Goal: Task Accomplishment & Management: Use online tool/utility

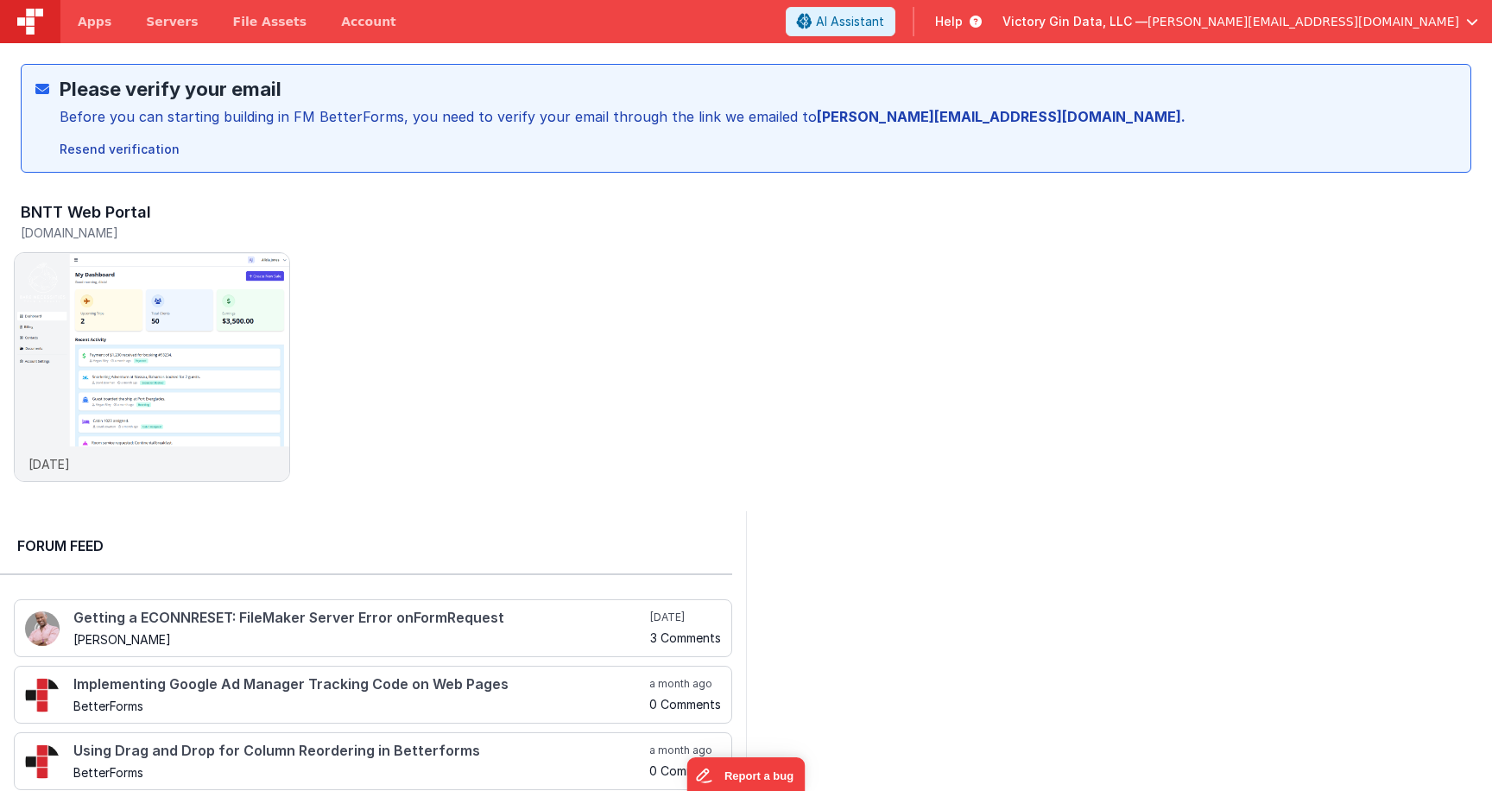
click at [951, 7] on header "Apps Servers File Assets Account Some FUTURE Slot AI Assistant Help Victory Gin…" at bounding box center [746, 21] width 1492 height 43
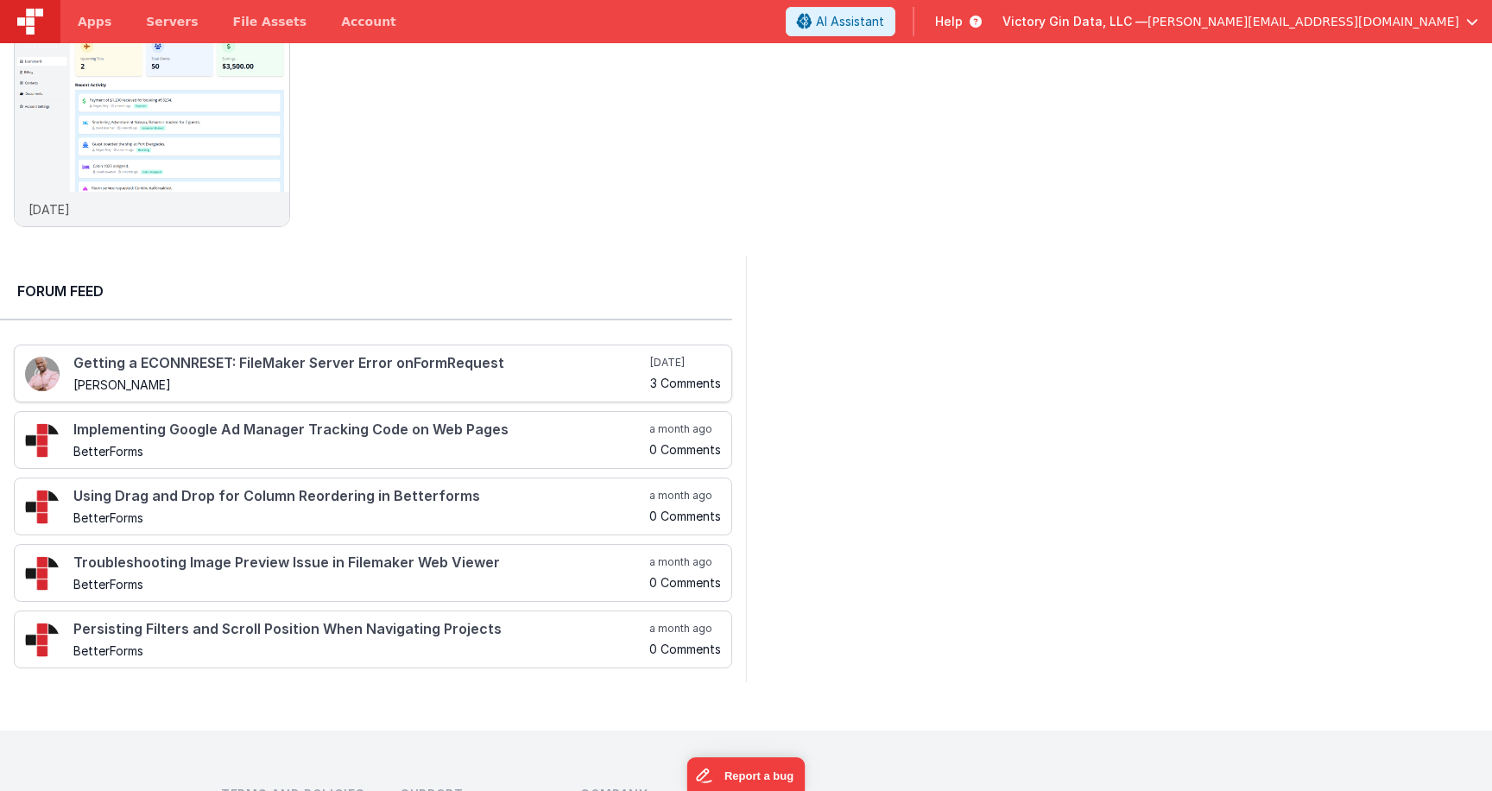
scroll to position [263, 0]
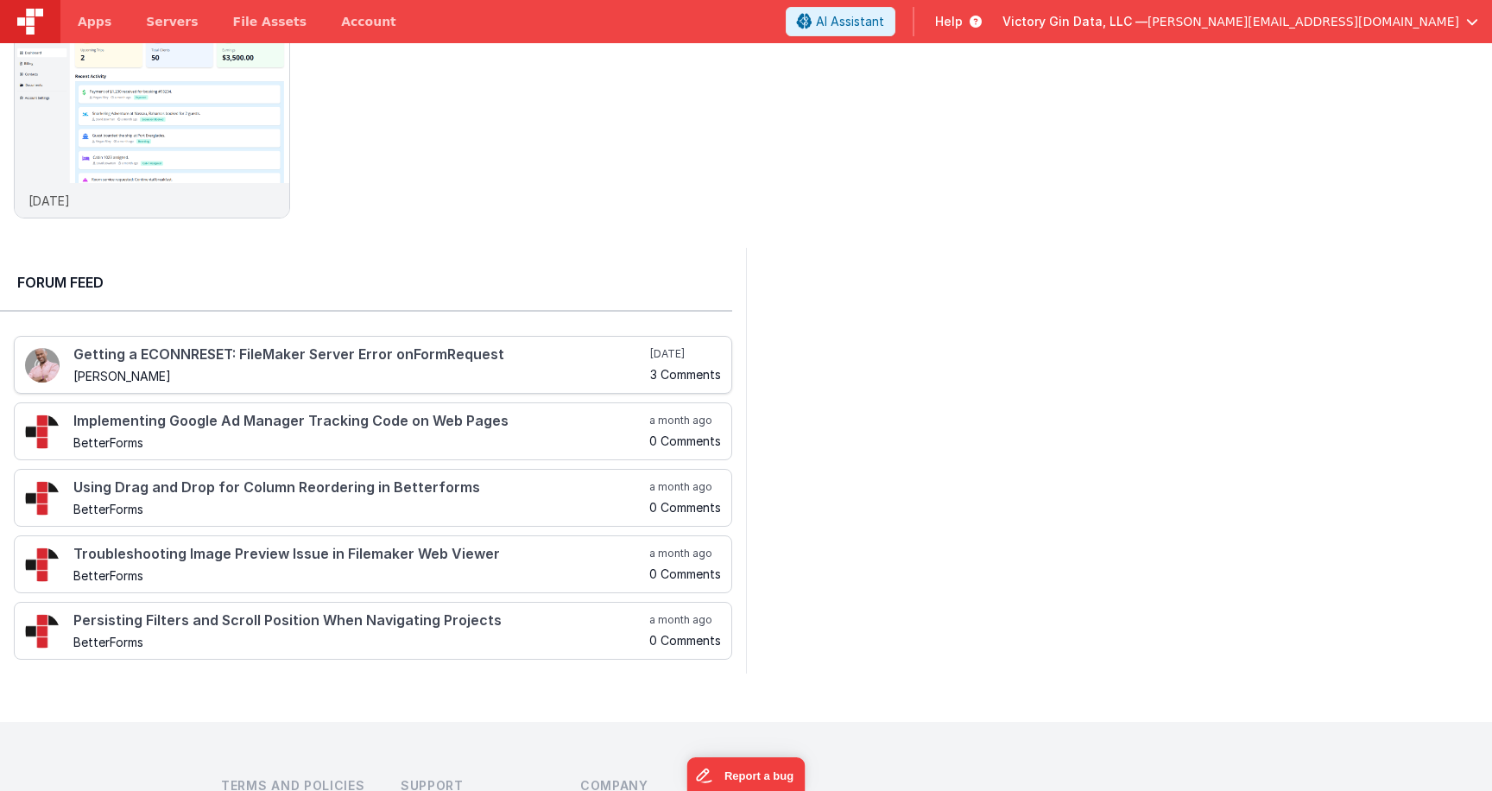
click at [343, 363] on h4 "Getting a ECONNRESET: FileMaker Server Error onFormRequest" at bounding box center [359, 355] width 573 height 16
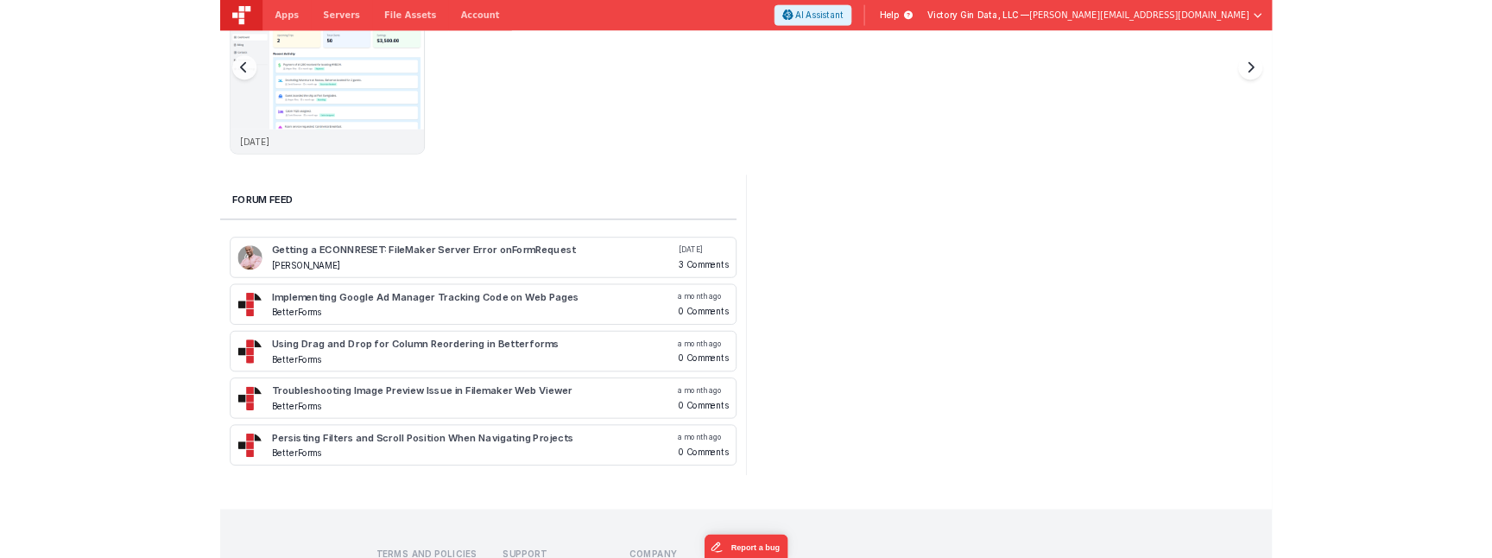
scroll to position [0, 0]
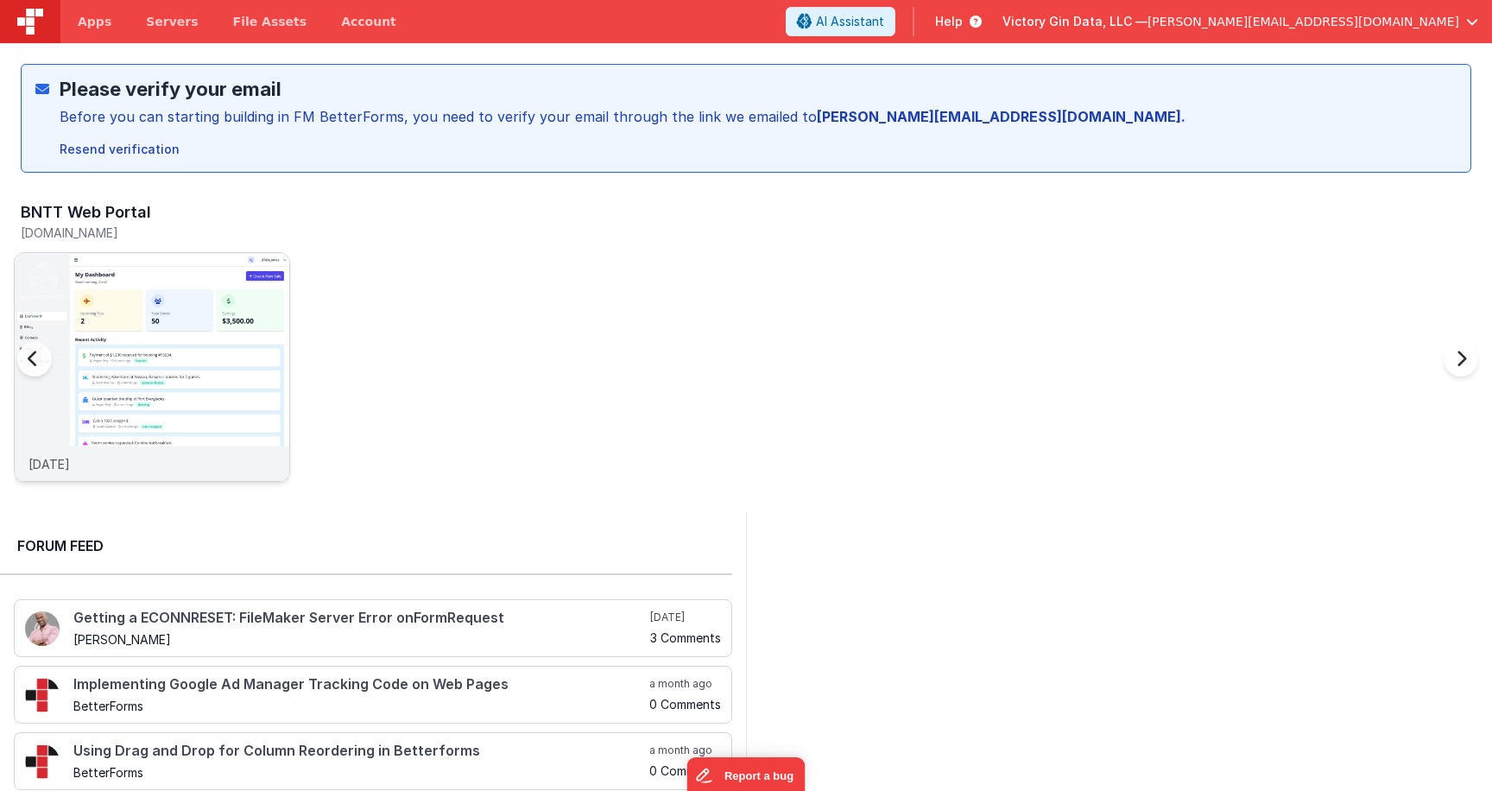
click at [160, 321] on img at bounding box center [152, 390] width 275 height 275
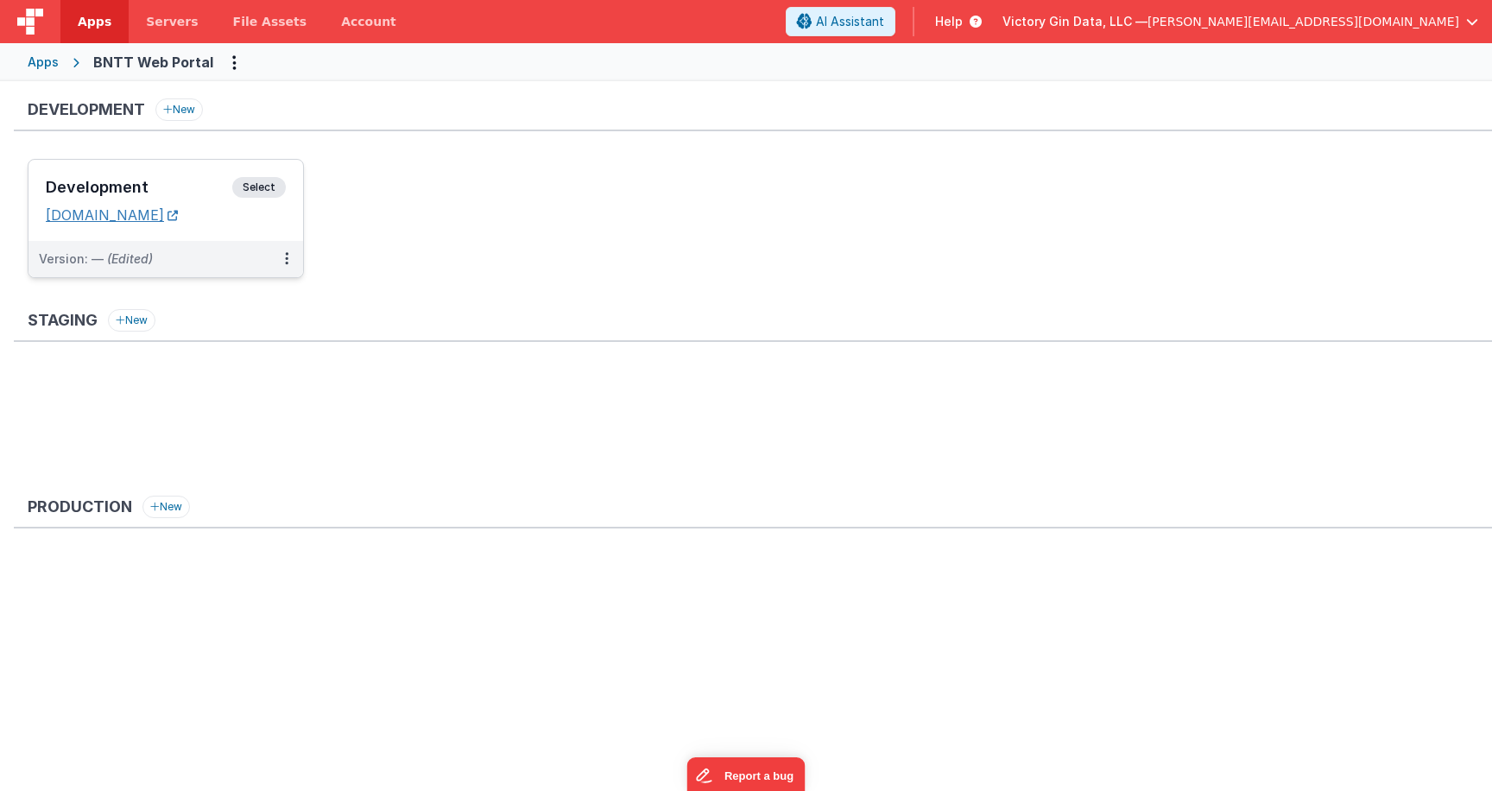
click at [135, 209] on link "[DOMAIN_NAME]" at bounding box center [112, 214] width 132 height 17
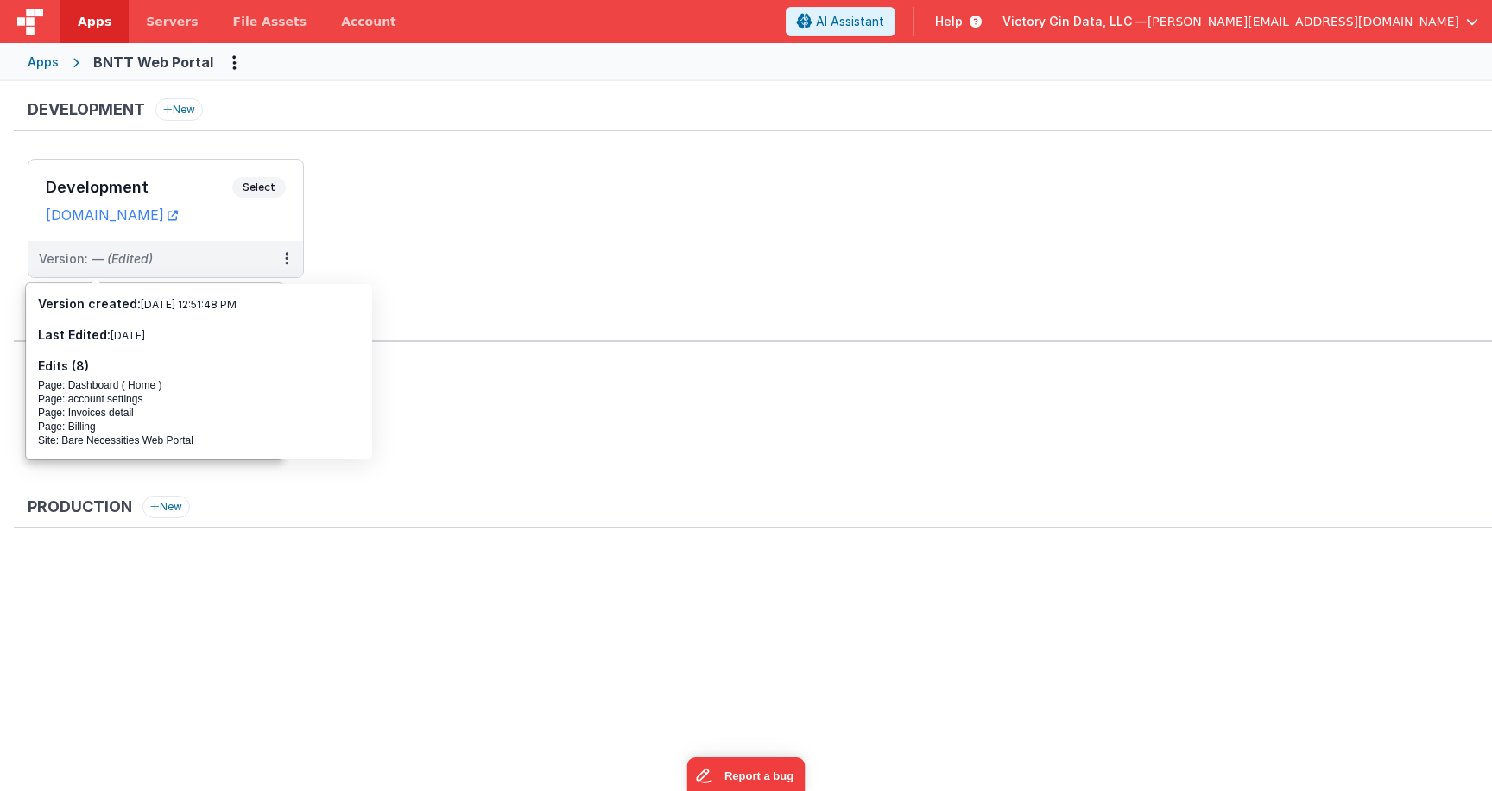
click at [652, 269] on ul "Development Select URLs cruisebare.clientportal.cloud Version: — (Edited)" at bounding box center [760, 227] width 1465 height 136
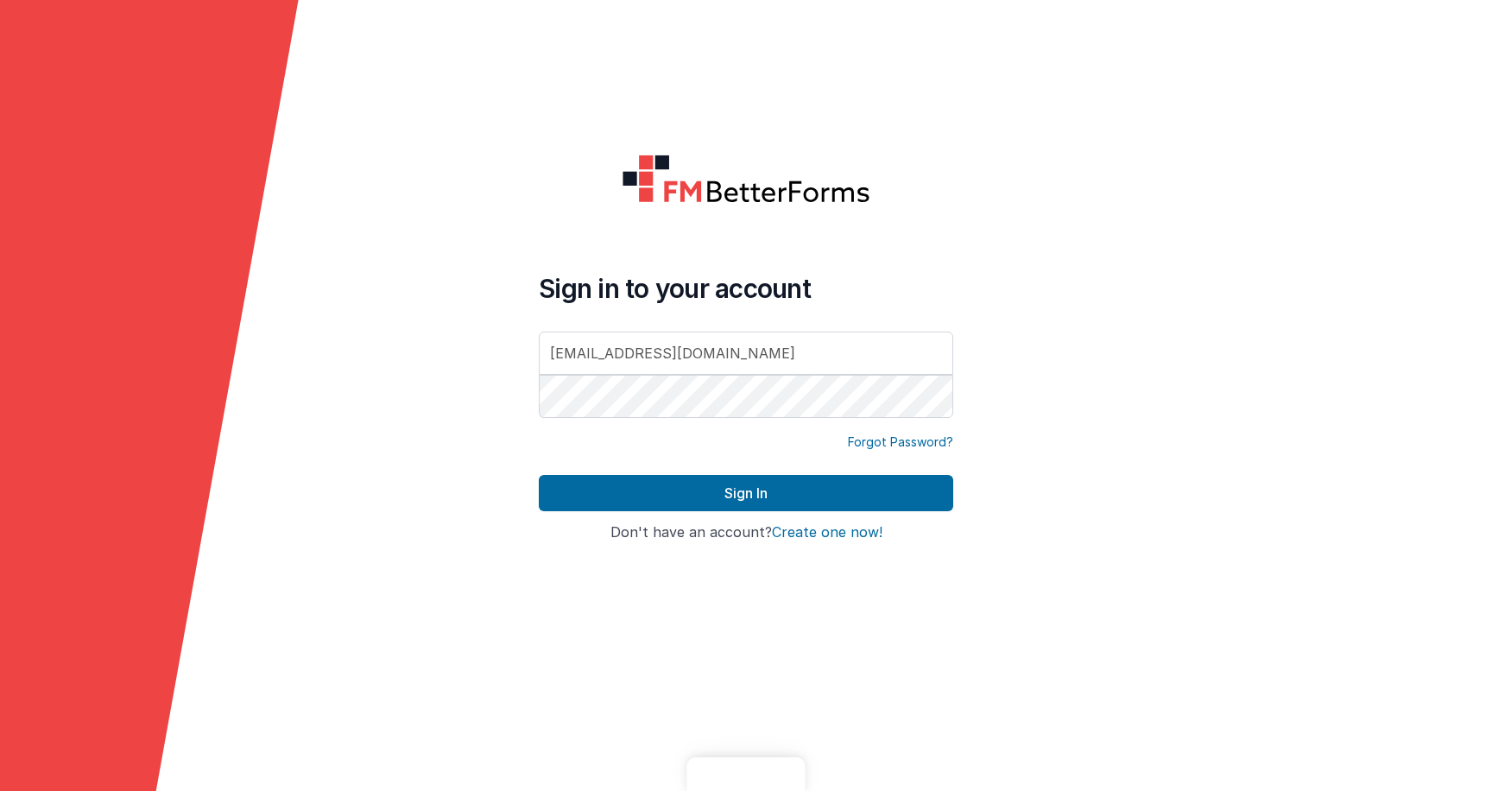
click at [728, 367] on input "[EMAIL_ADDRESS][DOMAIN_NAME]" at bounding box center [746, 353] width 415 height 43
type input "8520852"
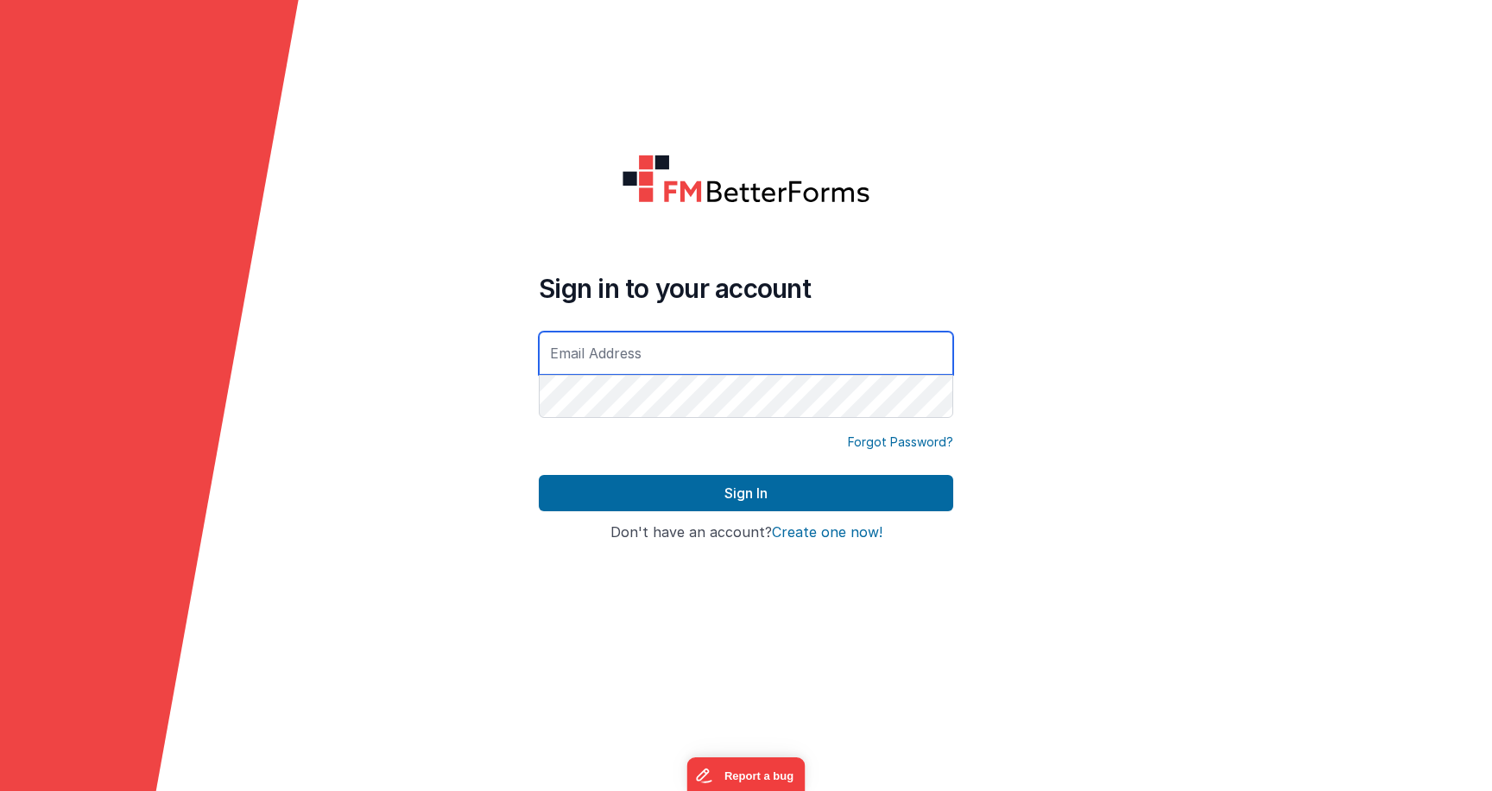
type input "[PERSON_NAME][EMAIL_ADDRESS][DOMAIN_NAME]"
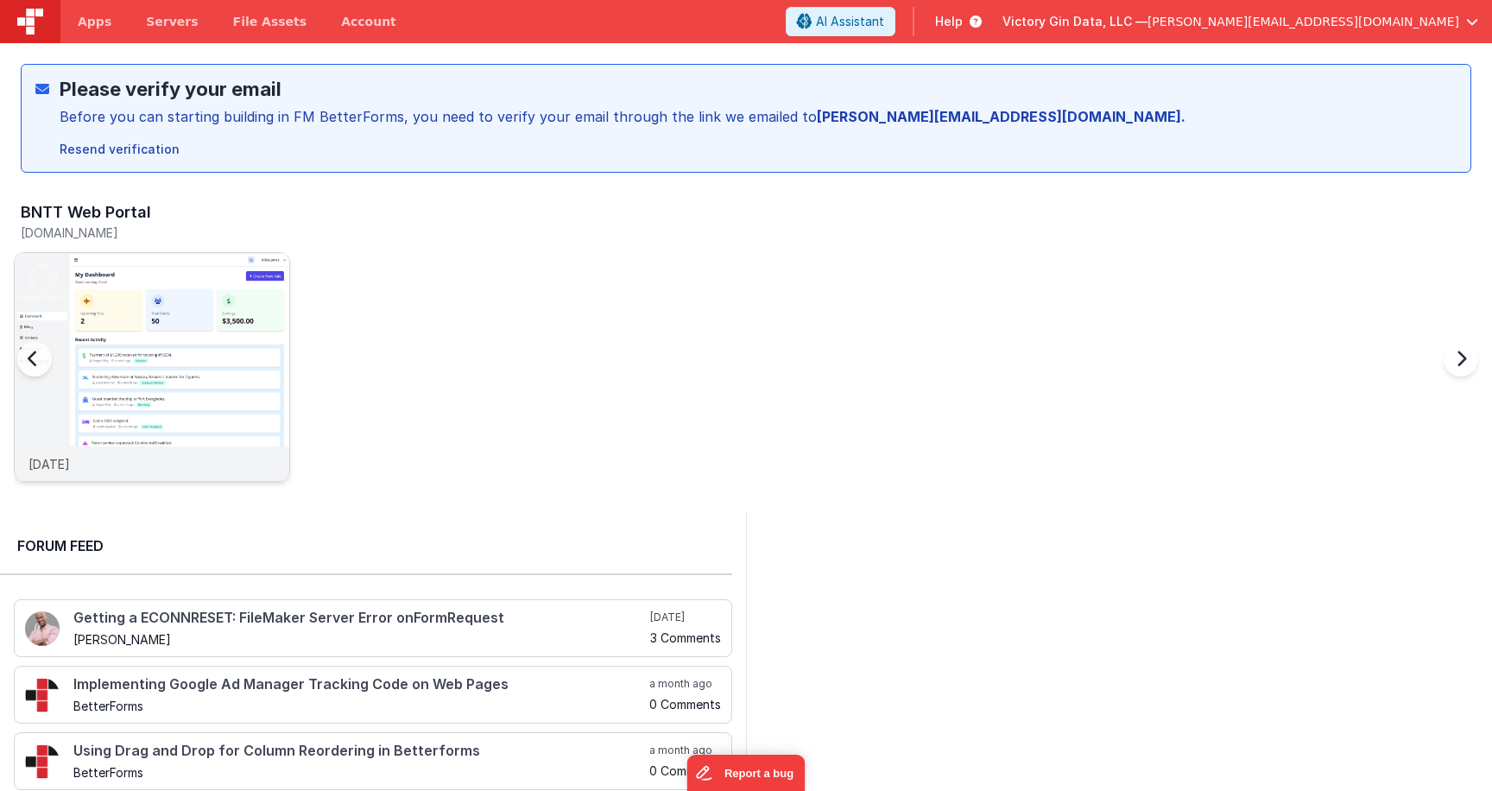
click at [200, 373] on img at bounding box center [152, 390] width 275 height 275
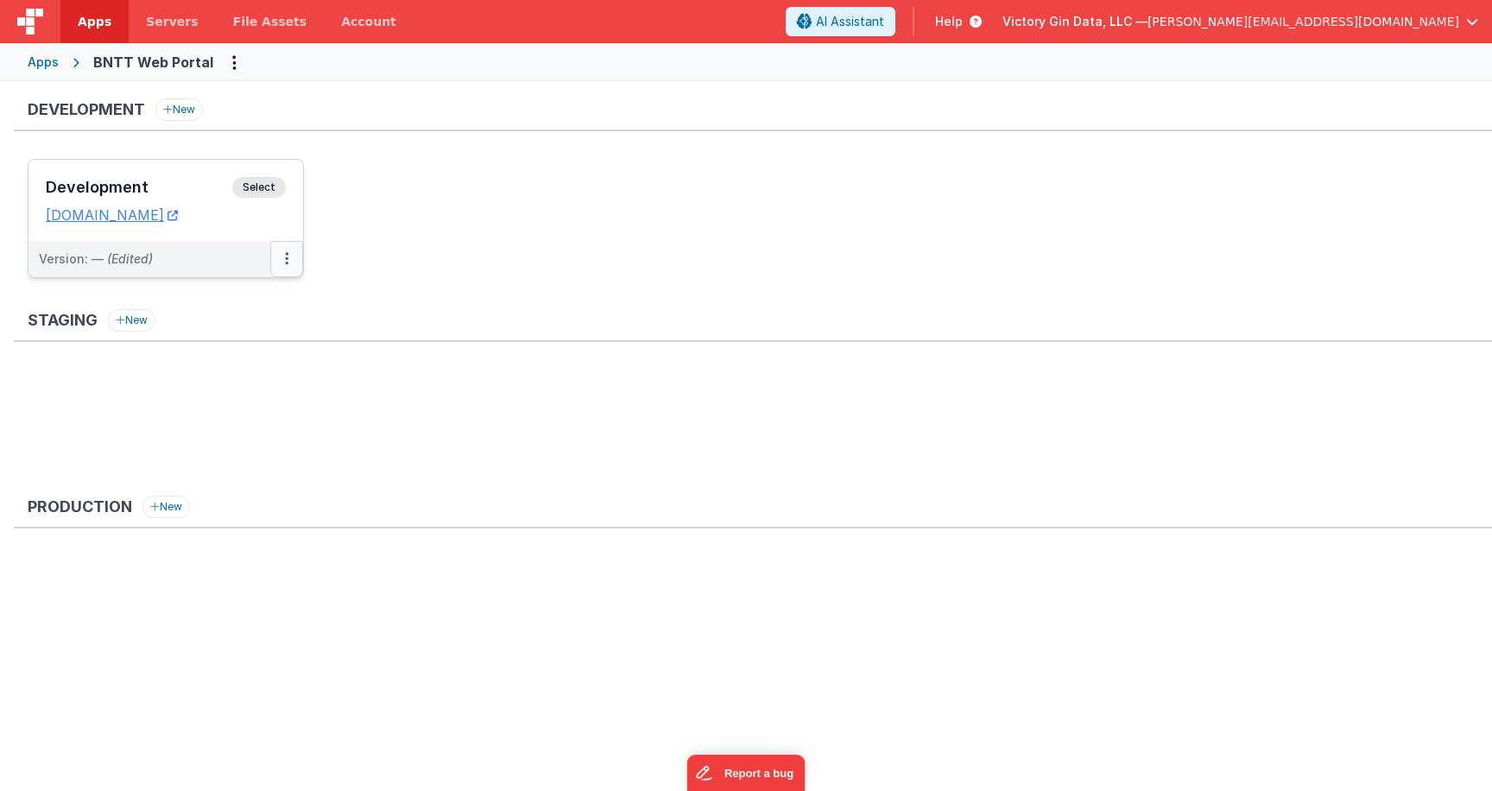
click at [286, 259] on icon at bounding box center [286, 258] width 3 height 1
click at [215, 306] on link "Edit" at bounding box center [227, 297] width 152 height 31
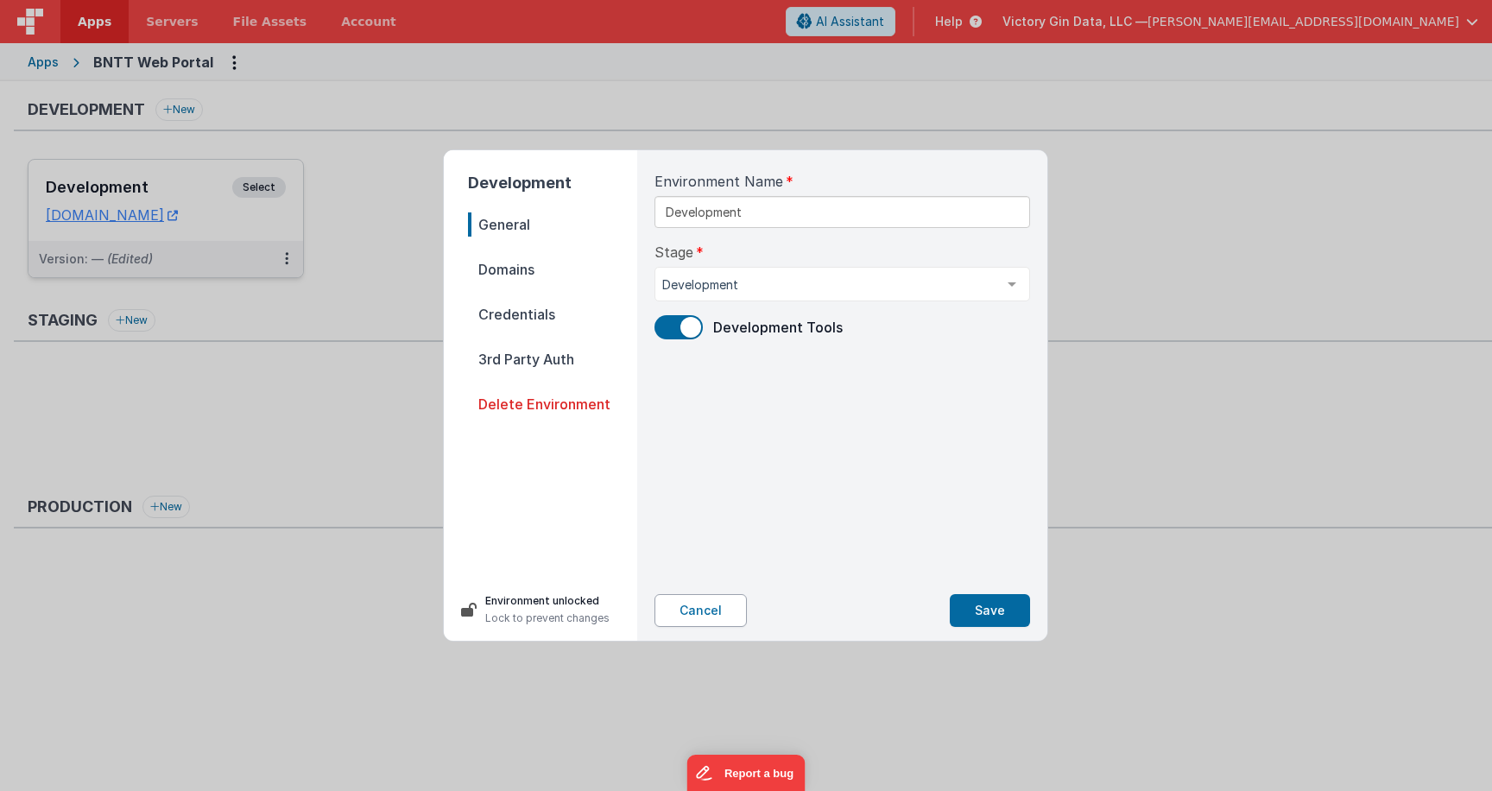
click at [723, 605] on button "Cancel" at bounding box center [701, 610] width 92 height 33
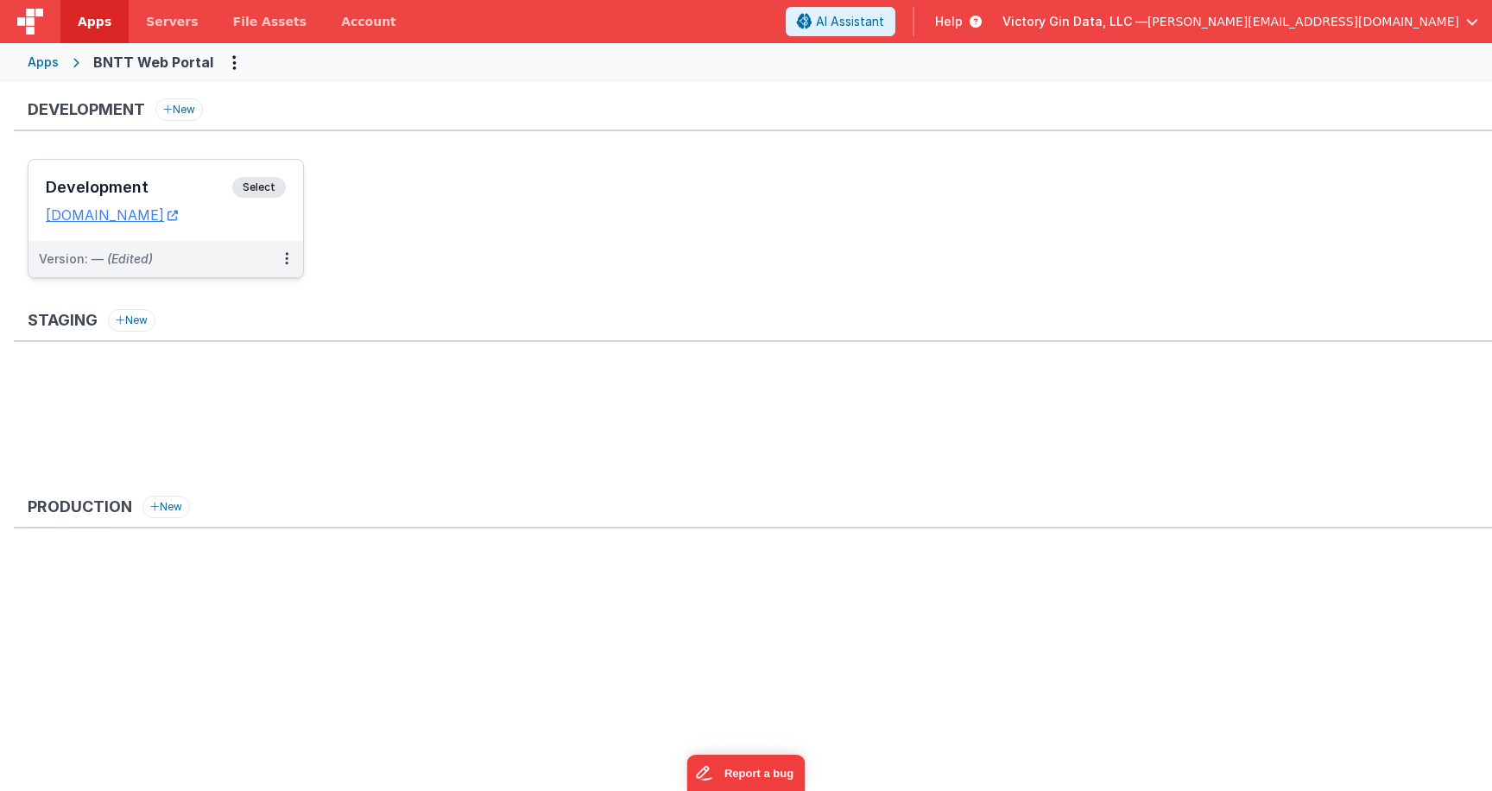
click at [149, 172] on div "Development Select URLs cruisebare.clientportal.cloud" at bounding box center [165, 200] width 275 height 81
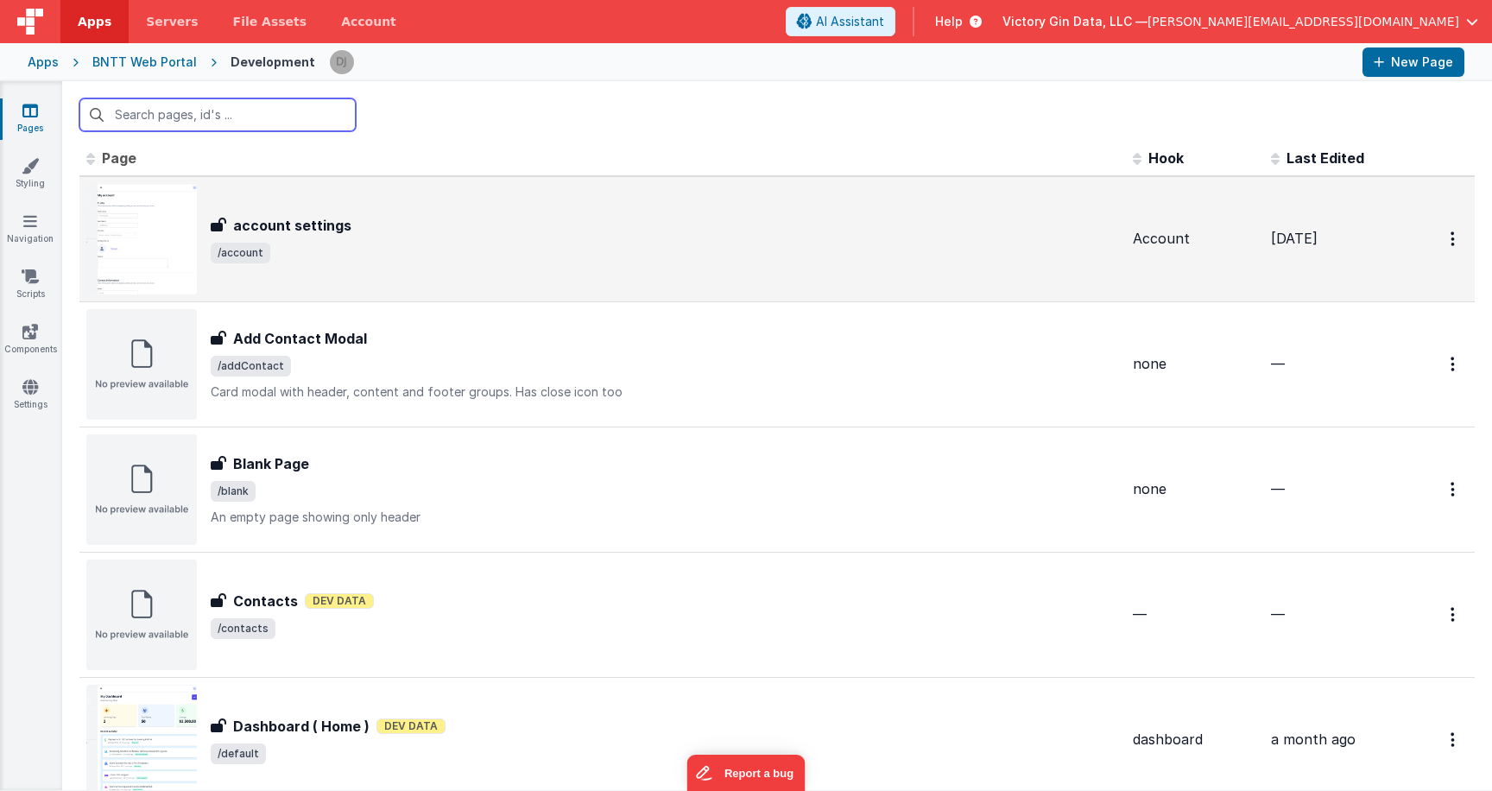
scroll to position [19, 0]
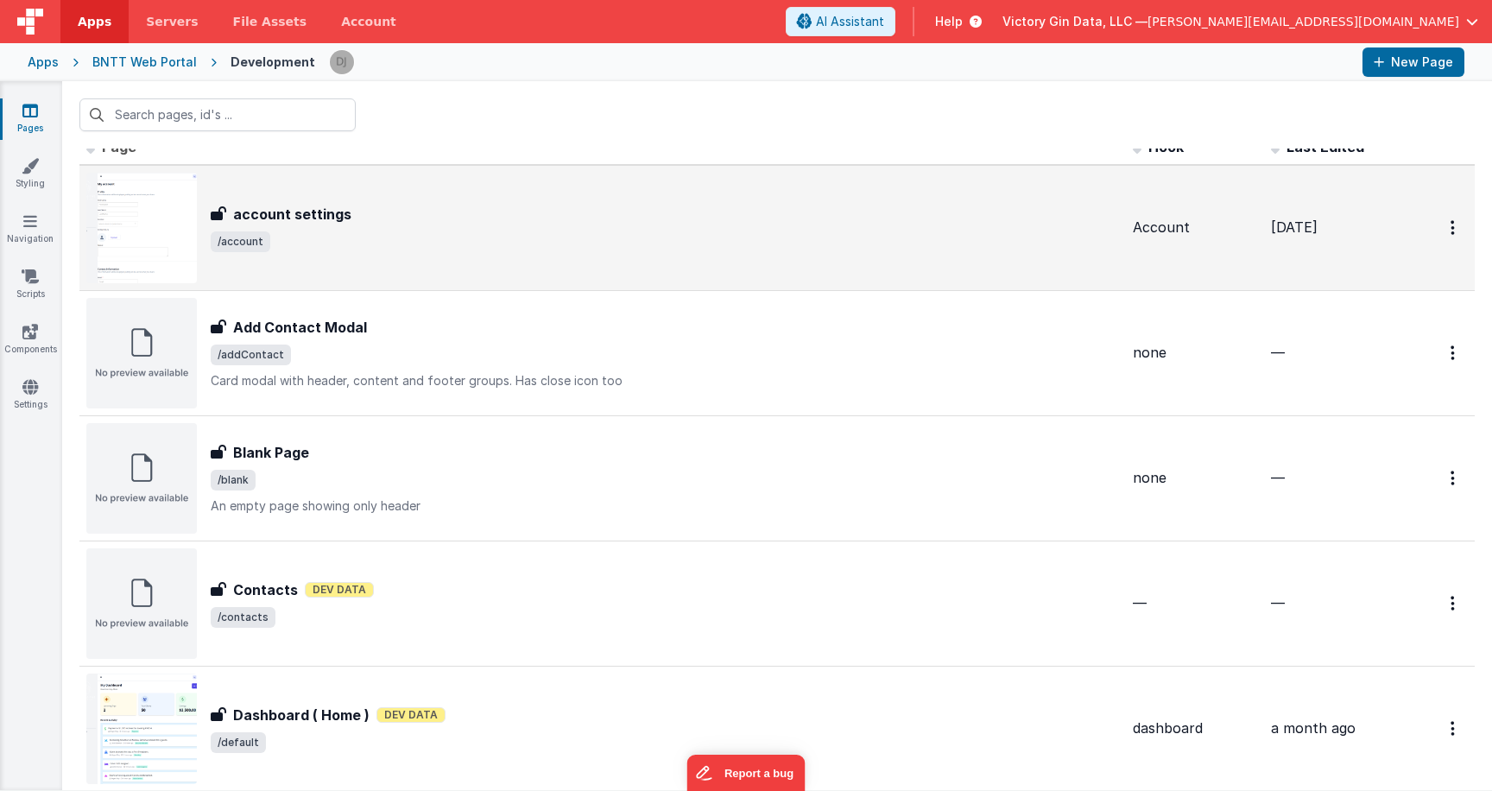
click at [327, 225] on div "account settings account settings /account" at bounding box center [665, 228] width 908 height 48
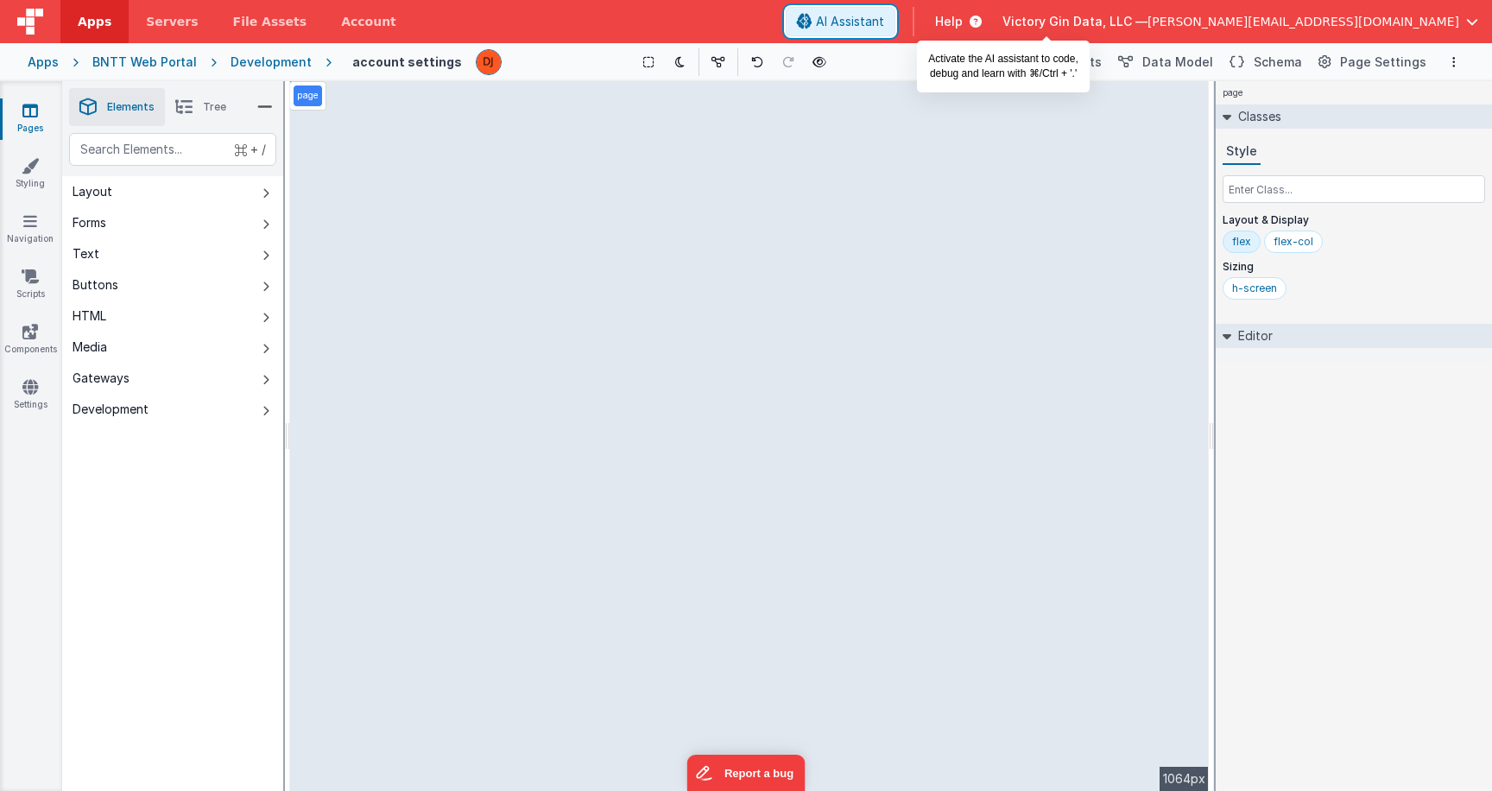
click at [884, 27] on span "AI Assistant" at bounding box center [850, 21] width 68 height 17
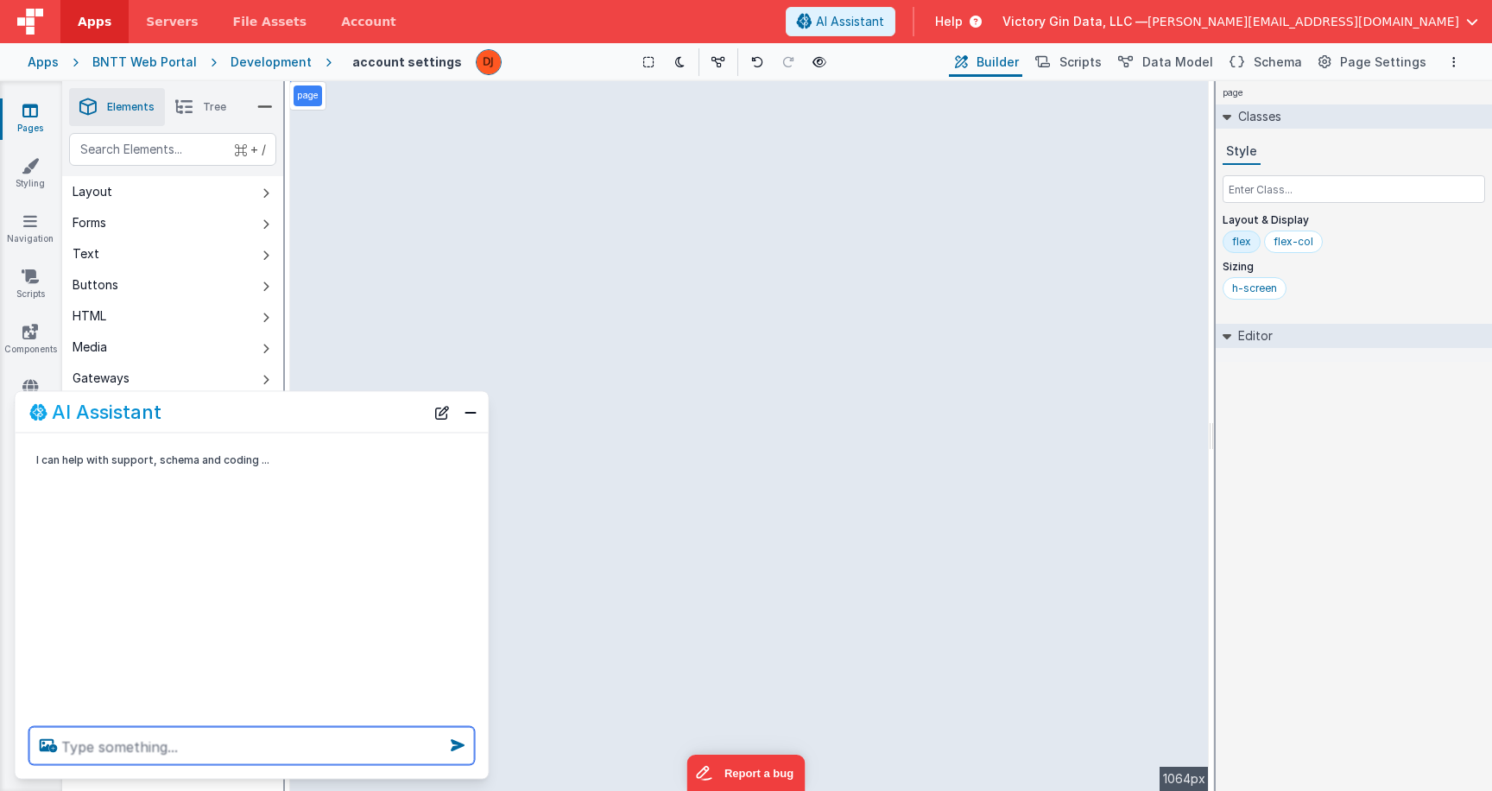
click at [209, 744] on textarea at bounding box center [252, 746] width 446 height 38
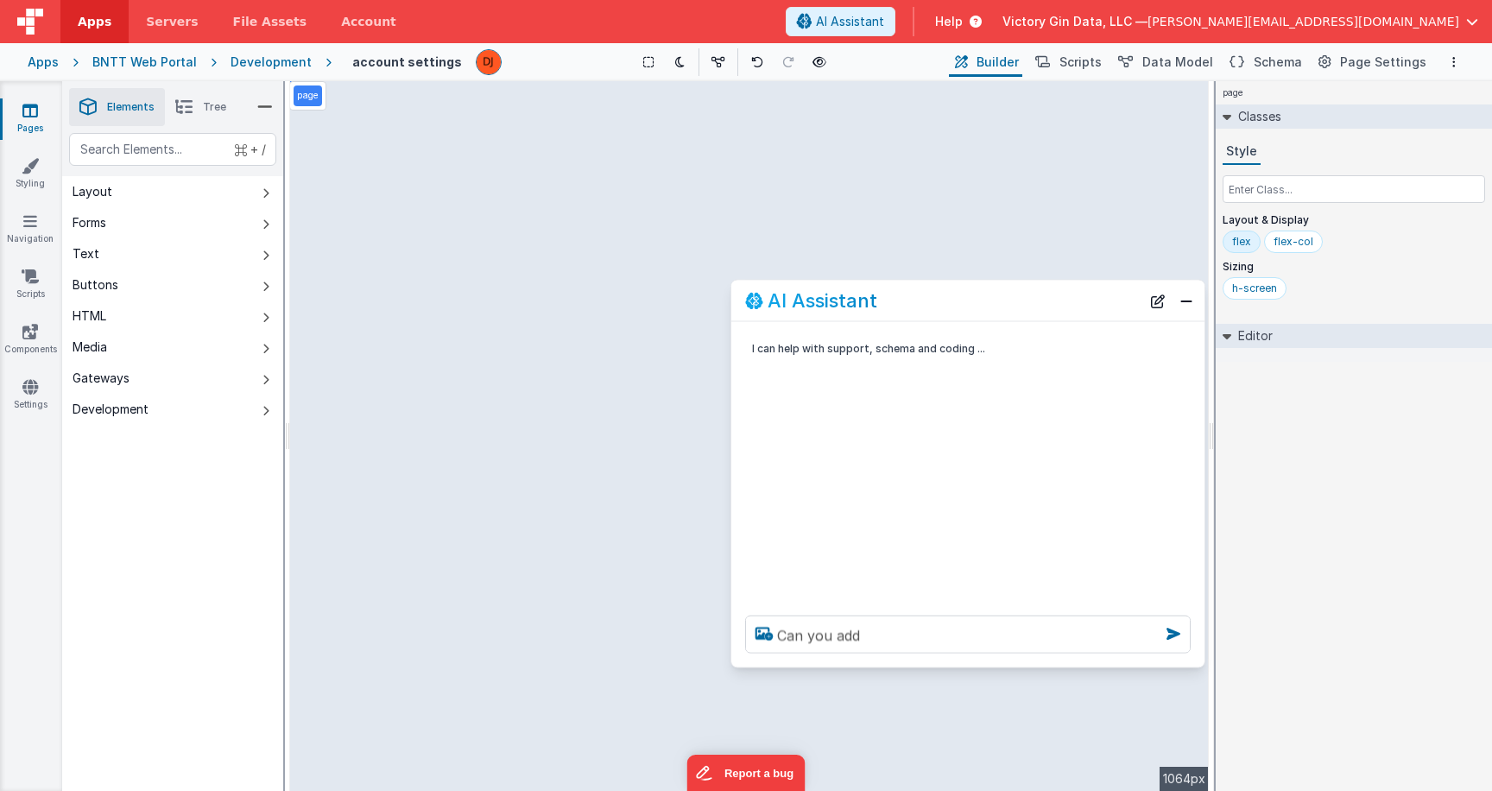
drag, startPoint x: 292, startPoint y: 426, endPoint x: 1009, endPoint y: 313, distance: 725.5
click at [1009, 313] on div "AI Assistant" at bounding box center [967, 301] width 473 height 41
click at [1022, 652] on div "Can you add" at bounding box center [967, 634] width 473 height 66
click at [1022, 638] on textarea "Can you add" at bounding box center [968, 634] width 446 height 38
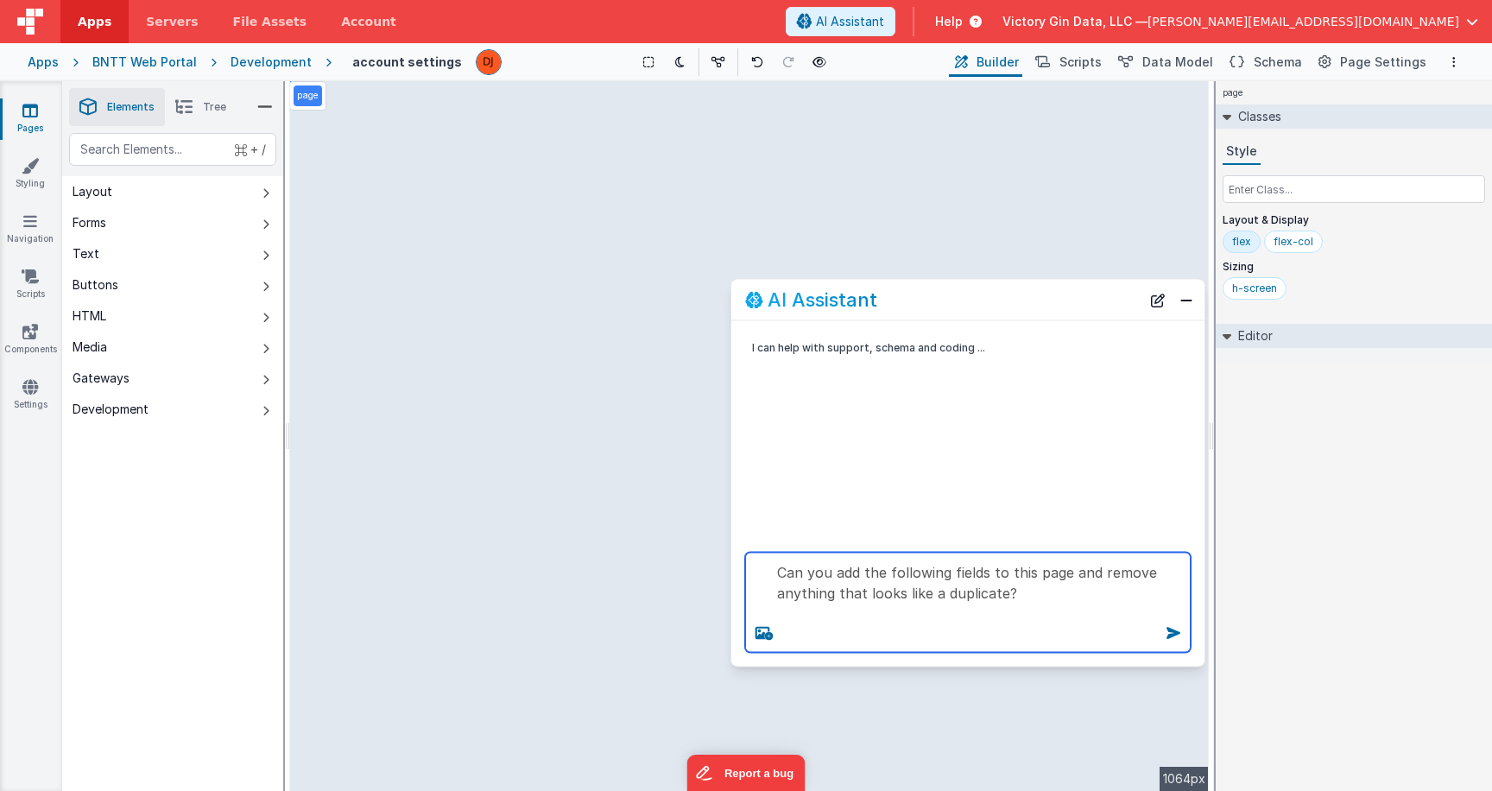
paste textarea "• First Name • Last Name • Nickname • Company • Address 1 • Address 2 • City / …"
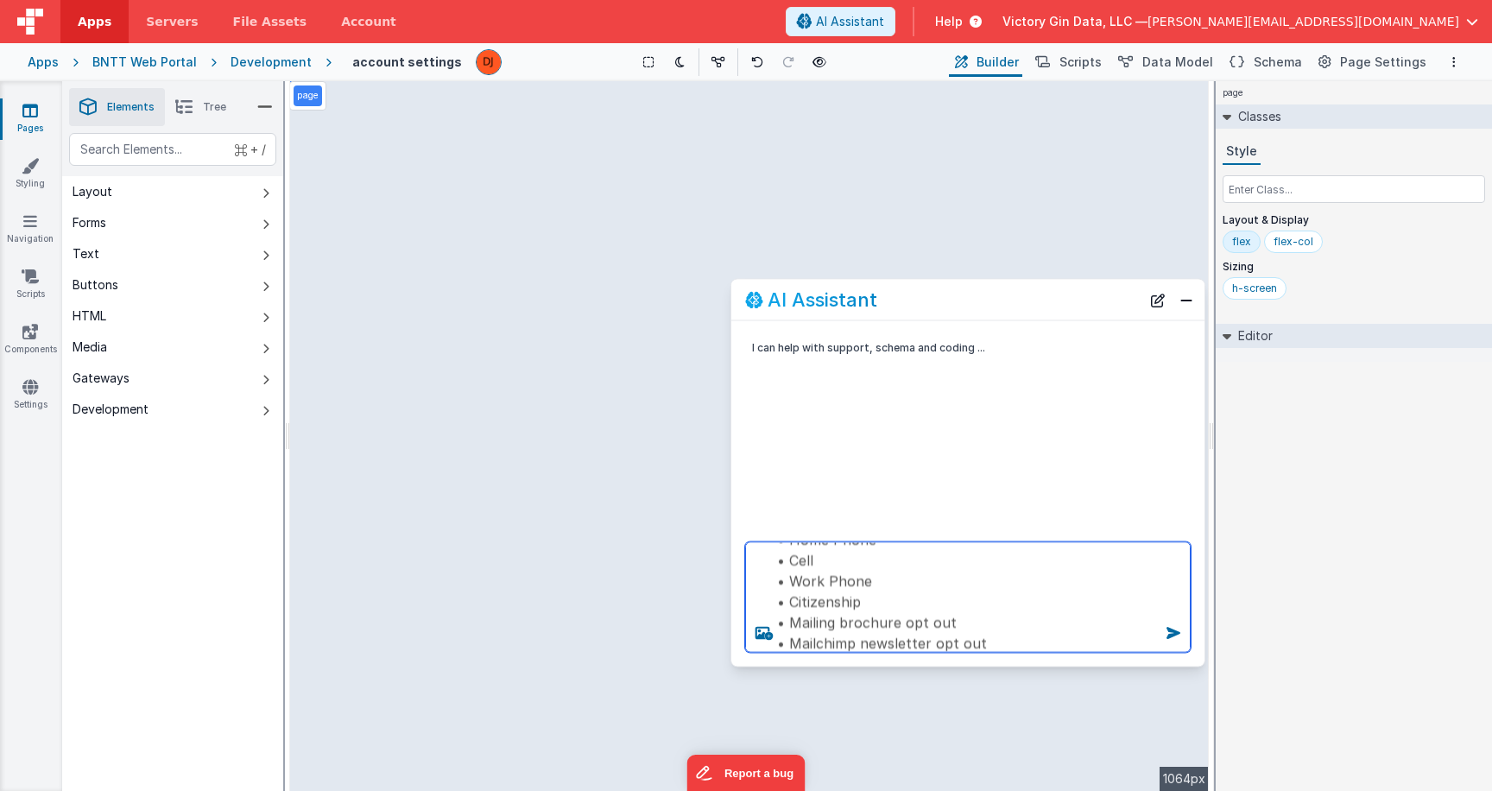
type textarea "Can you add the following fields to this page and remove anything that looks li…"
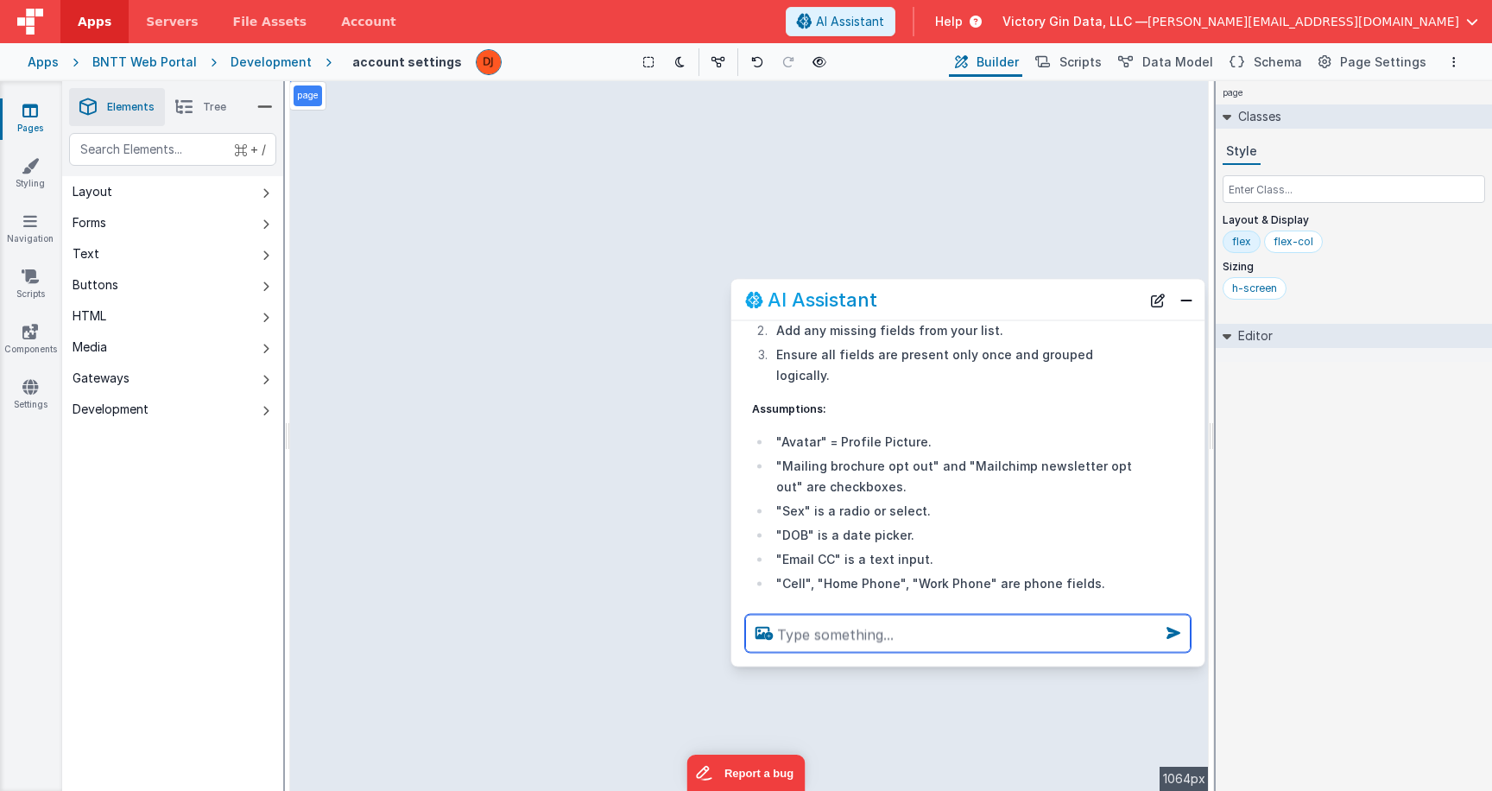
scroll to position [283, 0]
click at [959, 645] on textarea at bounding box center [968, 634] width 446 height 38
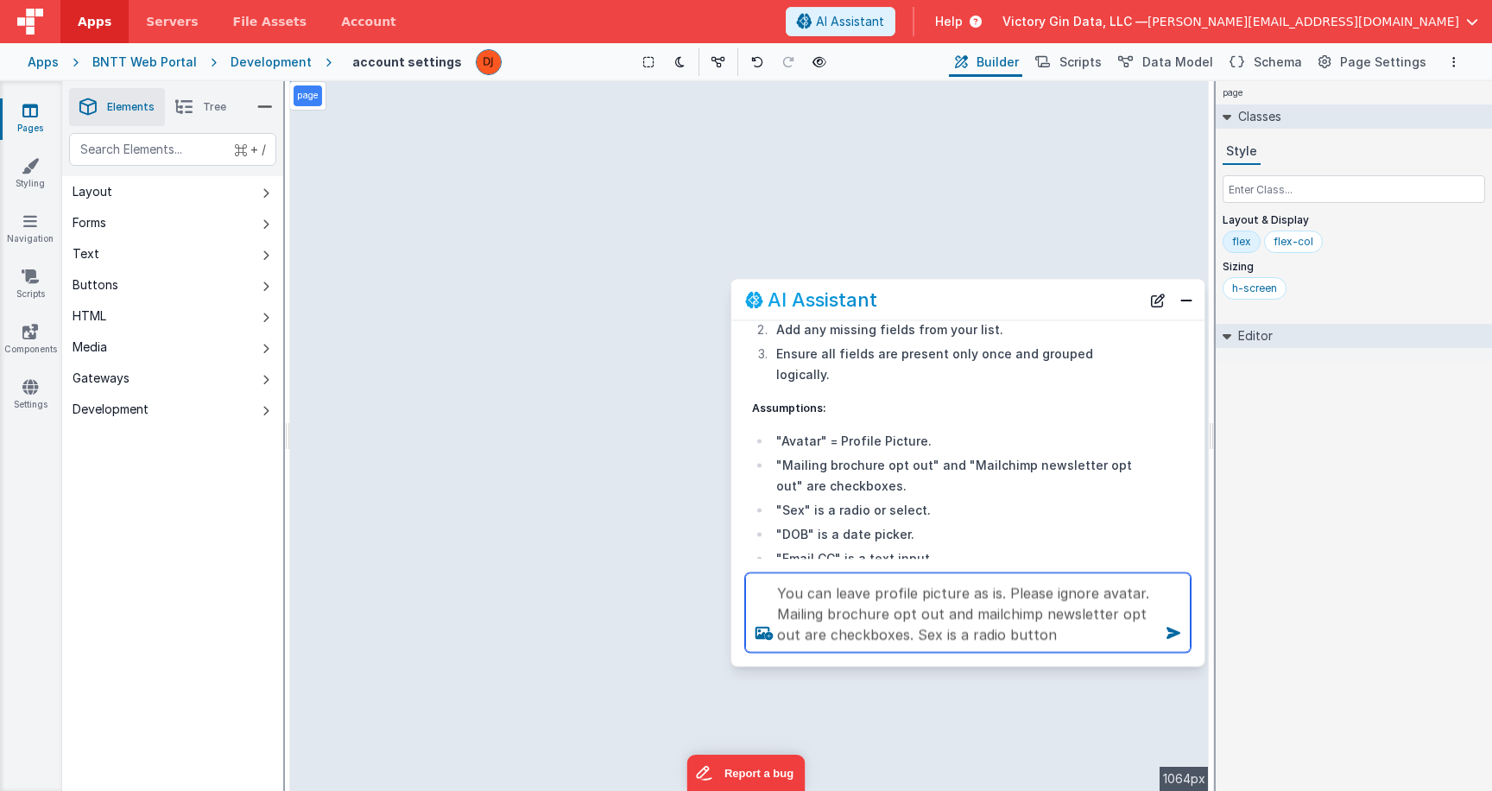
click at [932, 639] on textarea "You can leave profile picture as is. Please ignore avatar. Mailing brochure opt…" at bounding box center [968, 612] width 446 height 79
click at [1093, 630] on textarea "You can leave profile picture as is. Please ignore avatar. Mailing brochure opt…" at bounding box center [968, 612] width 446 height 79
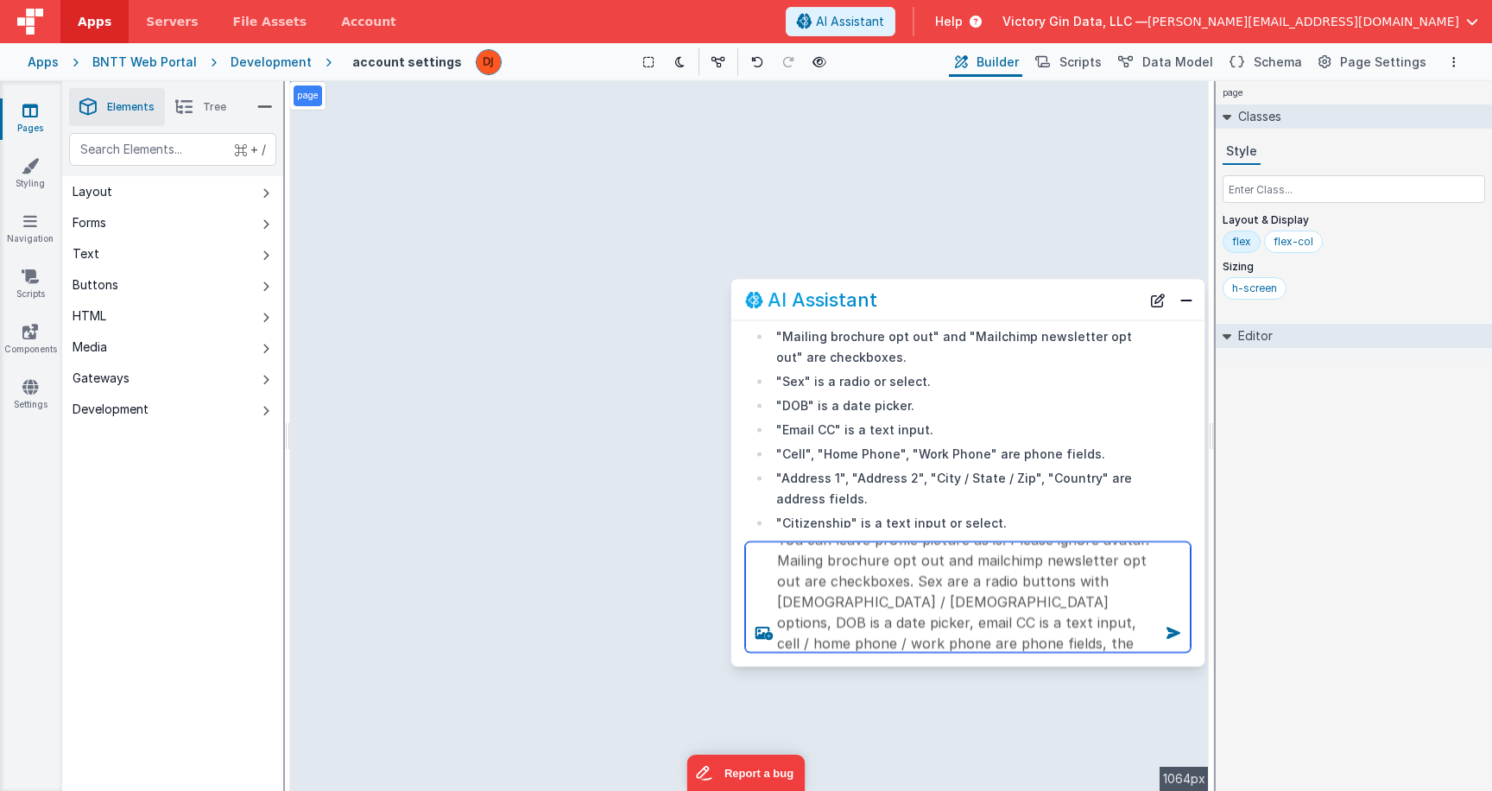
scroll to position [43, 0]
type textarea "You can leave profile picture as is. Please ignore avatar. Mailing brochure opt…"
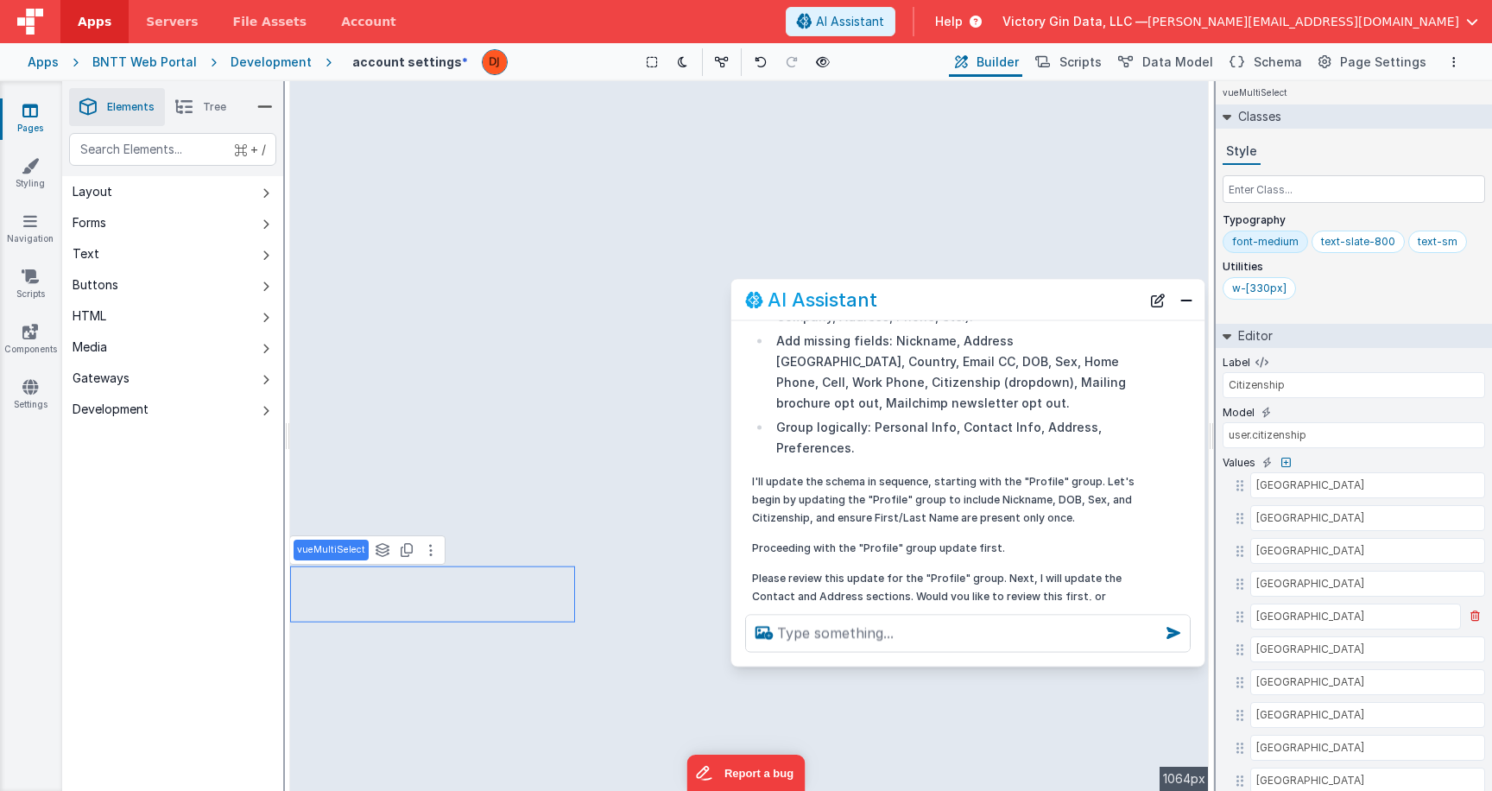
scroll to position [9, 0]
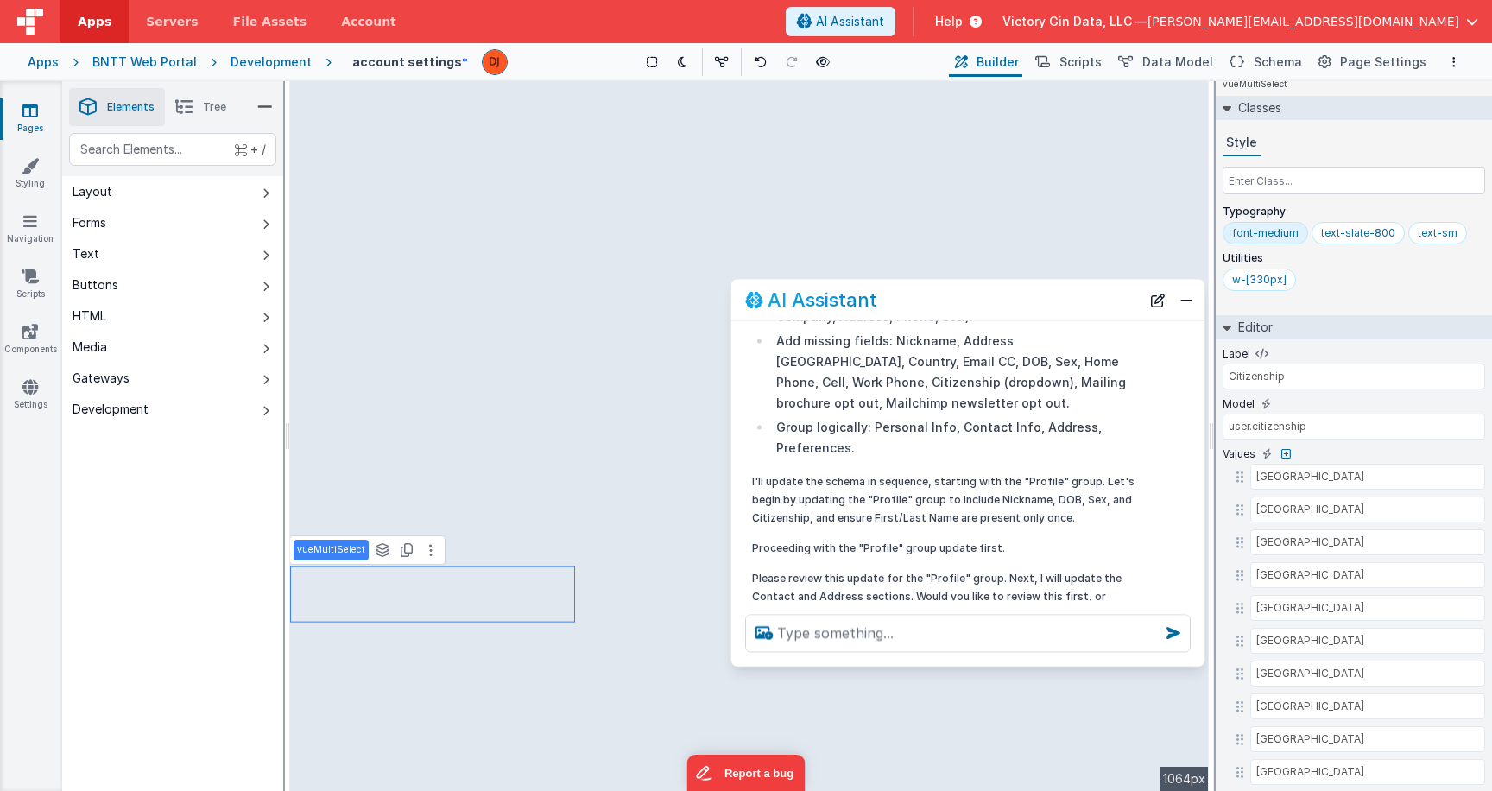
click at [1069, 568] on p "Please review this update for the "Profile" group. Next, I will update the Cont…" at bounding box center [945, 595] width 387 height 54
click at [983, 651] on textarea at bounding box center [968, 634] width 446 height 38
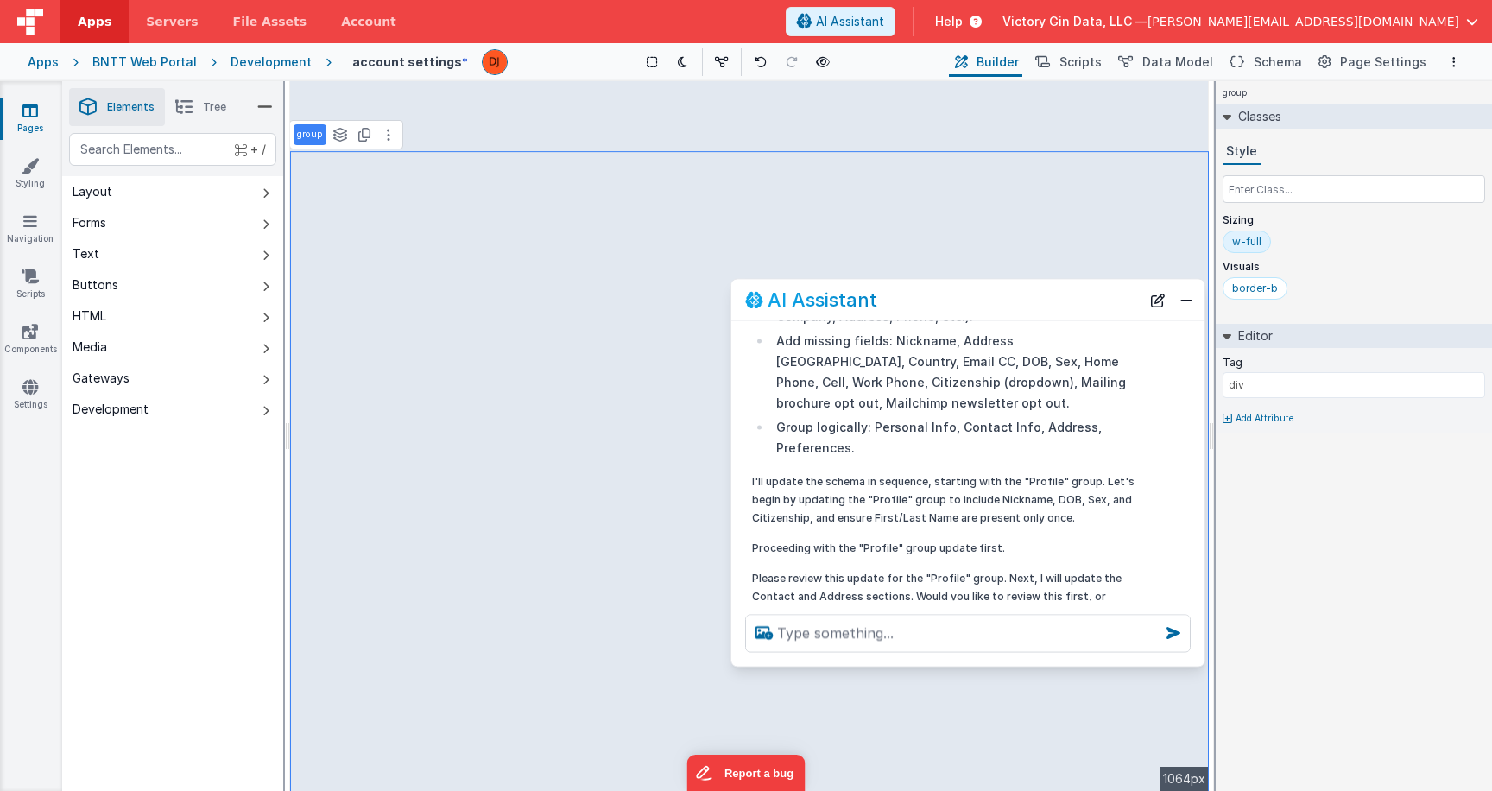
scroll to position [0, 0]
click at [904, 638] on textarea at bounding box center [968, 634] width 446 height 38
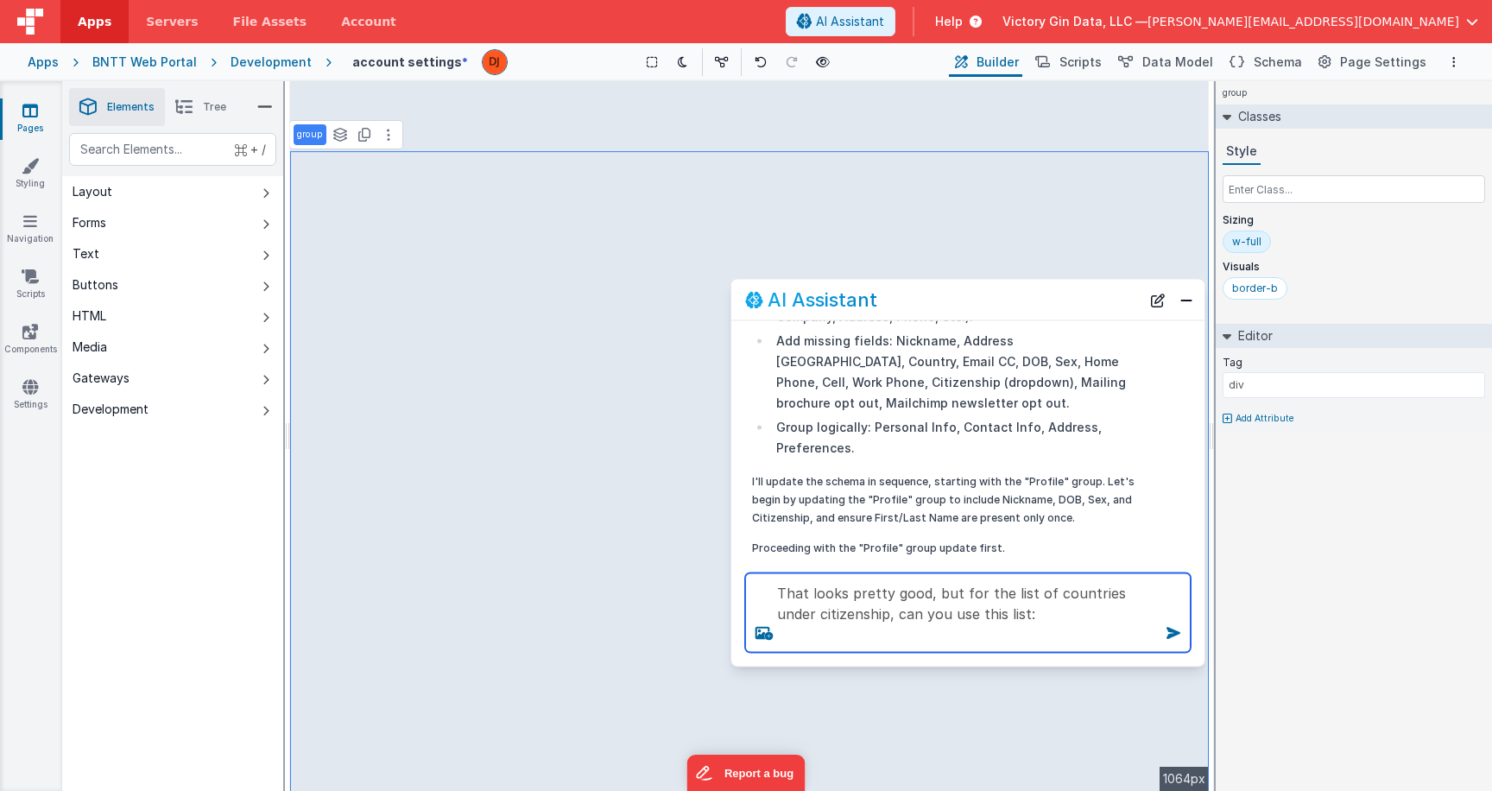
type textarea "That looks pretty good, but for the list of countries under citizenship, can yo…"
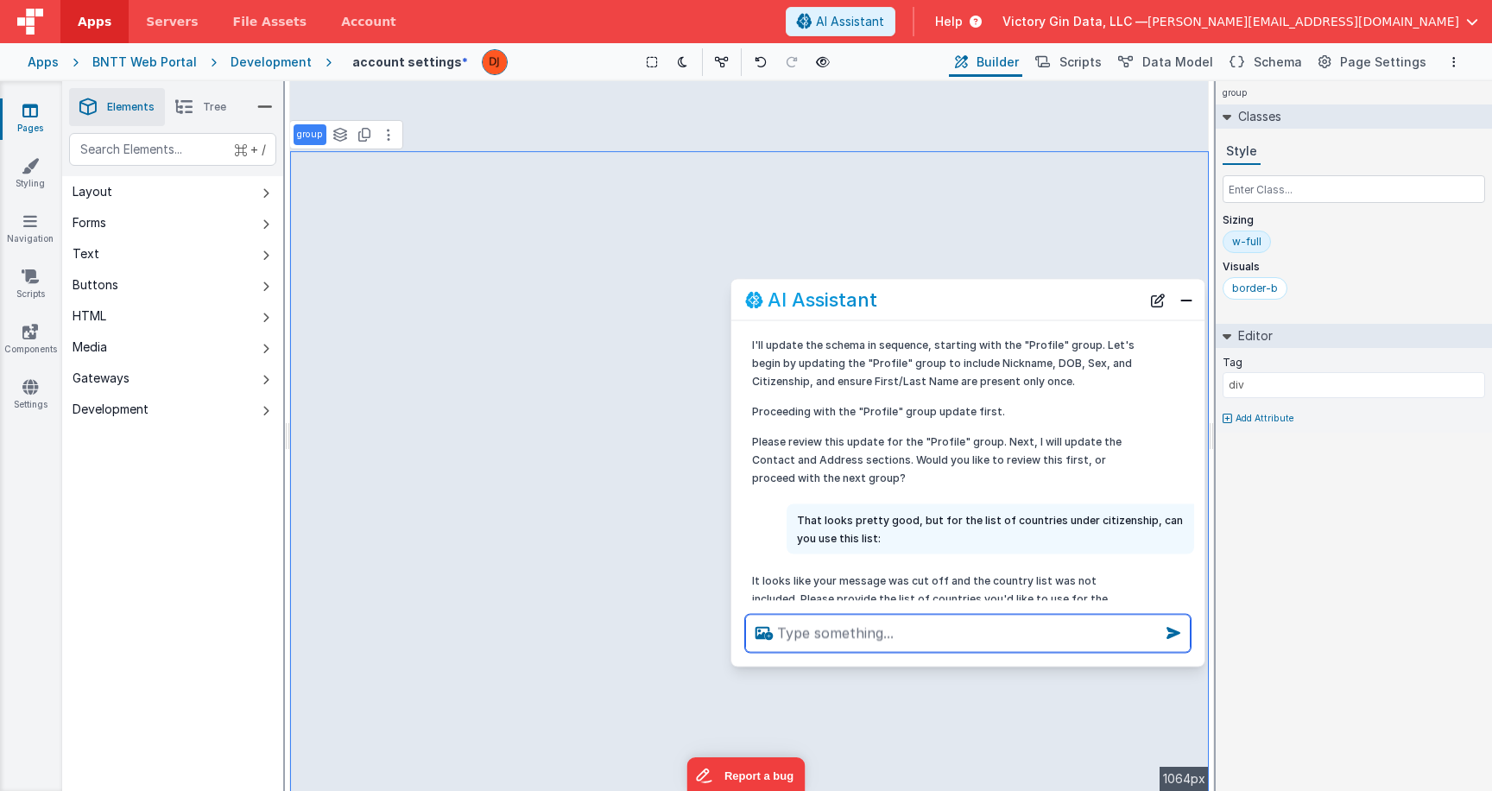
scroll to position [1260, 0]
paste textarea "AFGHANISTAN ALBANIA ALGERIA AMERICAN SAMOA ANDORRA ANGOLA ANGUILLA ANTARCTICA A…"
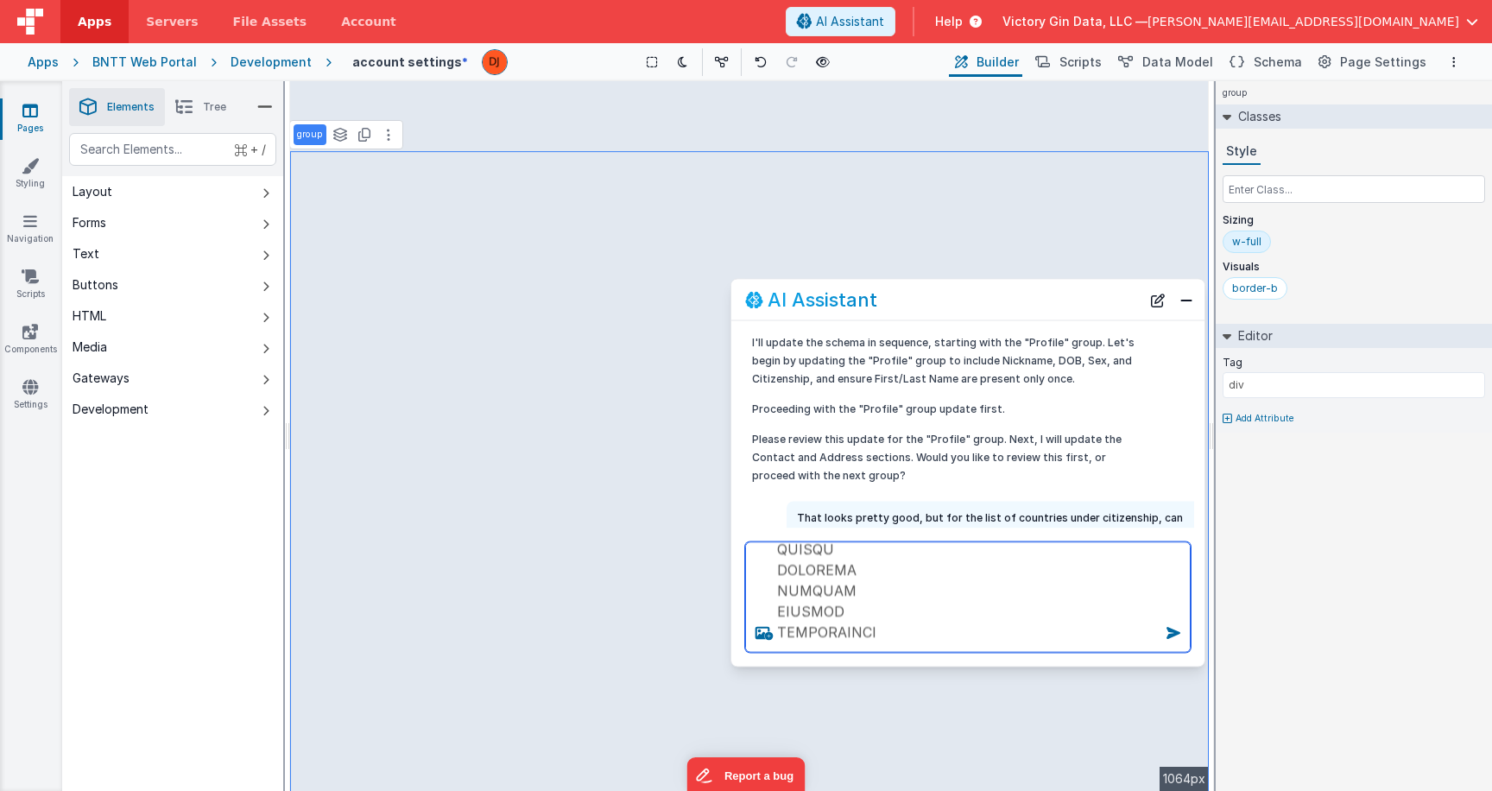
scroll to position [0, 0]
type textarea "AFGHANISTAN ALBANIA ALGERIA AMERICAN SAMOA ANDORRA ANGOLA ANGUILLA ANTARCTICA A…"
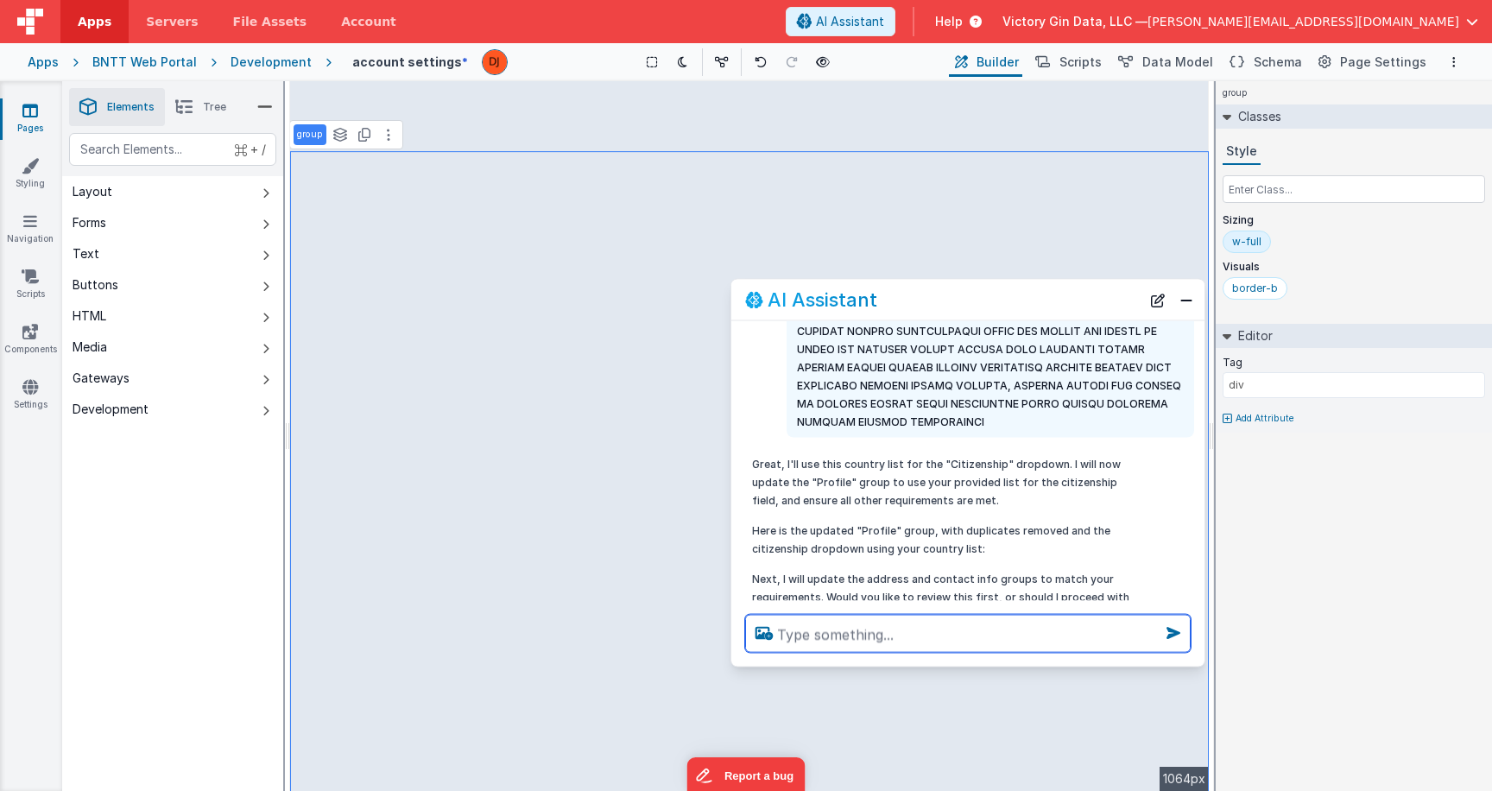
scroll to position [2276, 0]
click at [893, 640] on textarea at bounding box center [968, 634] width 446 height 38
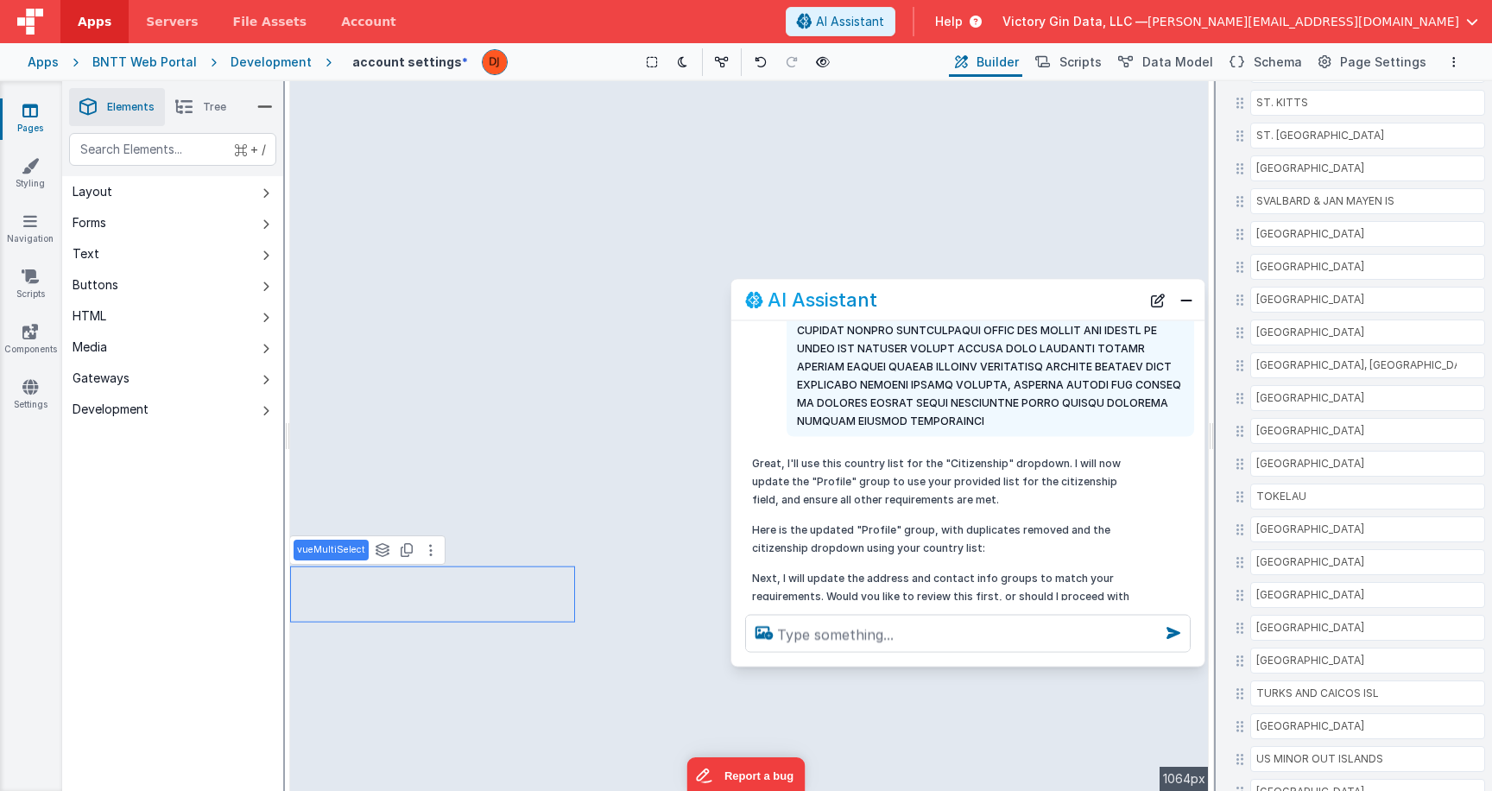
scroll to position [7391, 0]
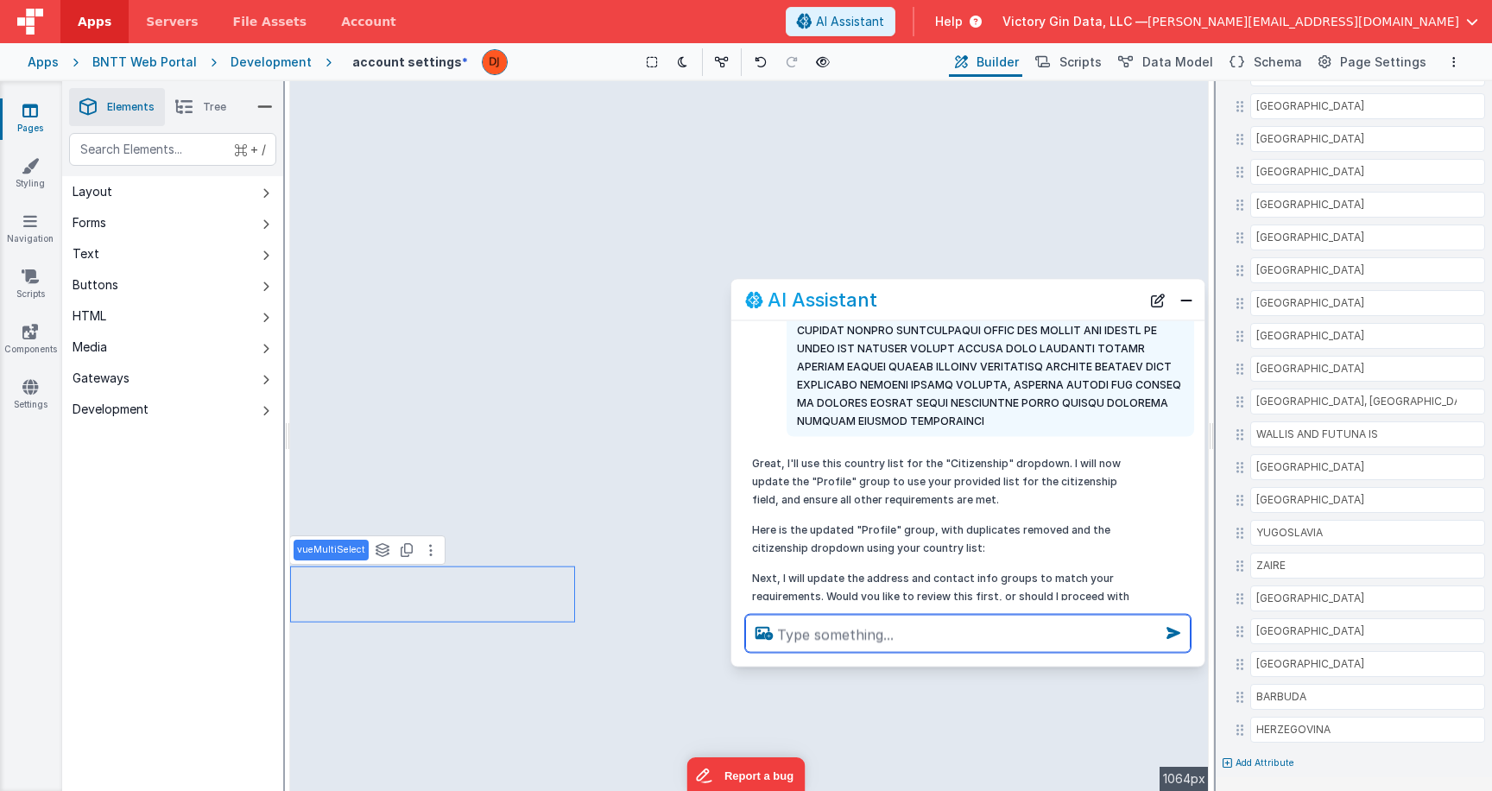
click at [1004, 627] on textarea at bounding box center [968, 634] width 446 height 38
type textarea "next group please"
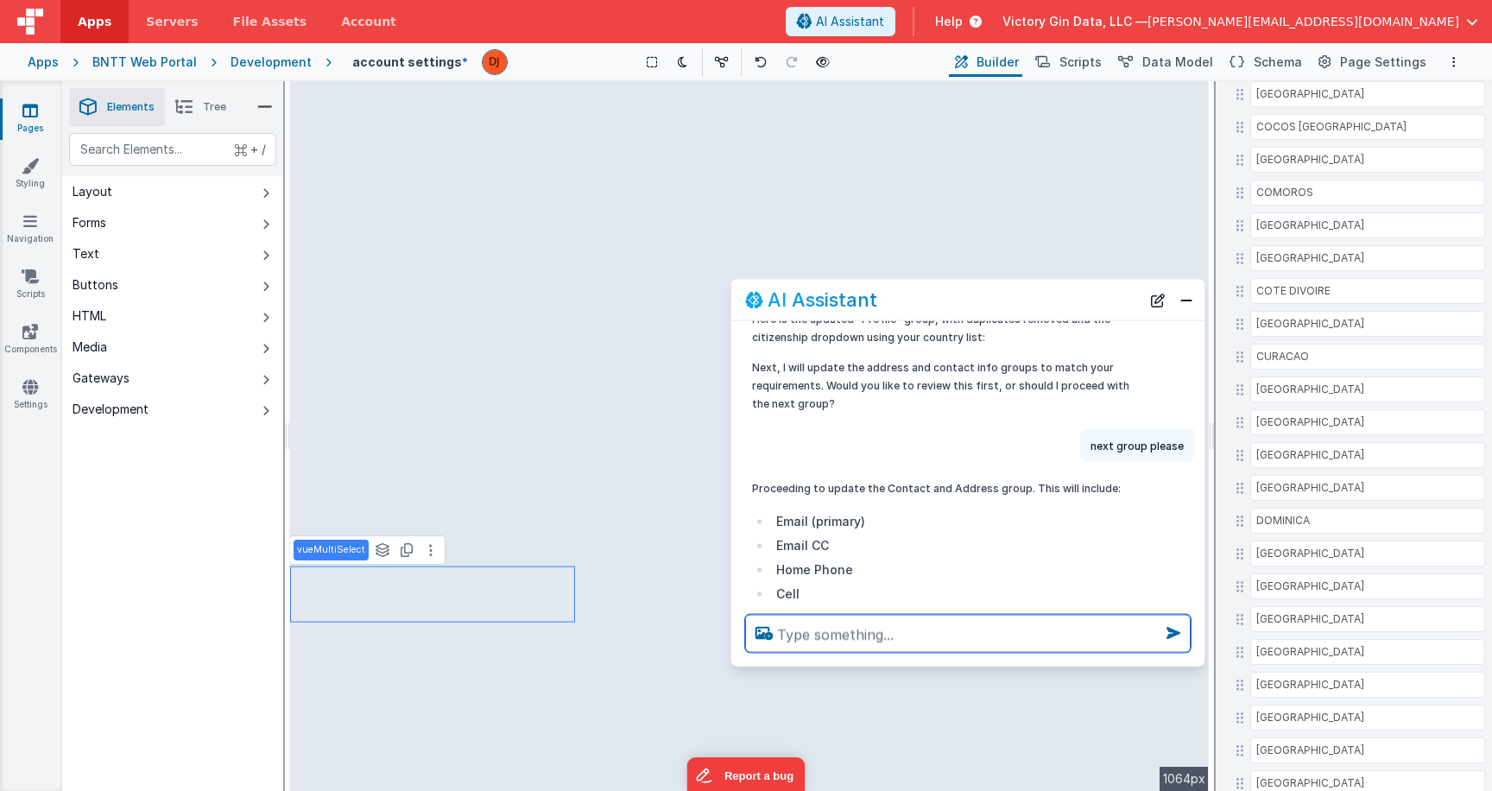
scroll to position [2795, 0]
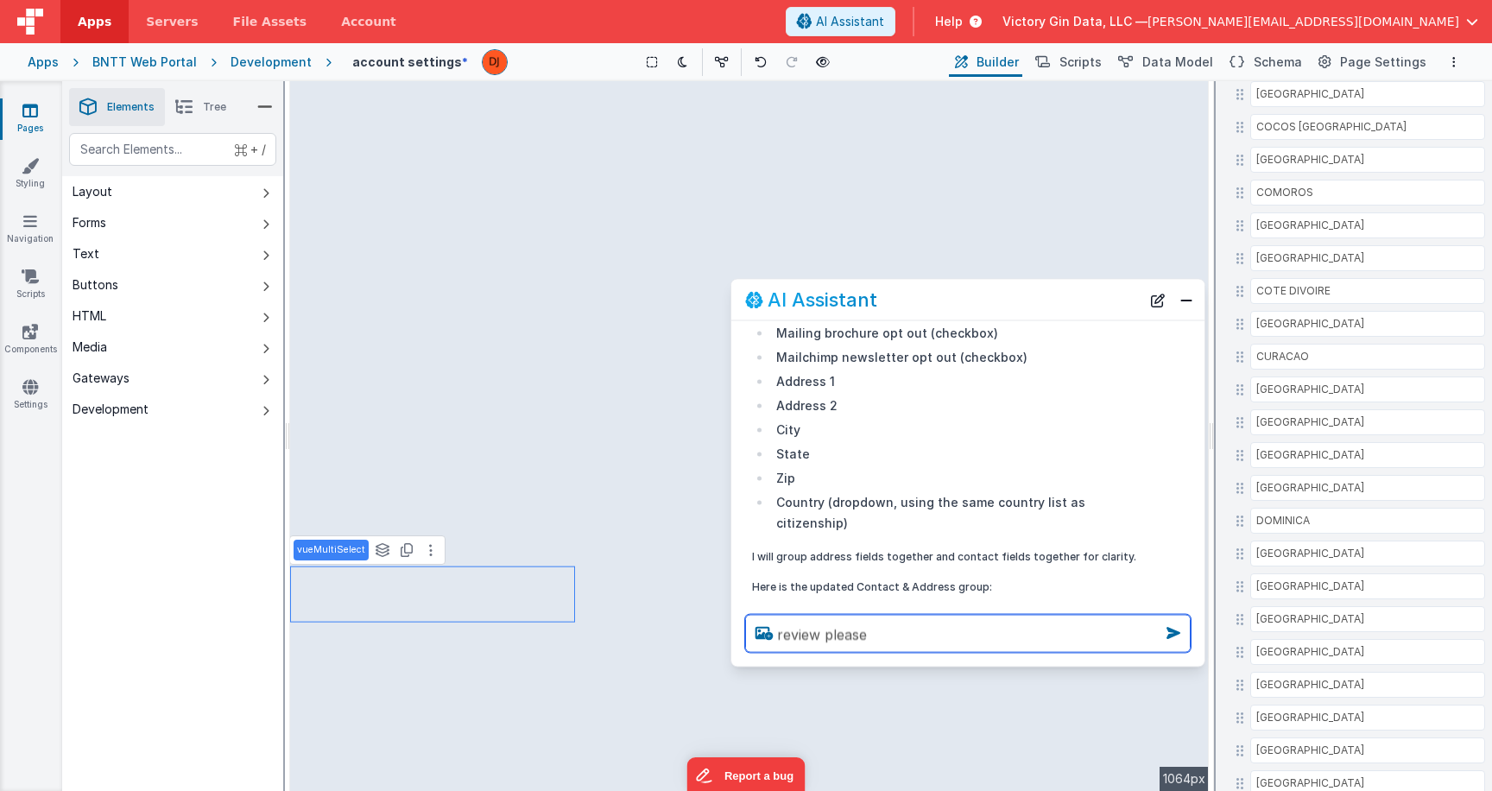
type textarea "review please"
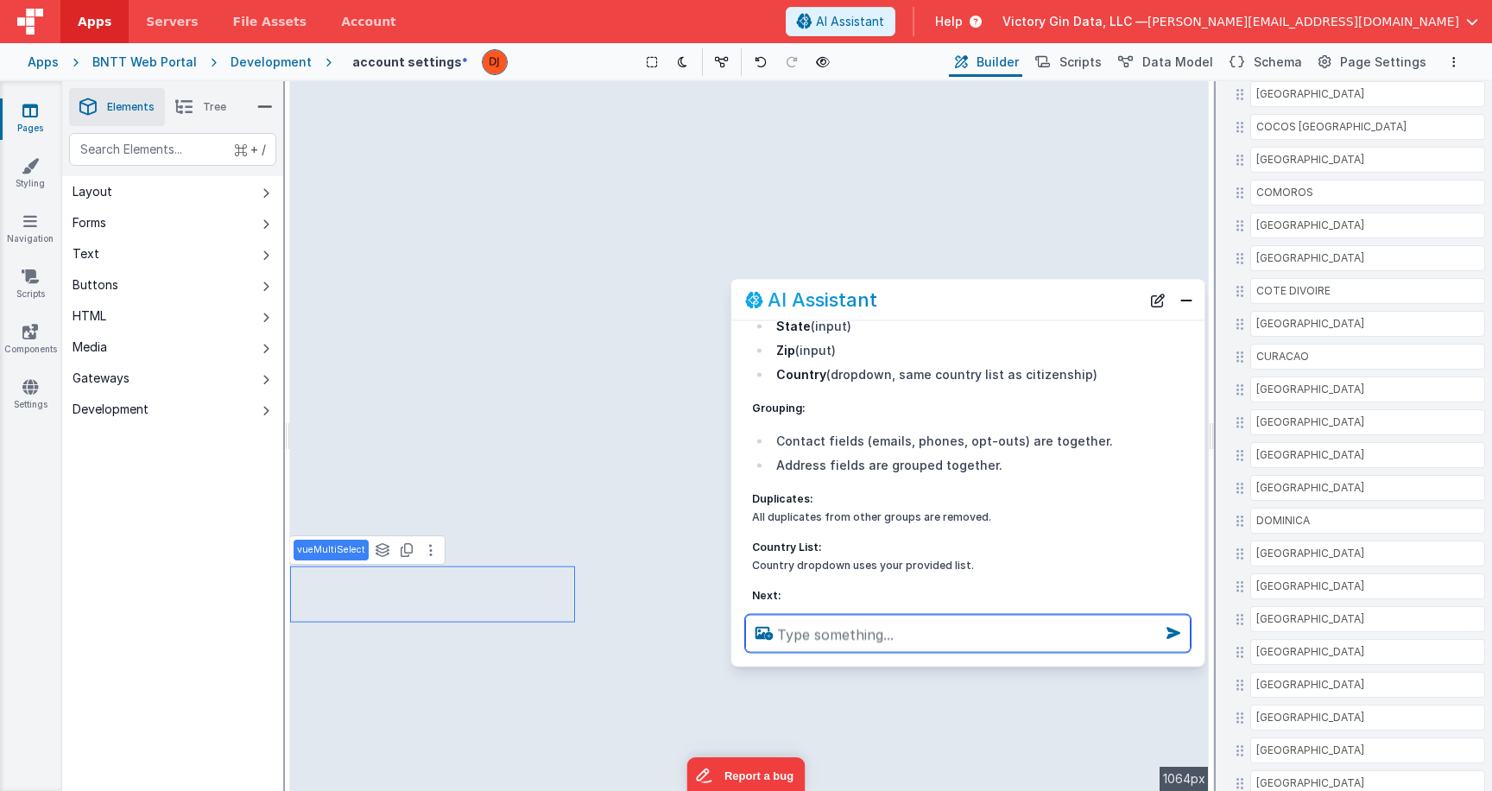
scroll to position [3527, 0]
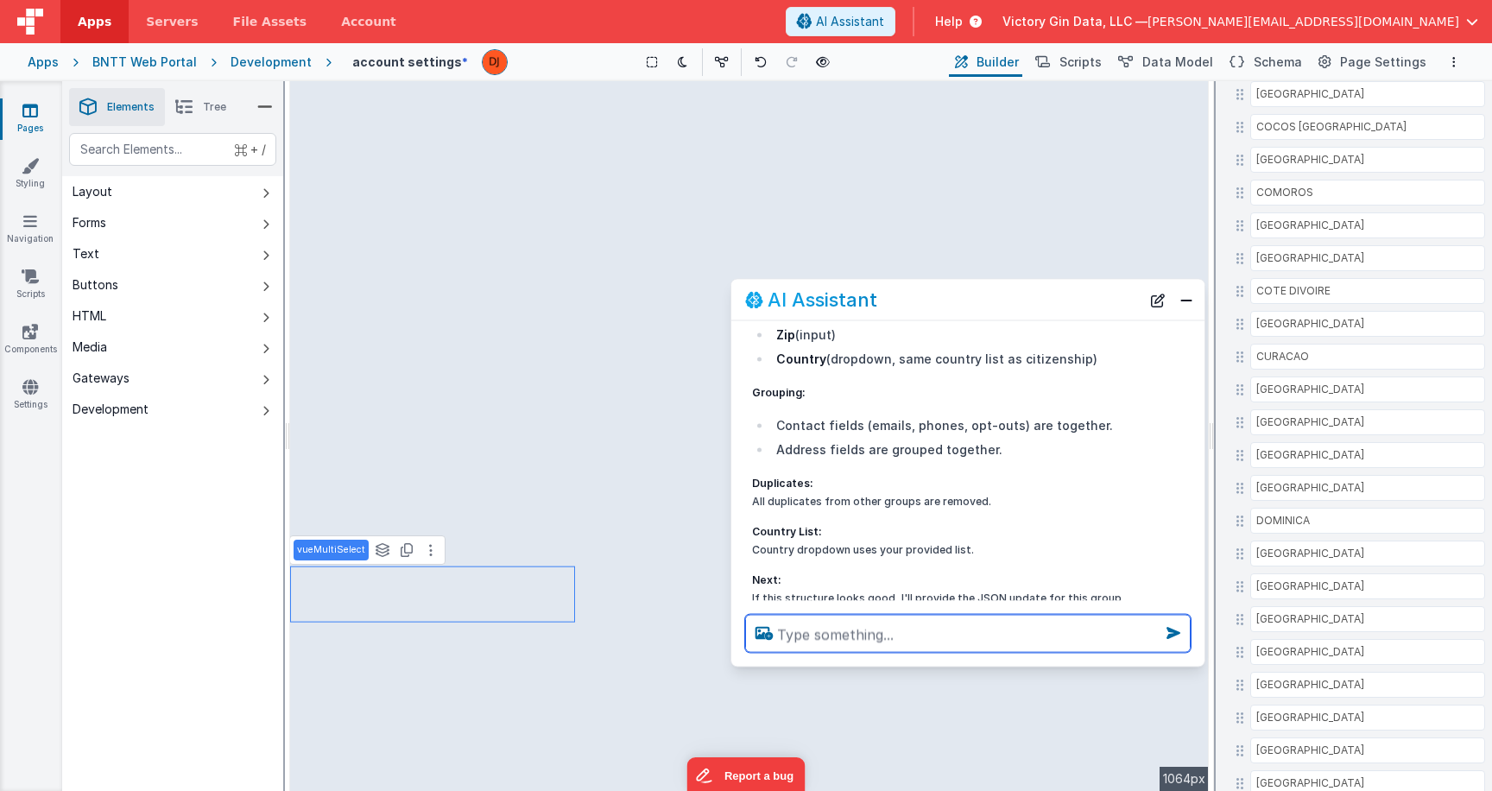
click at [827, 629] on textarea at bounding box center [968, 634] width 446 height 38
type textarea "Yes please"
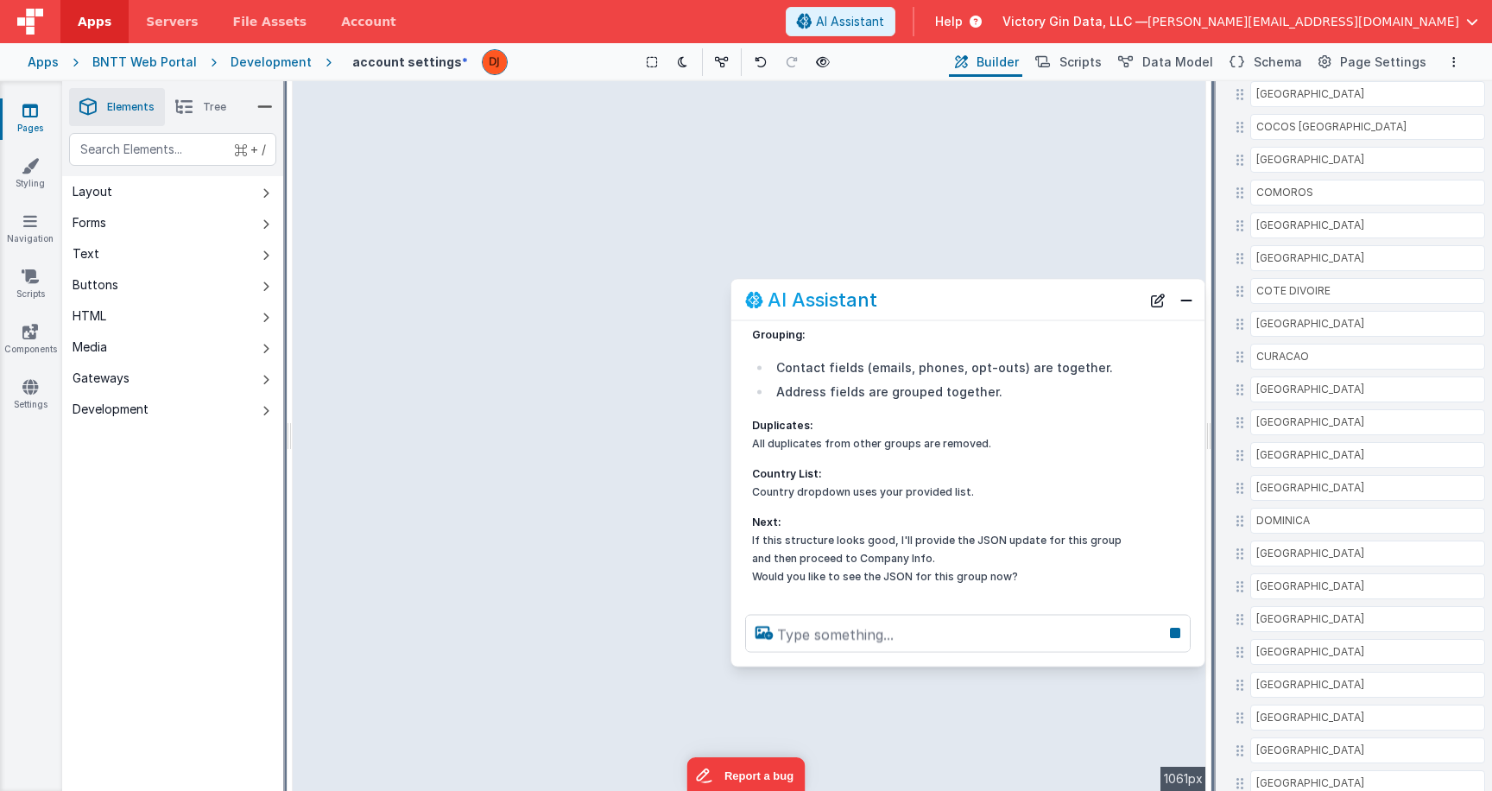
scroll to position [3579, 0]
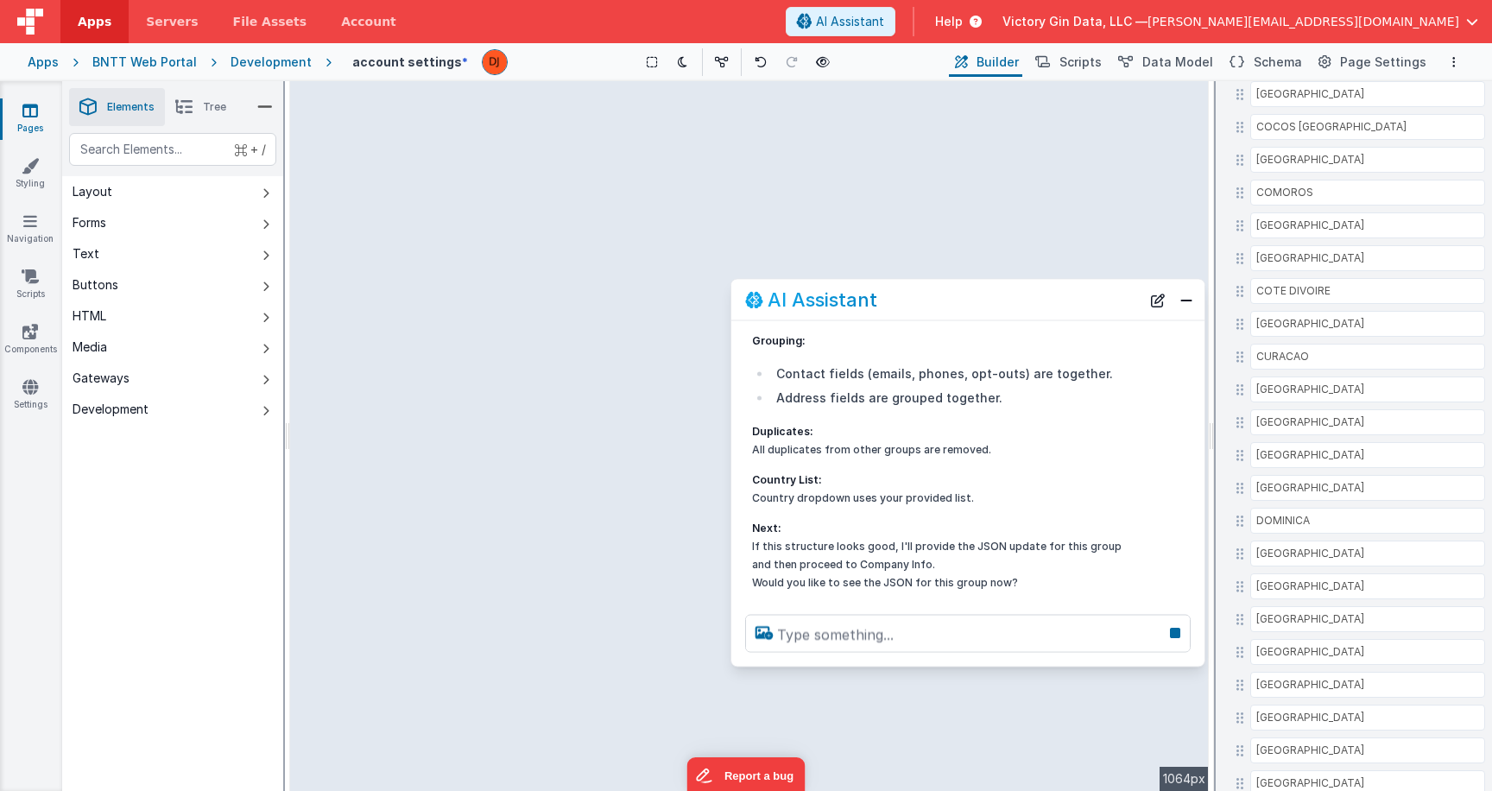
drag, startPoint x: 1212, startPoint y: 433, endPoint x: 1250, endPoint y: 434, distance: 38.9
click at [1250, 434] on html "Apps Servers File Assets Account Some FUTURE Slot AI Assistant Help Victory Gin…" at bounding box center [746, 395] width 1492 height 791
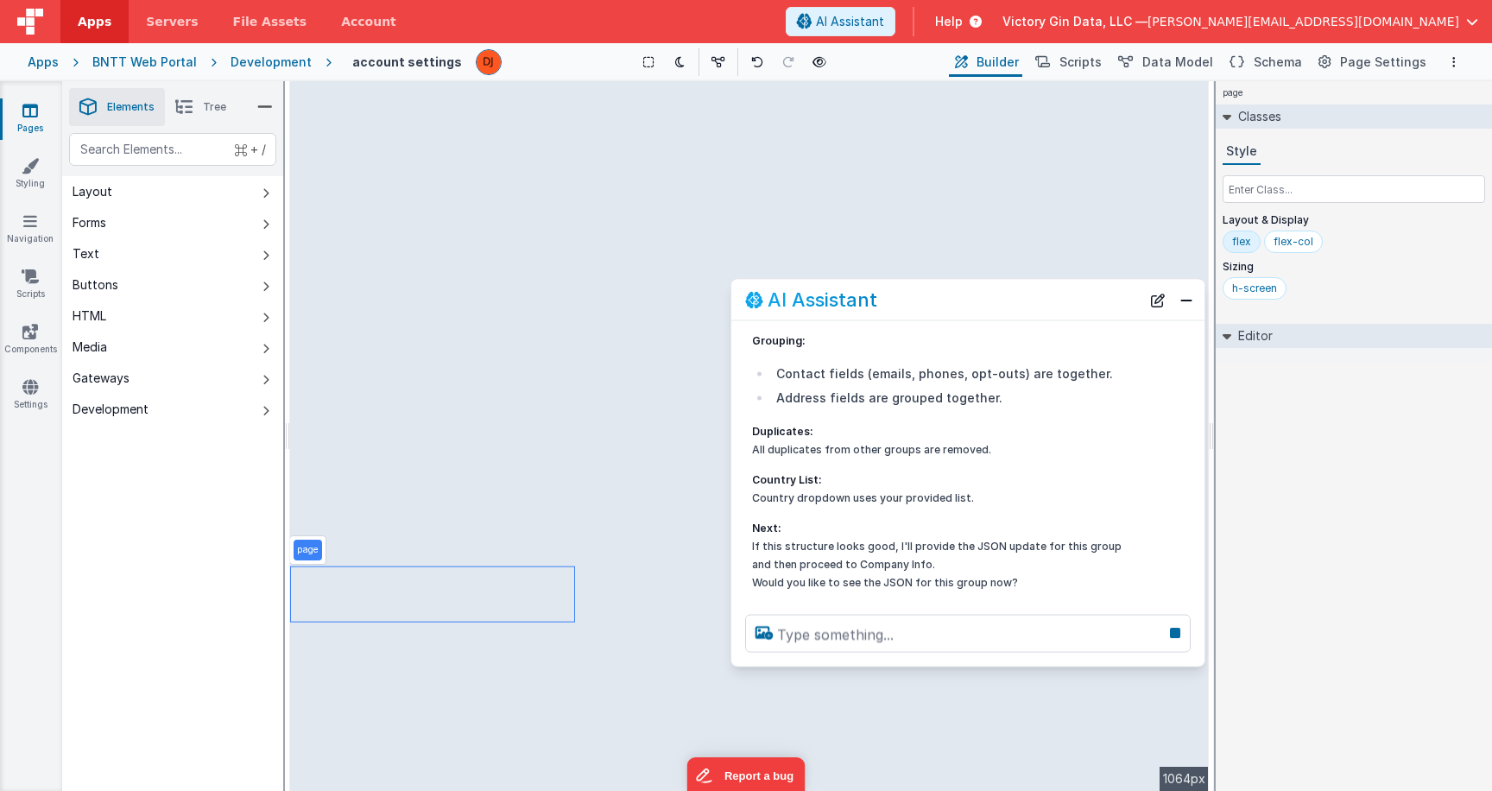
scroll to position [0, 0]
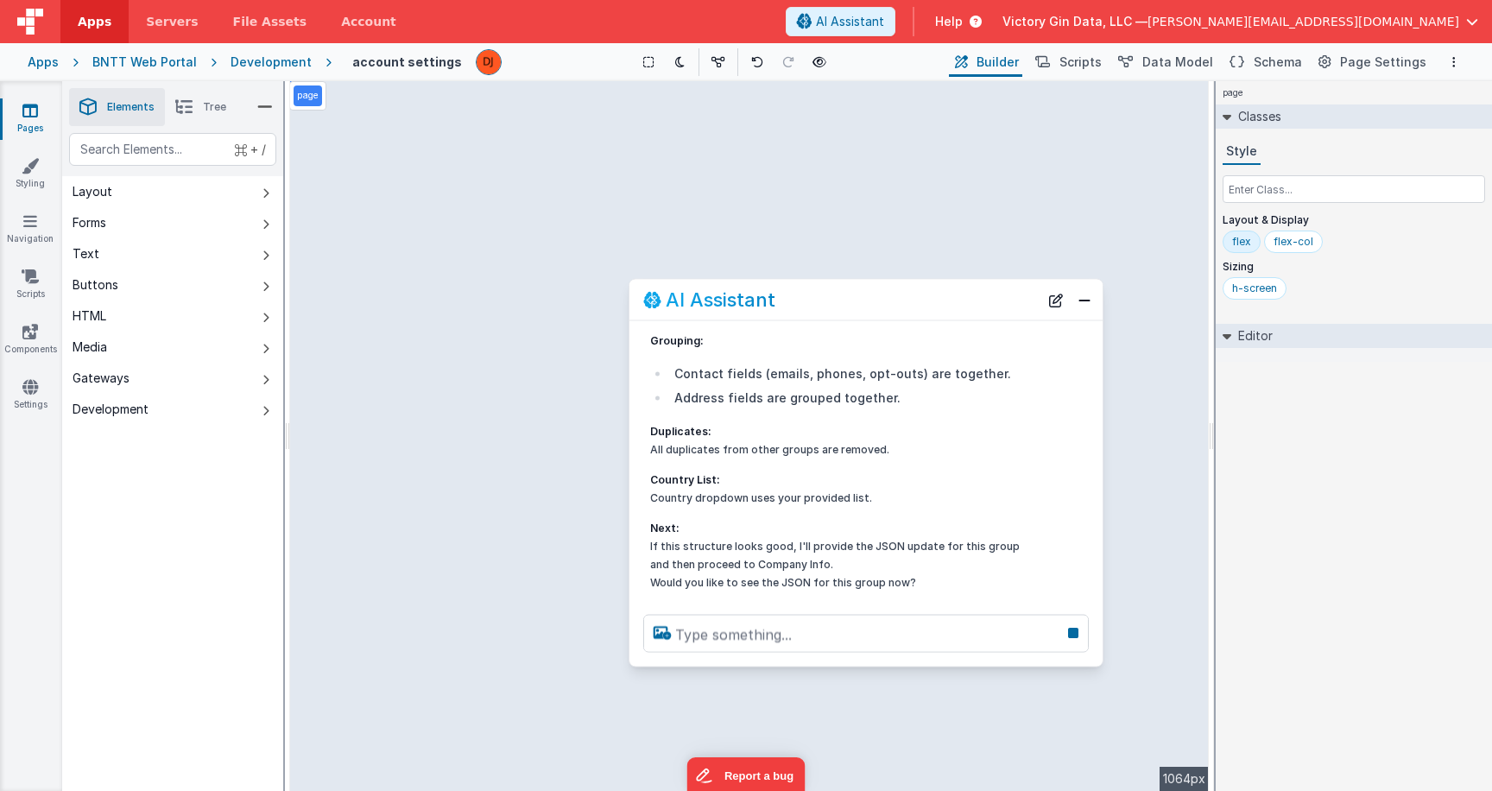
drag, startPoint x: 976, startPoint y: 305, endPoint x: 852, endPoint y: 305, distance: 123.5
click at [851, 305] on div "AI Assistant" at bounding box center [841, 299] width 396 height 21
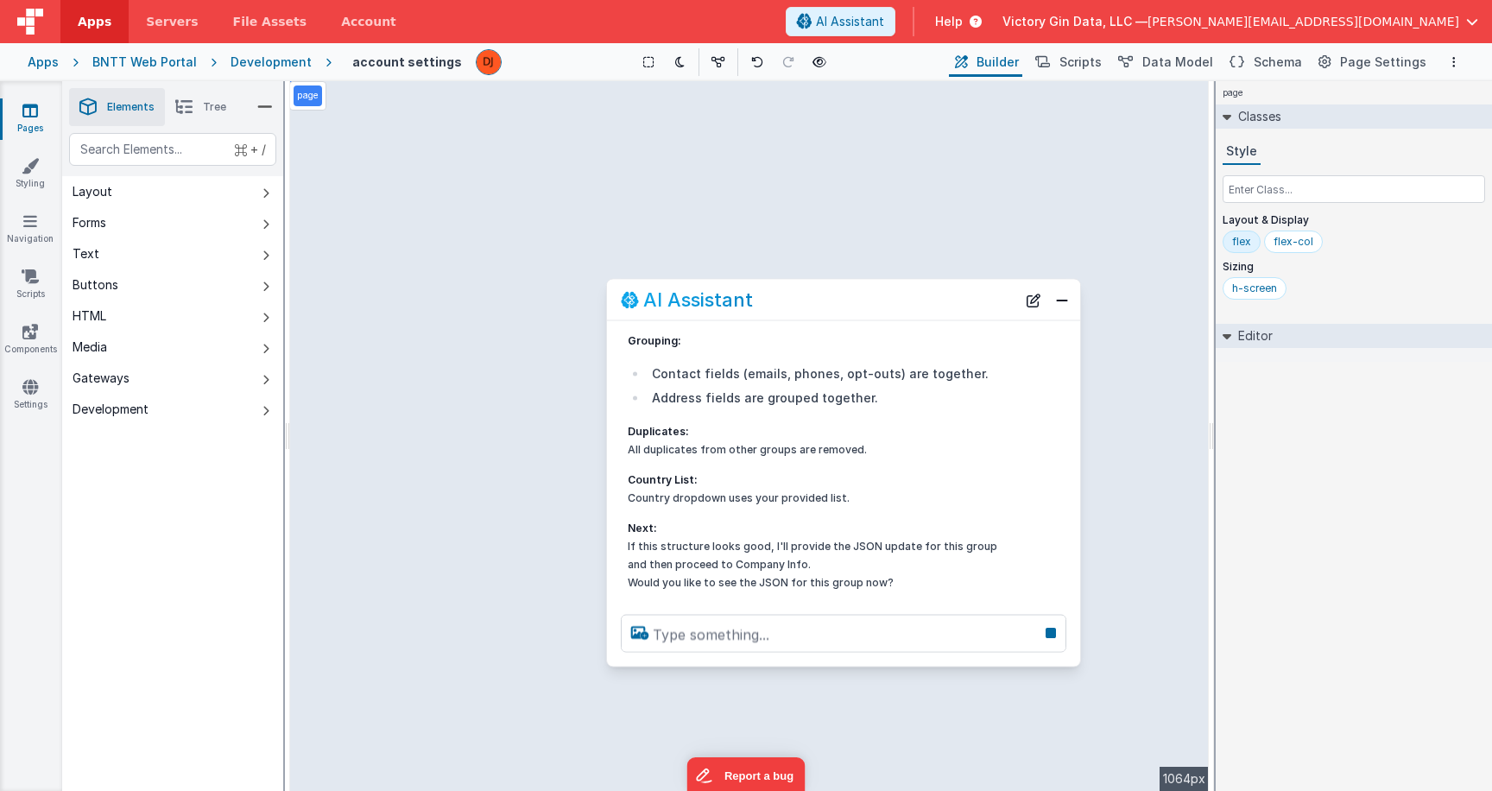
click at [1140, 465] on div "page --> 1064px" at bounding box center [749, 436] width 919 height 710
click at [1109, 628] on div "page --> 1064px" at bounding box center [749, 436] width 919 height 710
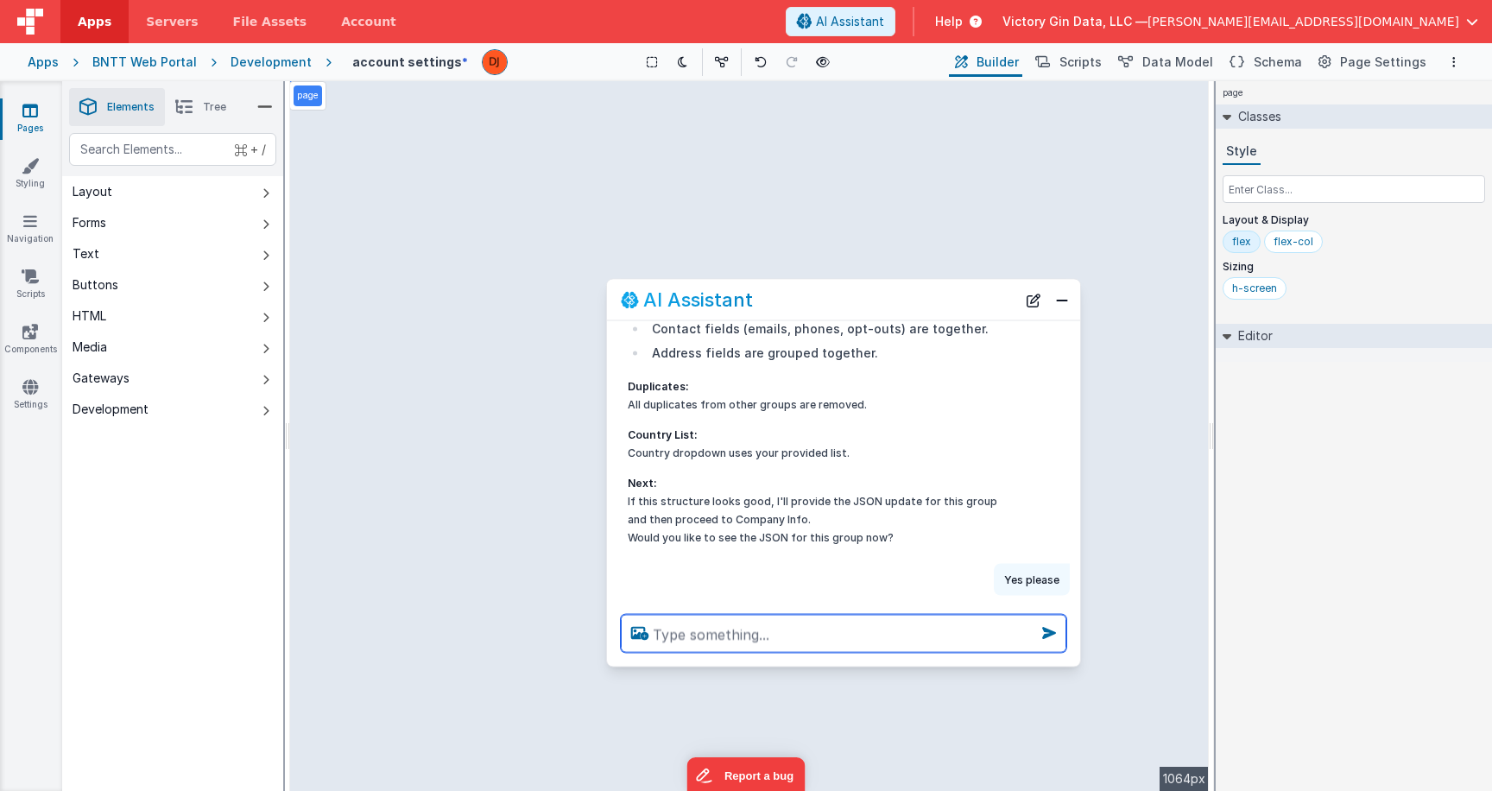
scroll to position [3630, 0]
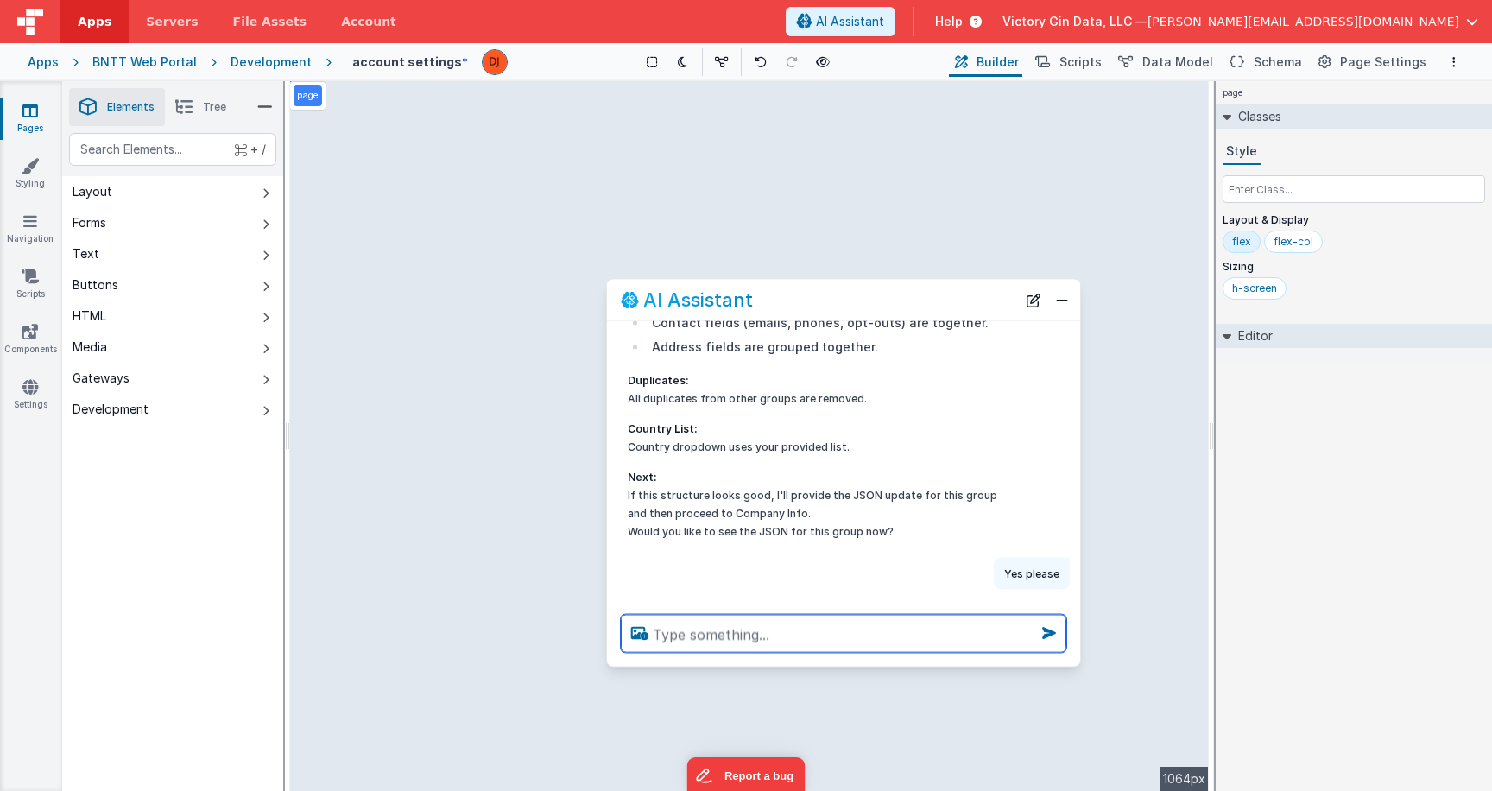
click at [794, 644] on textarea at bounding box center [844, 634] width 446 height 38
type textarea "let's go to the next group"
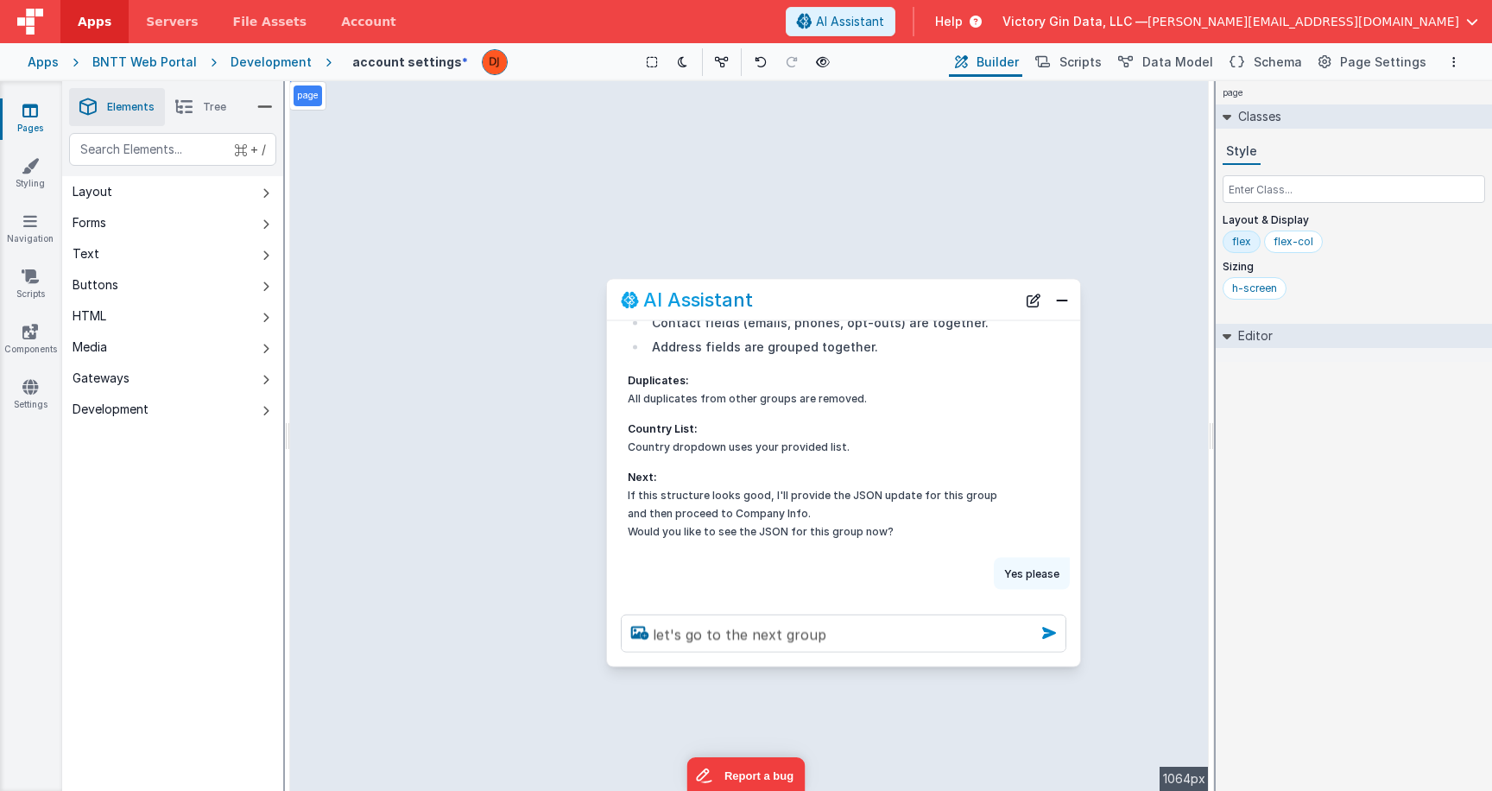
click at [1048, 637] on icon at bounding box center [1049, 633] width 28 height 28
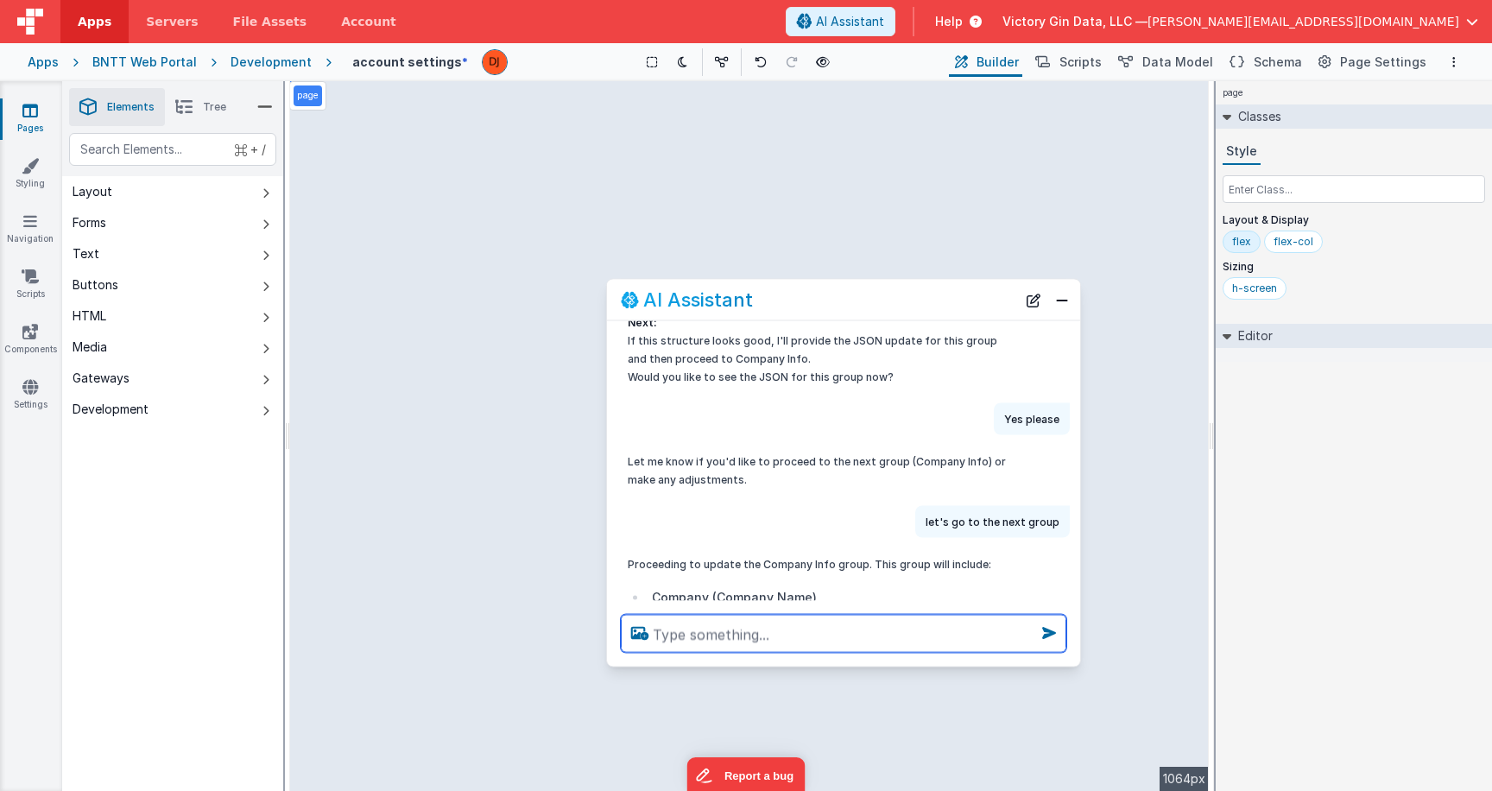
scroll to position [3859, 0]
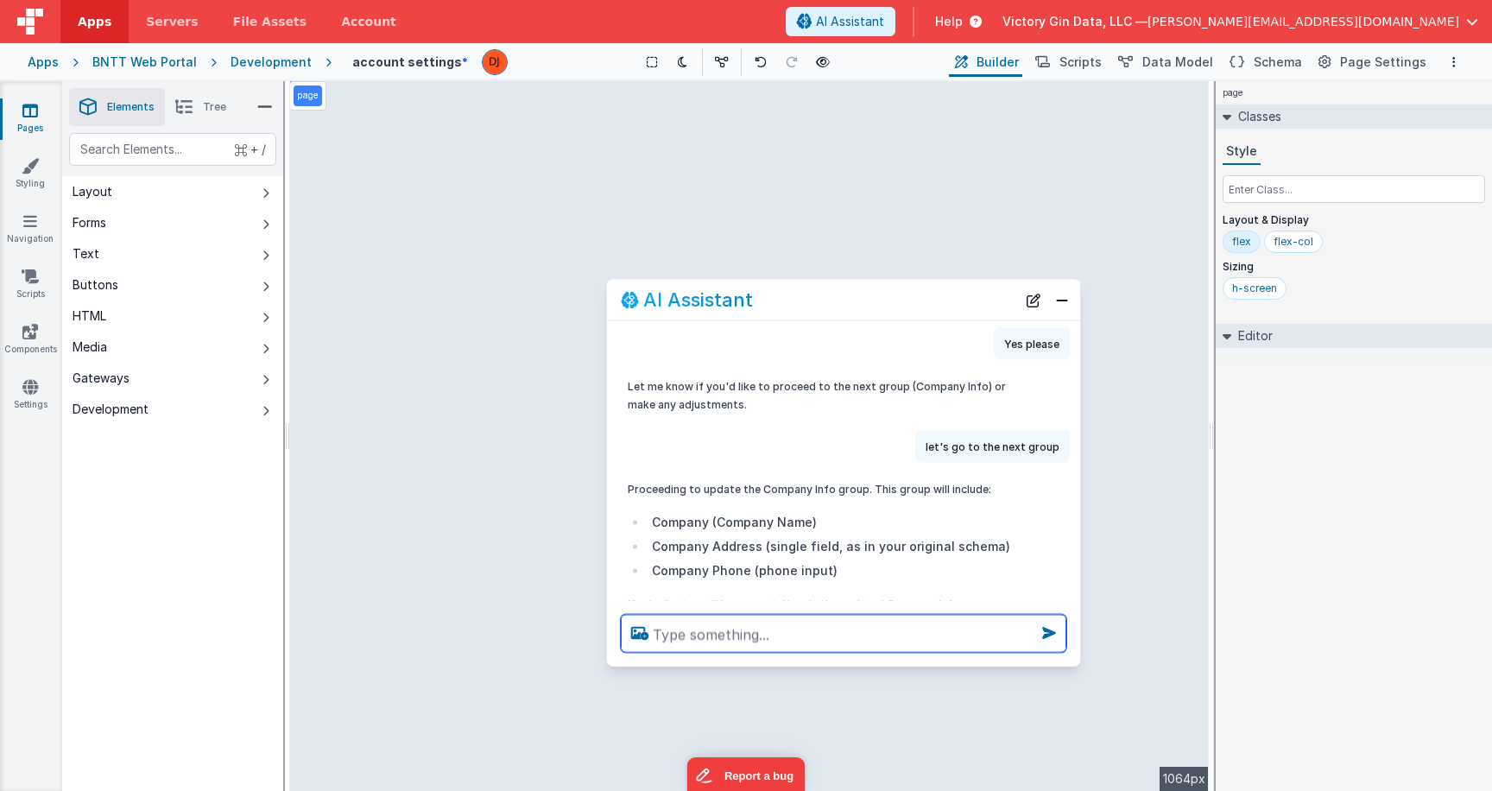
click at [892, 631] on textarea at bounding box center [844, 634] width 446 height 38
type textarea "Can you scrap company address and company phone?"
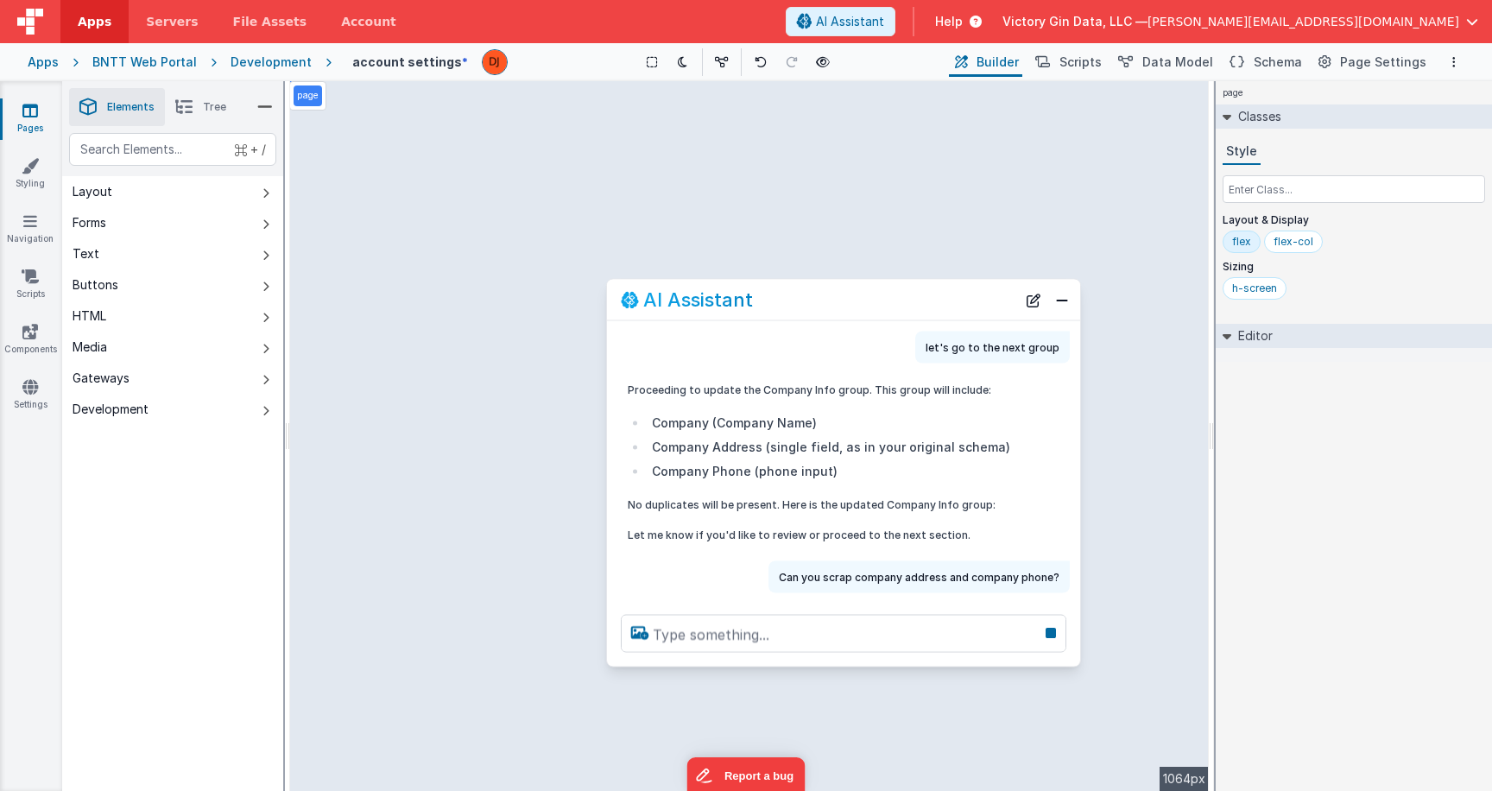
scroll to position [3959, 0]
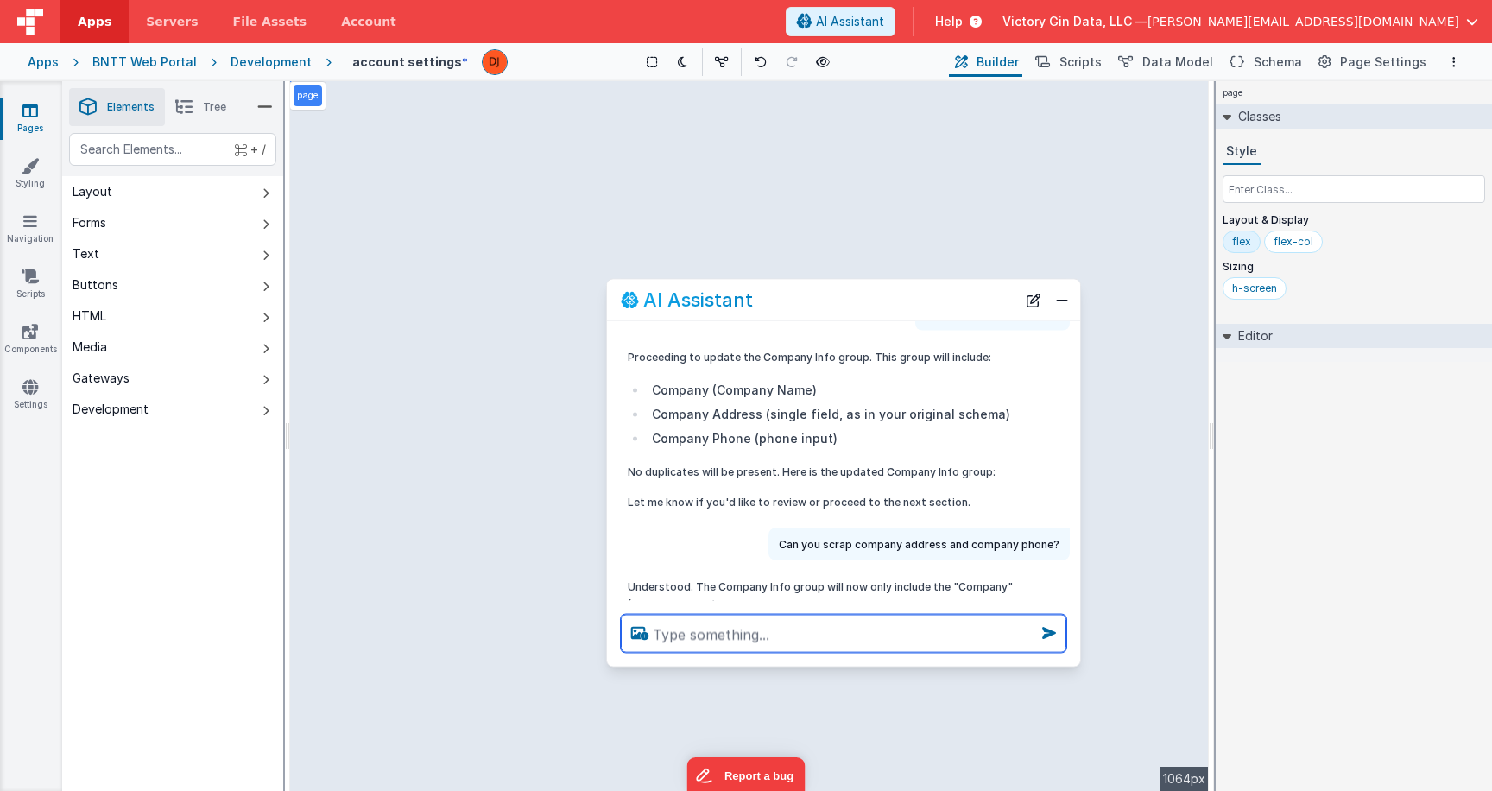
click at [769, 640] on textarea at bounding box center [844, 634] width 446 height 38
type textarea "yes please, next"
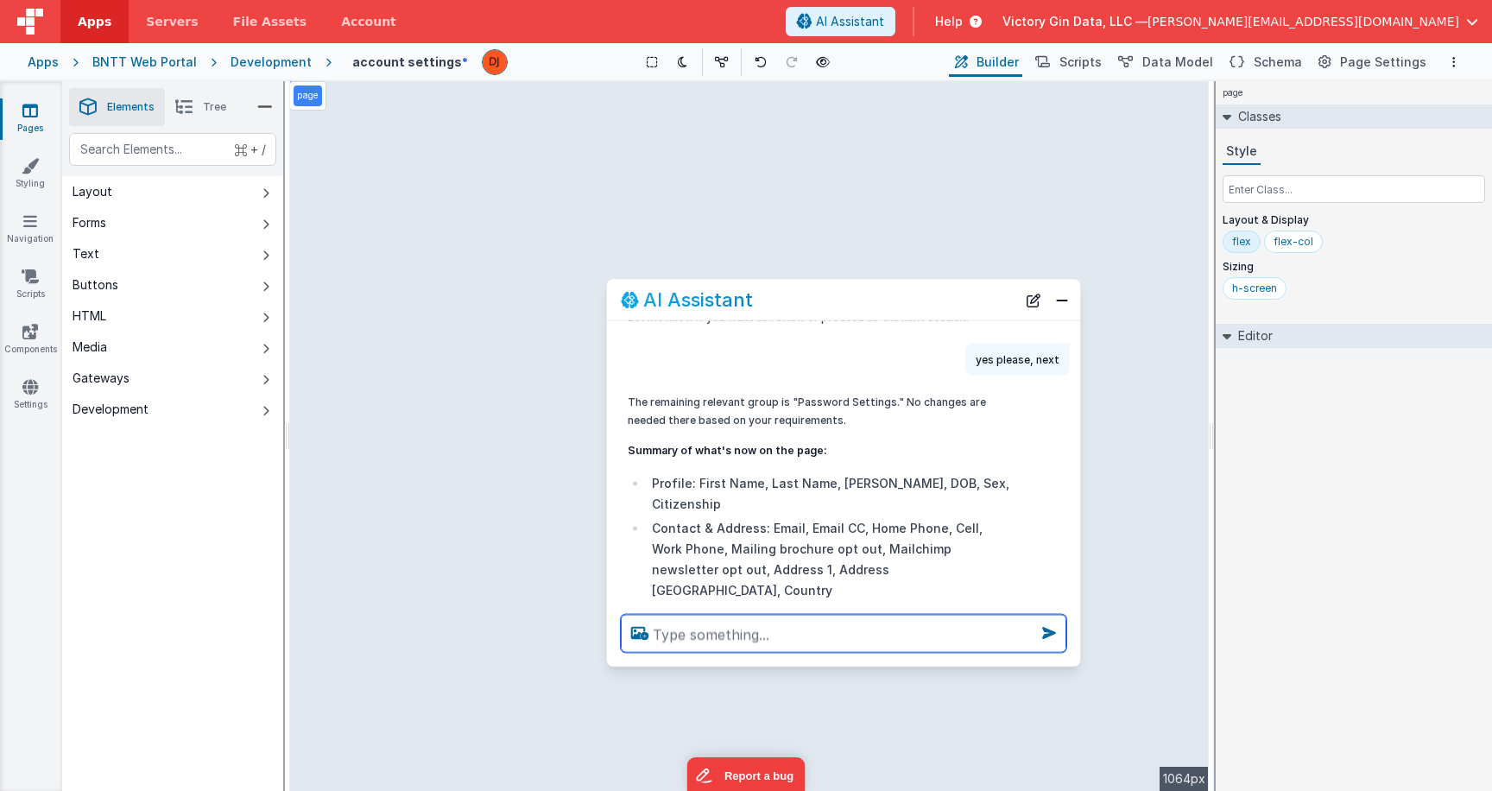
scroll to position [4302, 0]
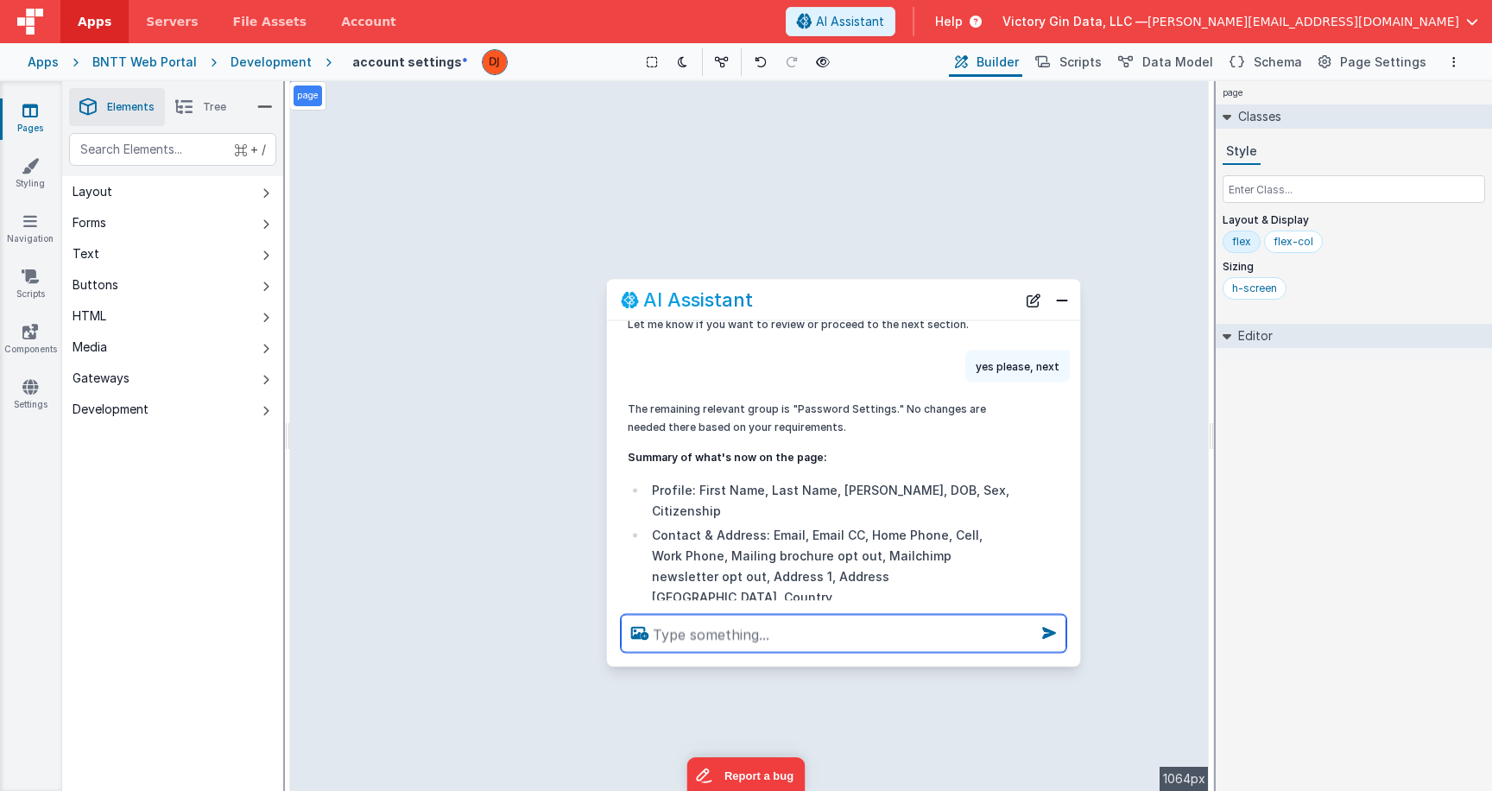
click at [812, 630] on textarea at bounding box center [844, 634] width 446 height 38
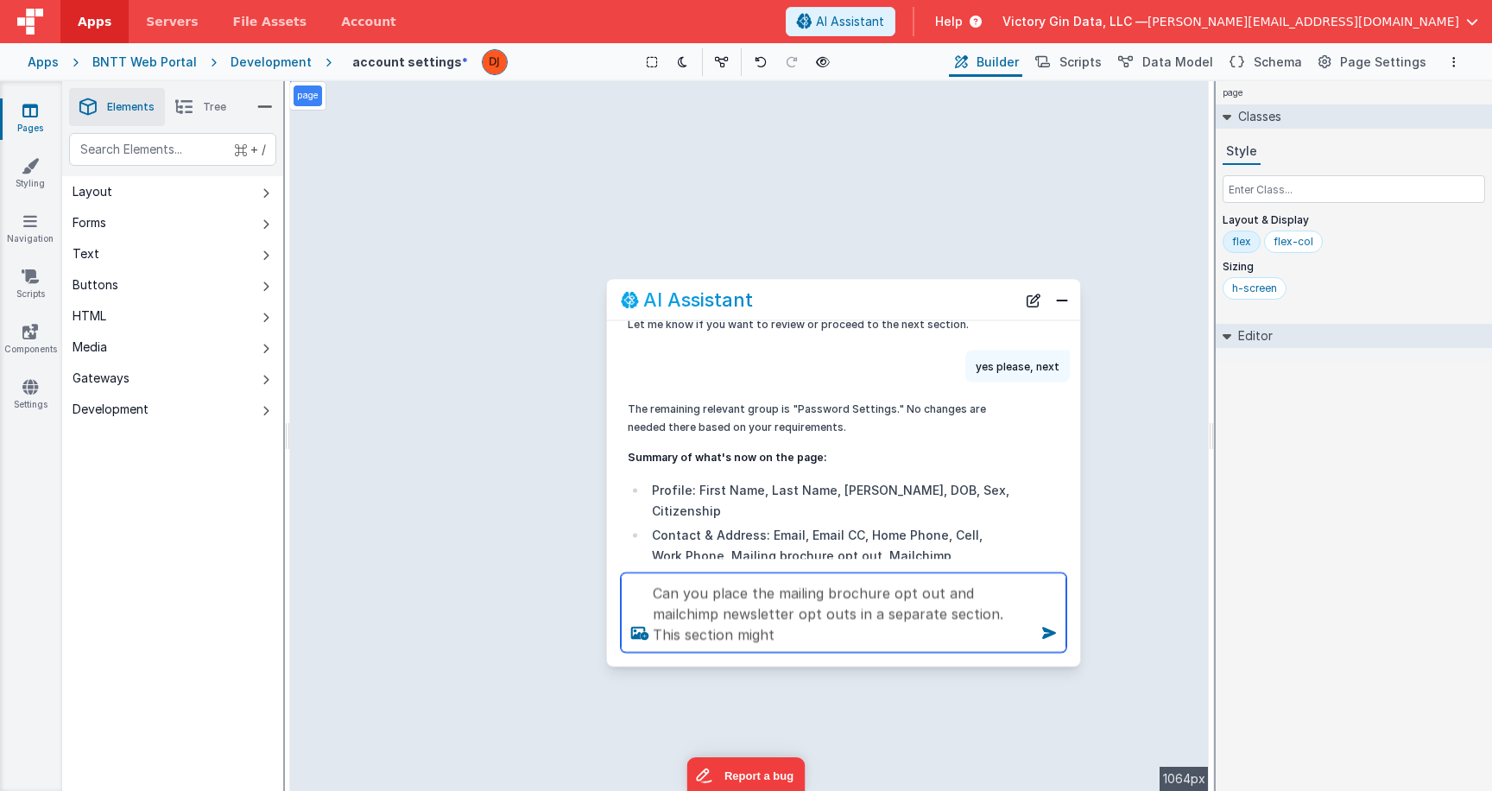
click at [926, 616] on textarea "Can you place the mailing brochure opt out and mailchimp newsletter opt outs in…" at bounding box center [844, 612] width 446 height 79
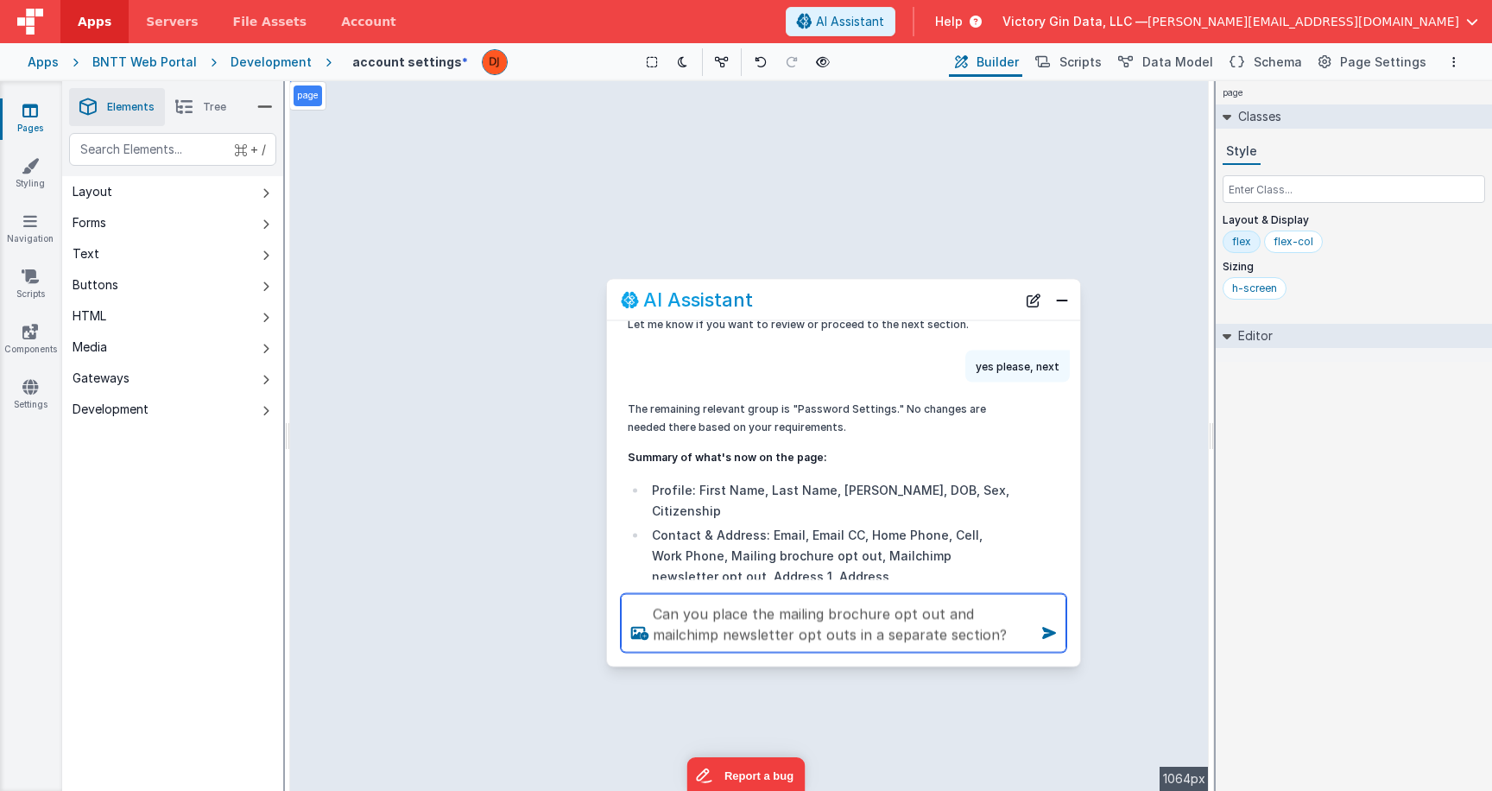
type textarea "Can you place the mailing brochure opt out and mailchimp newsletter opt outs in…"
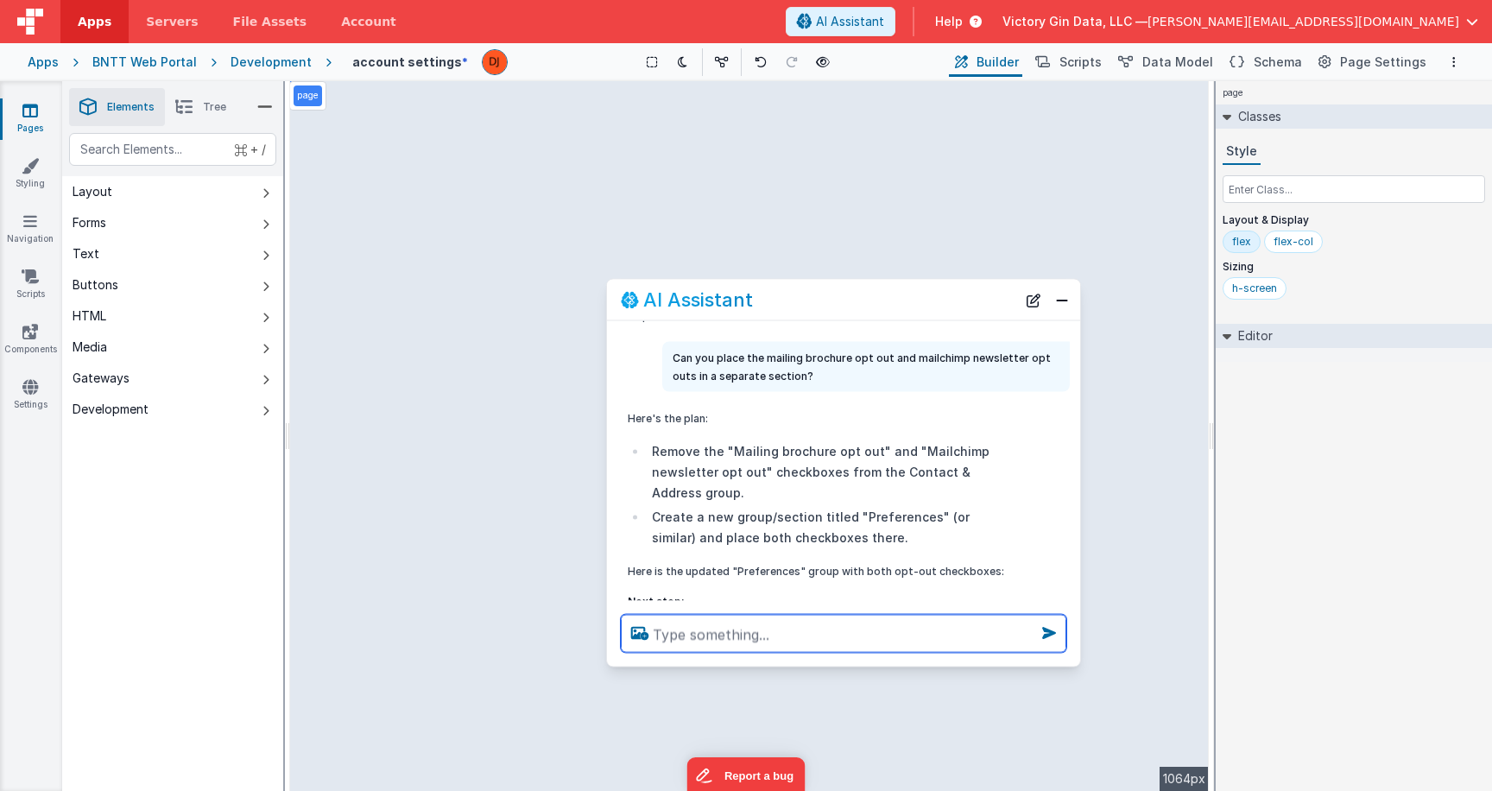
scroll to position [4703, 0]
type textarea "proceed"
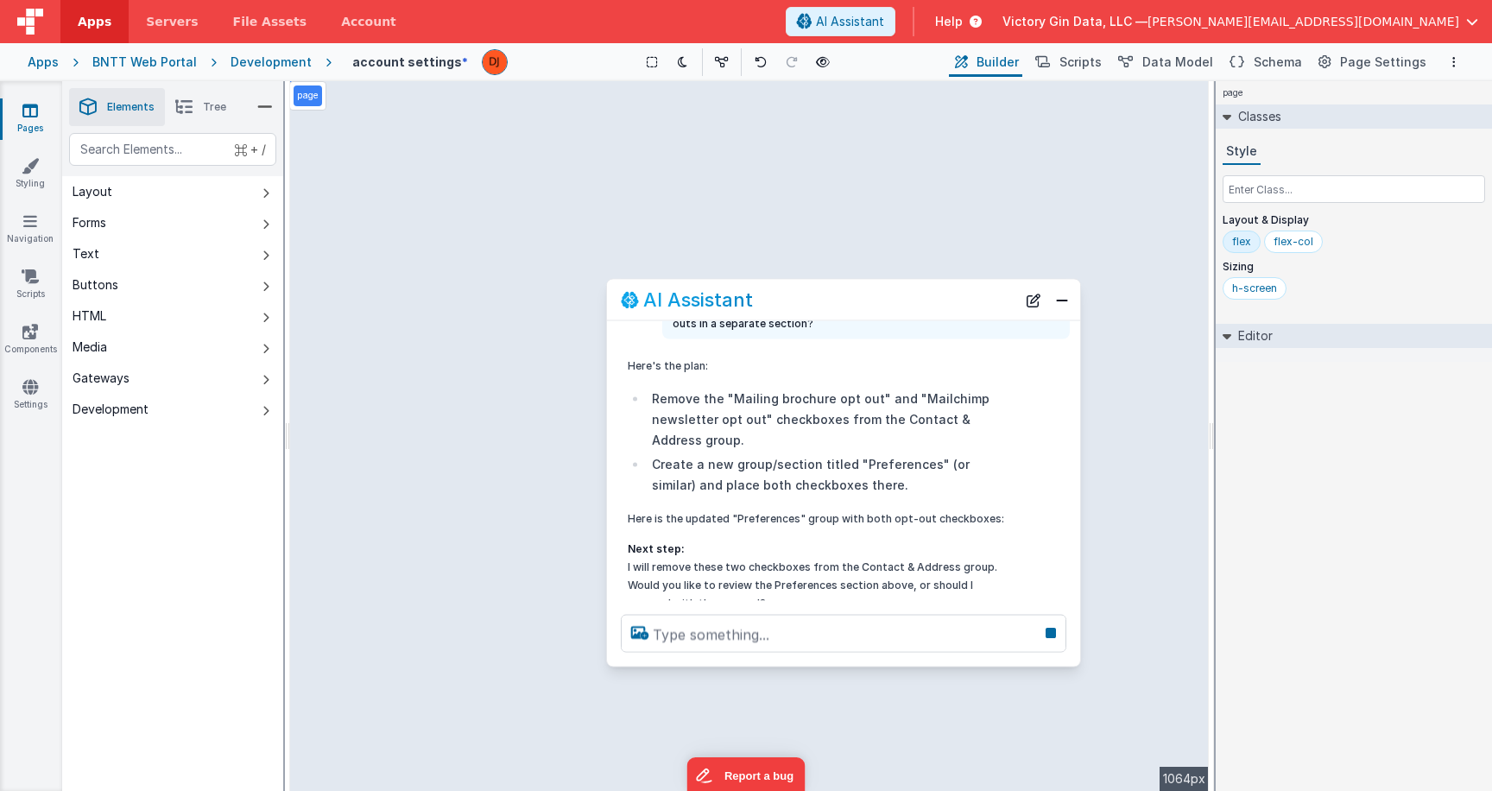
scroll to position [4791, 0]
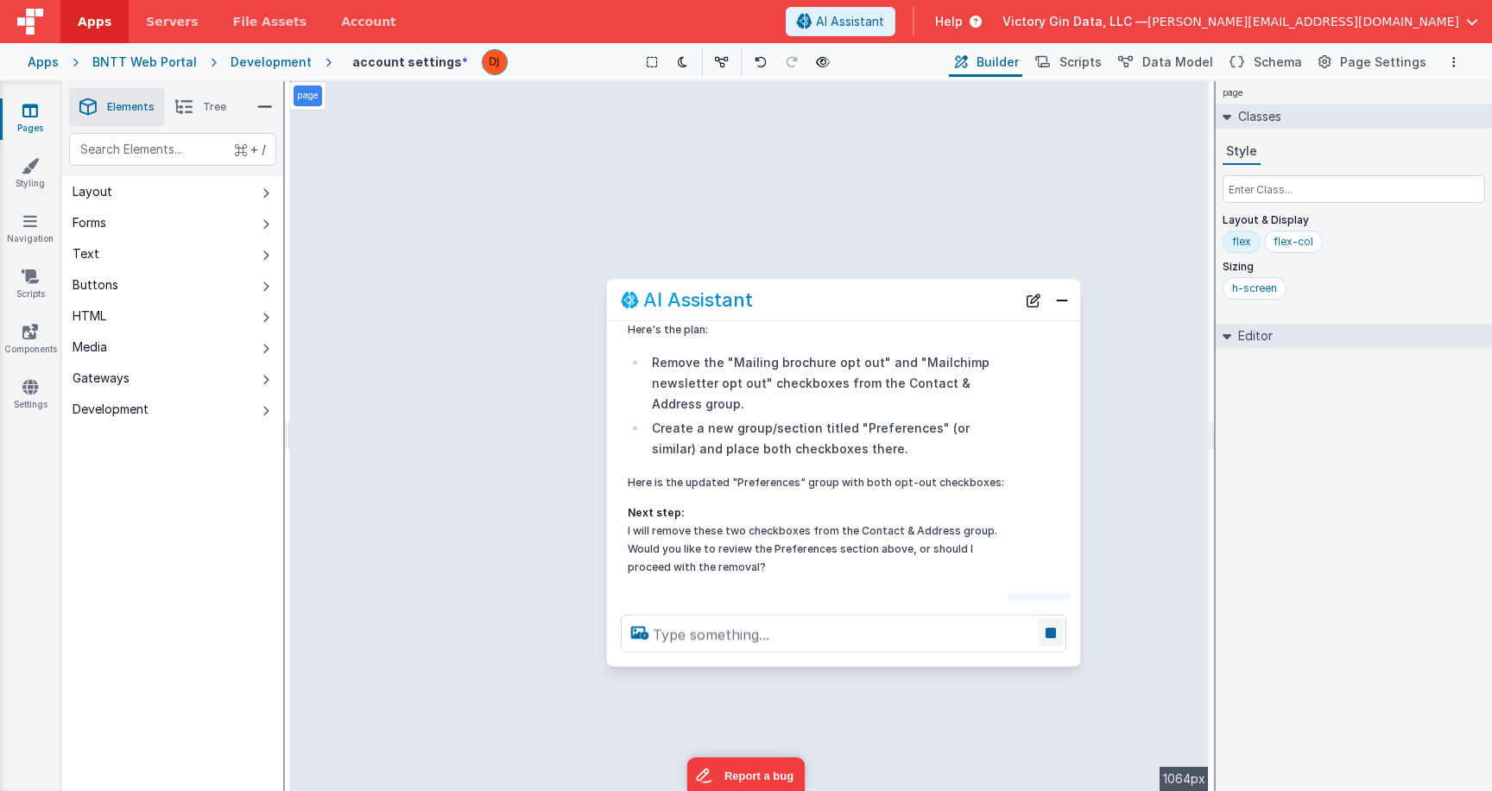
click at [1050, 630] on icon at bounding box center [1051, 633] width 24 height 28
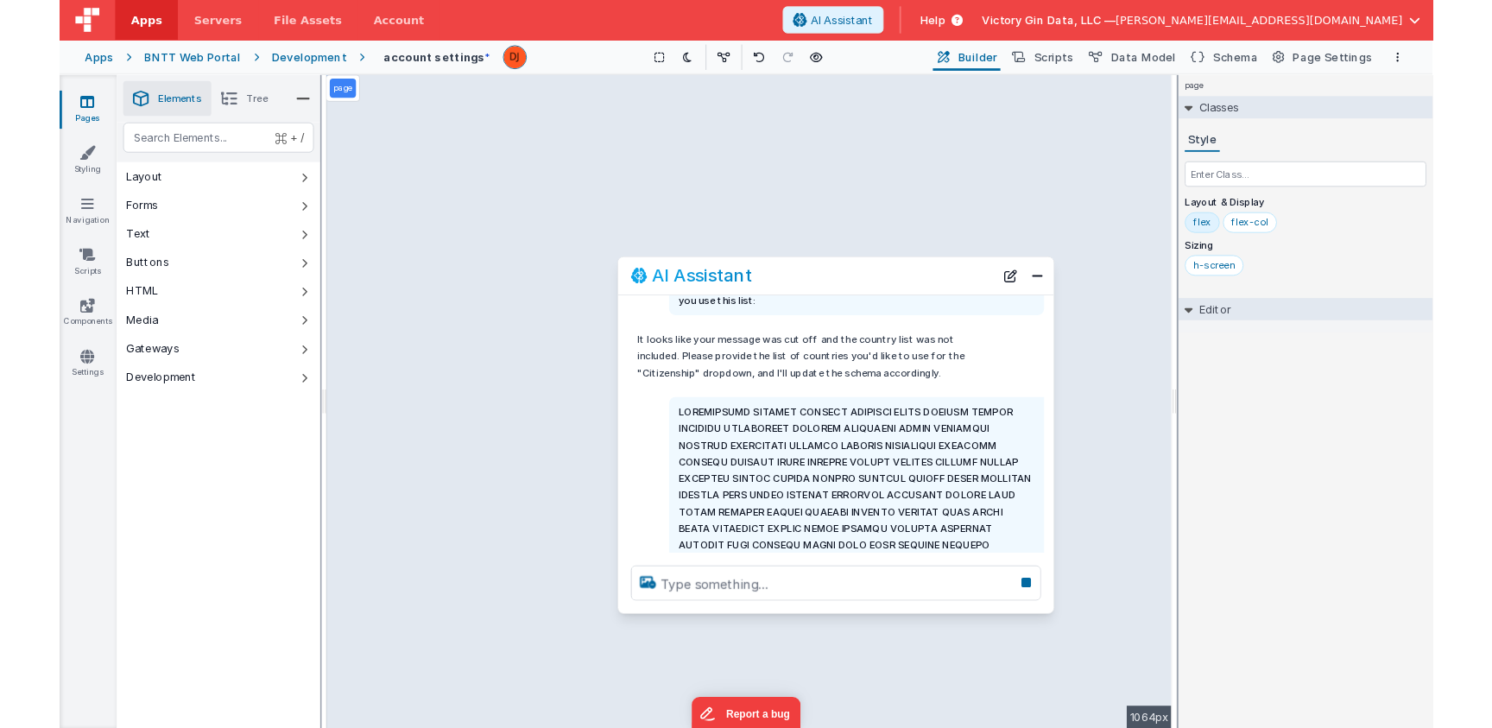
scroll to position [1470, 0]
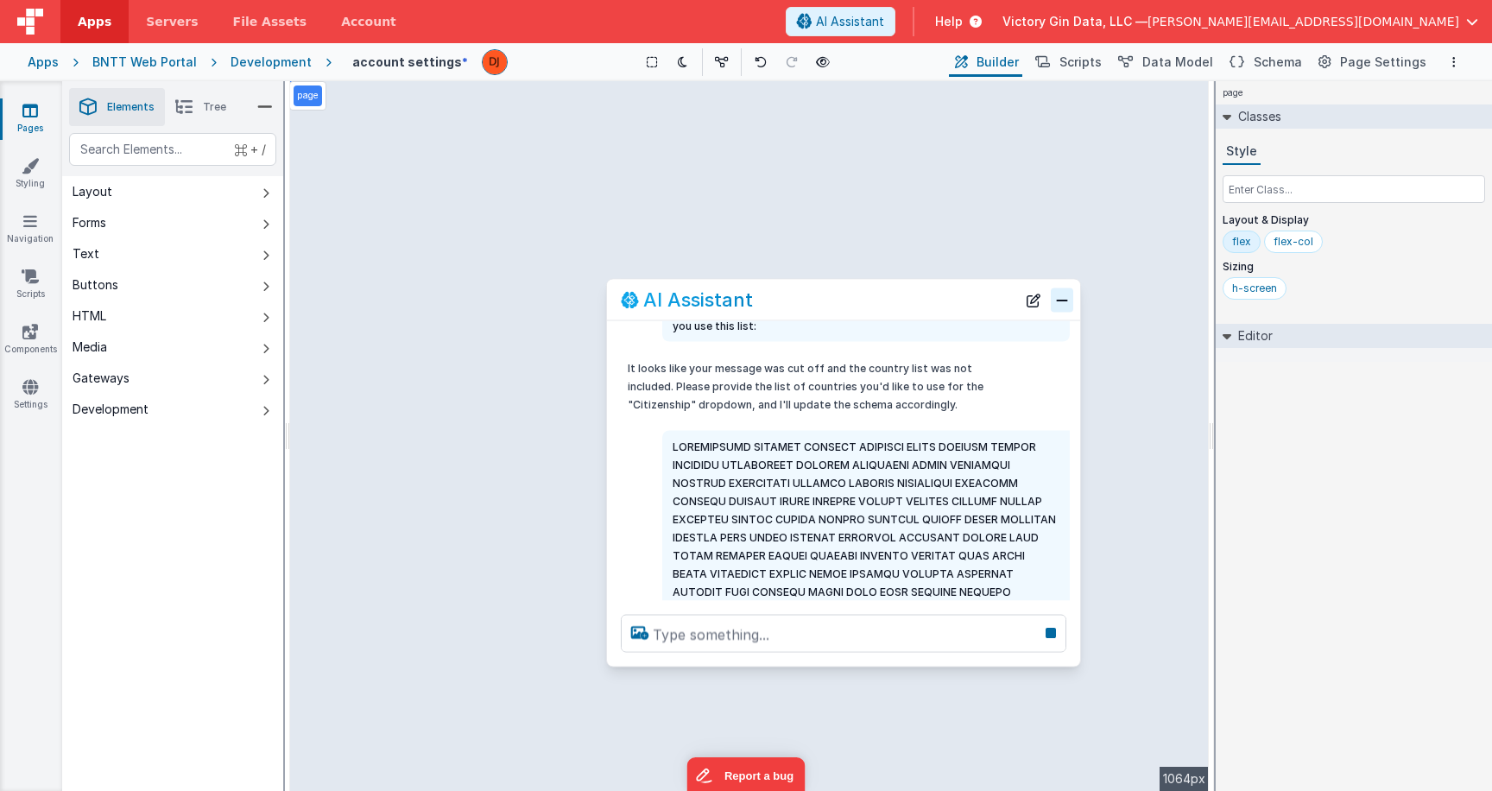
click at [1072, 302] on button "Close" at bounding box center [1062, 300] width 22 height 24
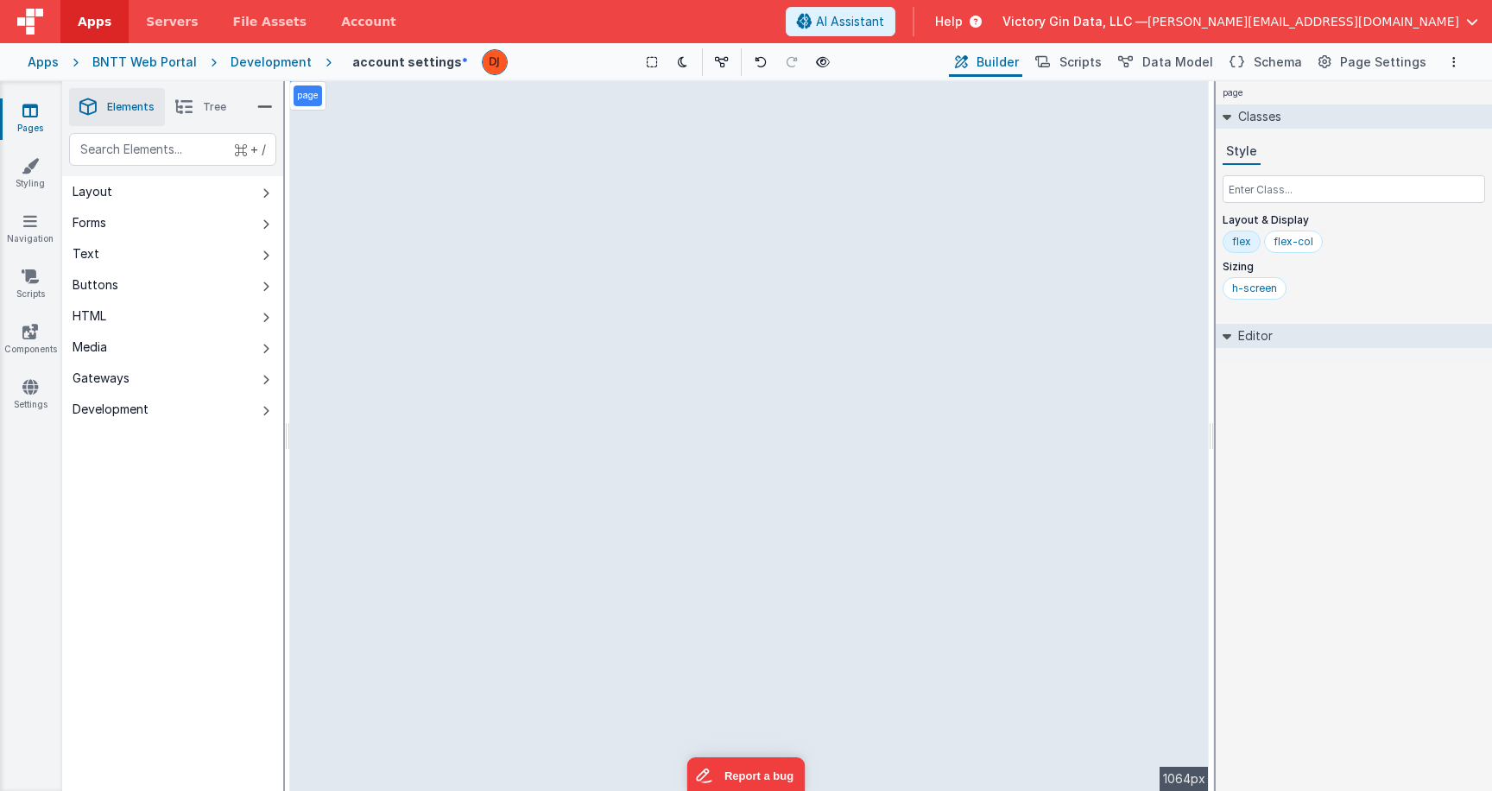
click at [1163, 123] on div "page --> 1064px" at bounding box center [749, 436] width 919 height 710
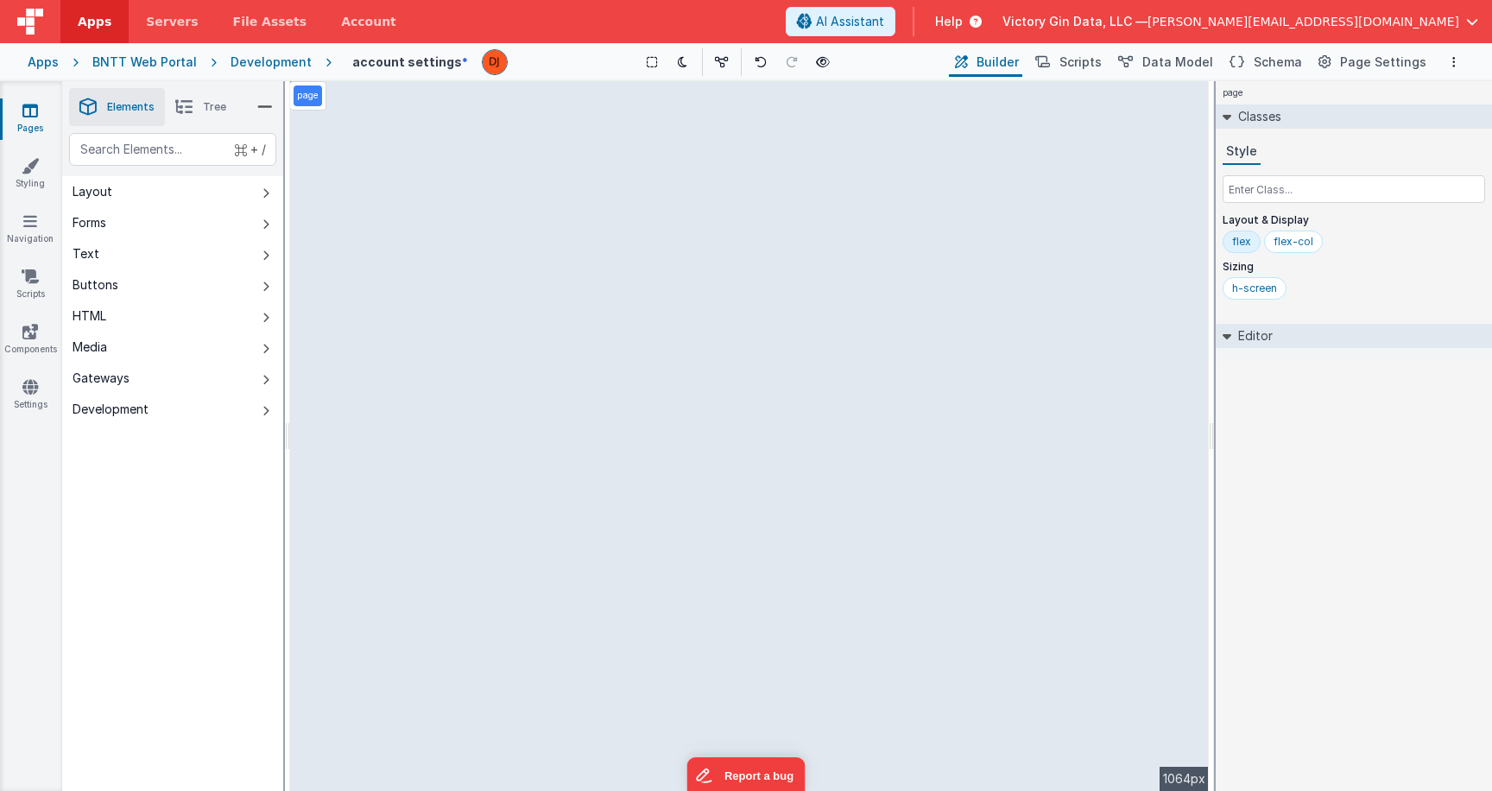
click at [1163, 123] on div "page --> 1064px" at bounding box center [749, 436] width 919 height 710
click at [144, 449] on div "+ / Layout Forms Text Buttons HTML Media Gateways Development Page Page Body gr…" at bounding box center [172, 502] width 221 height 739
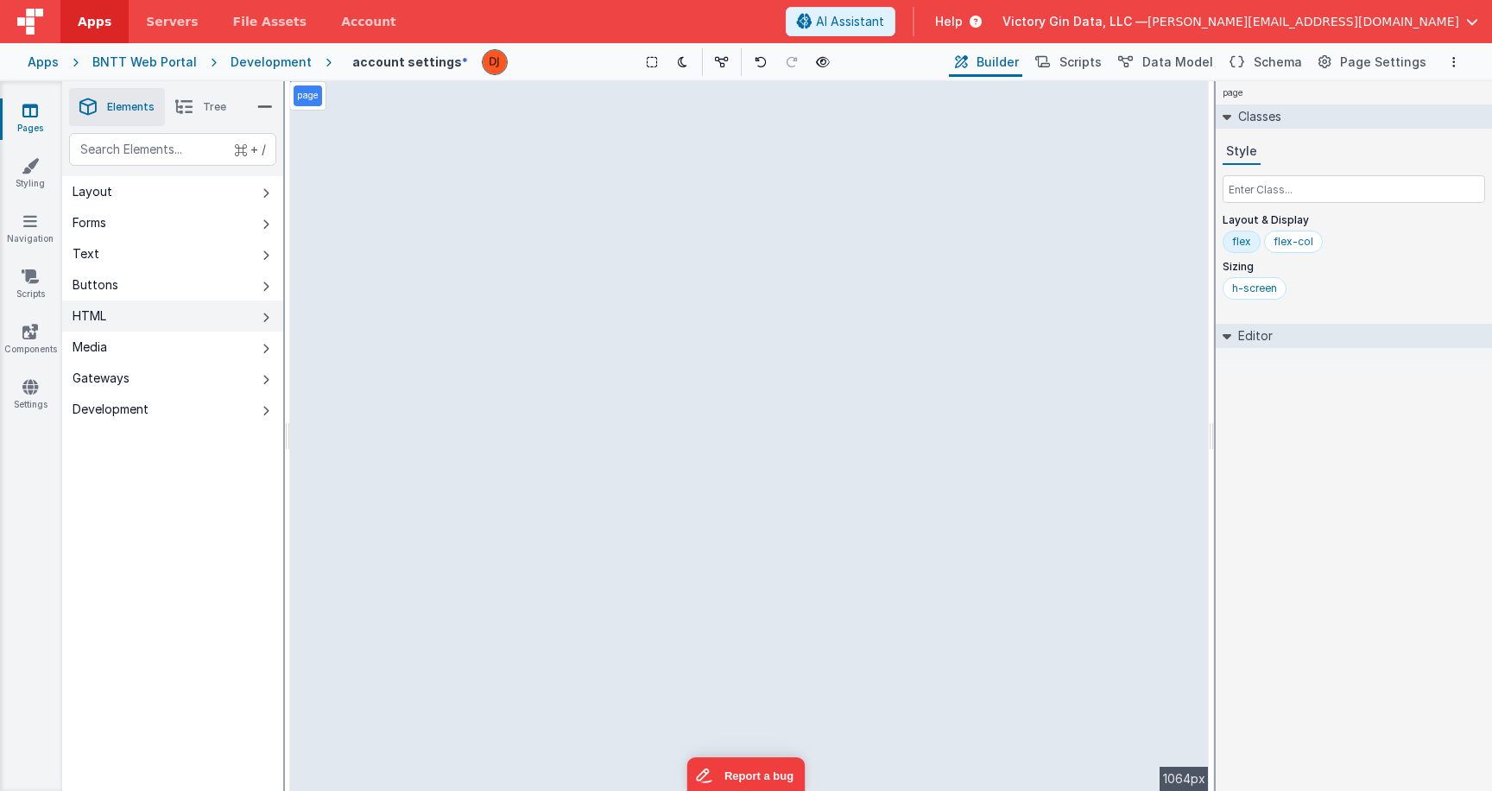
click at [143, 313] on button "HTML" at bounding box center [172, 316] width 221 height 31
click at [833, 299] on div "--> 1064px" at bounding box center [749, 436] width 919 height 710
click at [1169, 121] on div "--> 1064px" at bounding box center [749, 436] width 919 height 710
click at [1080, 79] on div "Apps BNTT Web Portal Development account settings * Show Group Outlines Toggle …" at bounding box center [746, 62] width 1492 height 38
click at [1080, 67] on span "Scripts" at bounding box center [1081, 62] width 42 height 17
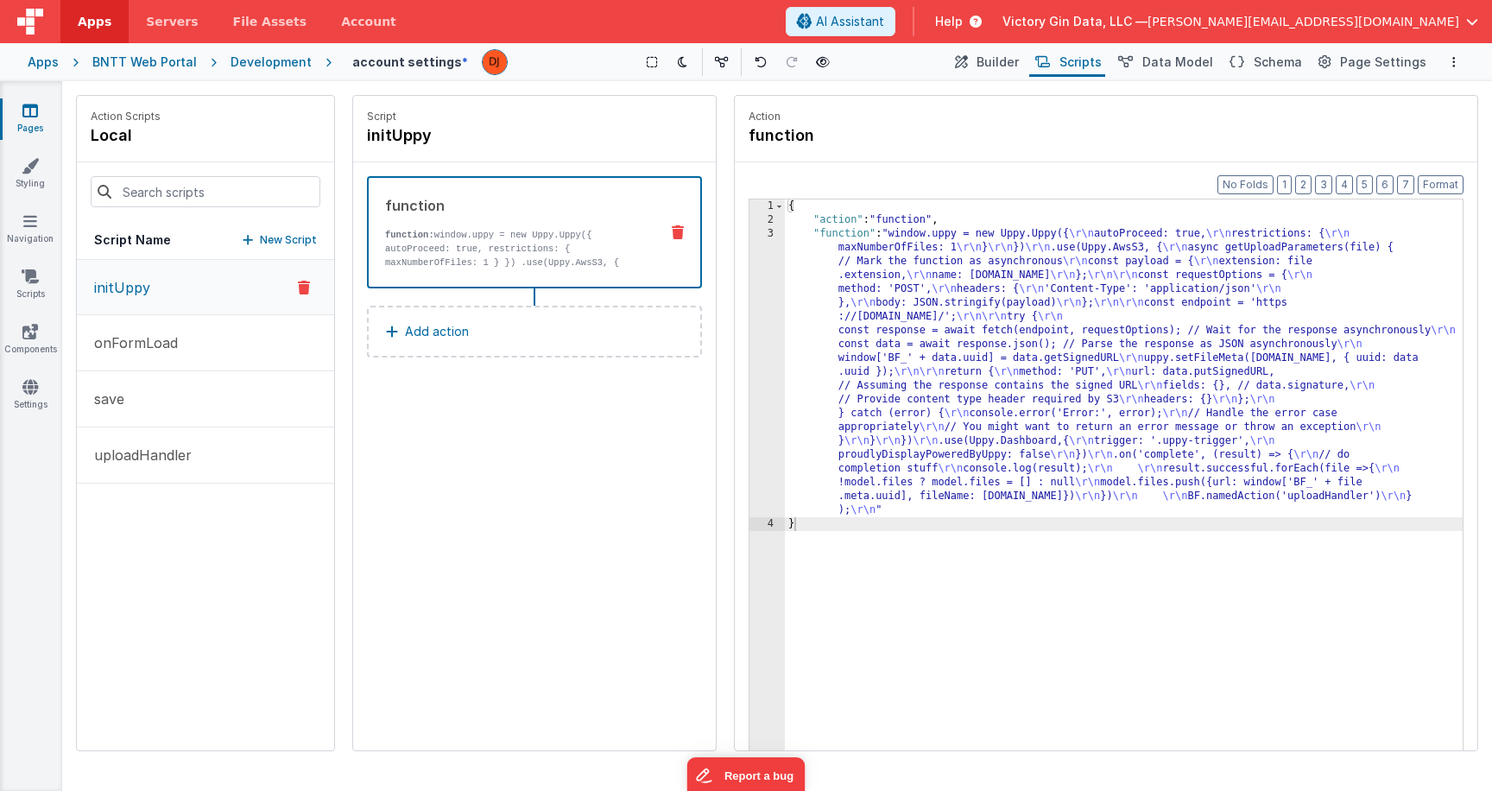
click at [1020, 47] on div "Apps BNTT Web Portal Development account settings * Show Group Outlines Toggle …" at bounding box center [746, 62] width 1492 height 38
click at [1019, 60] on span "Builder" at bounding box center [998, 62] width 42 height 17
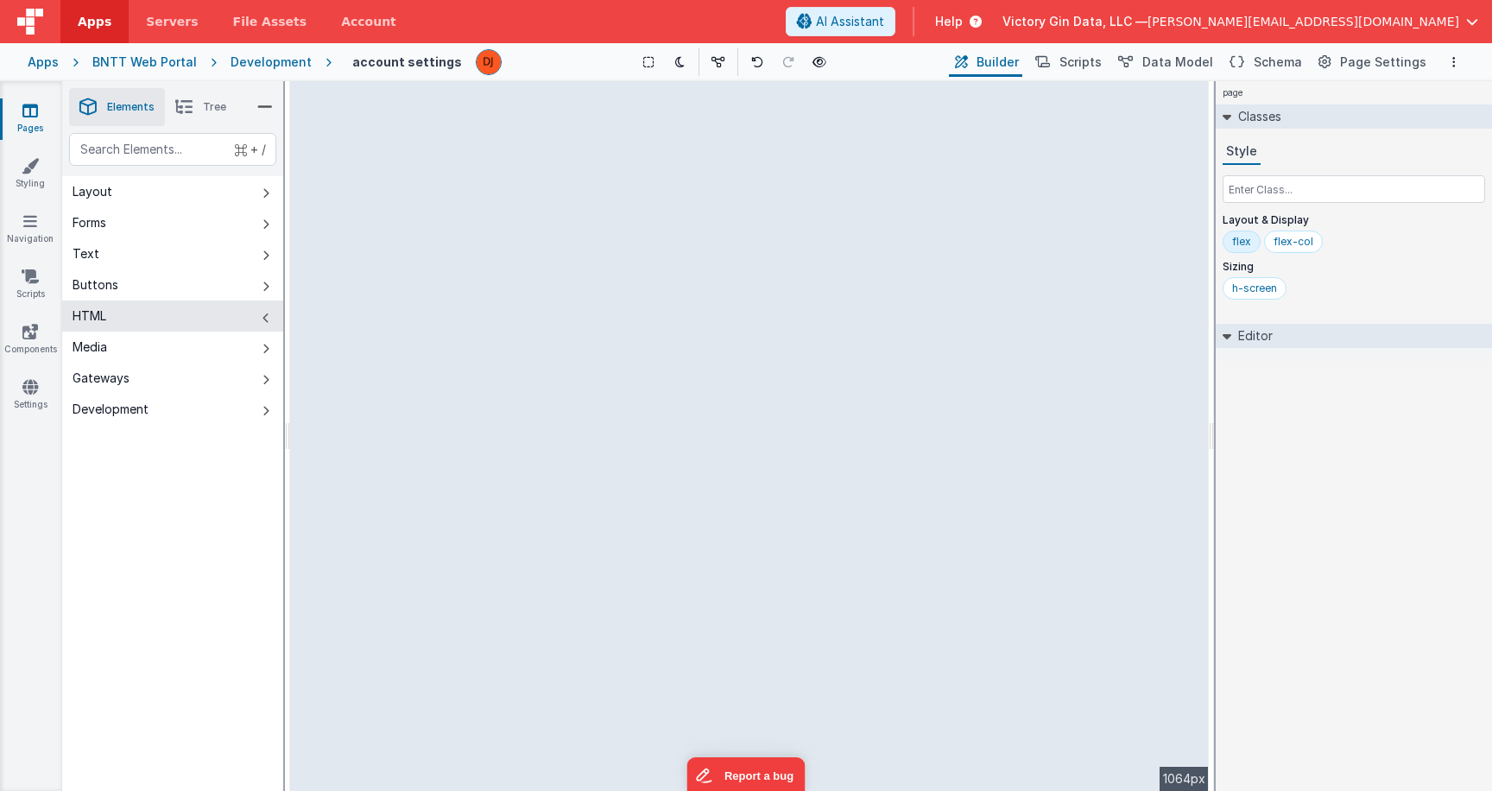
click at [1168, 123] on div "--> 1064px" at bounding box center [749, 436] width 919 height 710
click at [143, 281] on button "Buttons" at bounding box center [172, 284] width 221 height 31
click at [149, 172] on div "+ /" at bounding box center [172, 154] width 221 height 43
click at [33, 173] on icon at bounding box center [30, 165] width 17 height 17
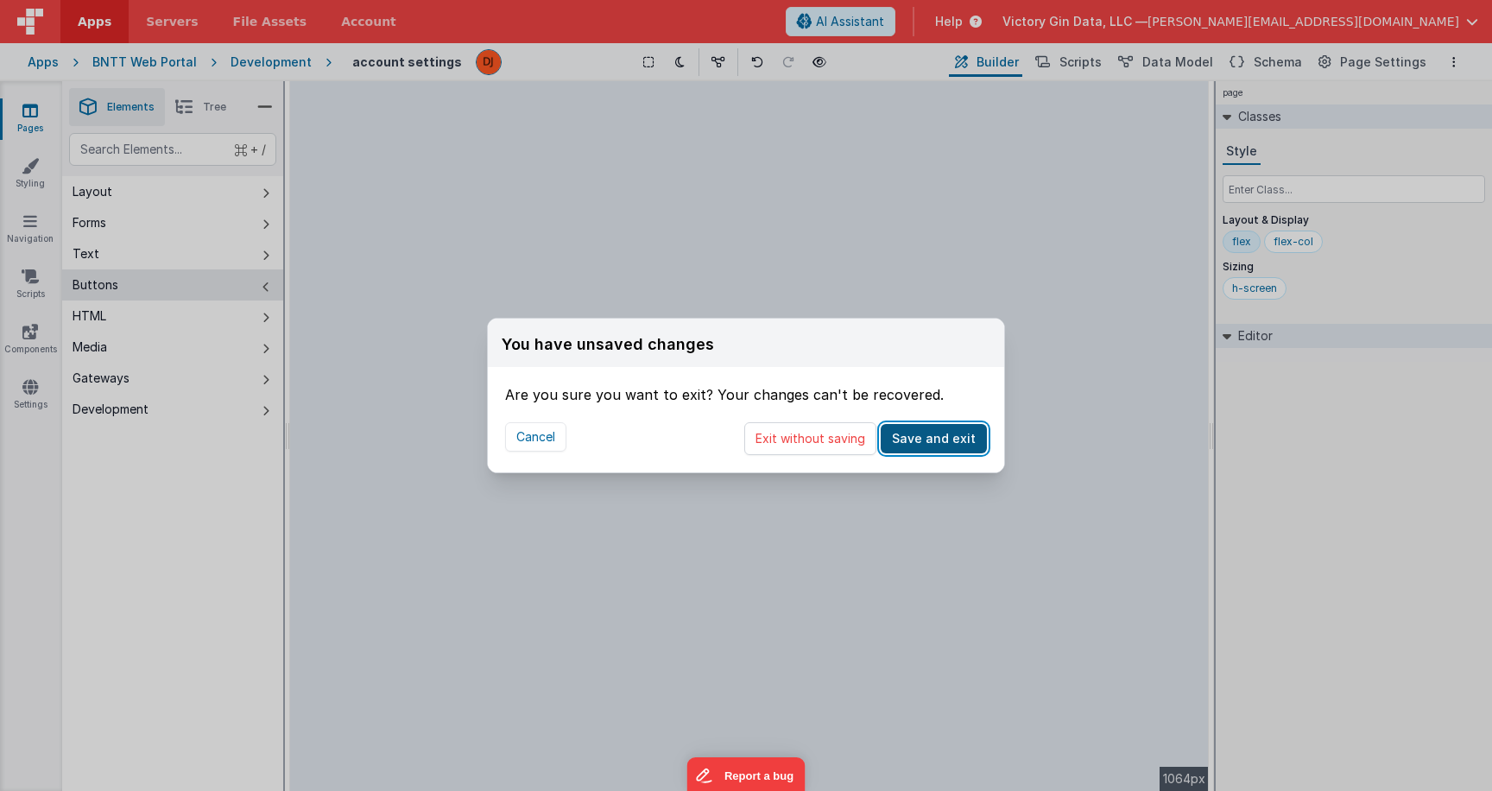
click at [956, 446] on button "Save and exit" at bounding box center [934, 438] width 106 height 29
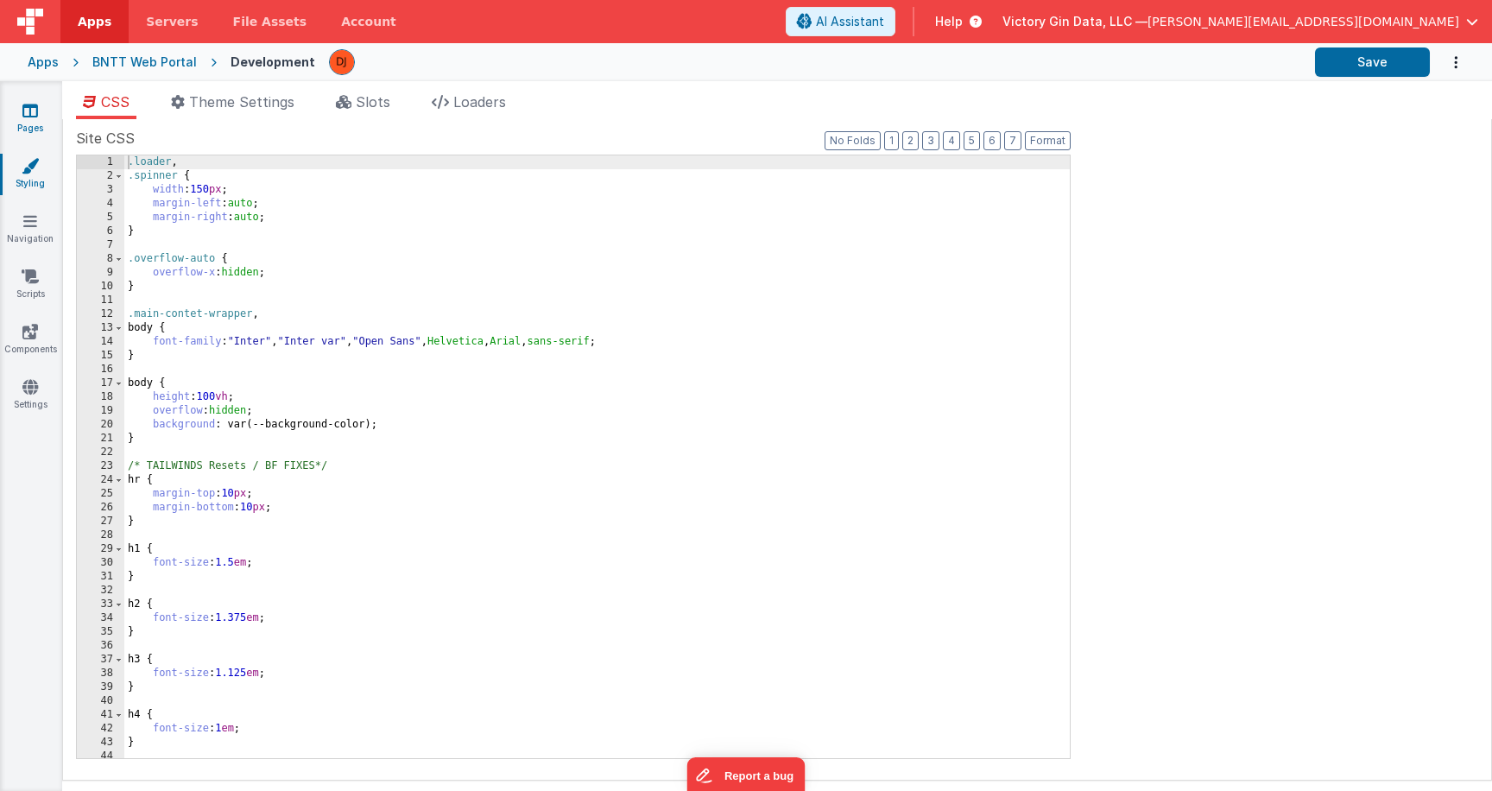
click at [19, 129] on link "Pages" at bounding box center [30, 119] width 62 height 35
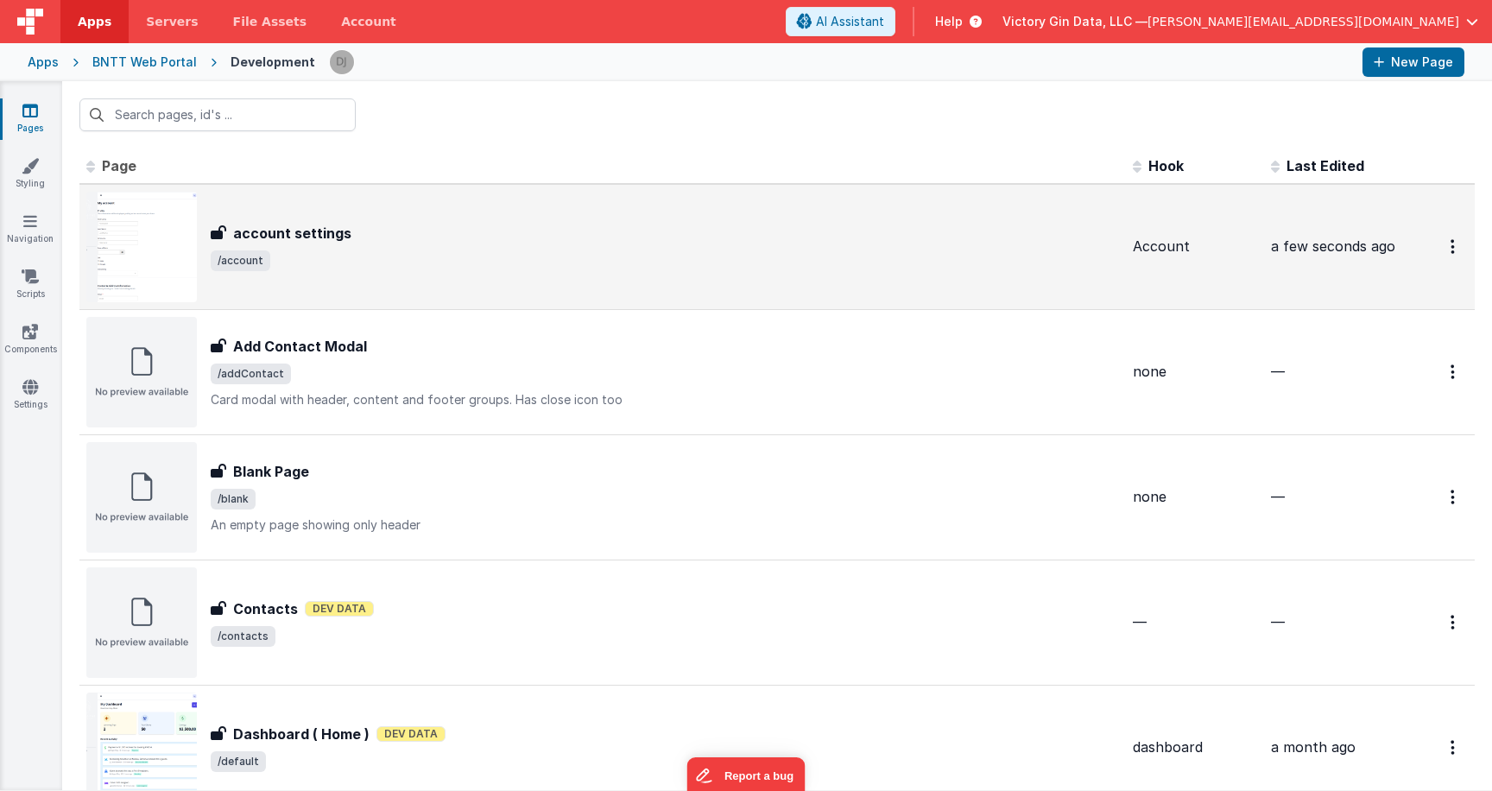
click at [280, 216] on div "account settings account settings /account" at bounding box center [602, 247] width 1033 height 111
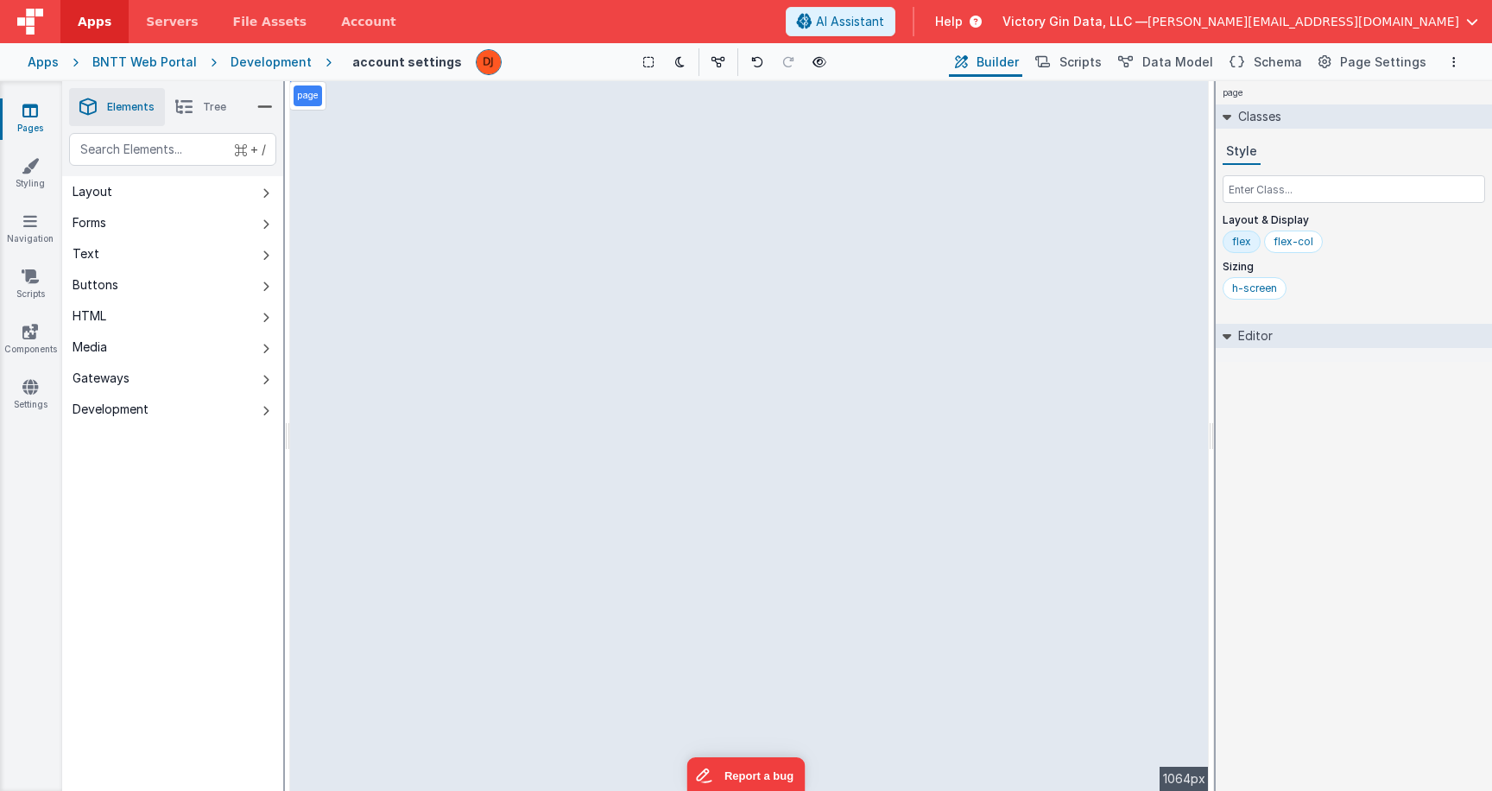
click at [295, 68] on div "Development" at bounding box center [271, 62] width 81 height 17
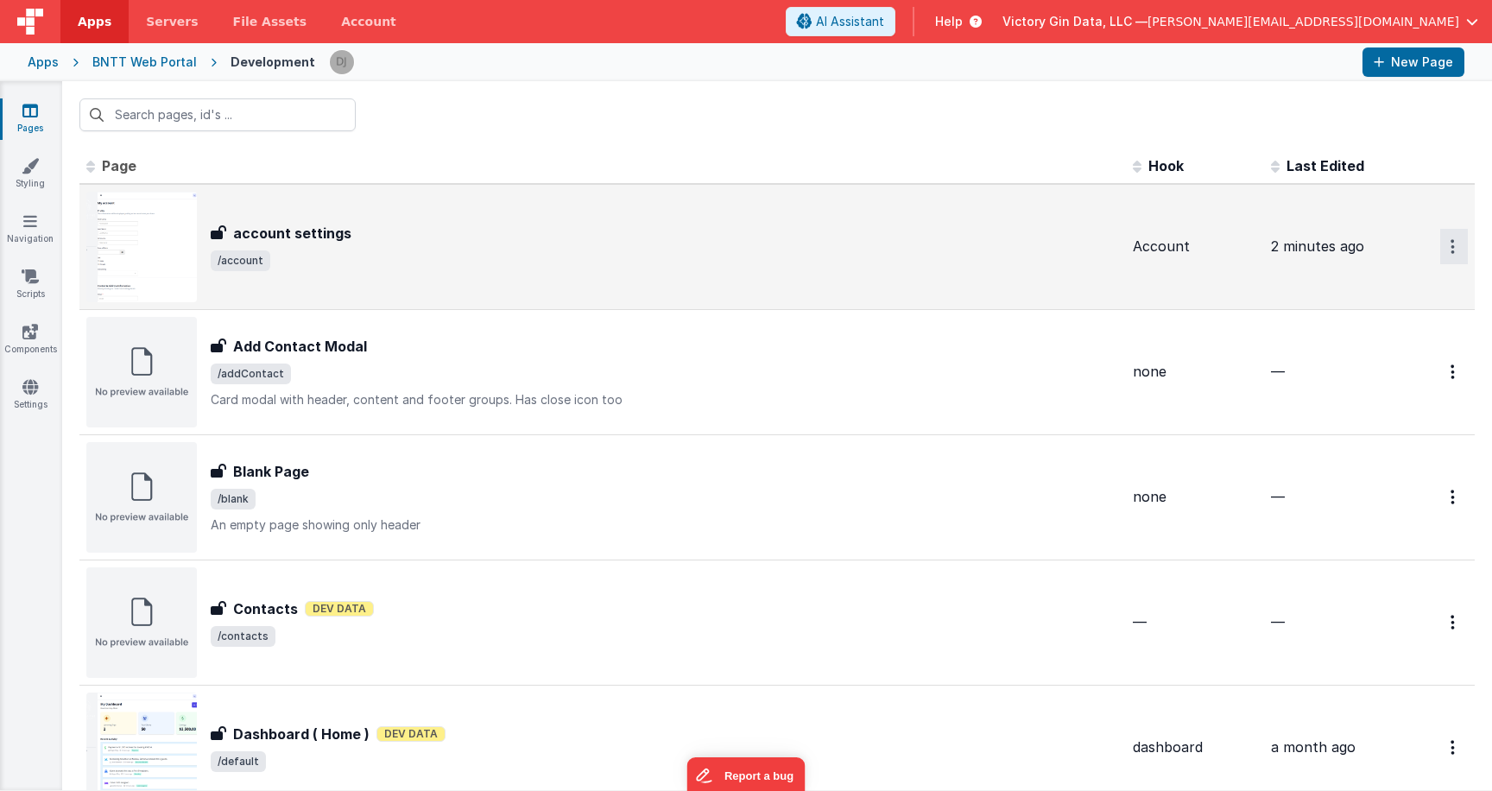
click at [1460, 238] on button "Options" at bounding box center [1454, 246] width 28 height 35
click at [1357, 314] on link "Preview" at bounding box center [1392, 317] width 152 height 31
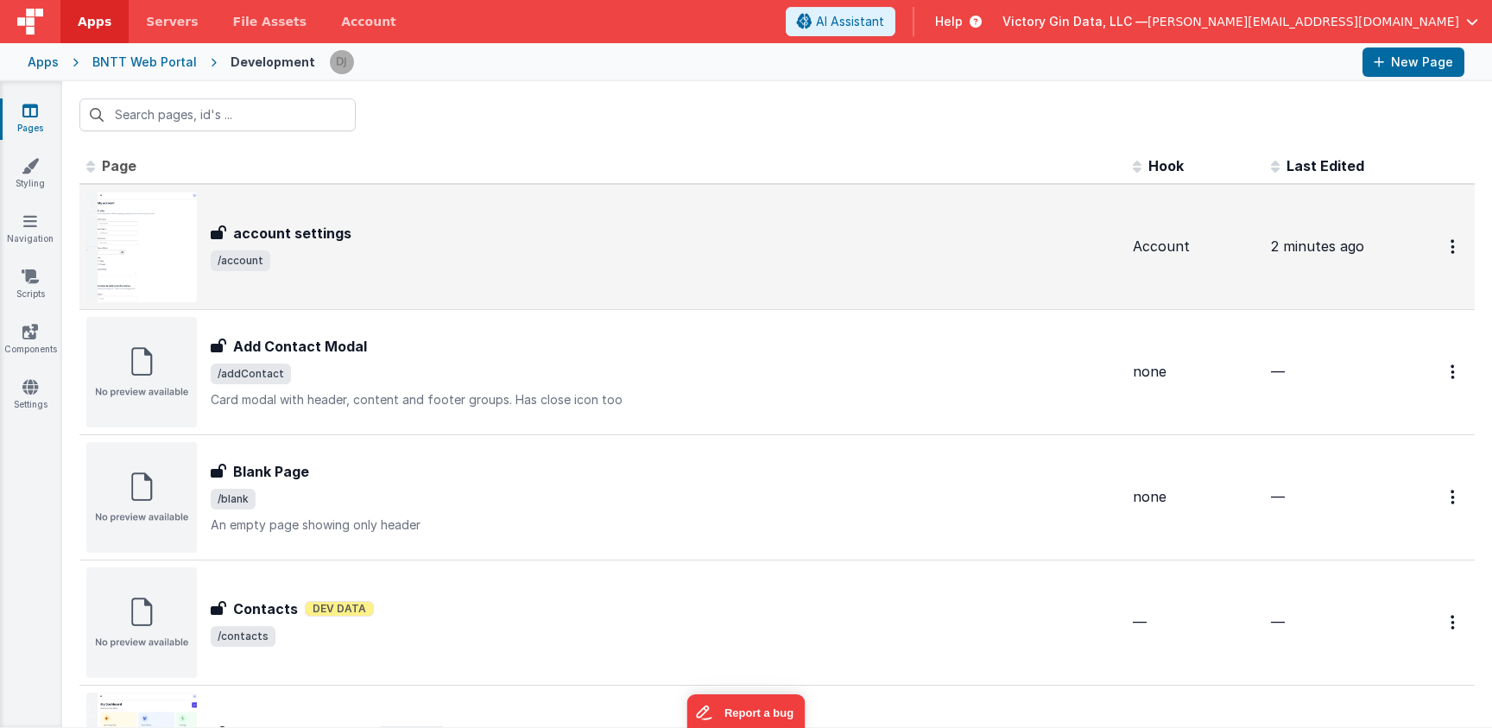
click at [294, 264] on span "/account" at bounding box center [665, 260] width 908 height 21
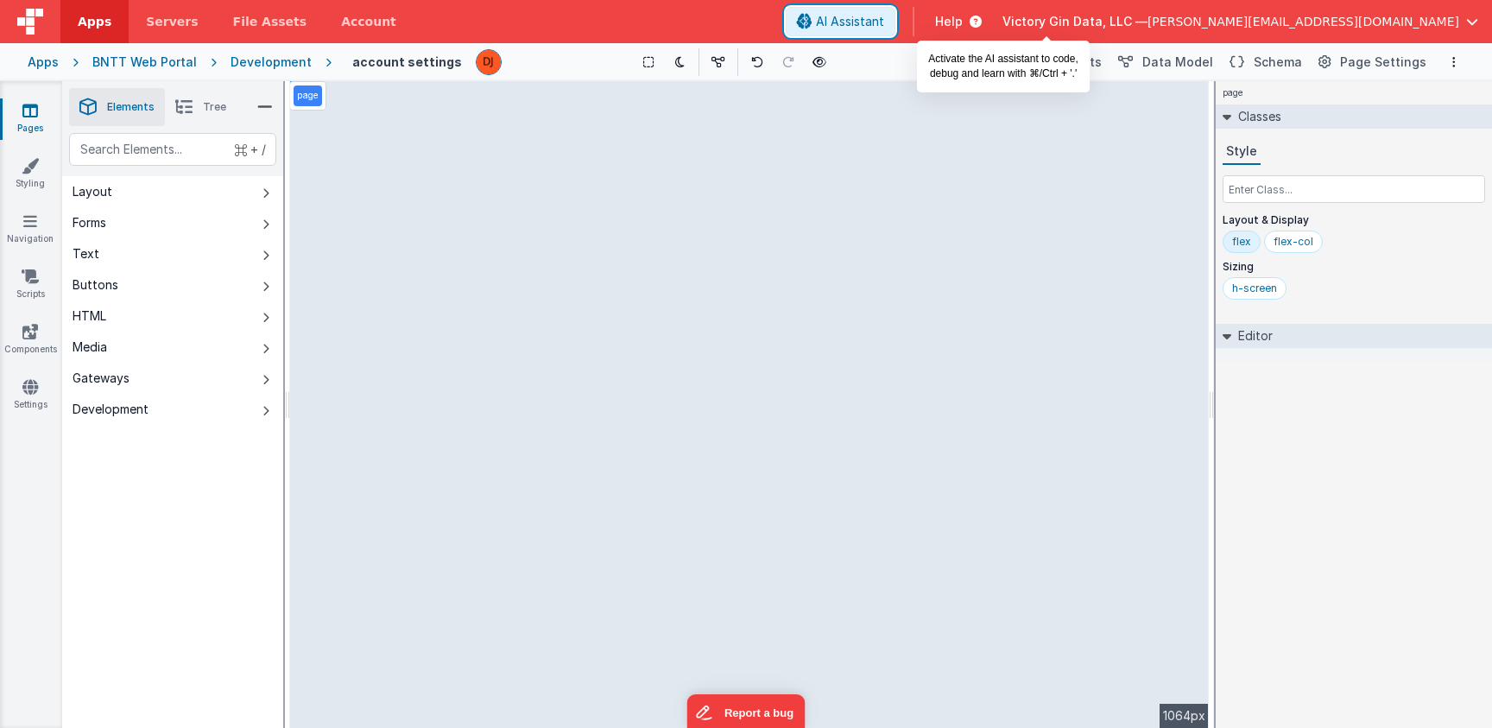
click at [813, 22] on icon at bounding box center [805, 22] width 16 height 1
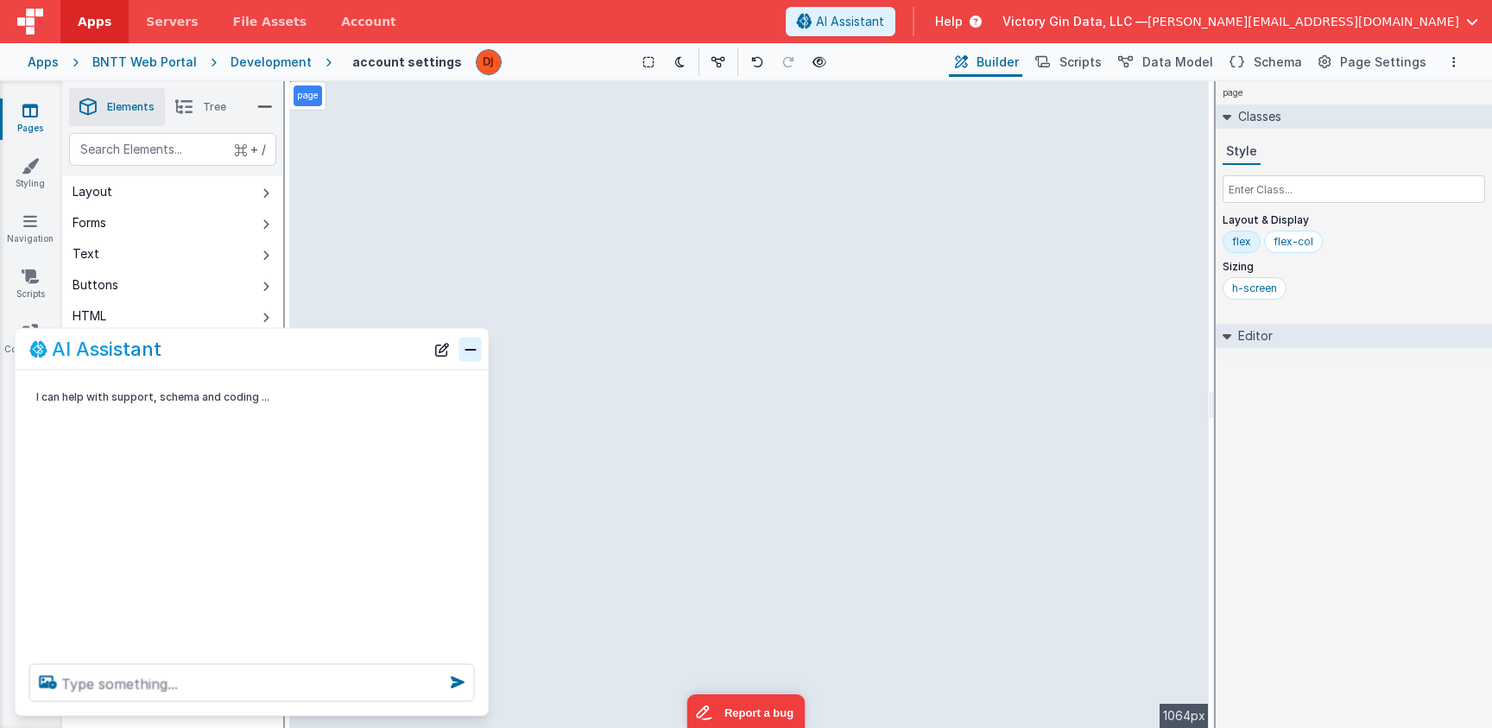
click at [466, 358] on button "Close" at bounding box center [470, 349] width 22 height 24
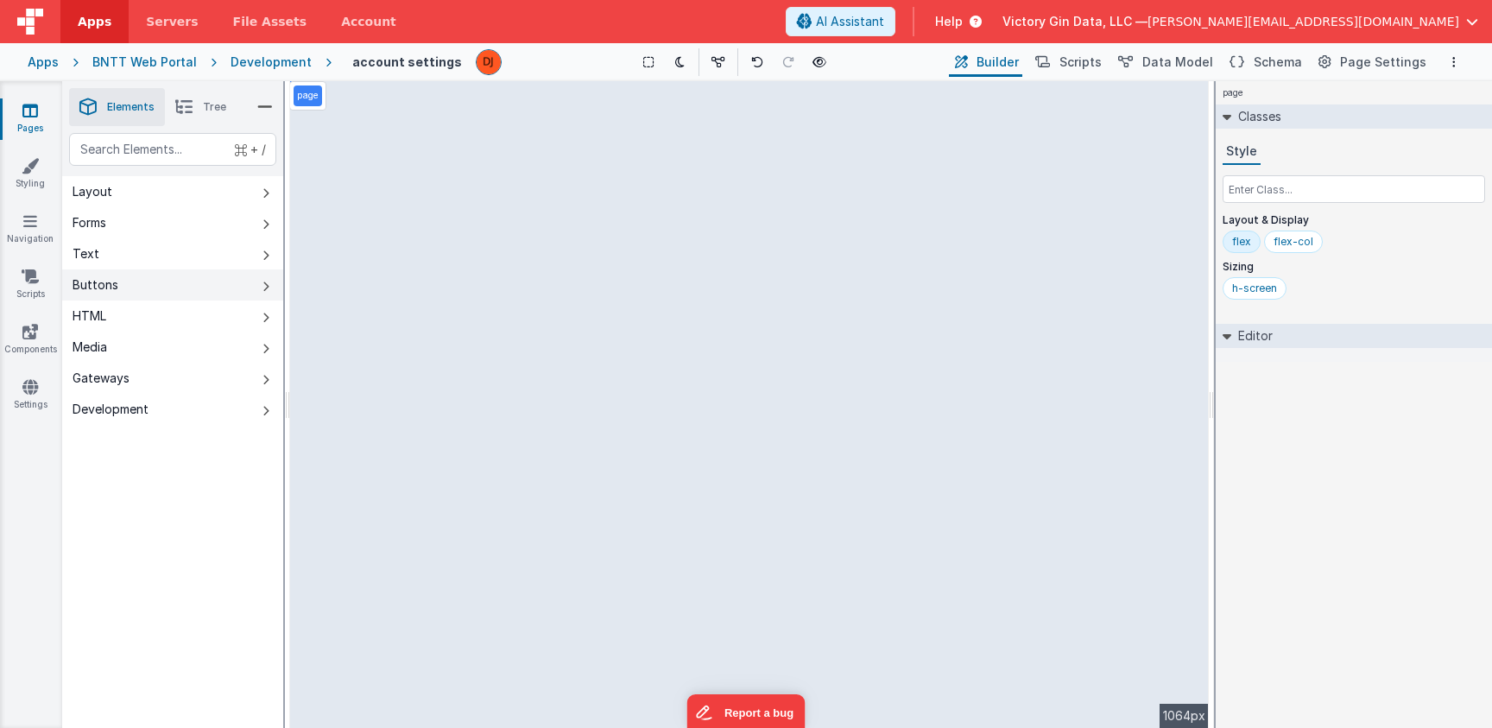
click at [212, 285] on button "Buttons" at bounding box center [172, 284] width 221 height 31
click at [896, 33] on button "AI Assistant" at bounding box center [841, 21] width 110 height 29
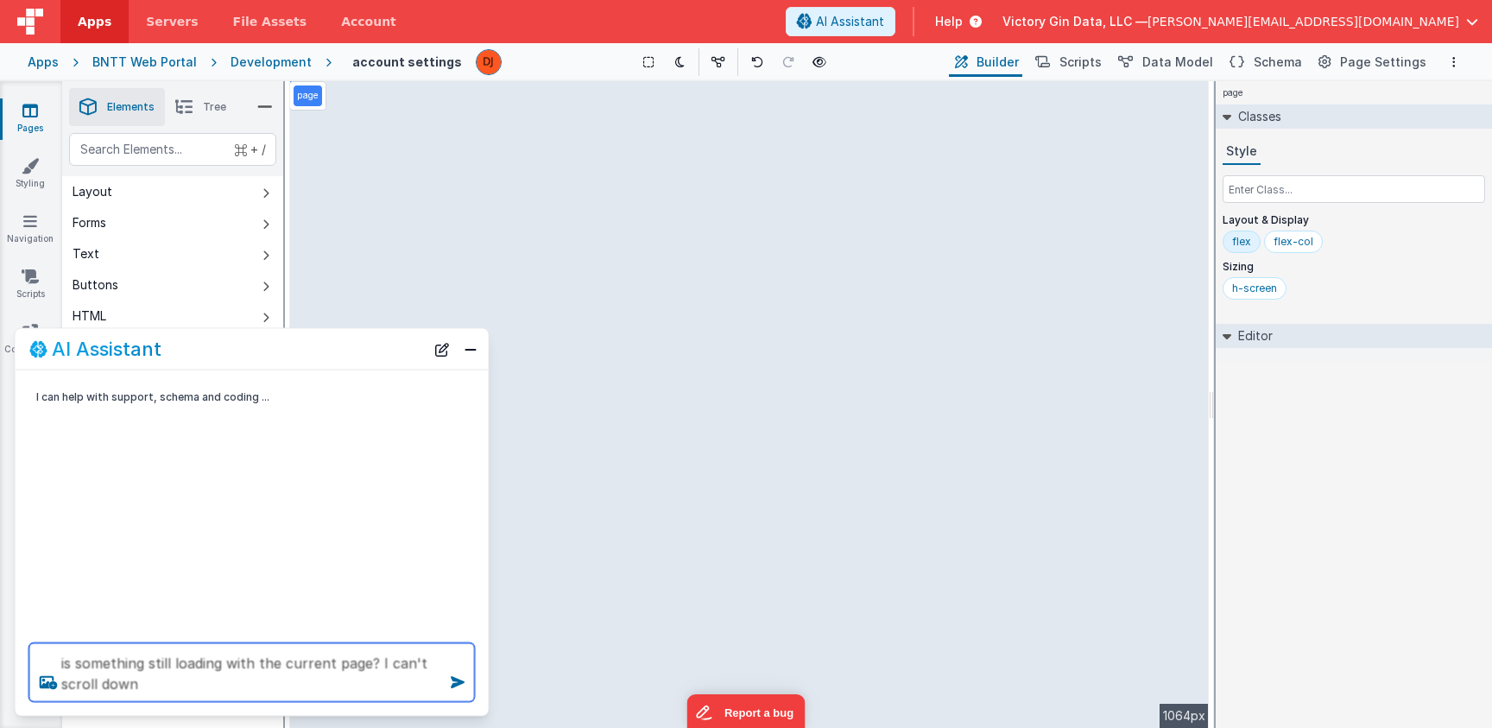
type textarea "is something still loading with the current page? I can't scroll down"
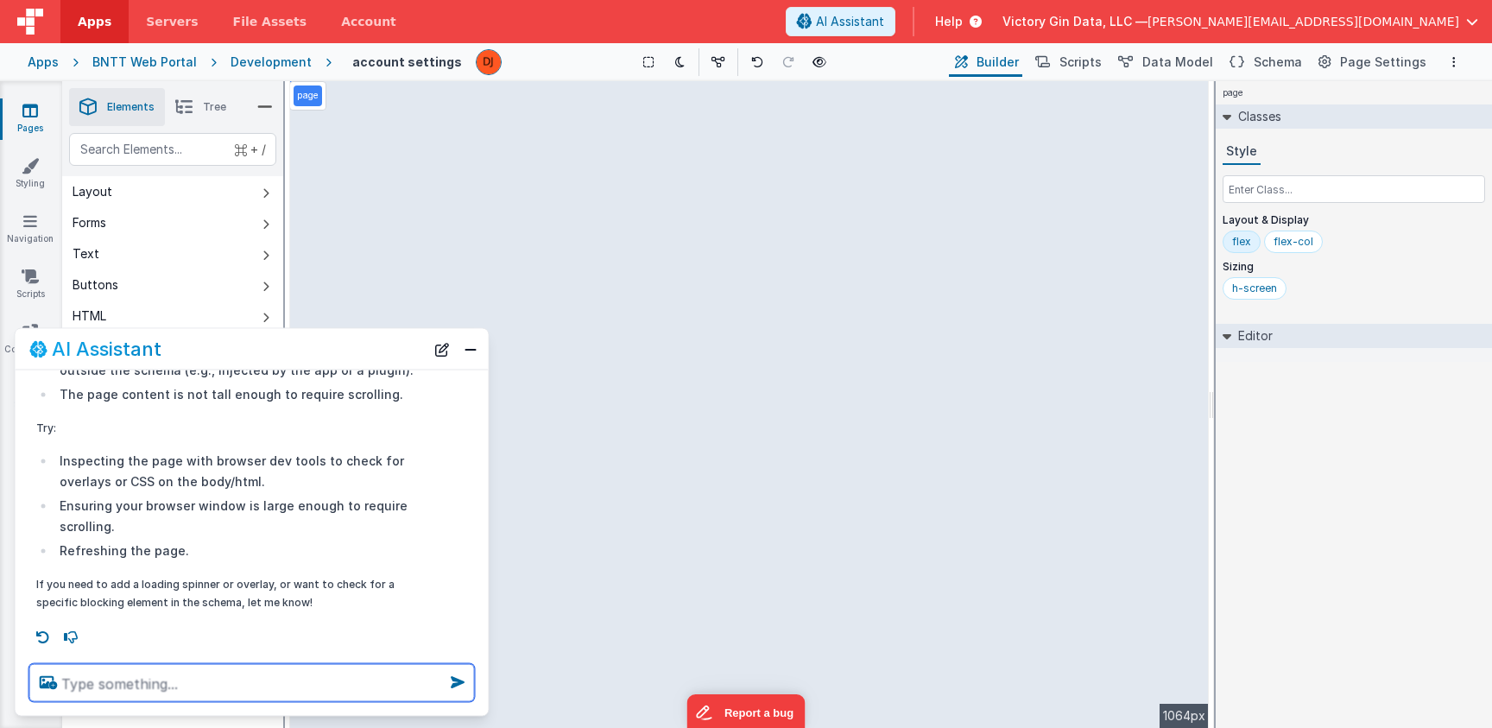
scroll to position [229, 0]
click at [473, 362] on div "AI Assistant" at bounding box center [252, 349] width 473 height 41
click at [474, 352] on button "Close" at bounding box center [470, 349] width 22 height 24
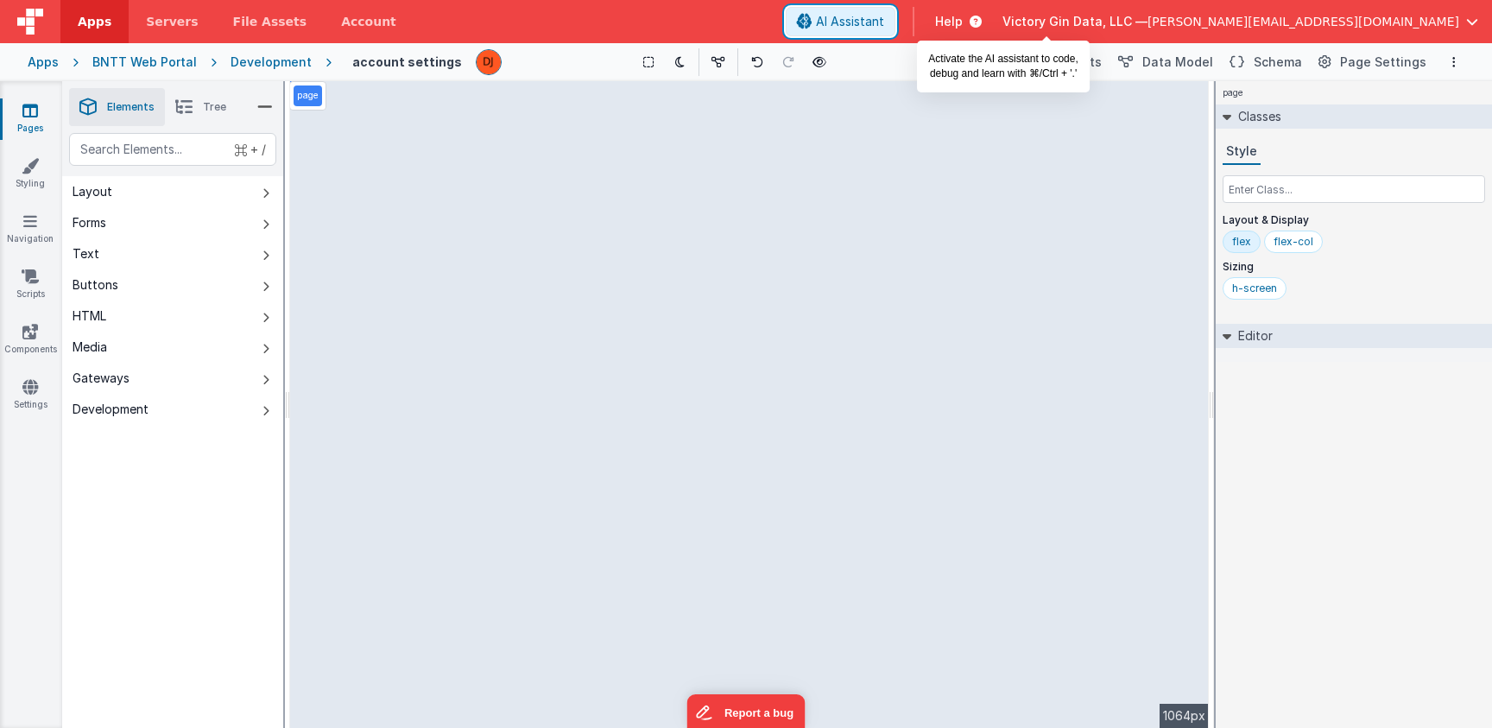
click at [884, 19] on span "AI Assistant" at bounding box center [850, 21] width 68 height 17
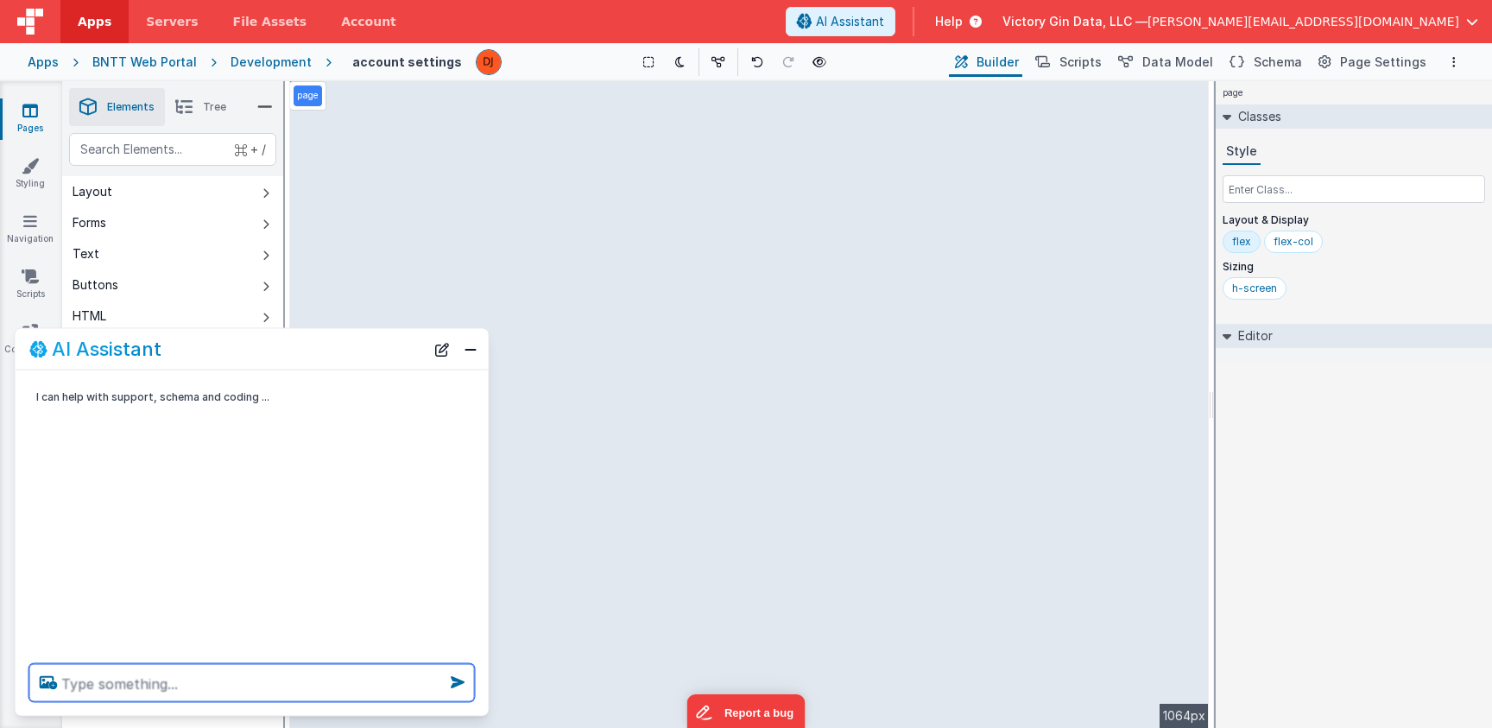
click at [337, 674] on textarea at bounding box center [252, 683] width 446 height 38
type textarea "C"
click at [477, 350] on button "Close" at bounding box center [470, 349] width 22 height 24
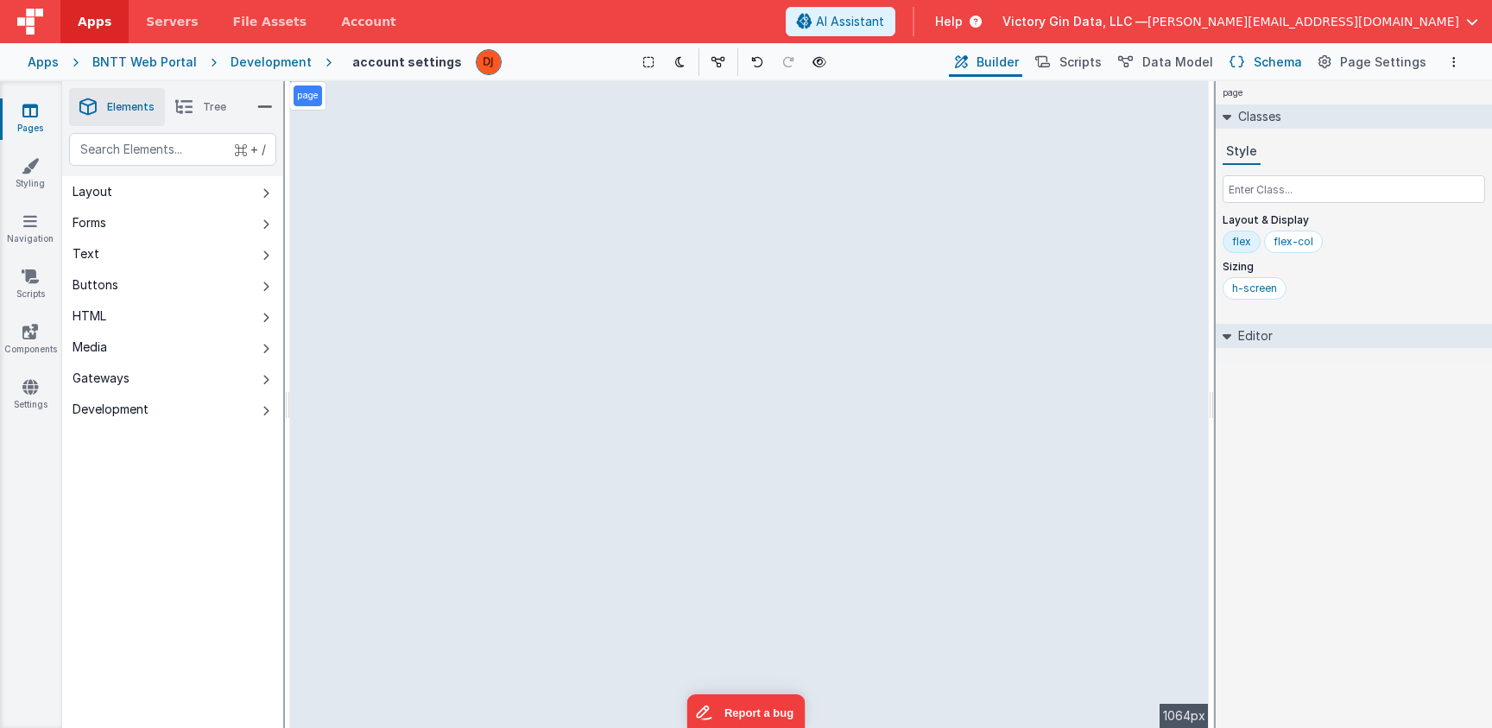
click at [1291, 67] on span "Schema" at bounding box center [1278, 62] width 48 height 17
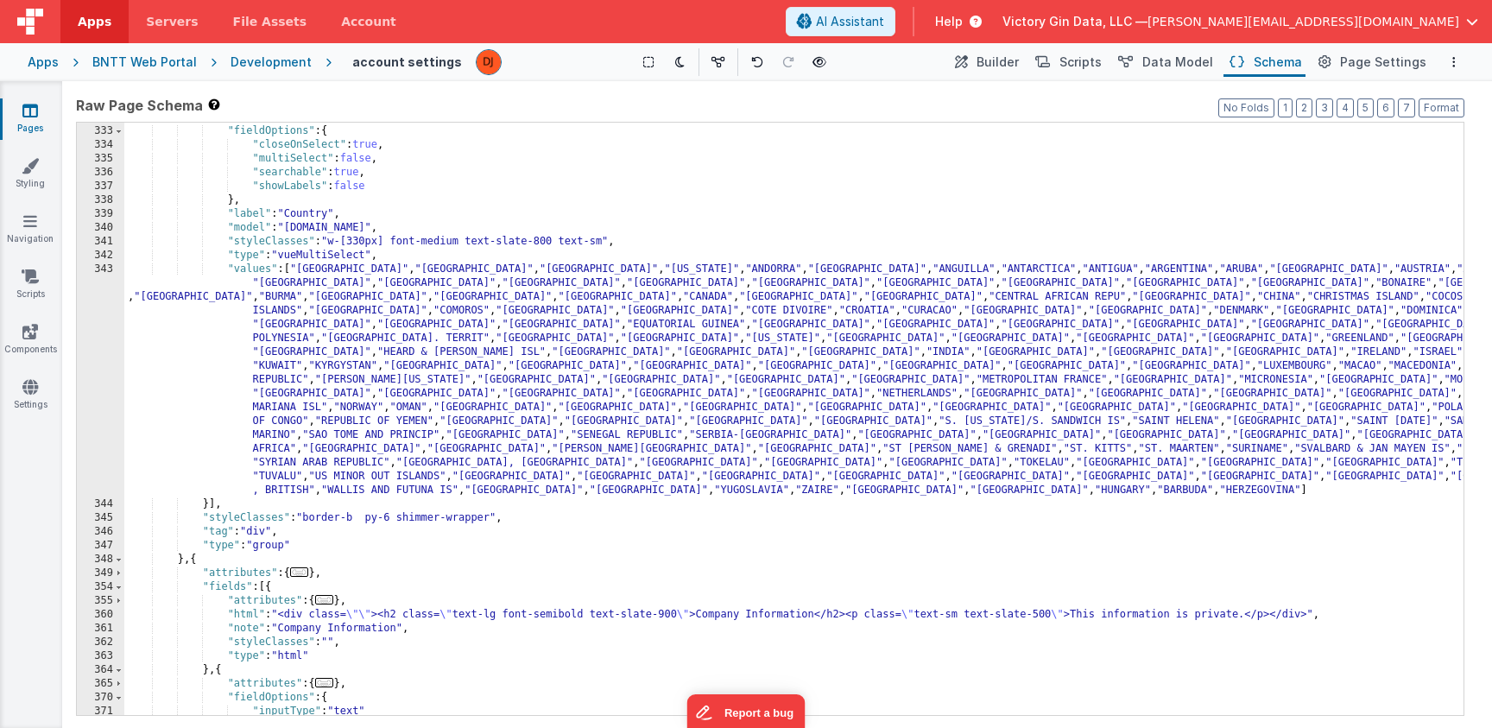
scroll to position [3397, 0]
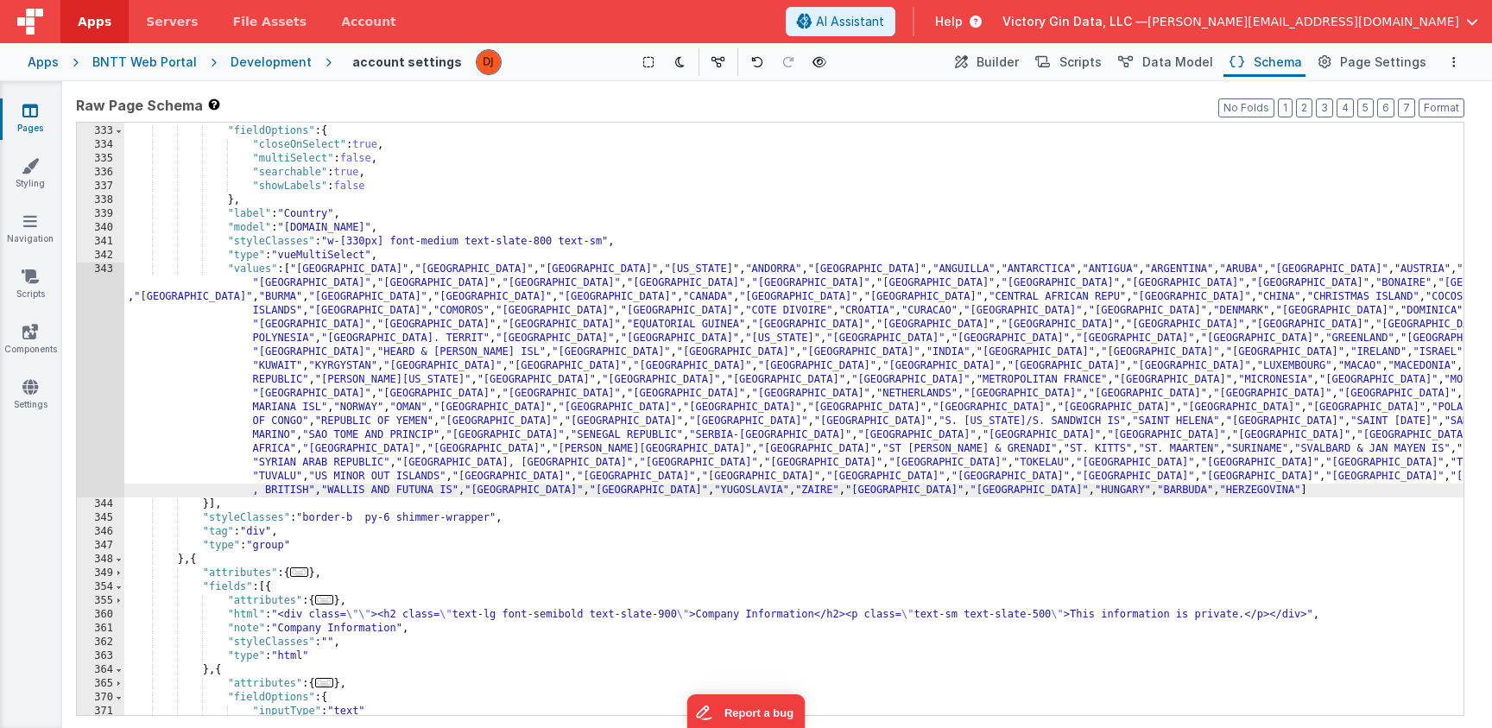
click at [644, 489] on div ""attributes" : { ... } , "fieldOptions" : { "closeOnSelect" : true , "multiSele…" at bounding box center [793, 421] width 1339 height 620
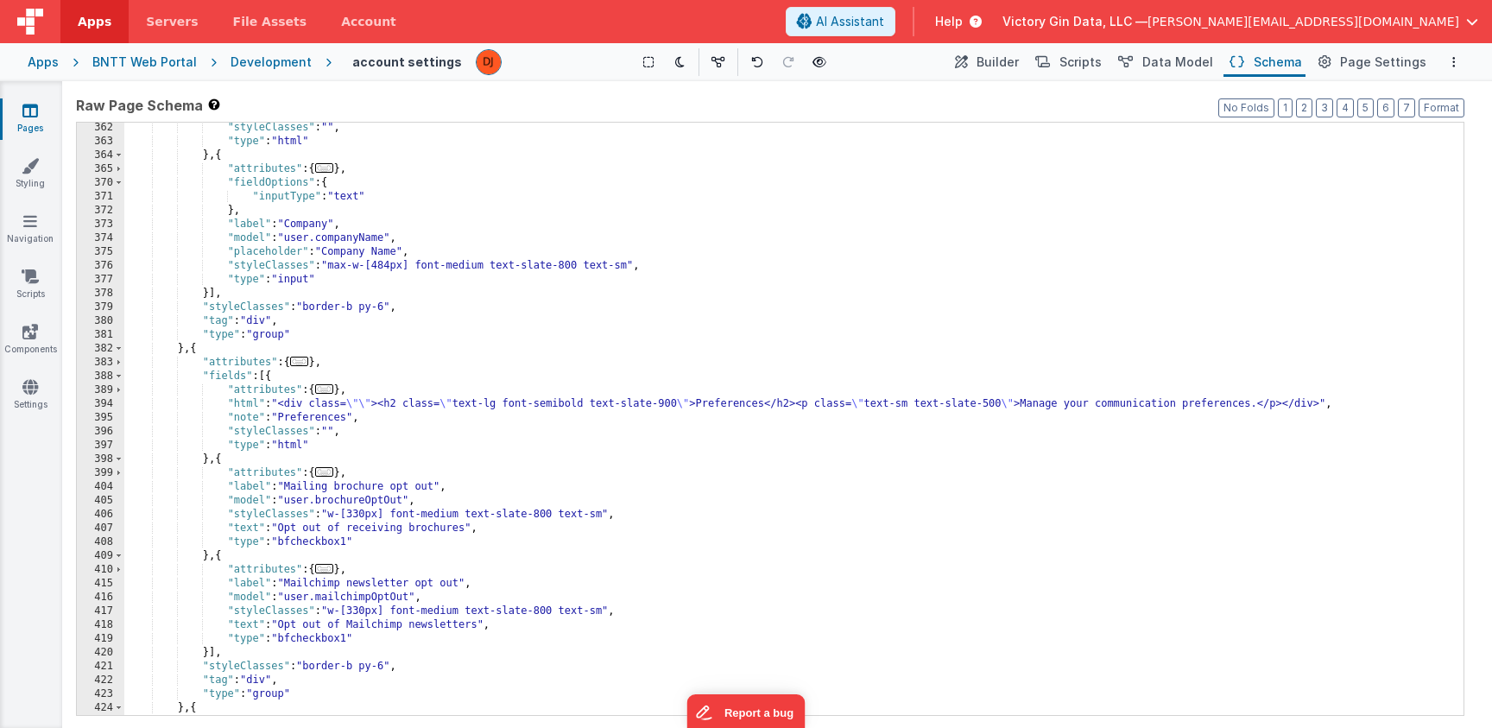
scroll to position [4506, 0]
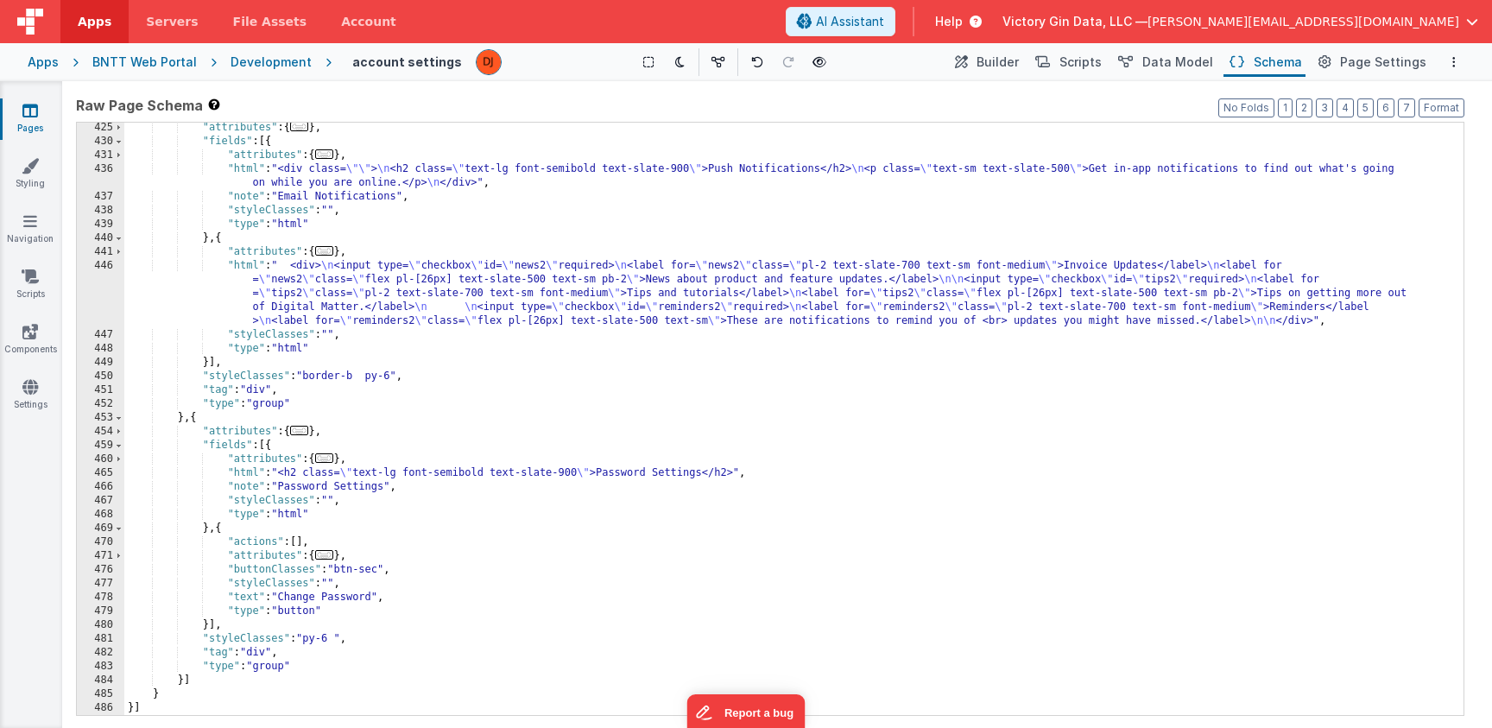
click at [26, 111] on icon at bounding box center [30, 110] width 16 height 17
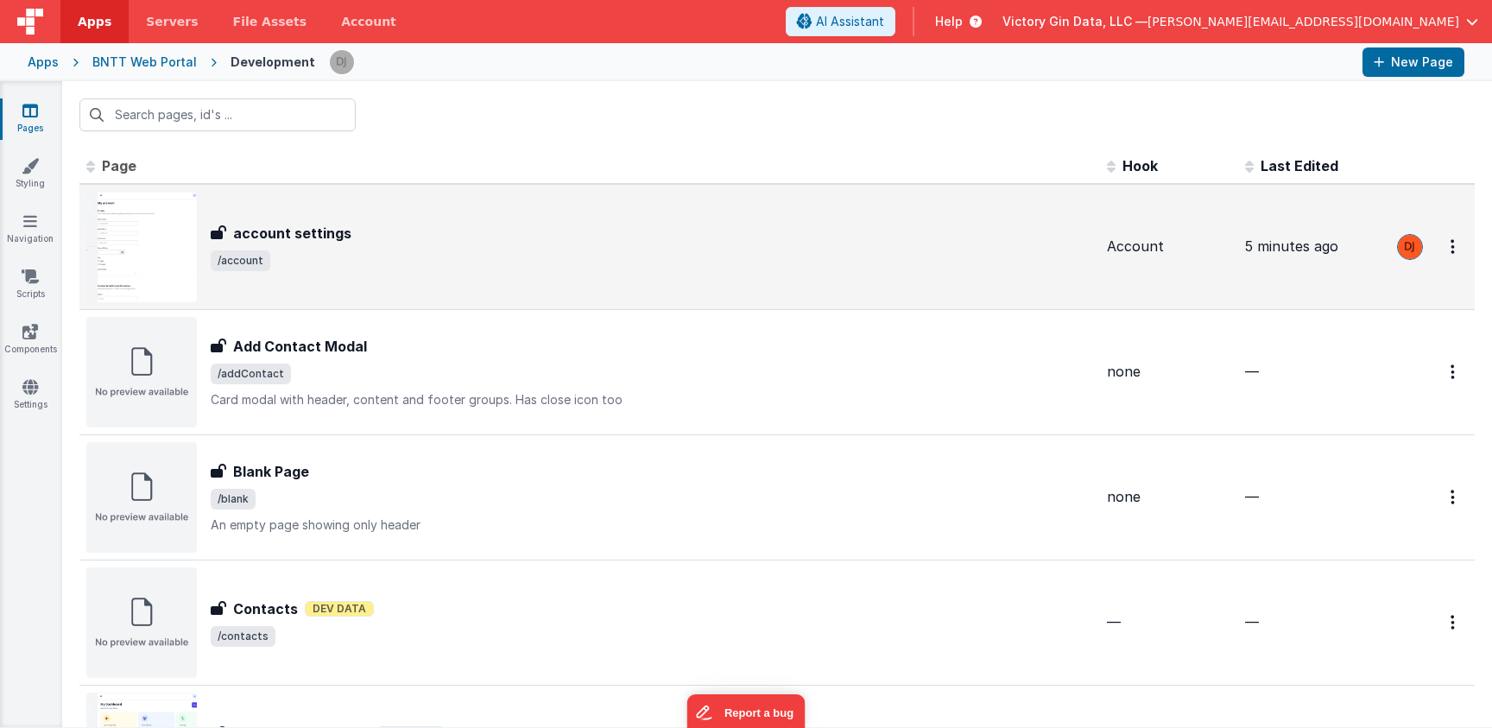
click at [294, 233] on h3 "account settings" at bounding box center [292, 233] width 118 height 21
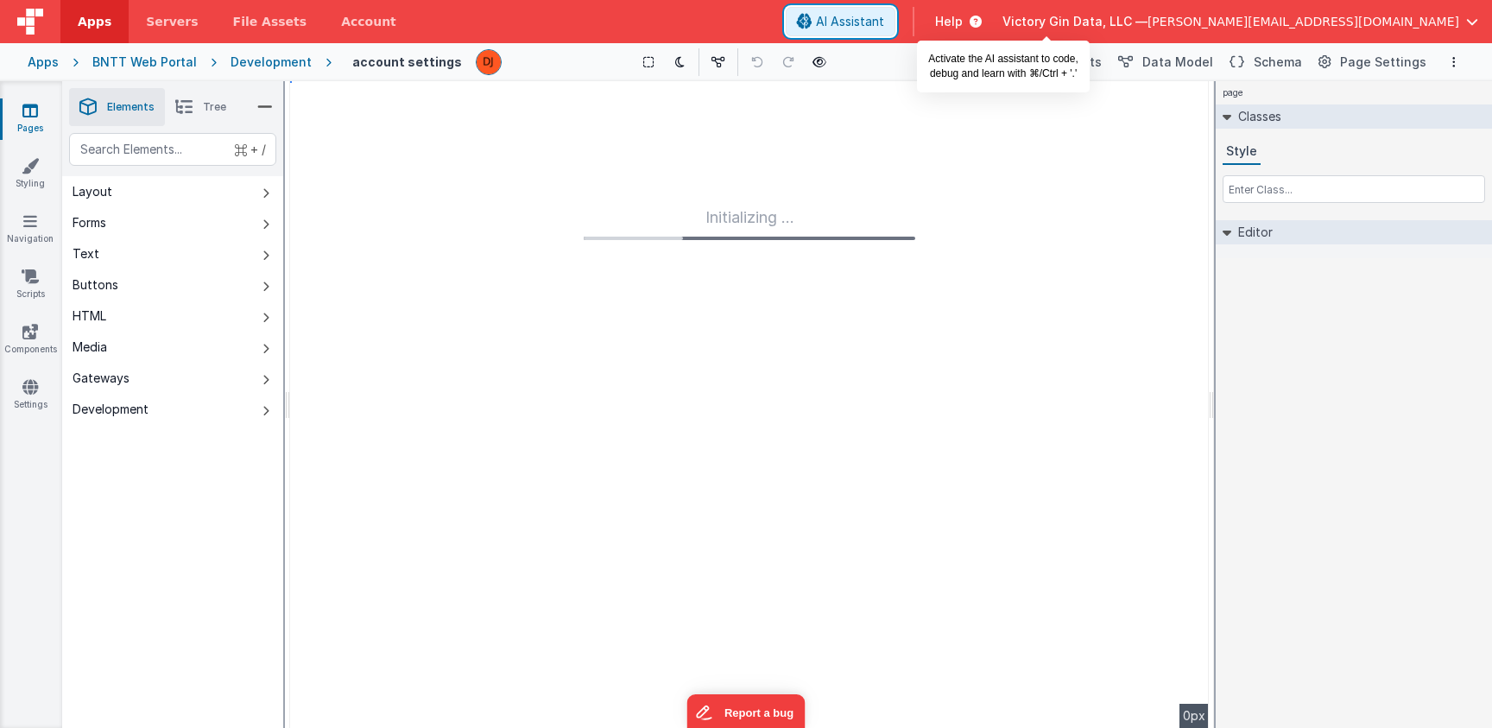
click at [884, 23] on span "AI Assistant" at bounding box center [850, 21] width 68 height 17
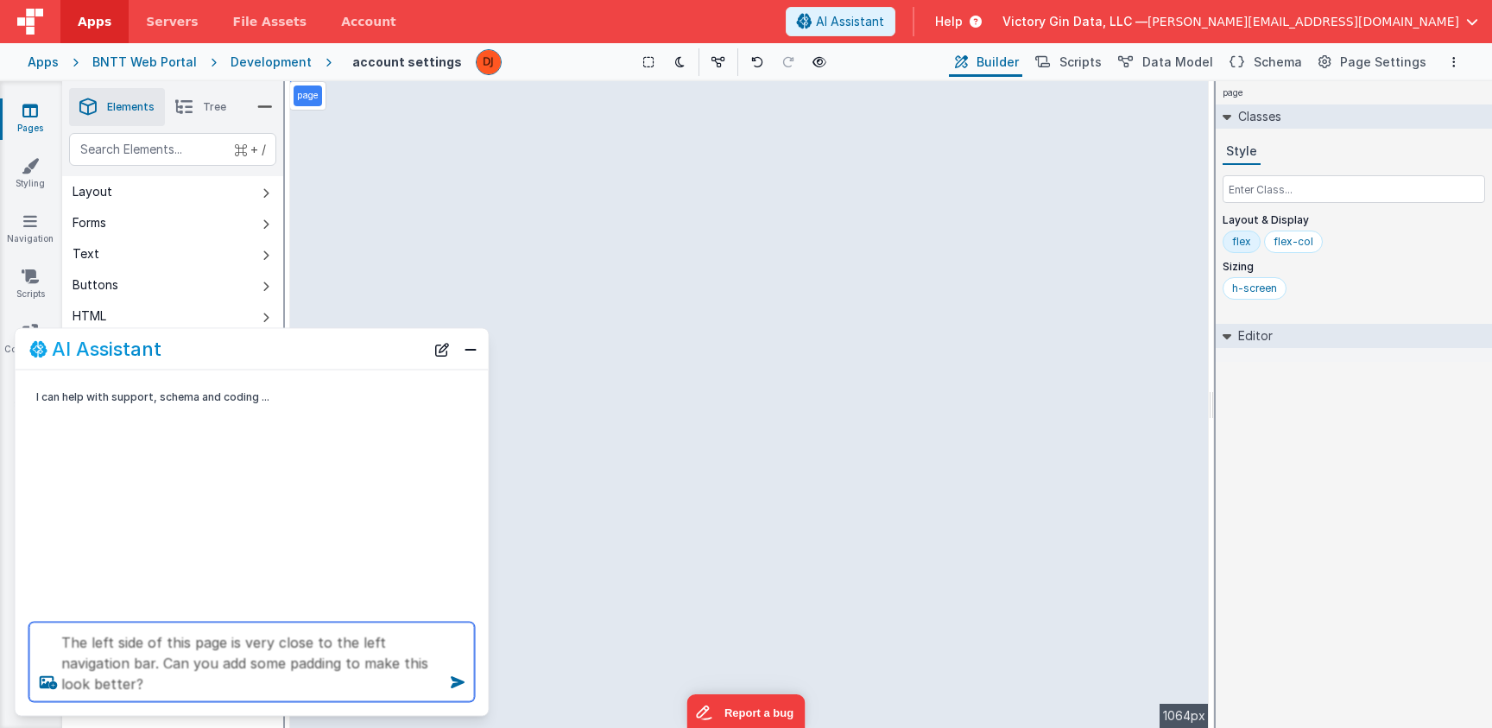
type textarea "The left side of this page is very close to the left navigation bar. Can you ad…"
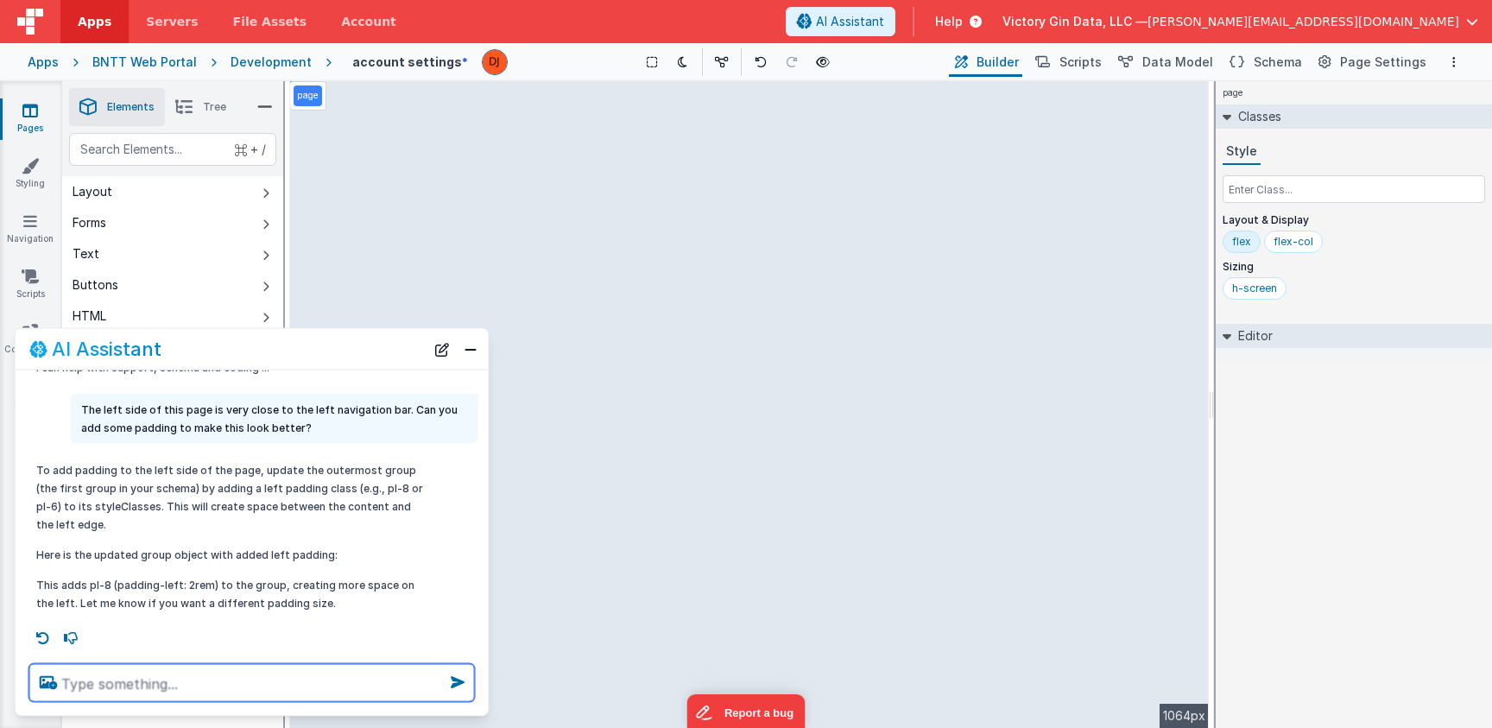
scroll to position [31, 0]
click at [263, 687] on textarea at bounding box center [252, 683] width 446 height 38
select select "saveAccount"
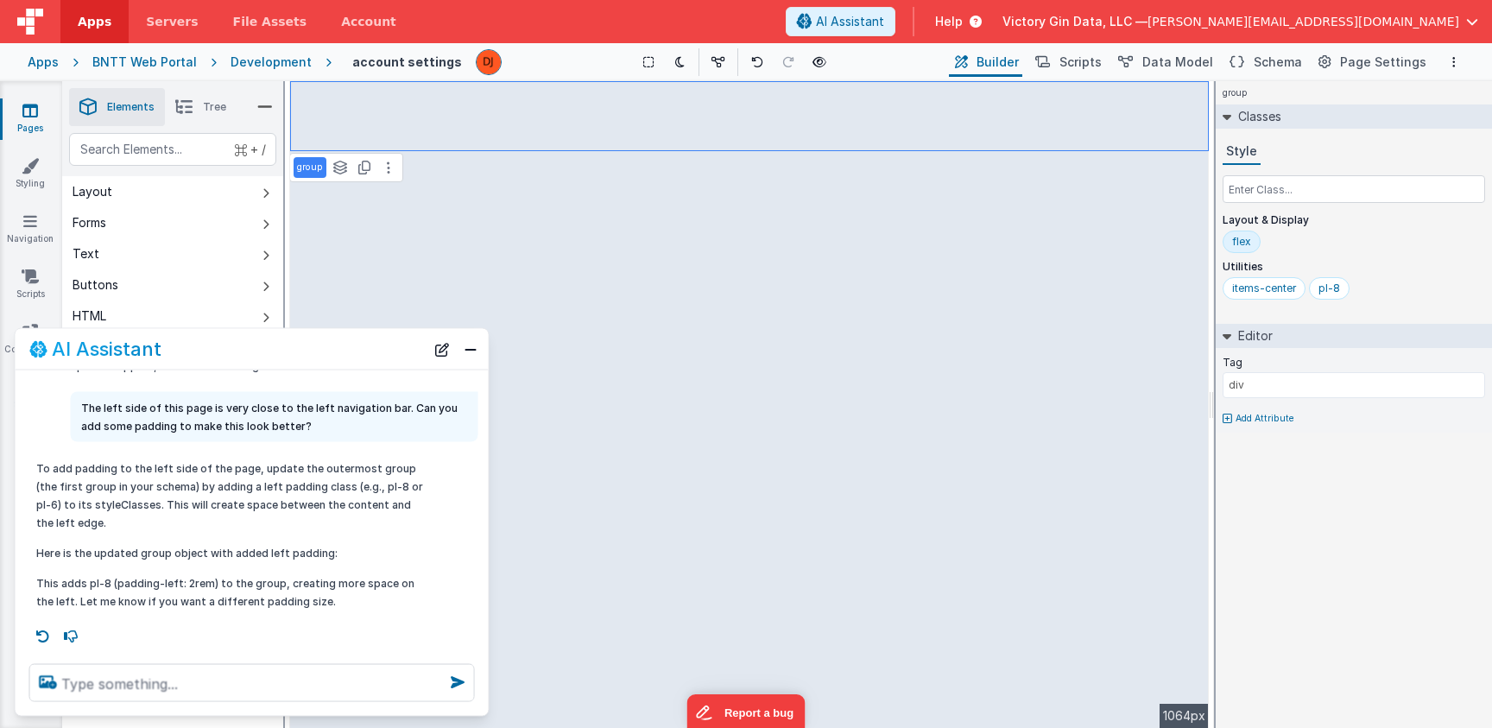
click at [215, 595] on p "This adds pl-8 (padding-left: 2rem) to the group, creating more space on the le…" at bounding box center [229, 592] width 387 height 36
click at [269, 693] on textarea at bounding box center [252, 683] width 446 height 38
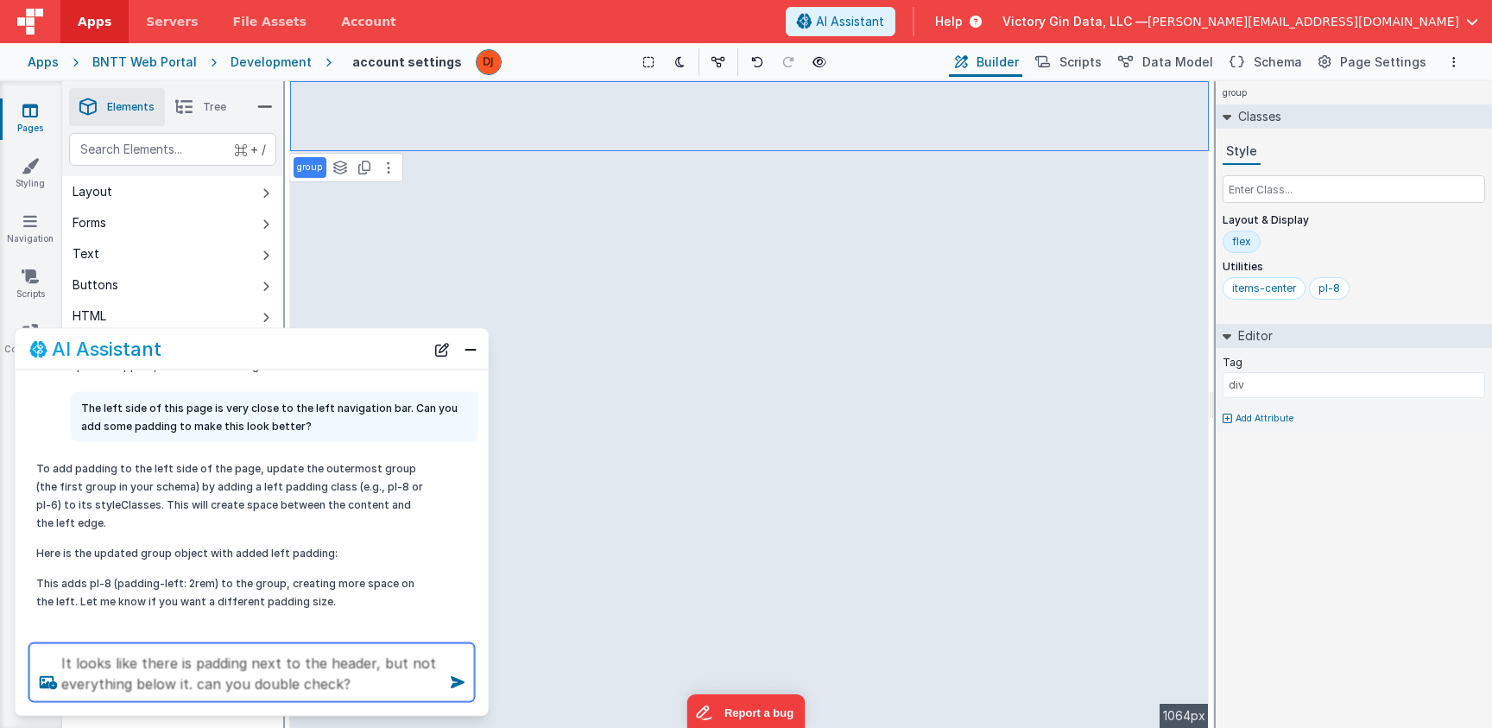
type textarea "It looks like there is padding next to the header, but not everything below it.…"
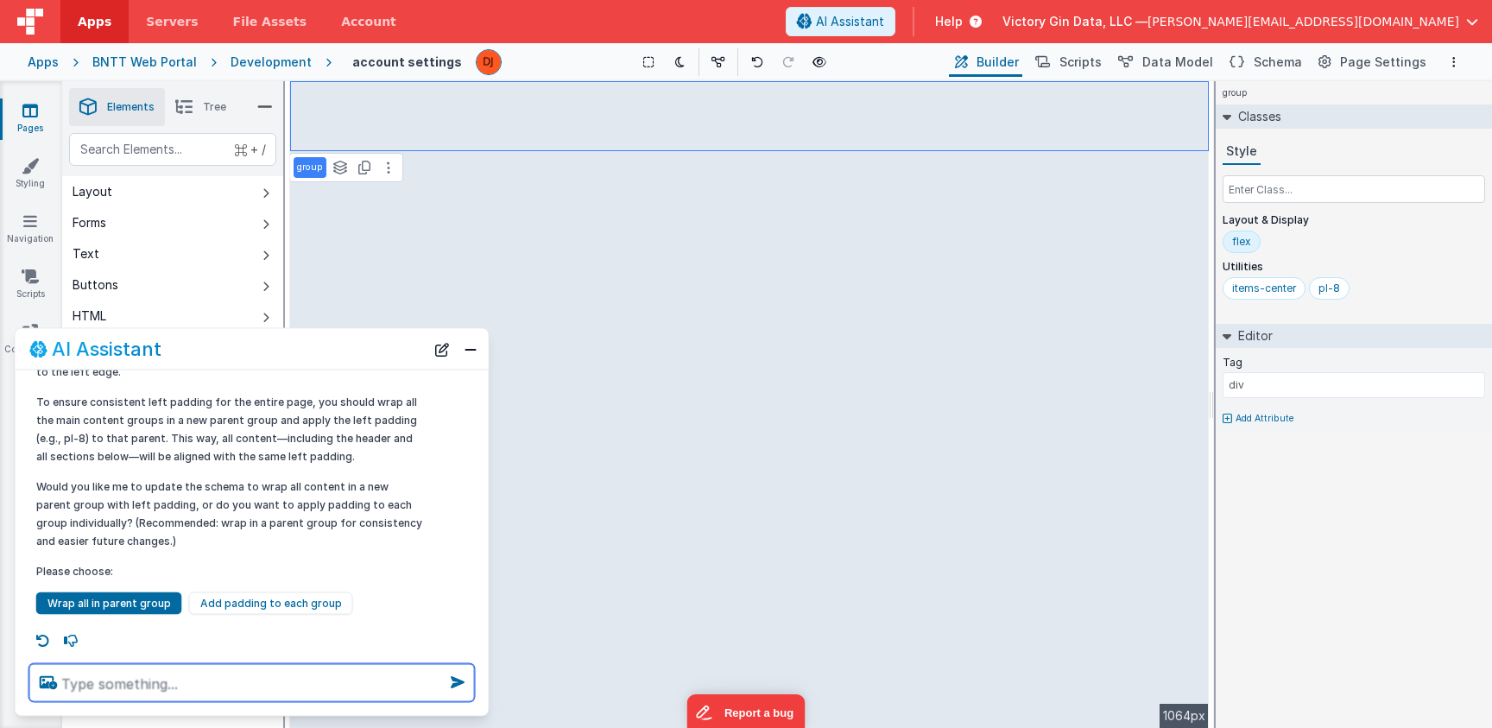
scroll to position [422, 0]
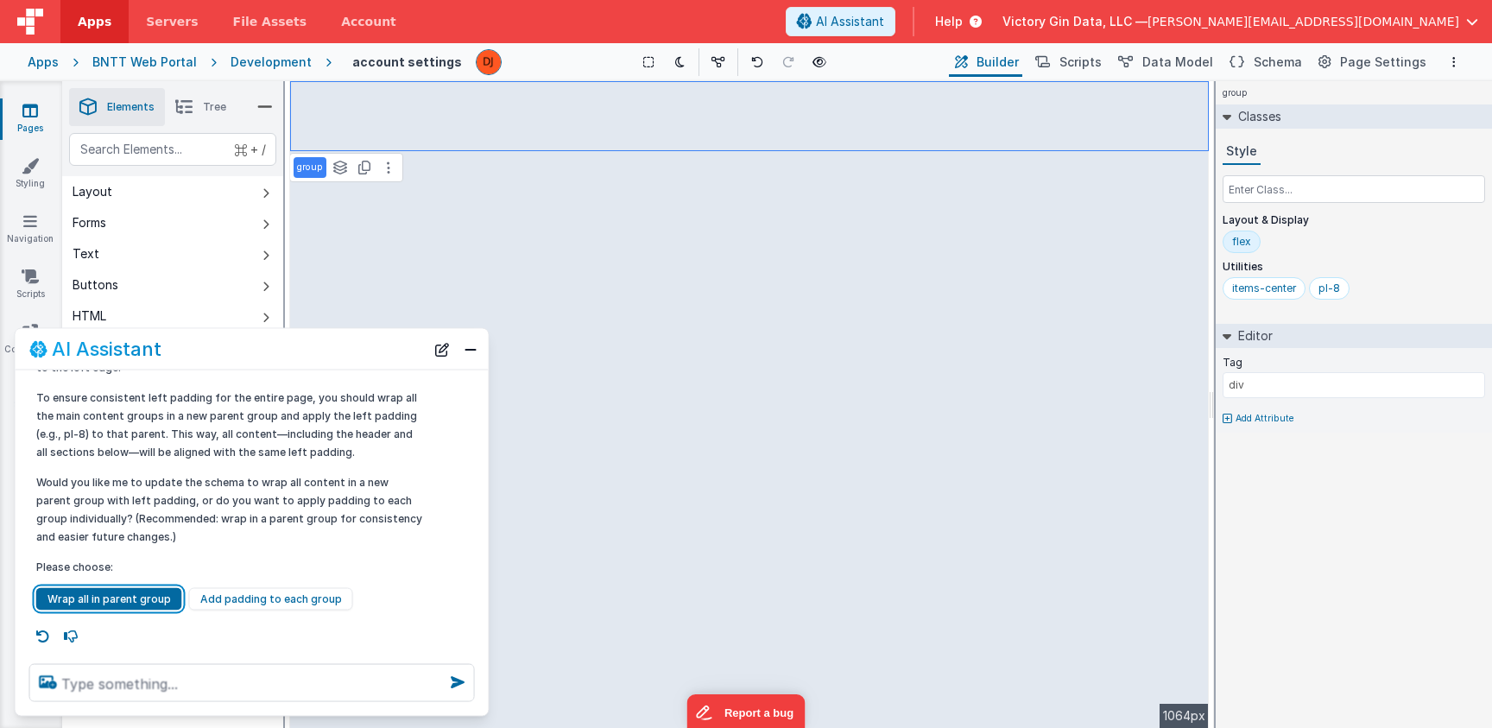
click at [78, 608] on button "Wrap all in parent group" at bounding box center [109, 599] width 146 height 22
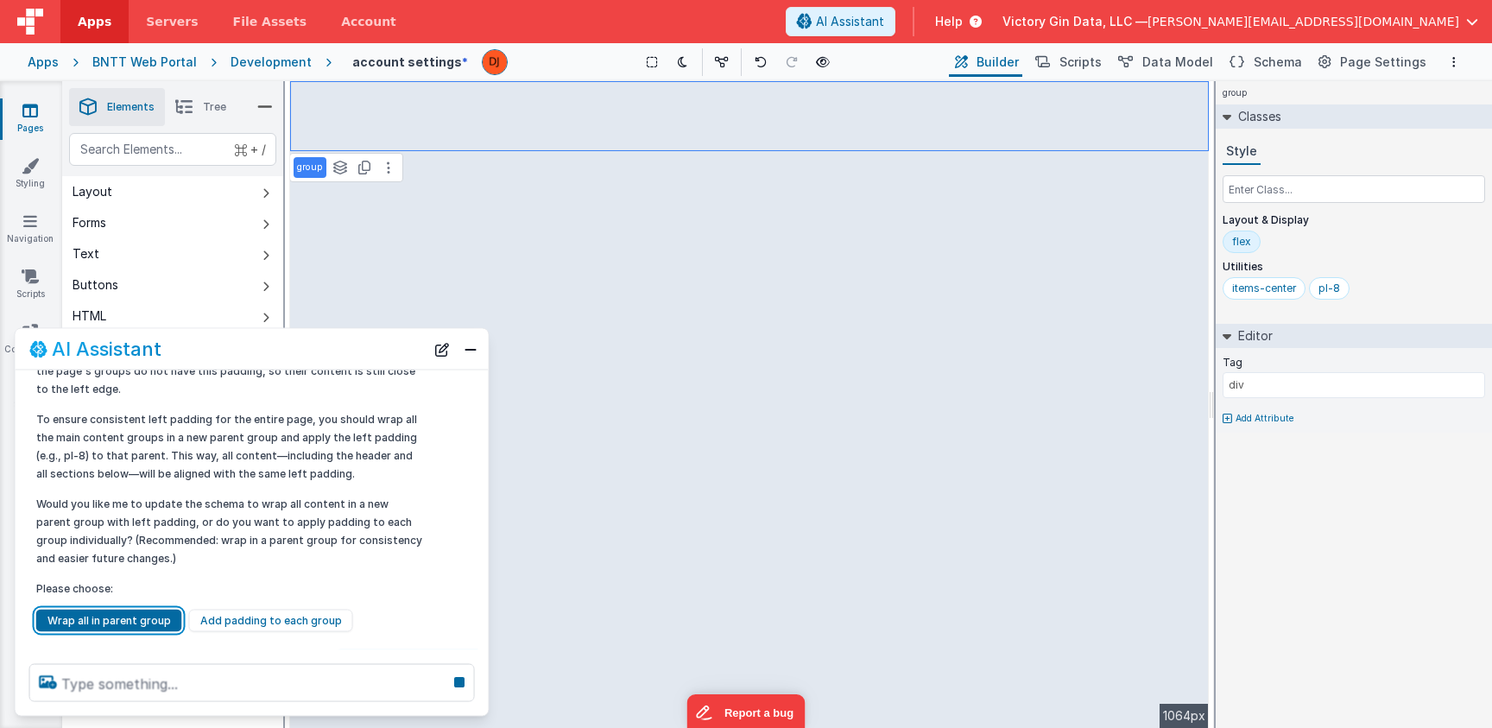
scroll to position [474, 0]
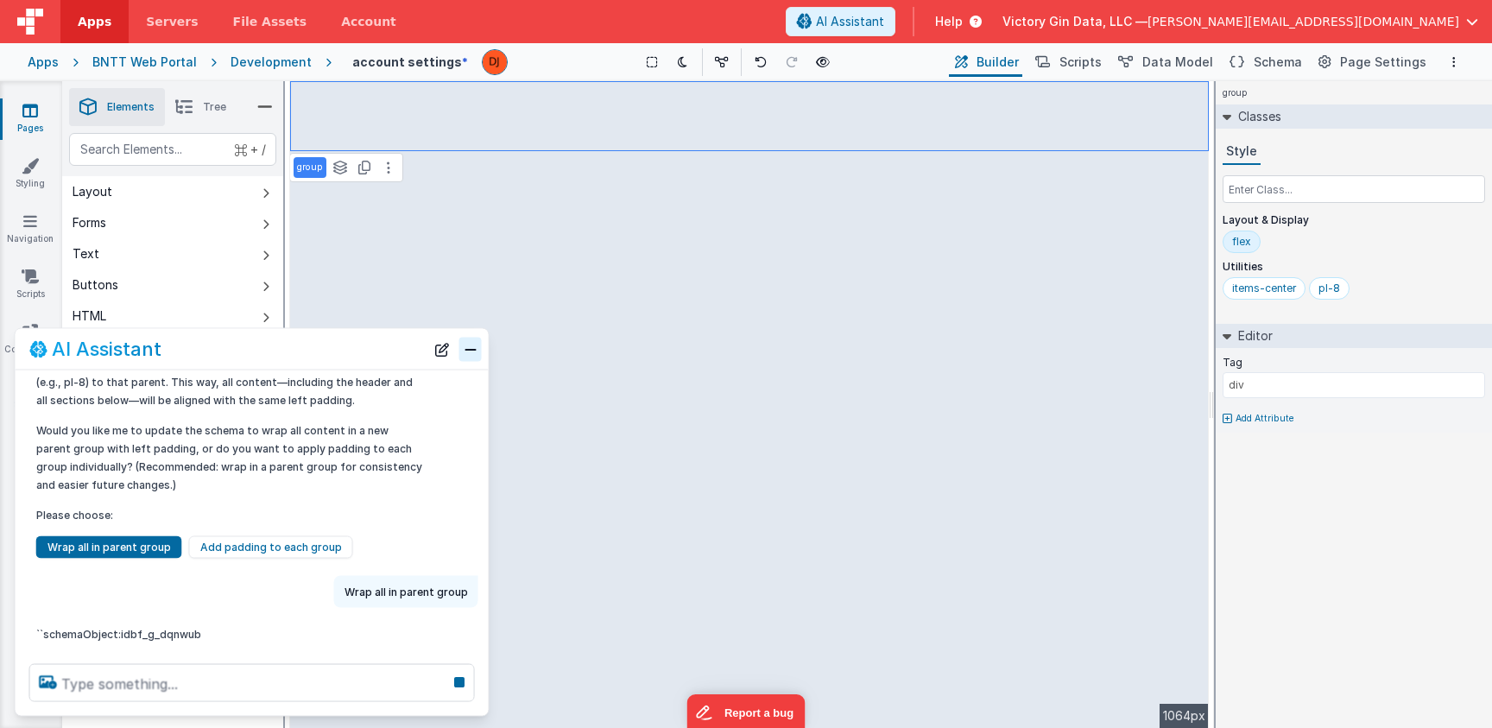
click at [467, 348] on button "Close" at bounding box center [470, 349] width 22 height 24
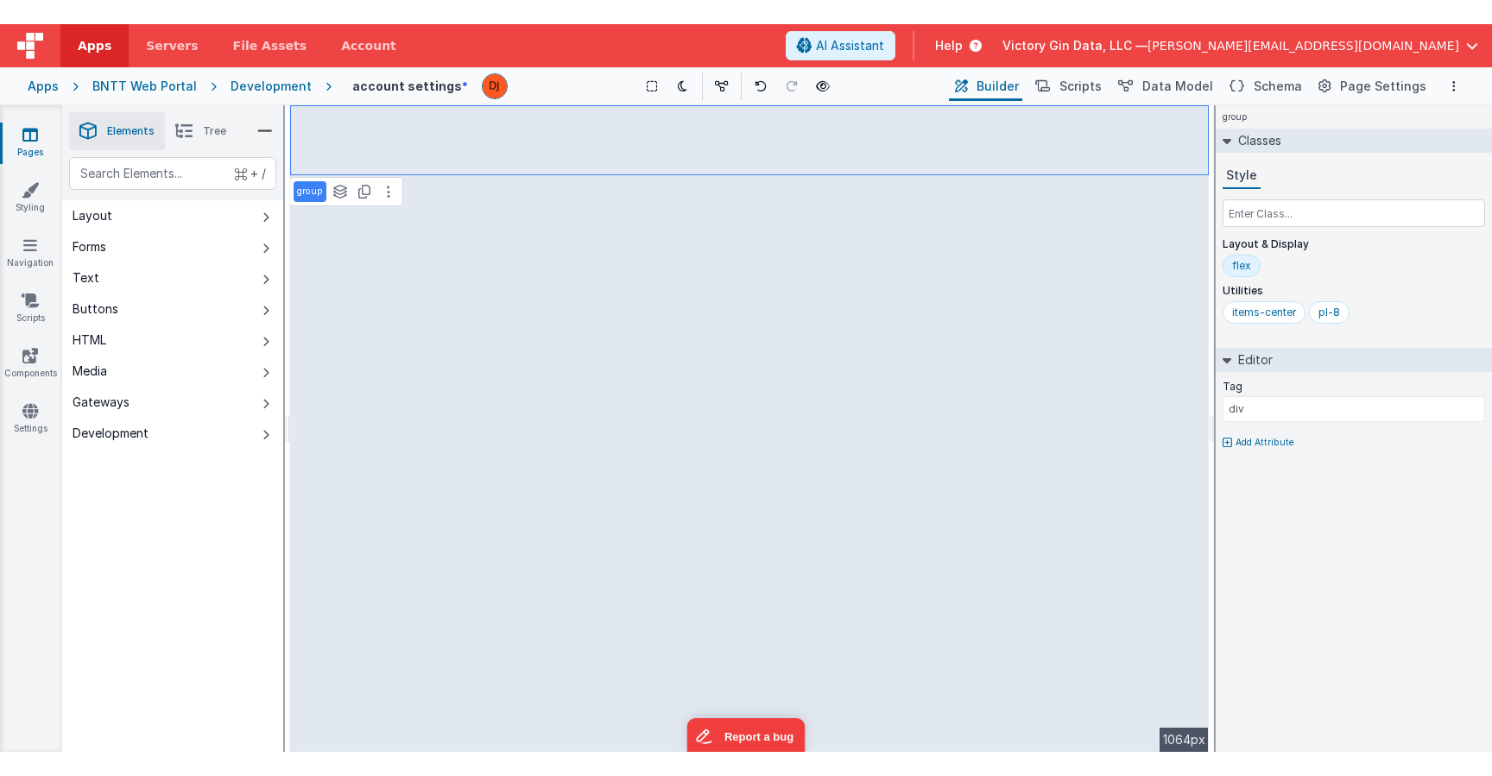
scroll to position [487, 0]
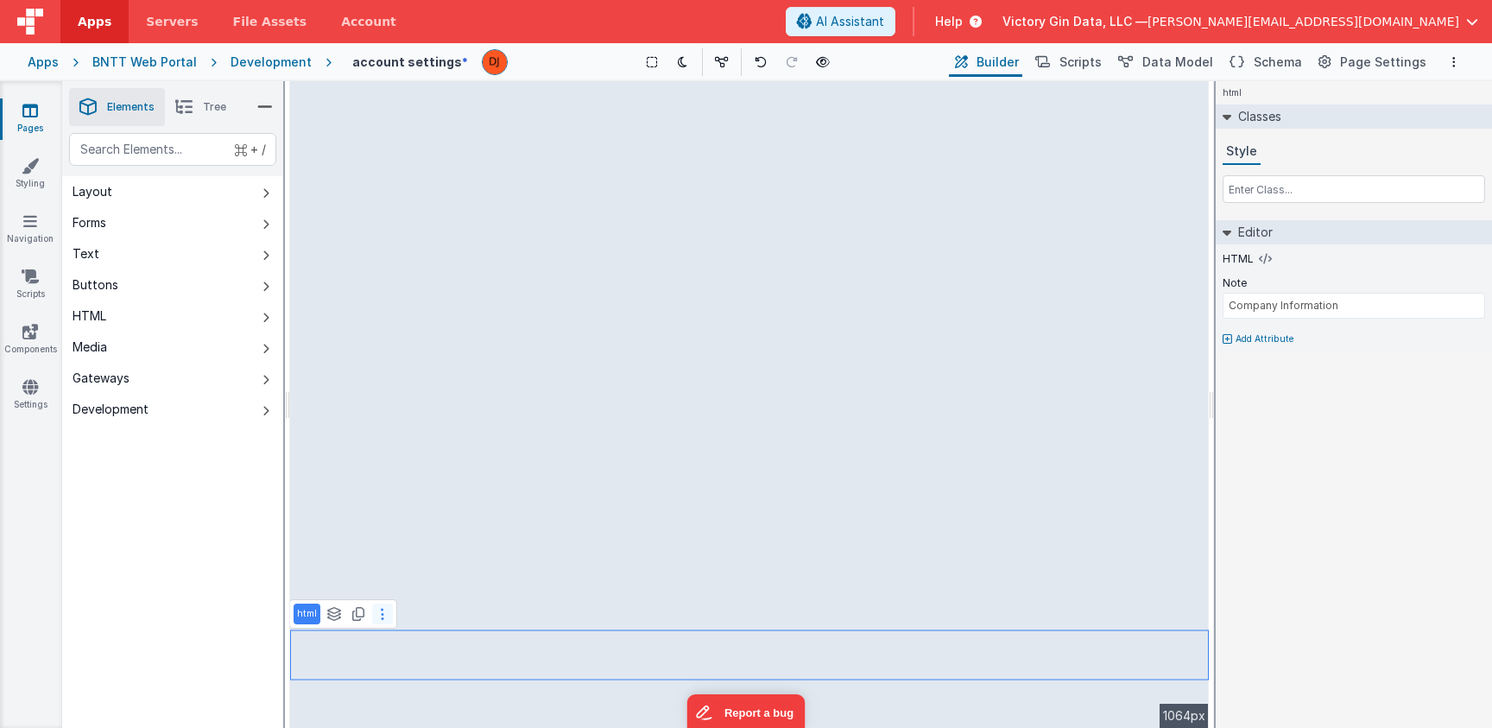
click at [378, 608] on button at bounding box center [382, 614] width 21 height 21
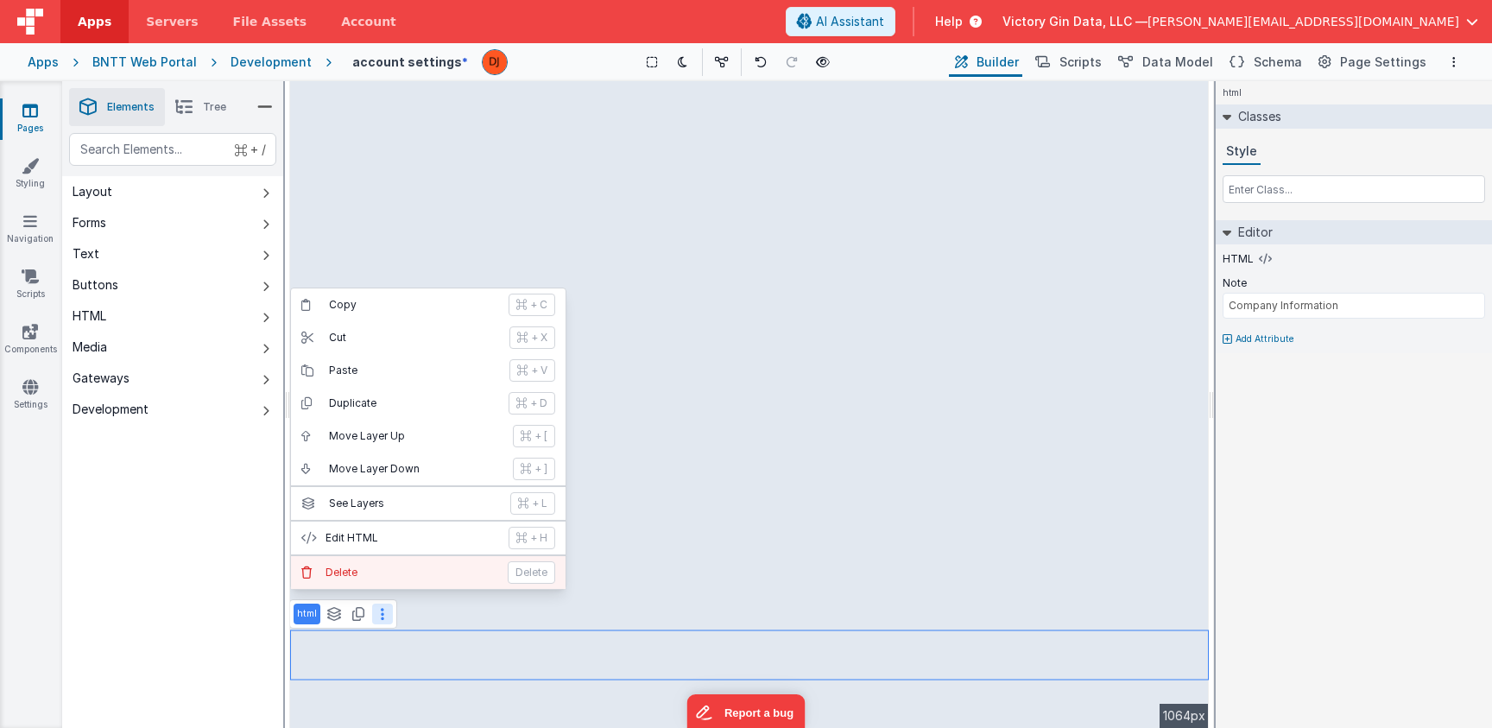
click at [371, 566] on p "Delete" at bounding box center [412, 573] width 172 height 14
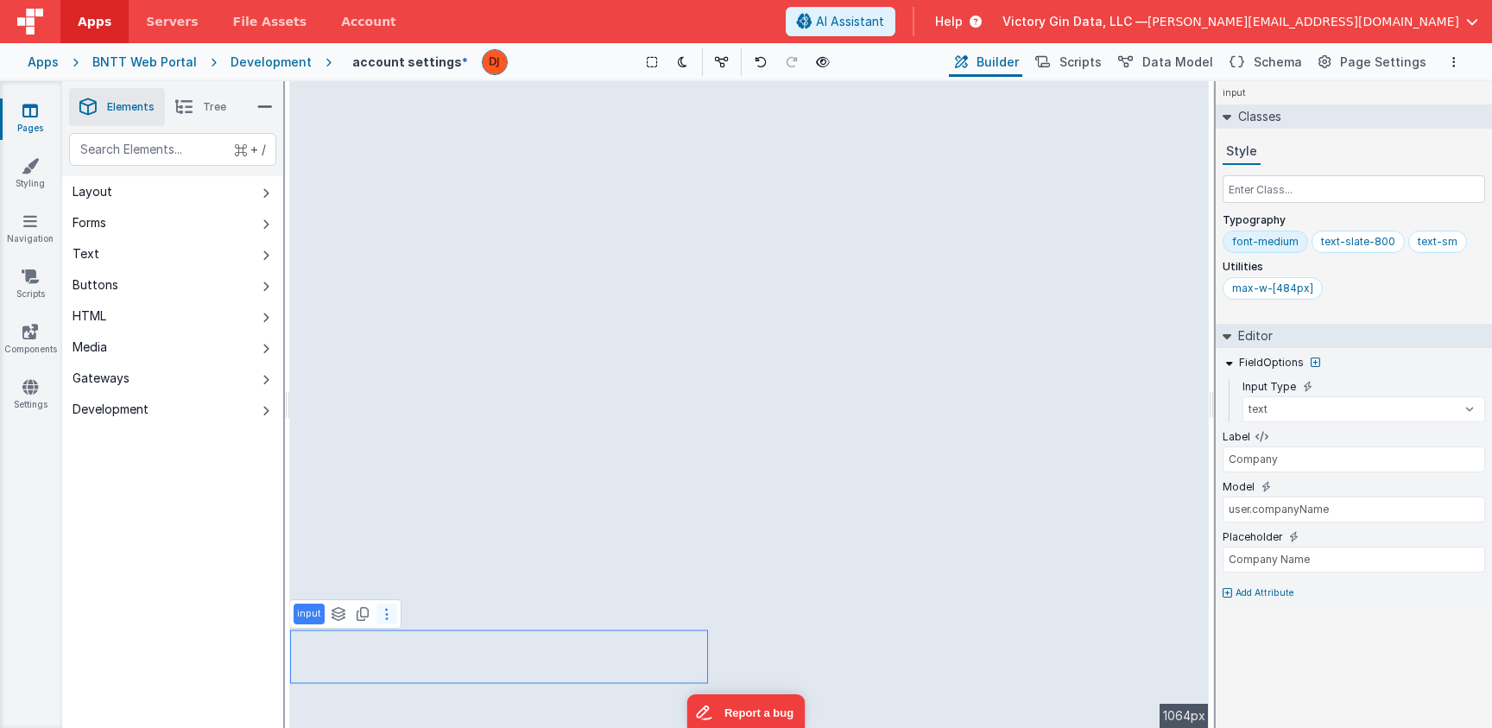
click at [385, 610] on icon at bounding box center [386, 614] width 3 height 14
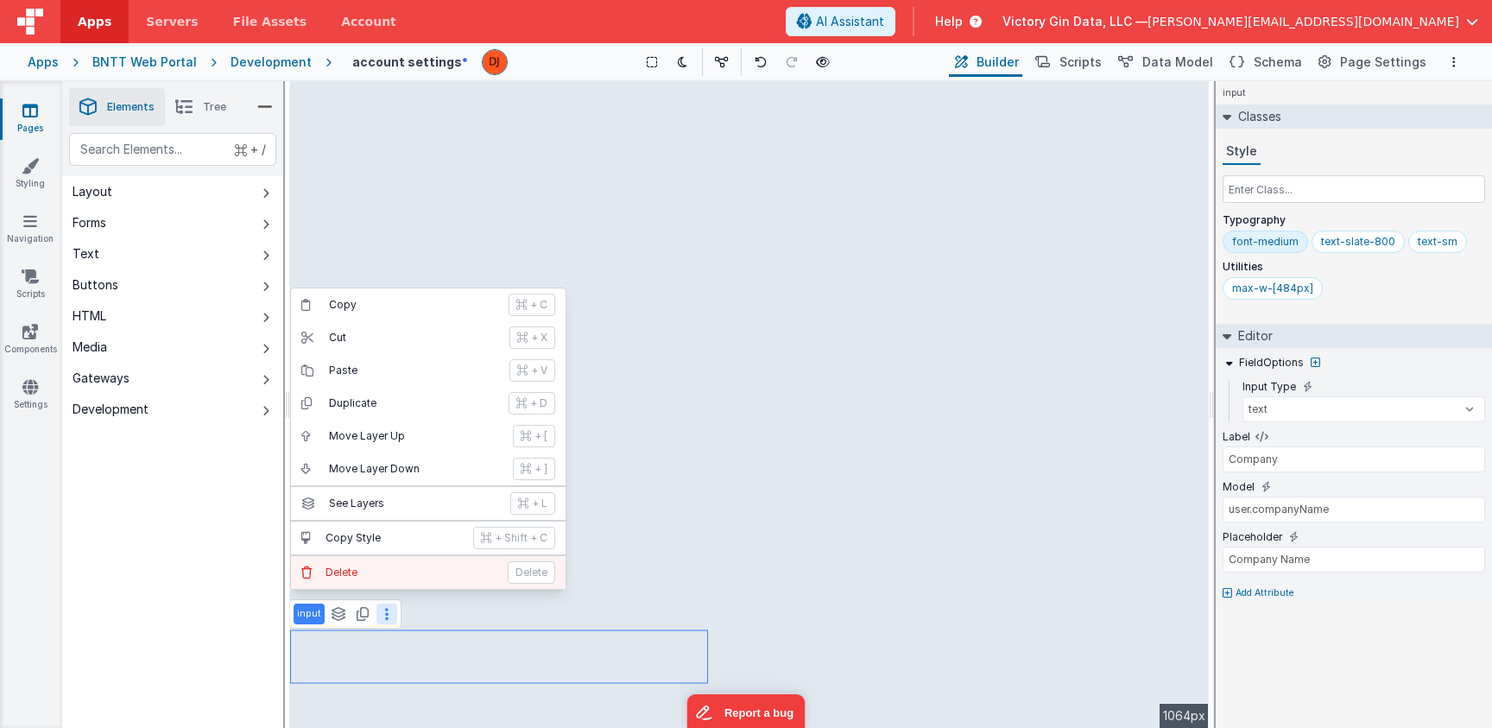
click at [386, 561] on button "Delete Delete" at bounding box center [428, 572] width 275 height 33
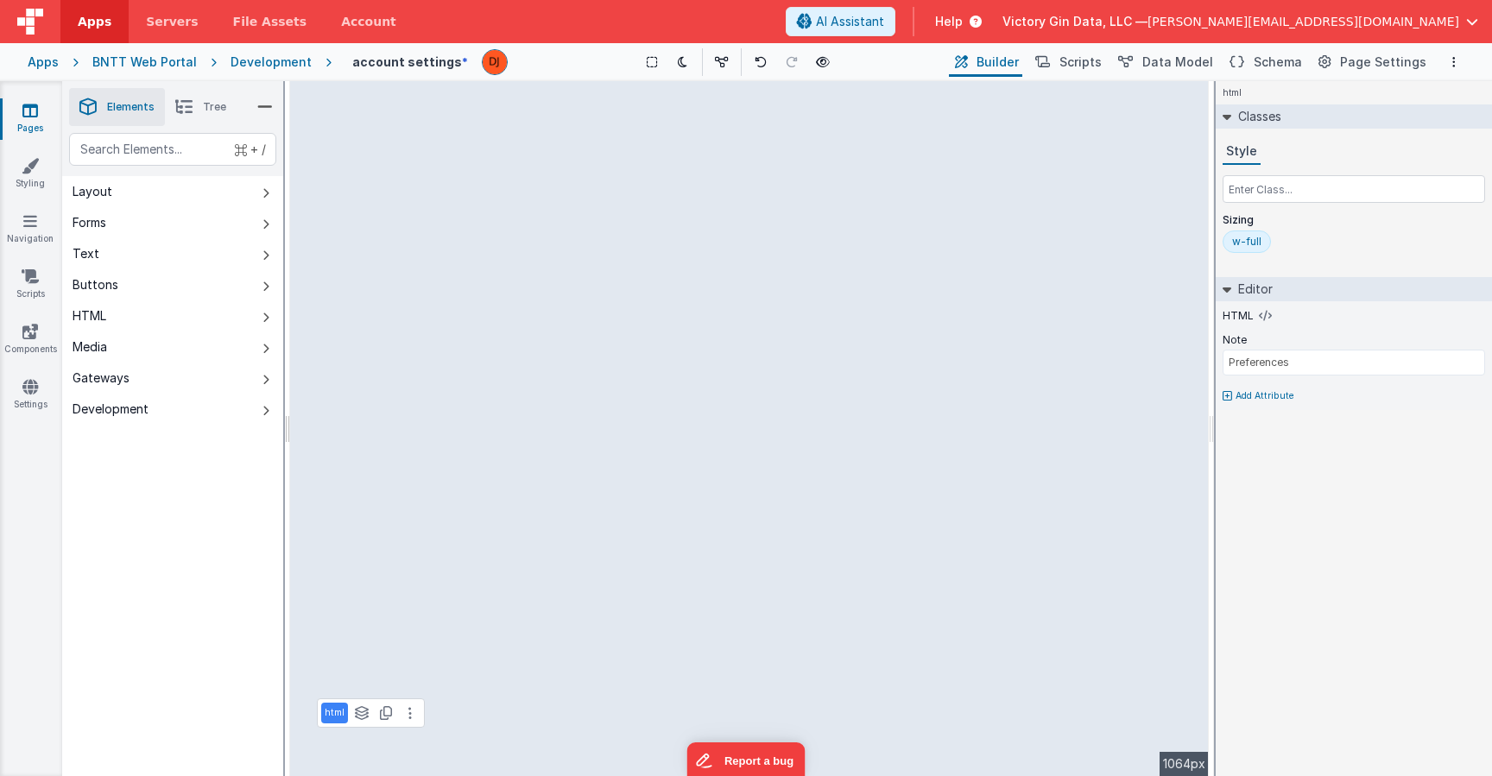
type input "Profile"
click at [408, 142] on icon at bounding box center [409, 135] width 3 height 14
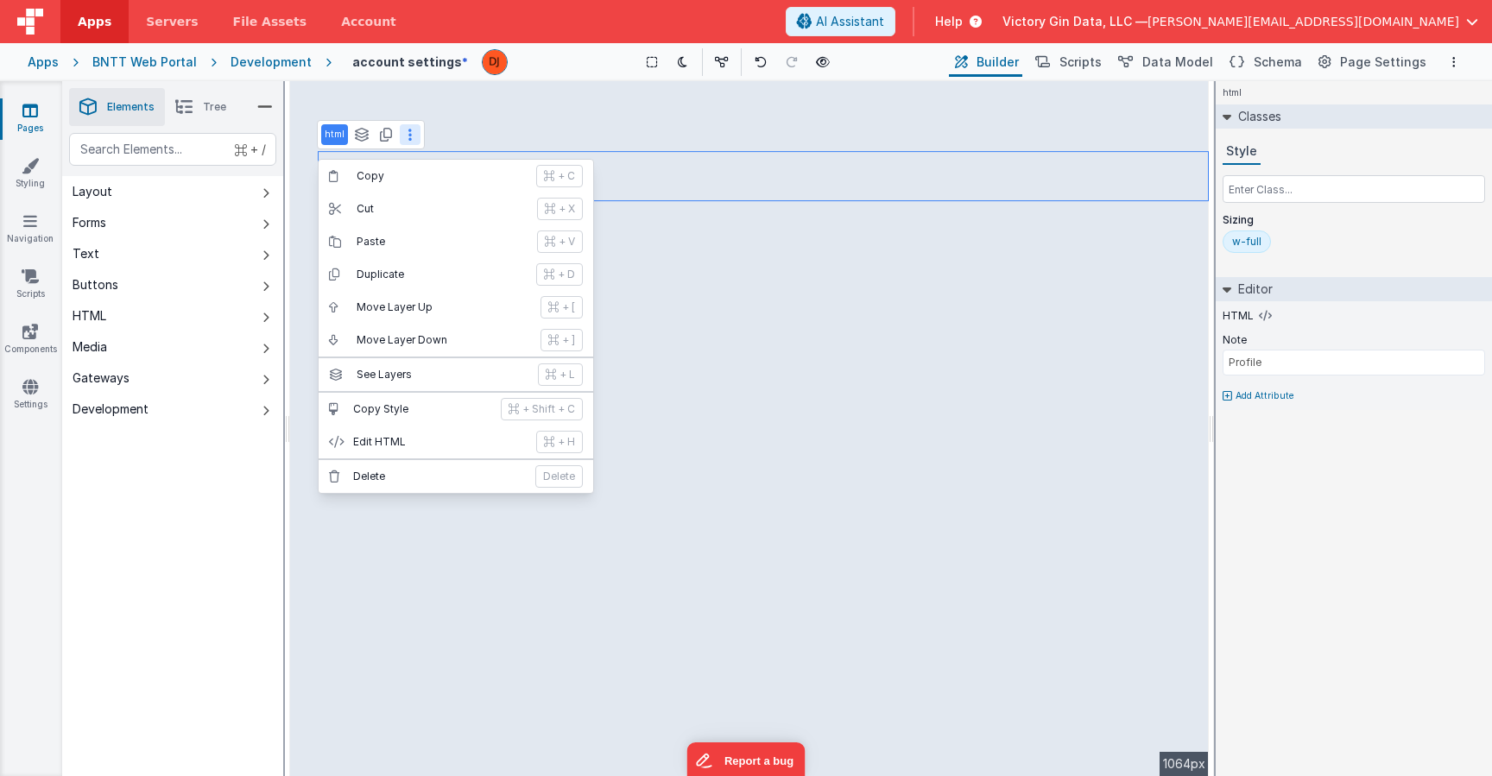
click at [334, 137] on p "html" at bounding box center [335, 135] width 20 height 14
click at [456, 381] on p "See Layers" at bounding box center [442, 375] width 171 height 14
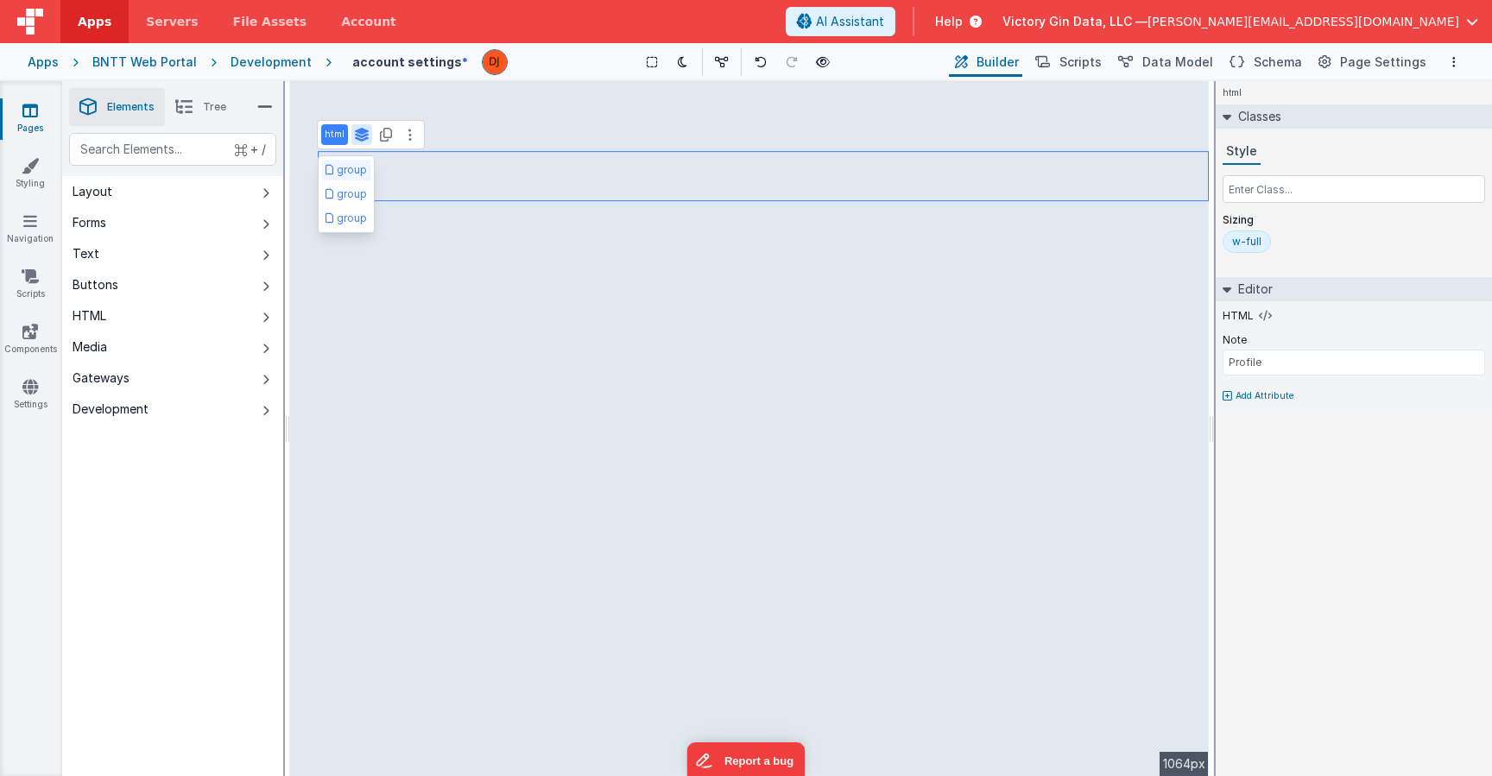
click at [357, 174] on button "group" at bounding box center [346, 170] width 48 height 21
click at [368, 141] on icon at bounding box center [362, 135] width 16 height 14
click at [370, 140] on button at bounding box center [361, 134] width 21 height 21
click at [384, 140] on icon at bounding box center [386, 135] width 12 height 14
click at [402, 202] on button at bounding box center [410, 198] width 21 height 21
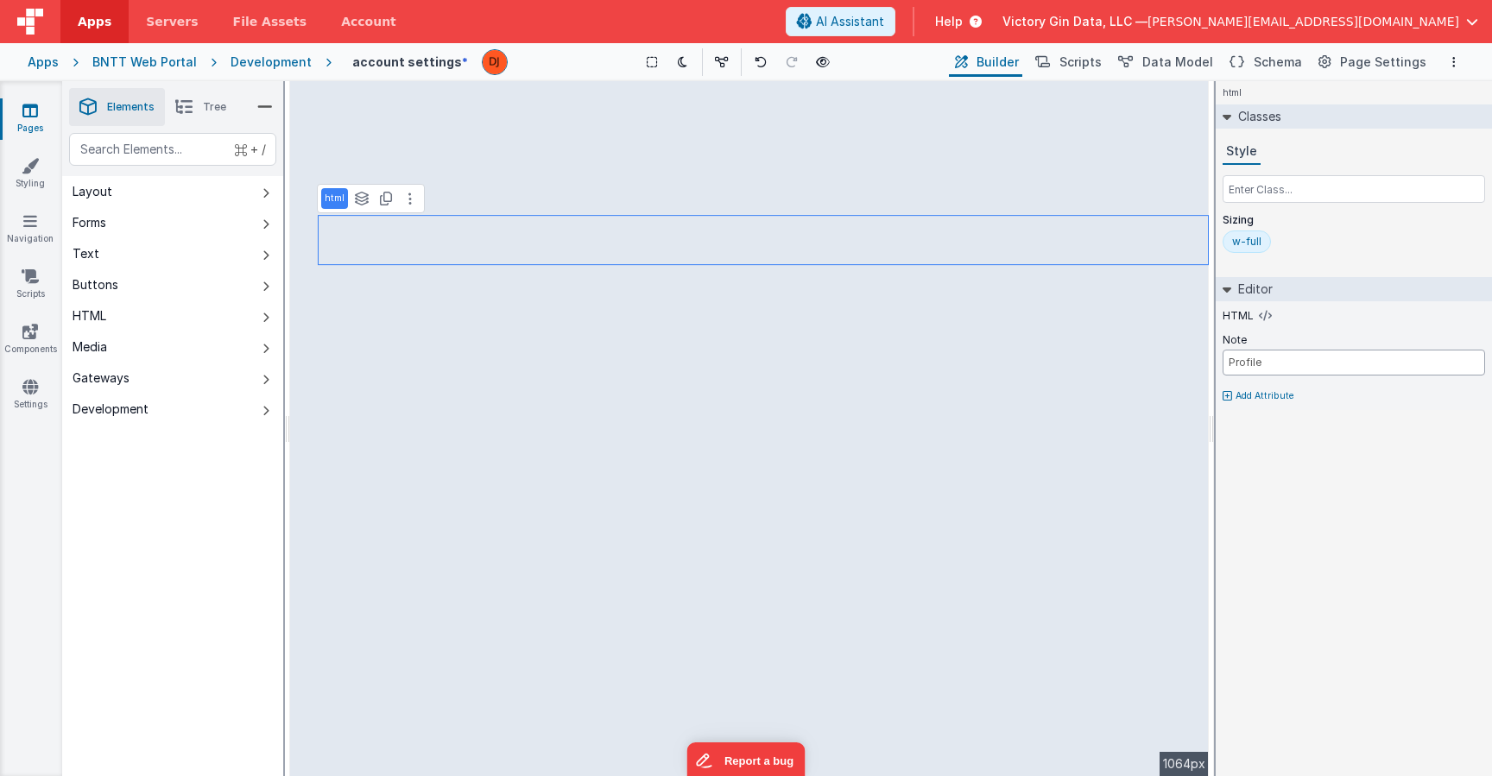
click at [1254, 365] on input "Profile" at bounding box center [1354, 363] width 263 height 26
drag, startPoint x: 1254, startPoint y: 366, endPoint x: 1283, endPoint y: 468, distance: 106.0
click at [1283, 376] on input "Profile" at bounding box center [1354, 363] width 263 height 26
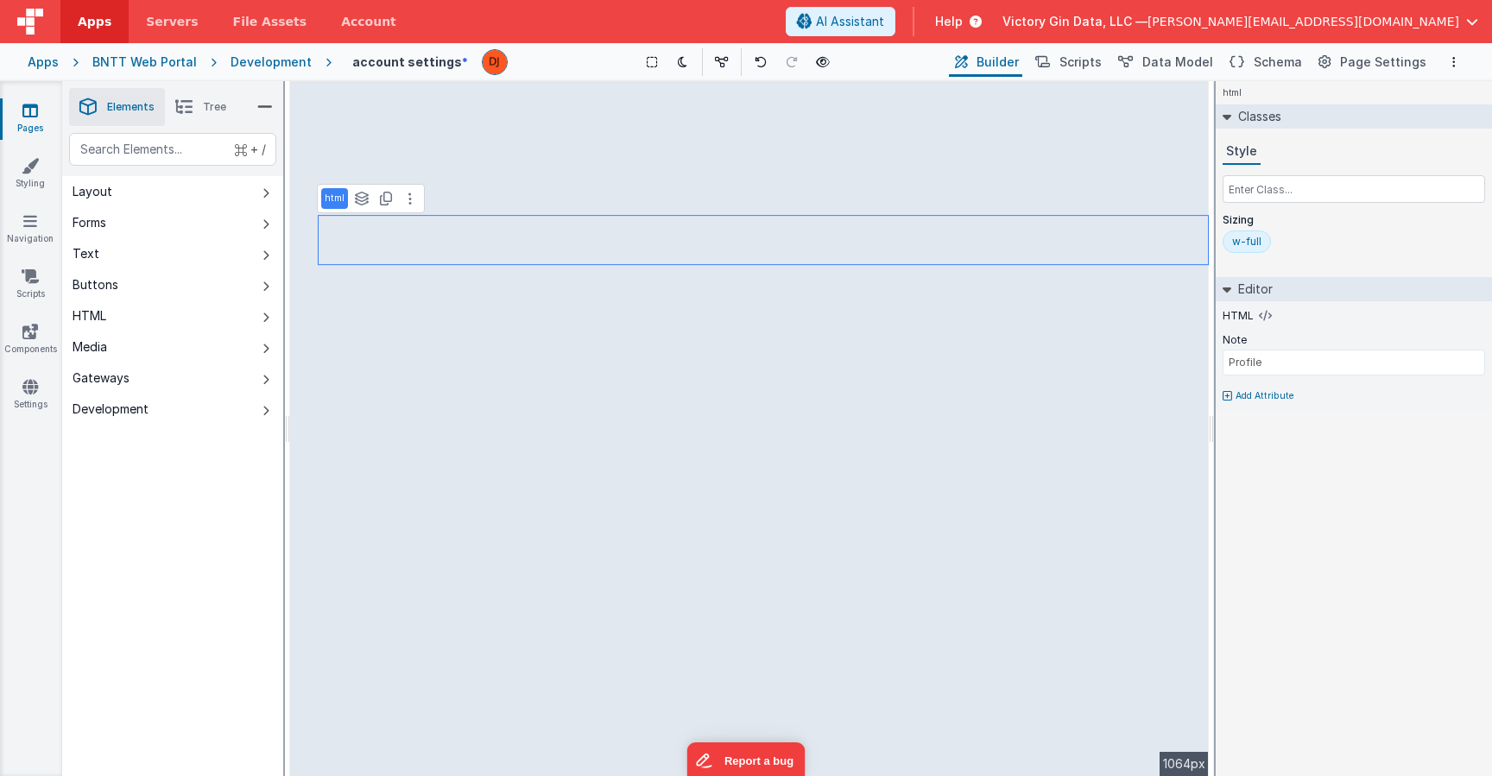
click at [1281, 530] on div "html Classes Style Sizing w-full Editor HTML Note Profile Add Attribute DEV: Fo…" at bounding box center [1354, 428] width 276 height 695
click at [407, 202] on button at bounding box center [410, 198] width 21 height 21
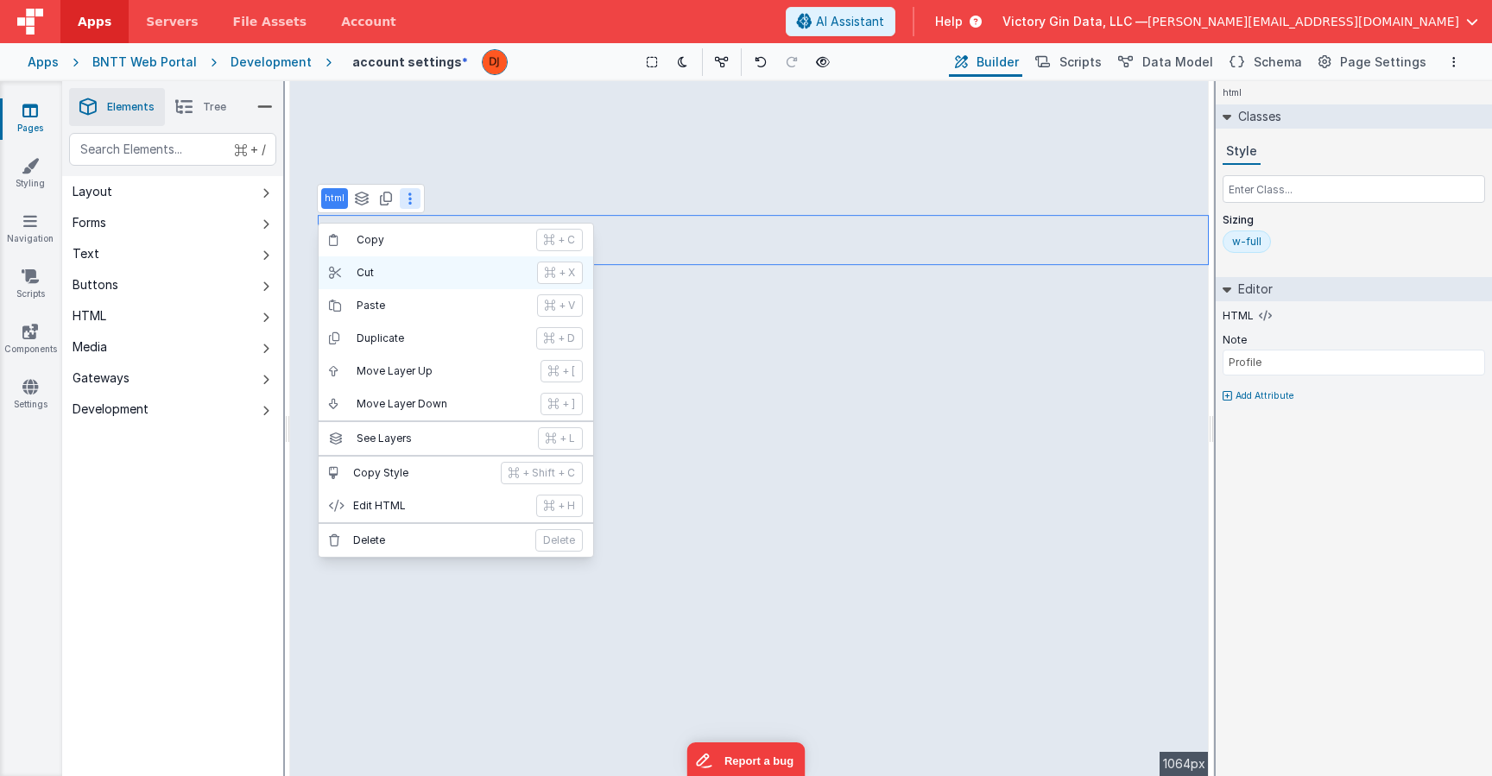
click at [410, 275] on p "Cut" at bounding box center [442, 273] width 170 height 14
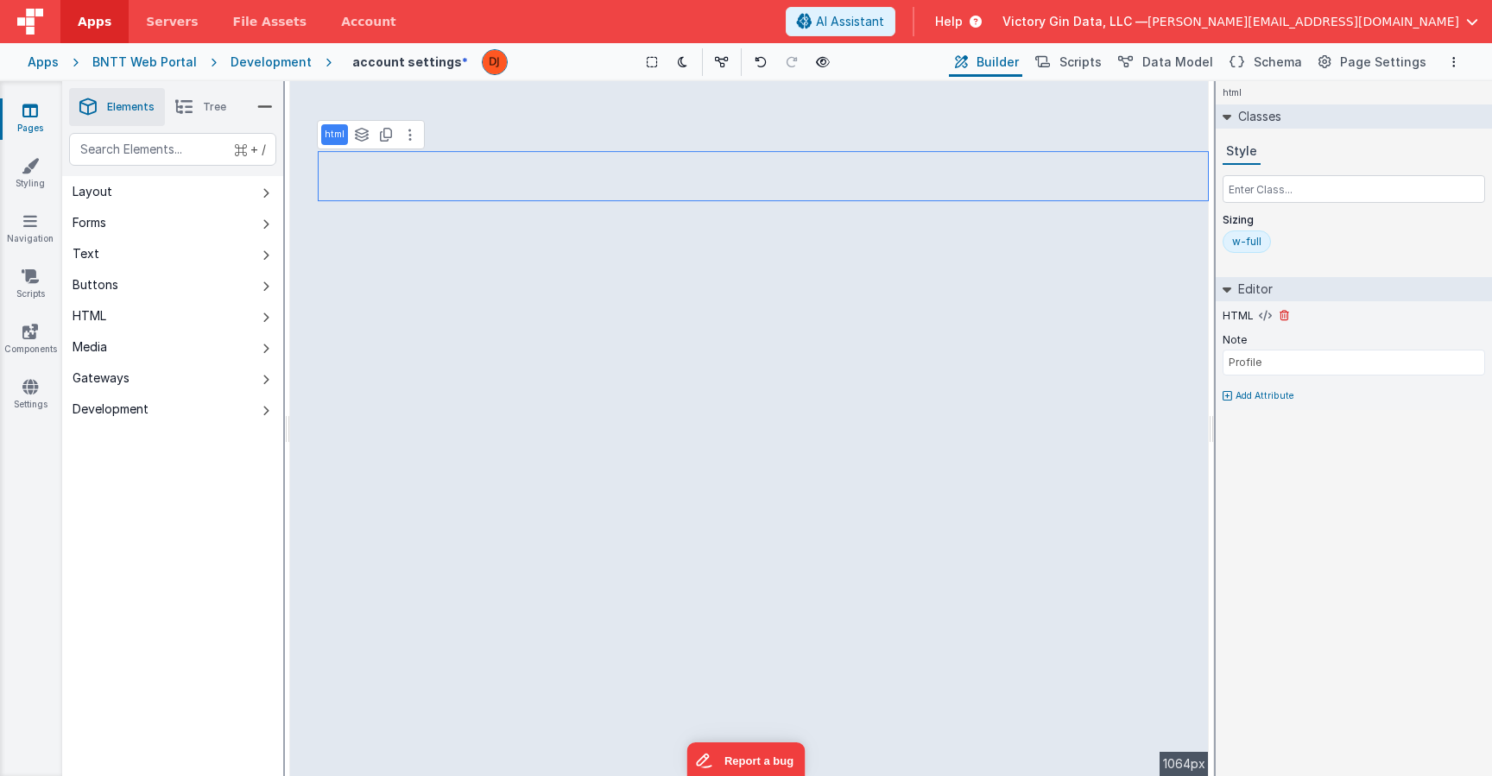
click at [1255, 317] on div "HTML" at bounding box center [1354, 316] width 263 height 16
click at [1241, 317] on label "HTML" at bounding box center [1238, 316] width 31 height 14
click at [1266, 315] on icon at bounding box center [1265, 316] width 13 height 14
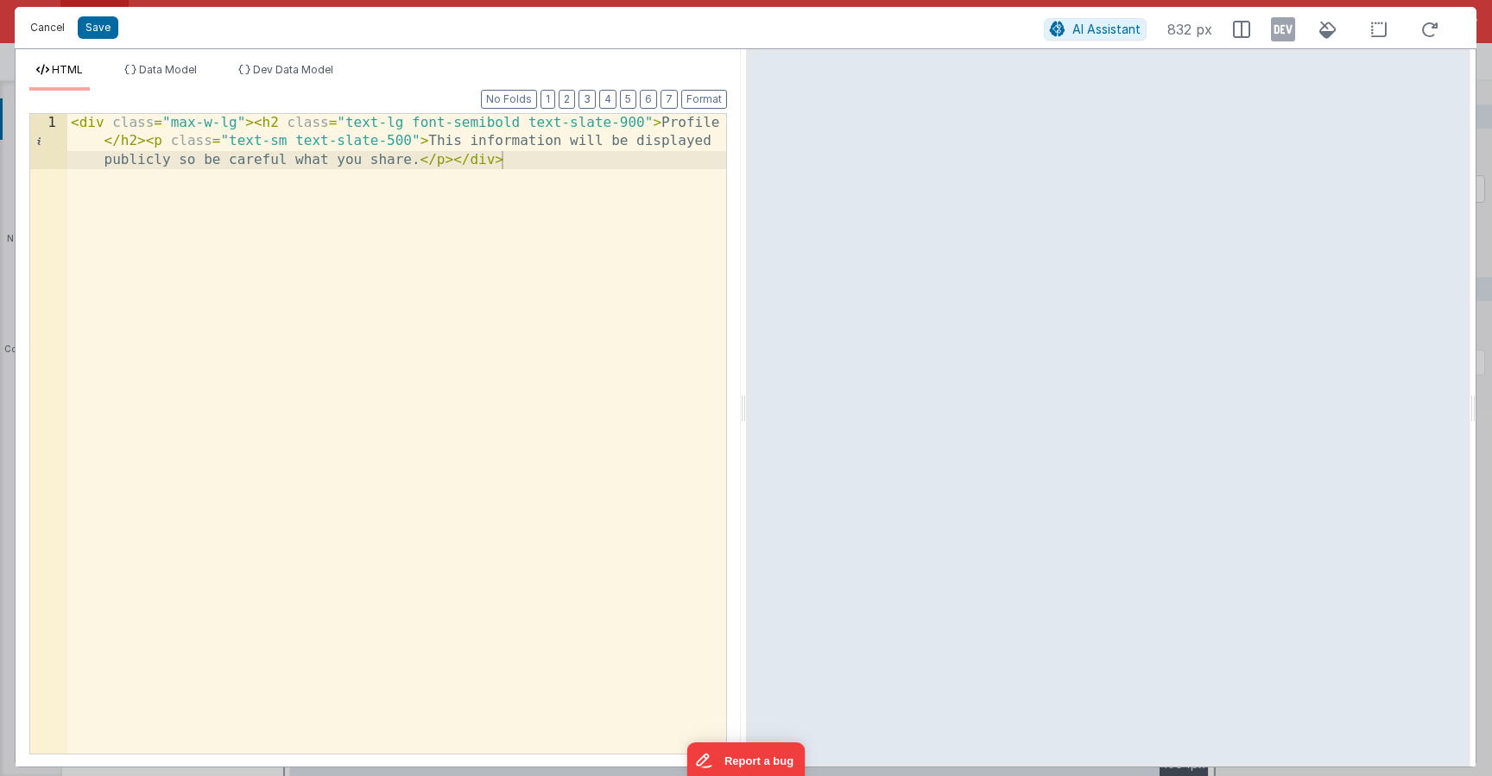
click at [48, 38] on button "Cancel" at bounding box center [48, 28] width 52 height 24
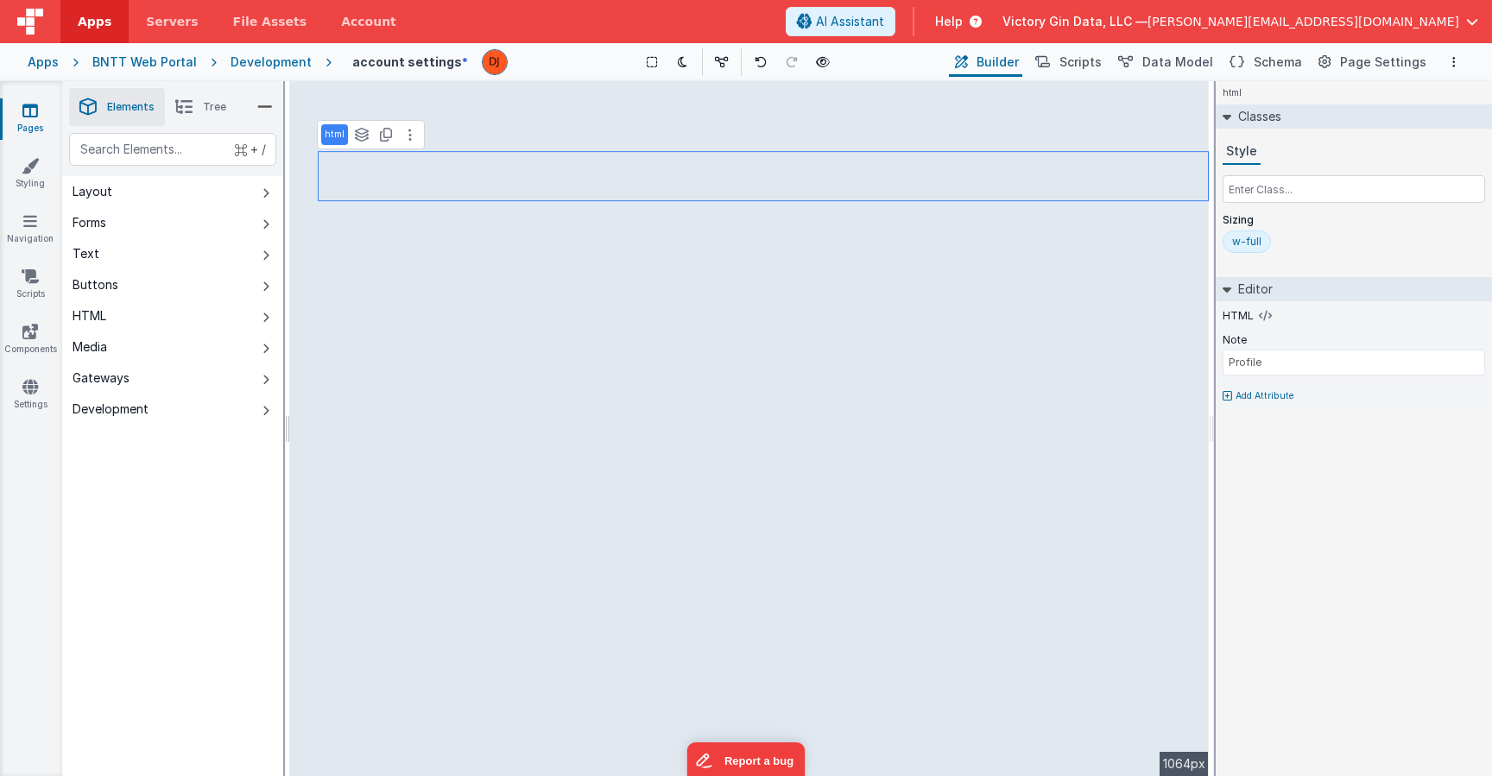
select select "saveAccount"
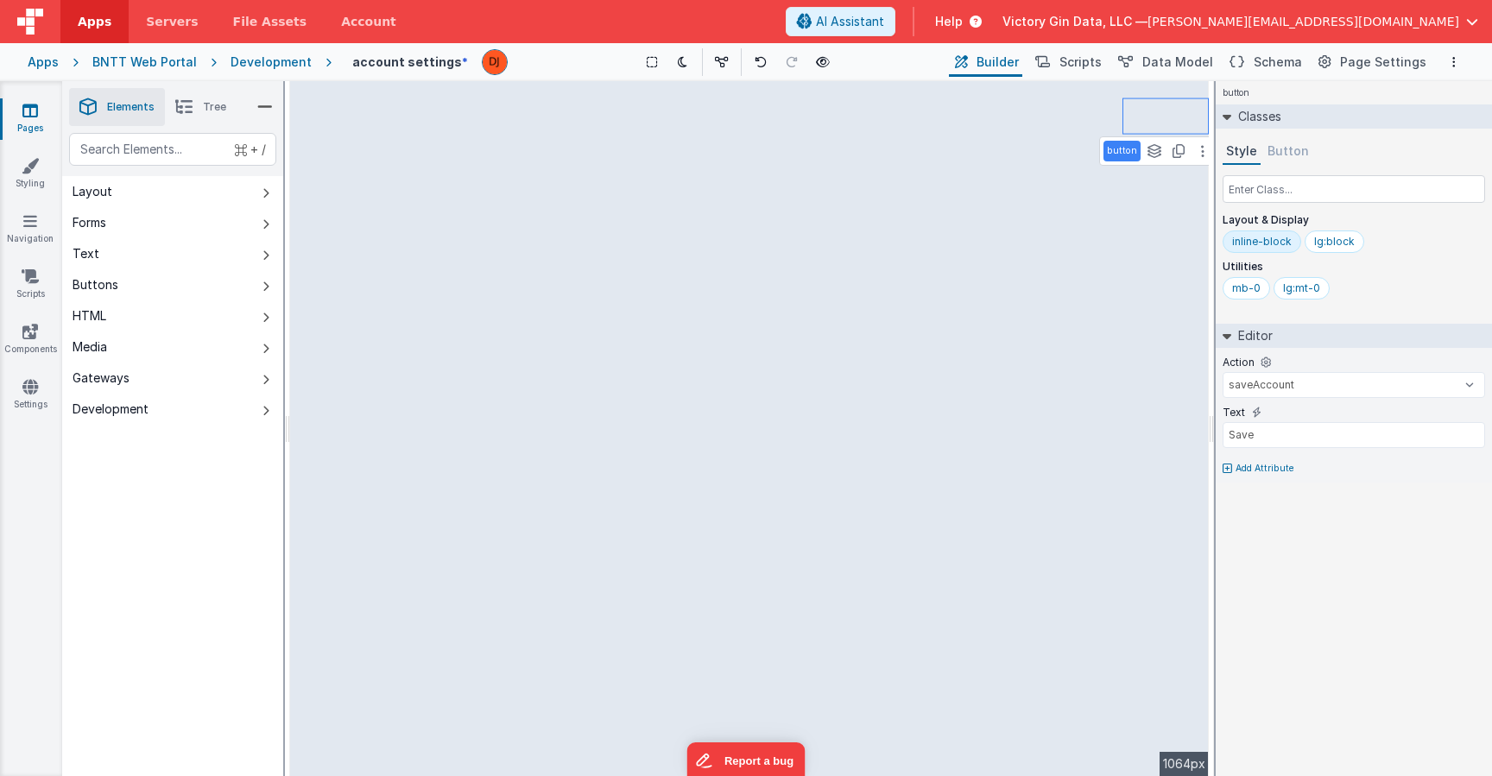
click at [250, 66] on div "Development" at bounding box center [271, 62] width 81 height 17
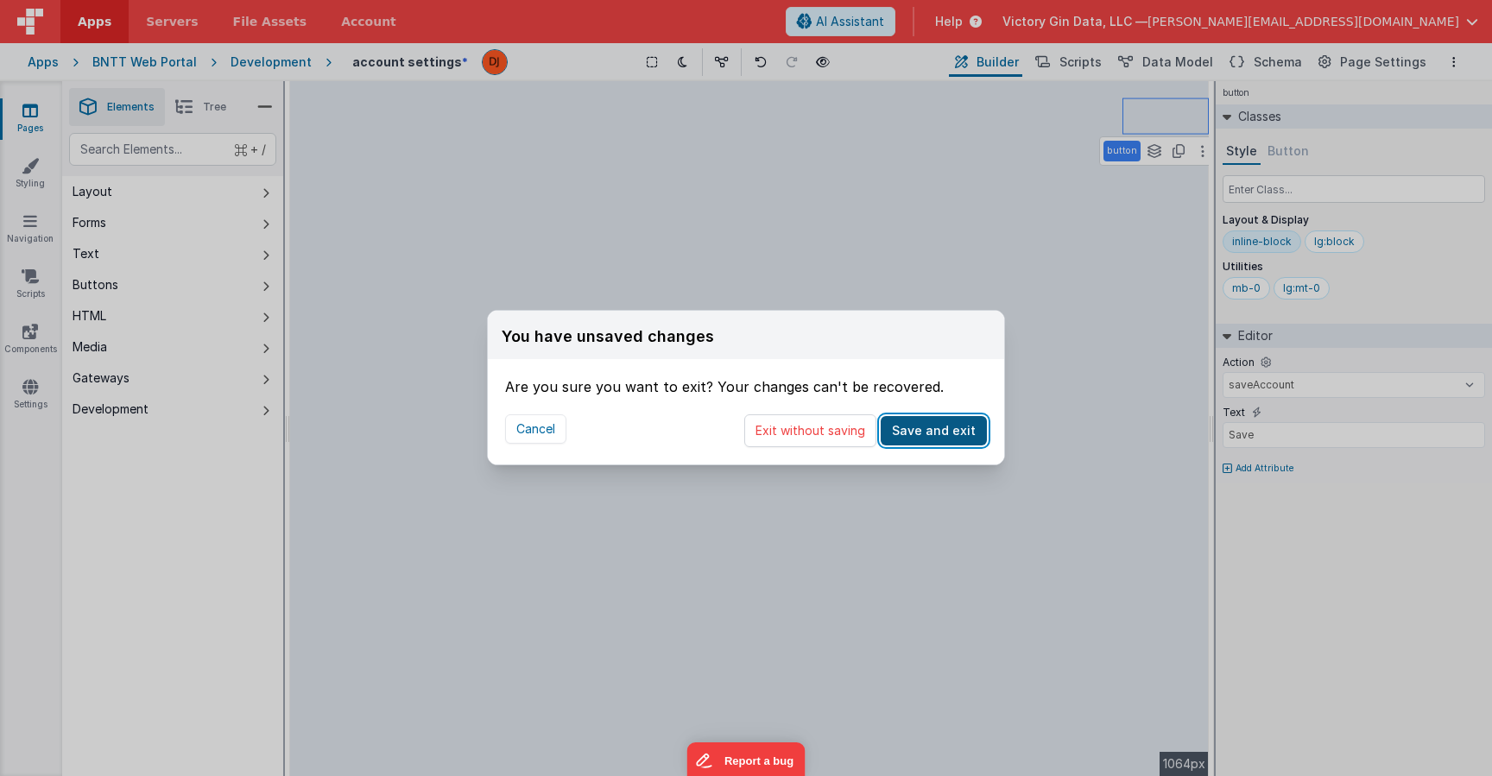
click at [946, 437] on button "Save and exit" at bounding box center [934, 430] width 106 height 29
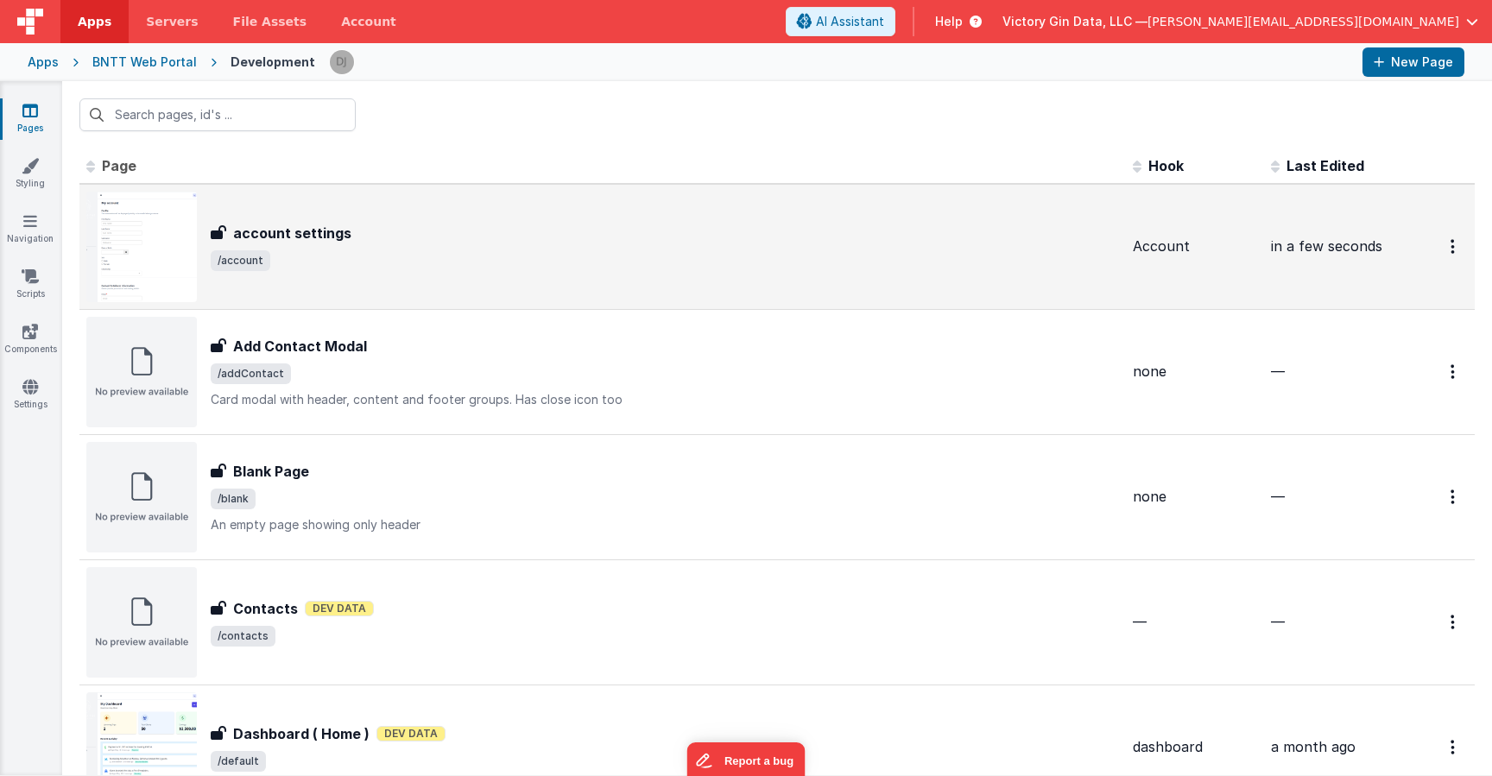
click at [478, 278] on div "account settings account settings /account" at bounding box center [602, 247] width 1033 height 111
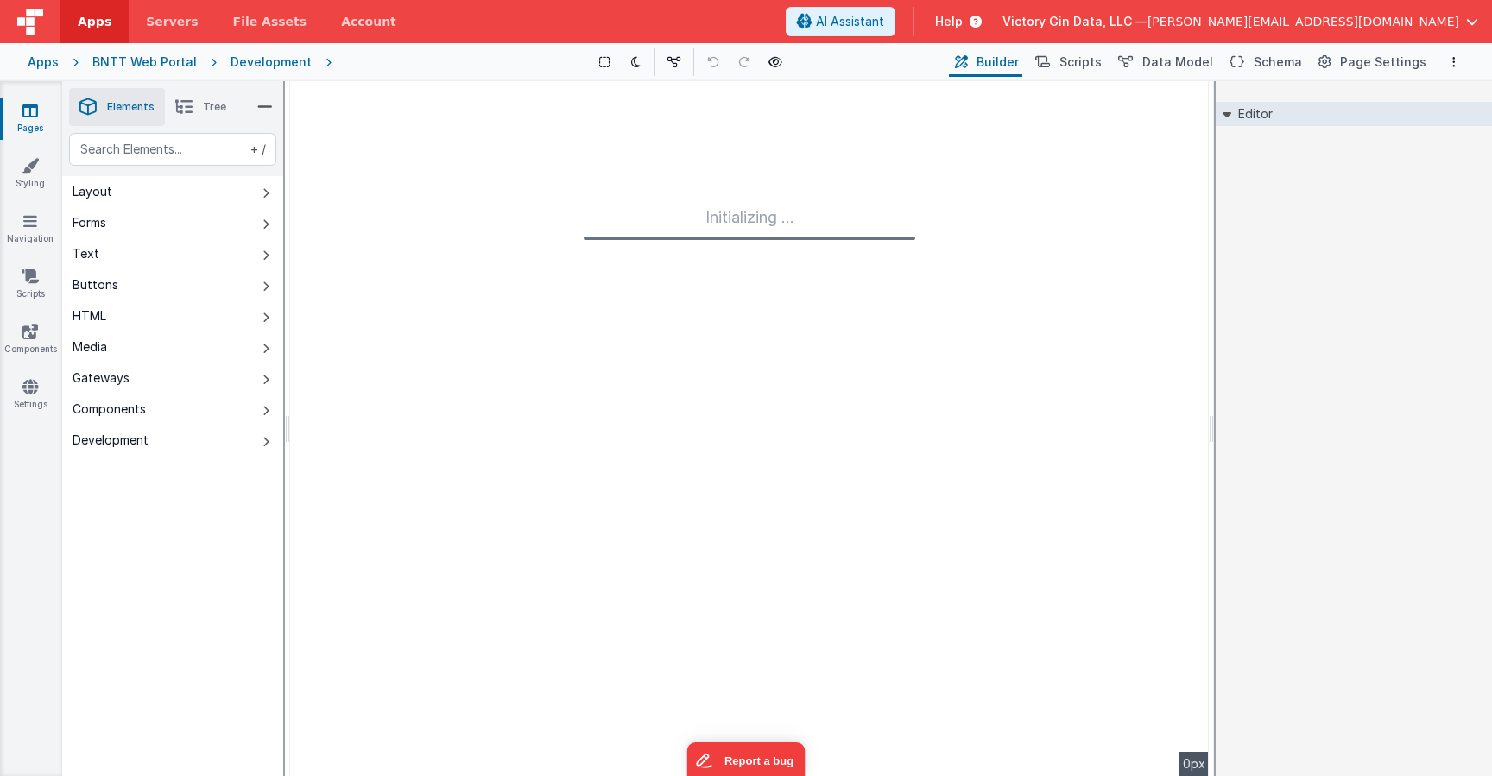
click at [28, 117] on icon at bounding box center [30, 110] width 16 height 17
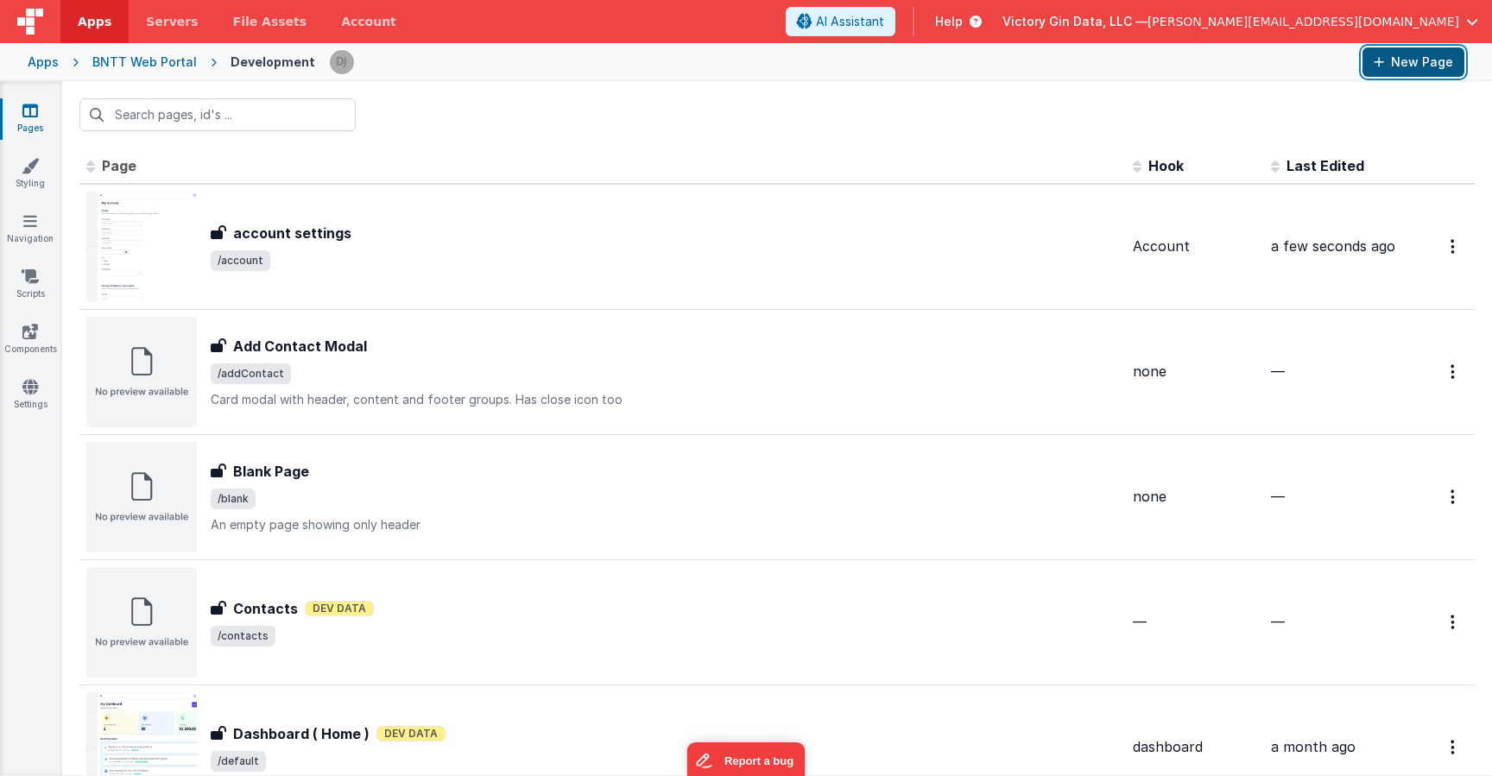
click at [1428, 75] on button "New Page" at bounding box center [1414, 61] width 102 height 29
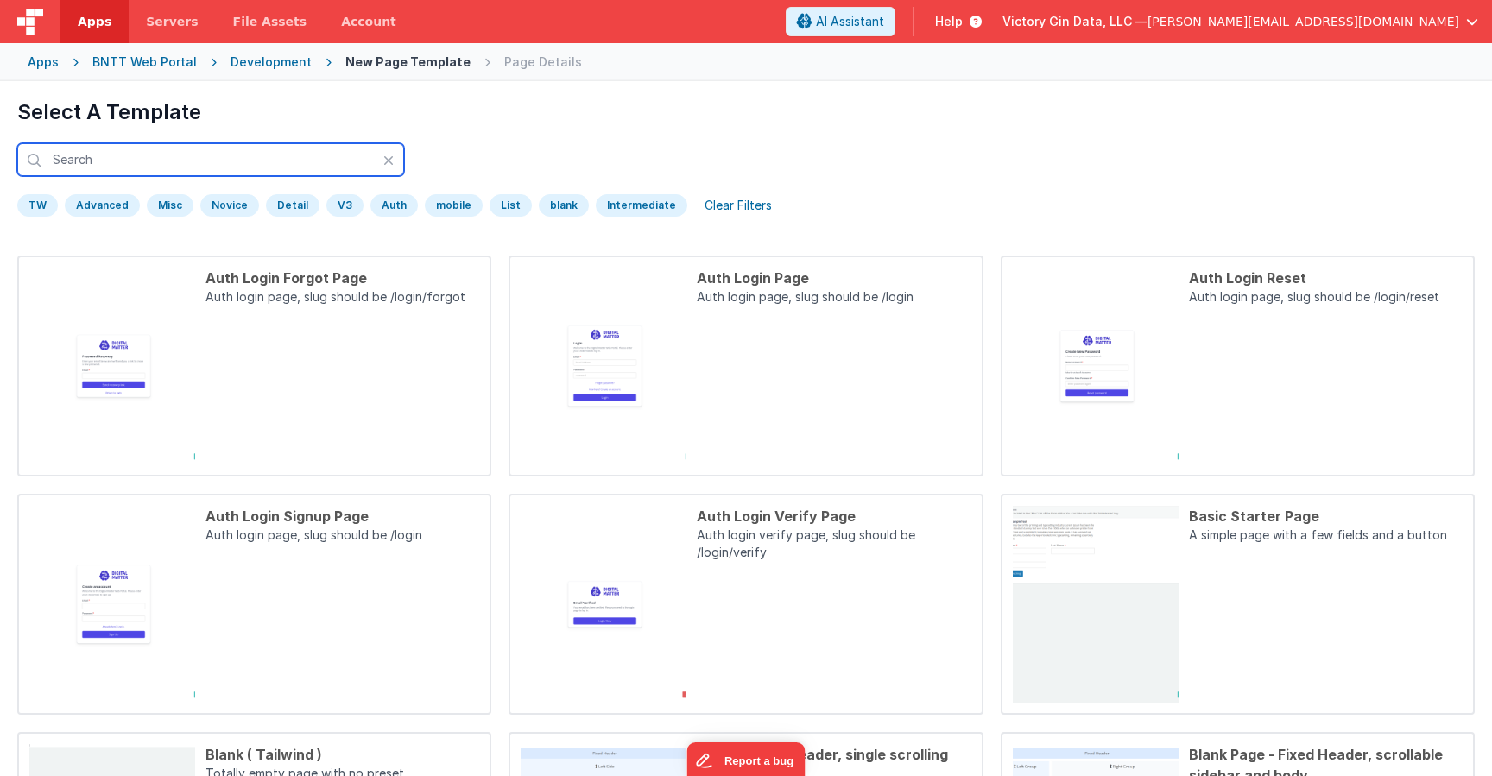
click at [129, 164] on input "text" at bounding box center [210, 159] width 387 height 33
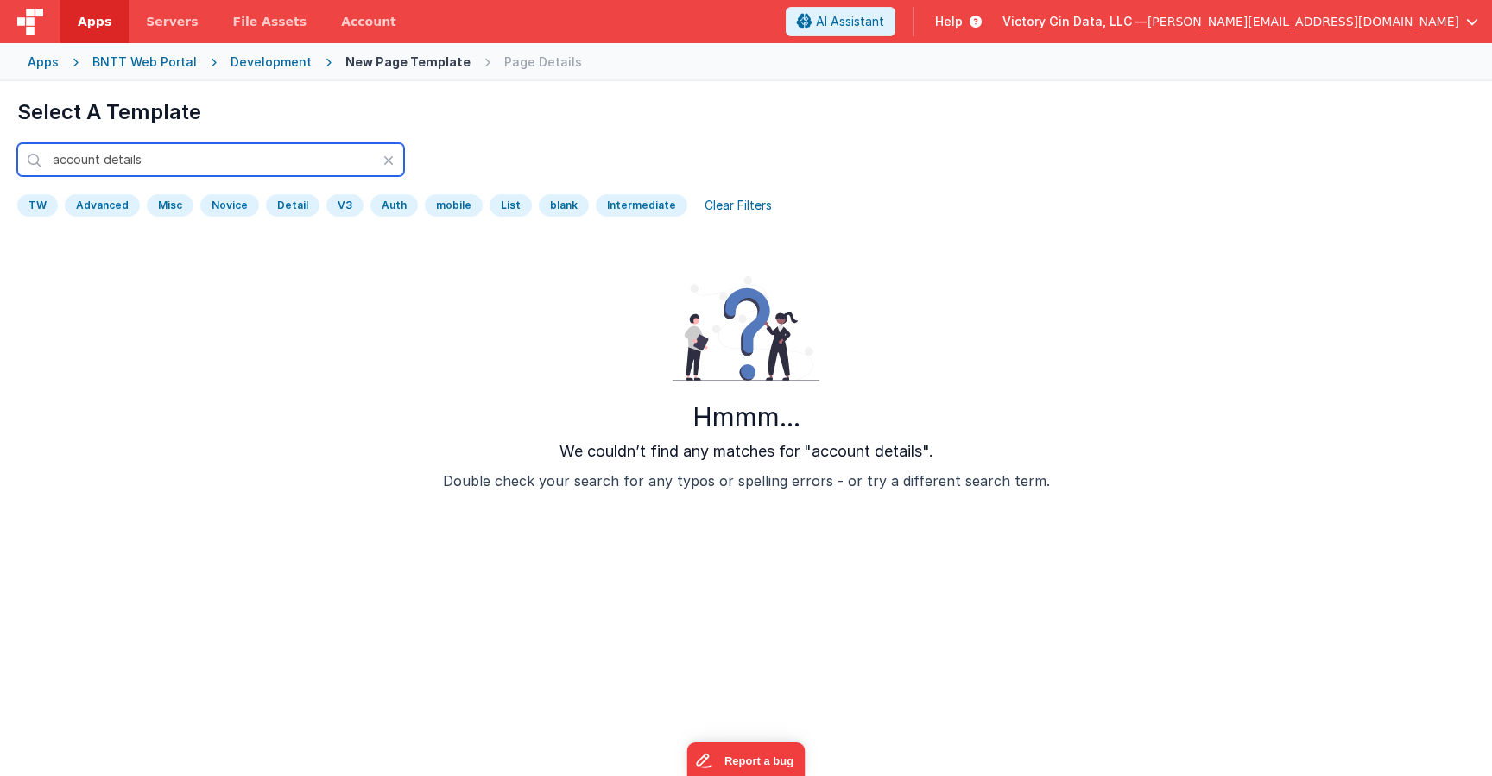
type input "account details"
type input "a"
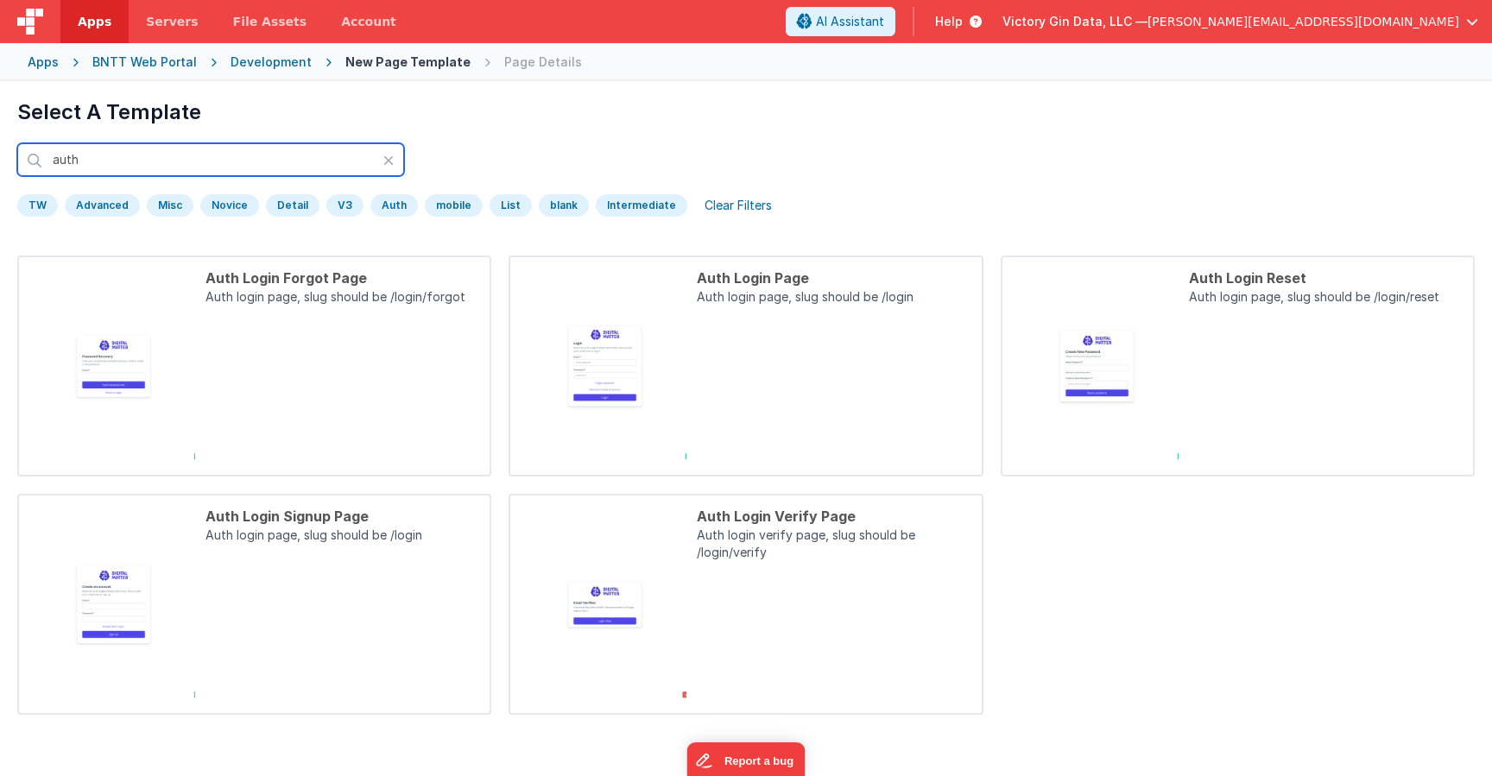
type input "auth"
click at [185, 166] on input "auth" at bounding box center [210, 159] width 387 height 33
click at [614, 207] on div "Intermediate" at bounding box center [642, 205] width 92 height 22
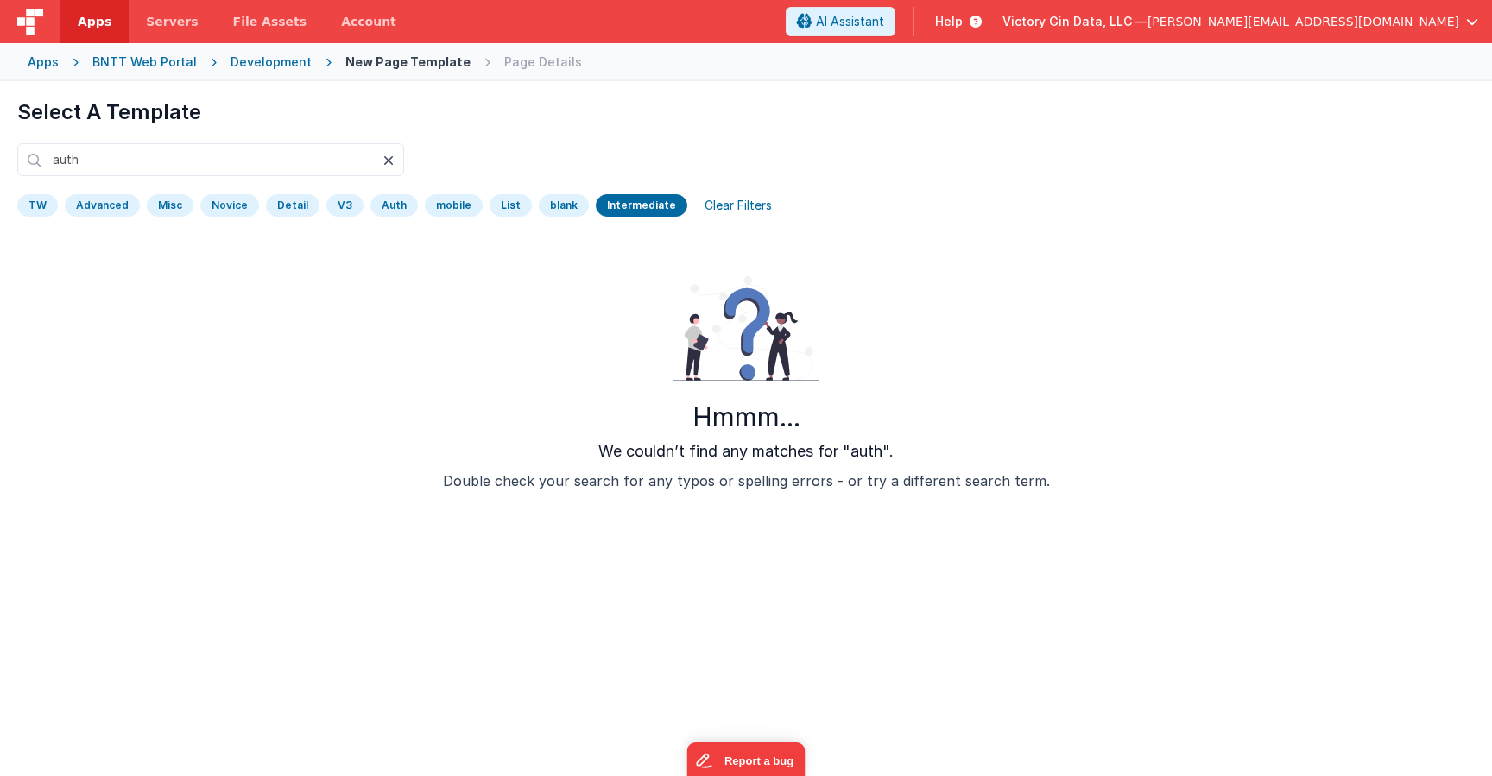
click at [389, 161] on icon at bounding box center [388, 161] width 10 height 14
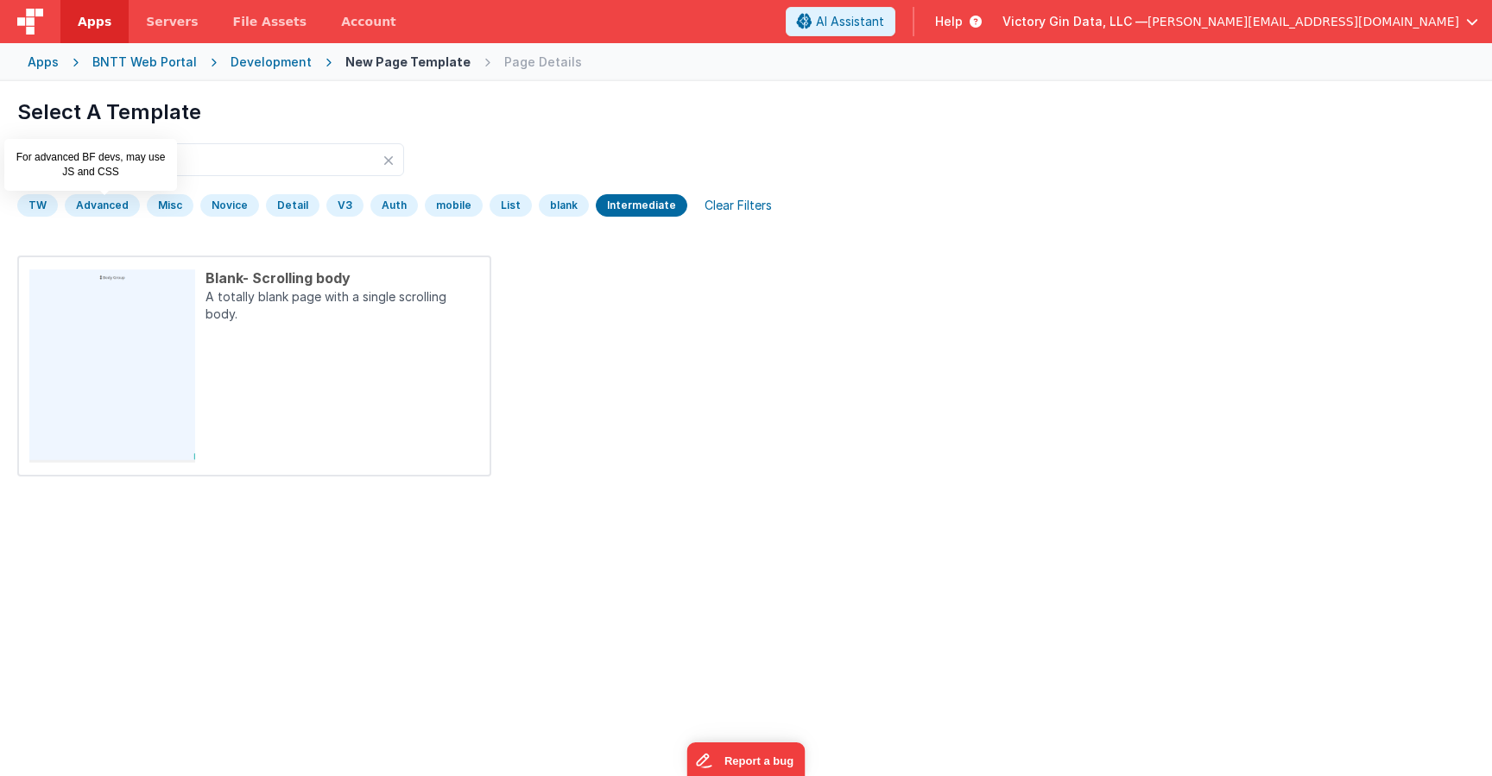
click at [106, 200] on div "Advanced" at bounding box center [102, 205] width 75 height 22
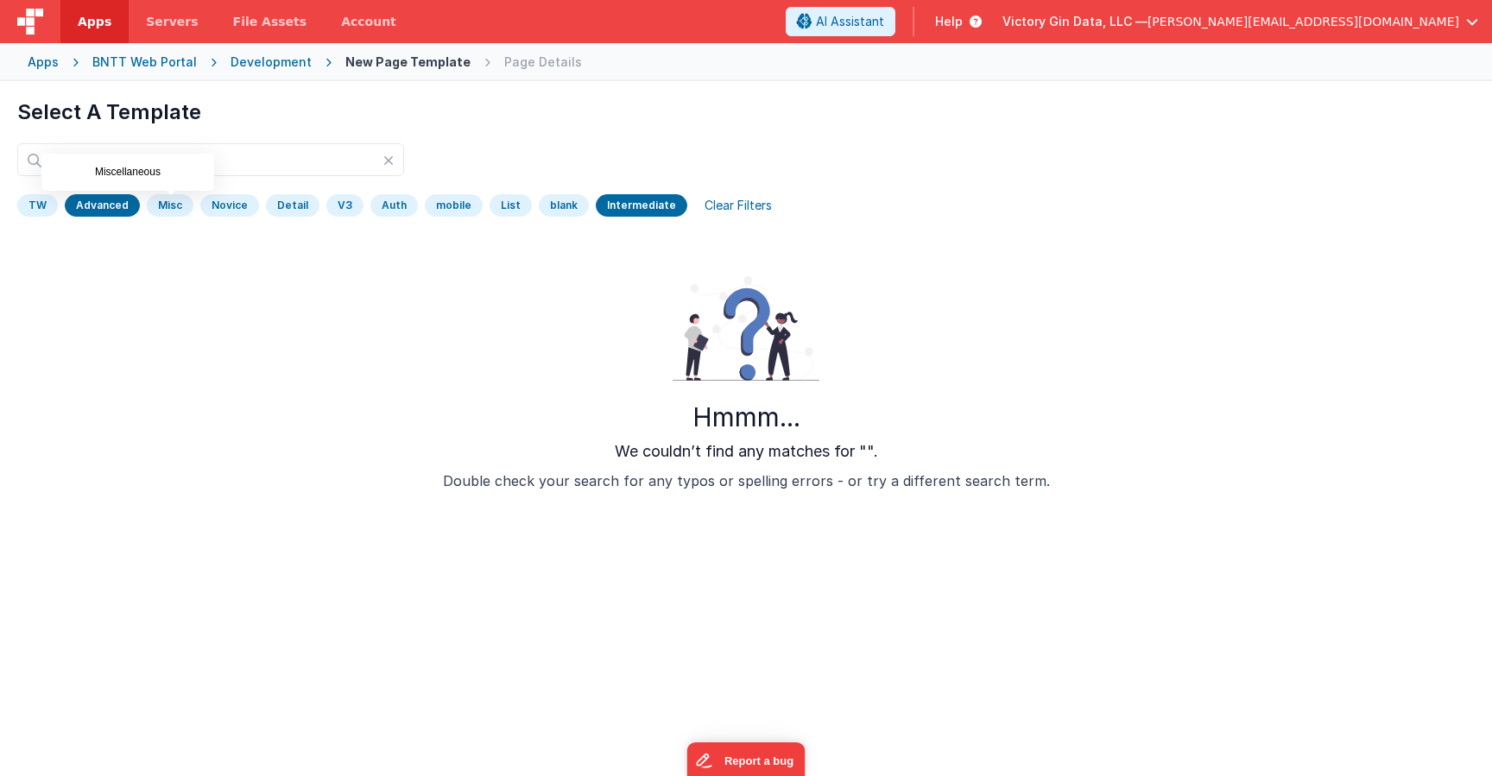
click at [104, 193] on div "TW Advanced Misc Novice Detail V3 Auth mobile List blank Intermediate Clear Fil…" at bounding box center [746, 183] width 1458 height 81
click at [389, 170] on input "text" at bounding box center [210, 159] width 387 height 33
click at [389, 168] on input "text" at bounding box center [210, 159] width 387 height 33
click at [389, 161] on icon at bounding box center [388, 161] width 10 height 14
click at [741, 196] on div "Clear Filters" at bounding box center [738, 205] width 88 height 24
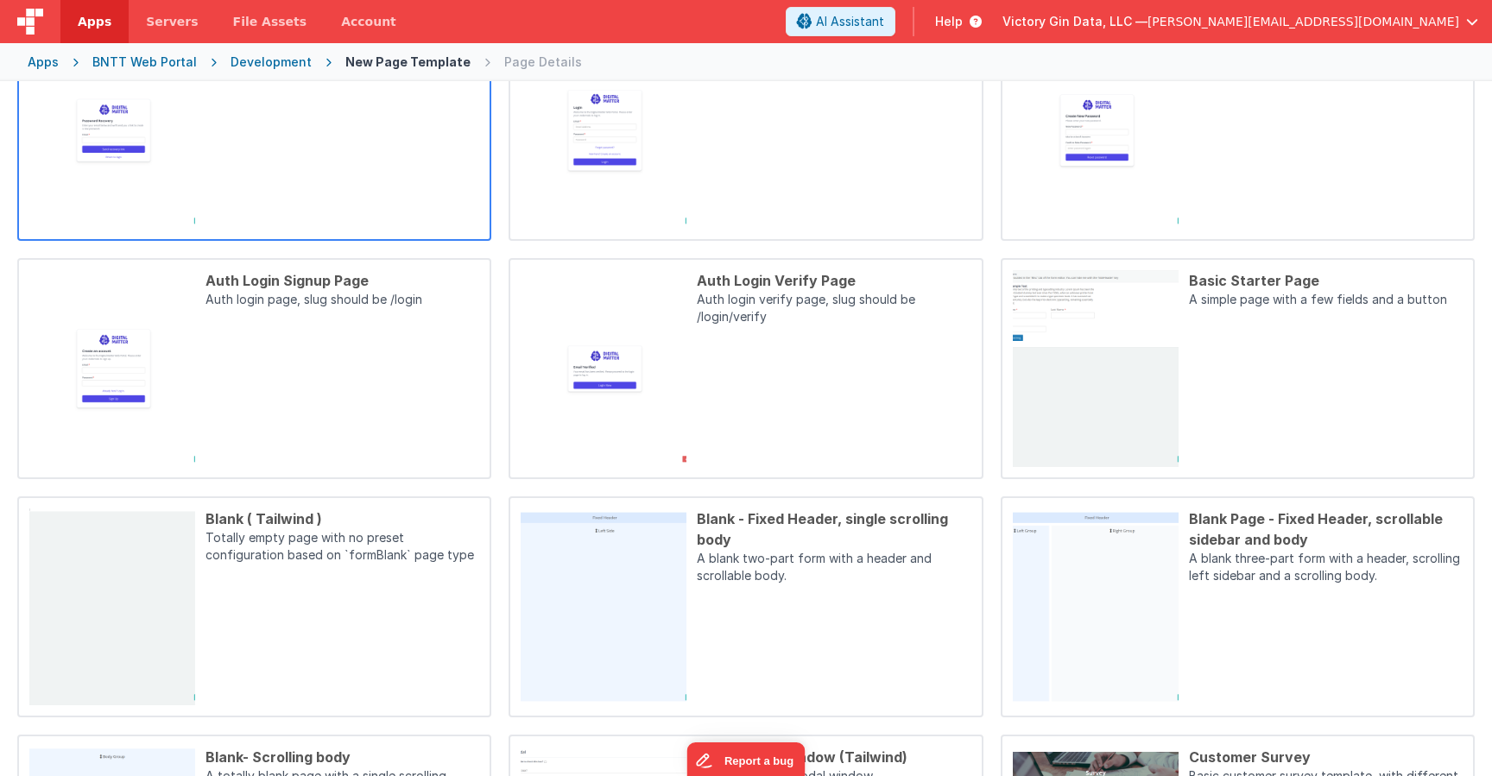
scroll to position [448, 0]
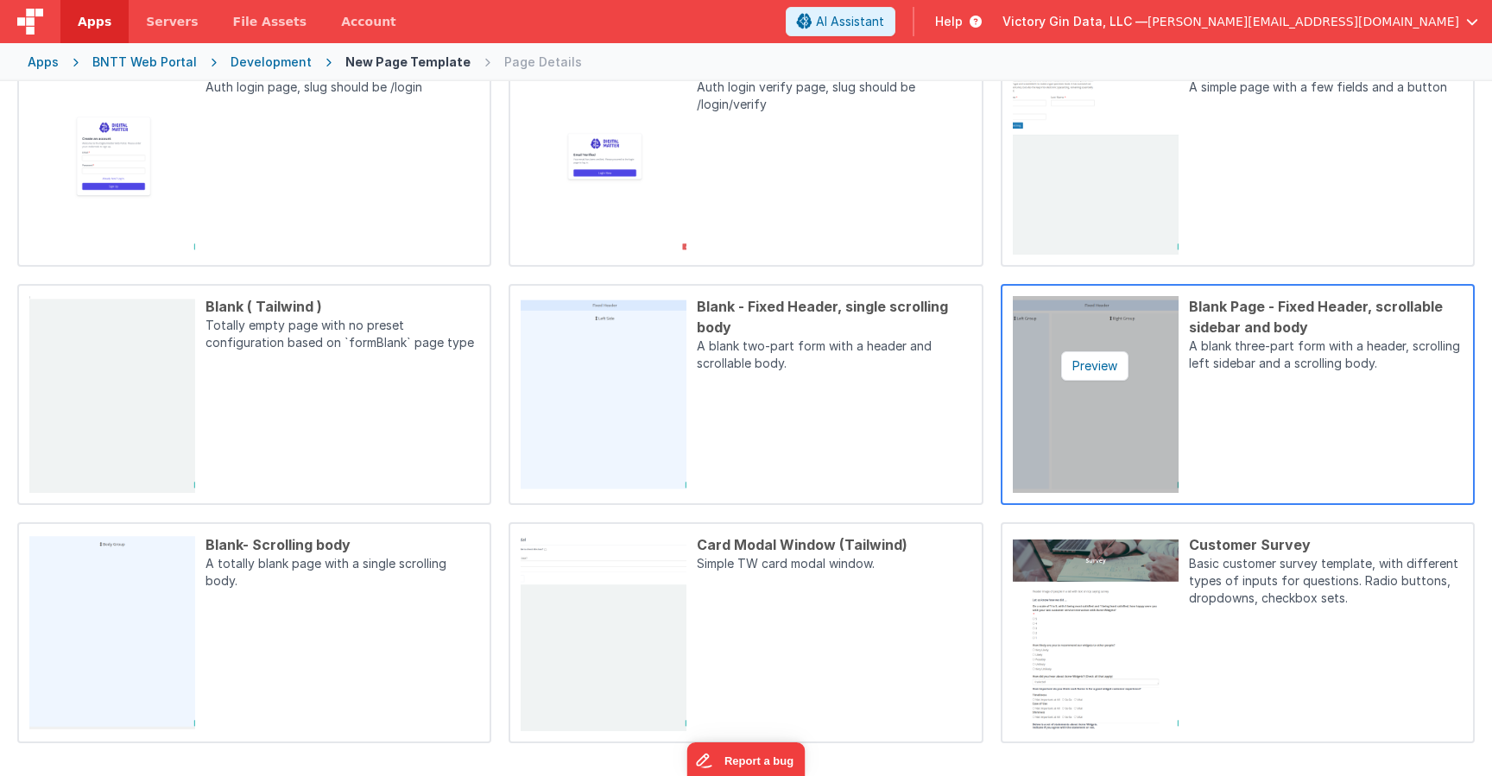
click at [1151, 479] on img at bounding box center [1096, 394] width 166 height 197
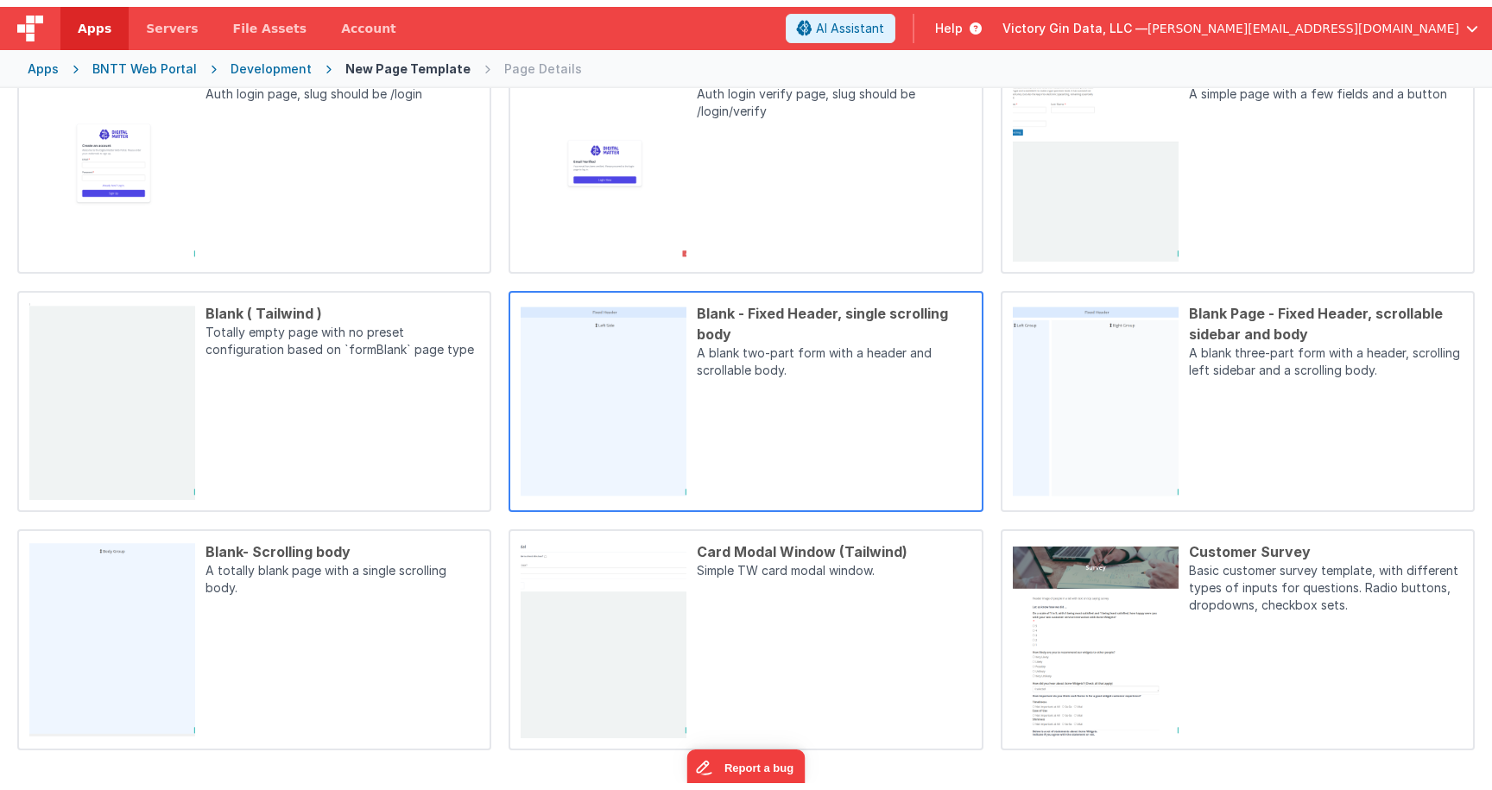
scroll to position [0, 0]
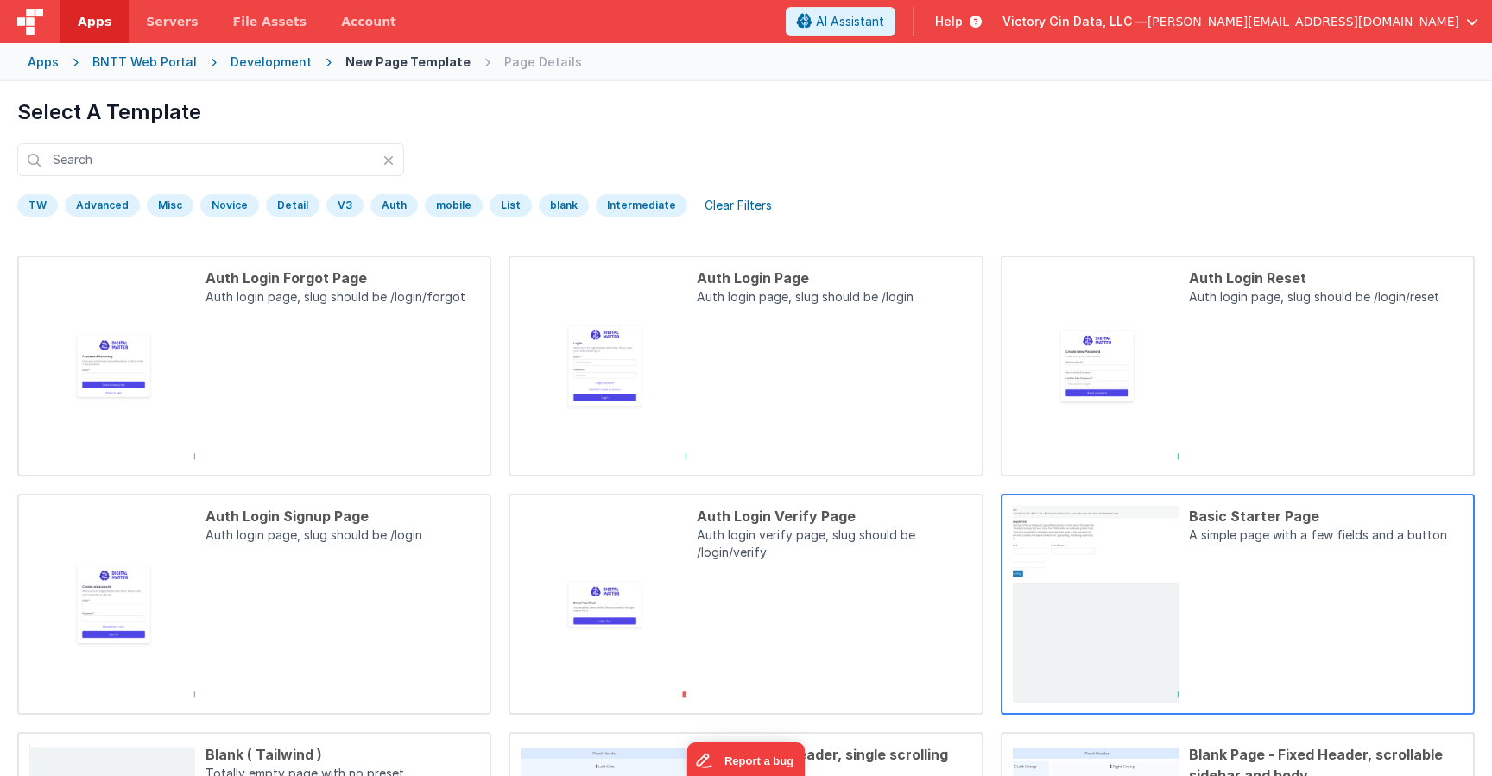
click at [1423, 595] on div "Basic Starter Page A simple page with a few fields and a button" at bounding box center [1321, 604] width 284 height 197
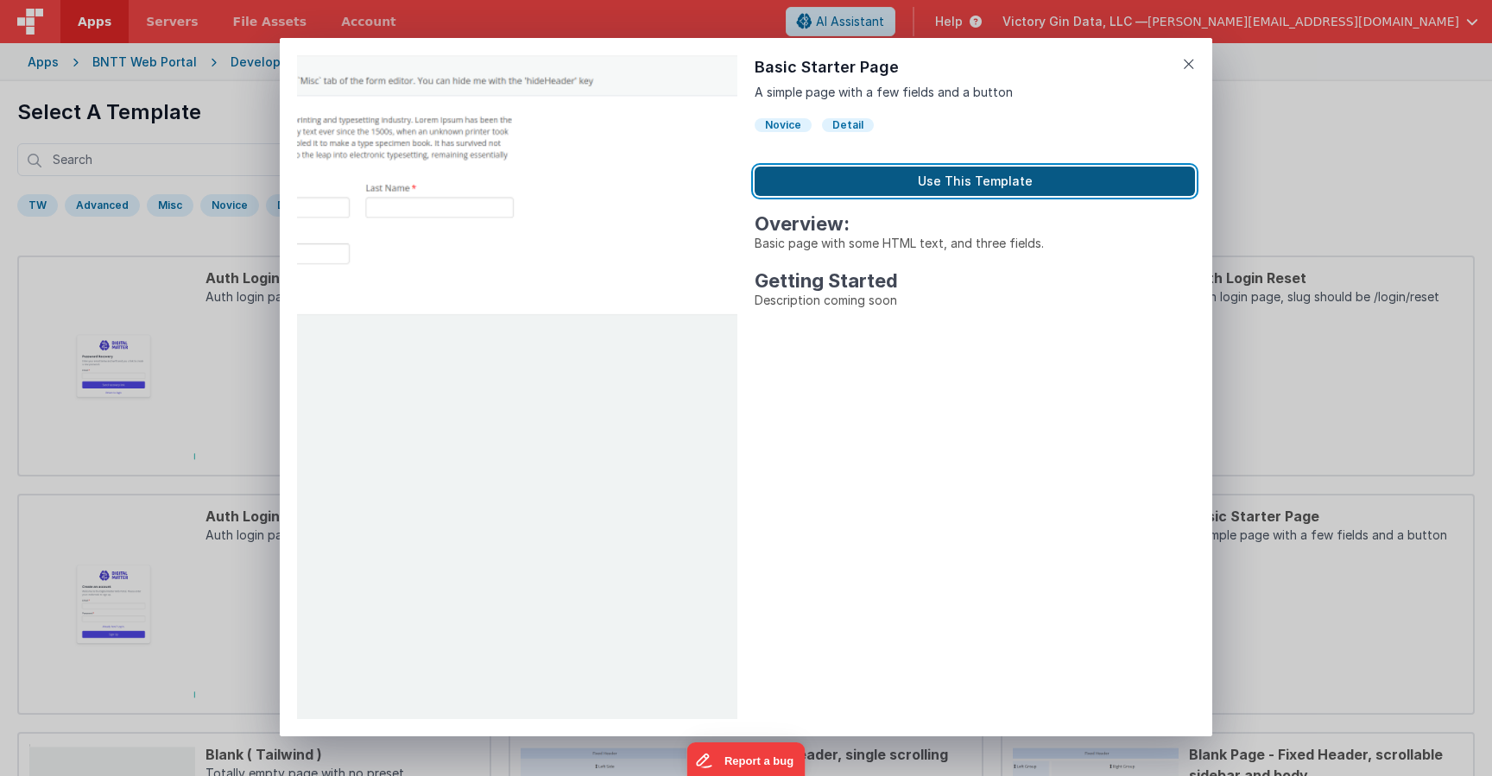
click at [940, 180] on button "Use This Template" at bounding box center [975, 181] width 440 height 29
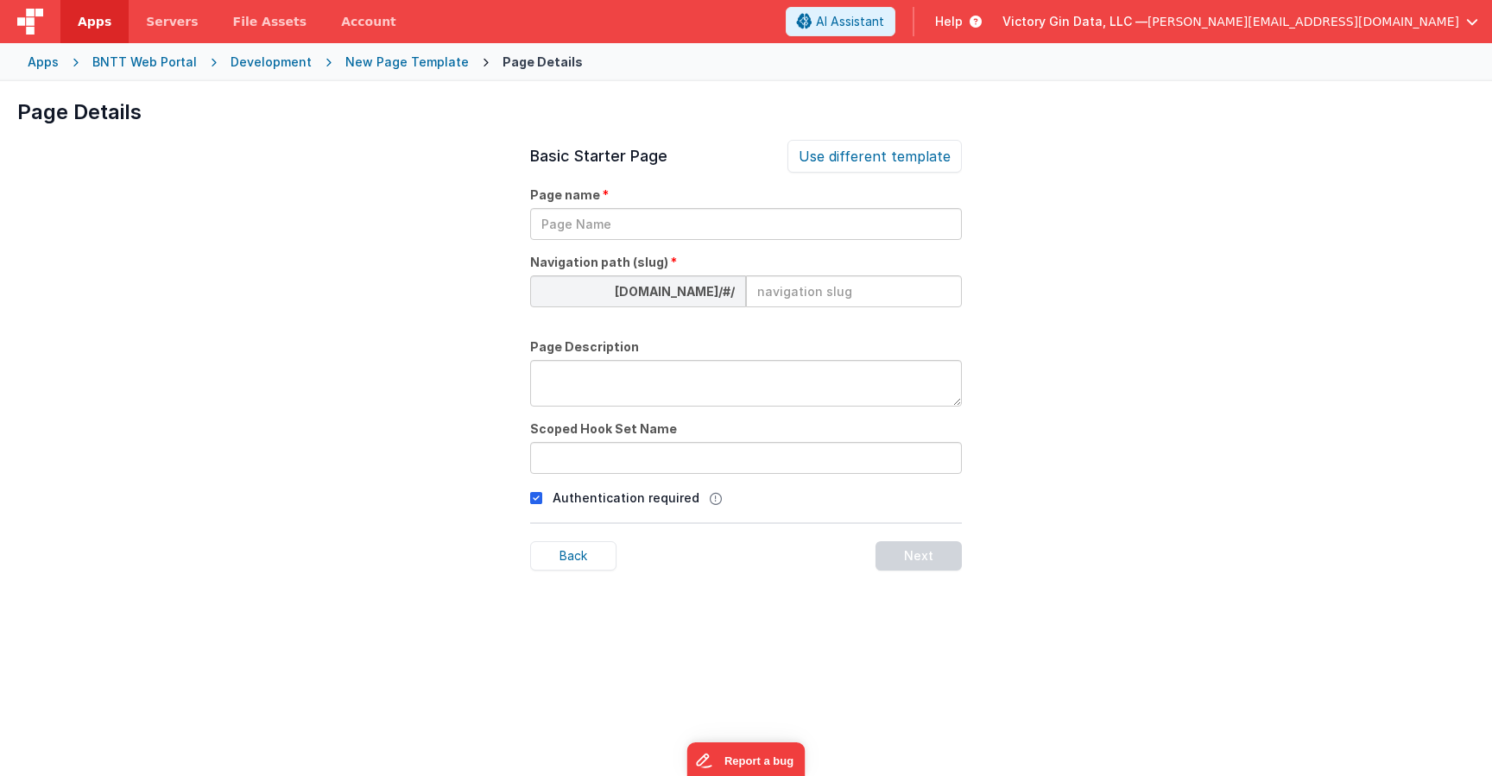
click at [816, 285] on input at bounding box center [854, 291] width 216 height 32
click at [880, 298] on input at bounding box center [854, 291] width 216 height 32
type input "account"
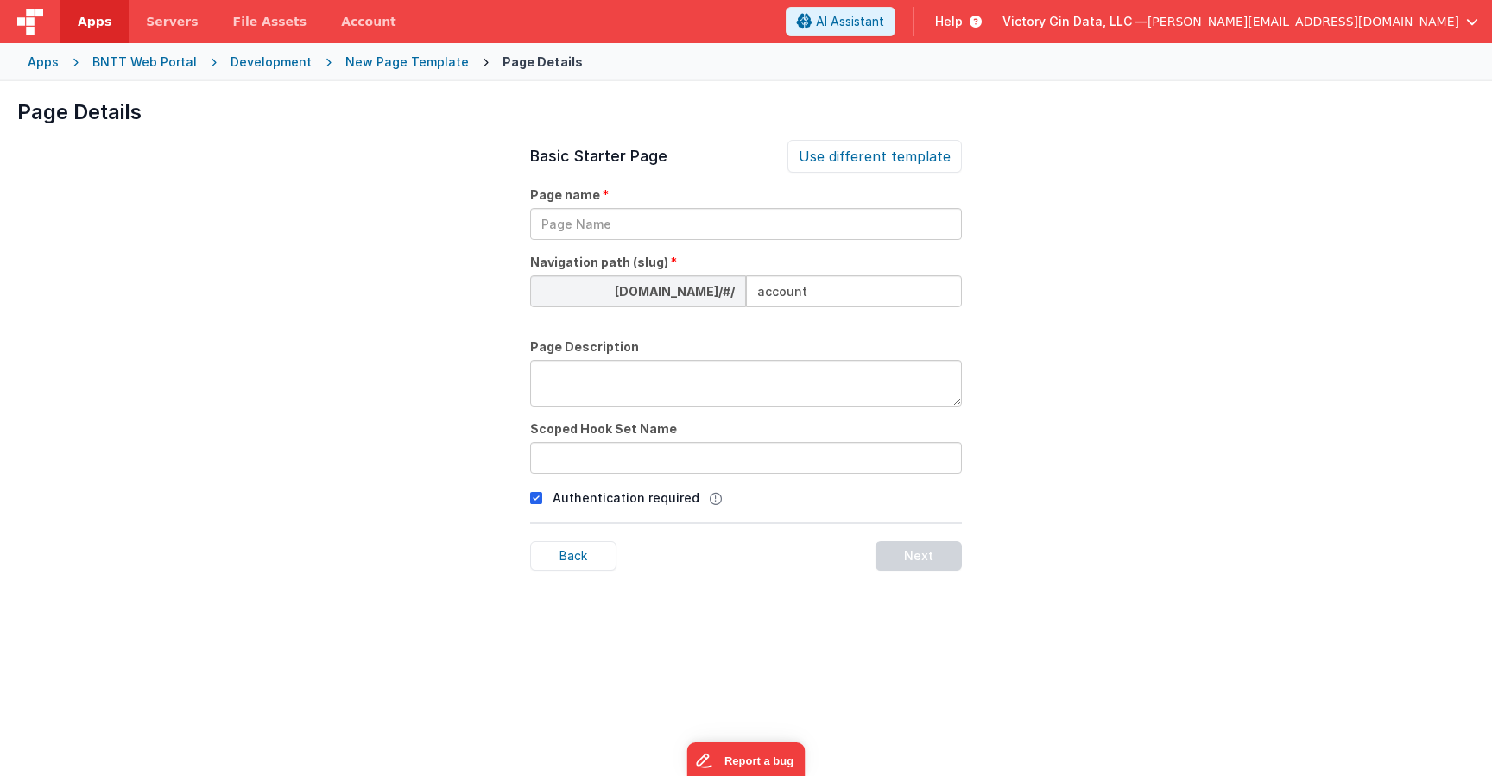
click at [695, 245] on div "Basic Starter Page Use different template Page name Navigation path (slug) crui…" at bounding box center [746, 528] width 432 height 776
click at [695, 239] on input "text" at bounding box center [746, 224] width 432 height 32
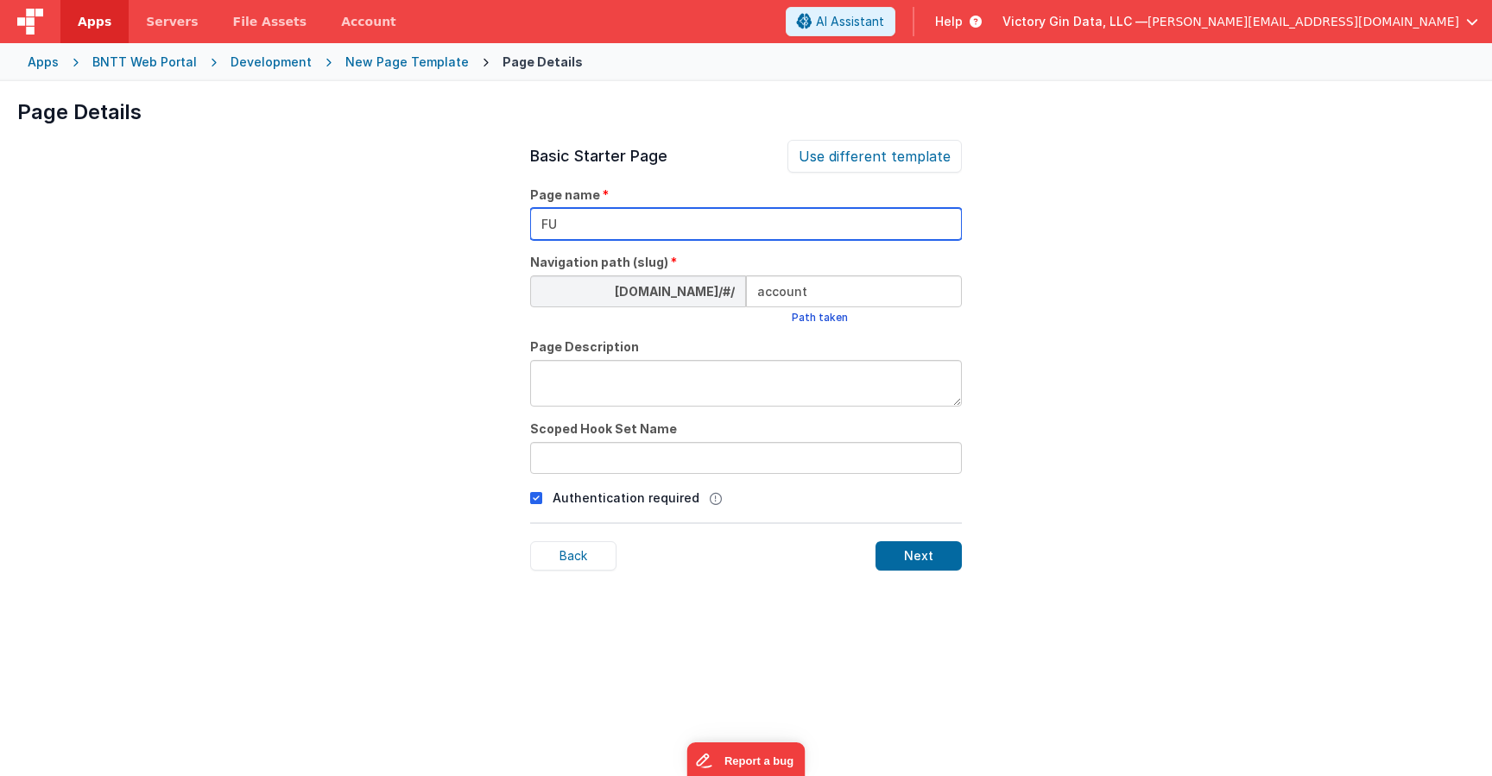
type input "F"
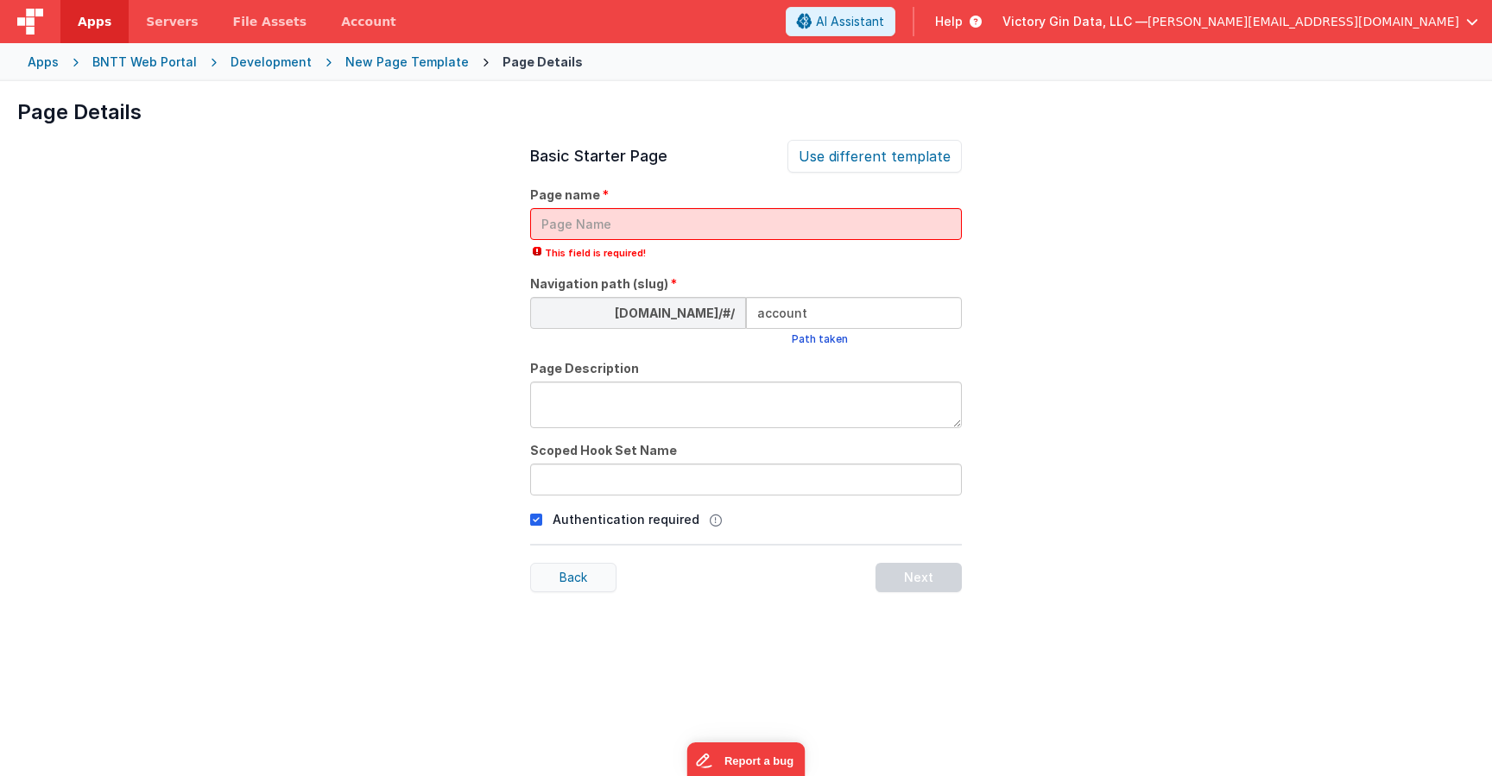
click at [585, 566] on div "Back" at bounding box center [573, 577] width 86 height 29
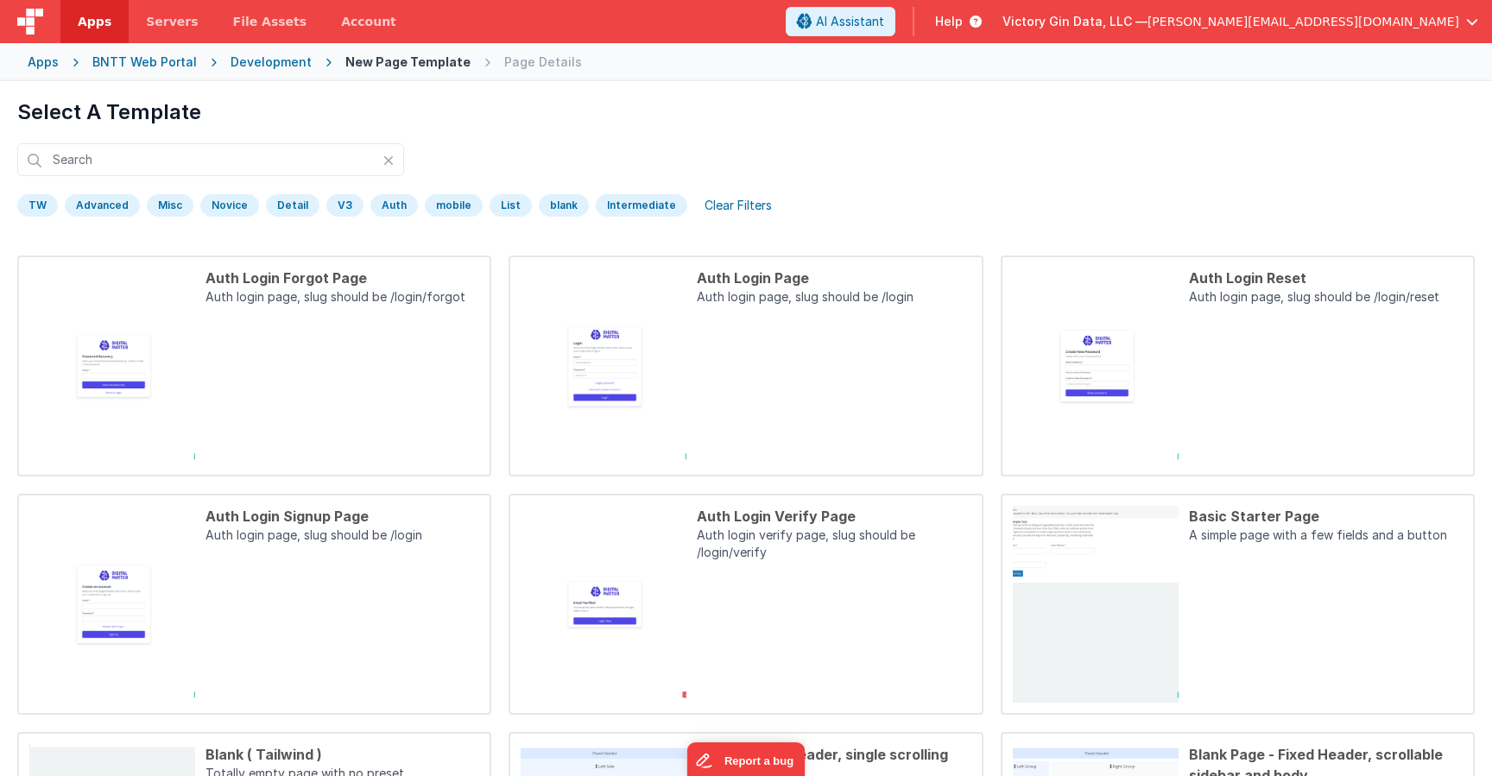
click at [253, 69] on div "Development" at bounding box center [271, 62] width 81 height 17
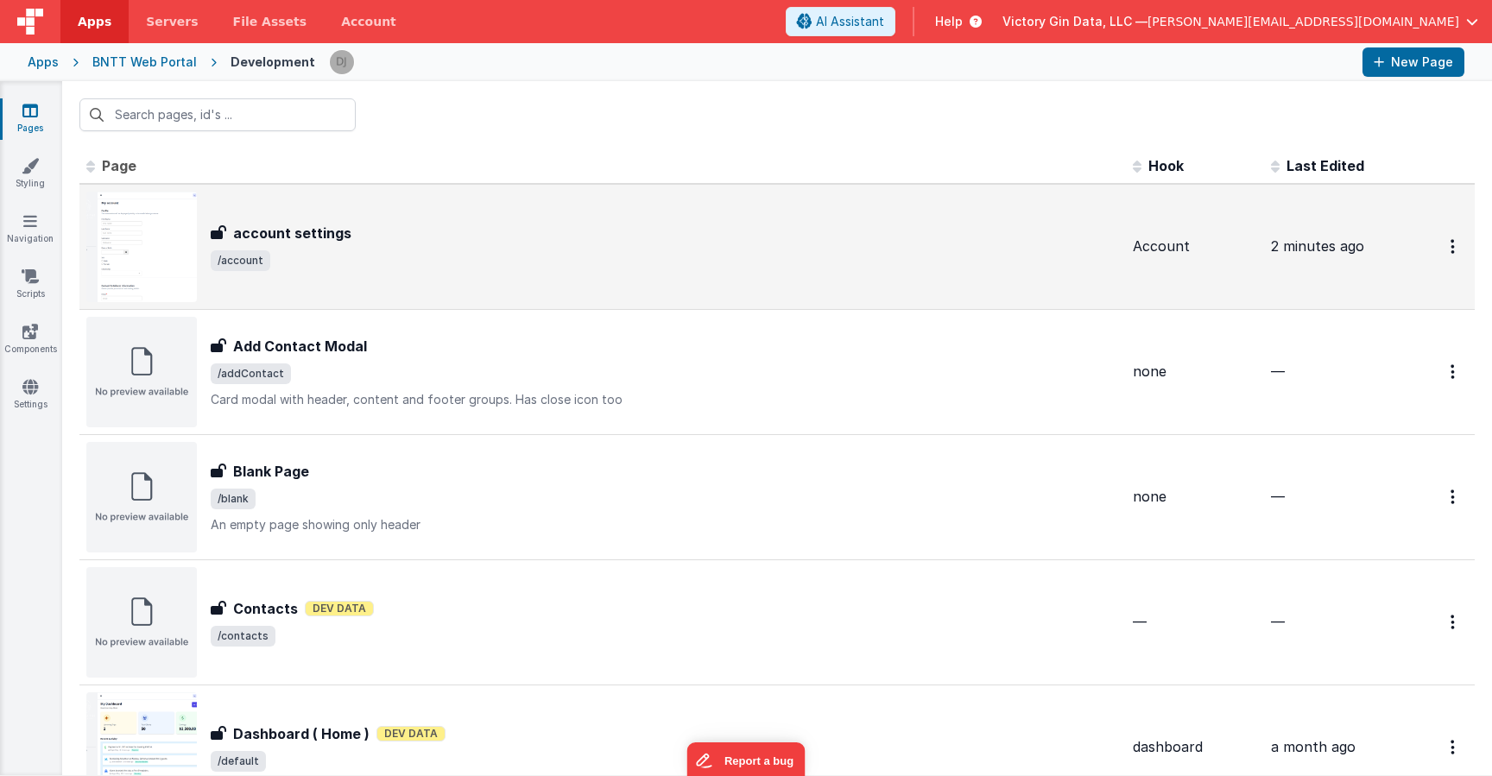
click at [315, 252] on span "/account" at bounding box center [665, 260] width 908 height 21
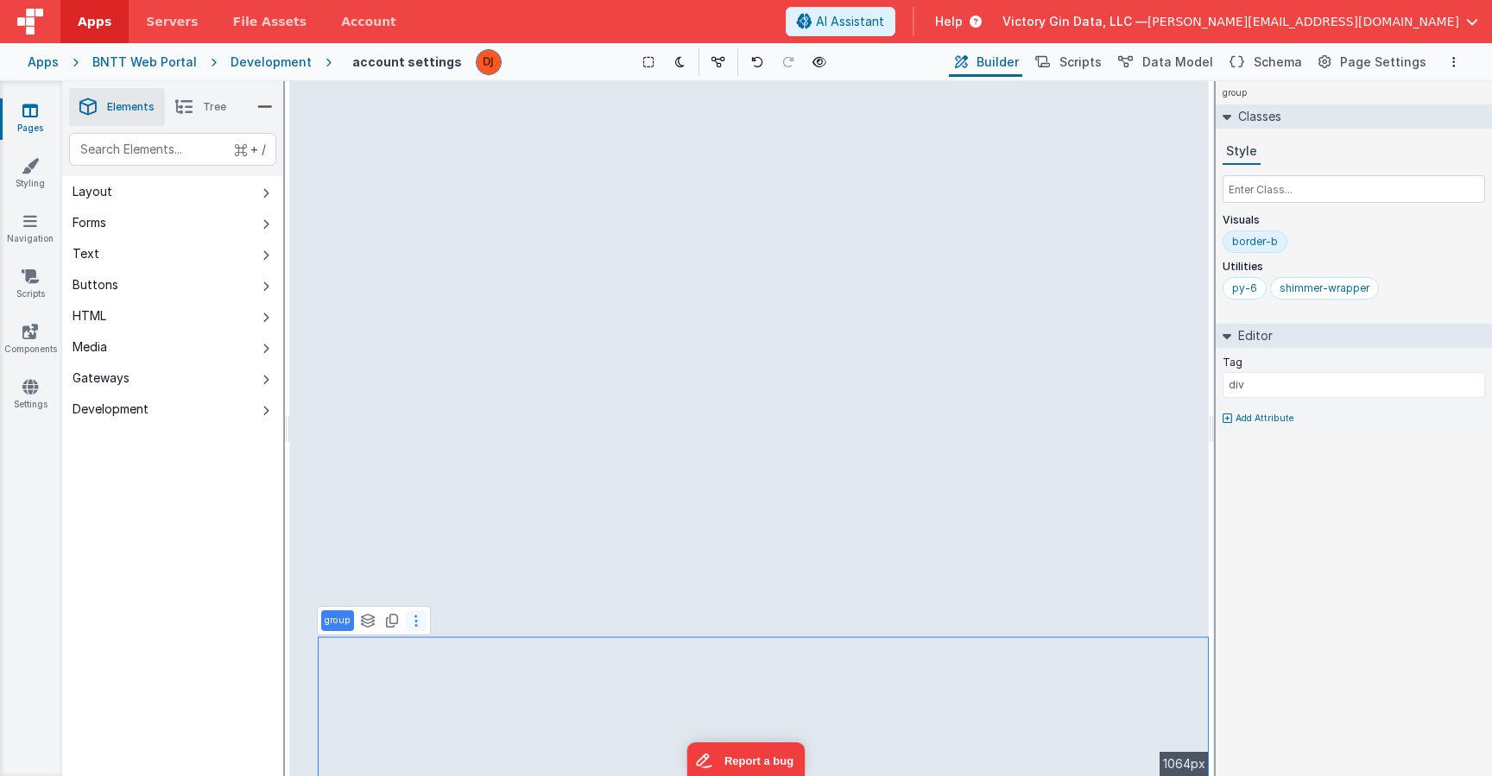
click at [410, 618] on button at bounding box center [416, 621] width 21 height 21
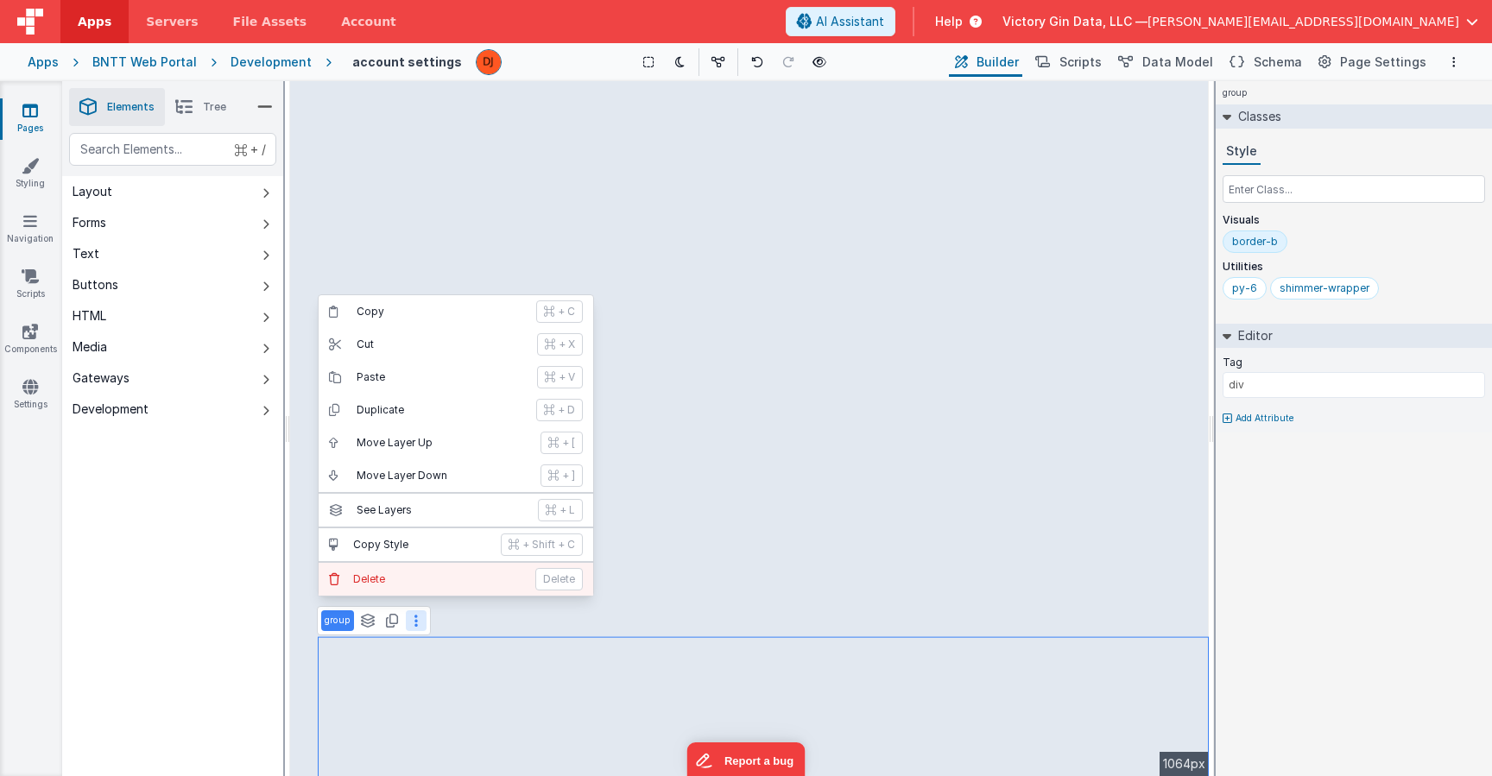
click at [427, 586] on p "Delete" at bounding box center [439, 580] width 172 height 14
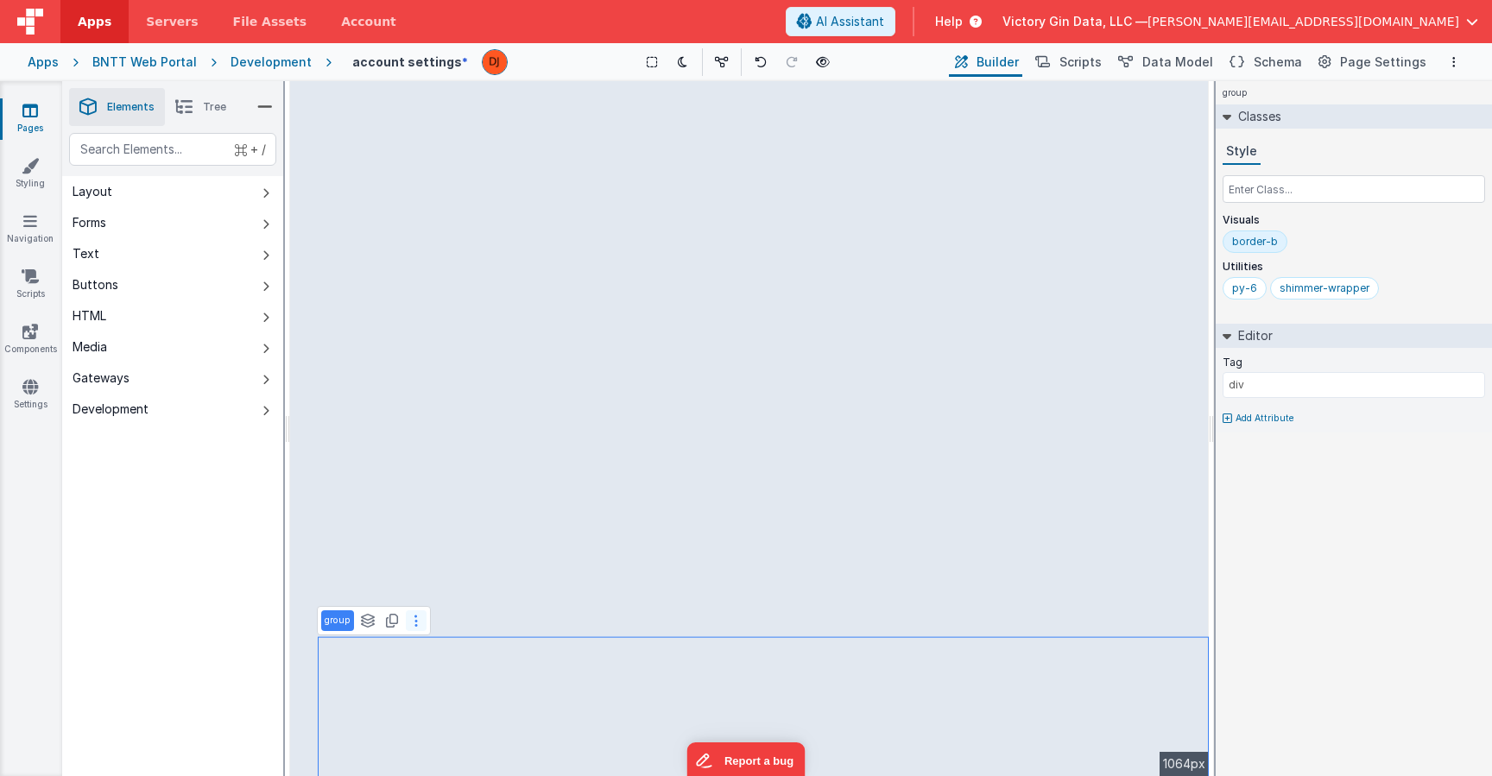
click at [408, 620] on button at bounding box center [416, 621] width 21 height 21
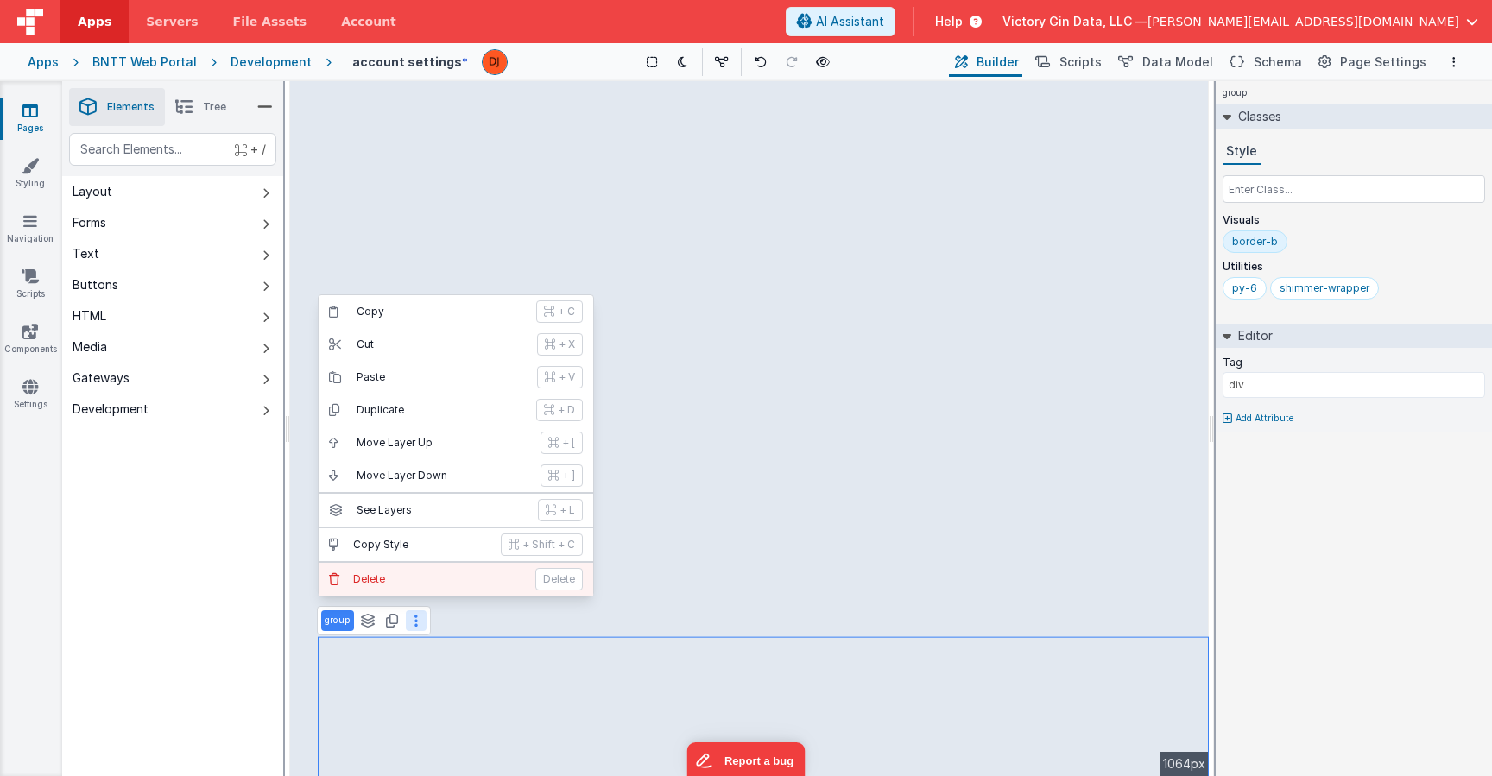
click at [440, 580] on p "Delete" at bounding box center [439, 580] width 172 height 14
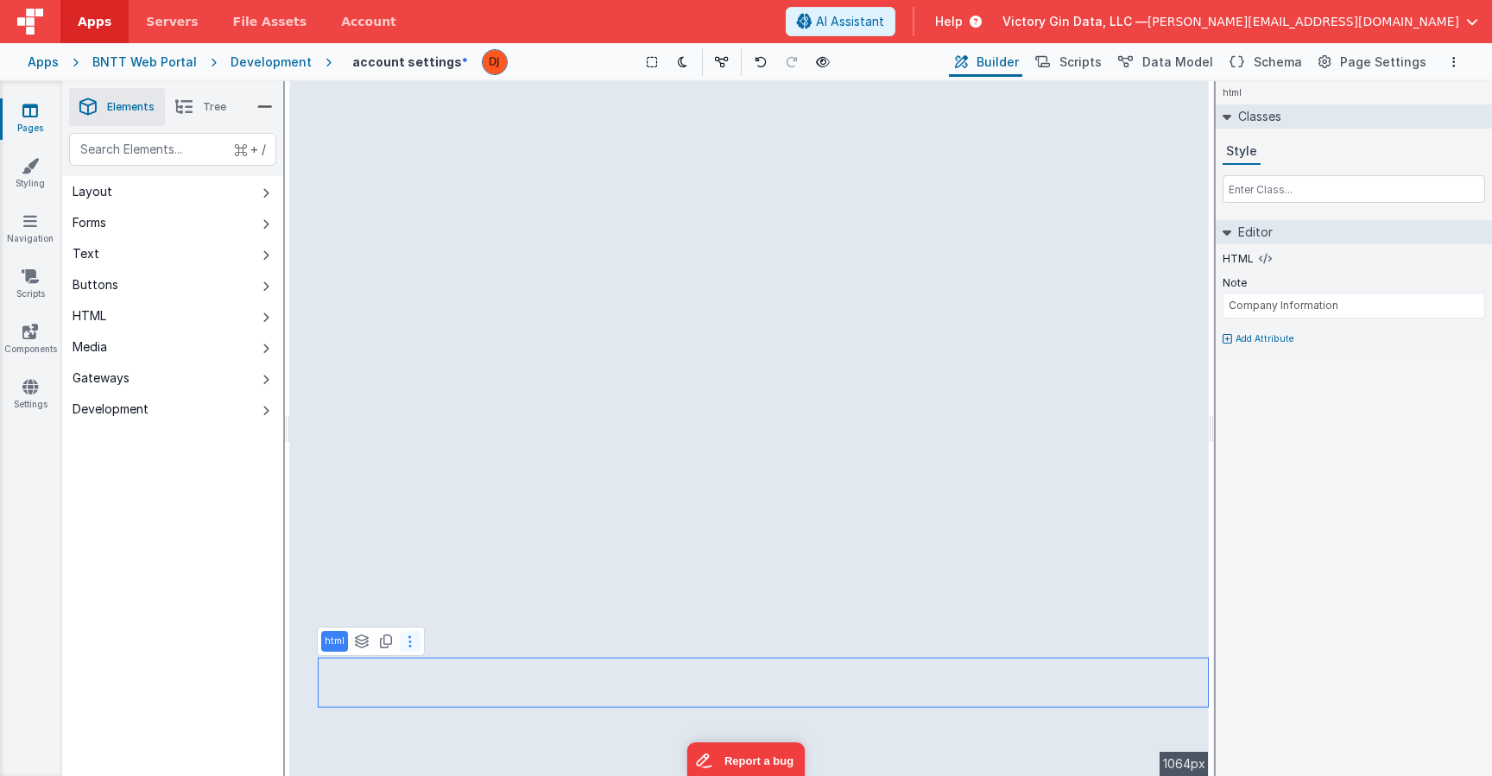
click at [412, 651] on button at bounding box center [410, 641] width 21 height 21
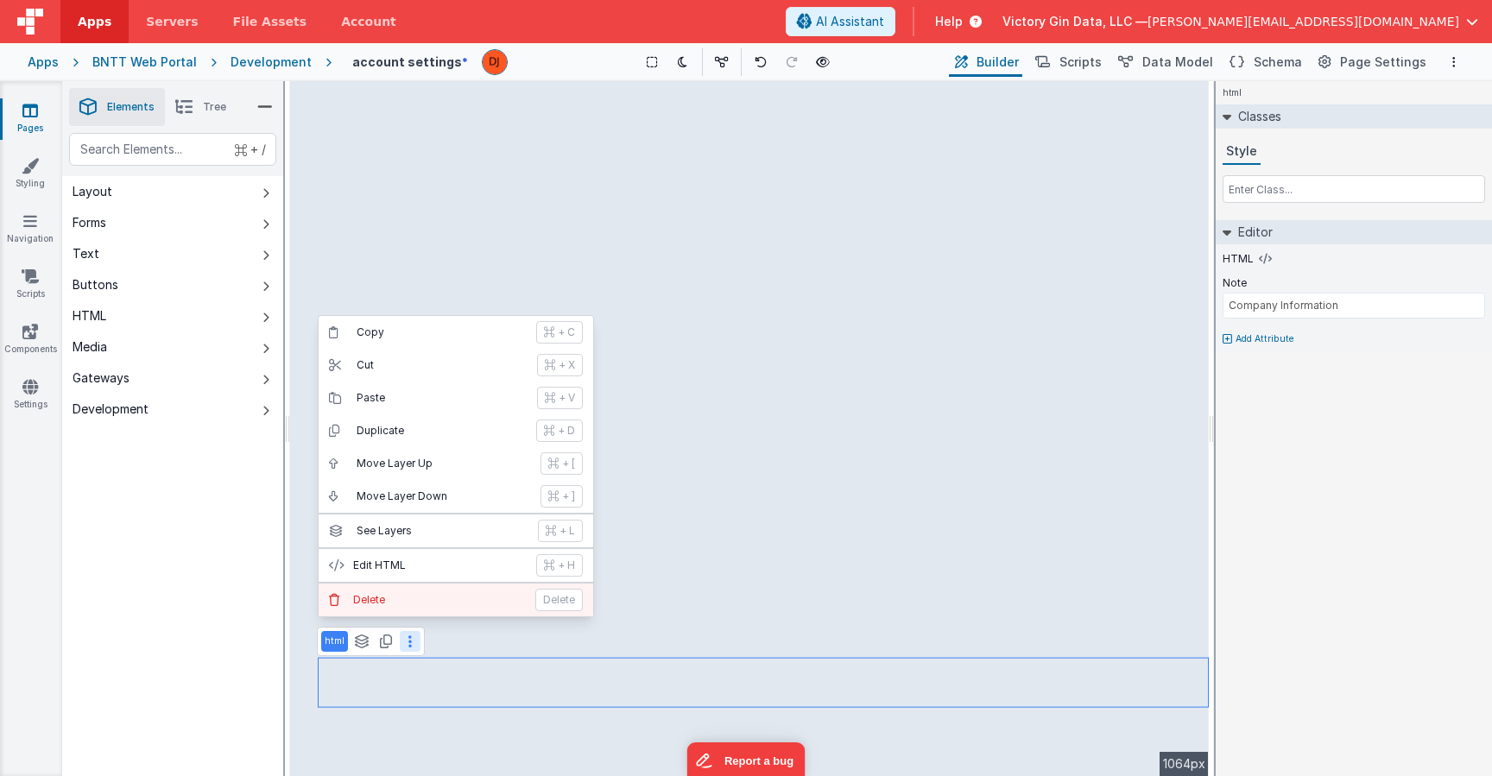
click at [434, 606] on p "Delete" at bounding box center [439, 600] width 172 height 14
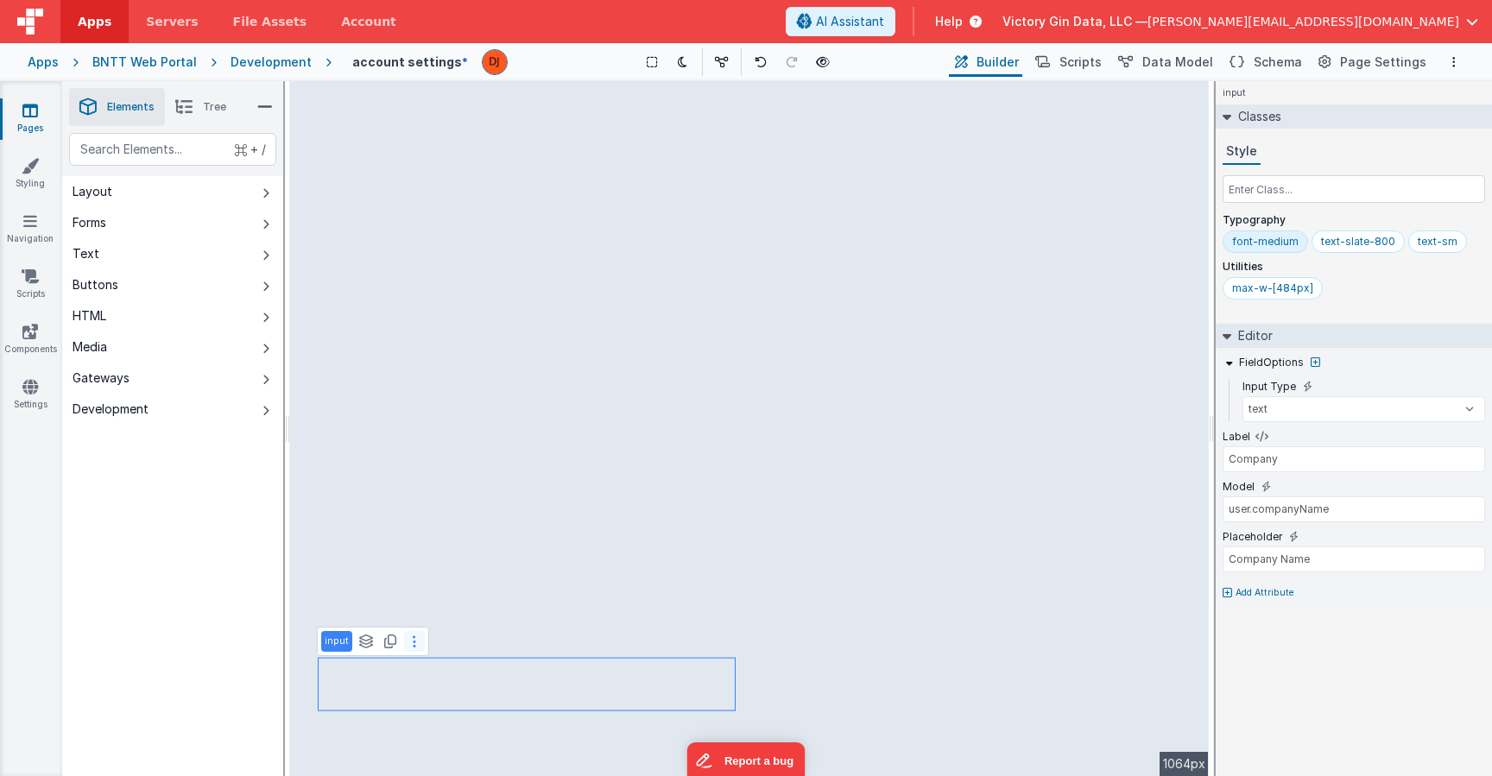
click at [420, 649] on button at bounding box center [414, 641] width 21 height 21
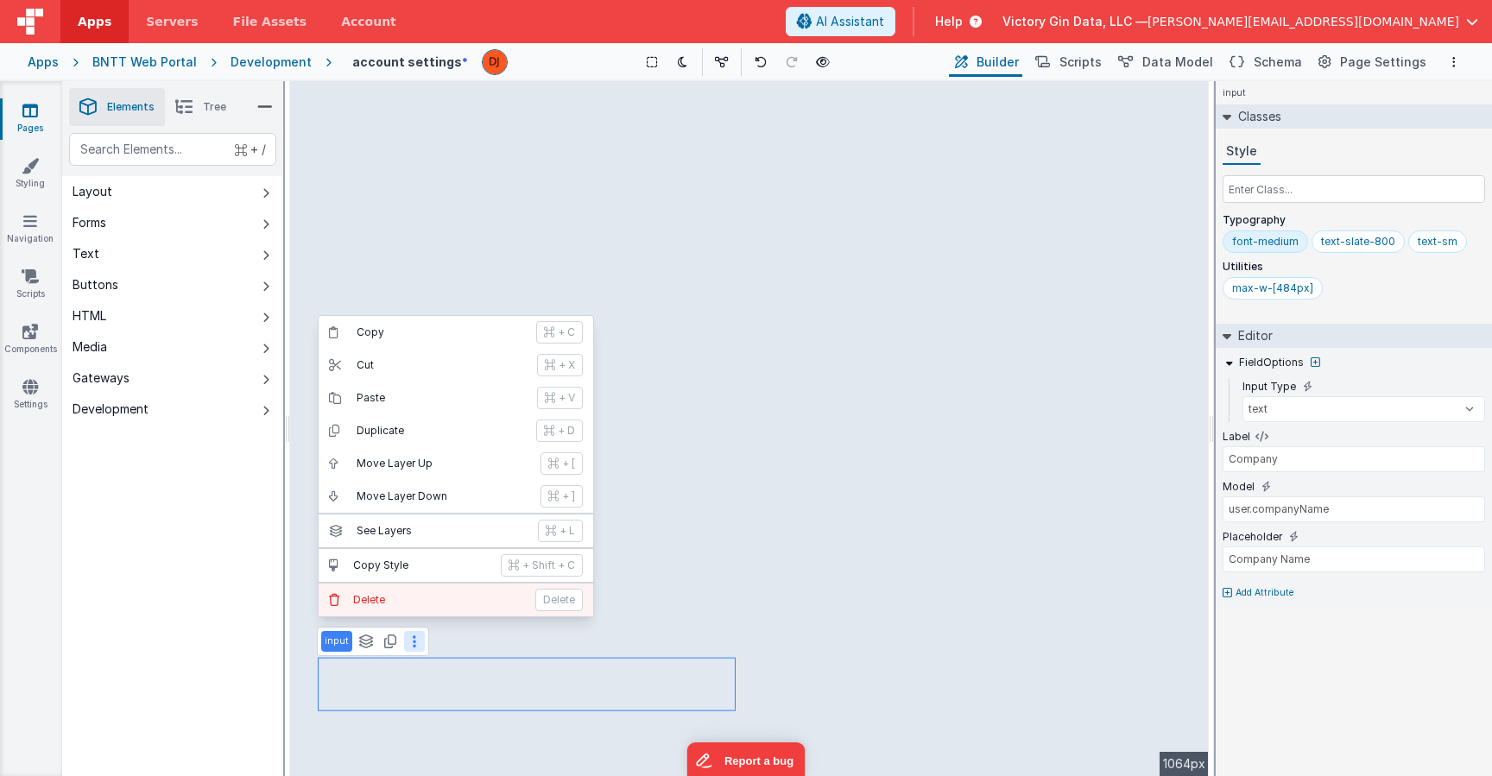
click at [421, 598] on p "Delete" at bounding box center [439, 600] width 172 height 14
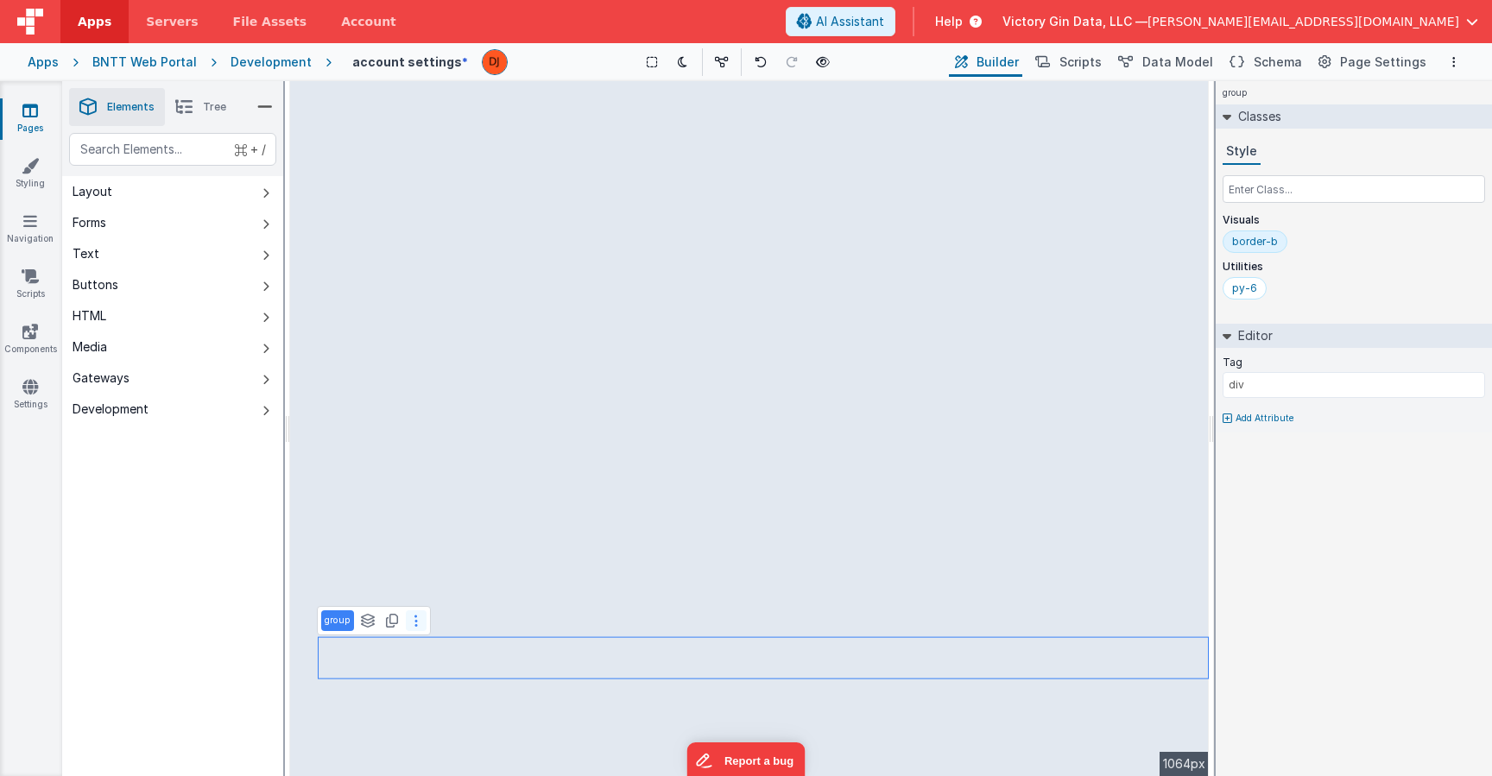
click at [420, 625] on button at bounding box center [416, 621] width 21 height 21
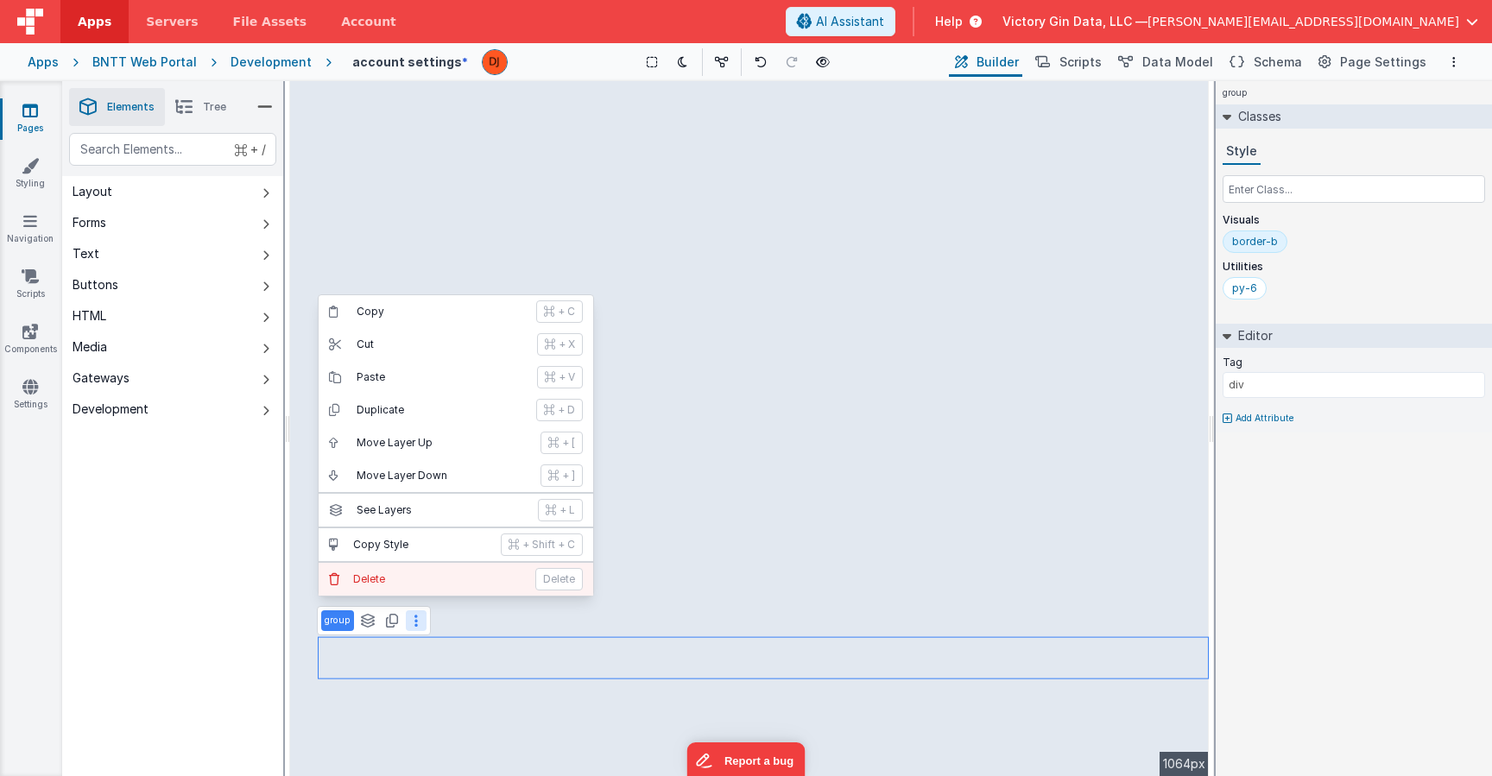
click at [447, 580] on p "Delete" at bounding box center [439, 580] width 172 height 14
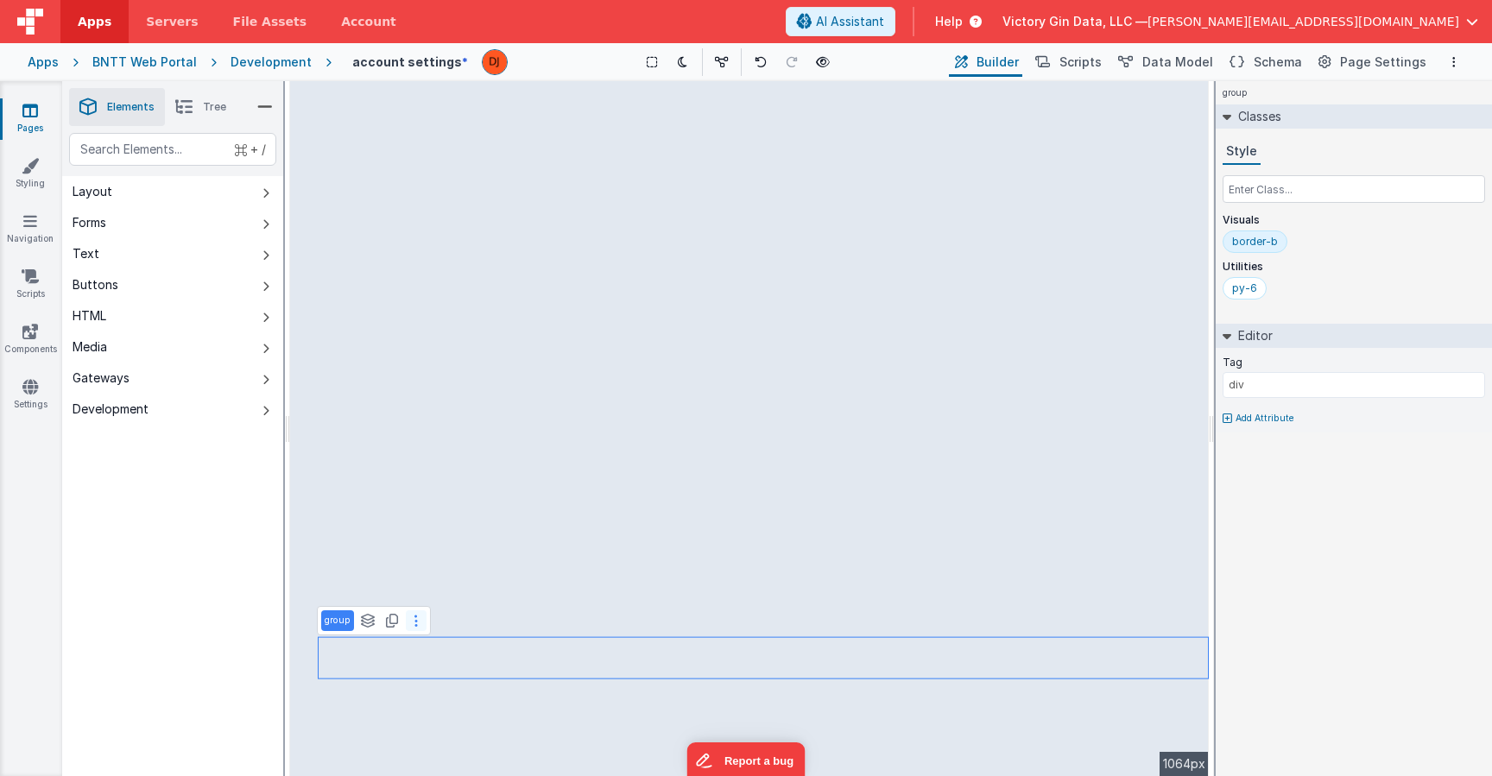
click at [420, 622] on button at bounding box center [416, 621] width 21 height 21
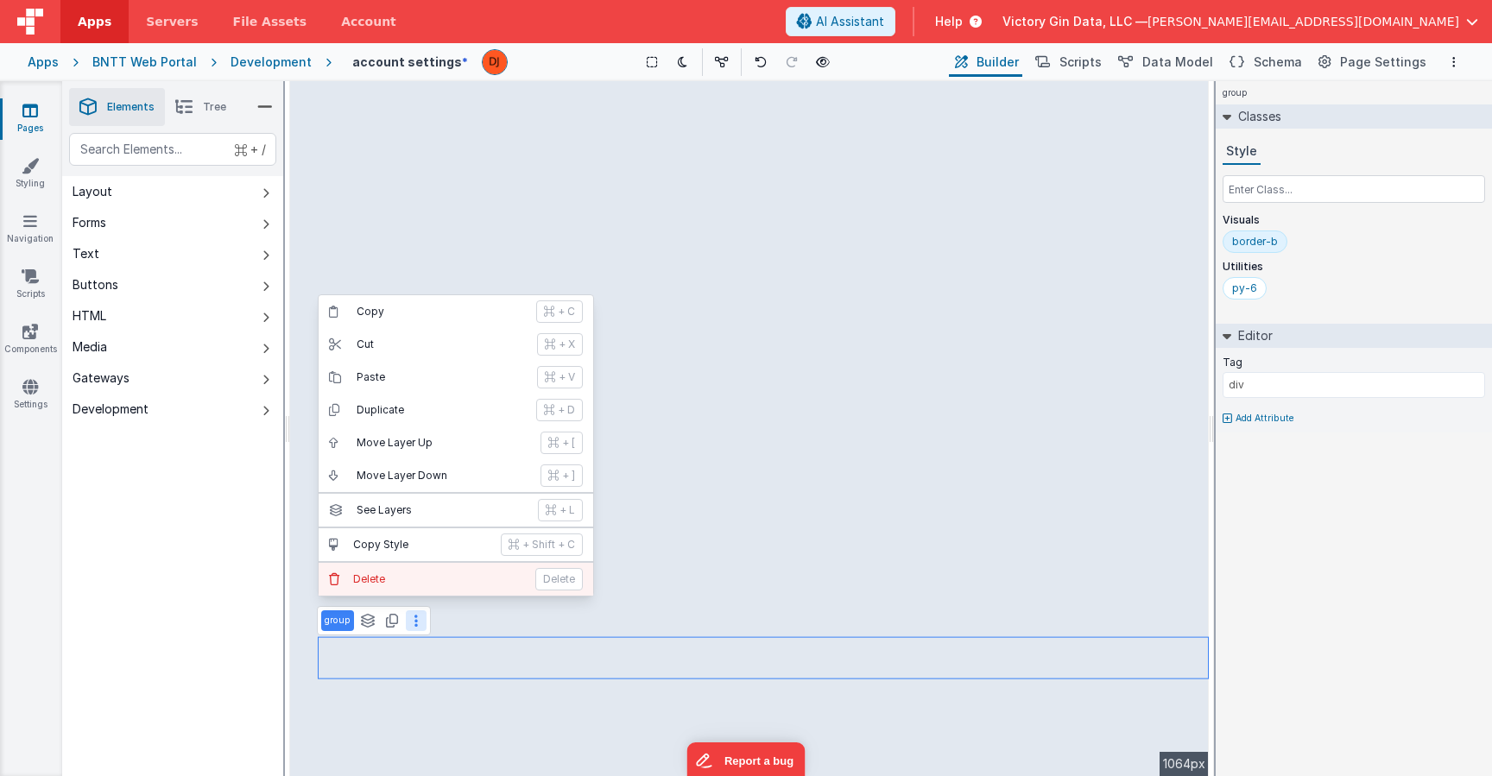
click at [410, 566] on button "Delete Delete" at bounding box center [456, 579] width 275 height 33
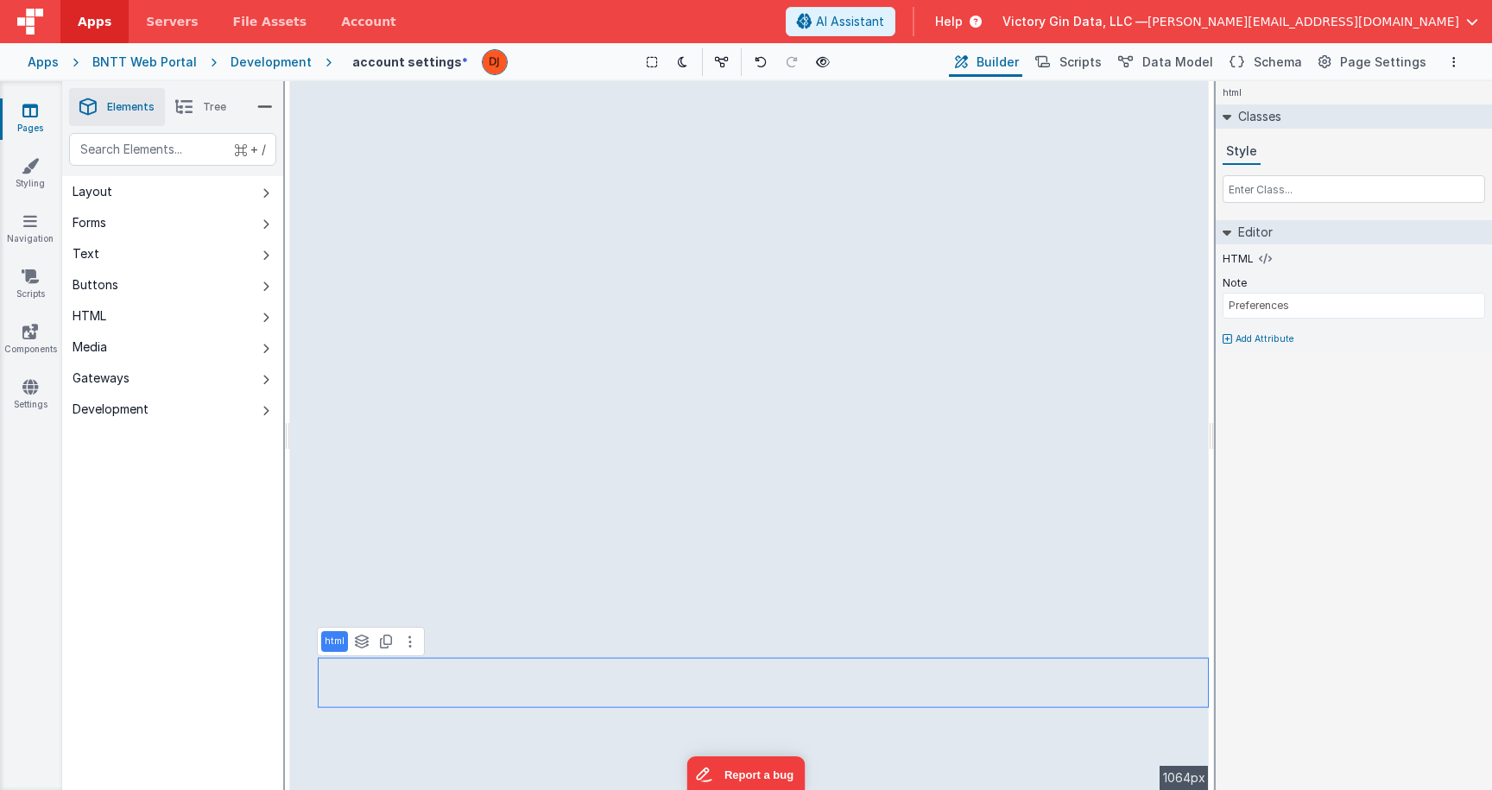
select select "saveAccount"
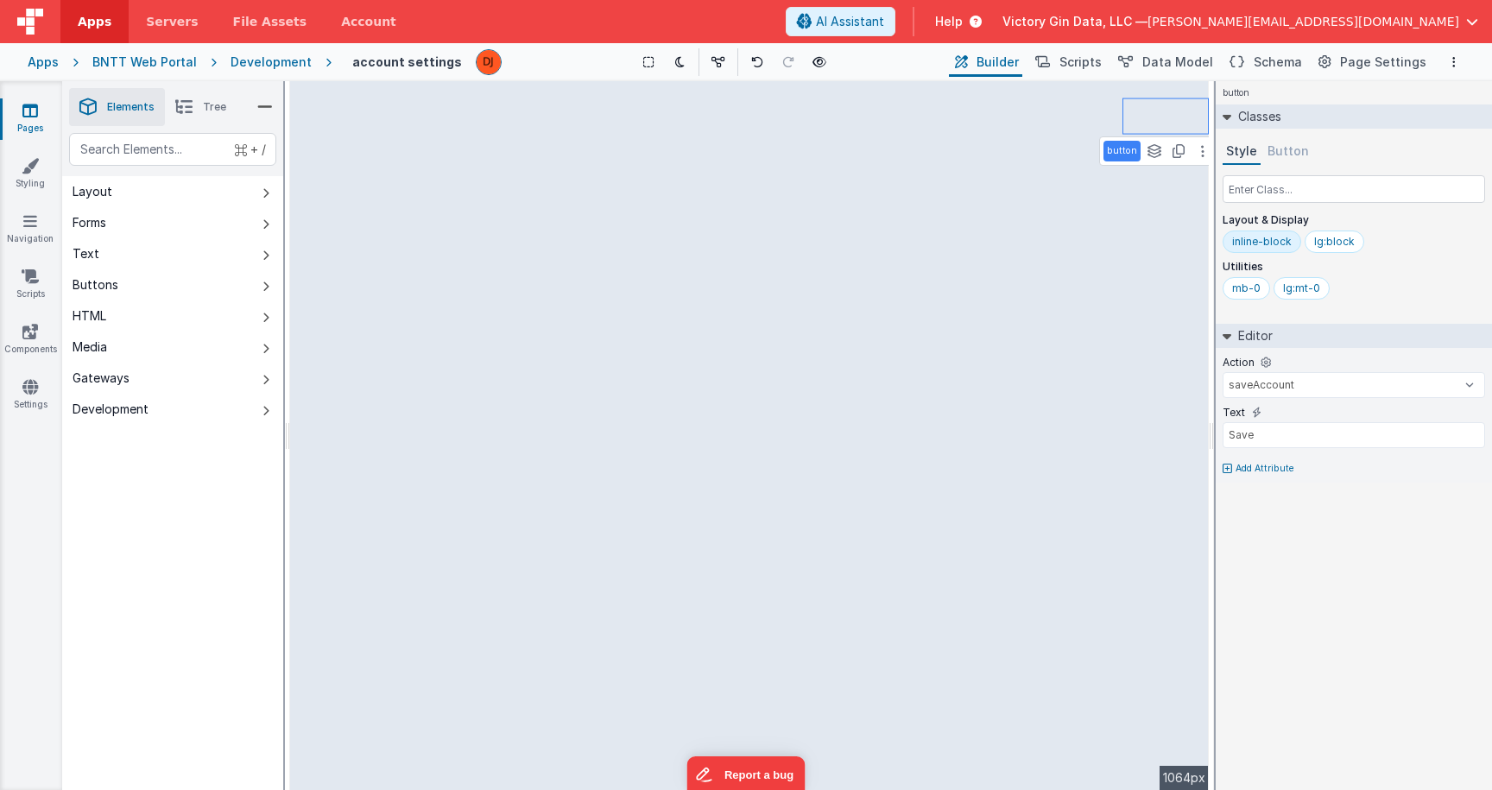
click at [1040, 1] on header "Apps Servers File Assets Account Some FUTURE Slot AI Assistant Help Victory Gin…" at bounding box center [746, 21] width 1492 height 43
click at [884, 22] on span "AI Assistant" at bounding box center [850, 21] width 68 height 17
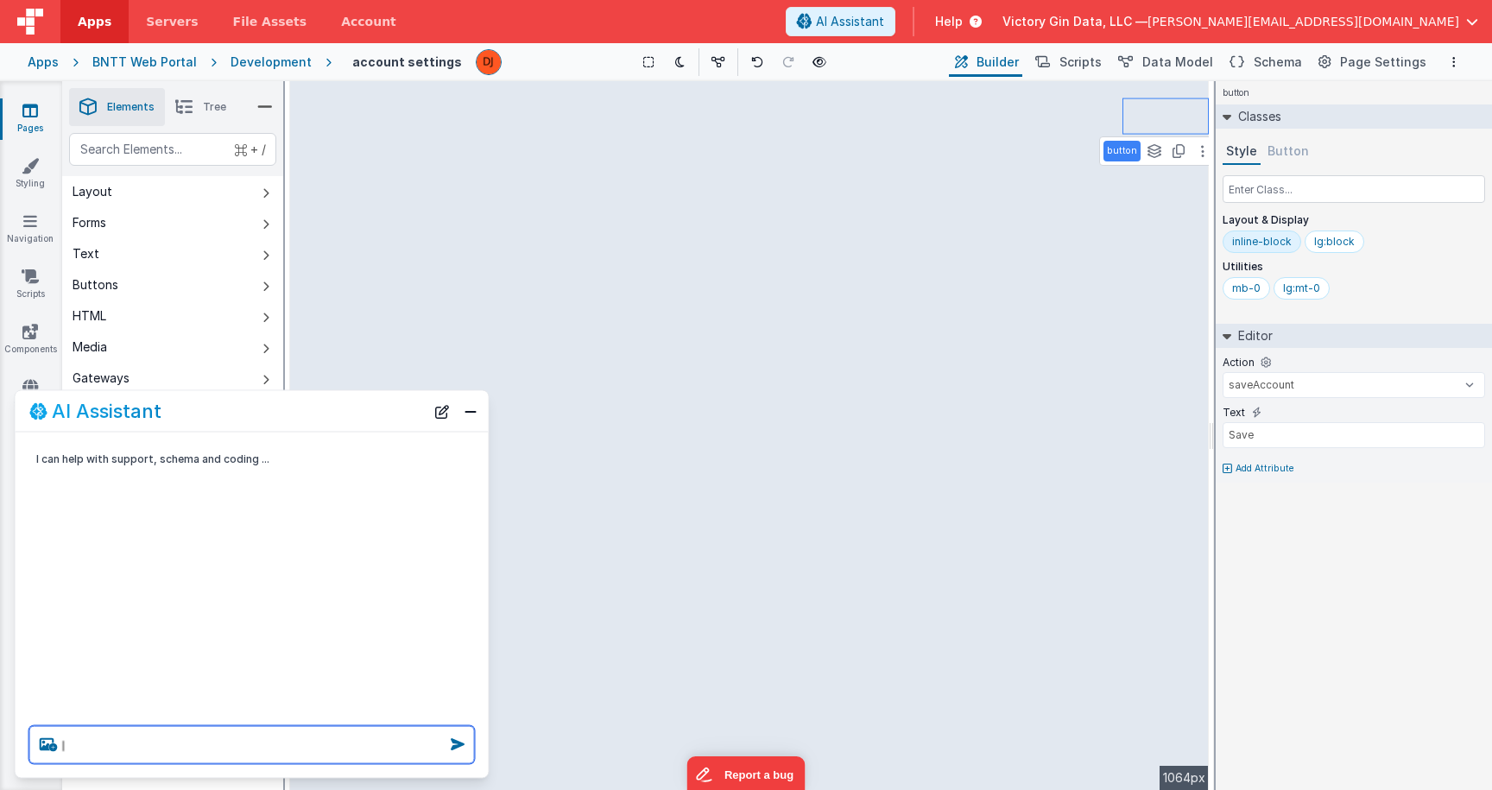
type textarea "I"
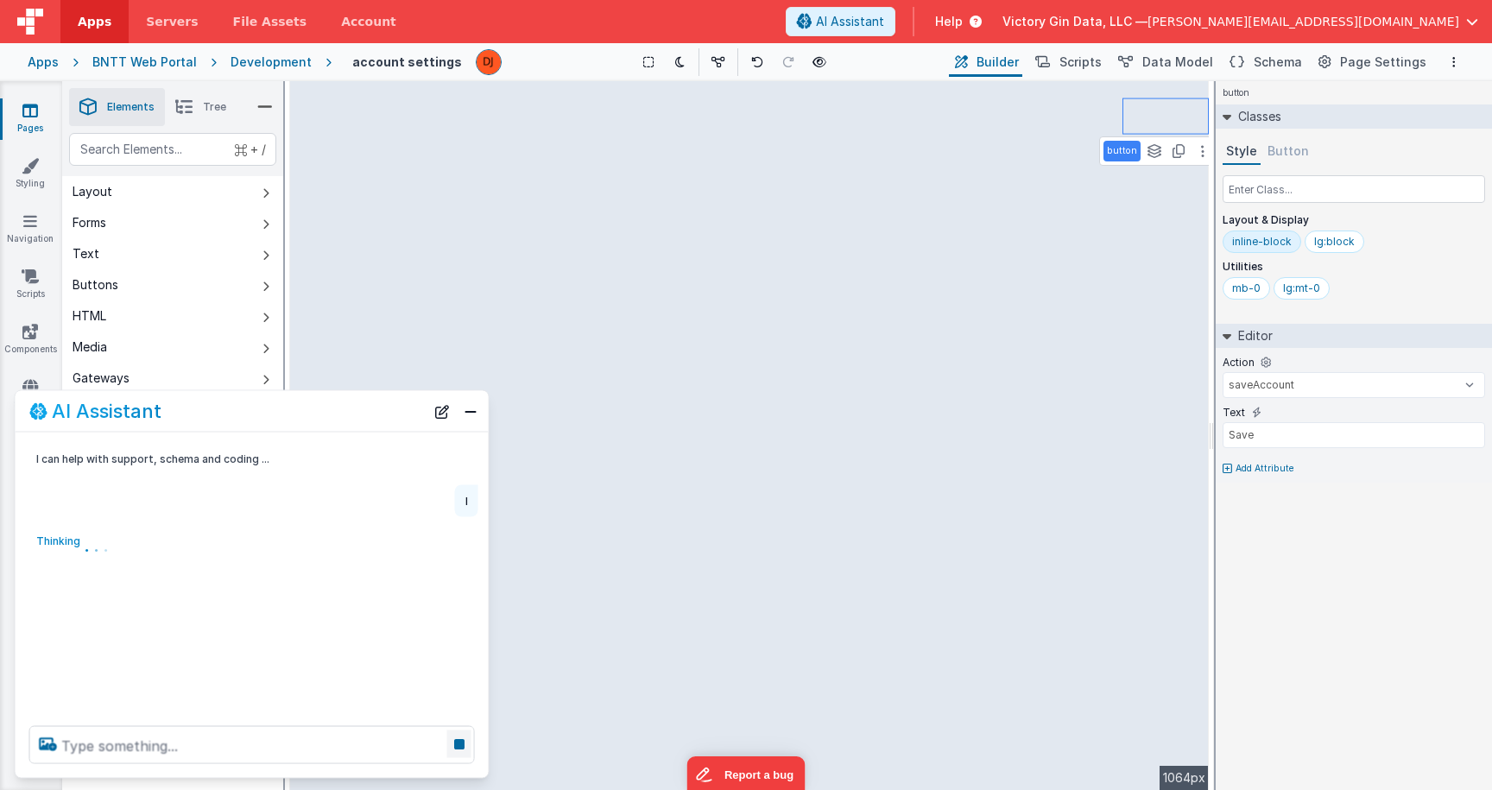
click at [451, 744] on icon at bounding box center [459, 745] width 24 height 28
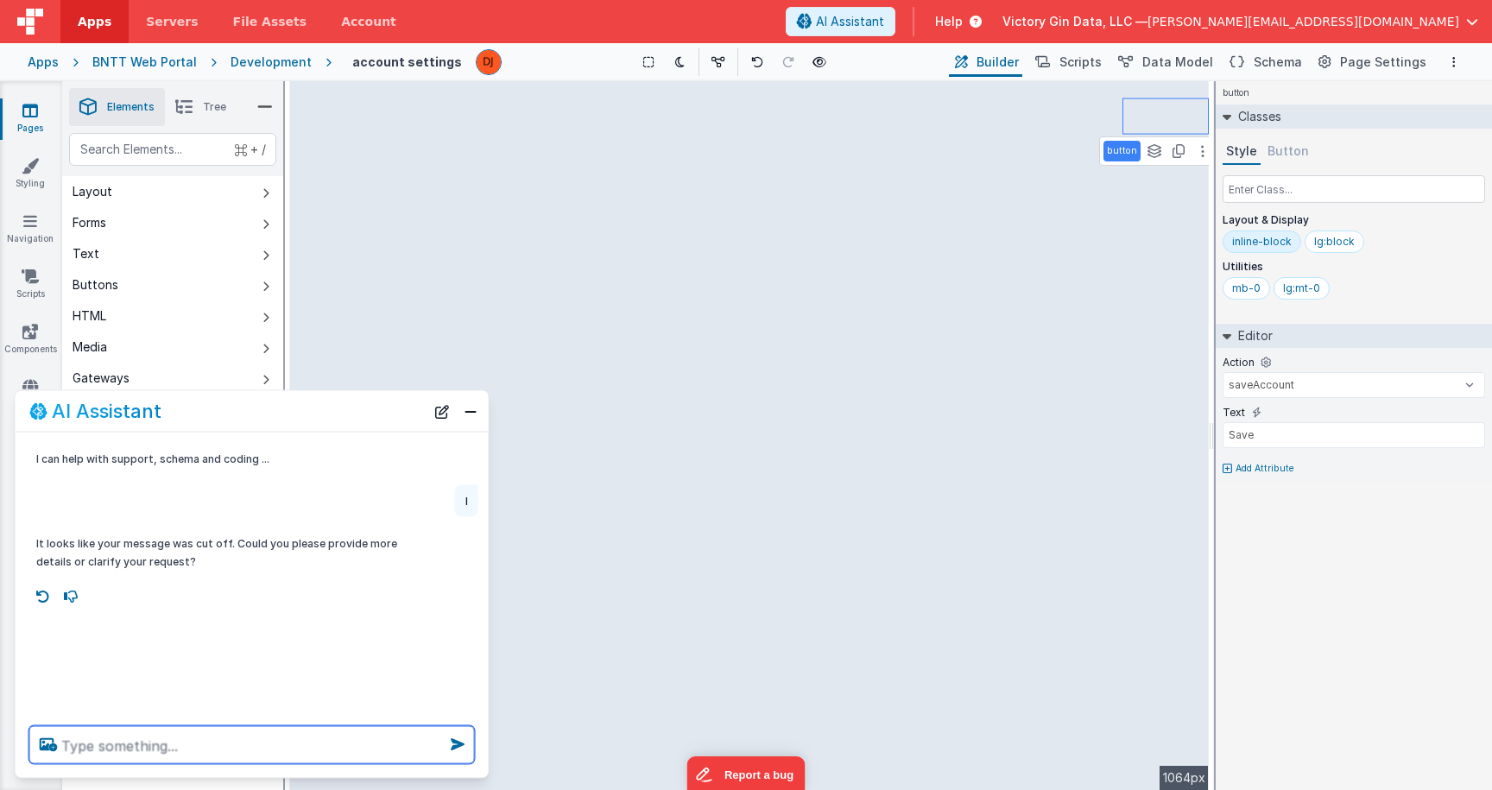
click at [389, 743] on textarea at bounding box center [252, 745] width 446 height 38
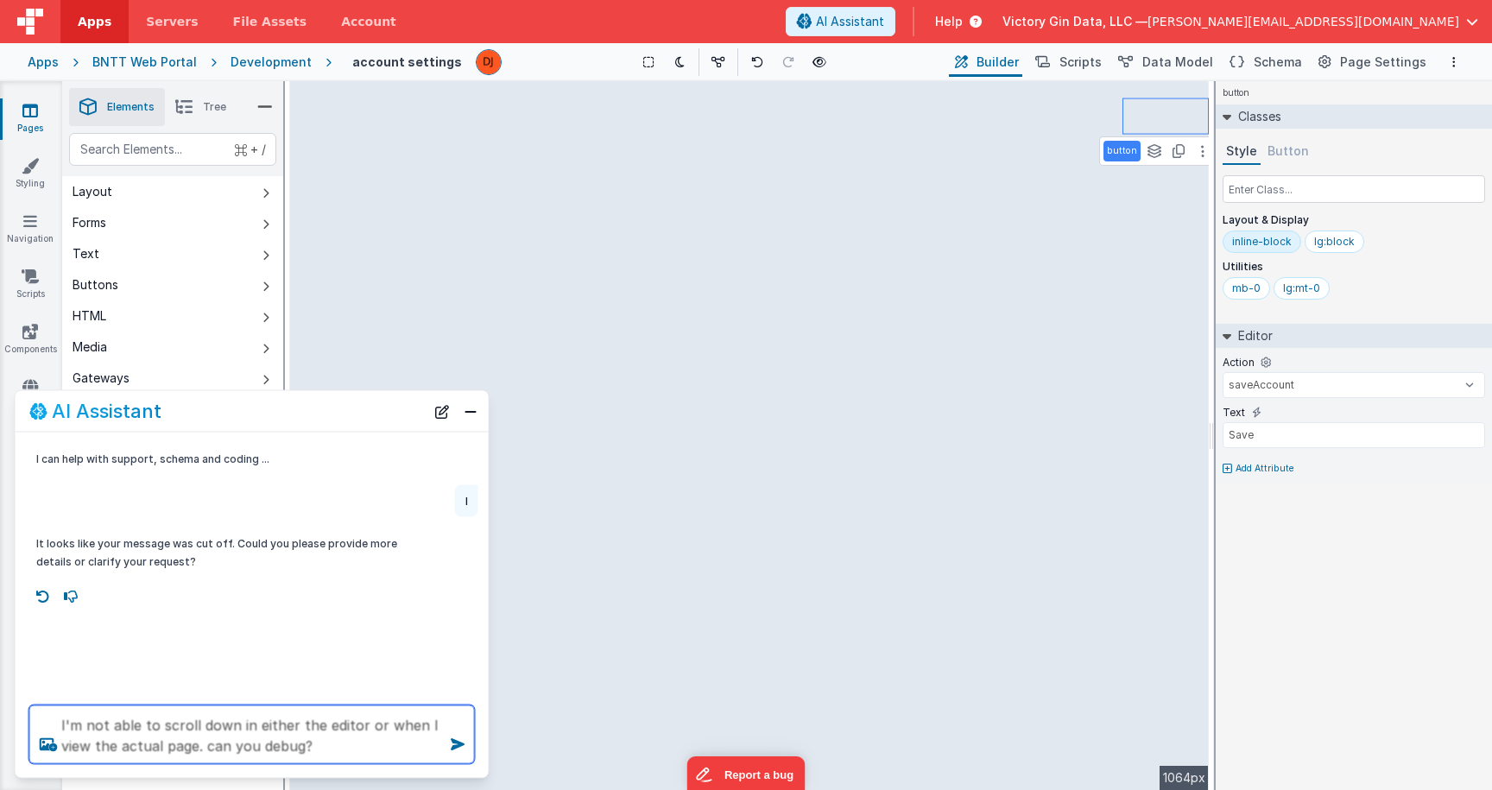
type textarea "I'm not able to scroll down in either the editor or when I view the actual page…"
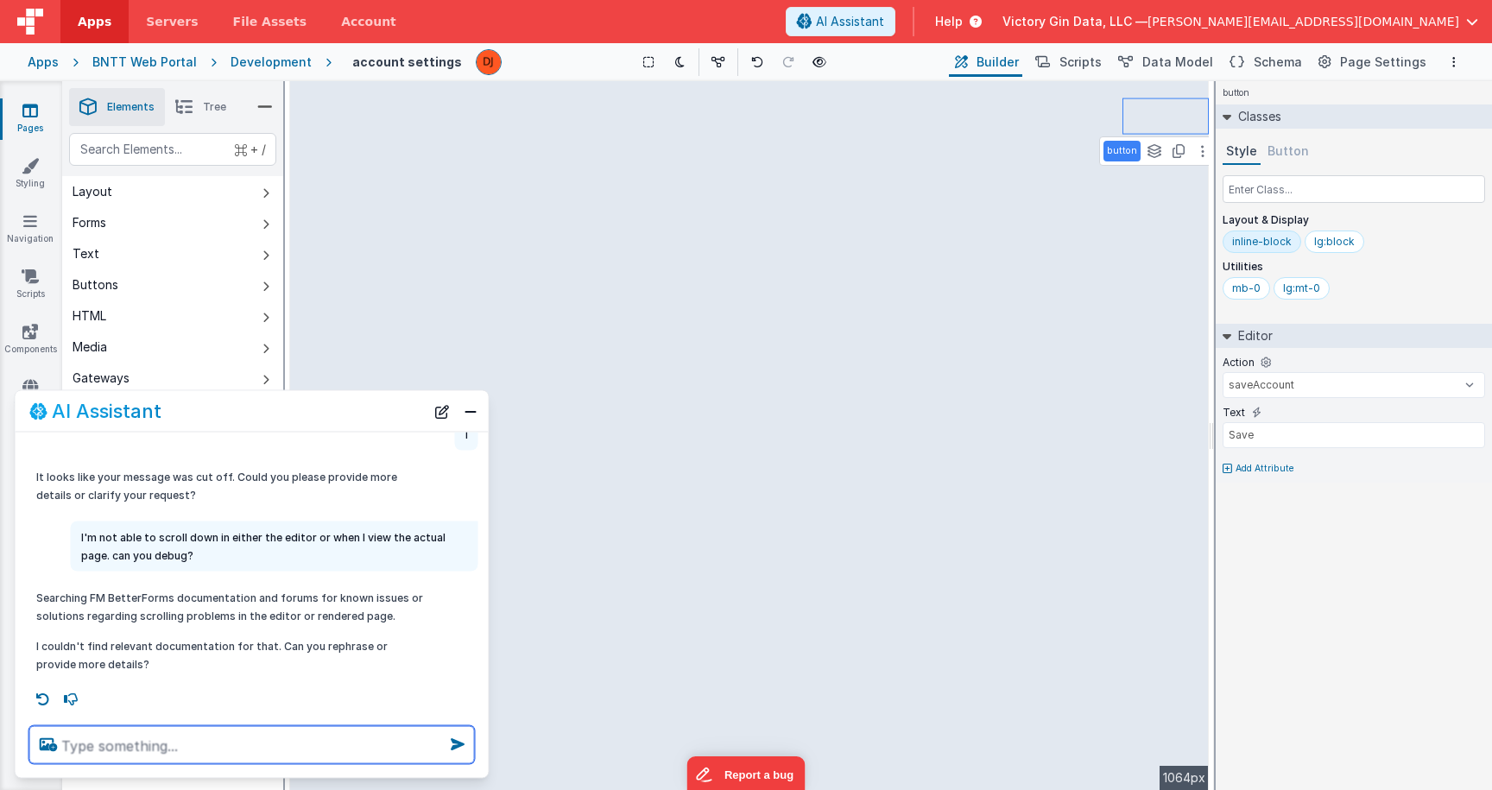
scroll to position [67, 0]
click at [302, 760] on textarea at bounding box center [252, 745] width 446 height 38
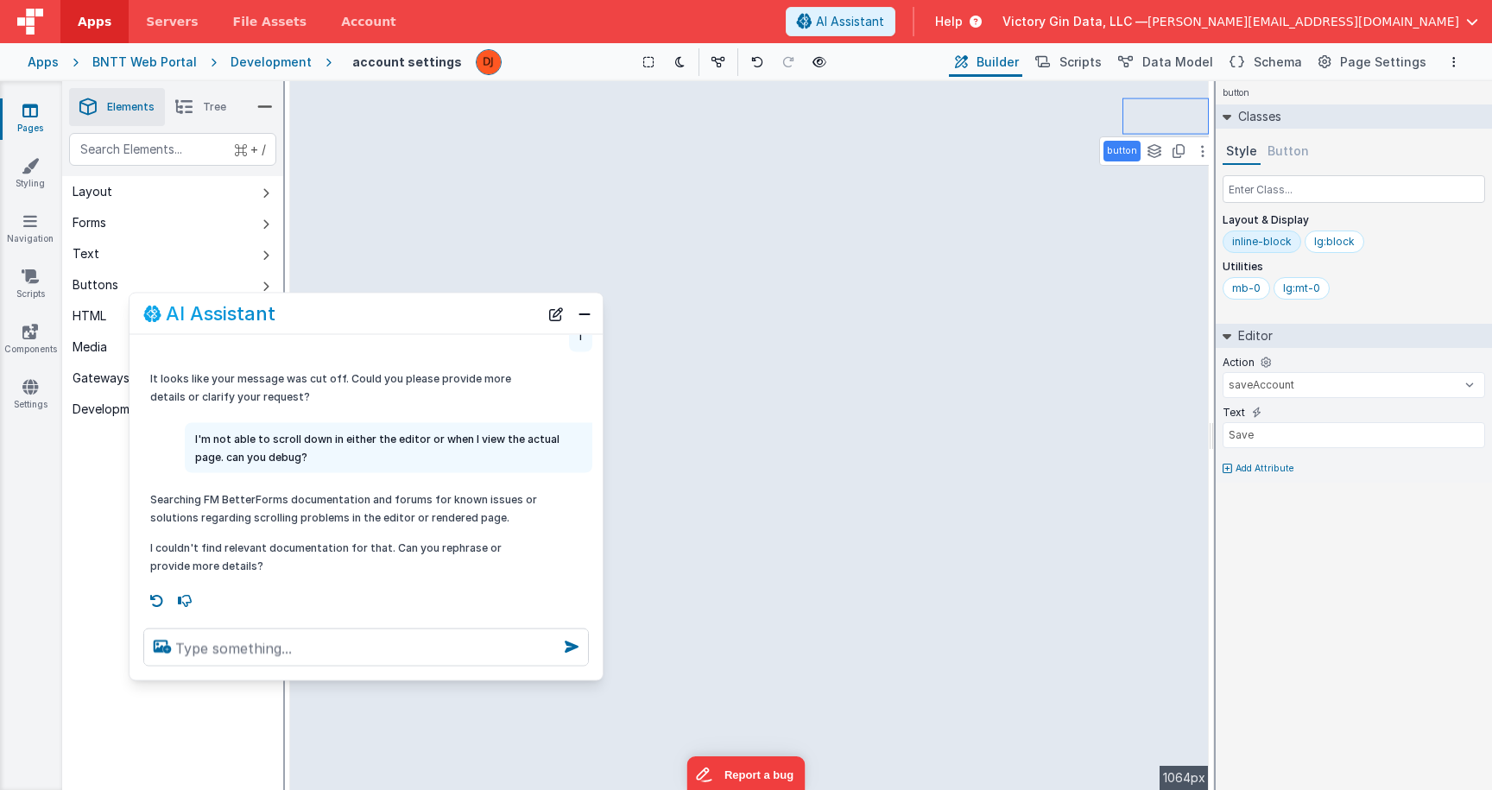
drag, startPoint x: 291, startPoint y: 424, endPoint x: 405, endPoint y: 326, distance: 150.1
click at [405, 326] on div "AI Assistant" at bounding box center [366, 314] width 473 height 41
click at [303, 643] on textarea at bounding box center [366, 648] width 446 height 38
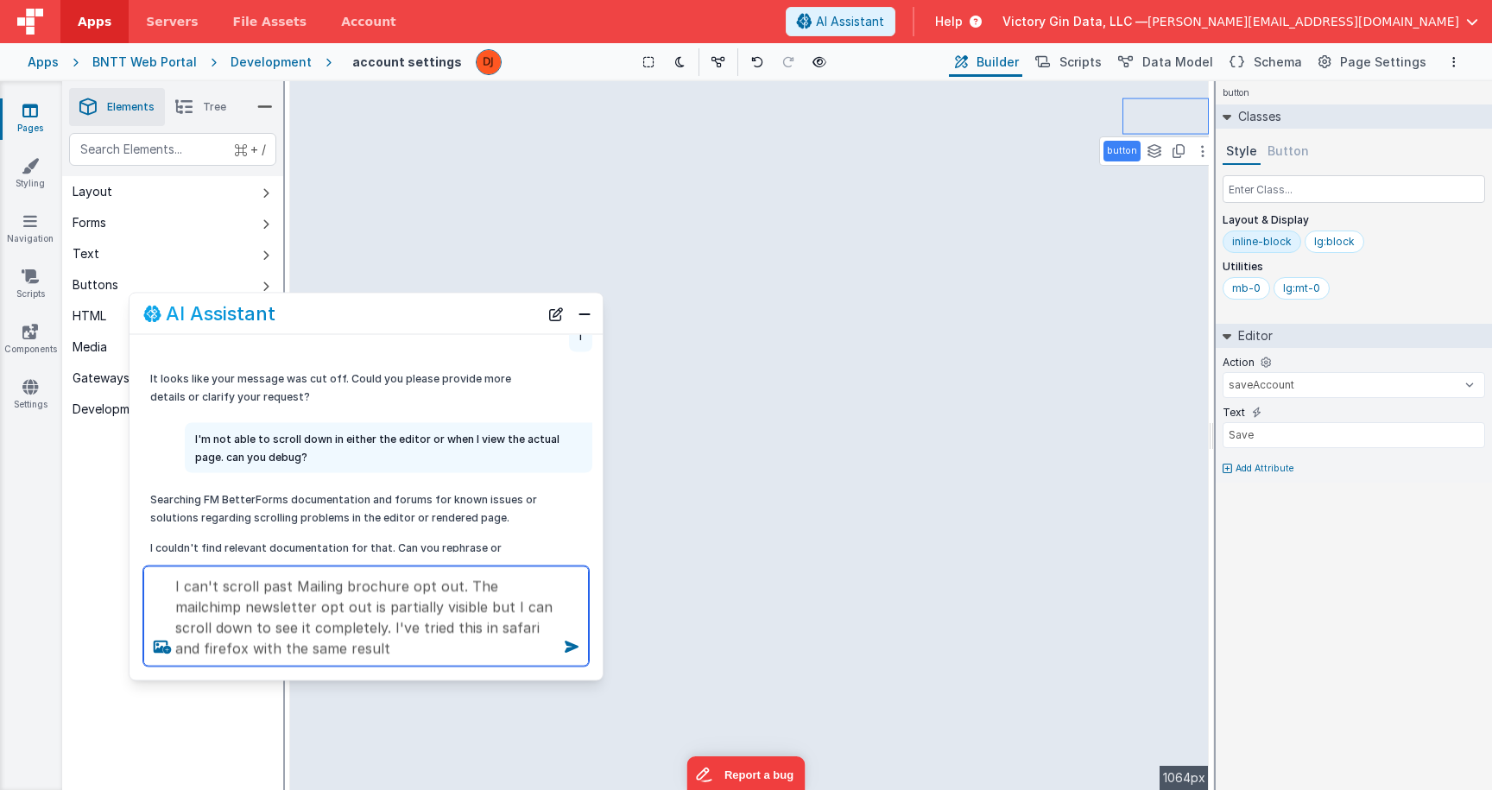
type textarea "I can't scroll past Mailing brochure opt out. The mailchimp newsletter opt out …"
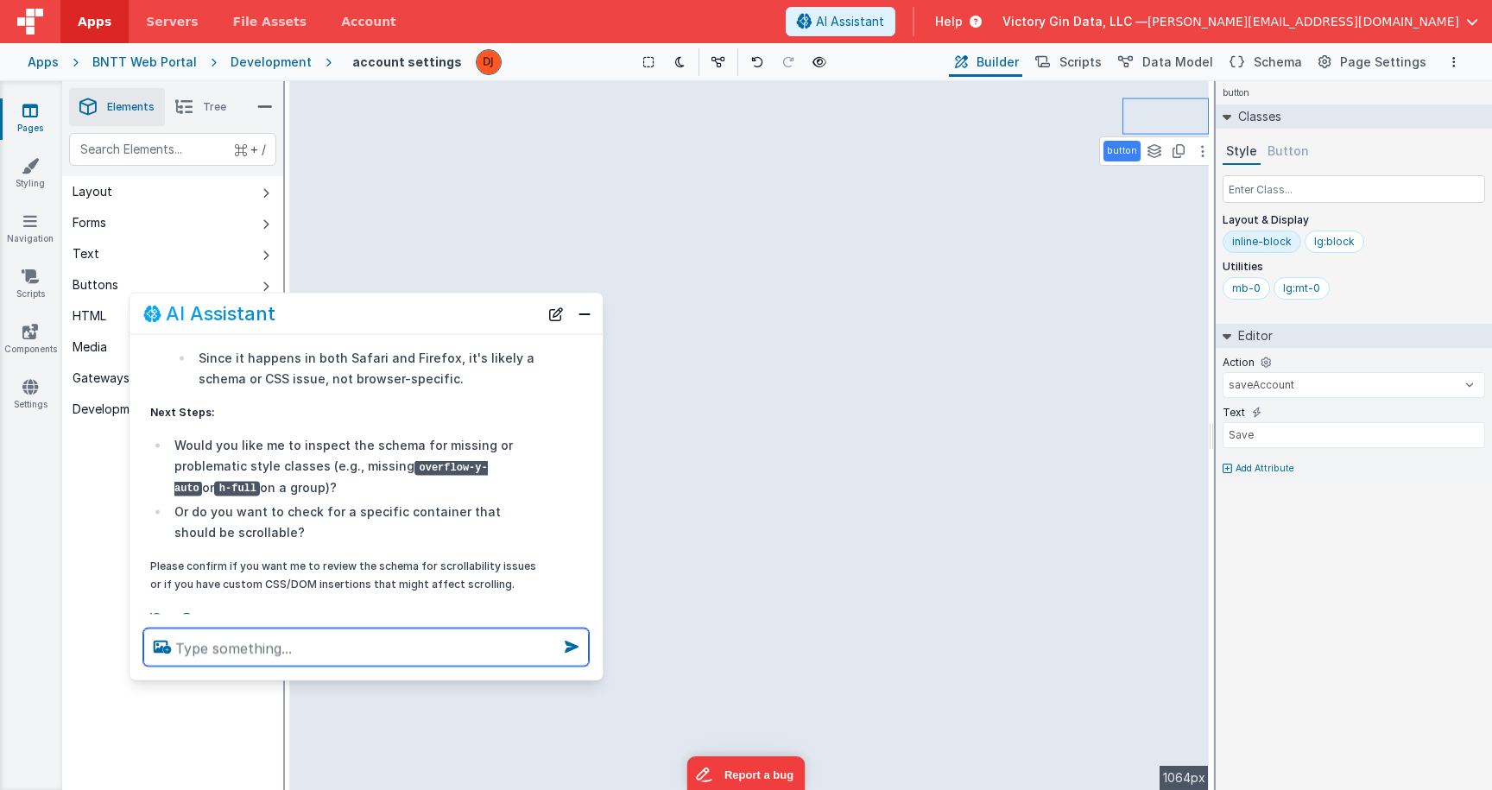
scroll to position [680, 0]
click at [266, 644] on textarea at bounding box center [366, 648] width 446 height 38
type textarea "please review th3 schema"
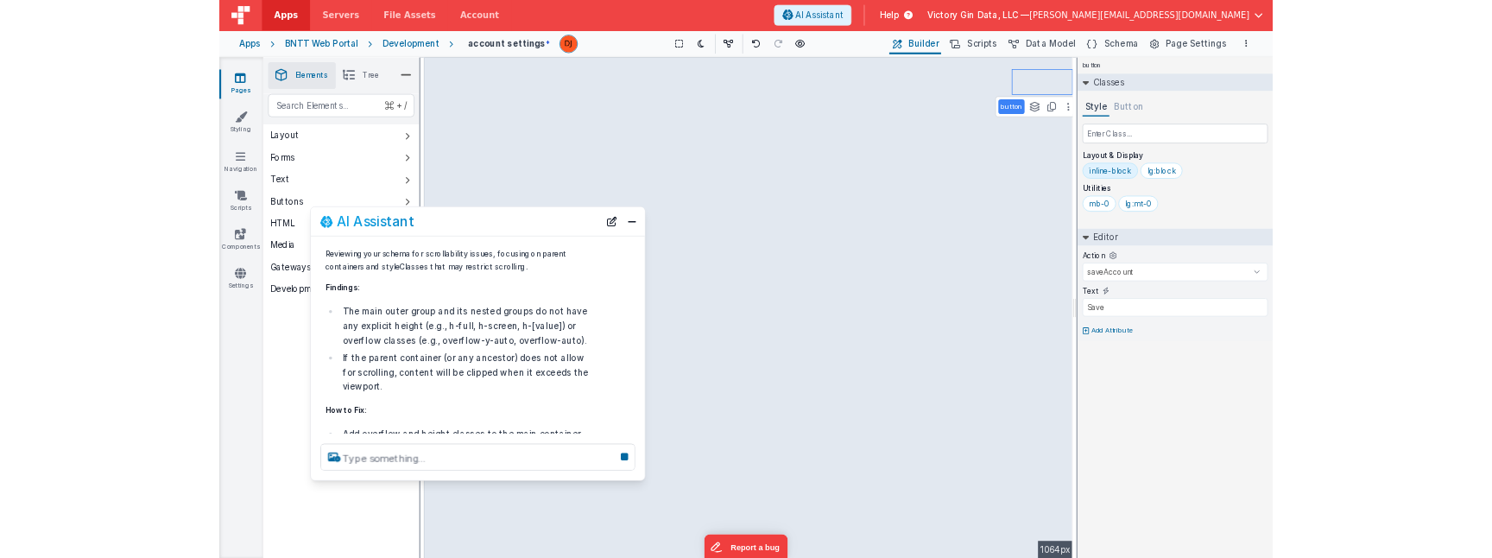
scroll to position [1078, 0]
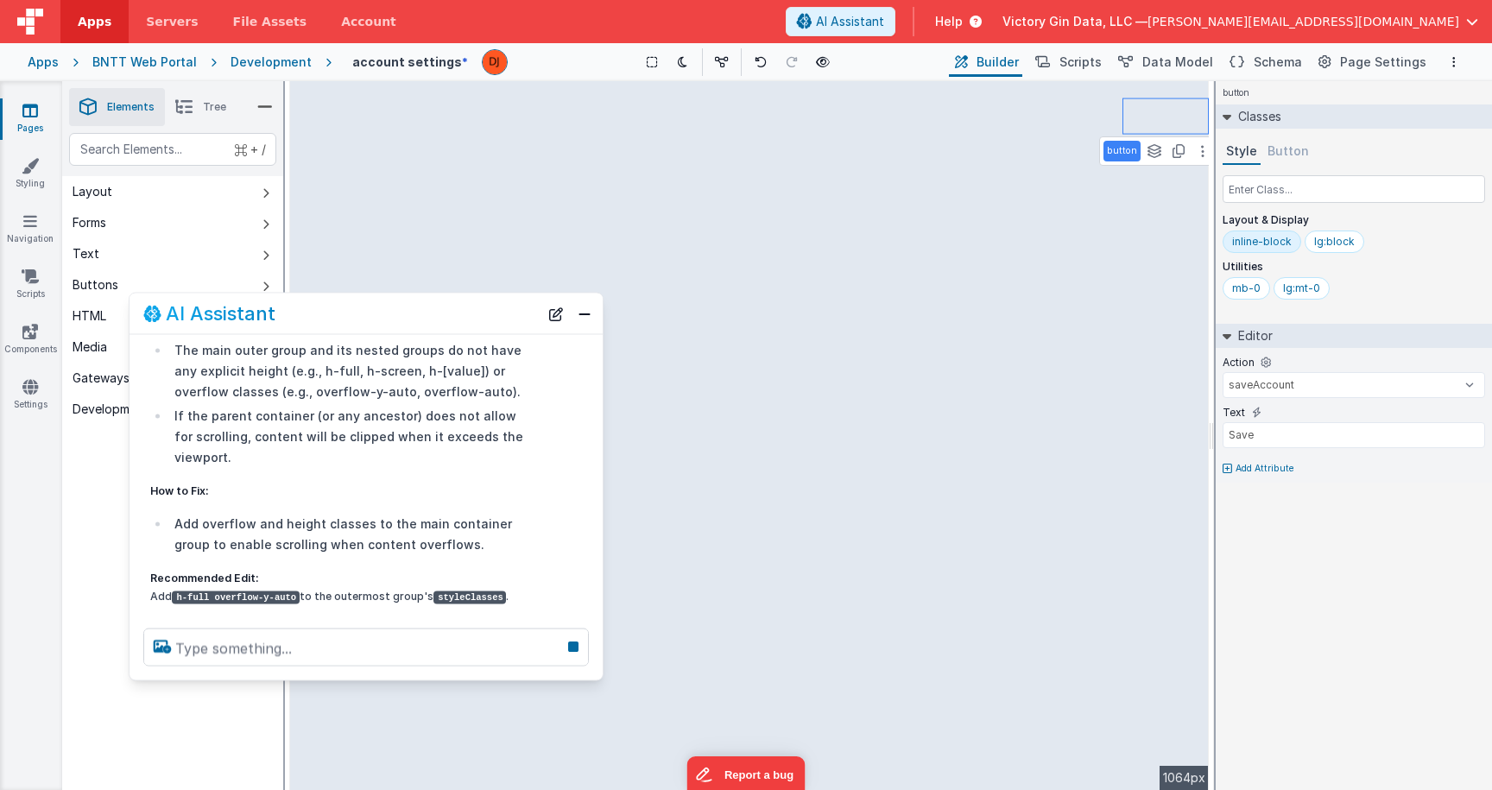
click at [349, 617] on p "Here's the updated outer group object:" at bounding box center [343, 626] width 387 height 18
click at [347, 627] on div at bounding box center [366, 648] width 473 height 66
click at [342, 617] on p "Here's the updated outer group object:" at bounding box center [343, 626] width 387 height 18
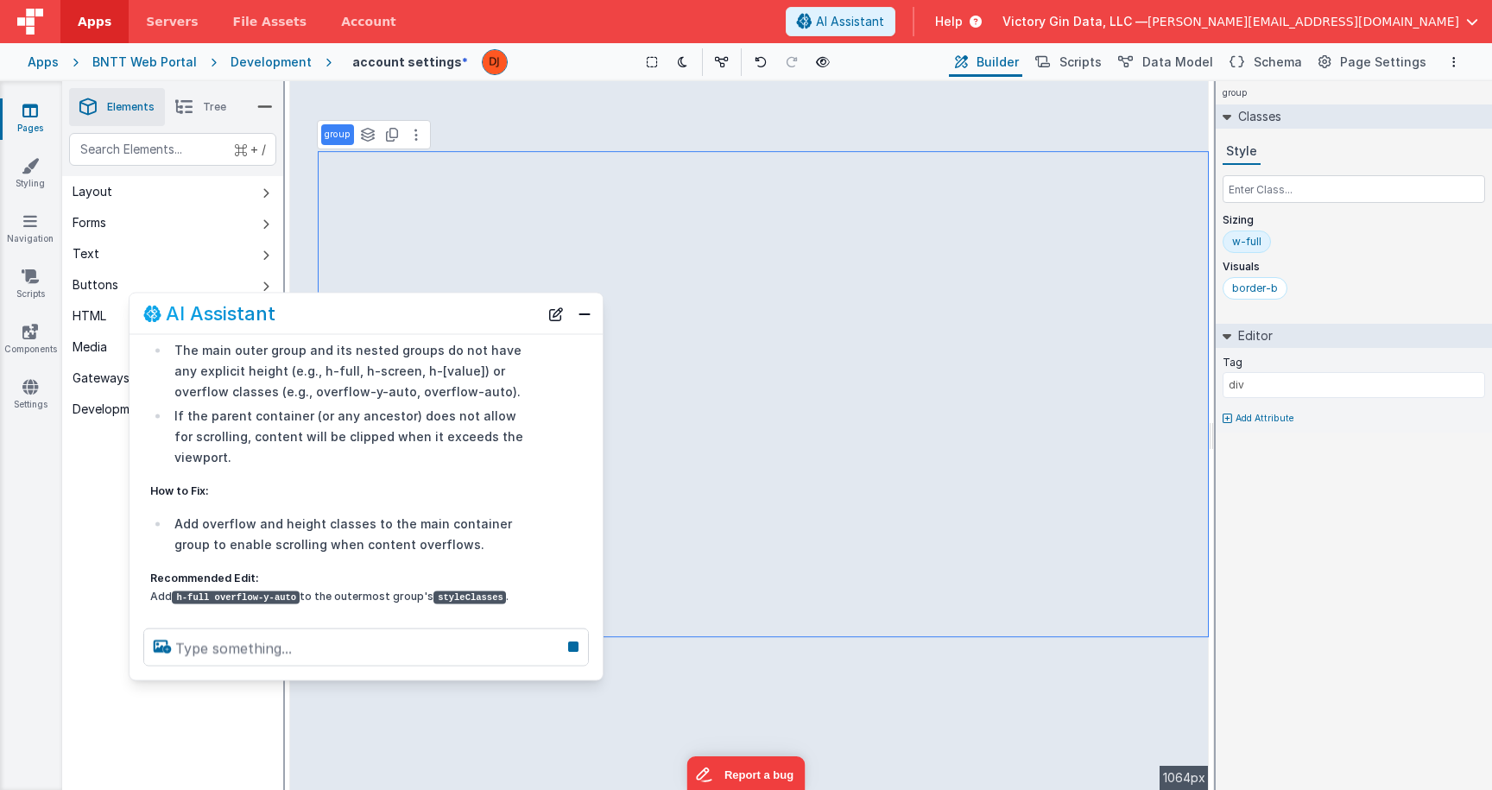
click at [299, 93] on div "Saved Duplicating Page" at bounding box center [808, 88] width 1492 height 14
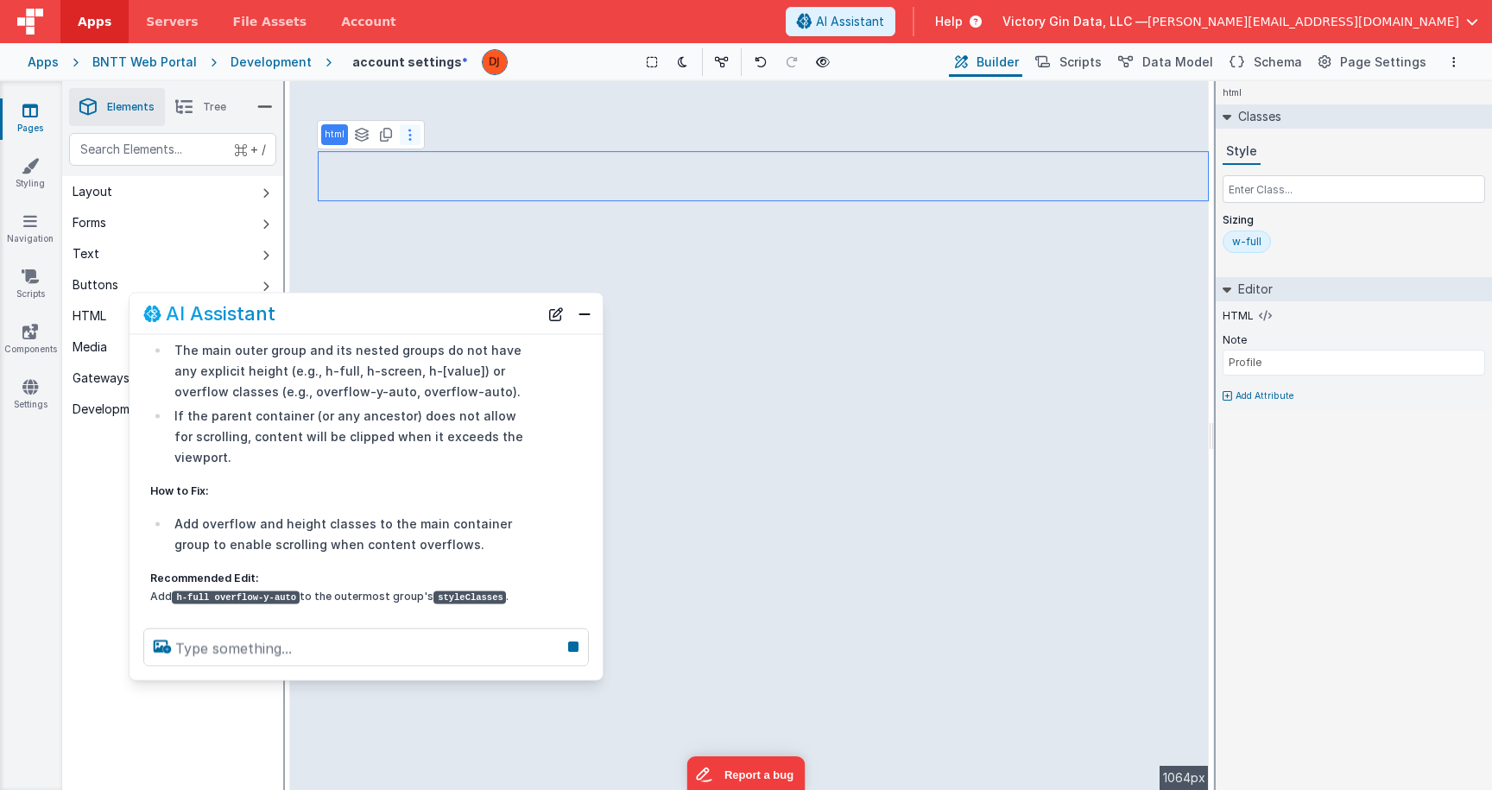
click at [413, 130] on button at bounding box center [410, 134] width 21 height 21
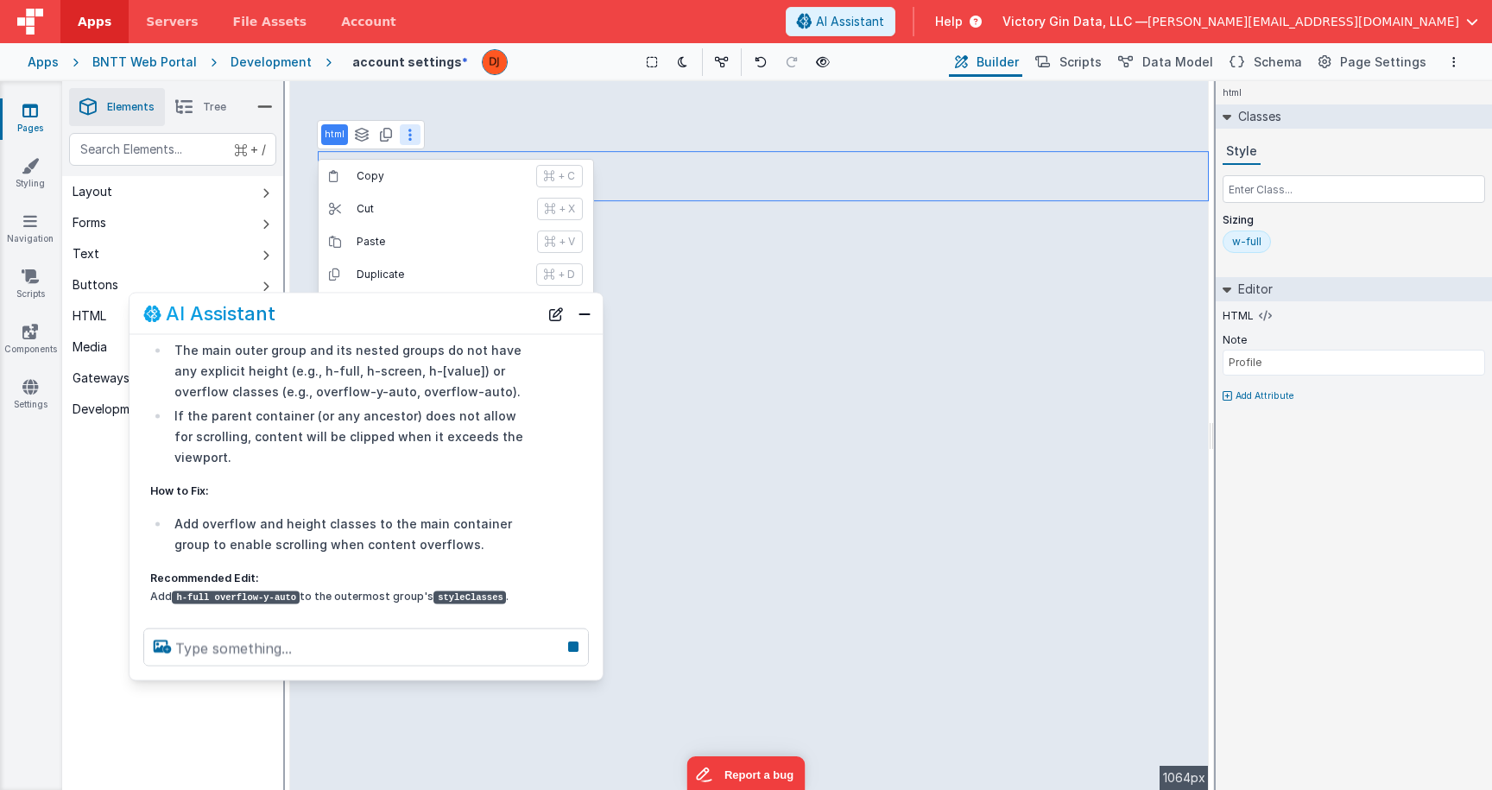
click at [446, 90] on div "Saved Duplicating Page" at bounding box center [808, 88] width 1492 height 14
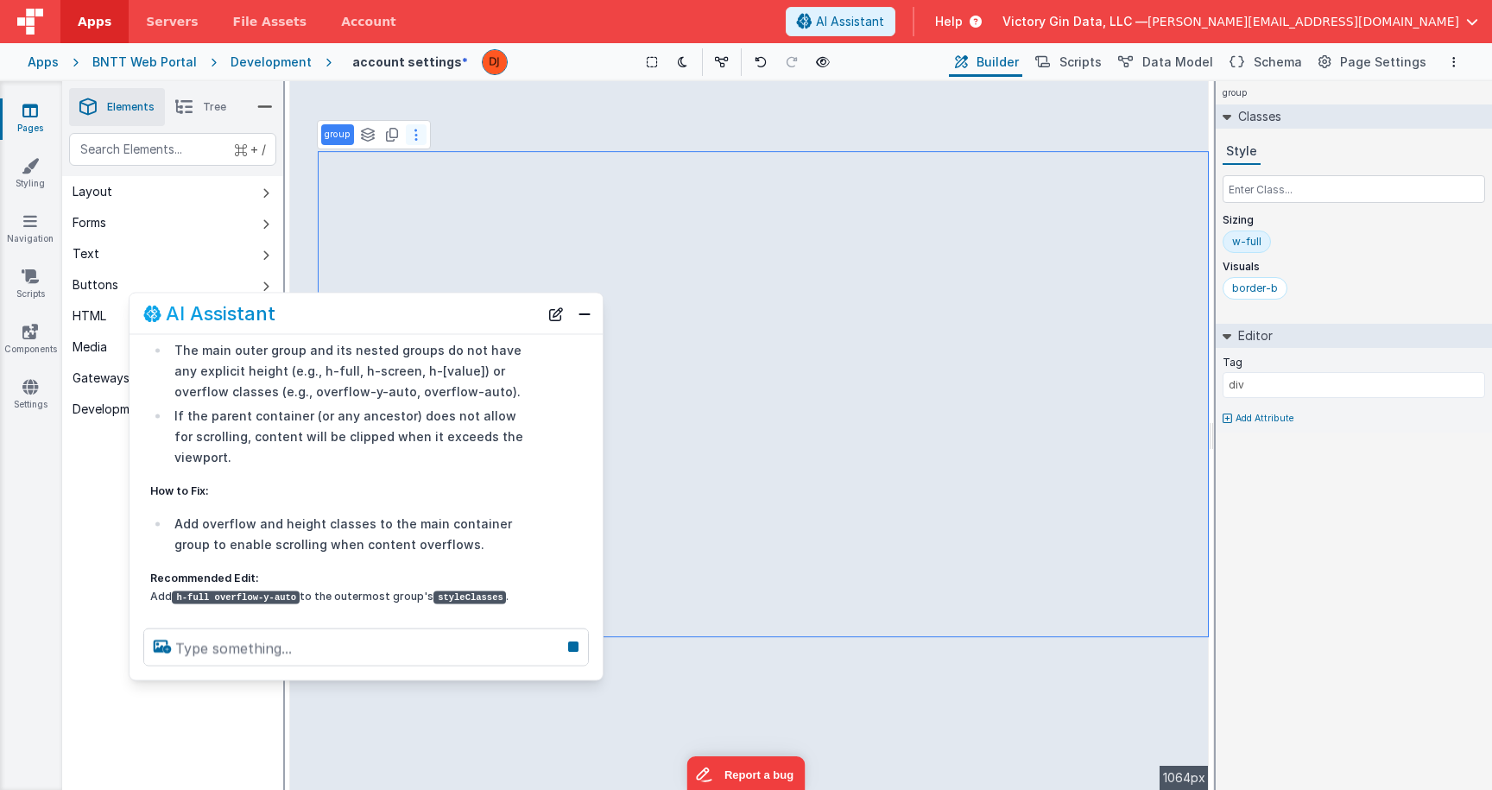
click at [418, 132] on button at bounding box center [416, 134] width 21 height 21
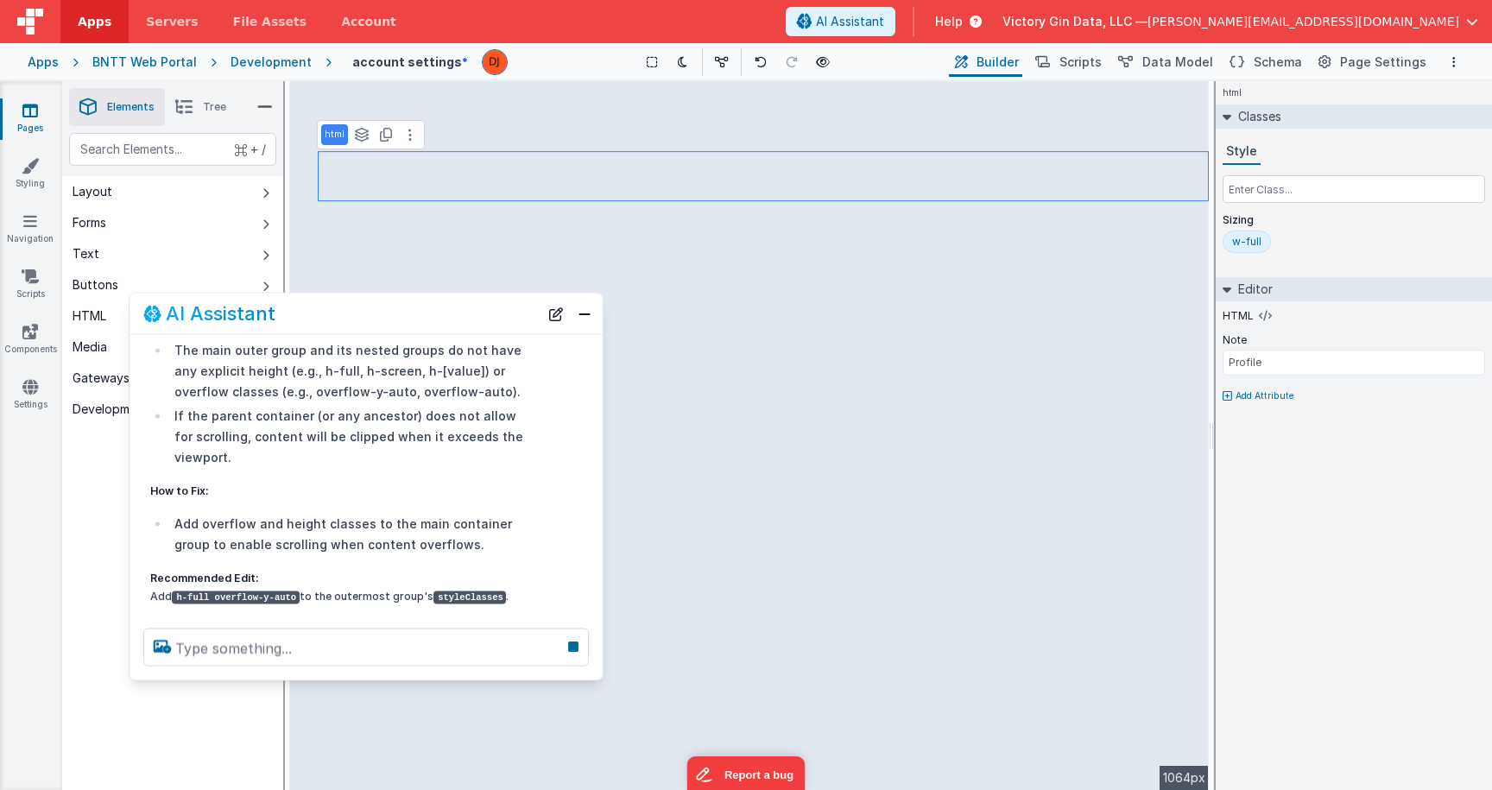
click at [398, 587] on div "Reviewing your schema for scrollability issues, focusing on parent containers a…" at bounding box center [343, 448] width 387 height 376
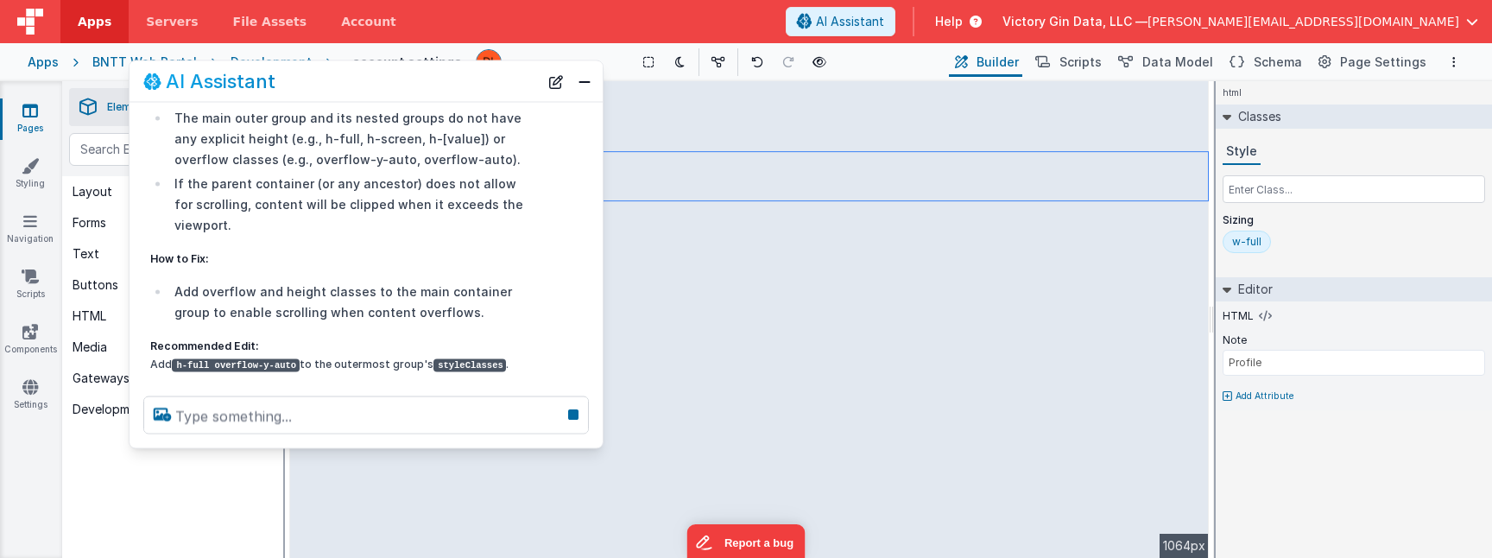
click at [250, 385] on p "Here's the updated outer group object:" at bounding box center [343, 394] width 387 height 18
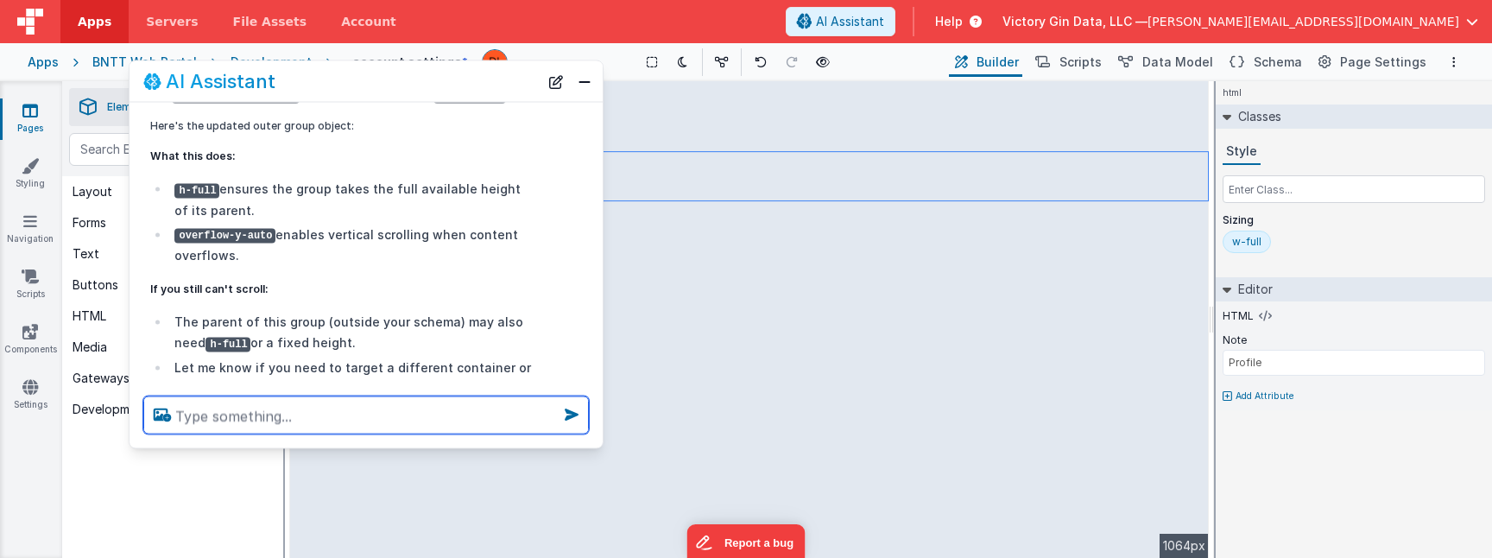
scroll to position [1405, 0]
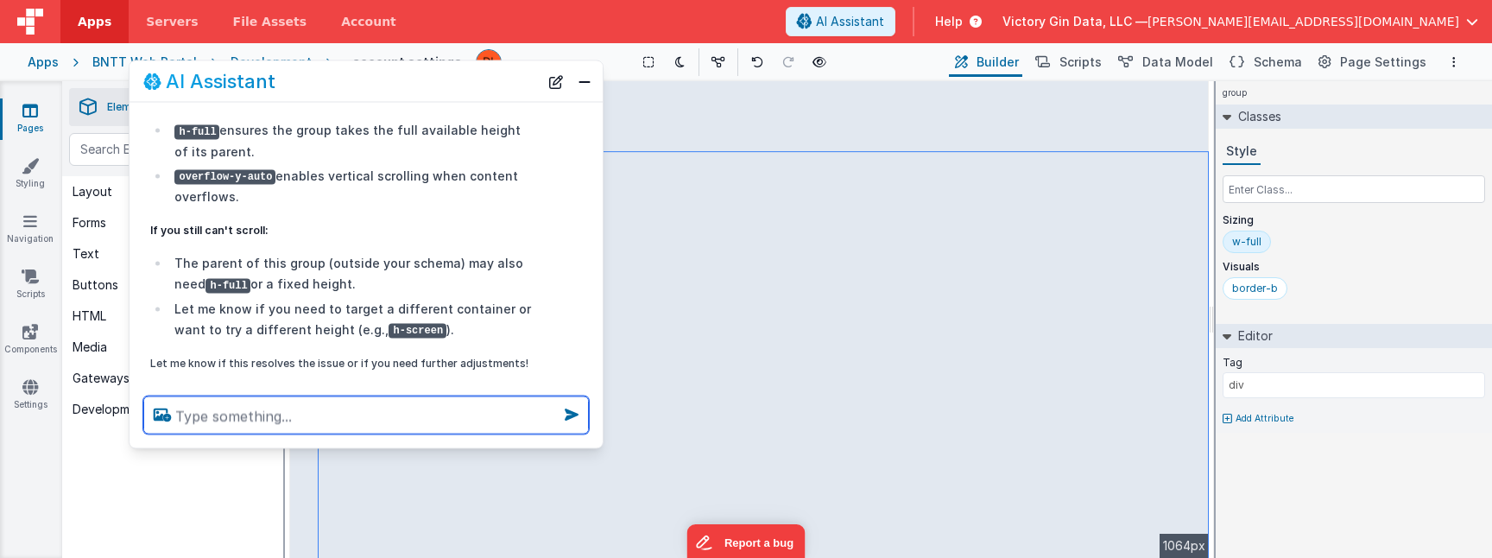
click at [363, 424] on textarea at bounding box center [366, 415] width 446 height 38
type textarea "no affect"
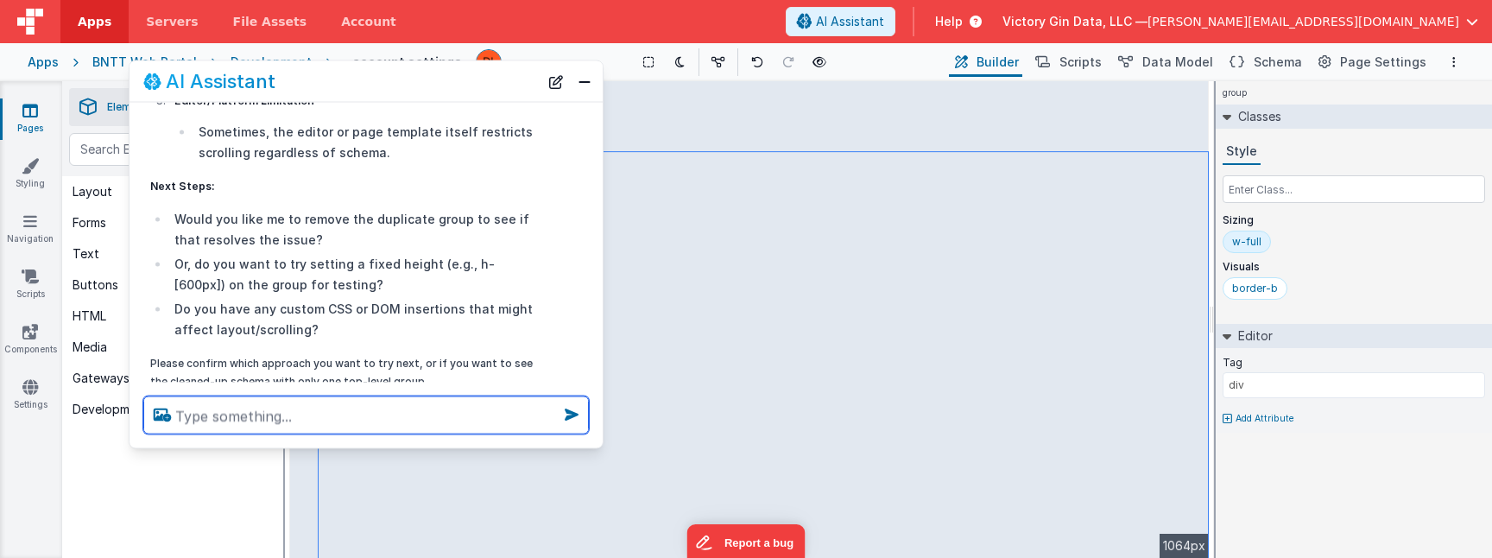
scroll to position [2021, 0]
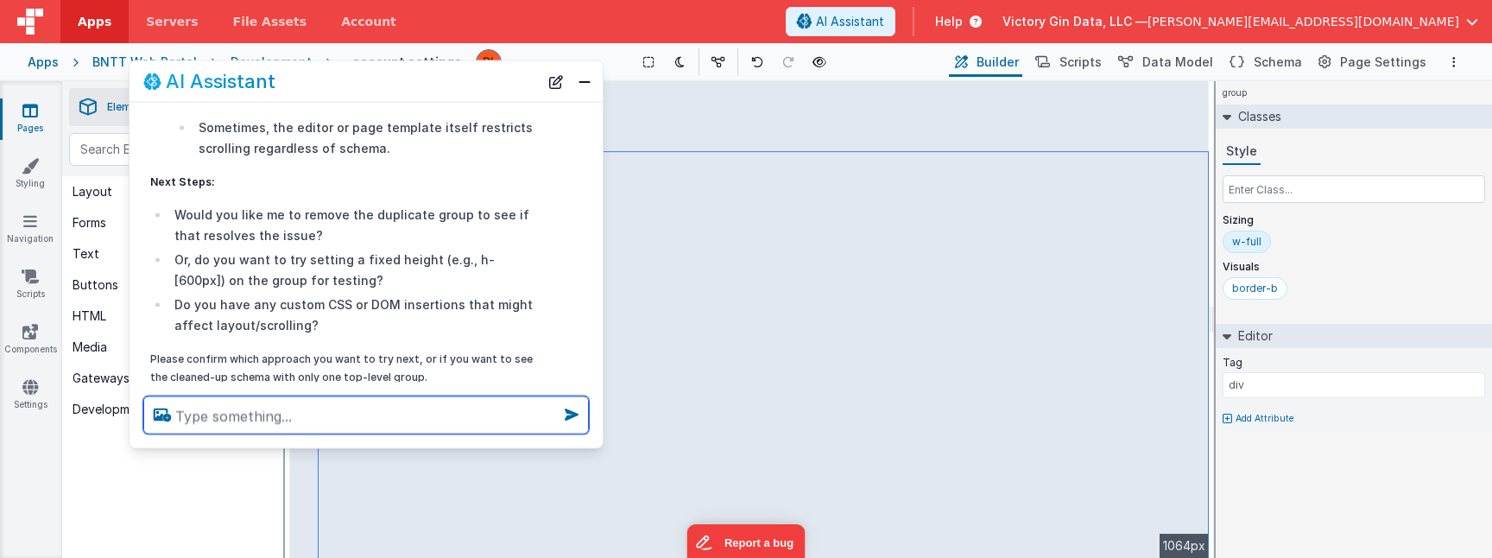
click at [255, 415] on textarea at bounding box center [366, 415] width 446 height 38
type textarea "remove the duplicate group"
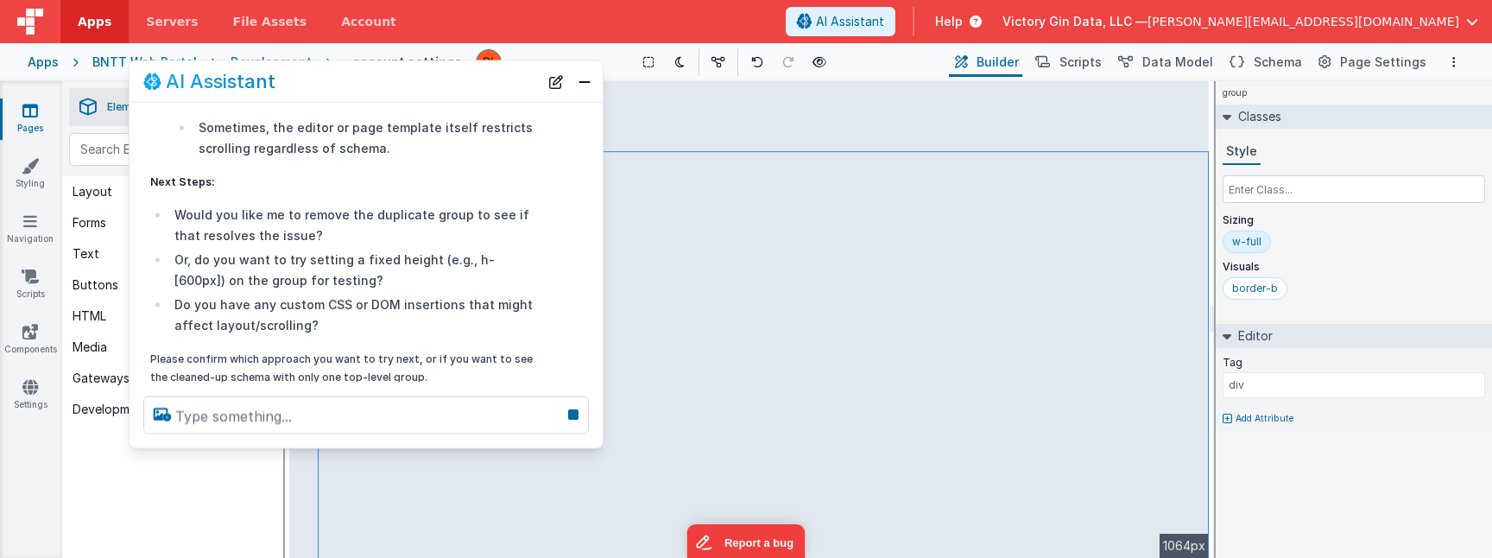
scroll to position [2087, 0]
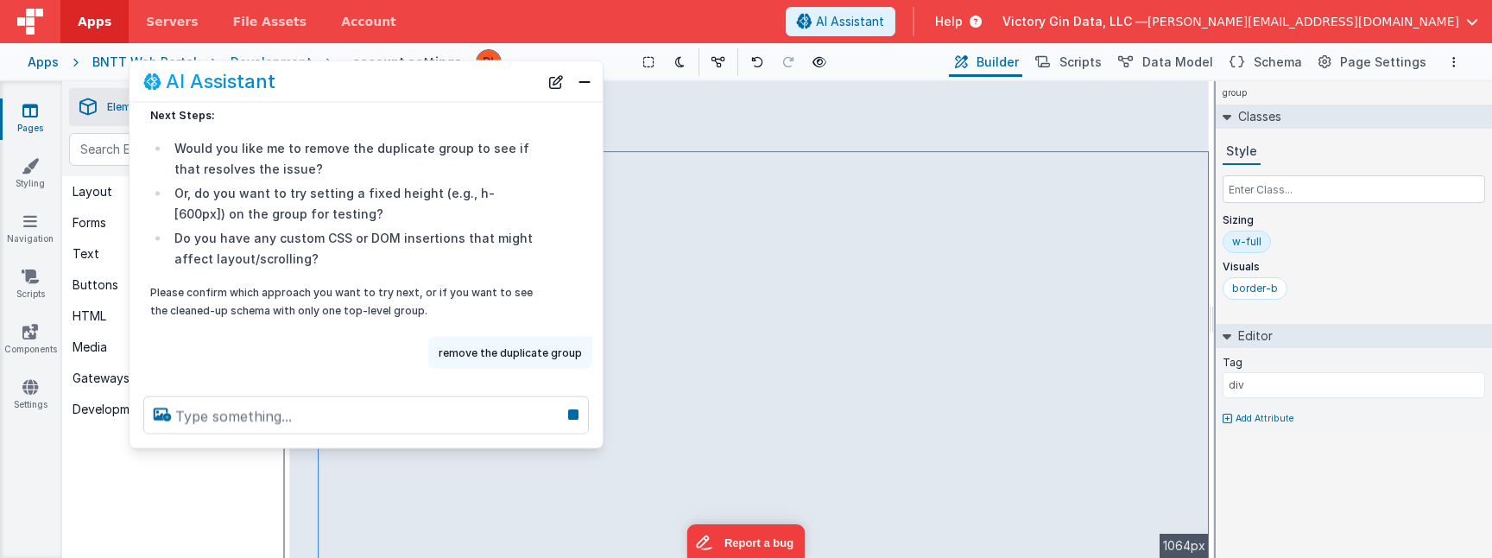
click at [272, 337] on div "remove the duplicate group" at bounding box center [361, 353] width 463 height 32
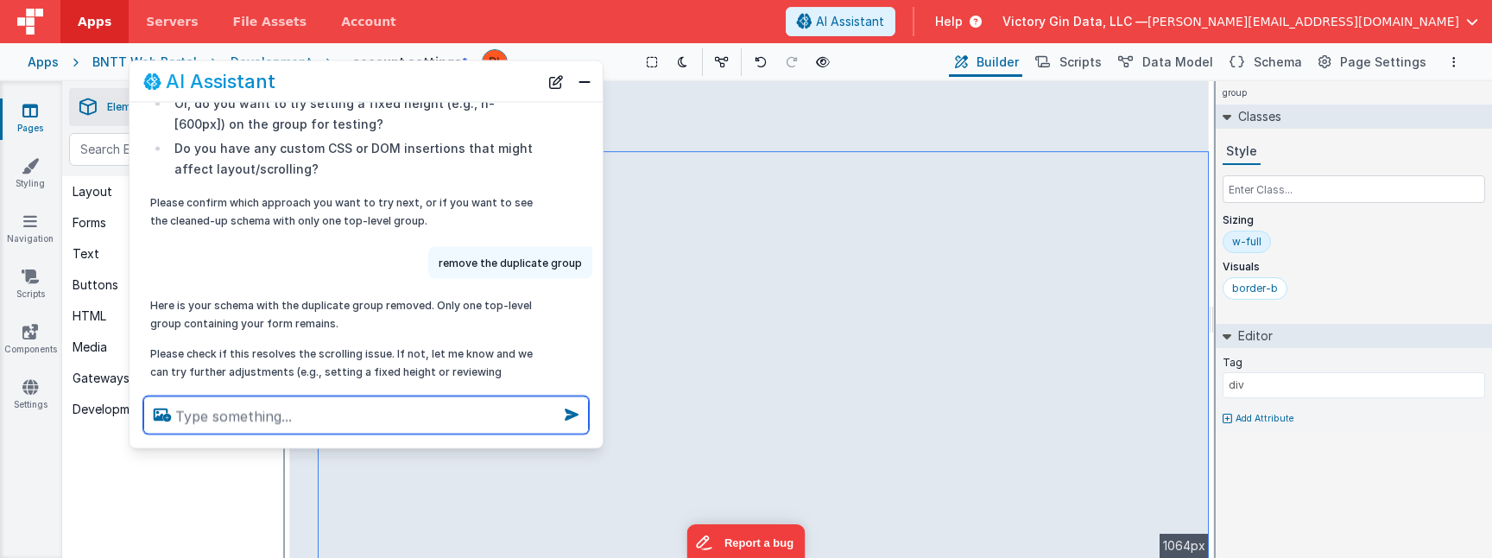
scroll to position [2199, 0]
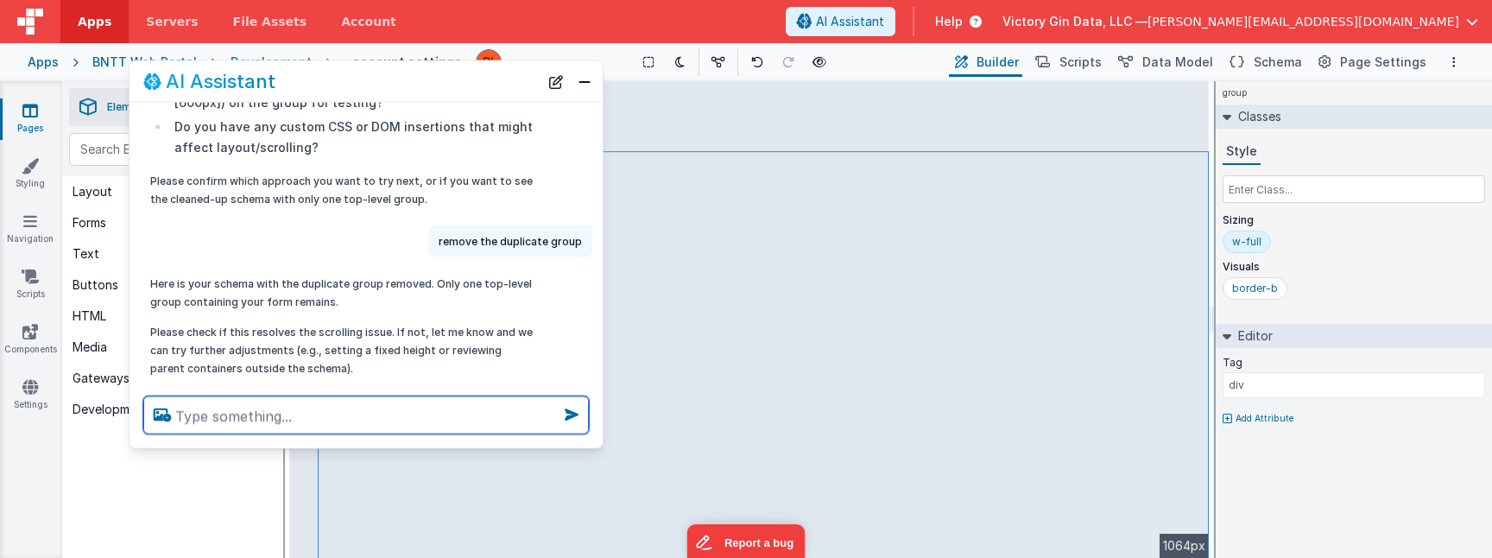
click at [368, 402] on textarea at bounding box center [366, 415] width 446 height 38
type textarea "no effect"
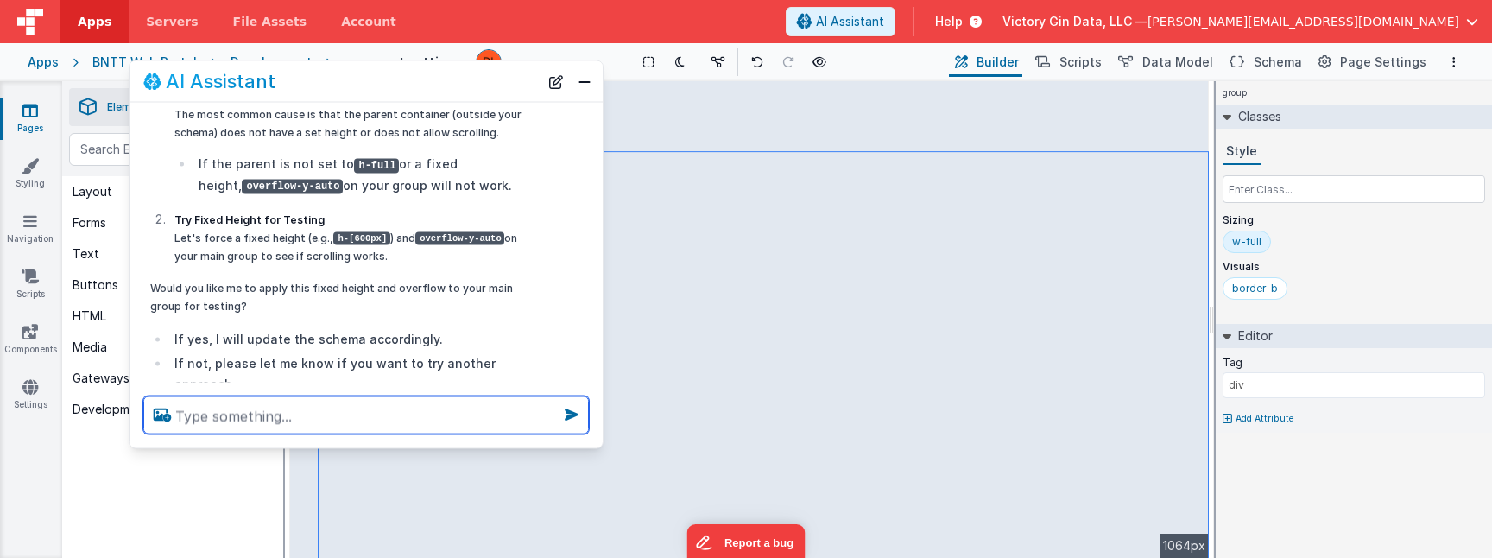
scroll to position [2641, 0]
click at [277, 422] on textarea at bounding box center [366, 415] width 446 height 38
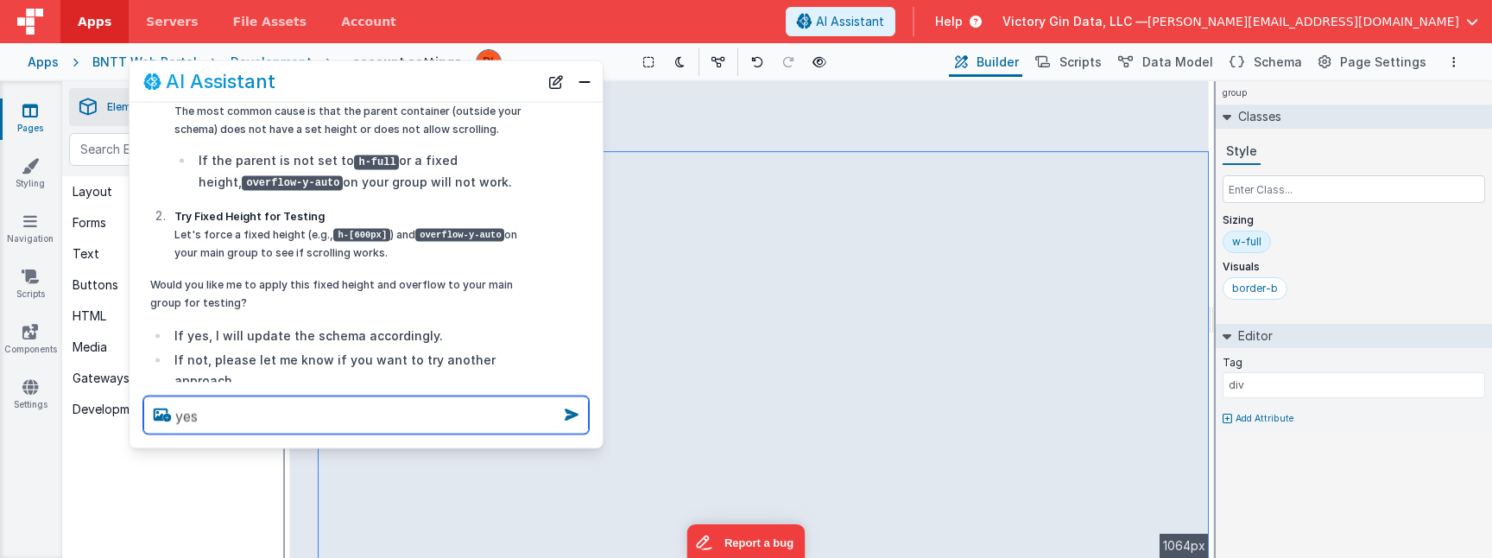
type textarea "yes"
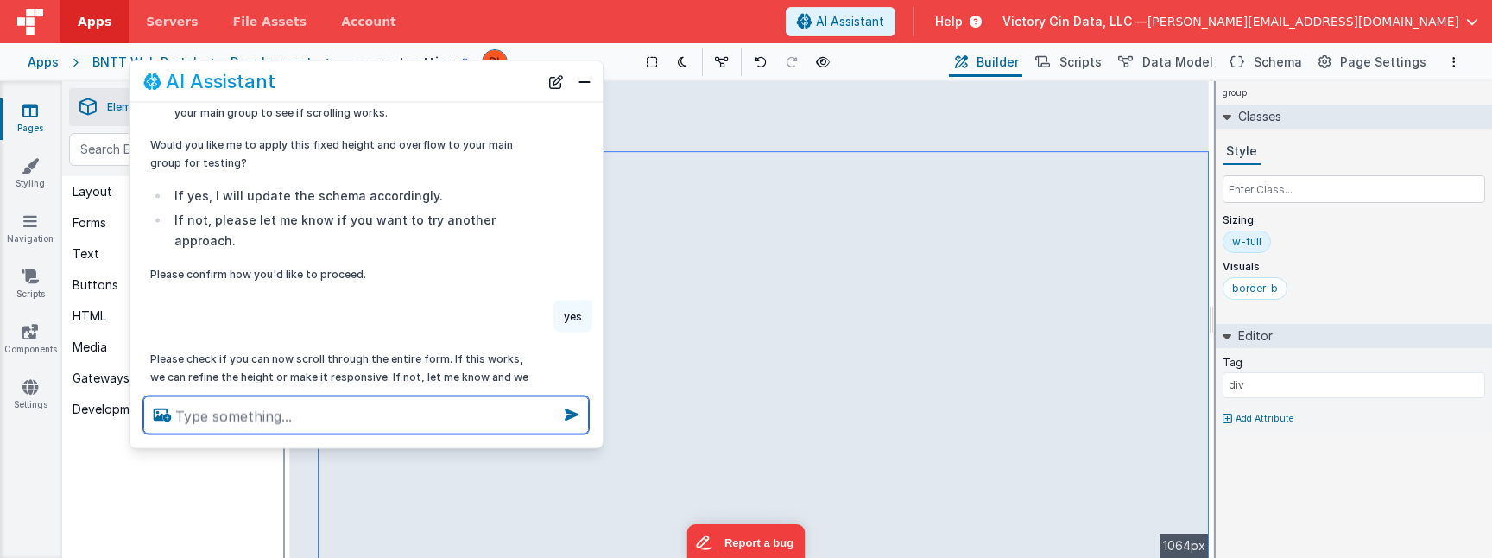
scroll to position [2782, 0]
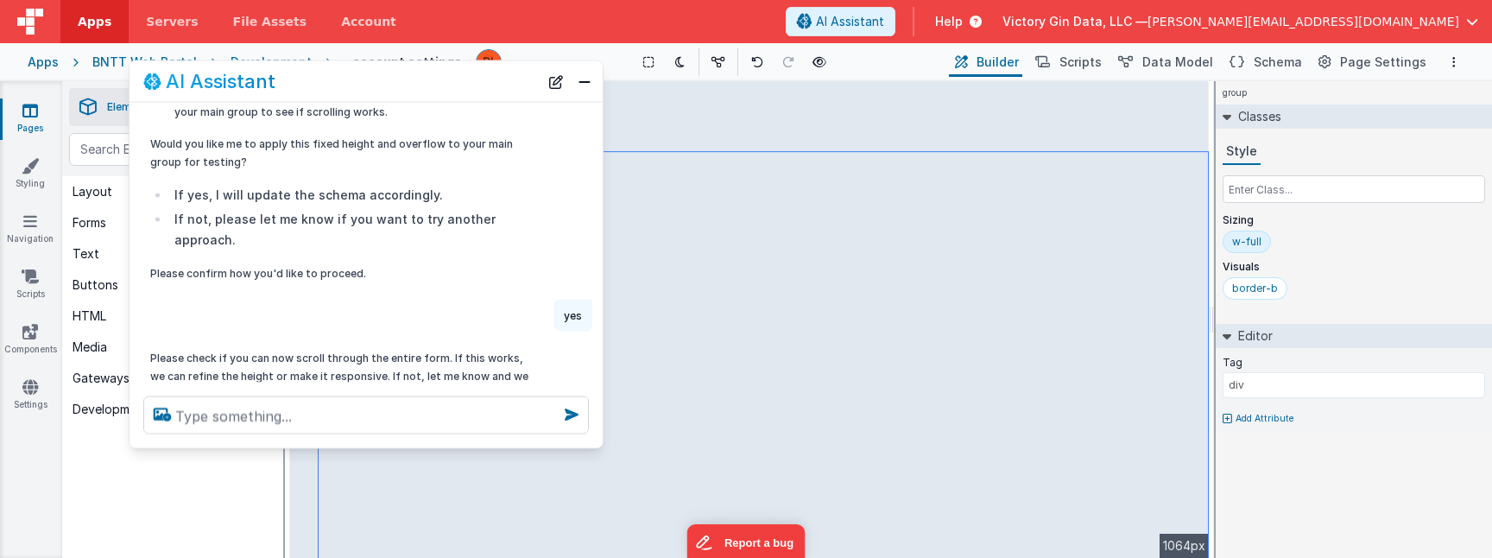
click at [338, 434] on div at bounding box center [366, 416] width 473 height 66
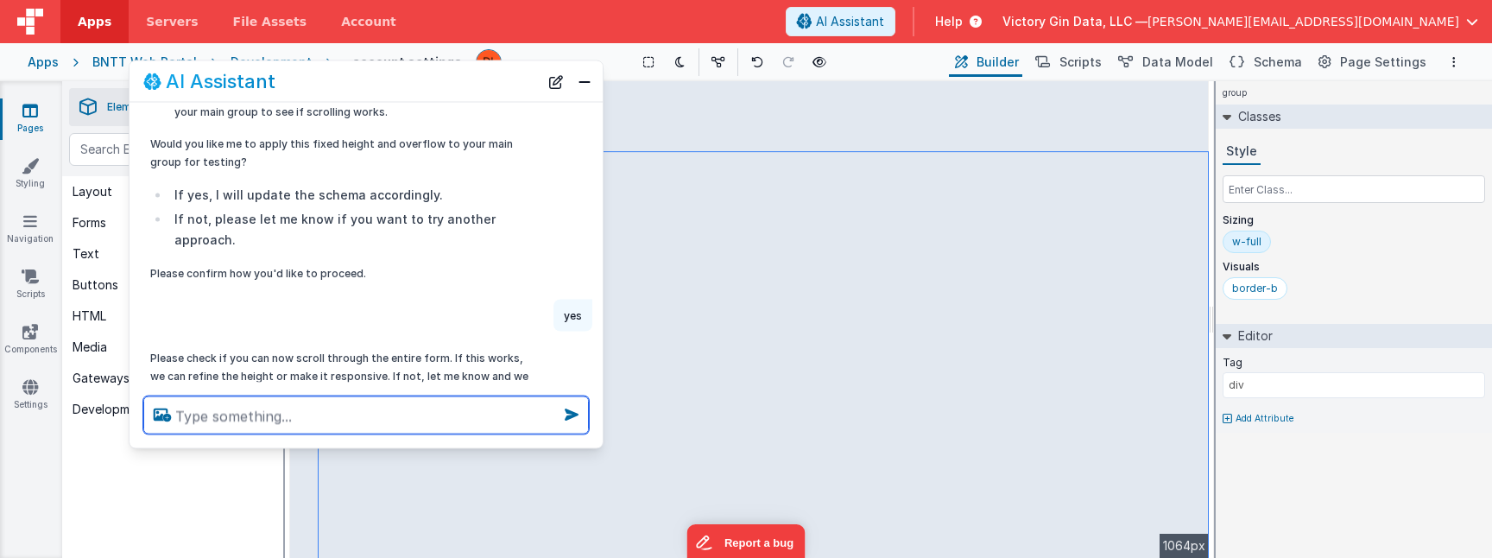
click at [336, 408] on textarea at bounding box center [366, 415] width 446 height 38
type textarea "no effect"
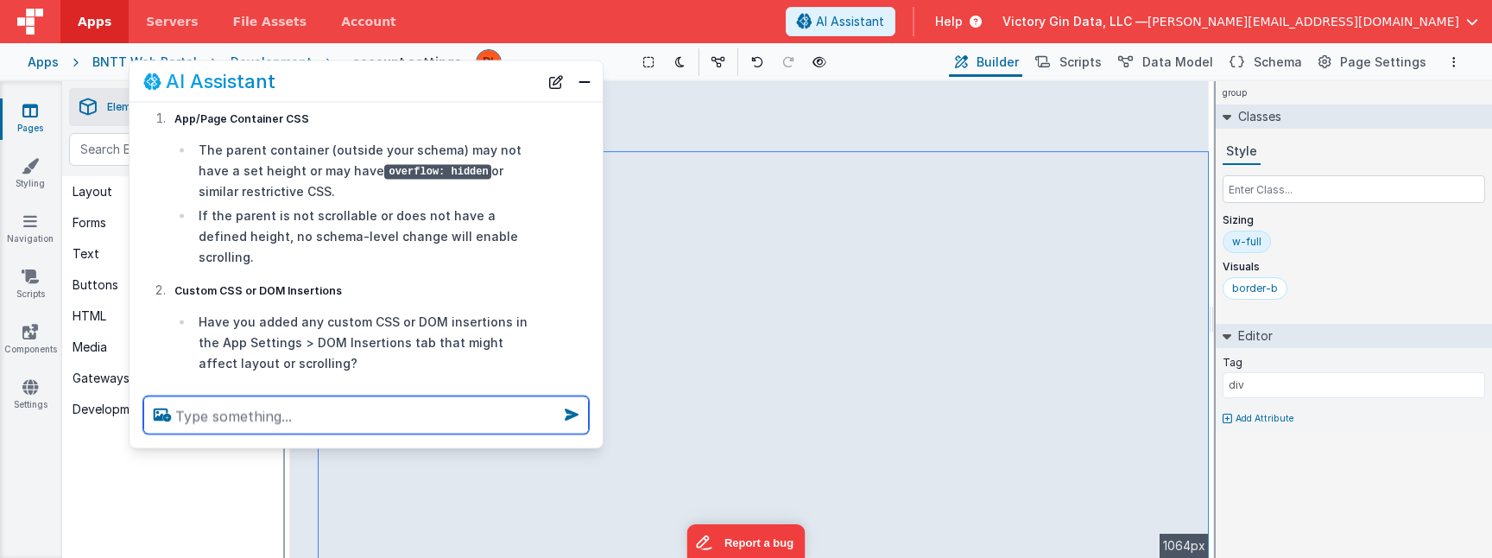
scroll to position [3258, 0]
click at [360, 425] on textarea at bounding box center [366, 415] width 446 height 38
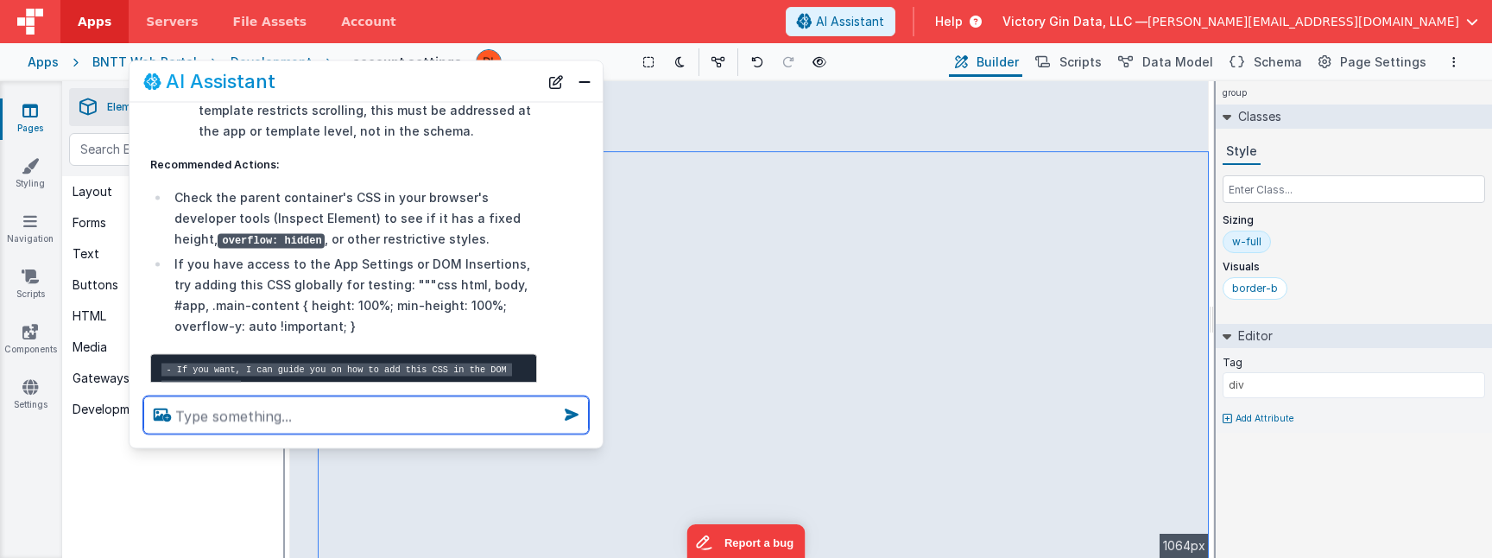
scroll to position [3683, 0]
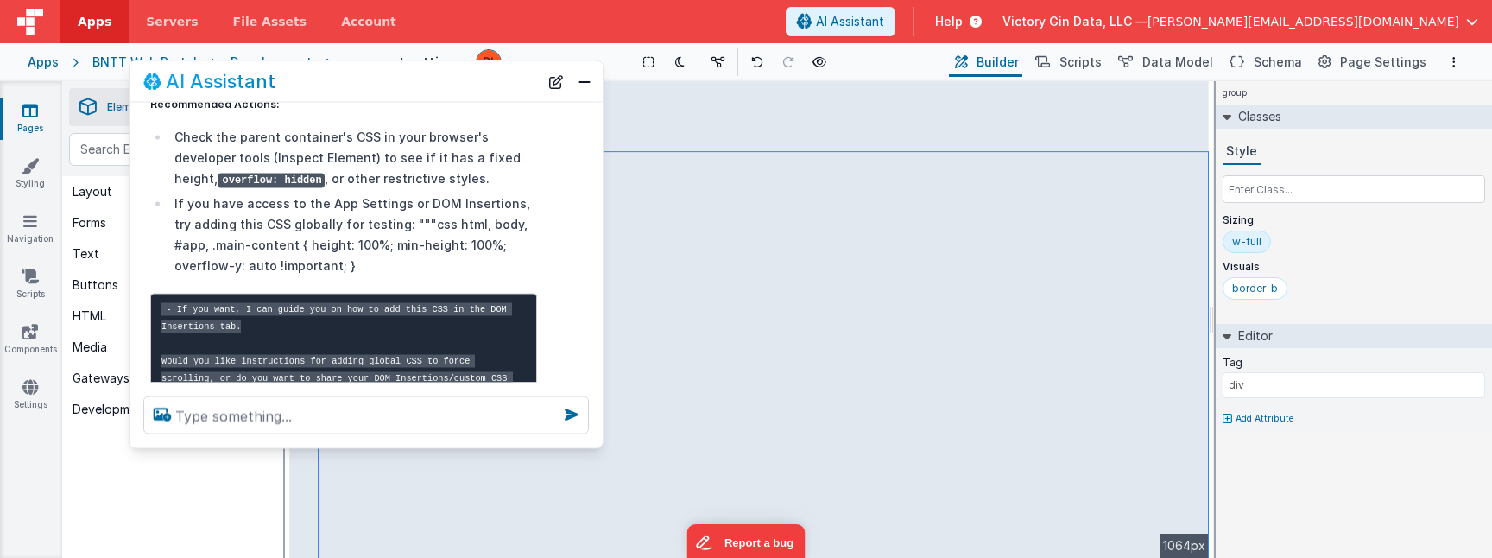
click at [598, 82] on div "AI Assistant" at bounding box center [366, 81] width 473 height 41
click at [592, 82] on button "Close" at bounding box center [584, 81] width 22 height 24
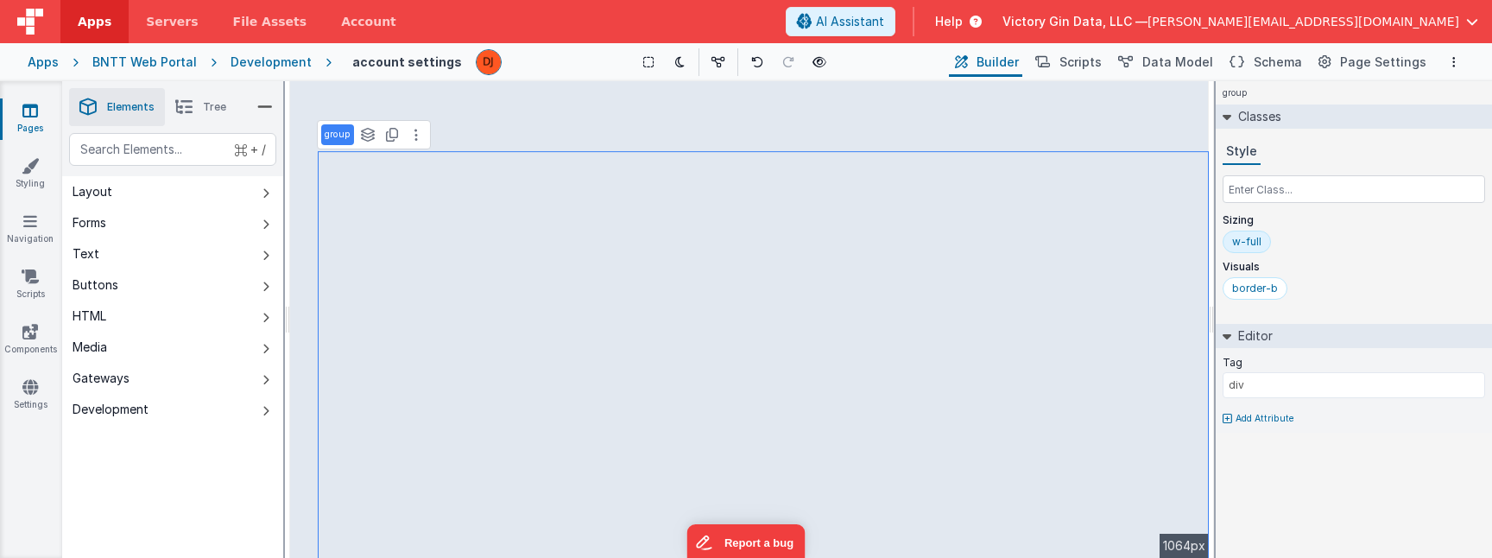
click at [41, 117] on link "Pages" at bounding box center [30, 119] width 62 height 35
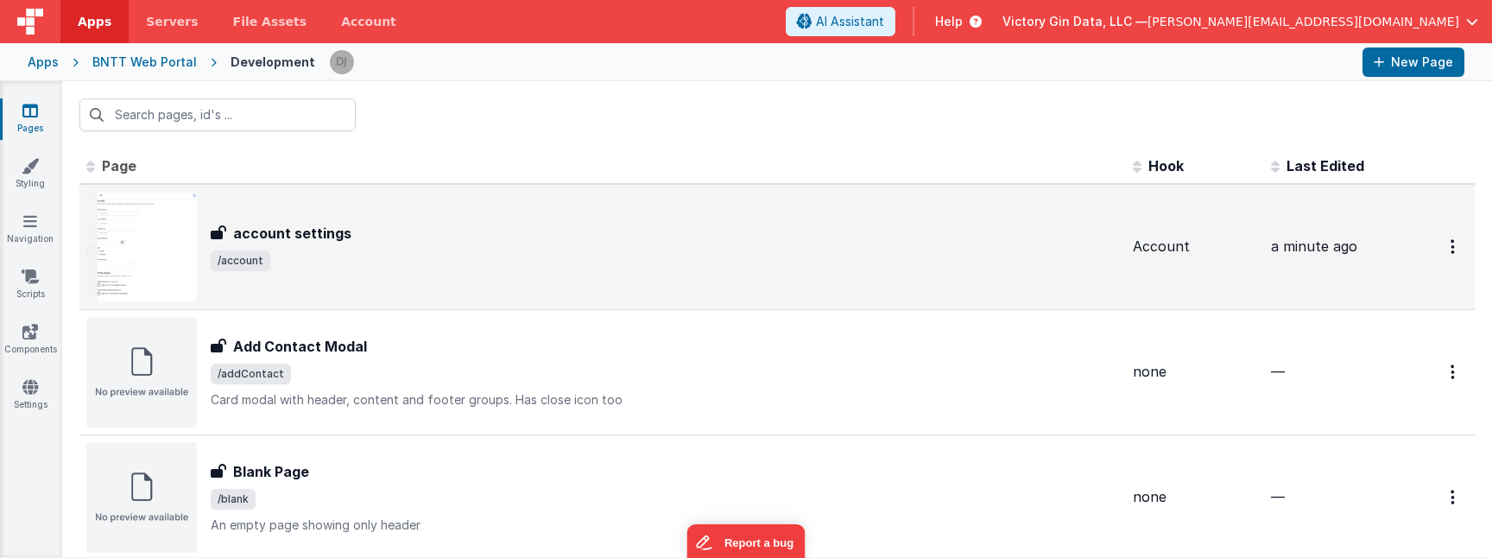
click at [1435, 232] on div at bounding box center [1438, 246] width 59 height 35
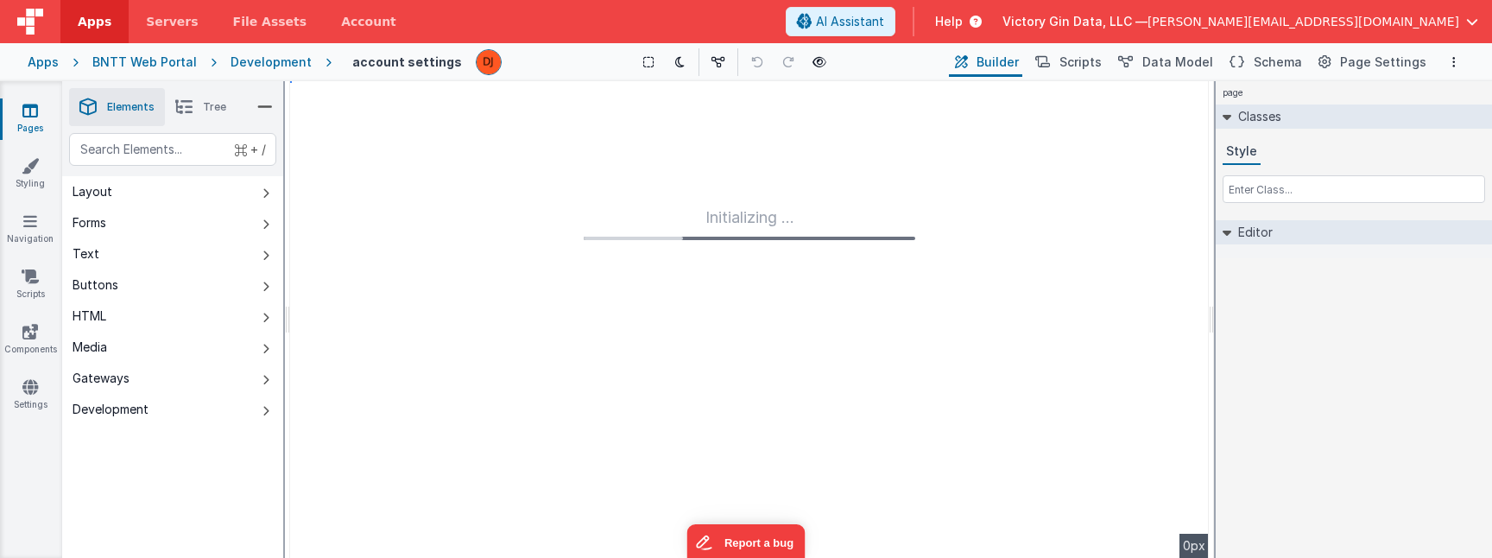
click at [38, 72] on div "Apps BNTT Web Portal Development account settings Show Group Outlines Toggle Da…" at bounding box center [746, 62] width 1492 height 38
click at [275, 47] on div "Apps BNTT Web Portal Development account settings Show Group Outlines Toggle Da…" at bounding box center [746, 62] width 1492 height 38
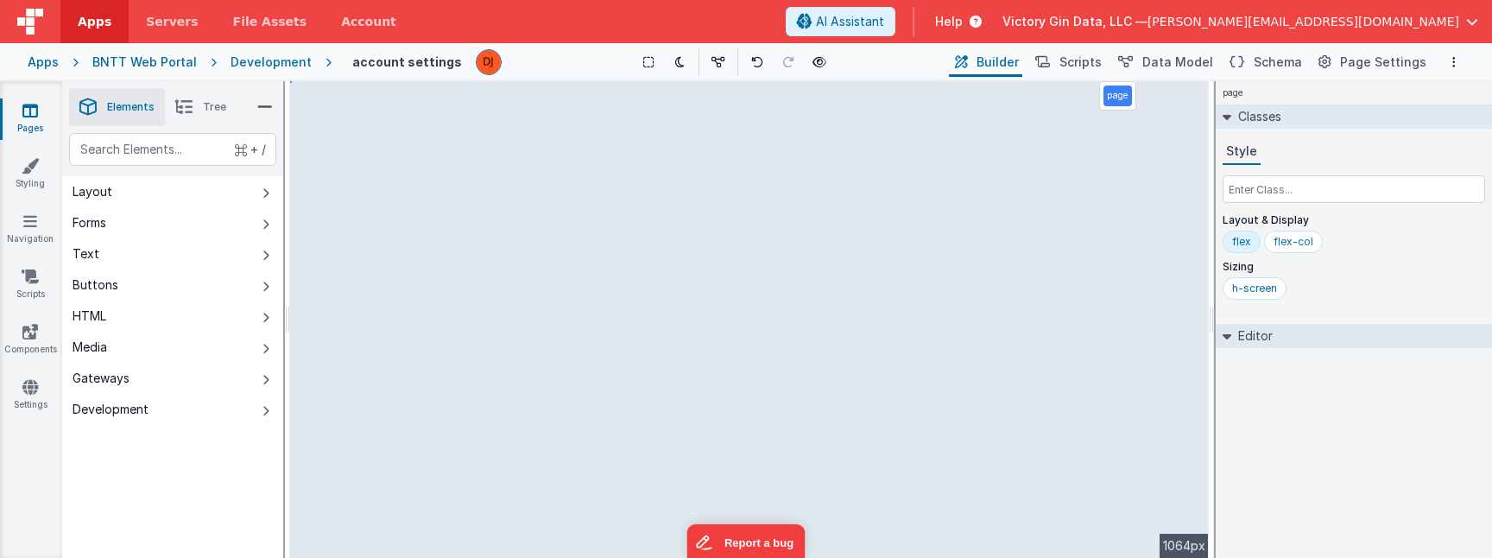
click at [275, 77] on div "Apps BNTT Web Portal Development account settings Show Group Outlines Toggle Da…" at bounding box center [746, 62] width 1492 height 38
click at [275, 65] on div "Development" at bounding box center [271, 62] width 81 height 17
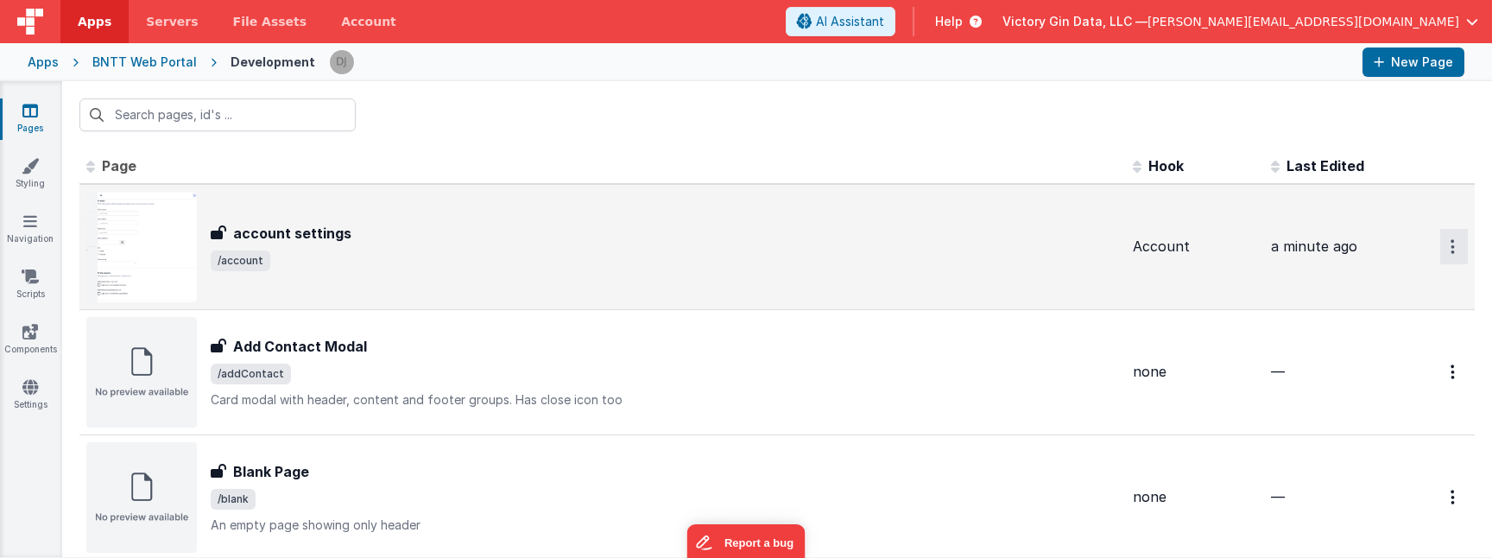
click at [1453, 235] on button "Options" at bounding box center [1454, 246] width 28 height 35
drag, startPoint x: 1371, startPoint y: 389, endPoint x: 1134, endPoint y: 259, distance: 270.9
click at [1134, 259] on tr "FR_2DD31D71-4E36-104E-9CEB-922BCCC93522 account settings account settings /acco…" at bounding box center [777, 247] width 1396 height 126
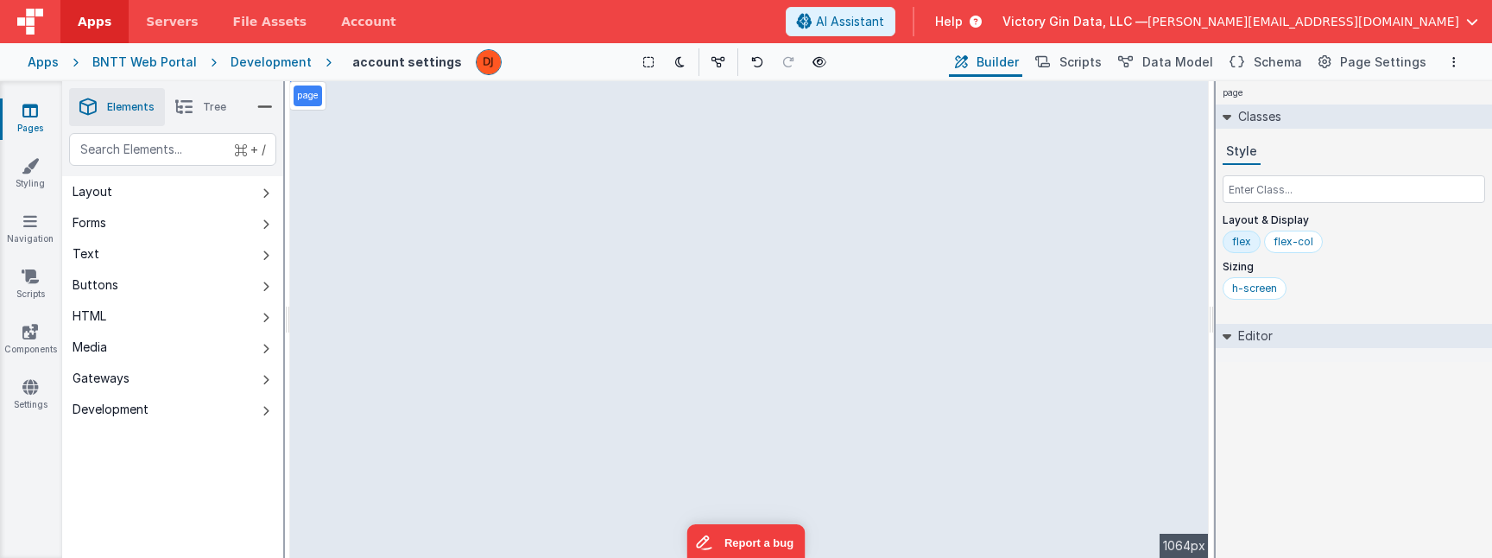
click at [571, 348] on div "page --> 1064px" at bounding box center [749, 319] width 919 height 477
click at [473, 293] on div "page --> 1064px" at bounding box center [749, 319] width 919 height 477
click at [133, 233] on button "Forms" at bounding box center [172, 222] width 221 height 31
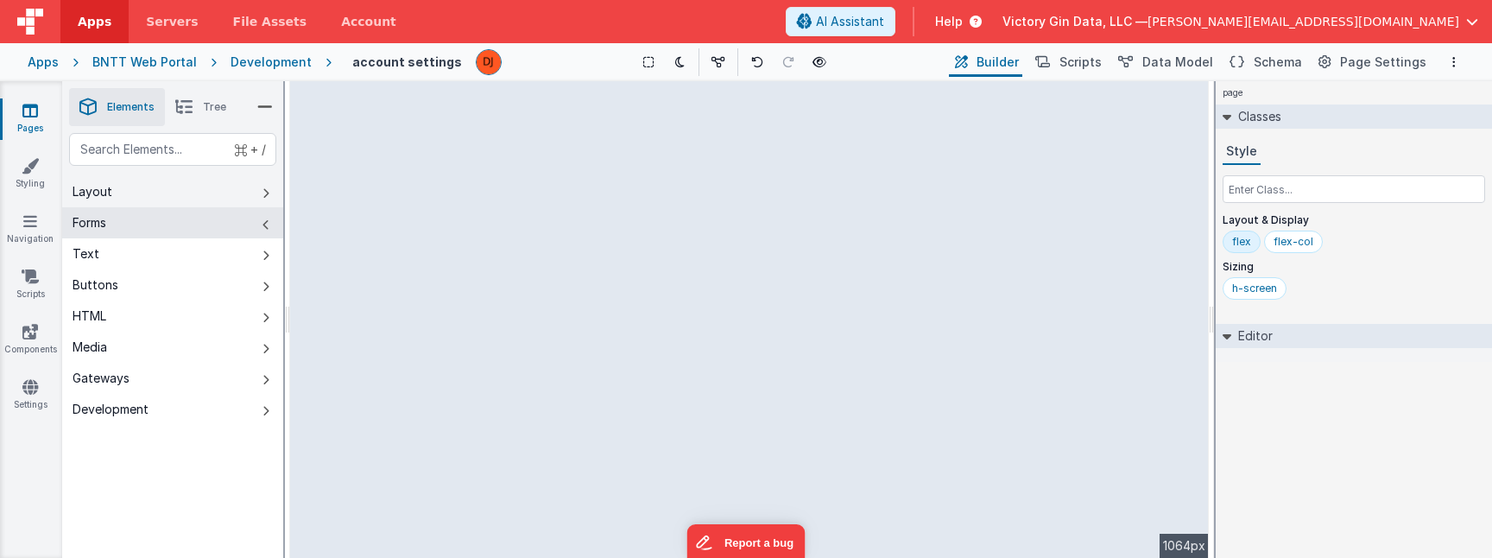
click at [154, 192] on button "Layout" at bounding box center [172, 191] width 221 height 31
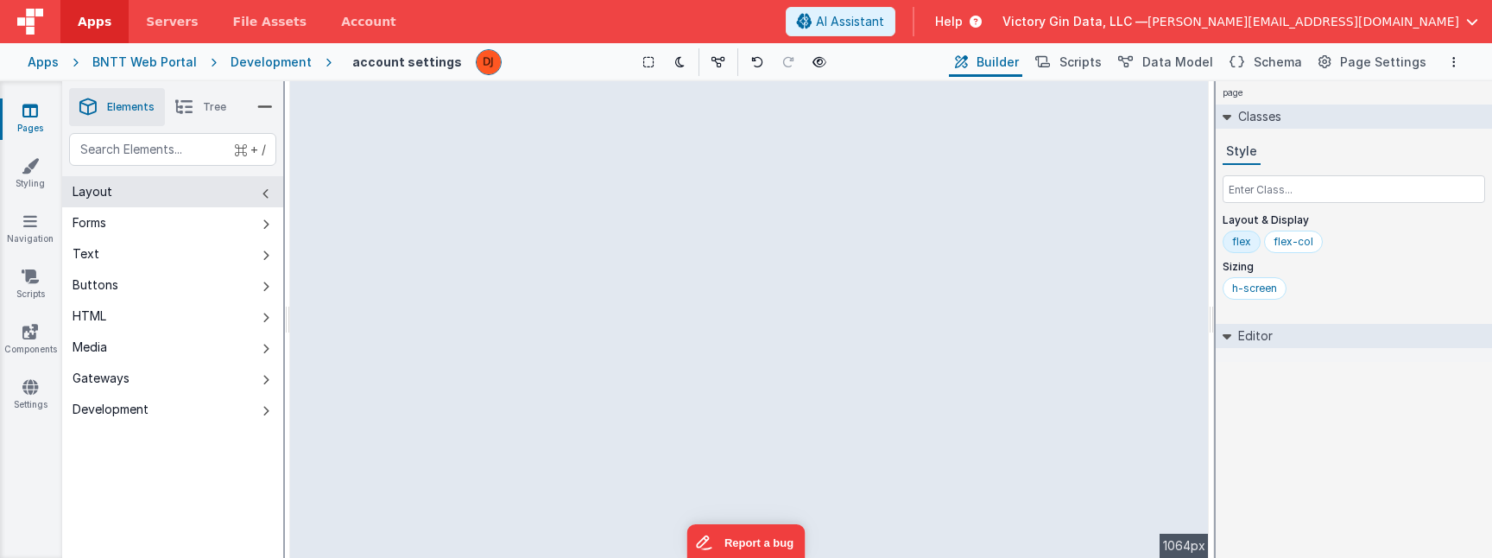
click at [692, 328] on div "--> 1064px" at bounding box center [749, 319] width 919 height 477
click at [540, 328] on div "--> 1064px" at bounding box center [749, 319] width 919 height 477
click at [180, 258] on button "Text" at bounding box center [172, 253] width 221 height 31
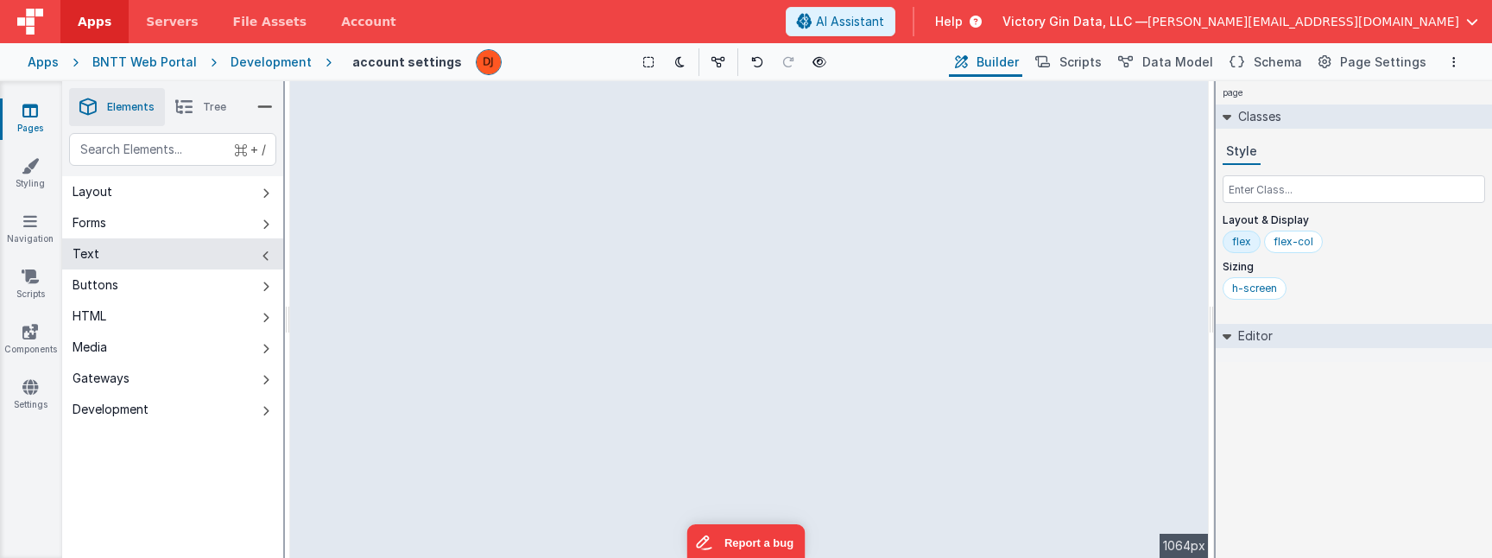
click at [943, 344] on div "--> 1064px" at bounding box center [749, 319] width 919 height 477
click at [765, 221] on div "--> 1064px" at bounding box center [749, 319] width 919 height 477
click at [57, 112] on link "Pages" at bounding box center [30, 119] width 62 height 35
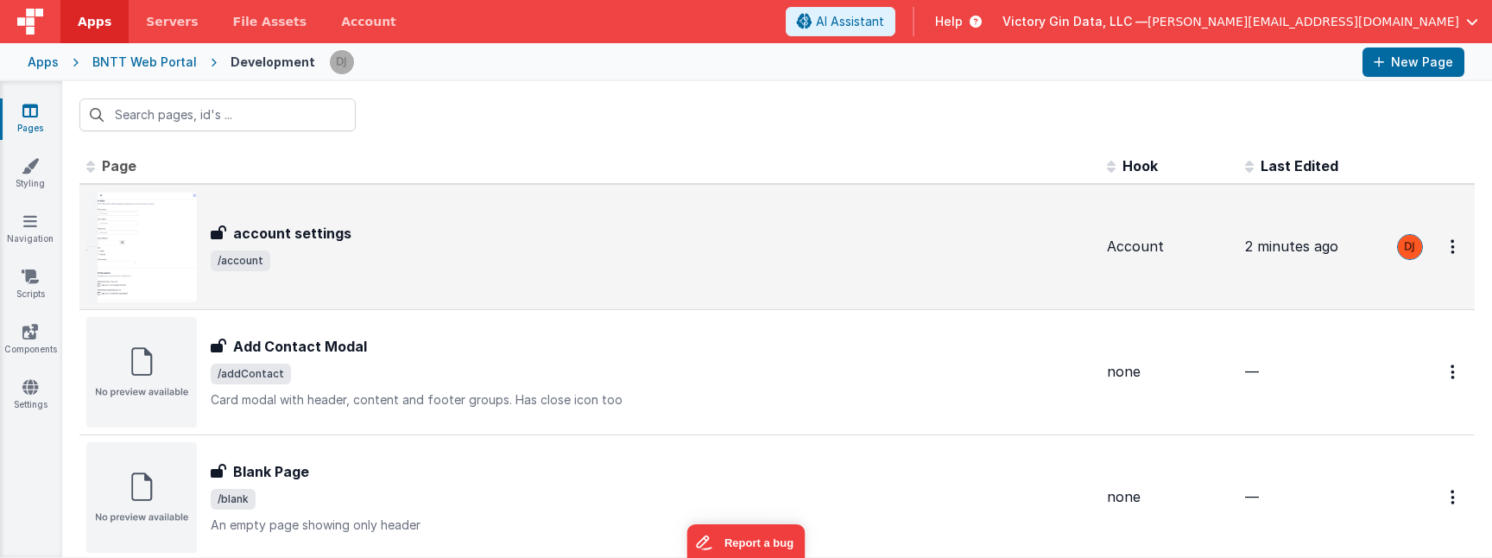
click at [383, 238] on div "account settings" at bounding box center [652, 233] width 883 height 21
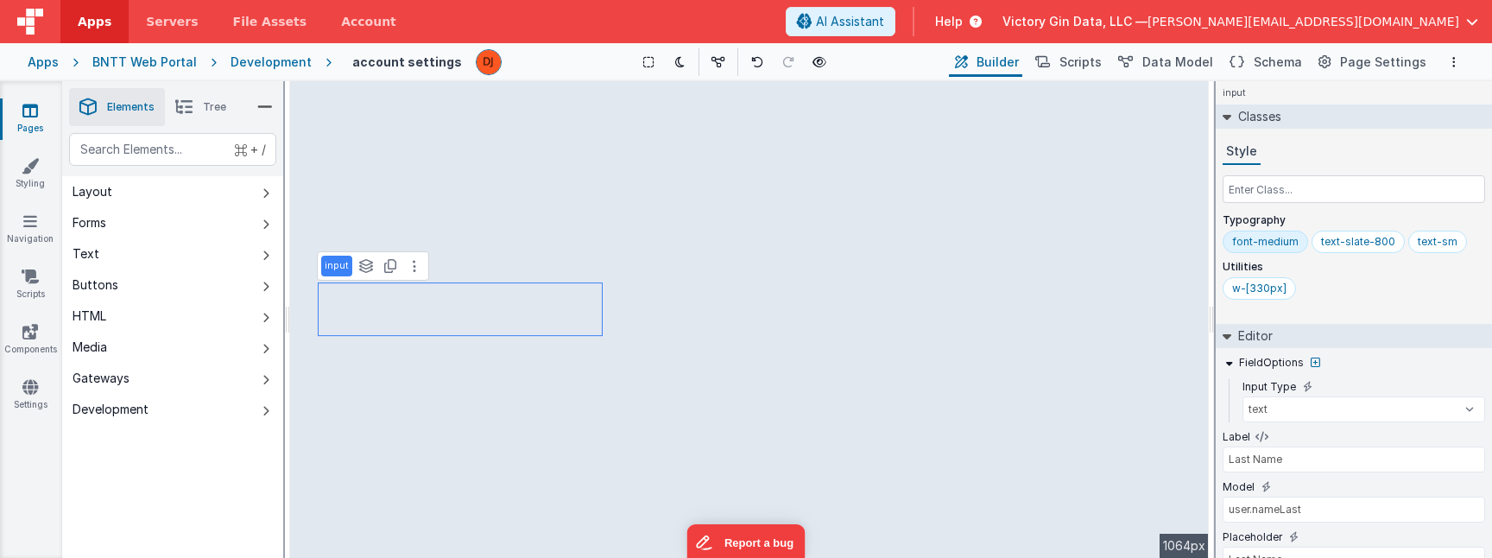
type input "First Name"
type input "user.nameFirst"
type input "First Name"
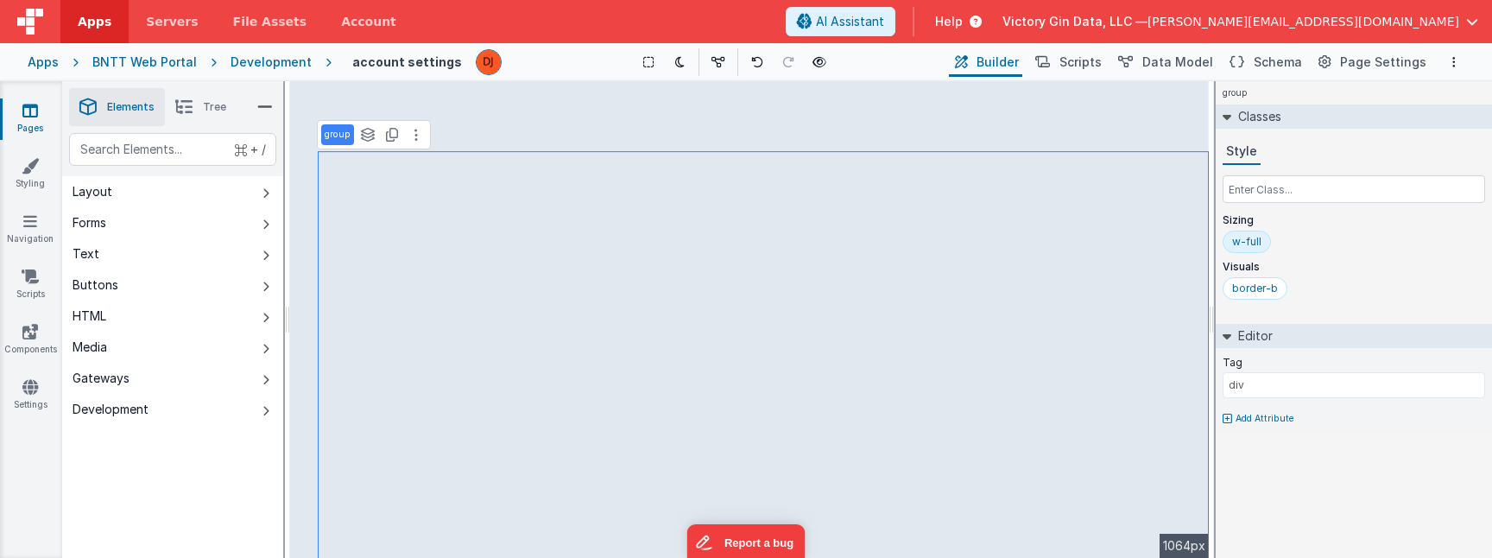
click at [60, 129] on link "Pages" at bounding box center [30, 119] width 62 height 35
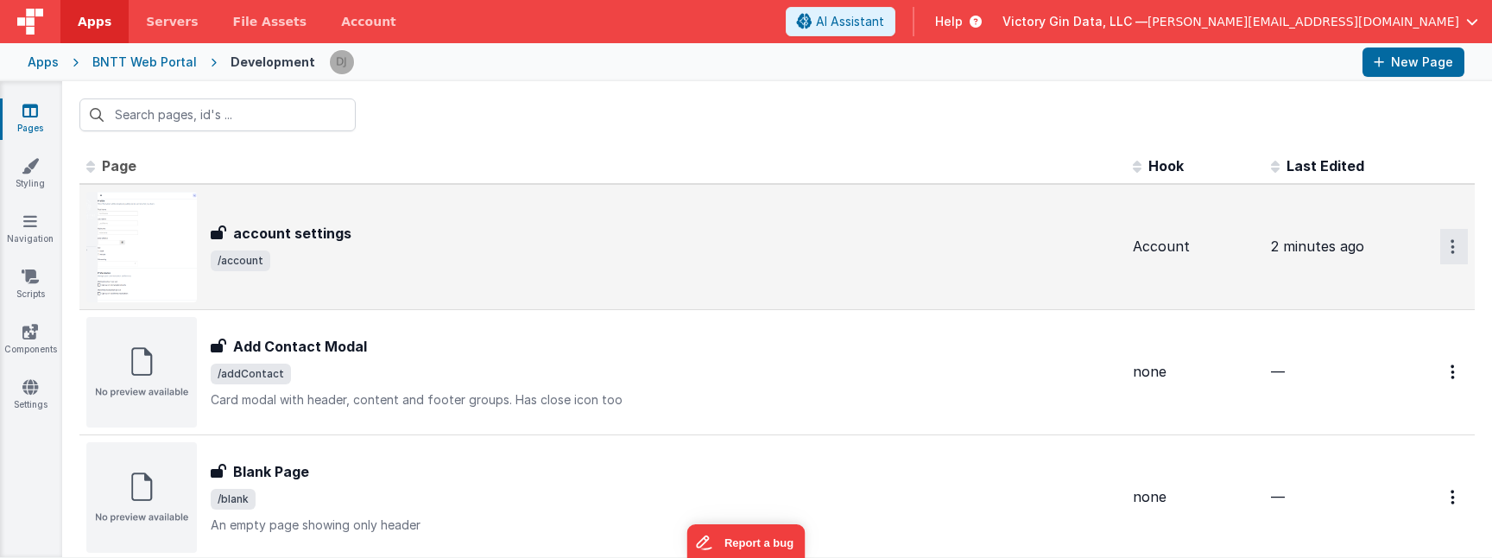
click at [1458, 259] on button "Options" at bounding box center [1454, 246] width 28 height 35
click at [1391, 389] on link "Delete" at bounding box center [1392, 381] width 152 height 31
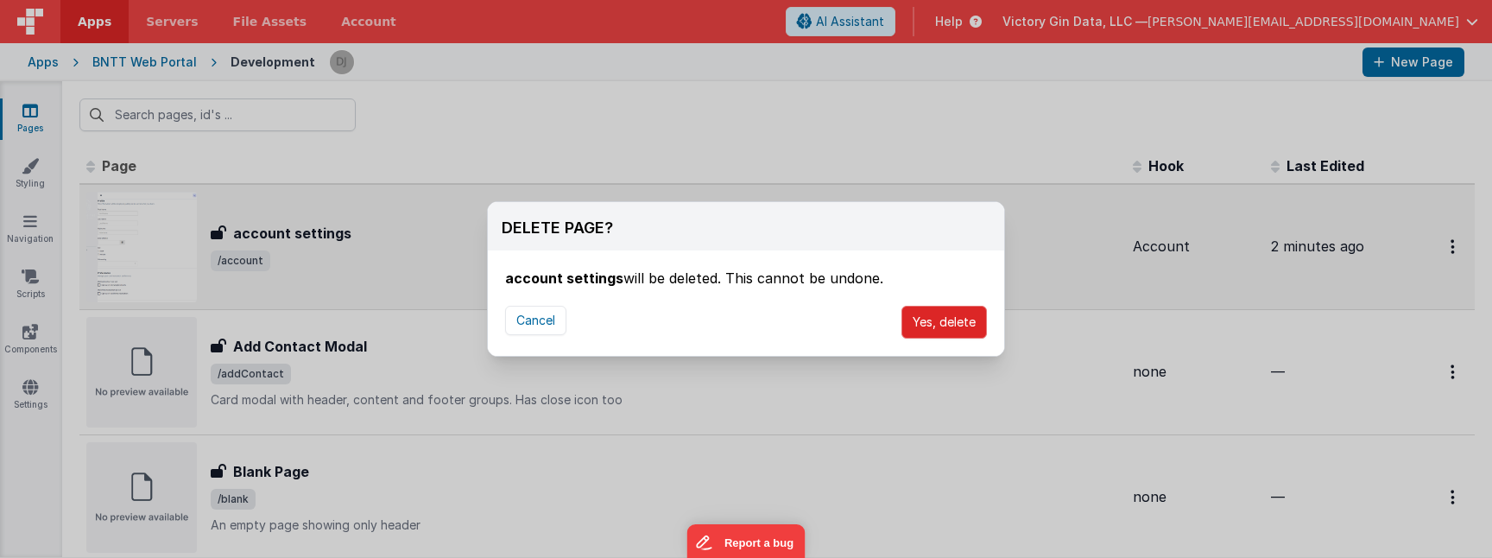
click at [953, 314] on button "Yes, delete" at bounding box center [944, 322] width 85 height 33
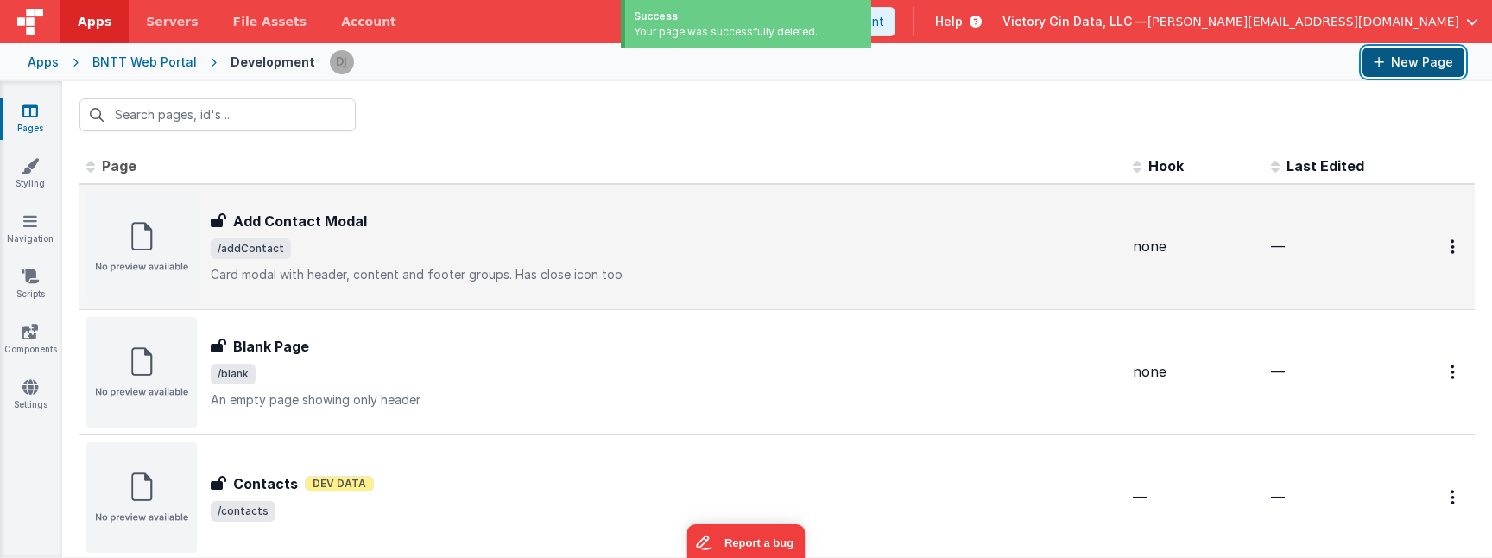
click at [1430, 66] on button "New Page" at bounding box center [1414, 61] width 102 height 29
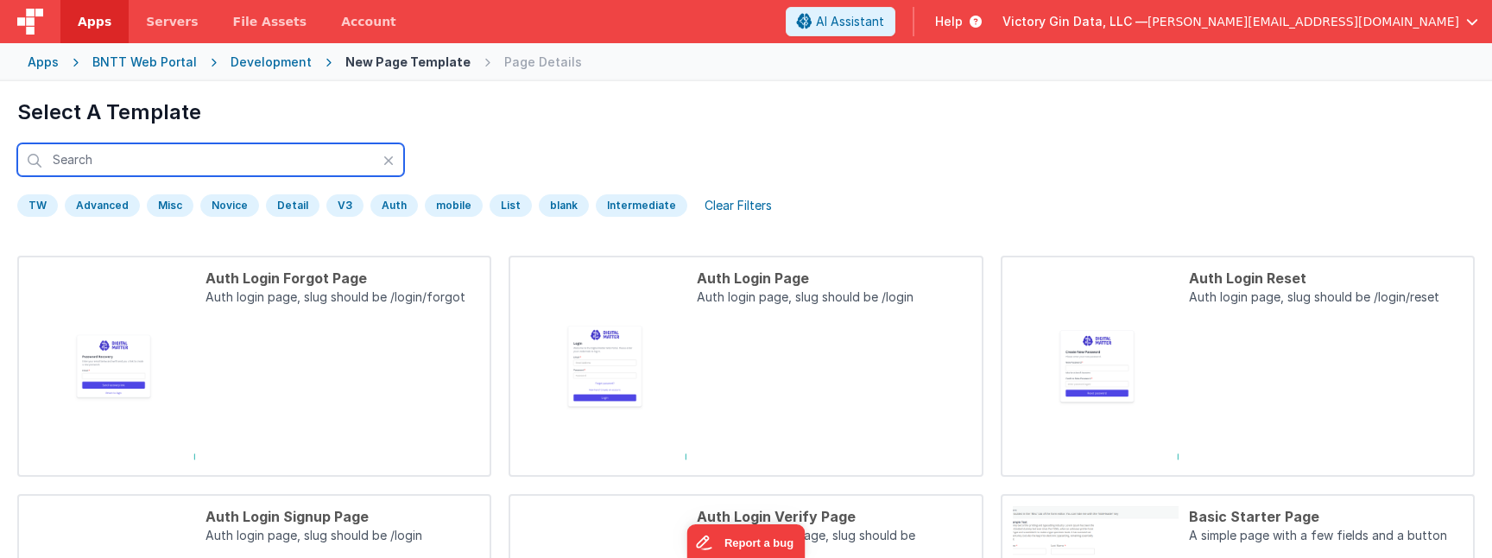
click at [157, 152] on input "text" at bounding box center [210, 159] width 387 height 33
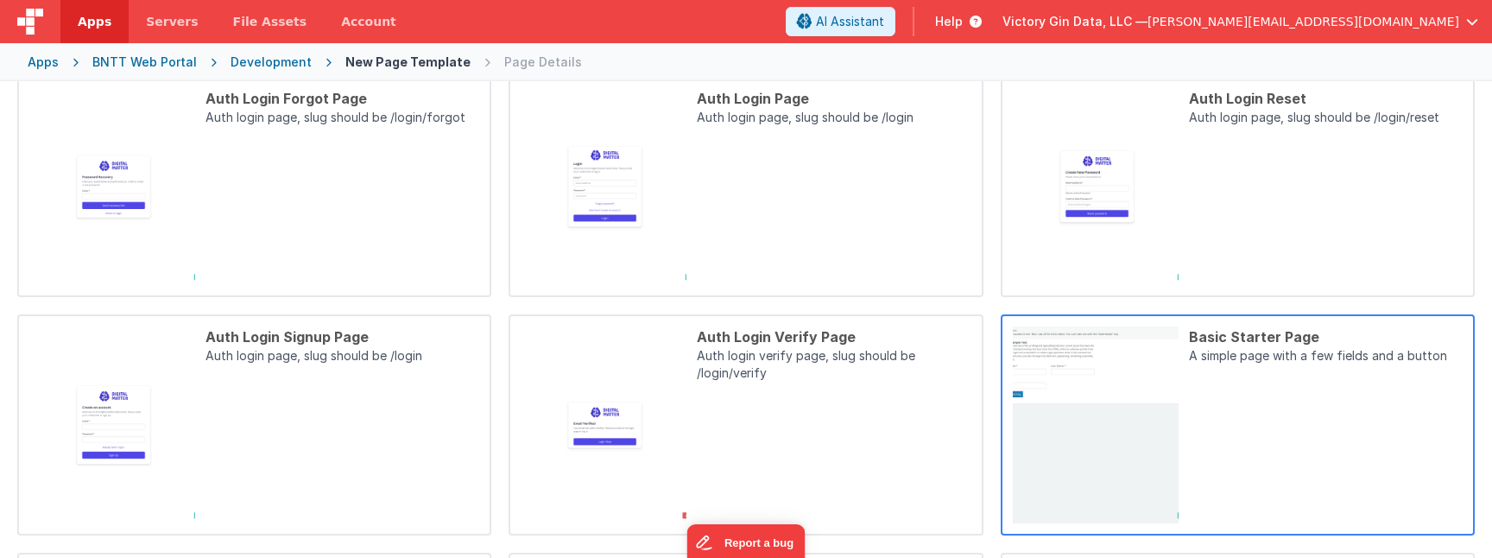
scroll to position [181, 0]
click at [1353, 382] on div "Basic Starter Page A simple page with a few fields and a button" at bounding box center [1321, 423] width 284 height 197
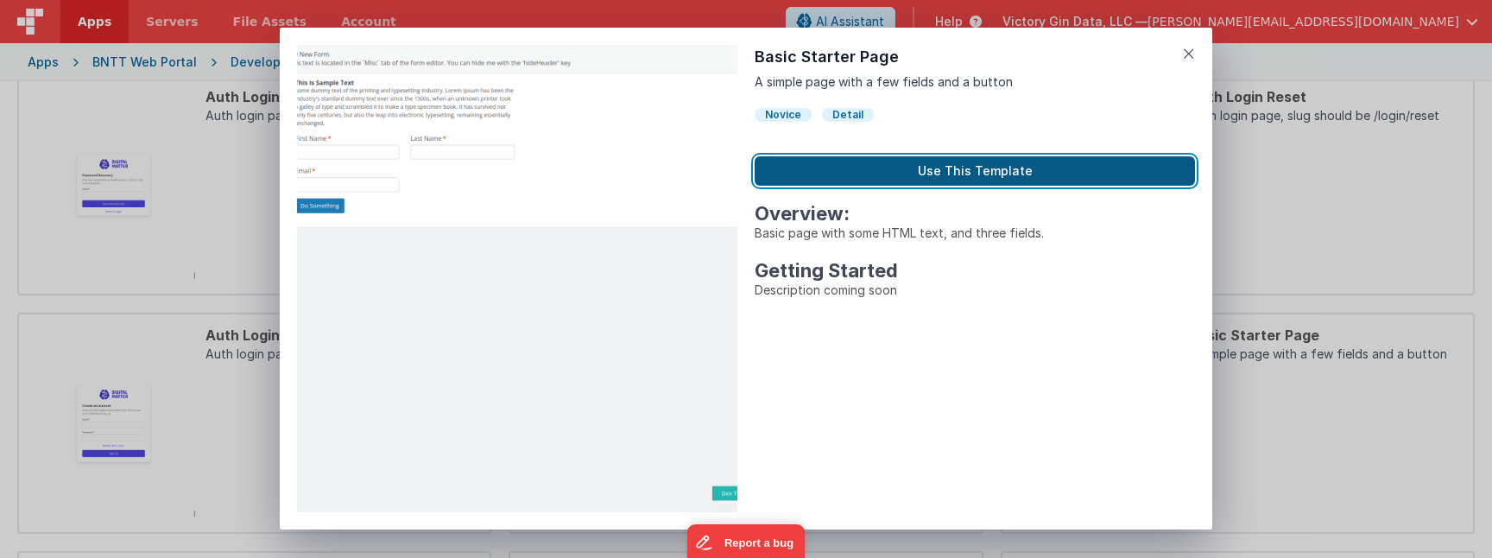
click at [921, 167] on button "Use This Template" at bounding box center [975, 170] width 440 height 29
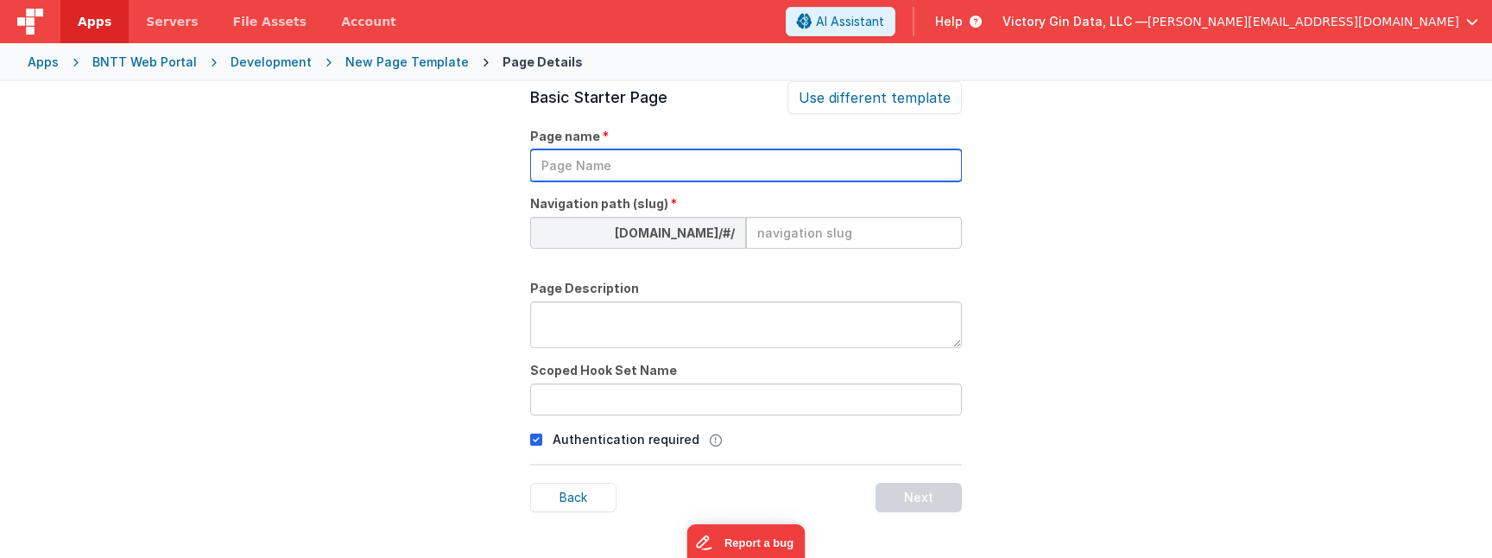
click at [600, 168] on input "text" at bounding box center [746, 165] width 432 height 32
type input "a"
type input "Account Details"
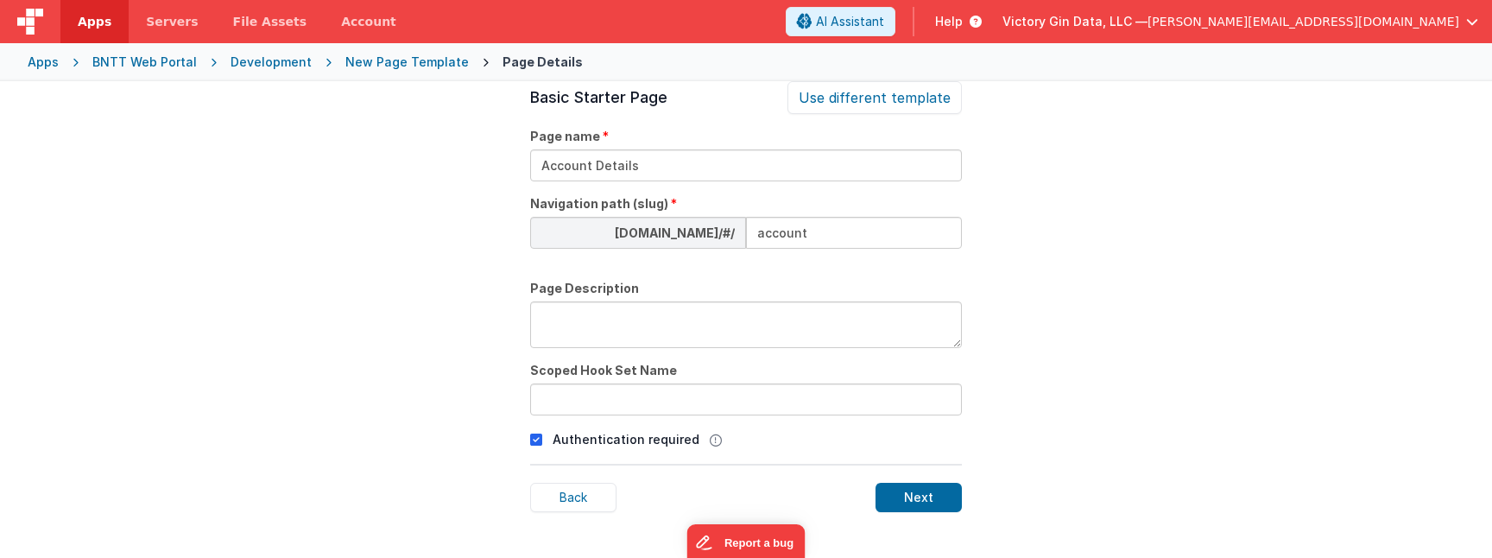
type input "account"
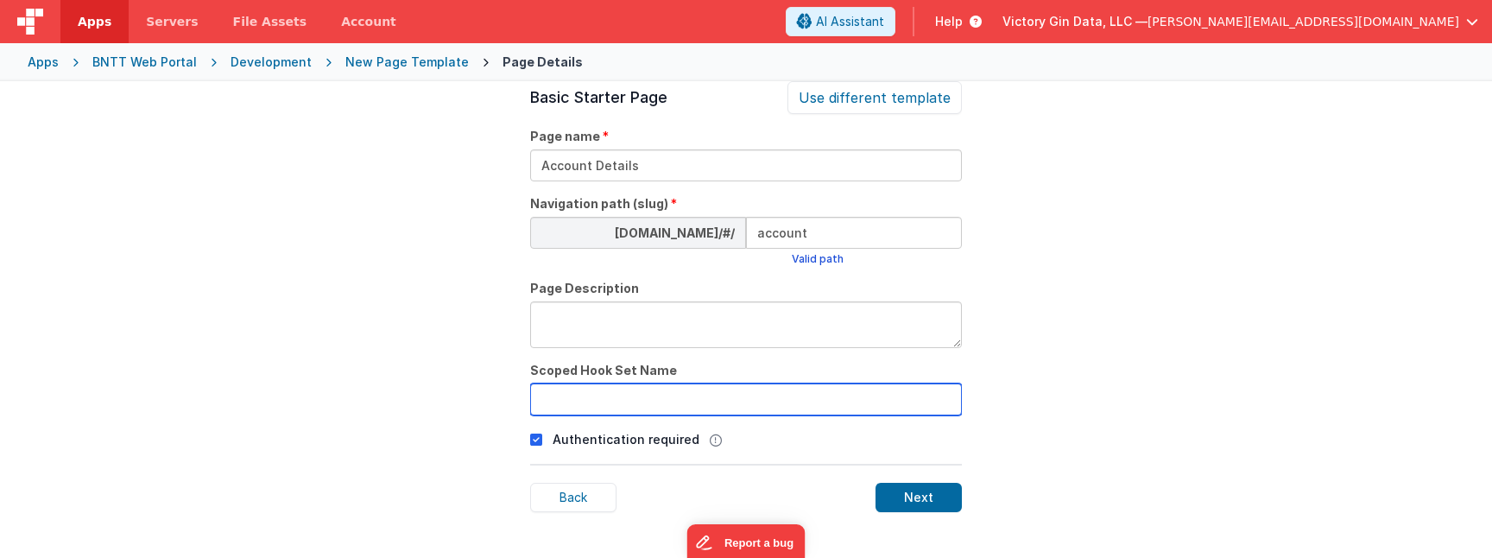
click at [787, 404] on input "text" at bounding box center [746, 399] width 432 height 32
type input "account"
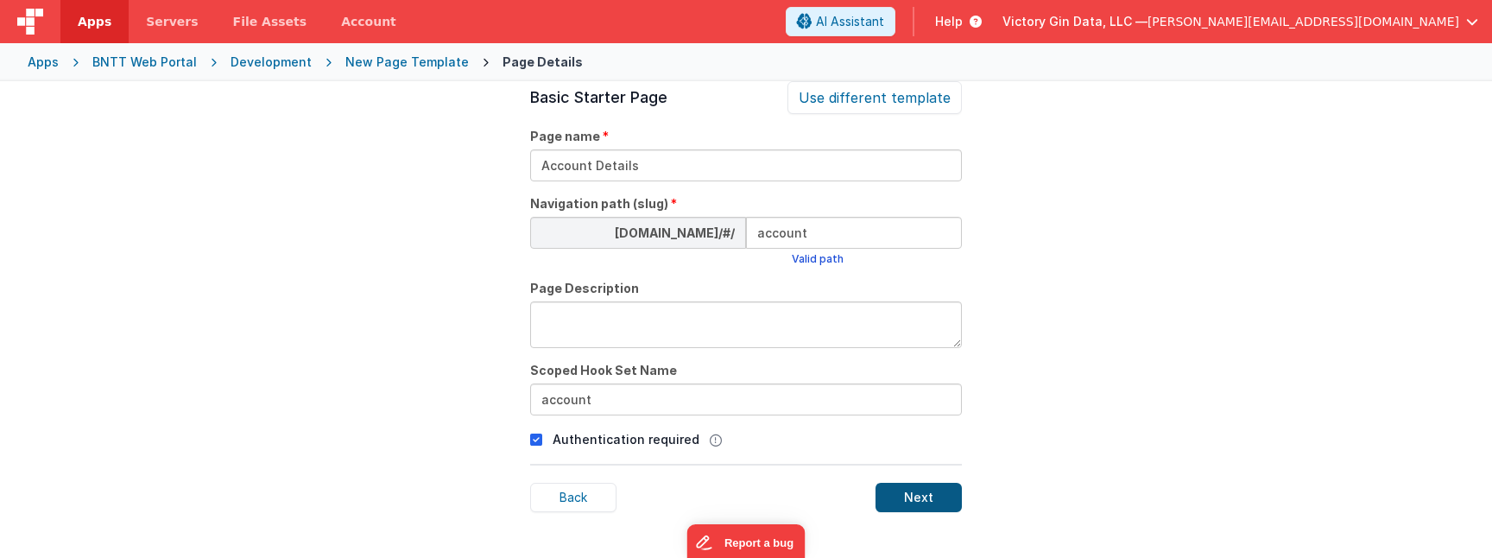
click at [934, 502] on div "Next" at bounding box center [919, 497] width 86 height 29
click at [388, 60] on div "New Page Template" at bounding box center [406, 62] width 123 height 17
click at [265, 52] on div "Apps BNTT Web Portal Development New Page Template Page Details" at bounding box center [746, 62] width 1492 height 38
click at [265, 60] on div "Development" at bounding box center [271, 62] width 81 height 17
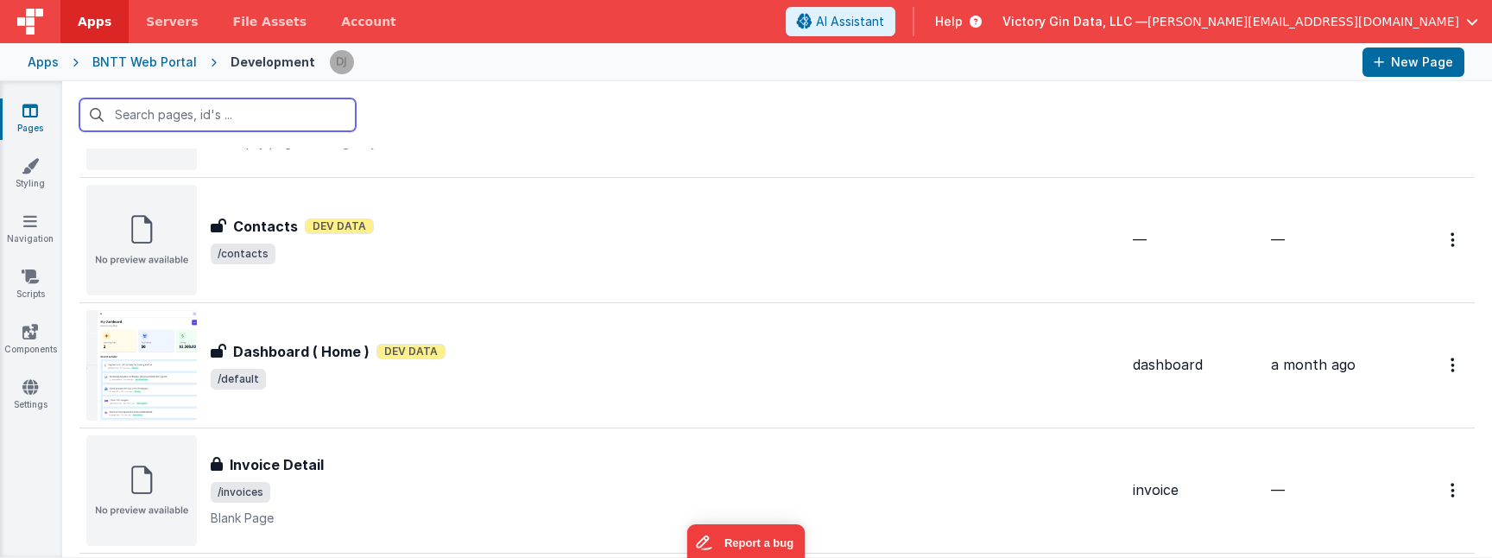
scroll to position [261, 0]
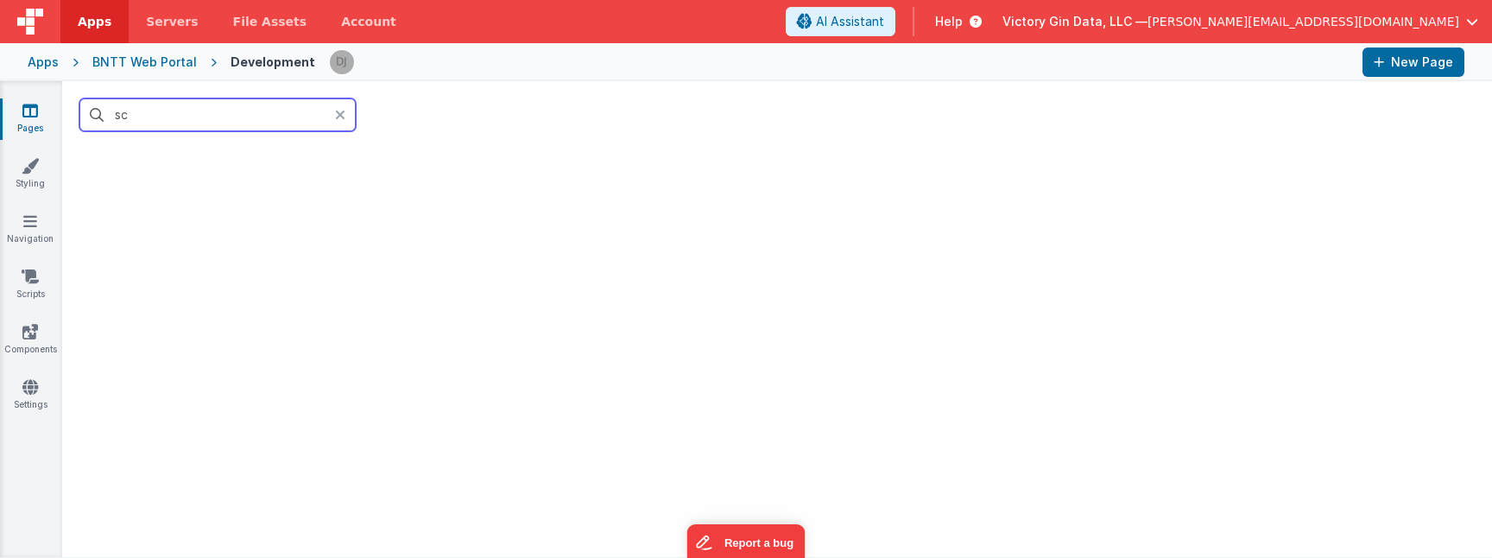
type input "s"
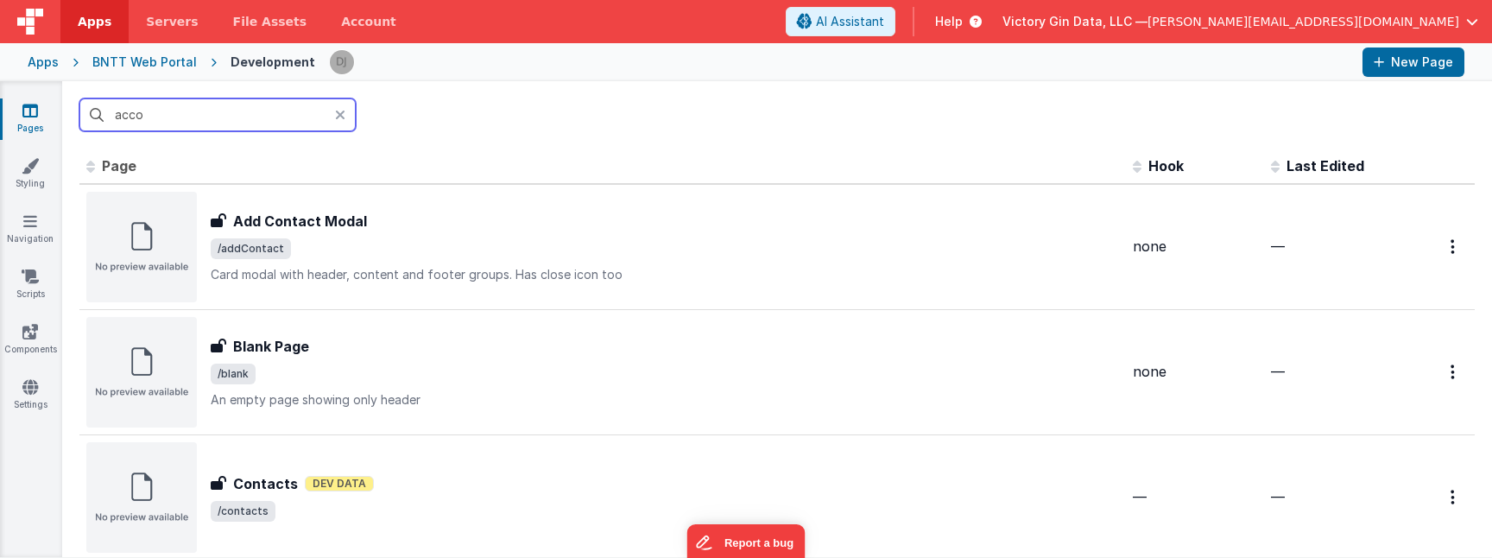
scroll to position [0, 0]
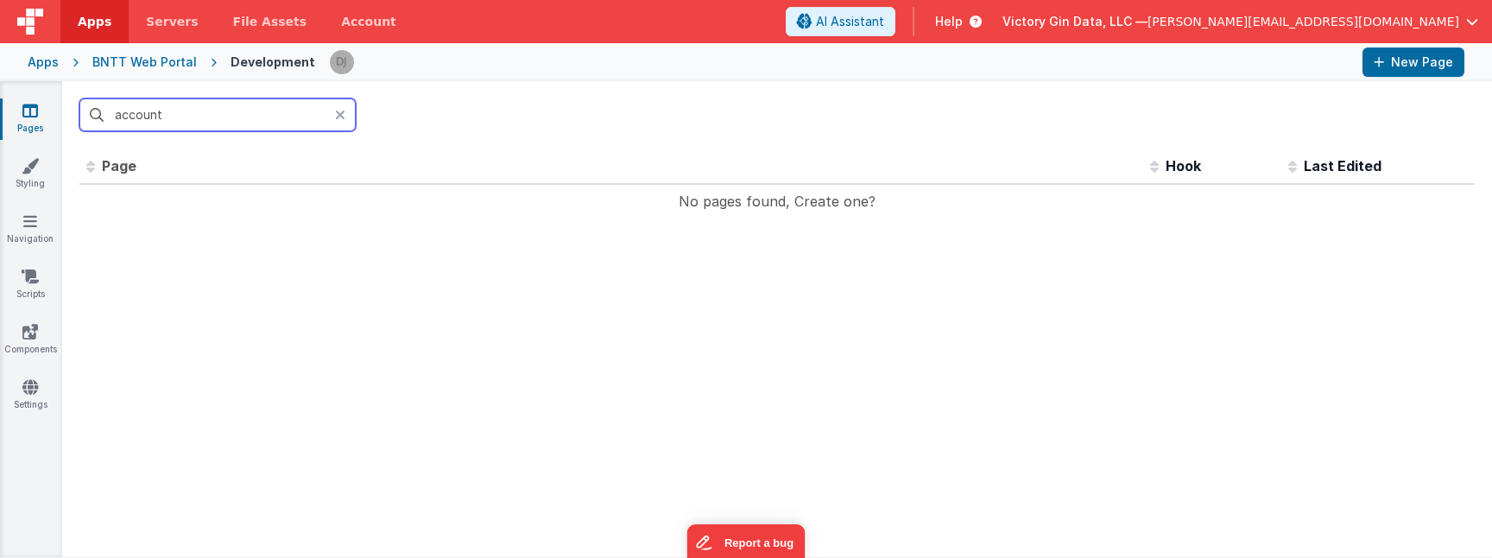
type input "accoun"
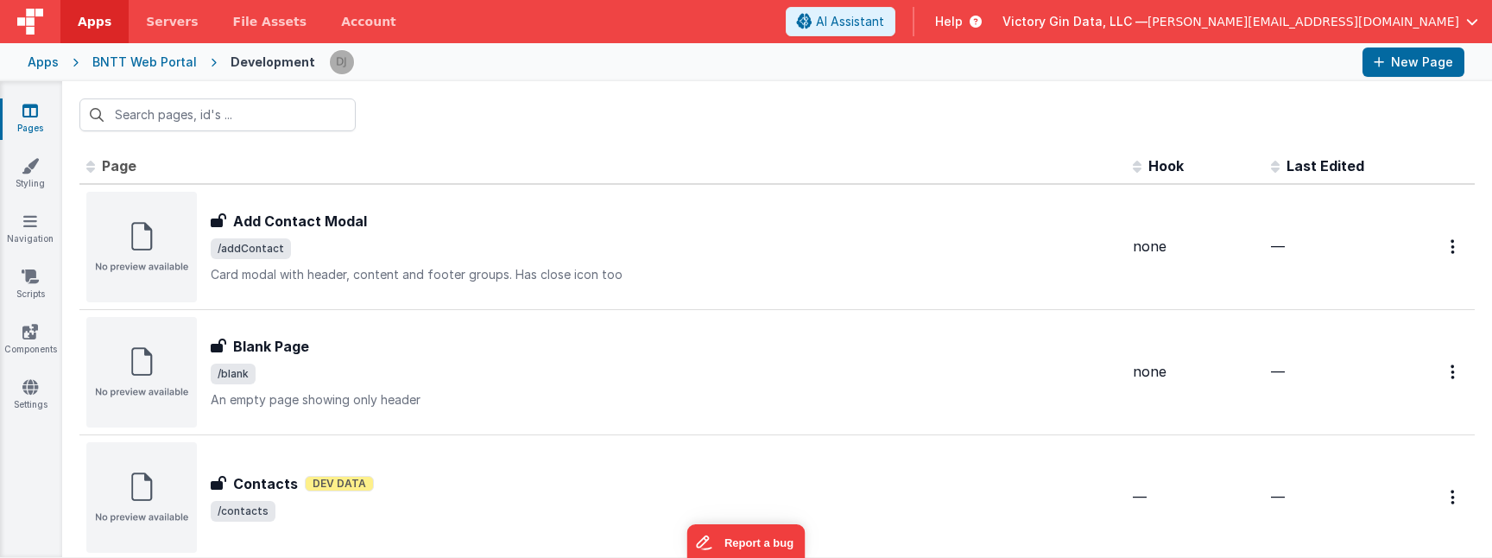
click at [491, 119] on div at bounding box center [777, 114] width 1430 height 67
click at [277, 122] on input "text" at bounding box center [217, 114] width 276 height 33
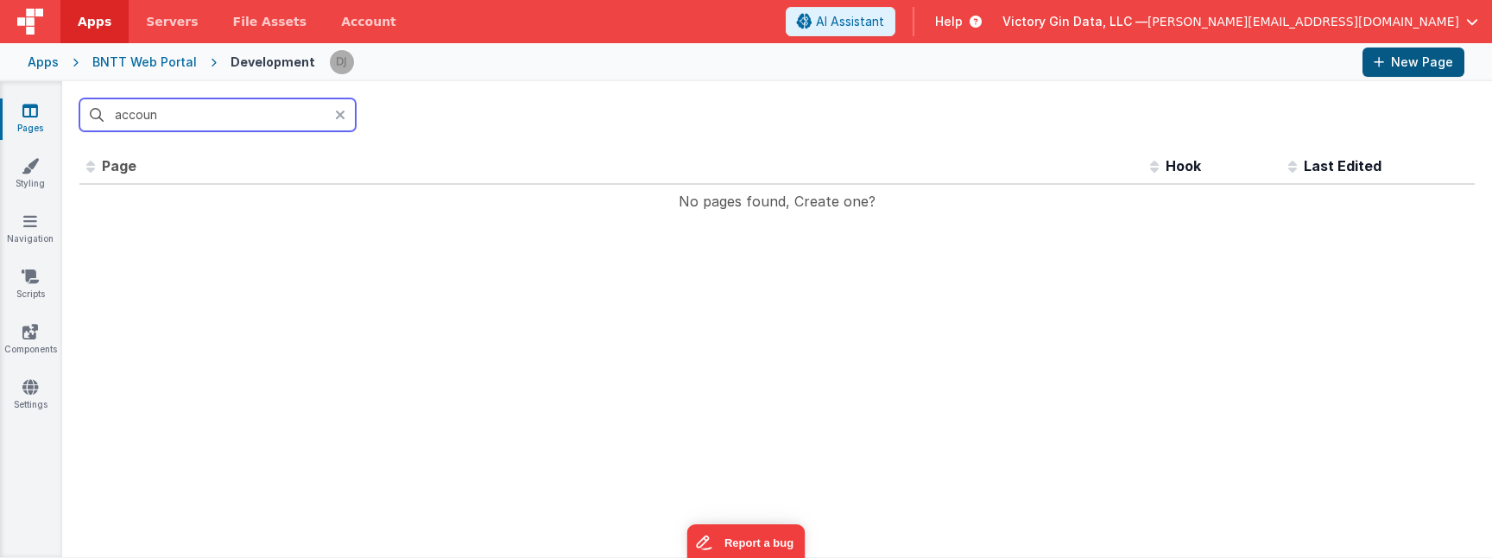
type input "accoun"
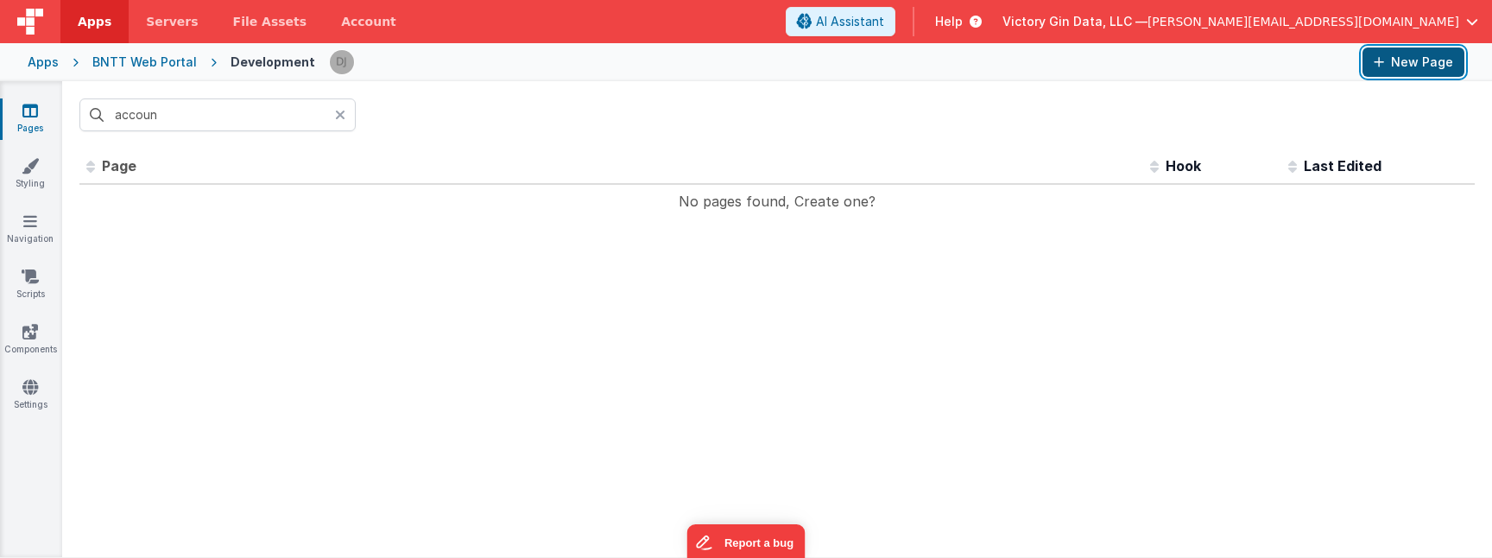
click at [1389, 70] on button "New Page" at bounding box center [1414, 61] width 102 height 29
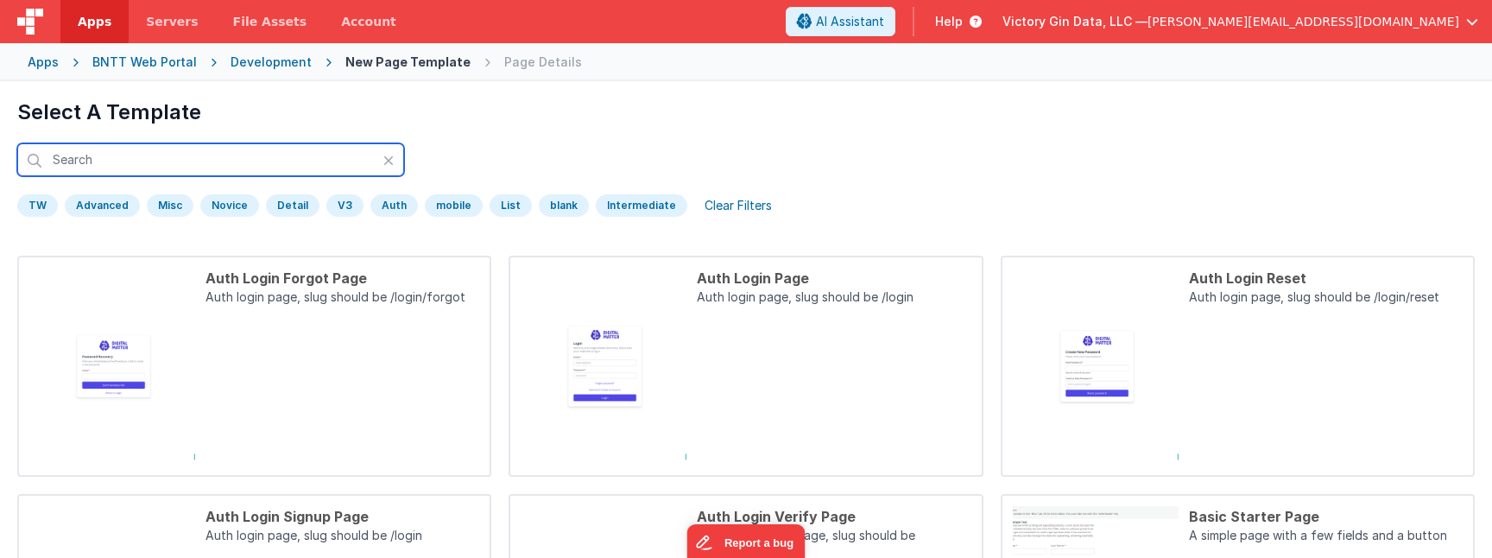
click at [171, 152] on input "text" at bounding box center [210, 159] width 387 height 33
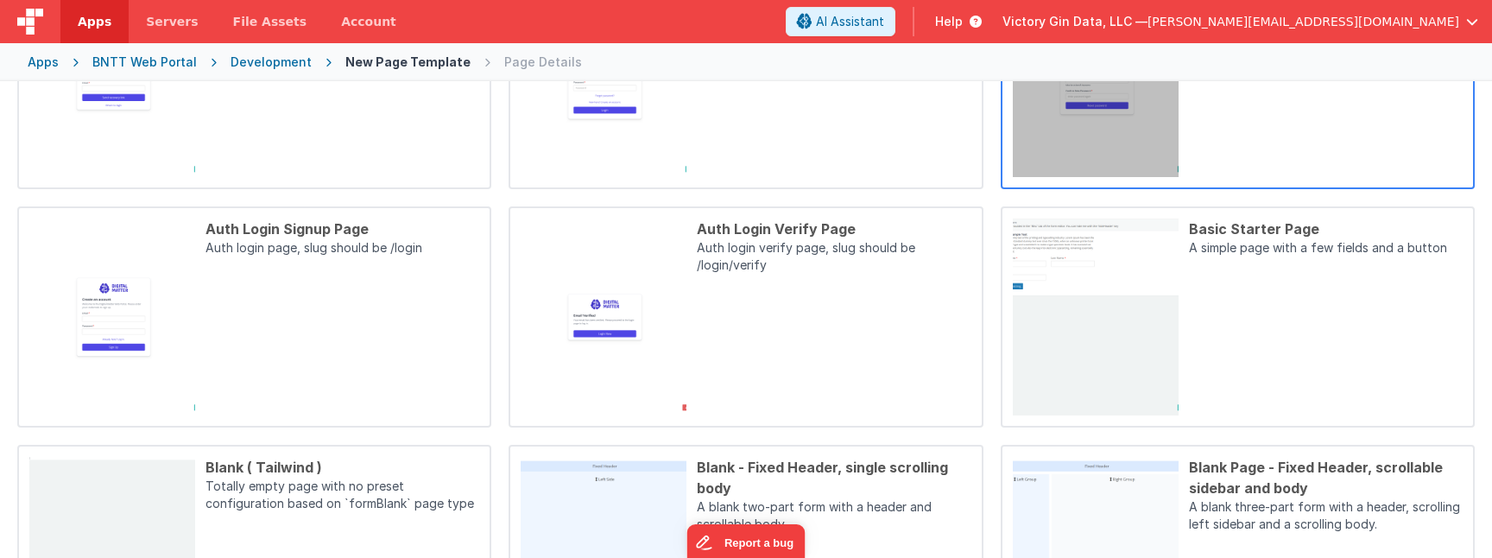
scroll to position [299, 0]
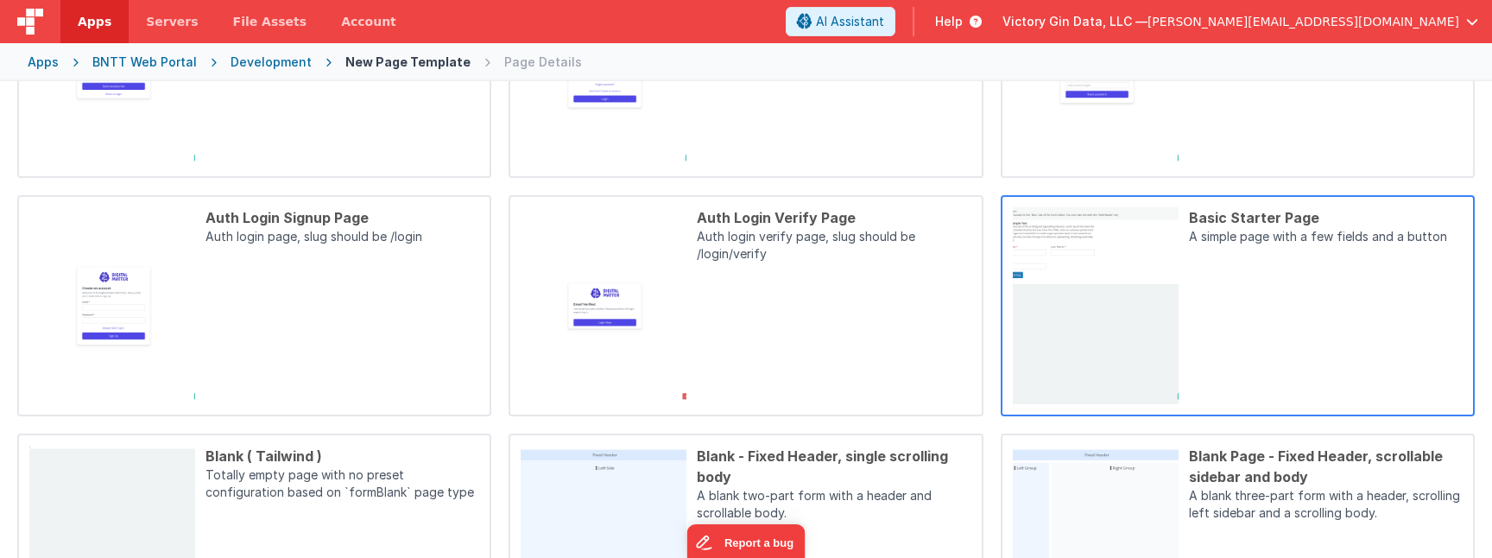
click at [1343, 259] on div "Basic Starter Page A simple page with a few fields and a button" at bounding box center [1321, 305] width 284 height 197
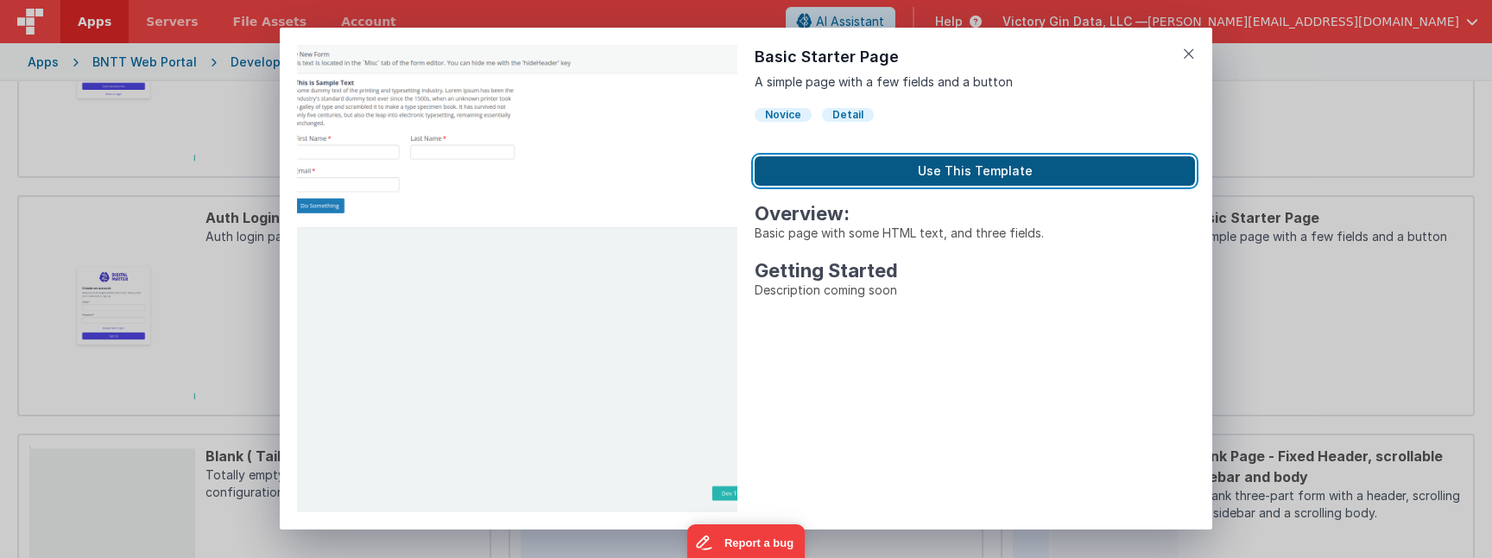
click at [963, 164] on button "Use This Template" at bounding box center [975, 170] width 440 height 29
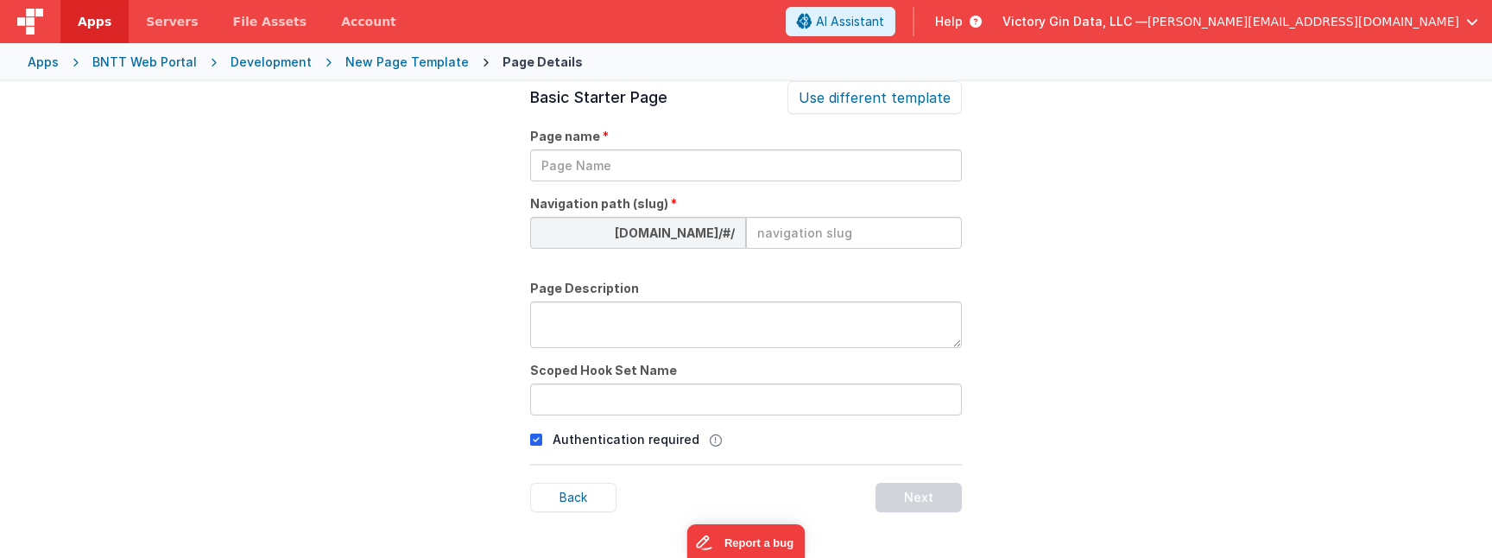
click at [744, 148] on div "Page name" at bounding box center [746, 155] width 432 height 54
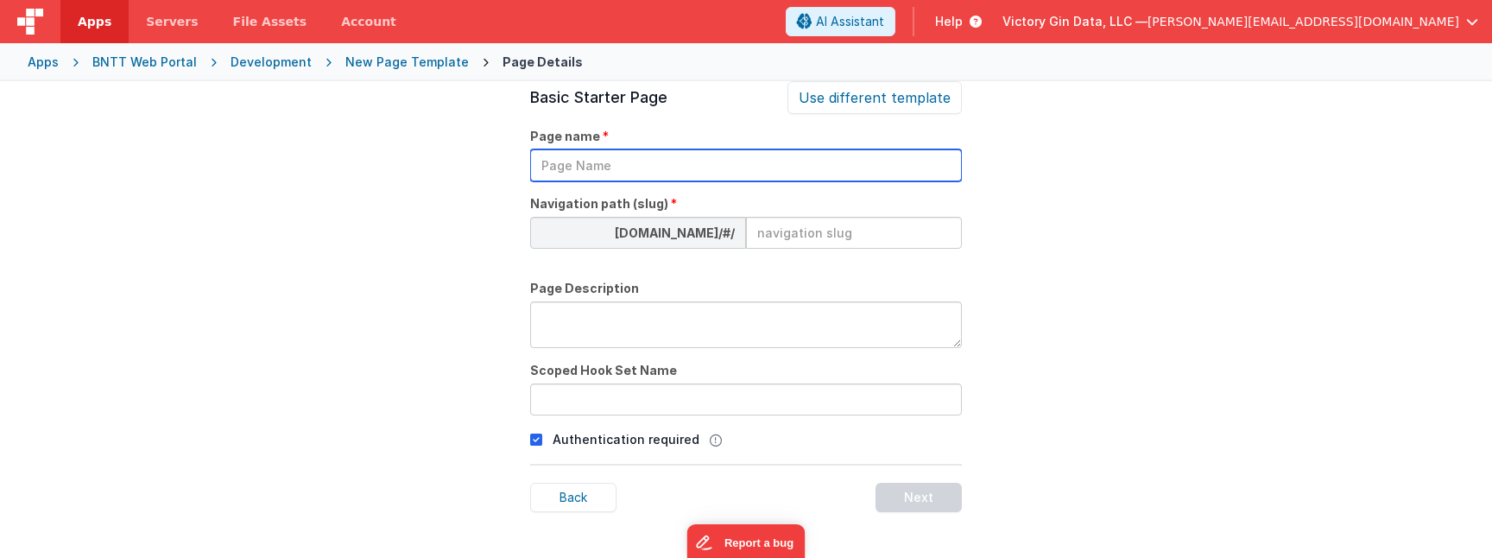
click at [744, 169] on input "text" at bounding box center [746, 165] width 432 height 32
type input "Account Details"
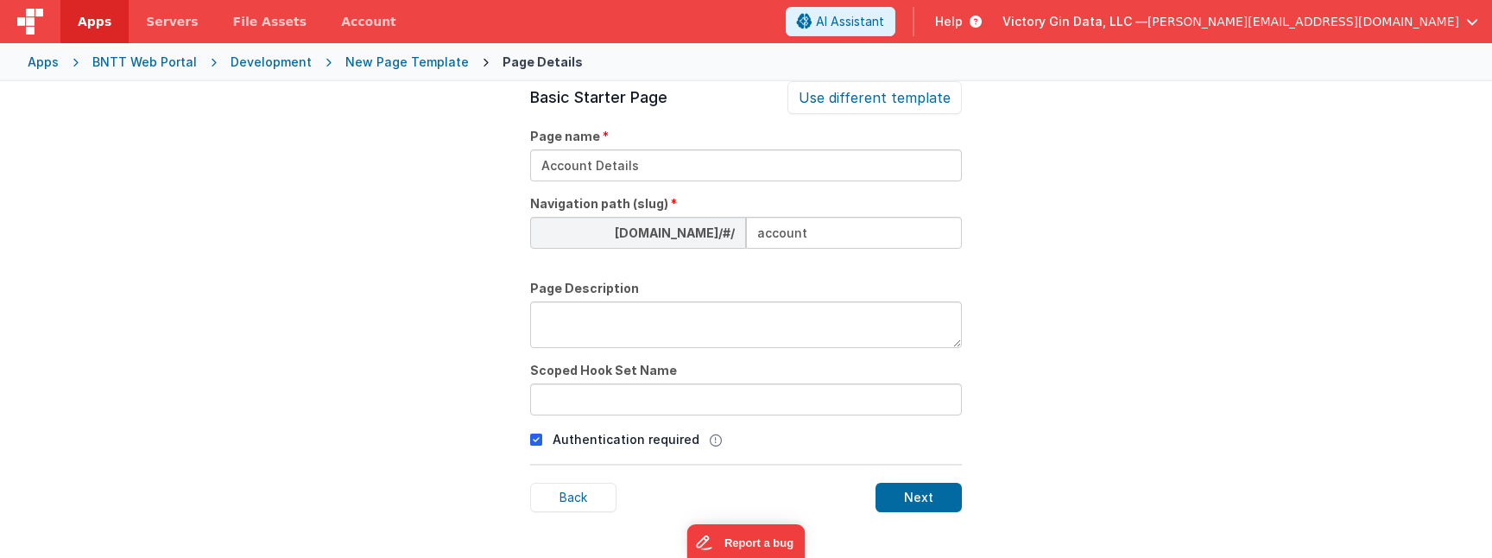
type input "account"
click at [653, 442] on p "Authentication required" at bounding box center [626, 439] width 147 height 18
click at [541, 440] on icon at bounding box center [536, 439] width 12 height 21
click at [939, 498] on div "Next" at bounding box center [919, 497] width 86 height 29
click at [925, 497] on div "Next" at bounding box center [919, 497] width 86 height 29
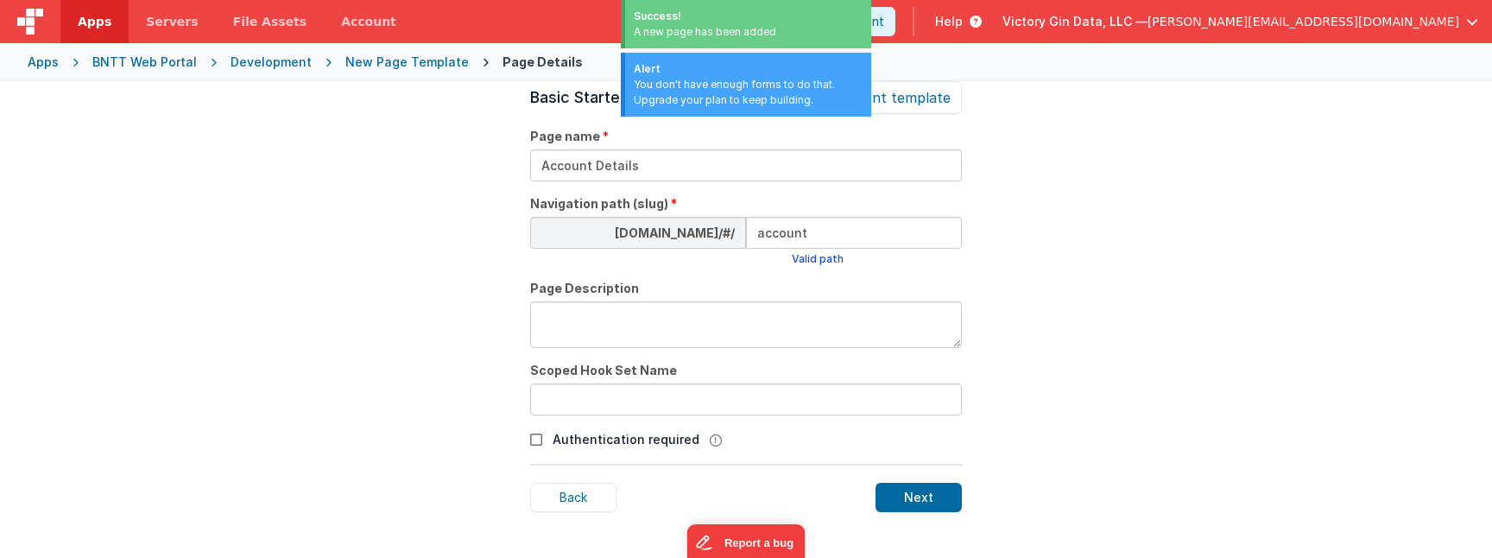
click at [832, 256] on div "Valid path" at bounding box center [818, 259] width 52 height 14
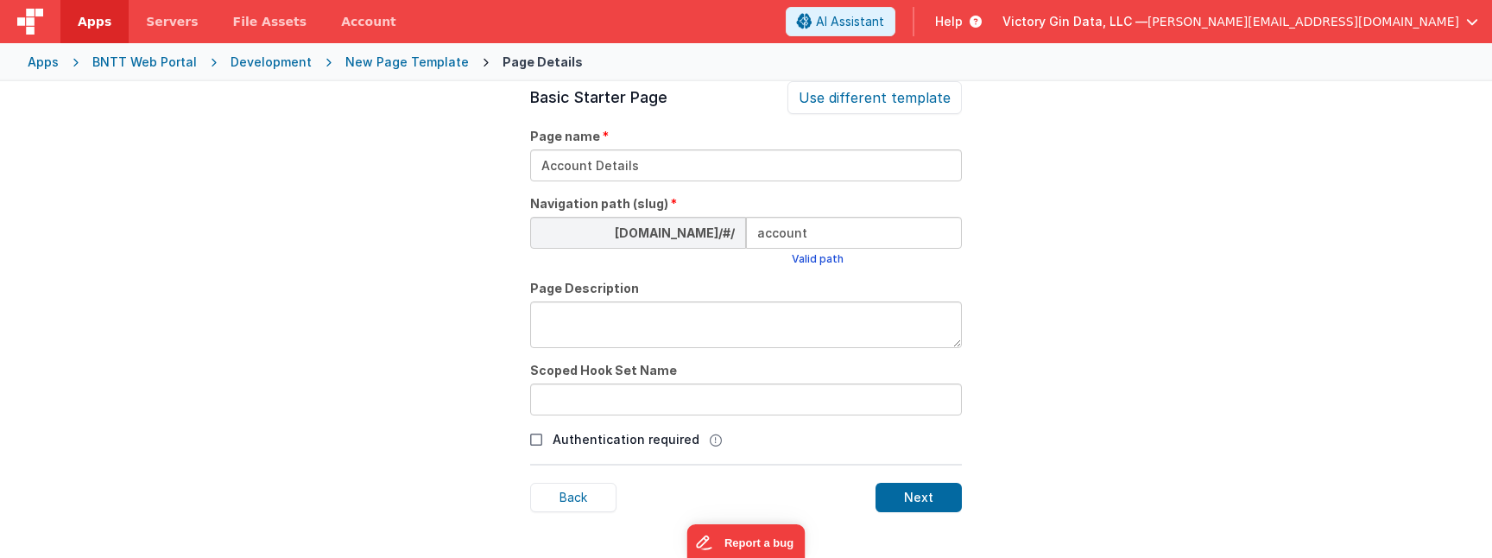
click at [238, 58] on div "Development" at bounding box center [271, 62] width 81 height 17
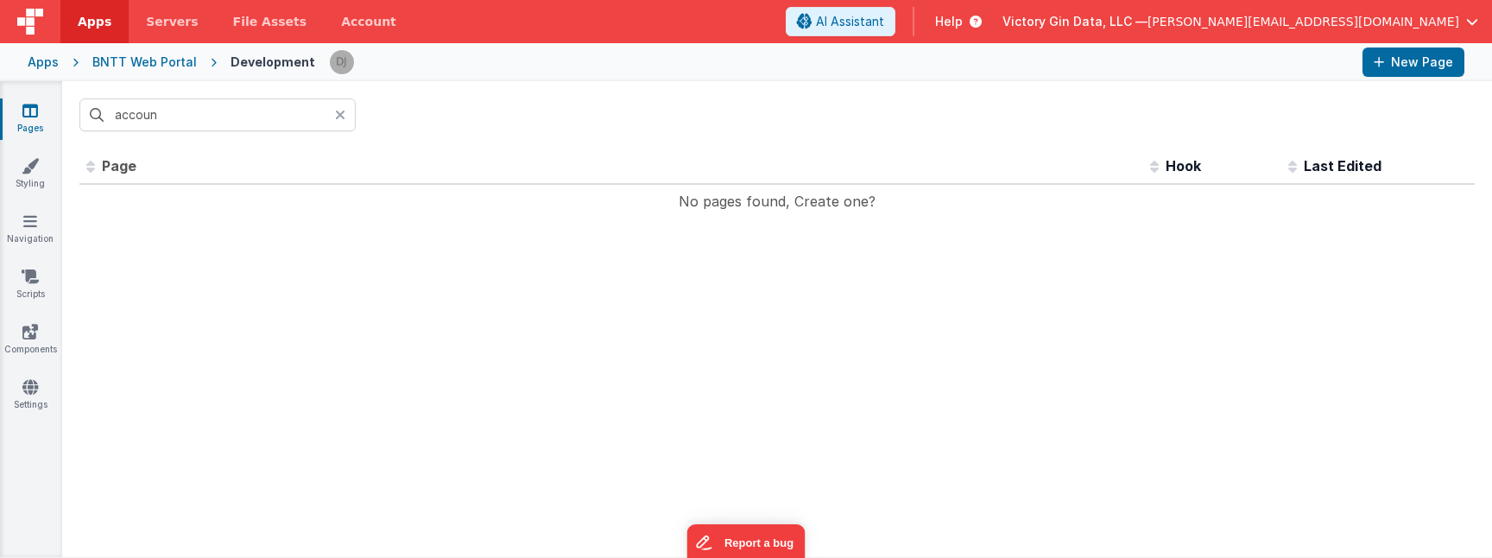
click at [11, 104] on link "Pages" at bounding box center [30, 119] width 62 height 35
click at [40, 119] on link "Pages" at bounding box center [30, 119] width 62 height 35
click at [40, 187] on link "Styling" at bounding box center [30, 174] width 62 height 35
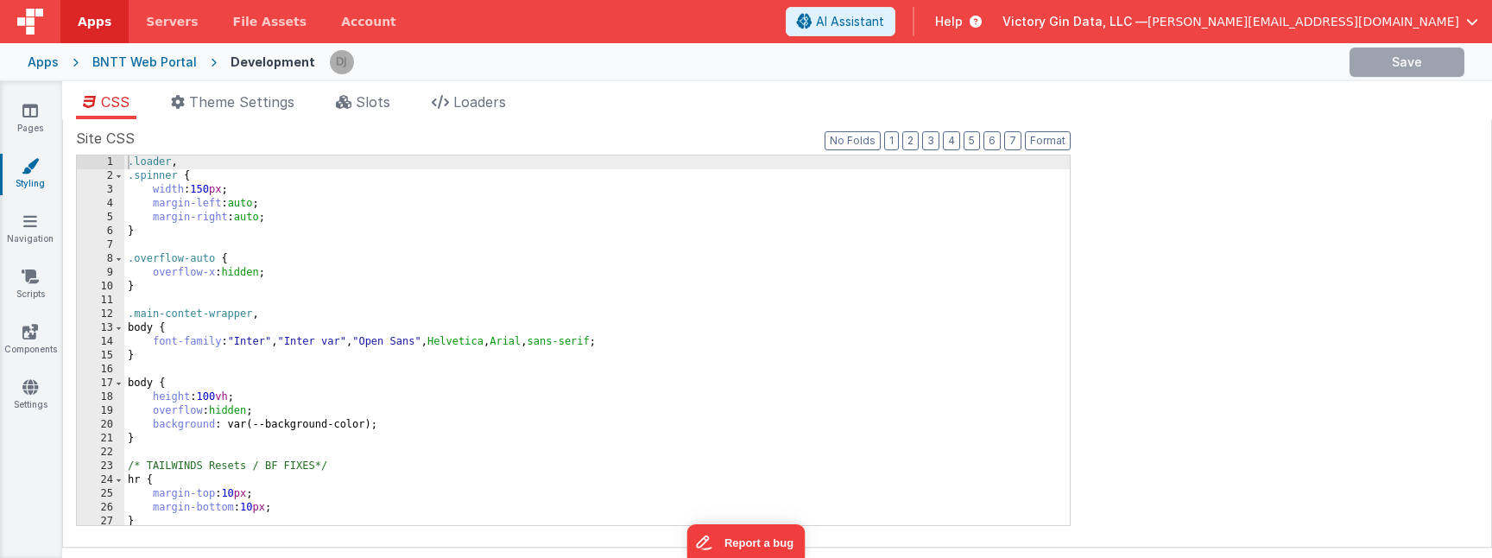
click at [45, 140] on div "Pages Styling Navigation Scripts Components Settings" at bounding box center [31, 319] width 62 height 477
click at [45, 122] on link "Pages" at bounding box center [30, 119] width 62 height 35
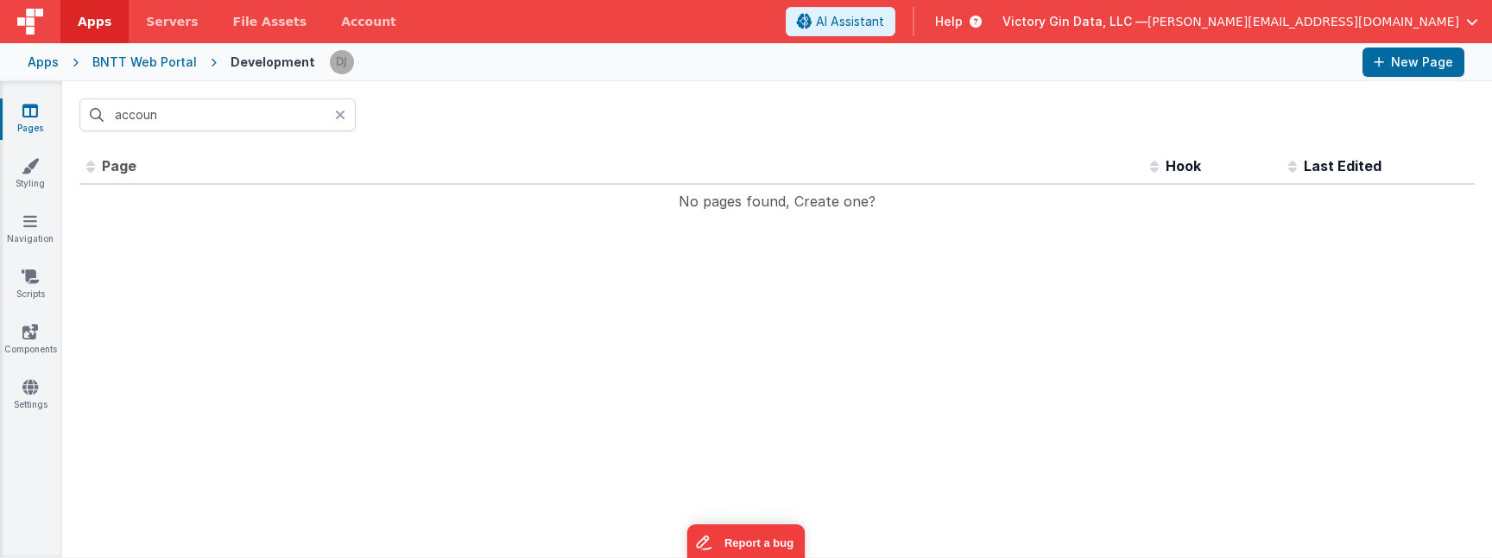
click at [341, 101] on div at bounding box center [345, 114] width 21 height 33
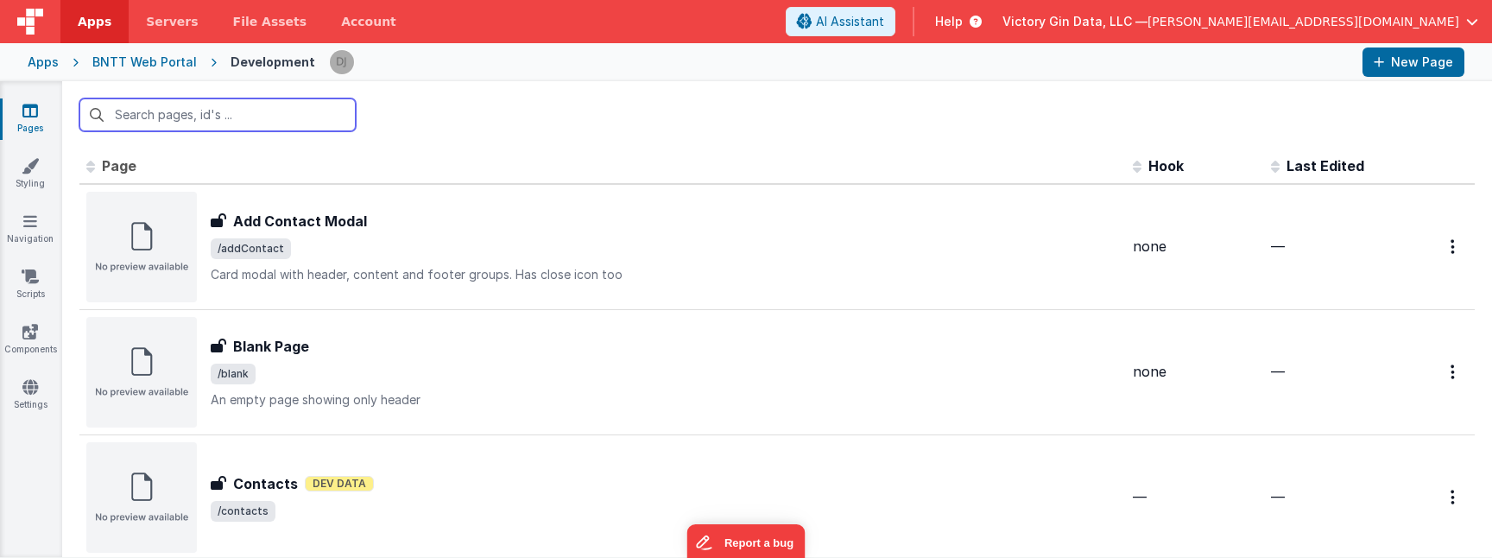
click at [341, 112] on input "text" at bounding box center [217, 114] width 276 height 33
click at [552, 122] on div at bounding box center [777, 114] width 1430 height 67
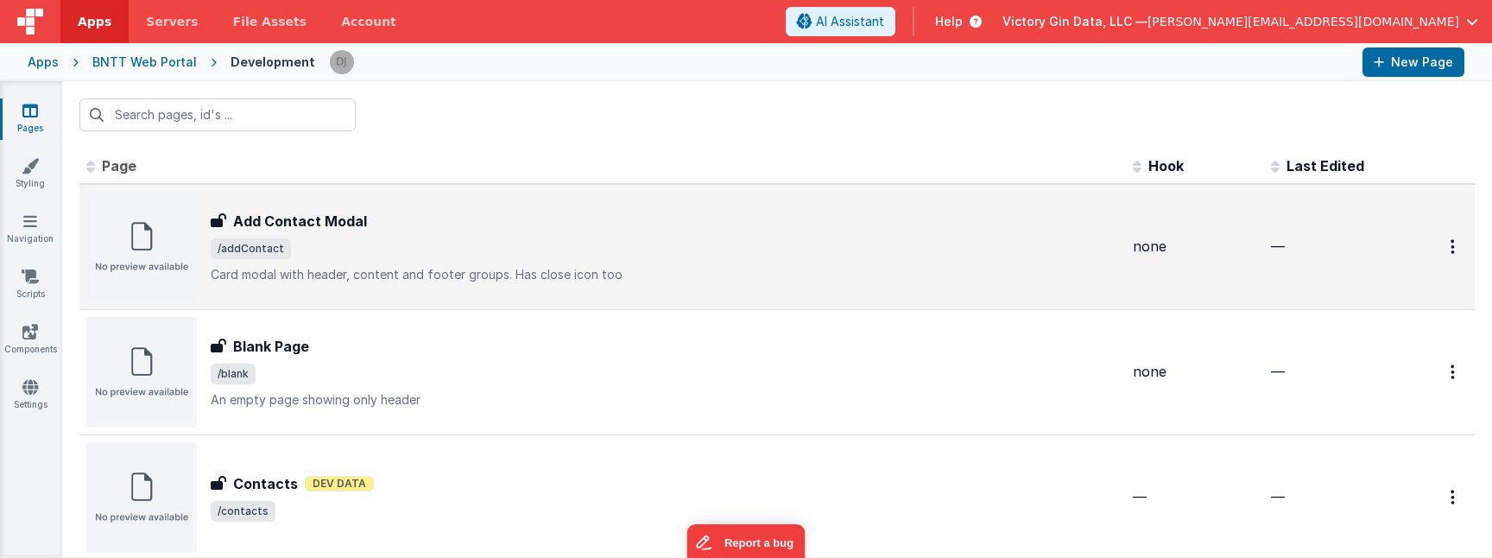
click at [1470, 232] on td at bounding box center [1438, 247] width 73 height 126
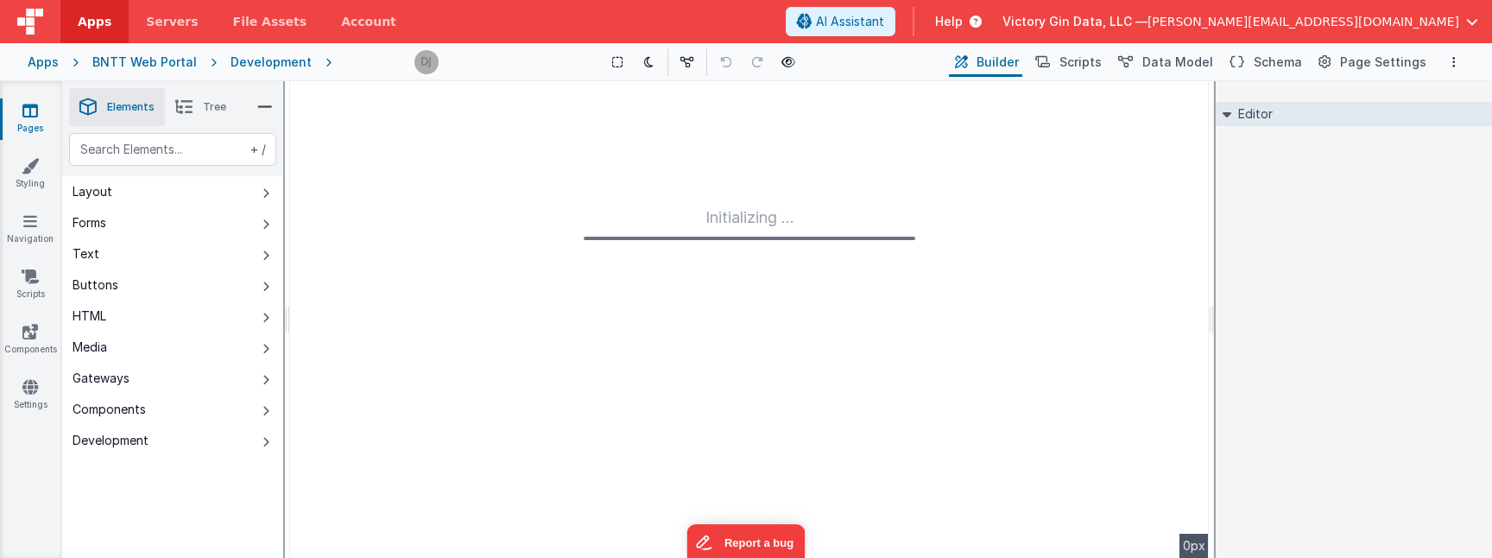
click at [1461, 247] on div "Editor DEV: Focus DEV: builderToggleConditionalCSS DEV: Remove DND DEV: updateS…" at bounding box center [1354, 319] width 276 height 477
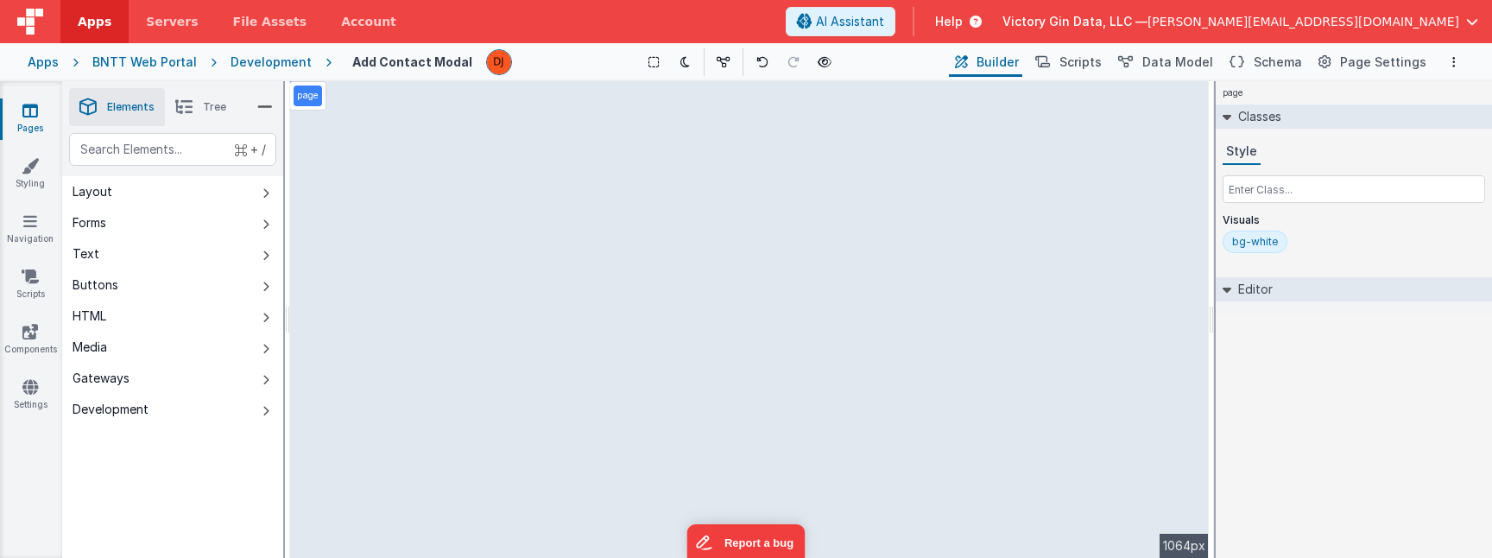
click at [28, 113] on icon at bounding box center [30, 110] width 16 height 17
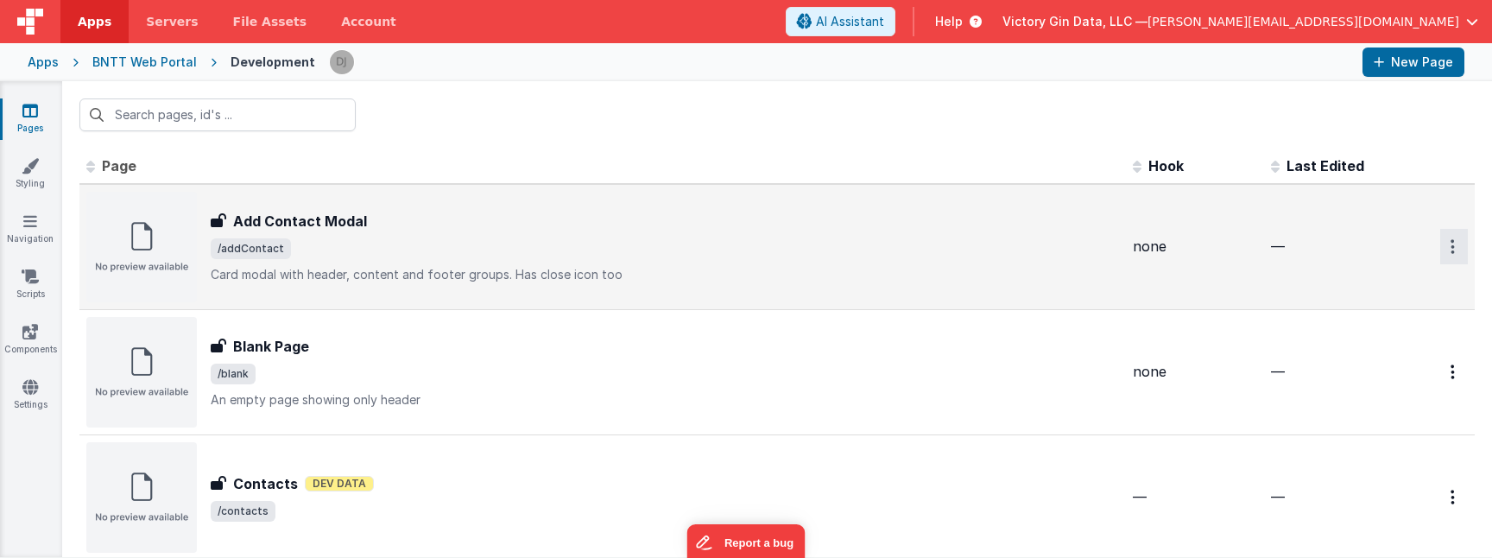
click at [1455, 256] on button "Options" at bounding box center [1454, 246] width 28 height 35
click at [1372, 385] on link "Delete" at bounding box center [1392, 381] width 152 height 31
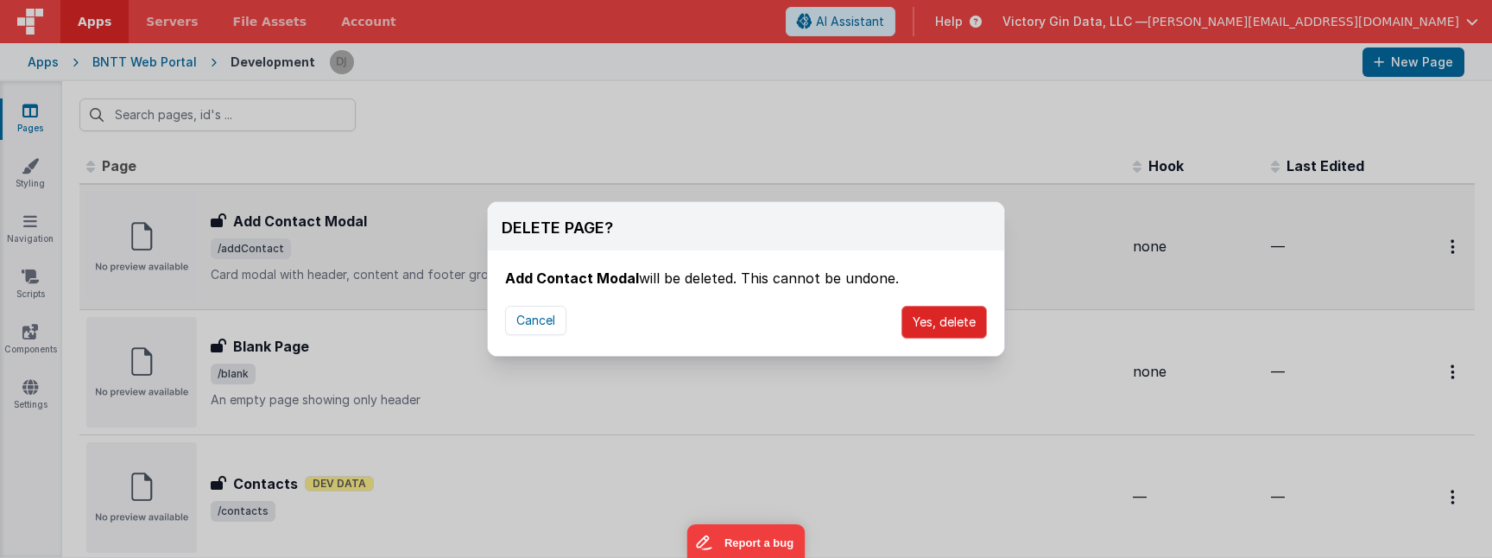
click at [933, 323] on button "Yes, delete" at bounding box center [944, 322] width 85 height 33
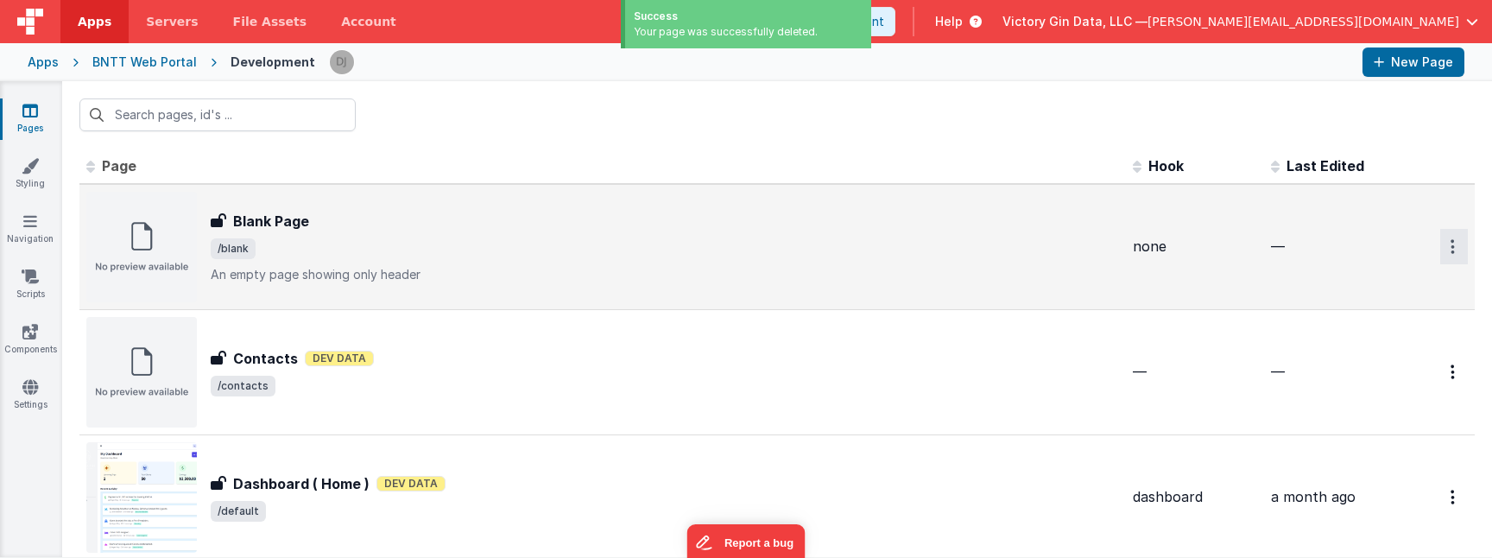
click at [1468, 240] on button "Options" at bounding box center [1454, 246] width 28 height 35
click at [1383, 386] on link "Delete" at bounding box center [1392, 381] width 152 height 31
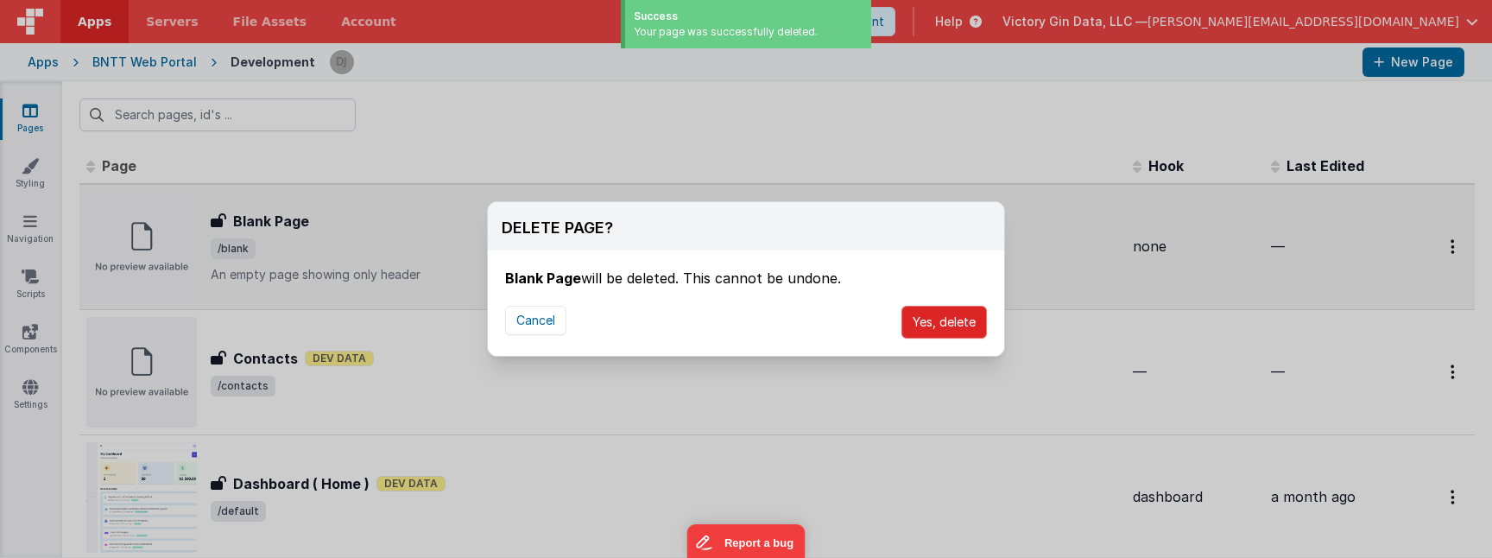
click at [934, 326] on button "Yes, delete" at bounding box center [944, 322] width 85 height 33
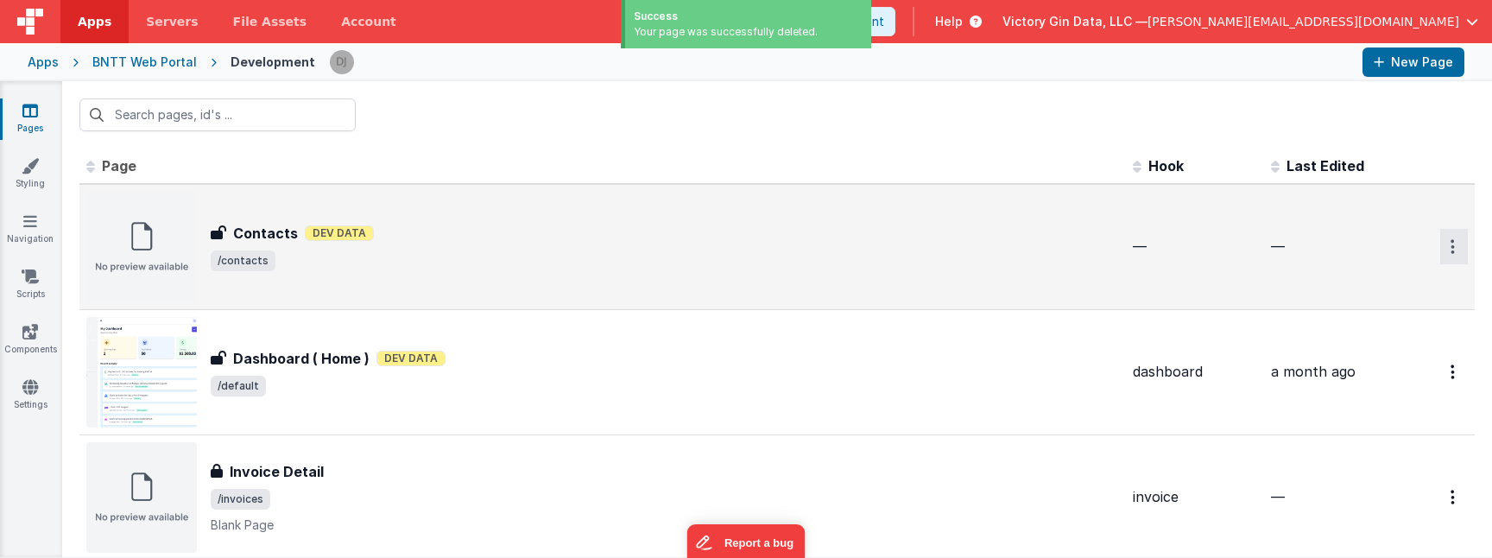
click at [1453, 246] on icon "Options" at bounding box center [1453, 246] width 4 height 15
click at [1364, 377] on link "Delete" at bounding box center [1392, 381] width 152 height 31
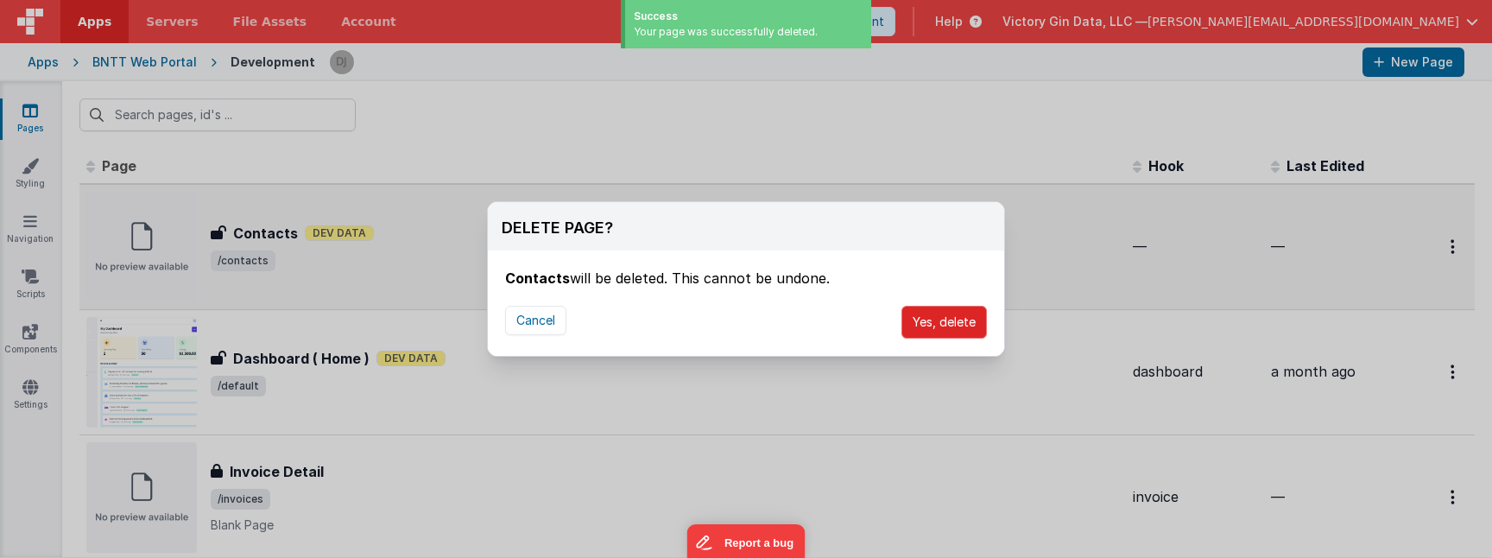
click at [937, 323] on button "Yes, delete" at bounding box center [944, 322] width 85 height 33
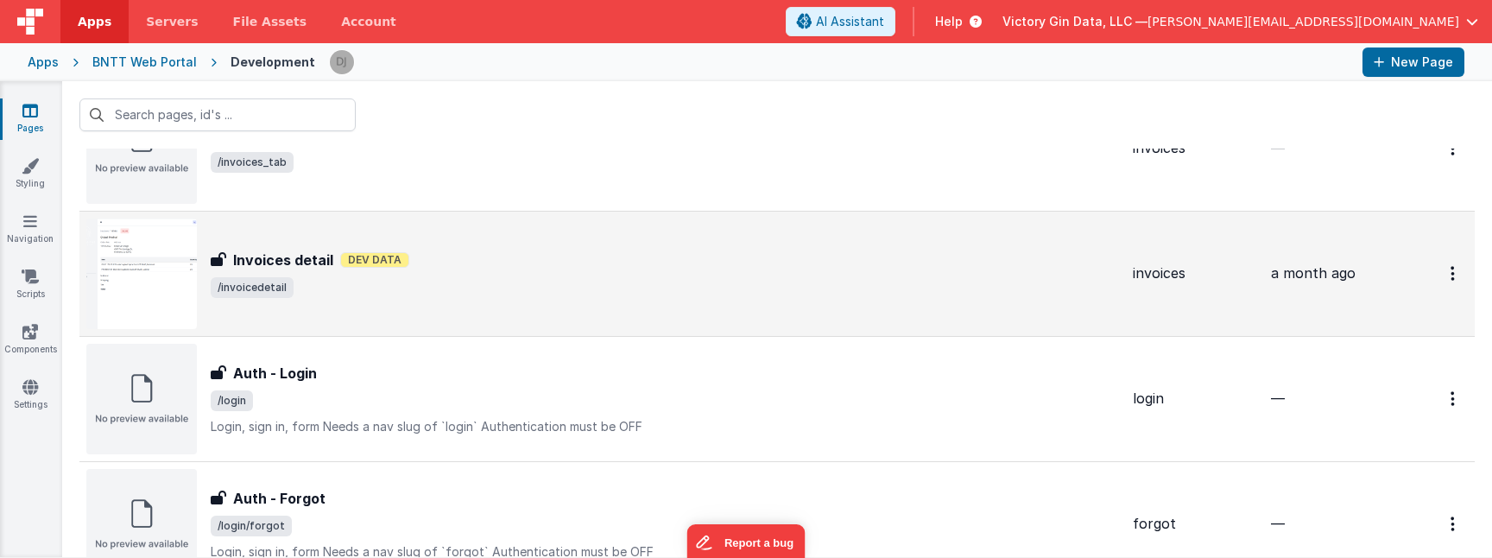
scroll to position [478, 0]
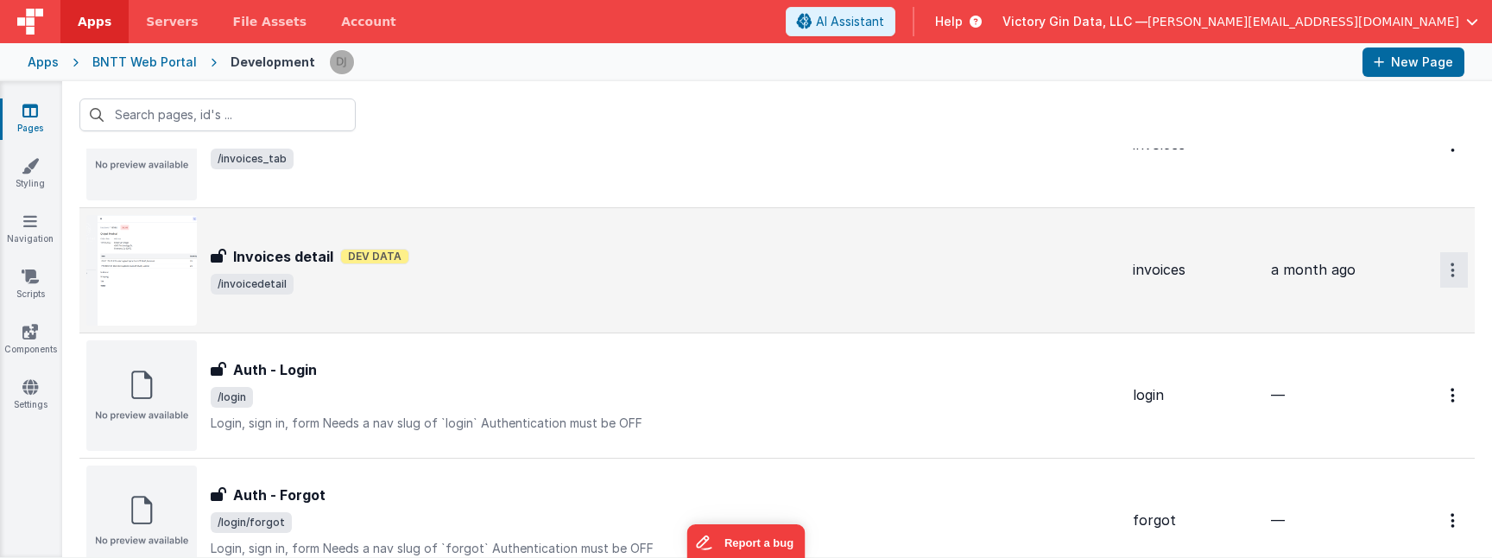
click at [1458, 267] on button "Options" at bounding box center [1454, 269] width 28 height 35
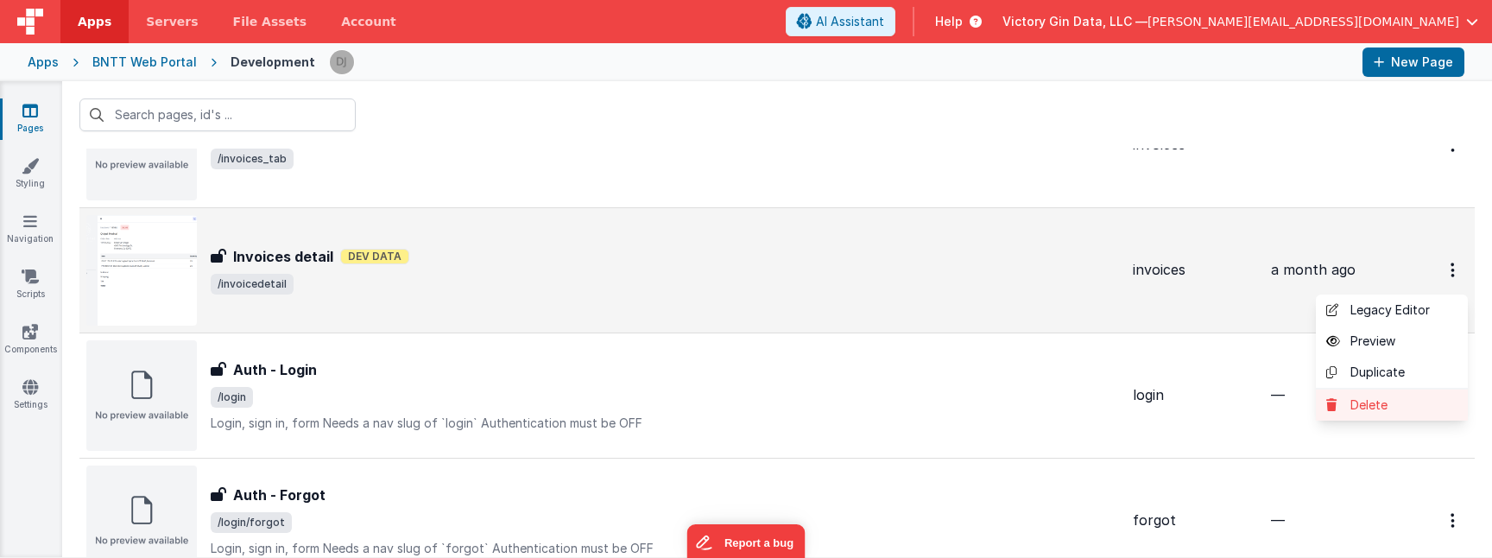
click at [1396, 407] on link "Delete" at bounding box center [1392, 404] width 152 height 31
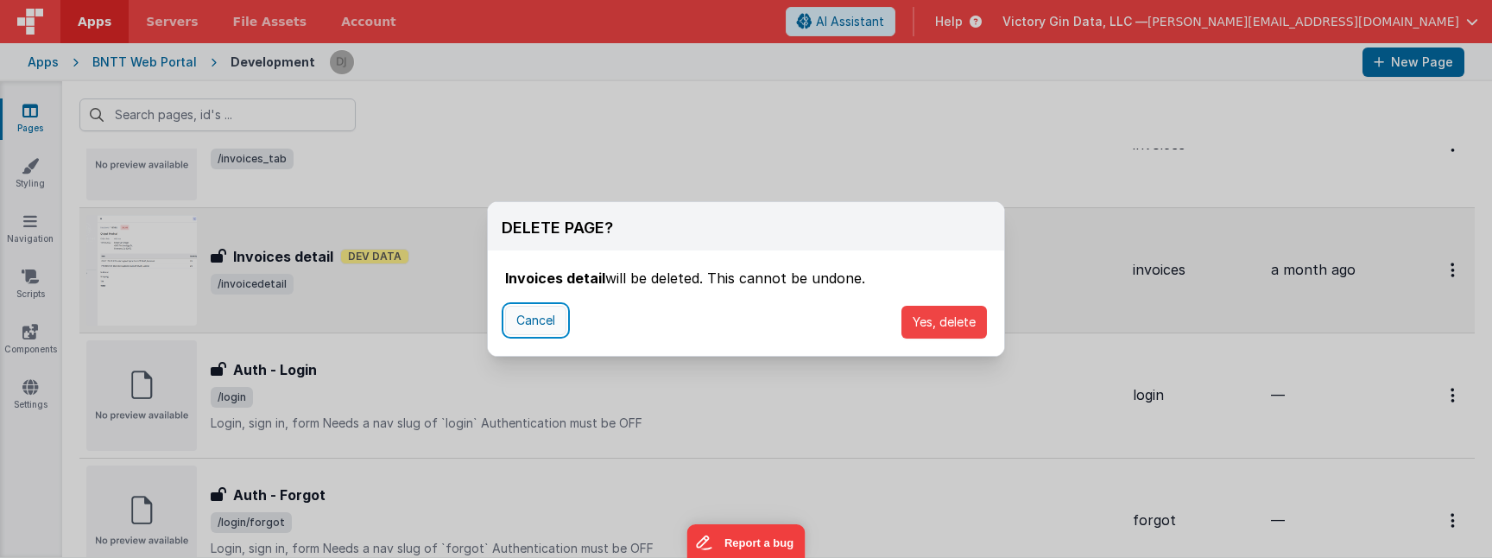
click at [544, 320] on button "Cancel" at bounding box center [535, 320] width 61 height 29
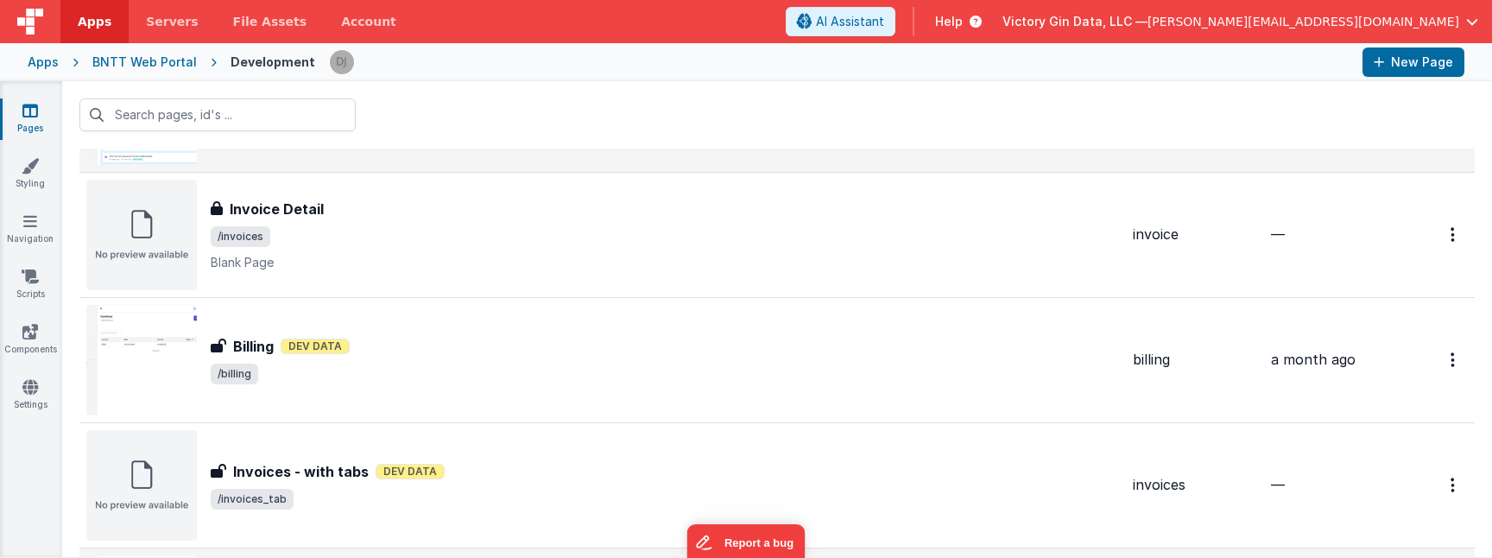
scroll to position [0, 0]
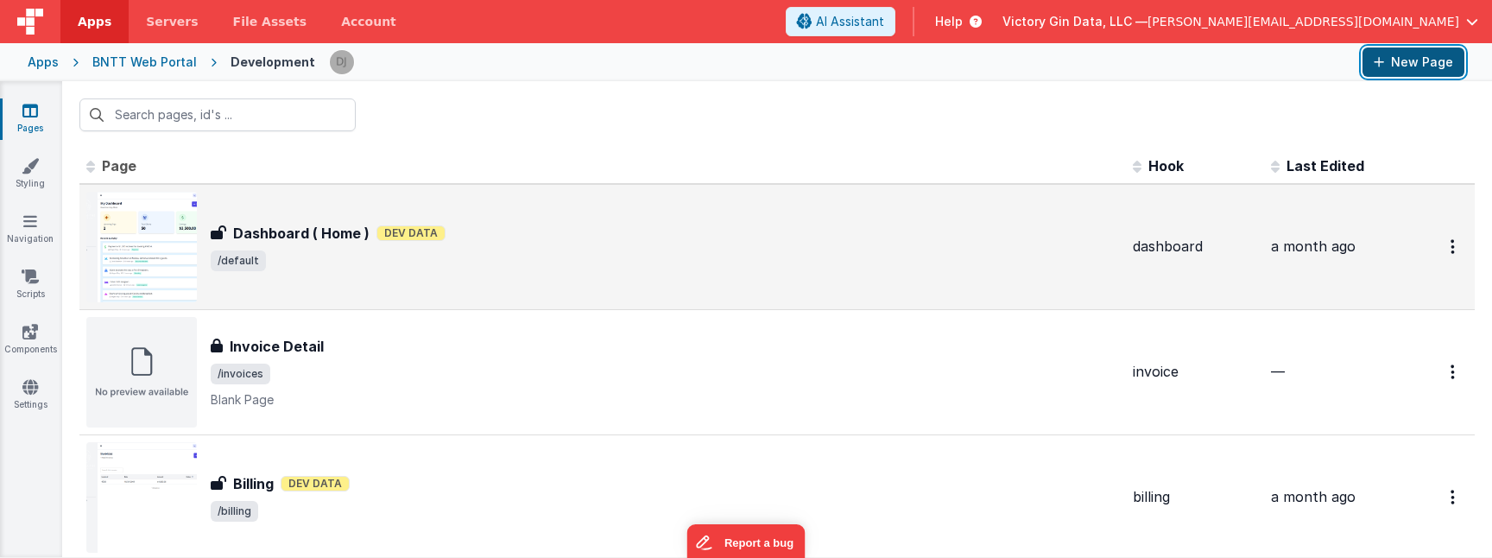
click at [1418, 60] on button "New Page" at bounding box center [1414, 61] width 102 height 29
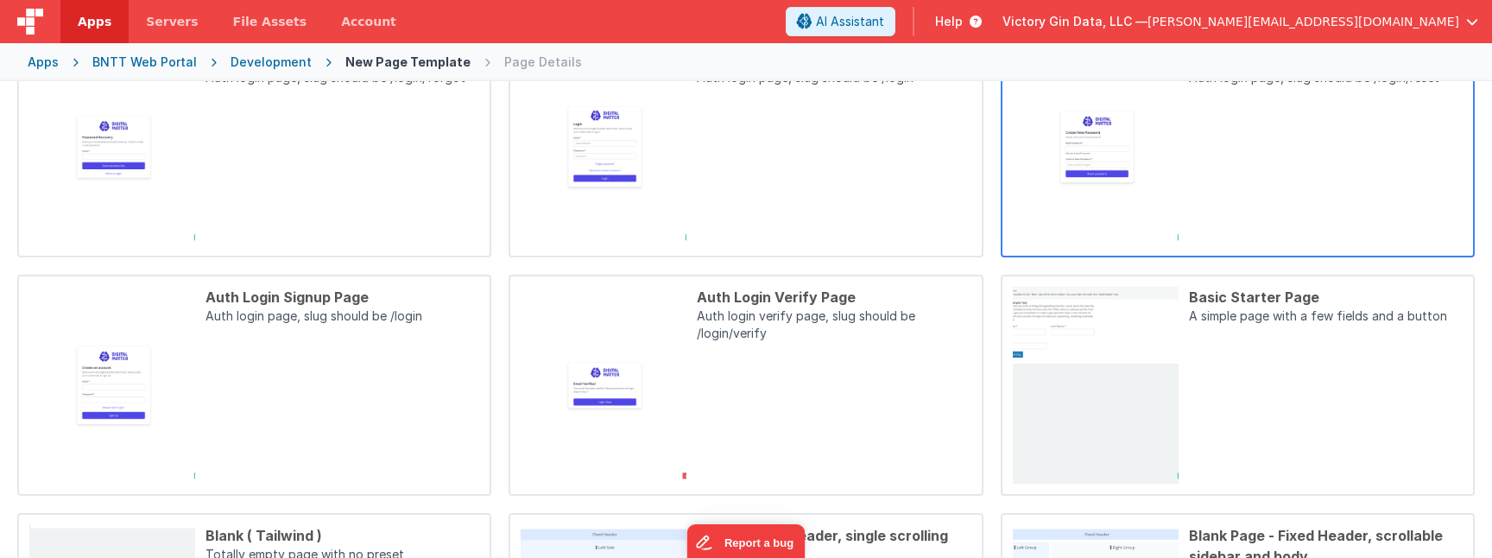
scroll to position [243, 0]
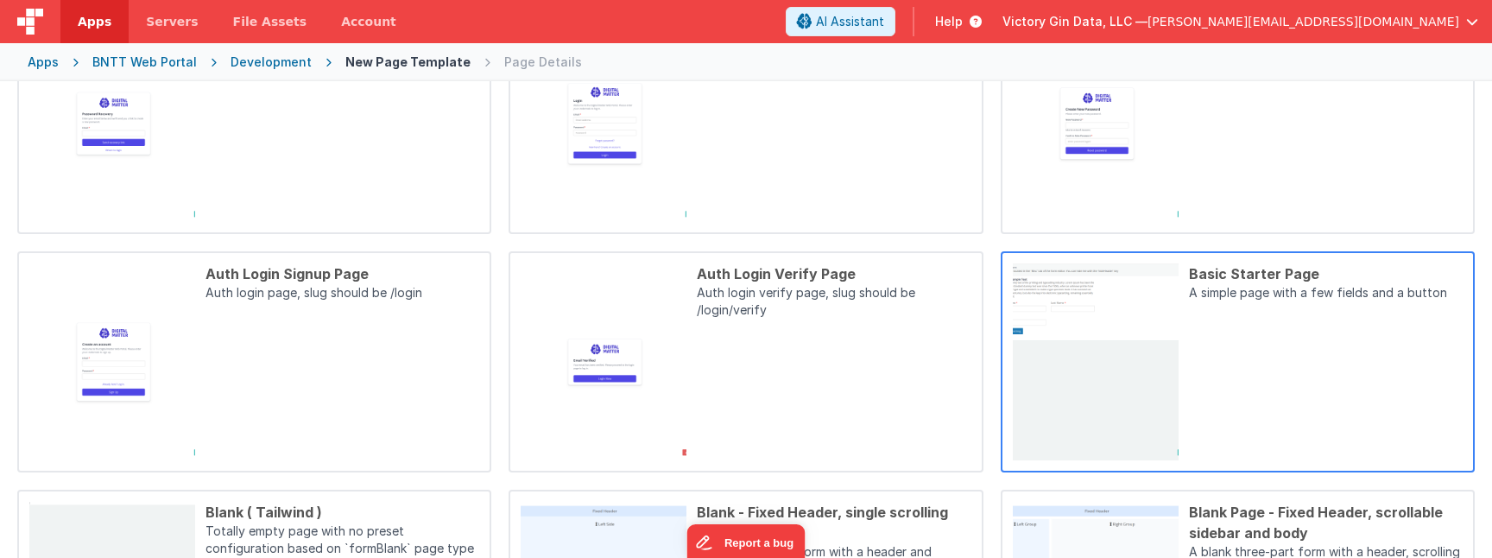
click at [1294, 381] on div "Basic Starter Page A simple page with a few fields and a button" at bounding box center [1321, 361] width 284 height 197
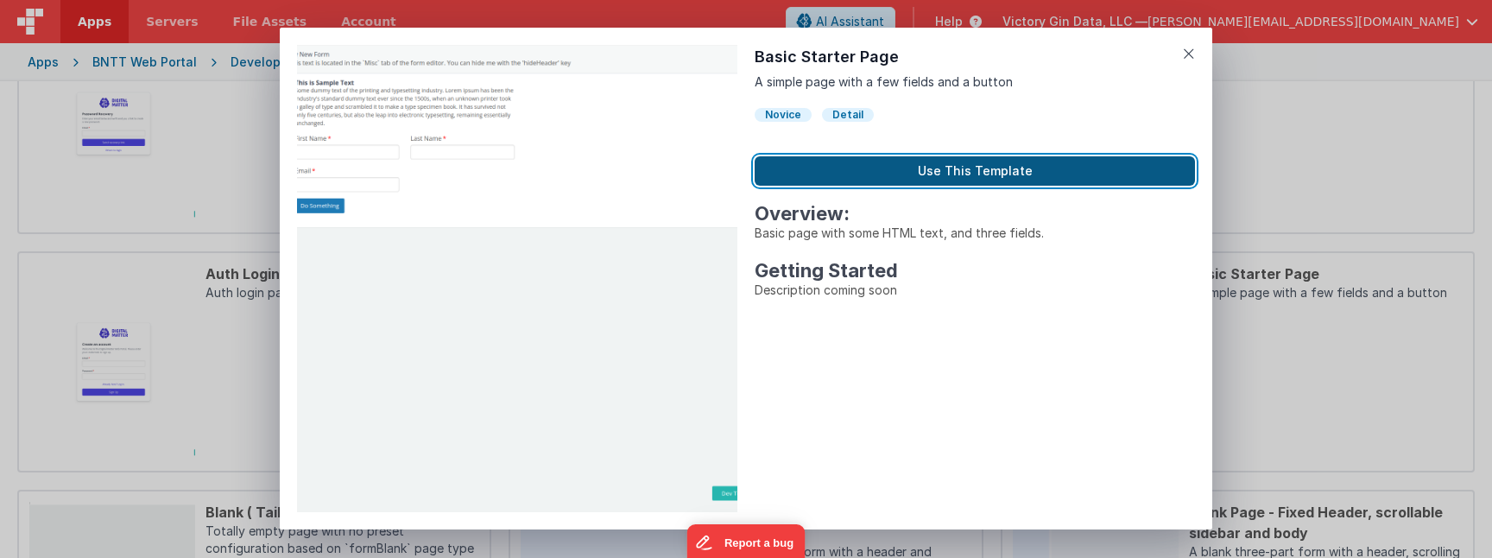
click at [948, 173] on button "Use This Template" at bounding box center [975, 170] width 440 height 29
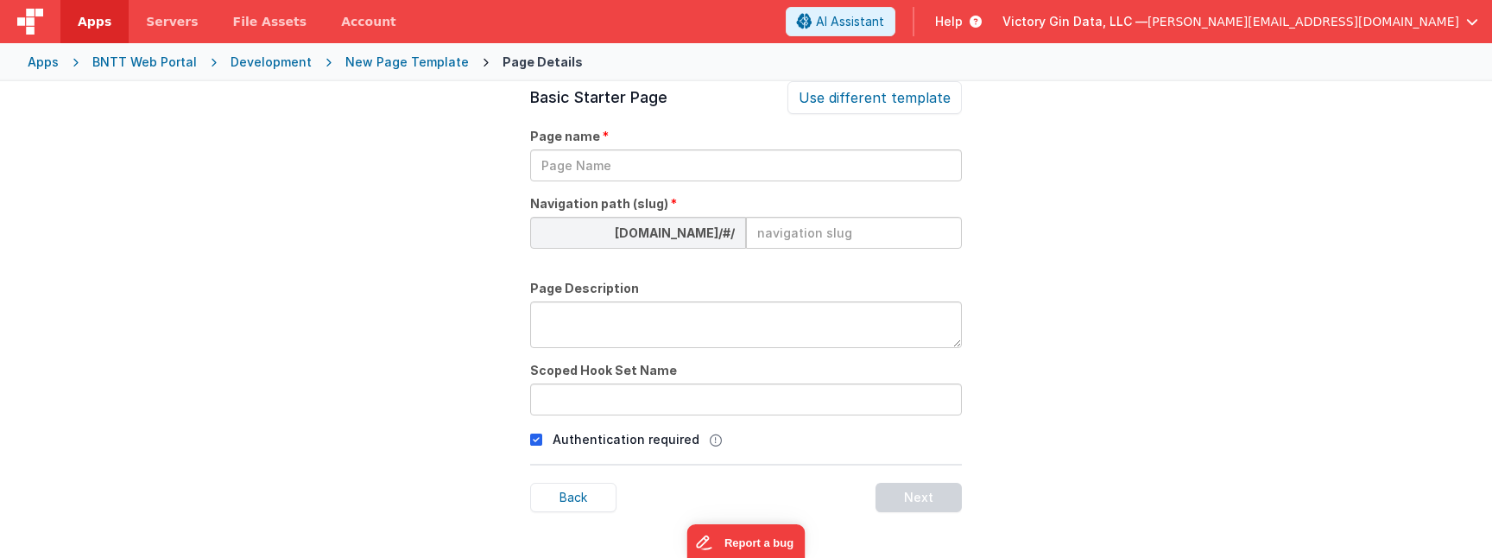
scroll to position [59, 0]
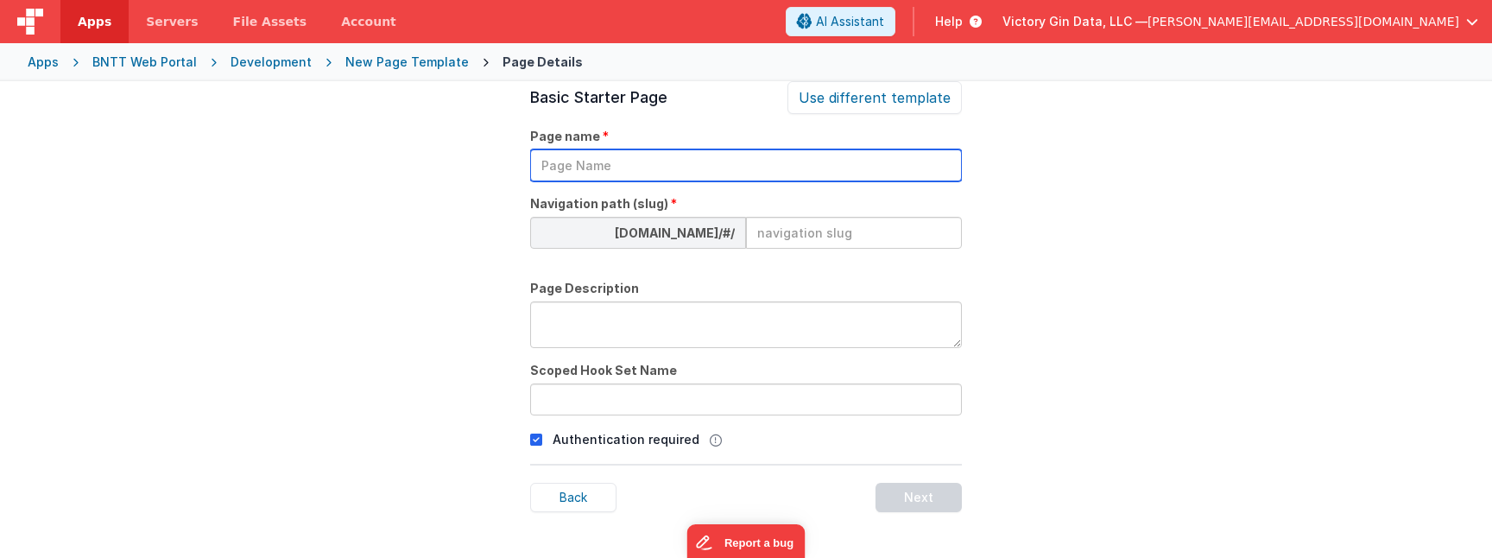
click at [673, 154] on input "text" at bounding box center [746, 165] width 432 height 32
type input "Account Details"
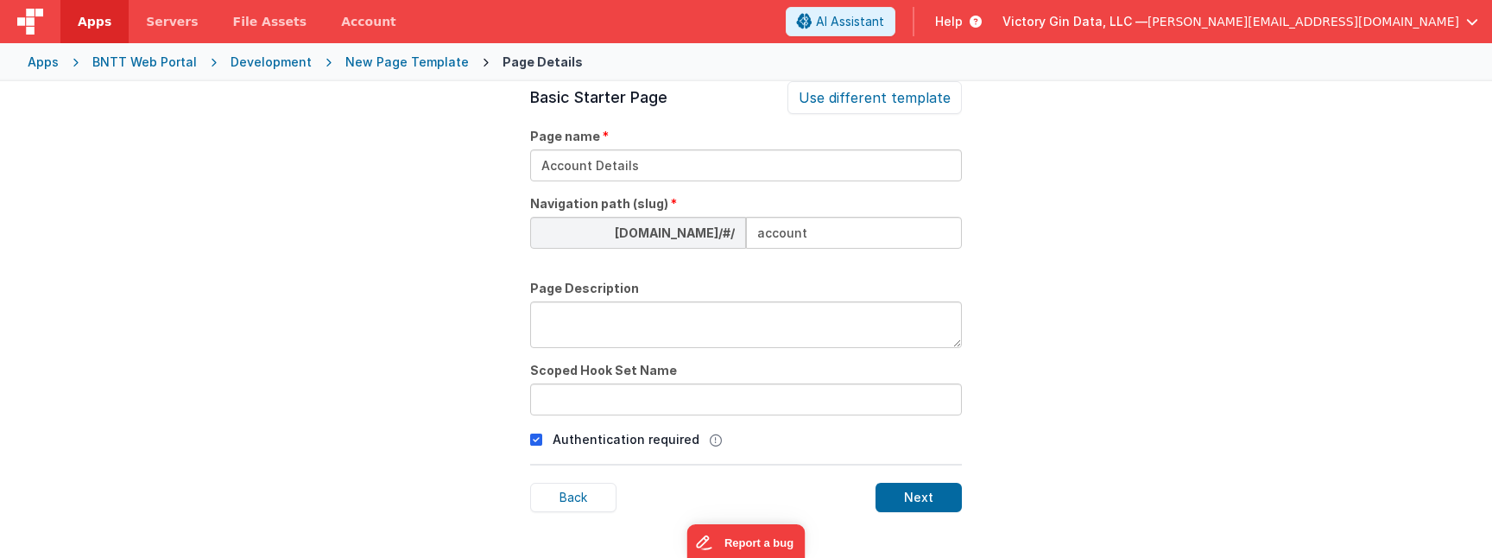
type input "account"
click at [910, 501] on div "Next" at bounding box center [919, 497] width 86 height 29
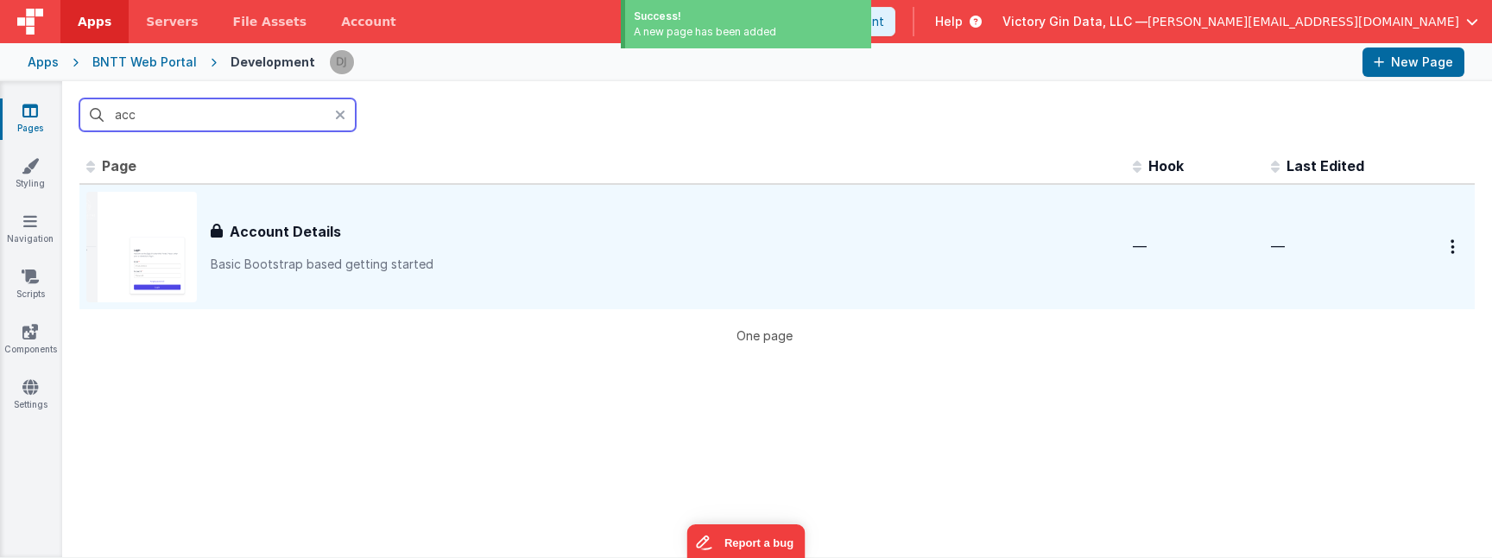
type input "acc"
click at [316, 240] on h3 "Account Details" at bounding box center [285, 231] width 111 height 21
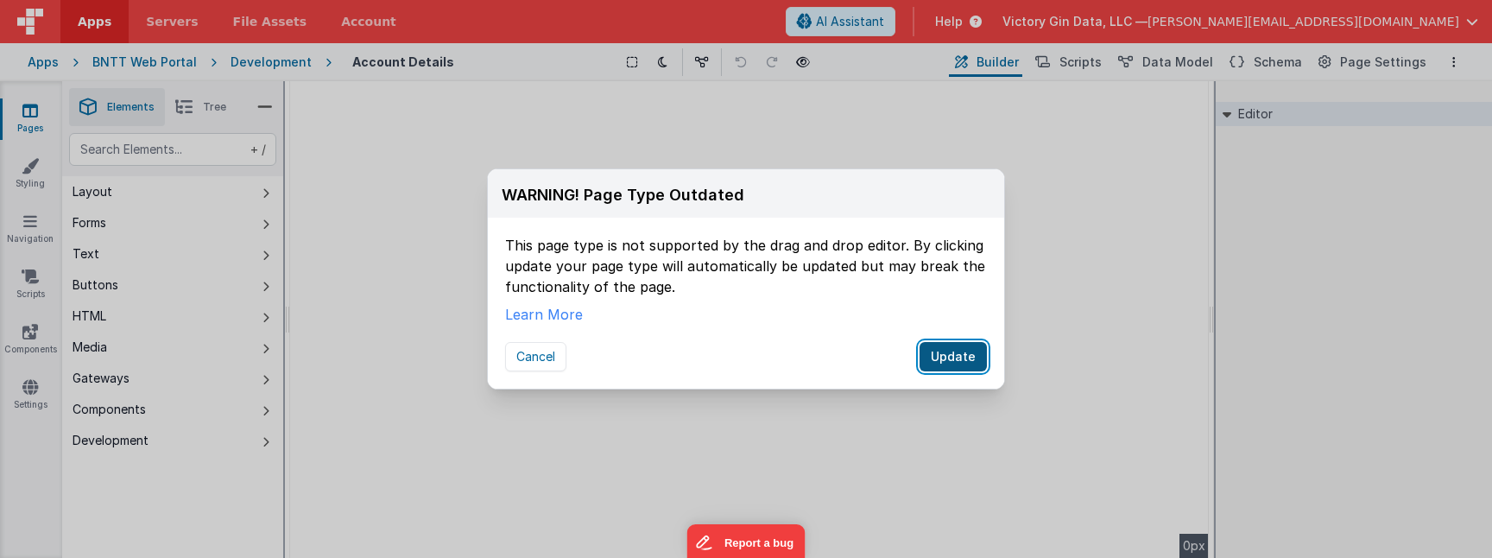
click at [942, 358] on button "Update" at bounding box center [953, 356] width 67 height 29
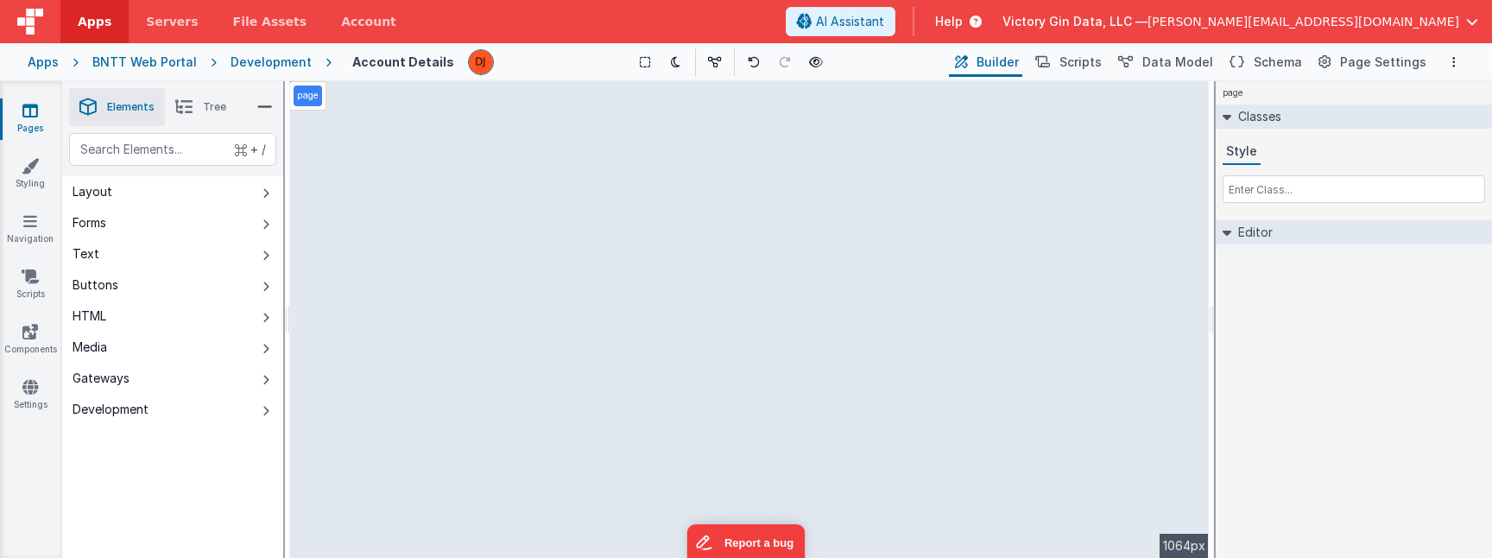
select select "string"
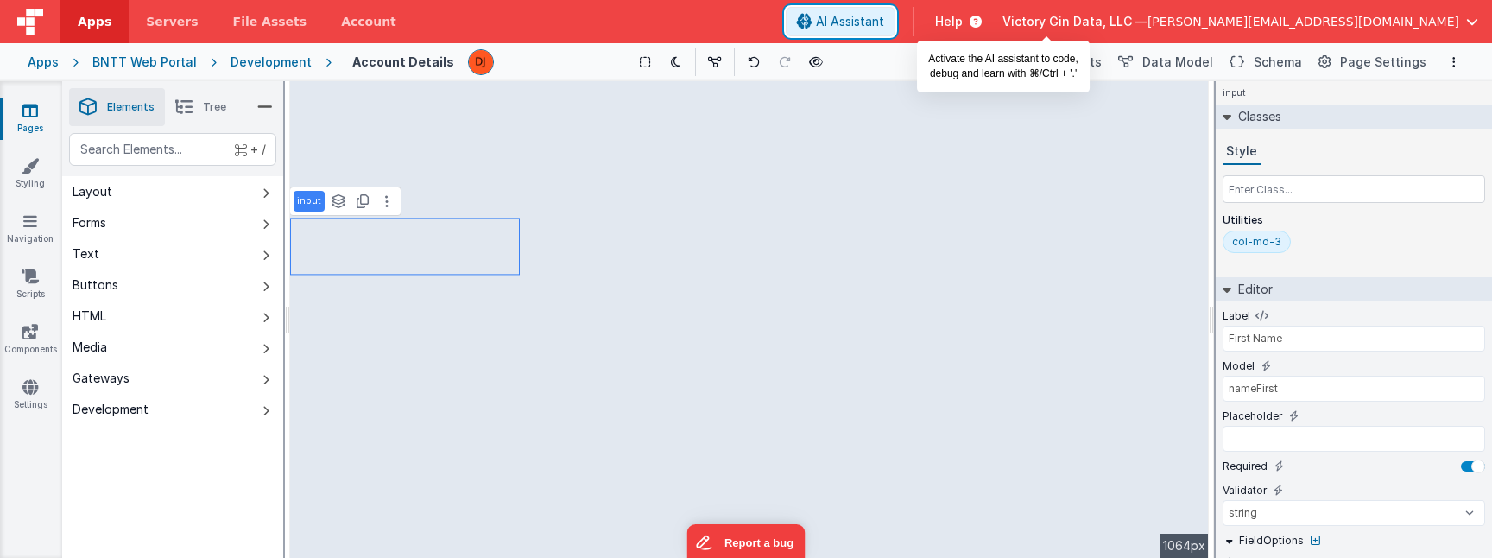
click at [884, 20] on span "AI Assistant" at bounding box center [850, 21] width 68 height 17
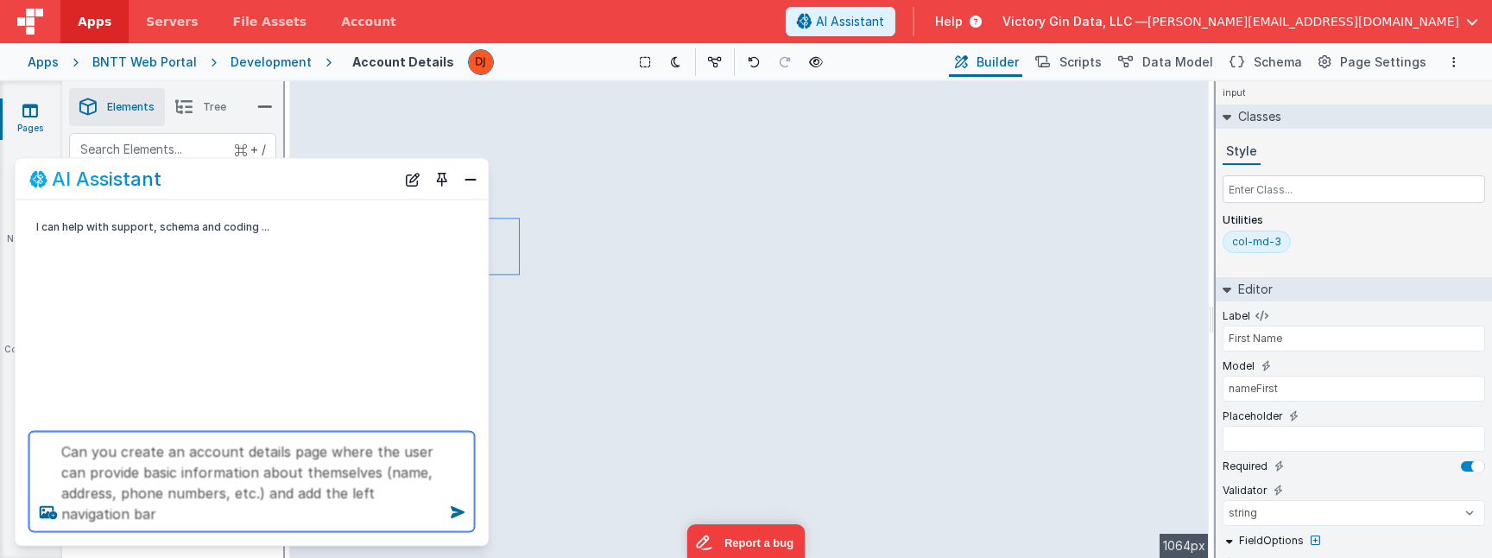
type textarea "Can you create an account details page where the user can provide basic informa…"
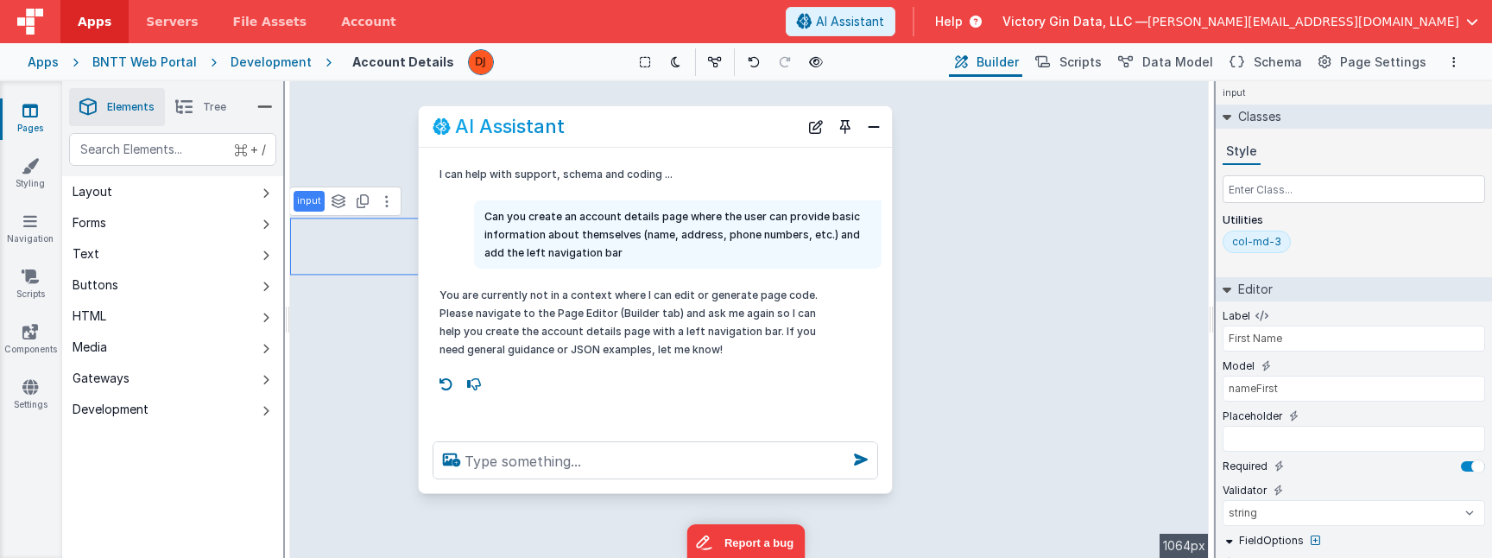
drag, startPoint x: 86, startPoint y: 176, endPoint x: 488, endPoint y: 124, distance: 404.9
click at [489, 124] on h2 "AI Assistant" at bounding box center [510, 126] width 110 height 21
click at [1019, 63] on span "Builder" at bounding box center [998, 62] width 42 height 17
click at [651, 306] on p "You are currently not in a context where I can edit or generate page code. Plea…" at bounding box center [632, 323] width 387 height 73
select select "email"
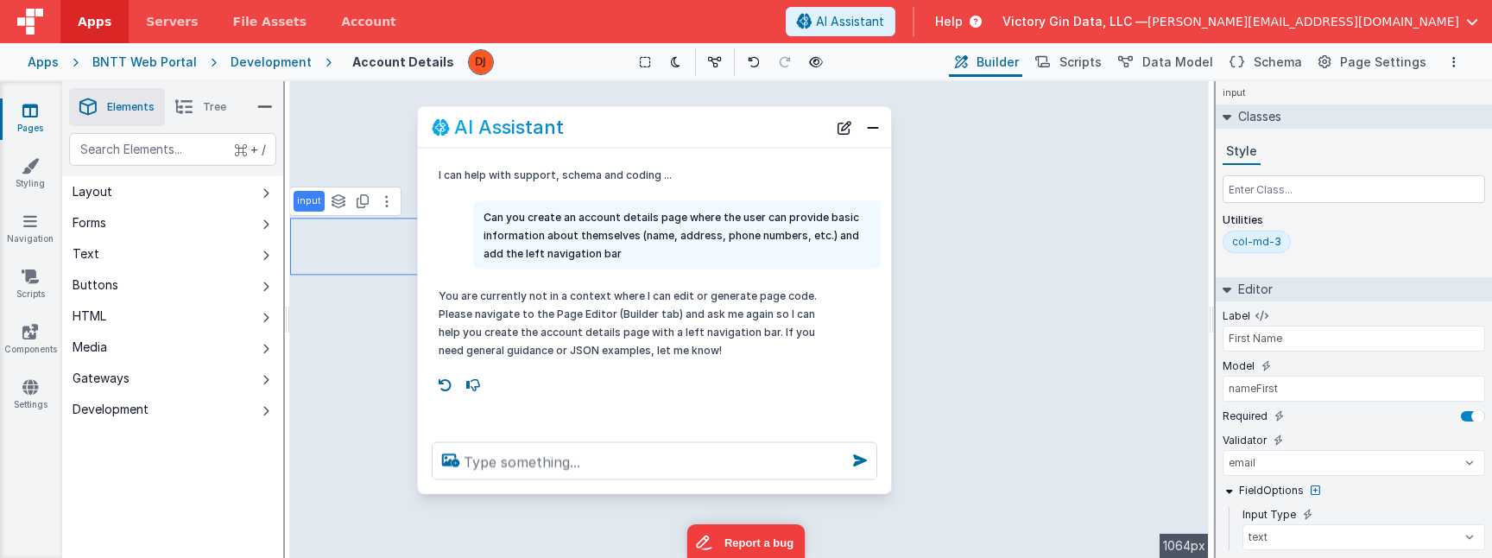
type input "Email"
type input "email"
click at [385, 280] on icon at bounding box center [386, 273] width 3 height 14
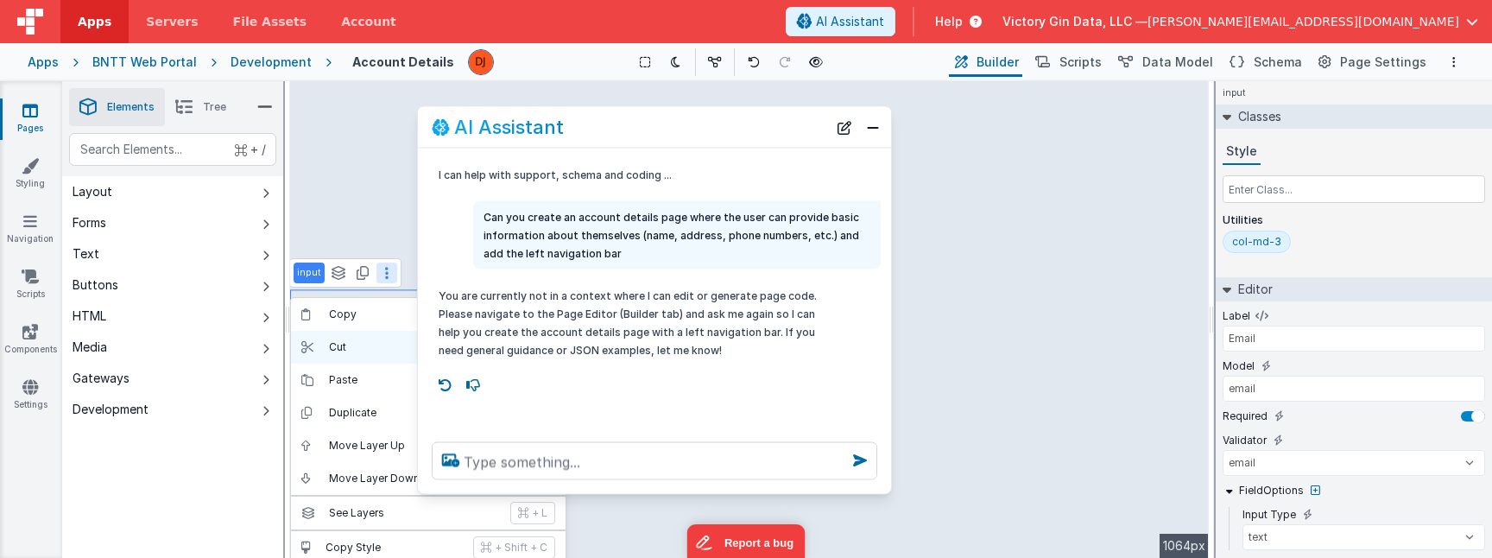
click at [366, 345] on p "Cut" at bounding box center [414, 347] width 170 height 14
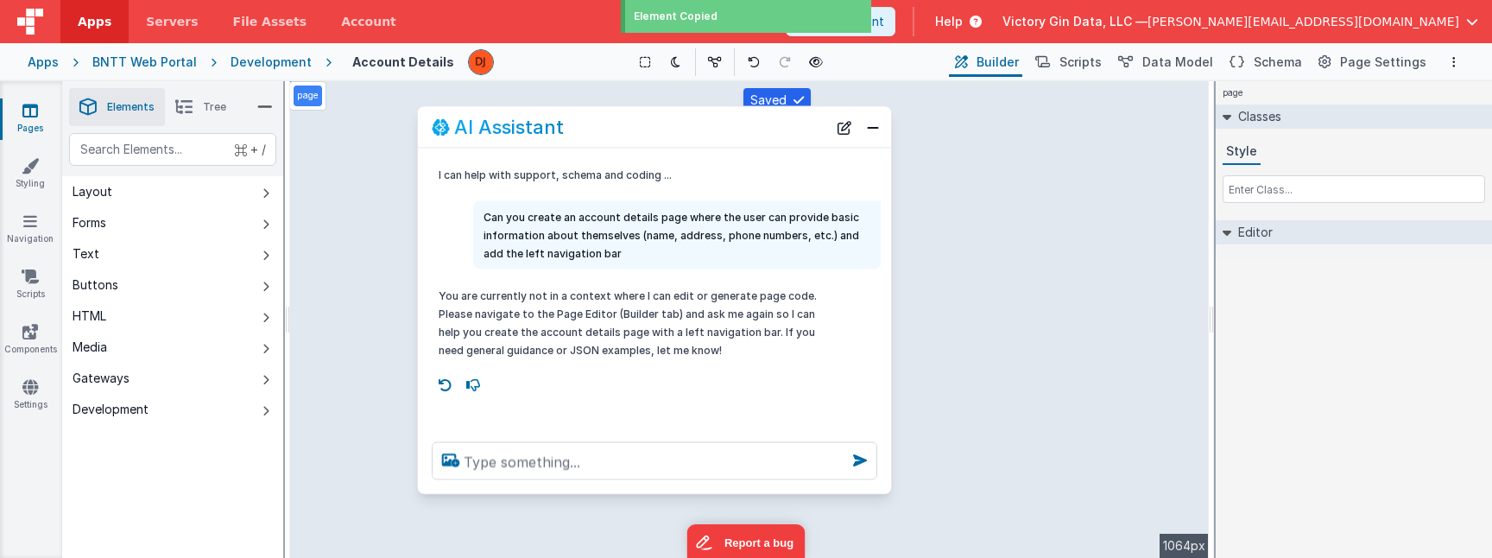
click at [699, 289] on p "You are currently not in a context where I can edit or generate page code. Plea…" at bounding box center [632, 323] width 387 height 73
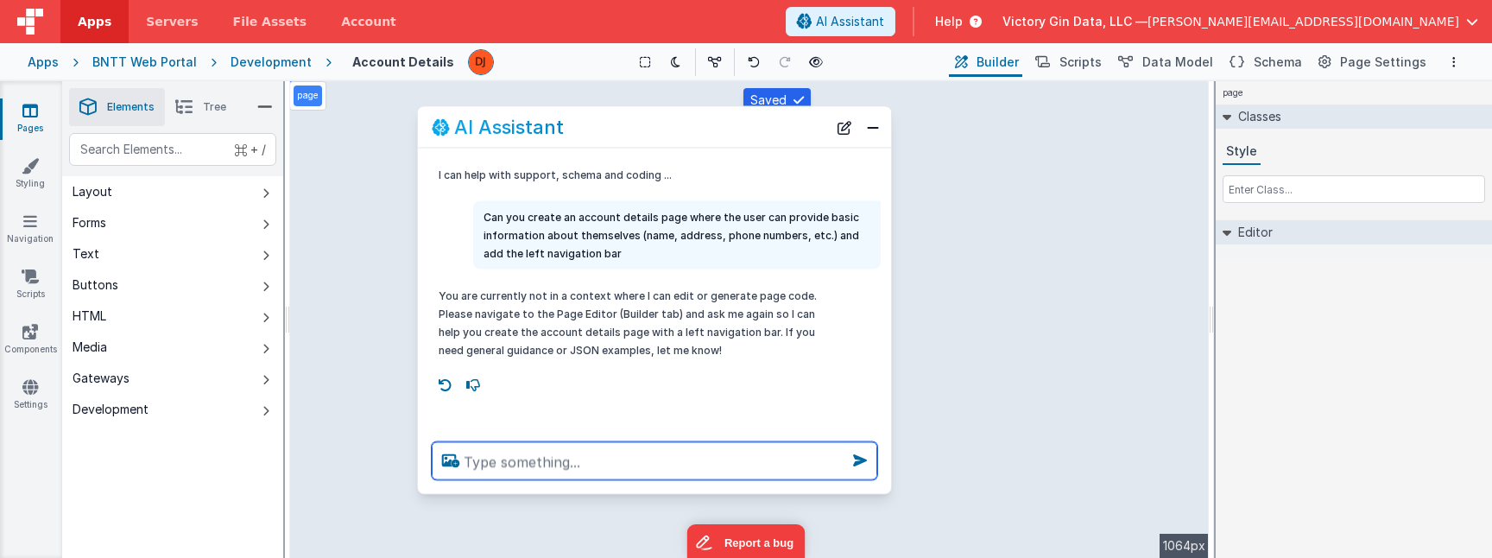
click at [582, 464] on textarea at bounding box center [655, 461] width 446 height 38
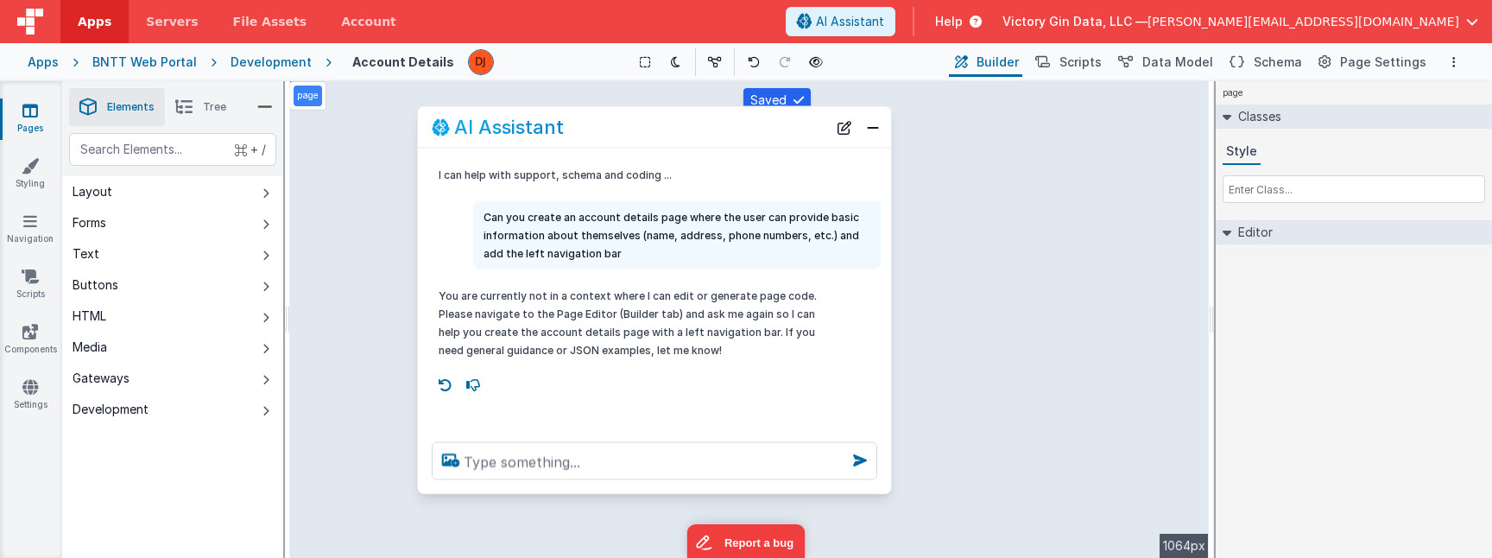
click at [595, 270] on div "I can help with support, schema and coding ... Can you create an account detail…" at bounding box center [654, 289] width 473 height 280
click at [595, 250] on p "Can you create an account details page where the user can provide basic informa…" at bounding box center [677, 235] width 387 height 54
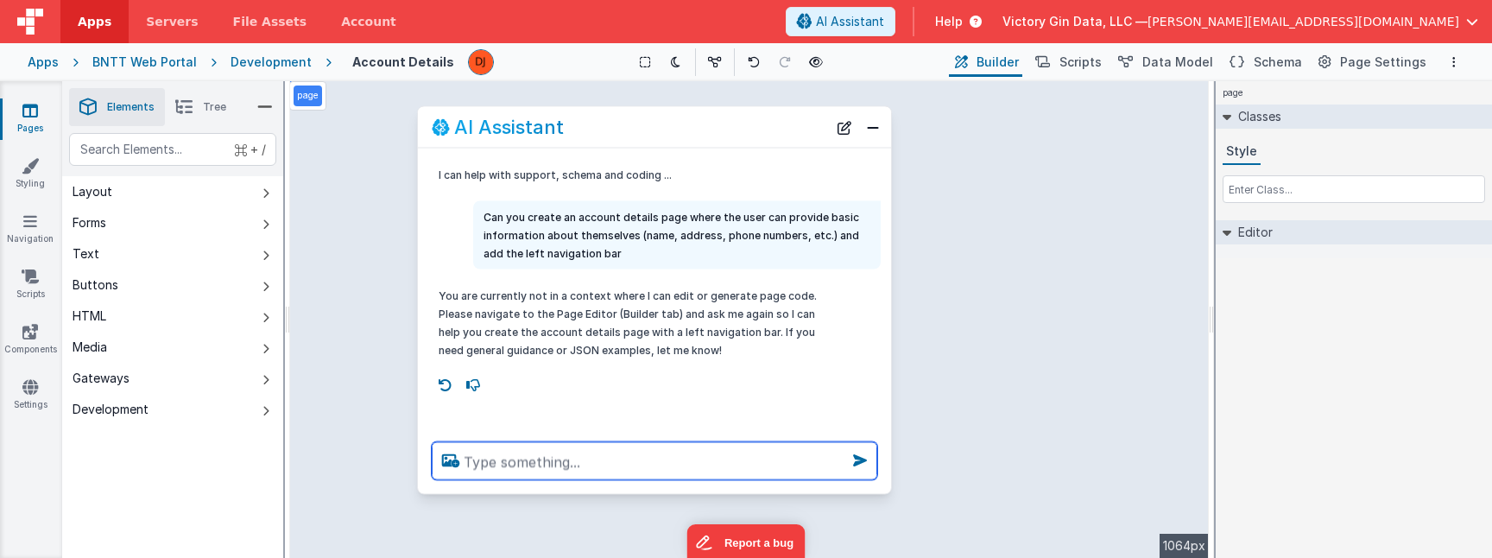
click at [554, 465] on textarea at bounding box center [655, 461] width 446 height 38
paste textarea "Can you create an account details page where the user can provide basic informa…"
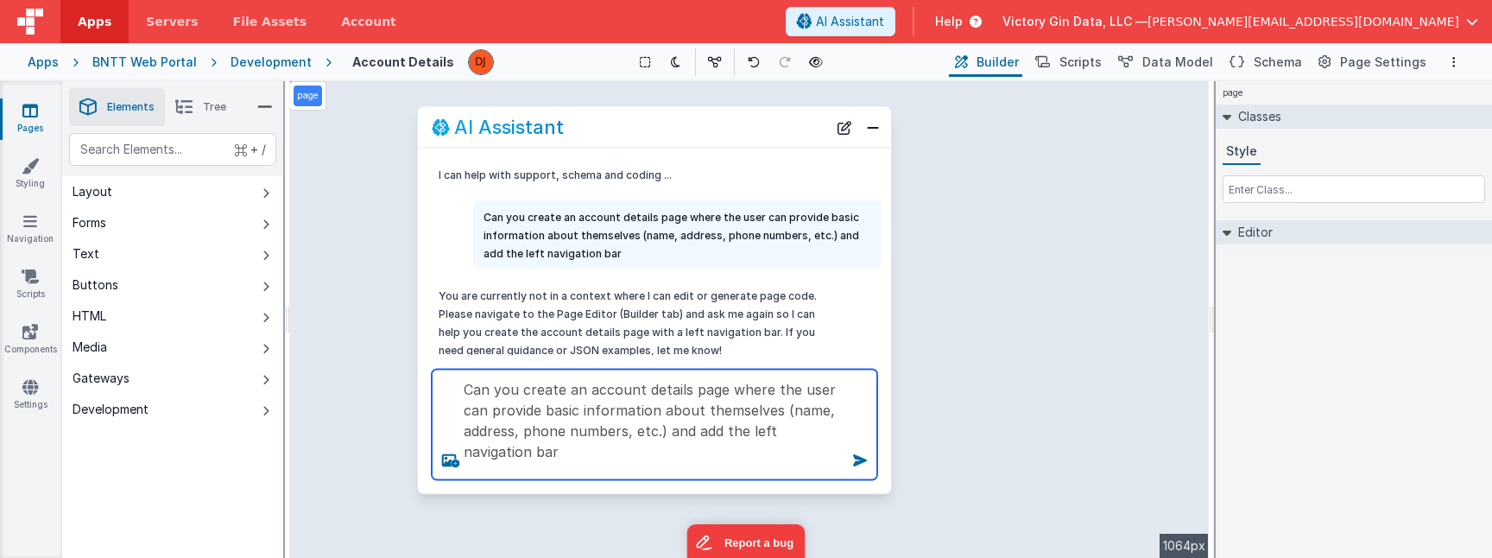
type textarea "Can you create an account details page where the user can provide basic informa…"
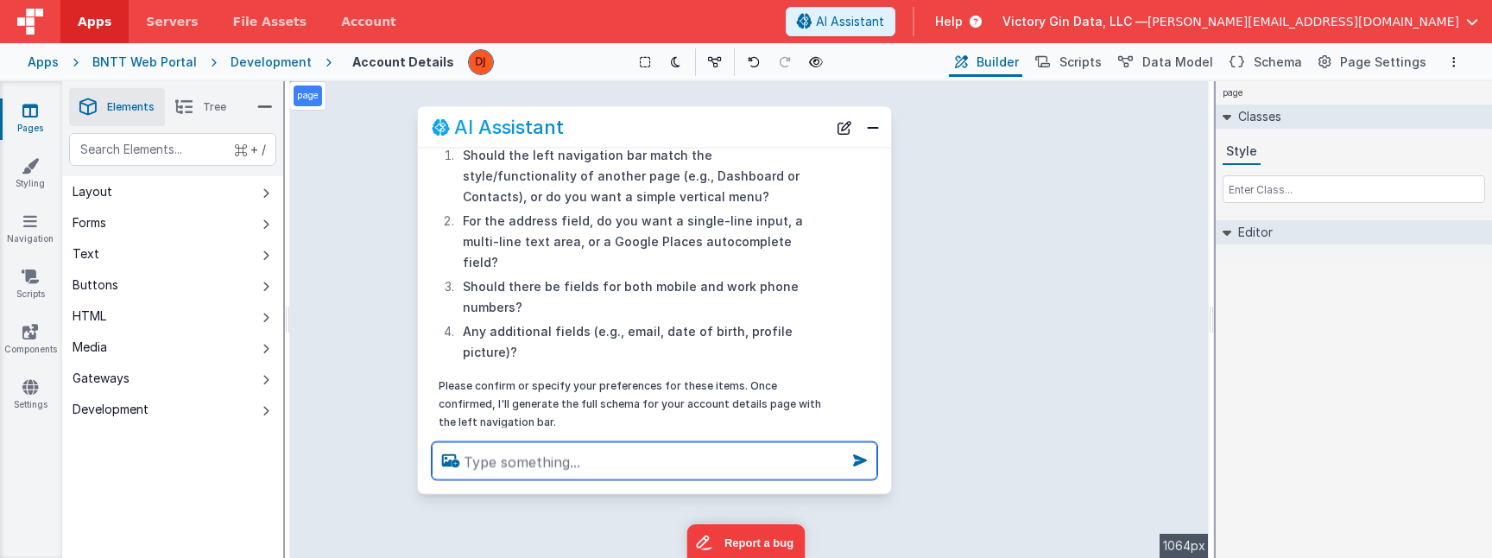
scroll to position [350, 0]
click at [594, 466] on textarea "1. yes, contacts. 2. google places autocomplete" at bounding box center [655, 461] width 446 height 38
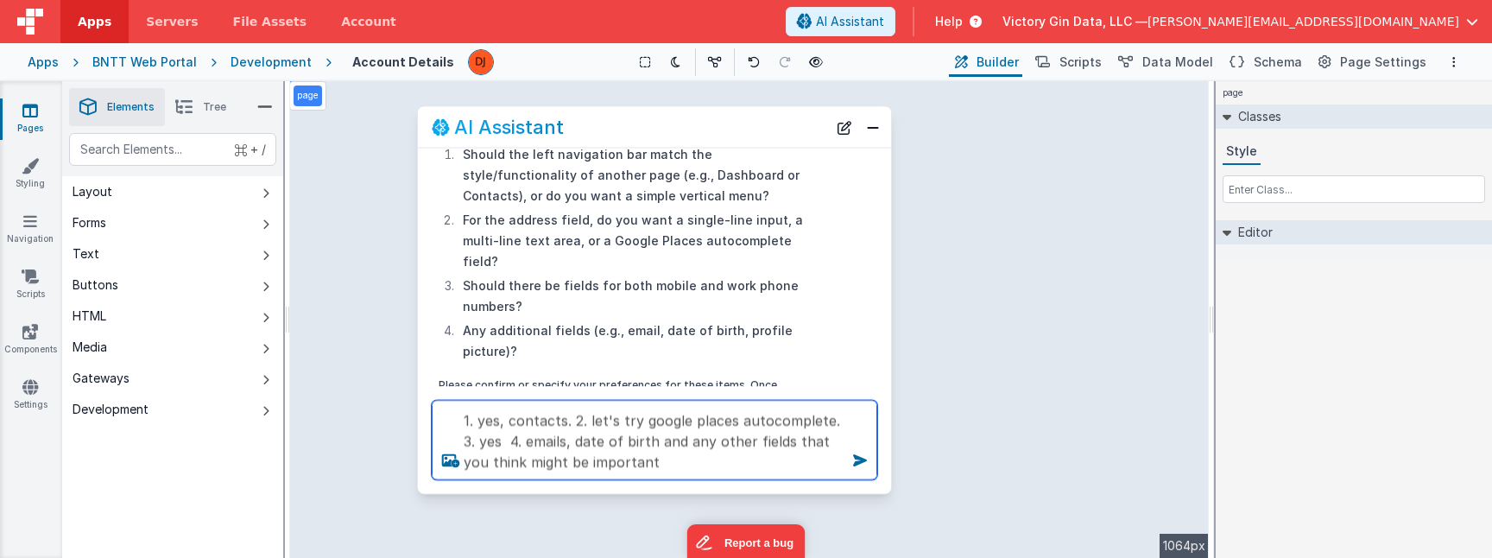
type textarea "1. yes, contacts. 2. let's try google places autocomplete. 3. yes 4. emails, da…"
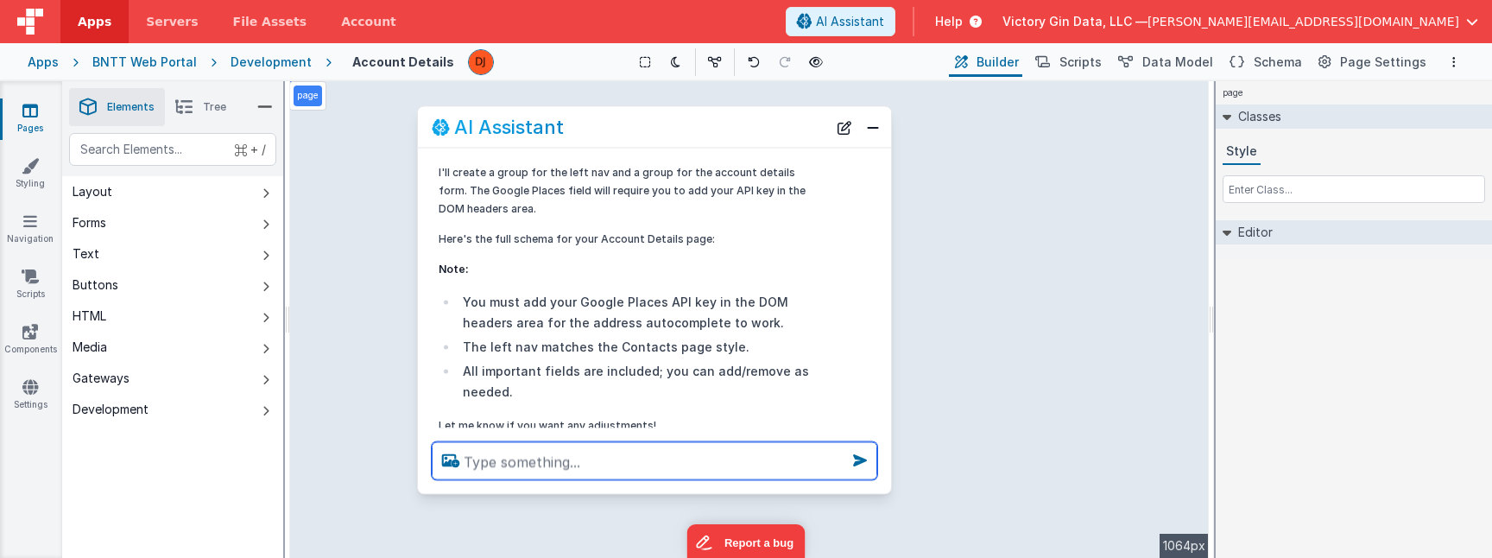
scroll to position [895, 0]
click at [659, 459] on textarea at bounding box center [655, 461] width 446 height 38
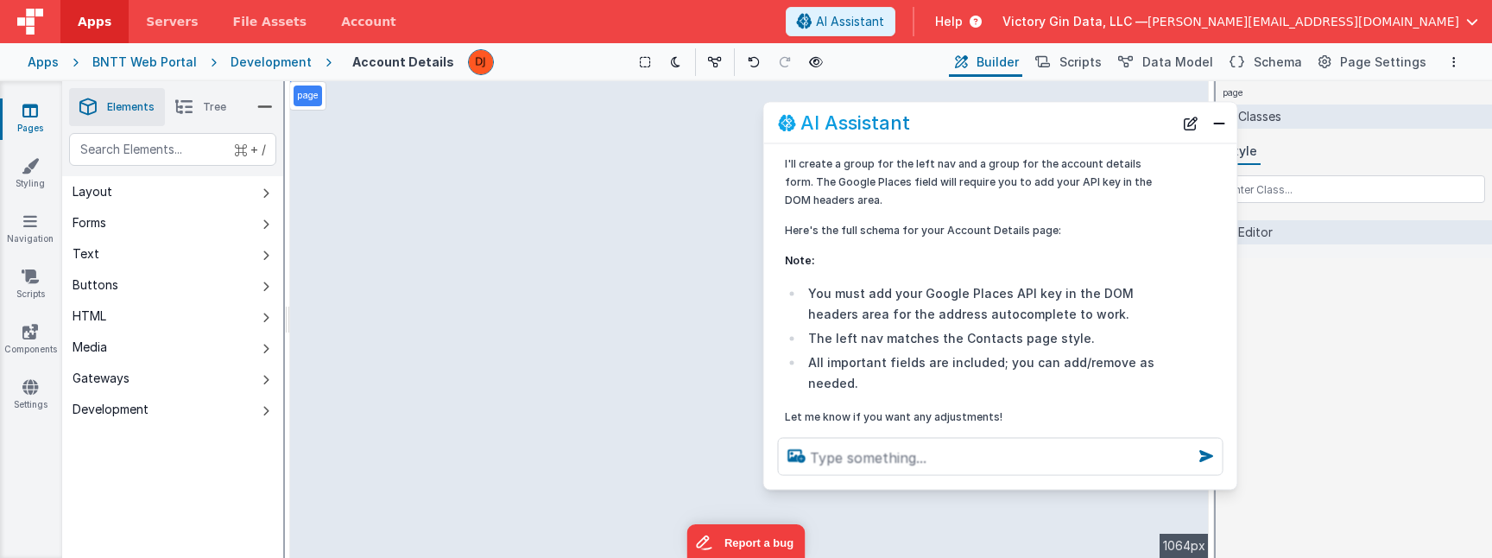
drag, startPoint x: 687, startPoint y: 126, endPoint x: 1033, endPoint y: 118, distance: 346.4
click at [1033, 121] on div "AI Assistant" at bounding box center [976, 122] width 396 height 21
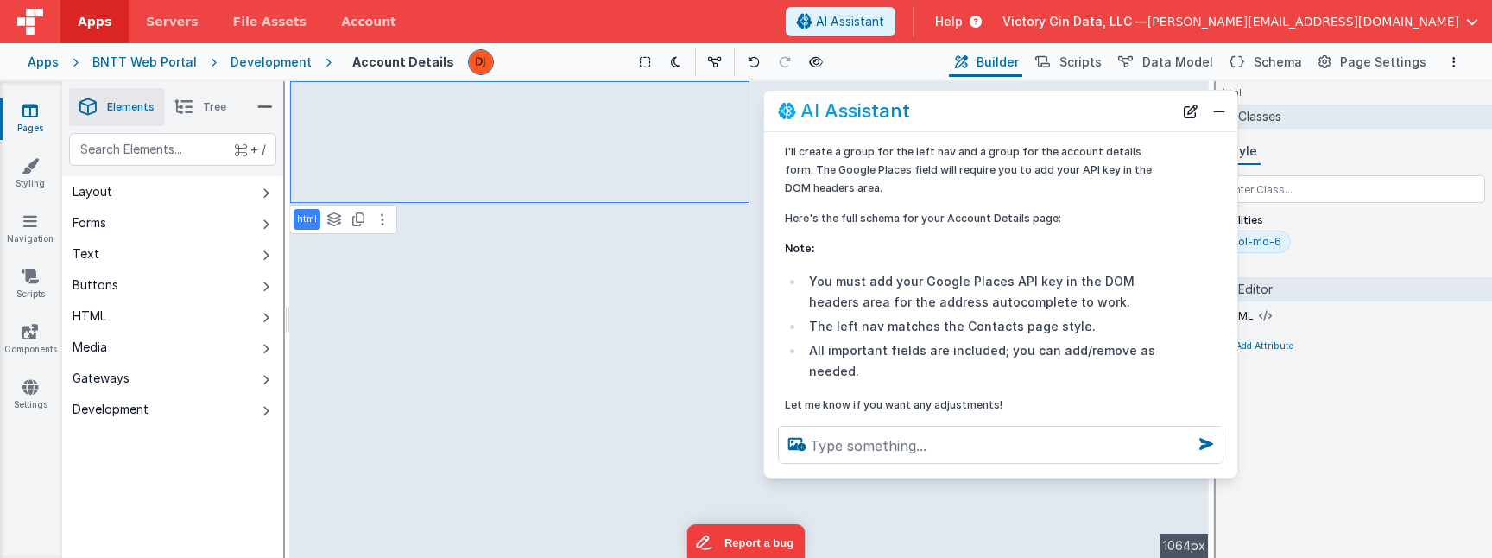
click at [977, 396] on p "Let me know if you want any adjustments!" at bounding box center [978, 405] width 387 height 18
click at [1225, 121] on button "Close" at bounding box center [1219, 110] width 22 height 24
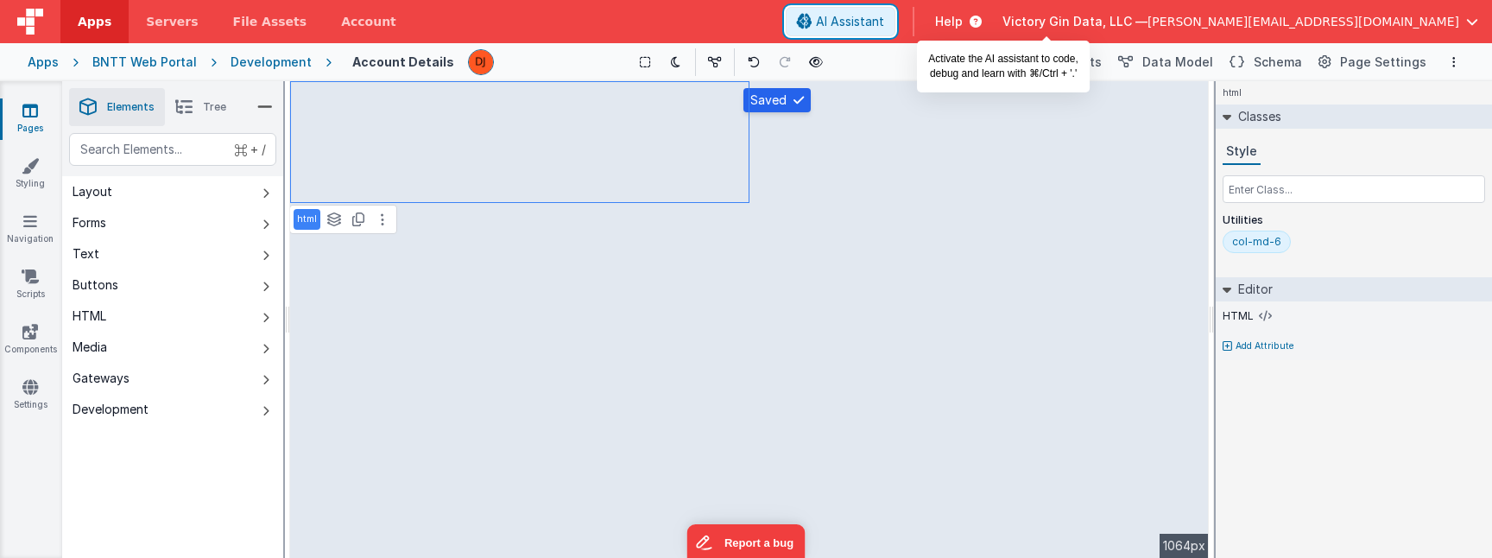
click at [884, 16] on span "AI Assistant" at bounding box center [850, 21] width 68 height 17
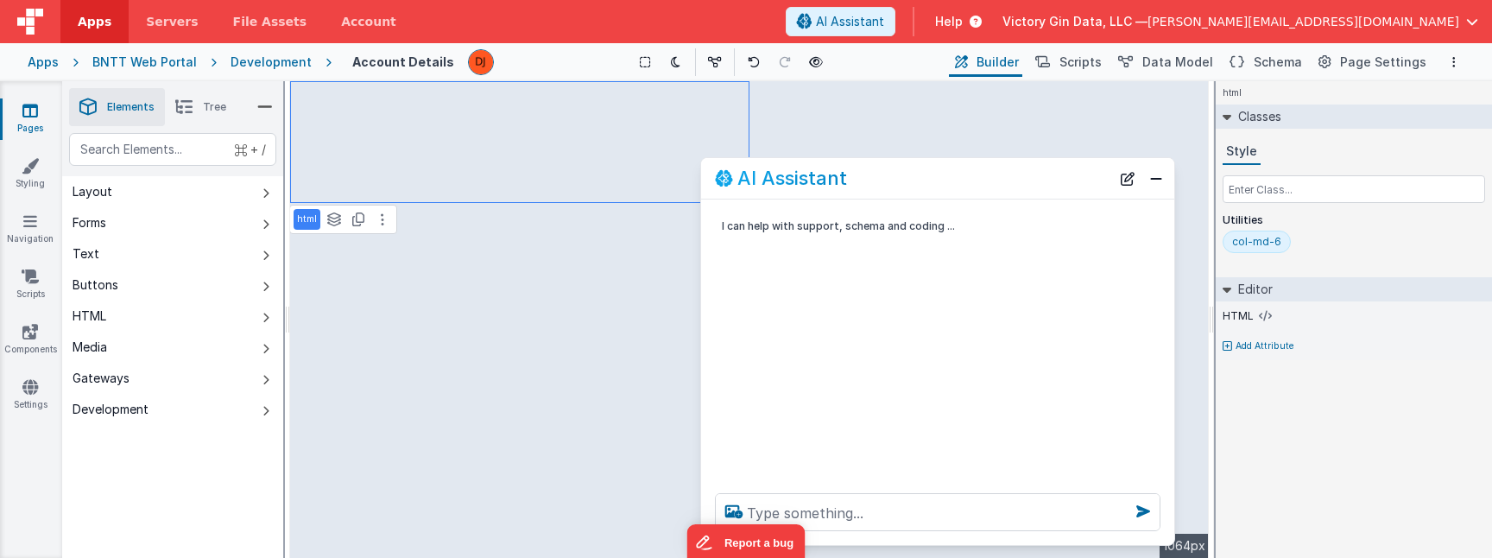
drag, startPoint x: 269, startPoint y: 180, endPoint x: 955, endPoint y: 180, distance: 686.5
click at [955, 180] on div "AI Assistant" at bounding box center [913, 178] width 396 height 21
click at [1167, 179] on button "Close" at bounding box center [1156, 179] width 22 height 24
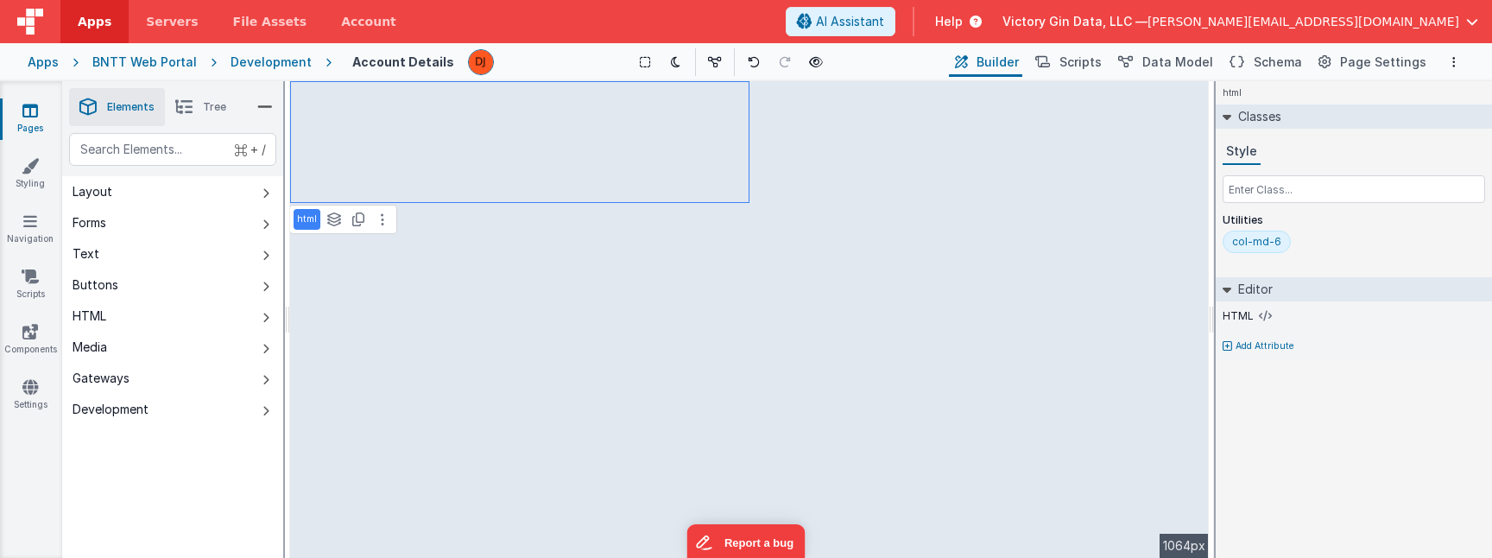
click at [275, 73] on div "Apps BNTT Web Portal Development Account Details Show Group Outlines Toggle Dar…" at bounding box center [746, 62] width 1492 height 38
click at [273, 61] on div "Development" at bounding box center [271, 62] width 81 height 17
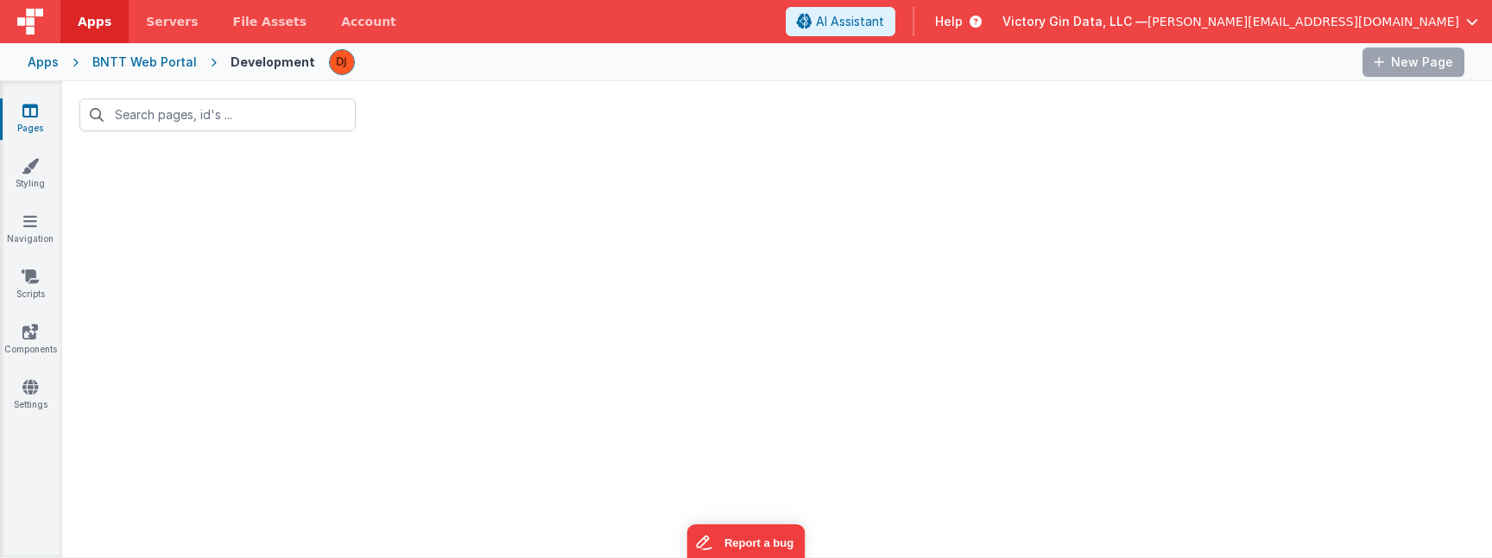
type input "acc"
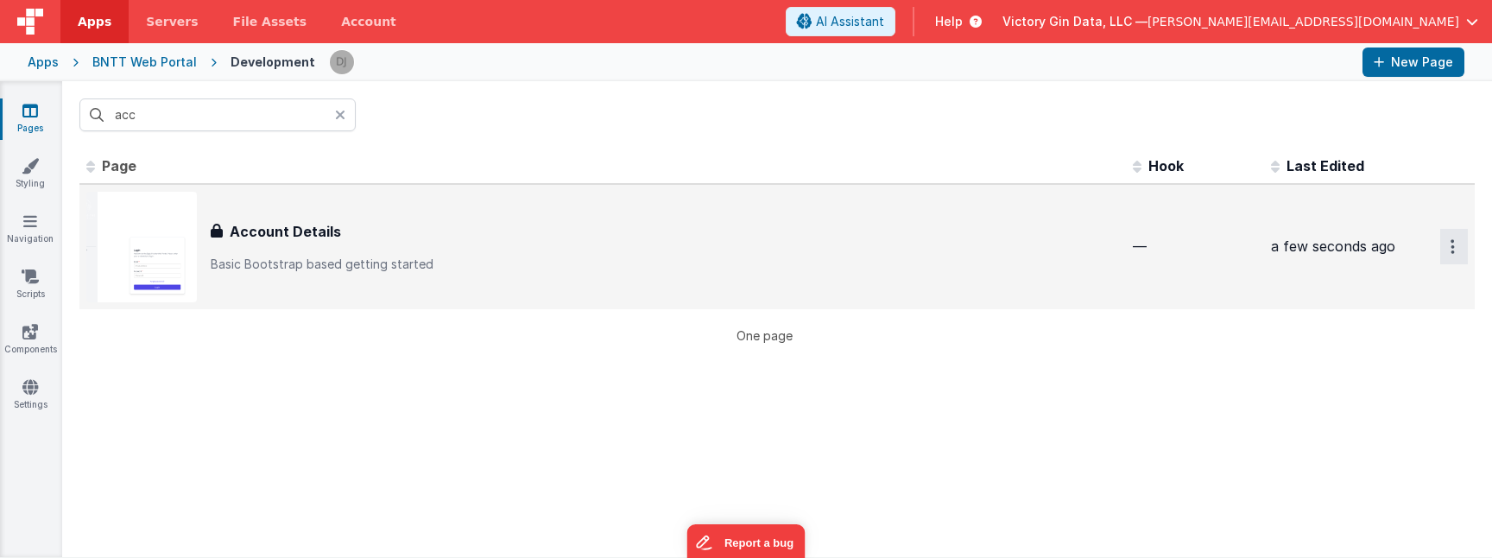
click at [1453, 251] on icon "Options" at bounding box center [1453, 246] width 4 height 15
click at [1385, 386] on link "Delete" at bounding box center [1392, 381] width 152 height 31
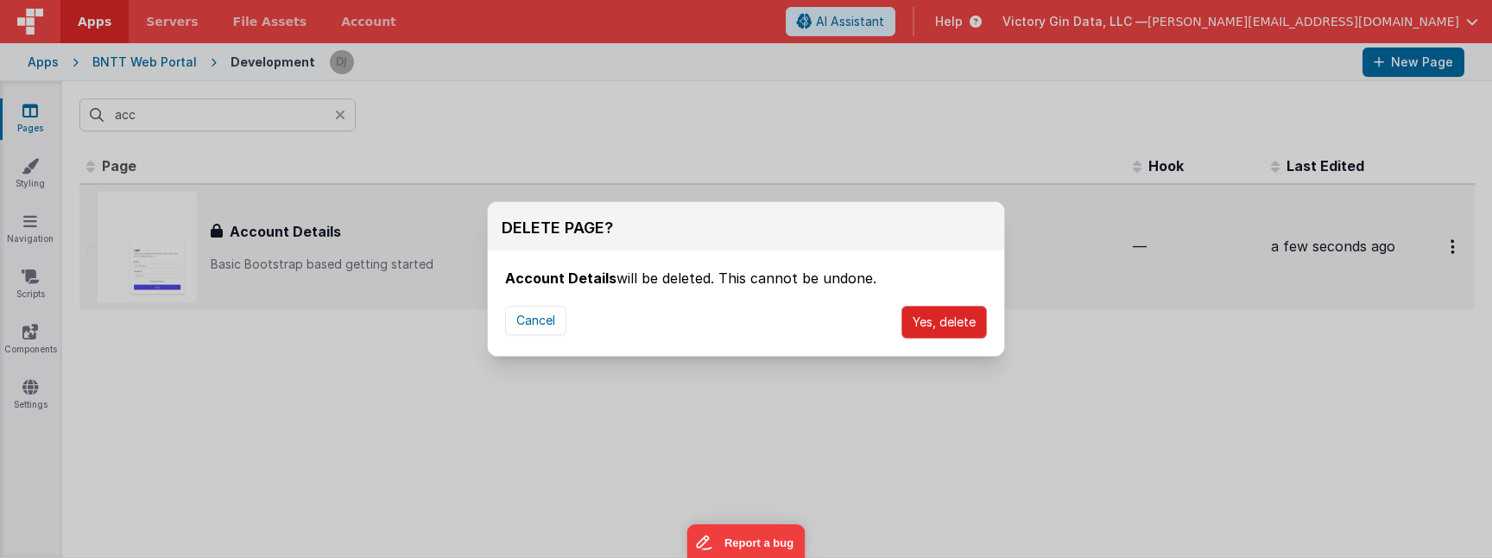
click at [956, 309] on button "Yes, delete" at bounding box center [944, 322] width 85 height 33
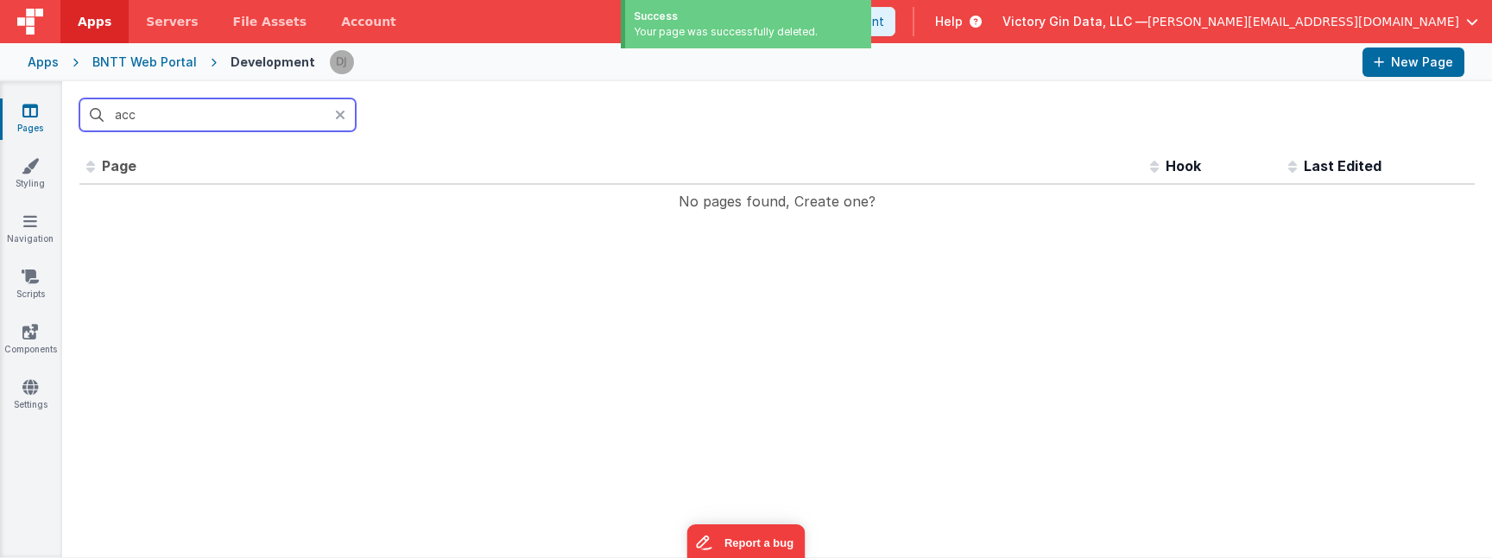
click at [228, 108] on input "acc" at bounding box center [217, 114] width 276 height 33
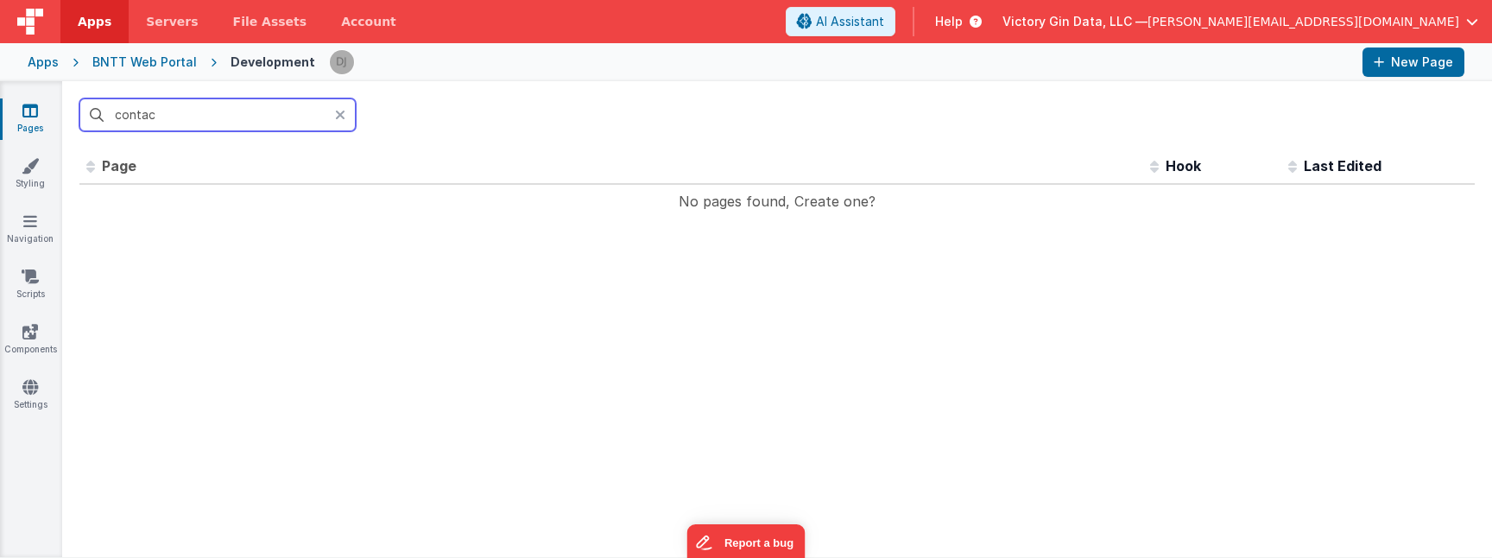
type input "conta"
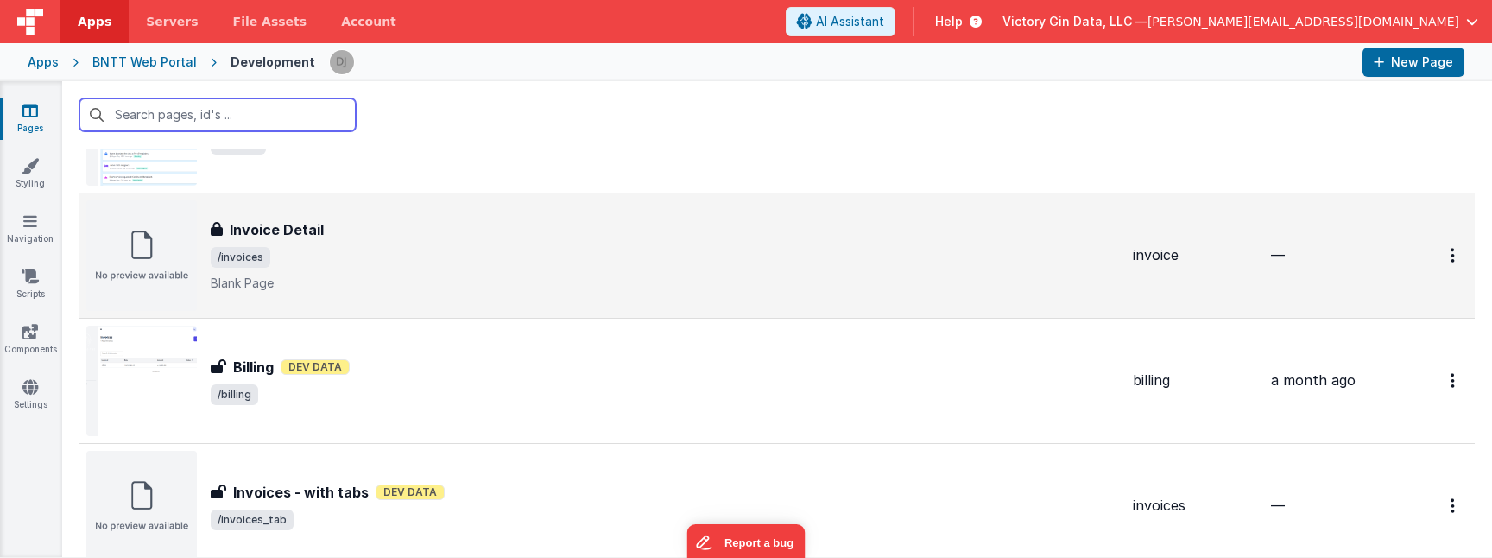
scroll to position [128, 0]
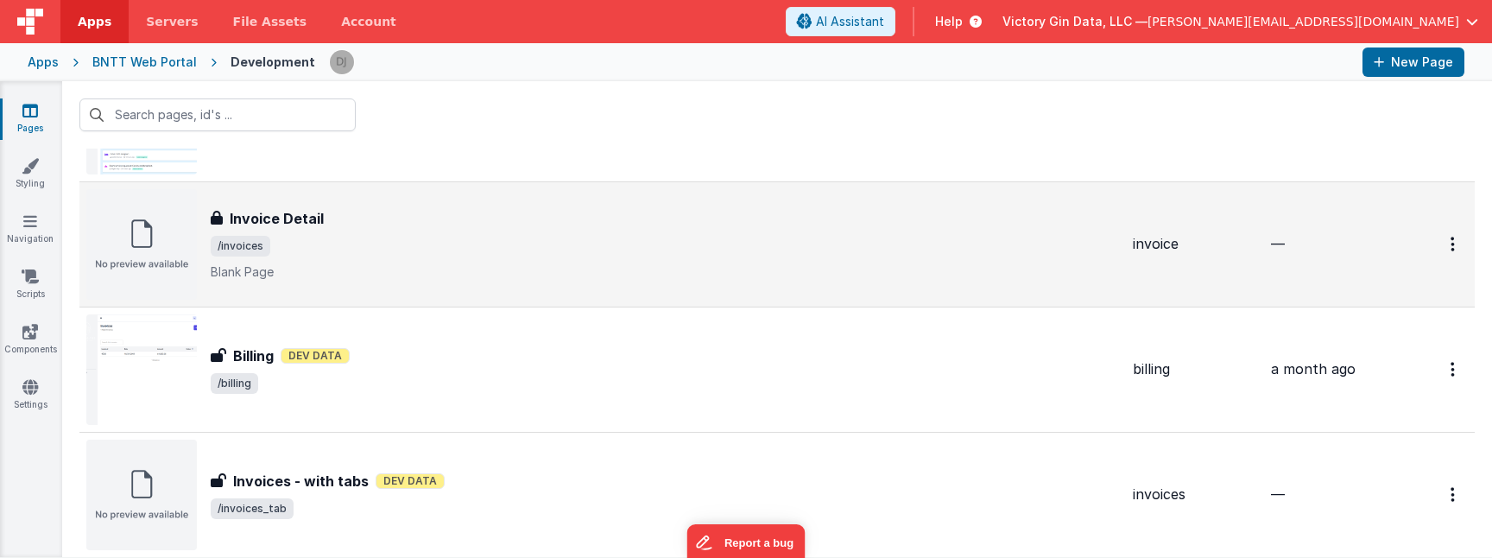
click at [350, 282] on div "Invoice Detail Invoice Detail /invoices Blank Page" at bounding box center [602, 244] width 1033 height 111
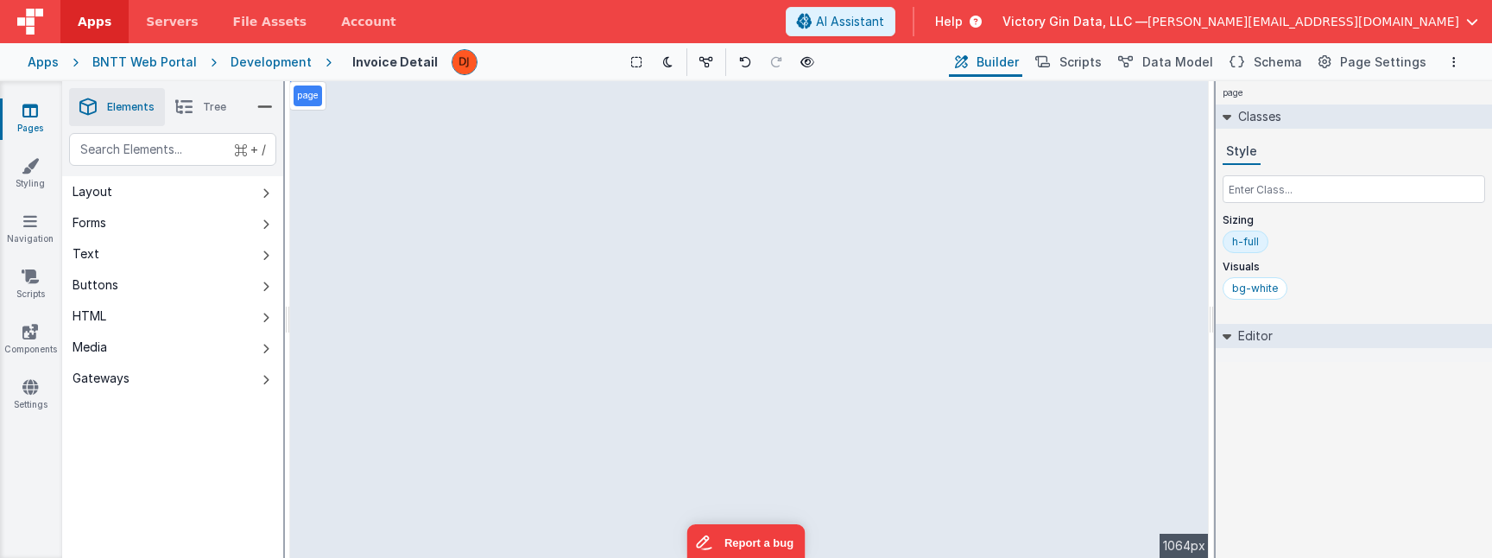
click at [37, 111] on icon at bounding box center [30, 110] width 16 height 17
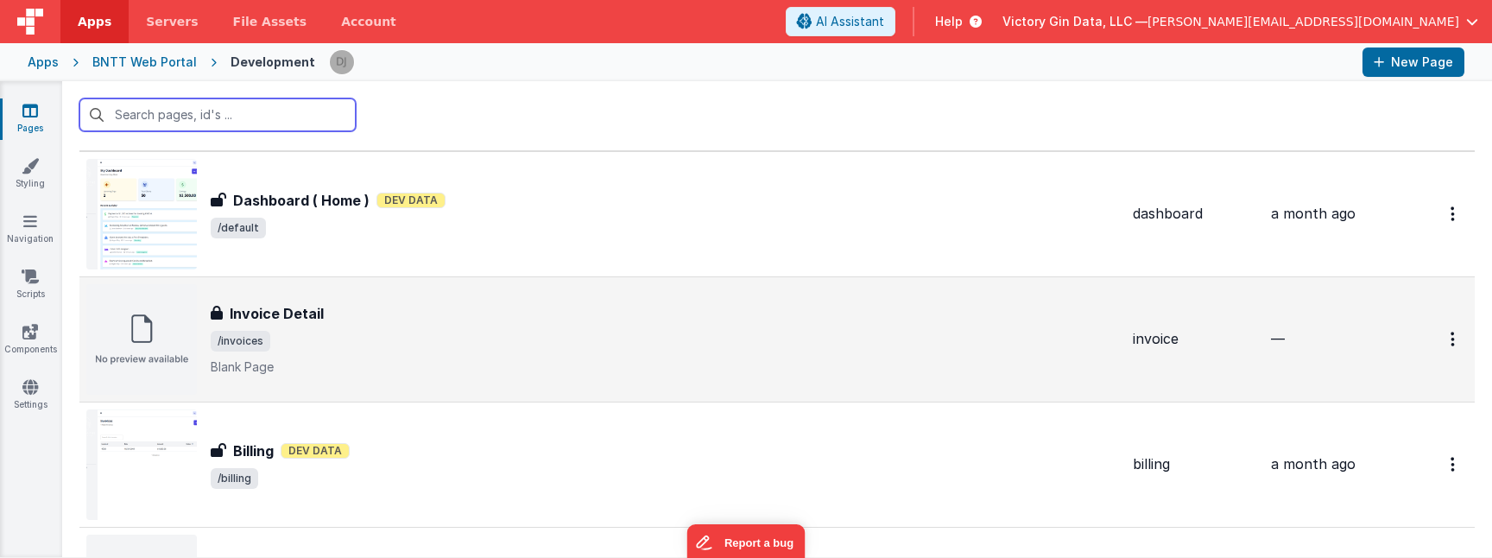
scroll to position [2, 0]
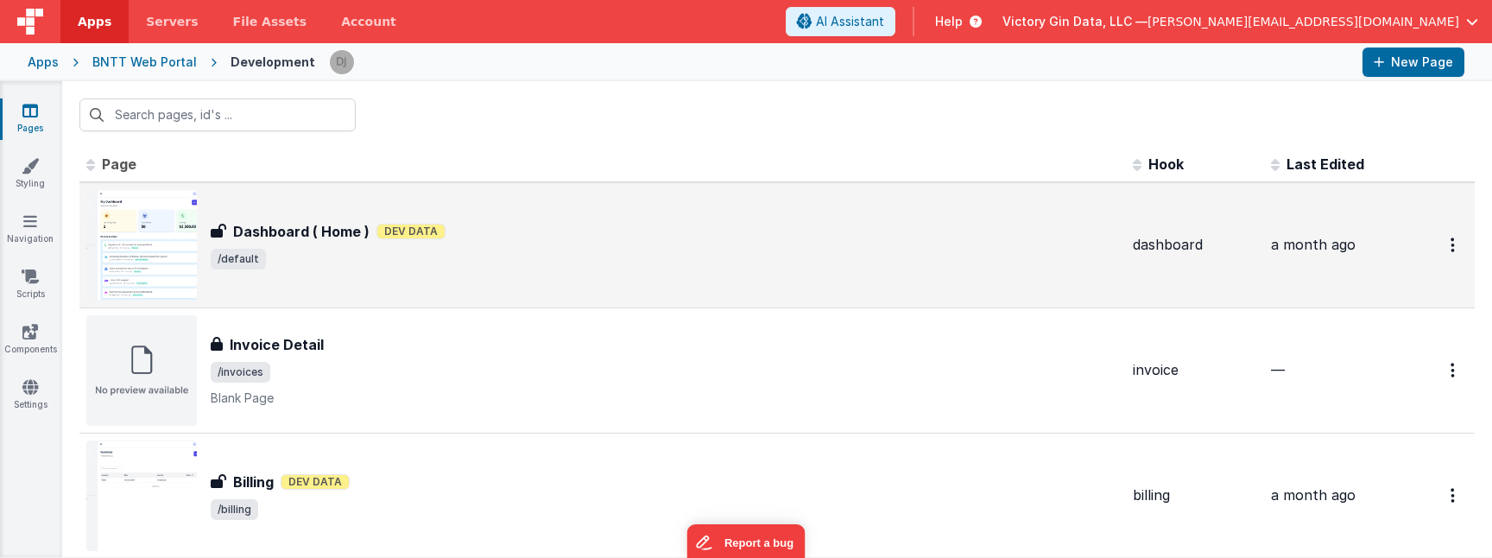
click at [364, 263] on span "/default" at bounding box center [665, 259] width 908 height 21
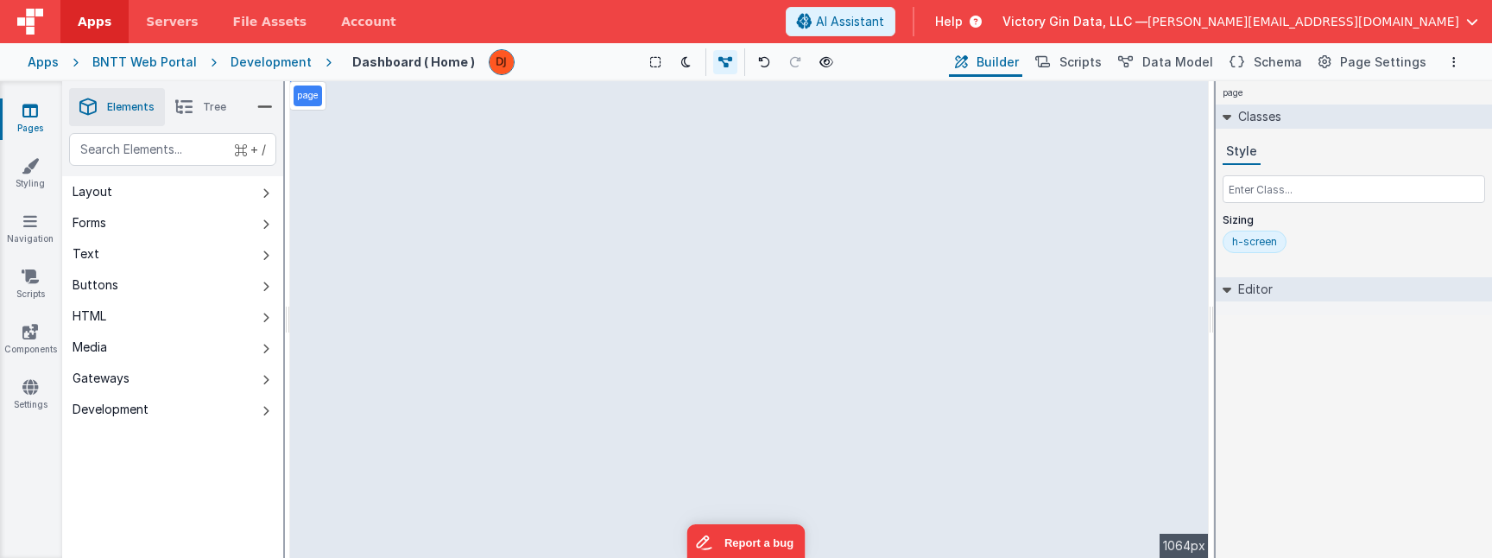
click at [155, 62] on div "BNTT Web Portal" at bounding box center [144, 62] width 104 height 17
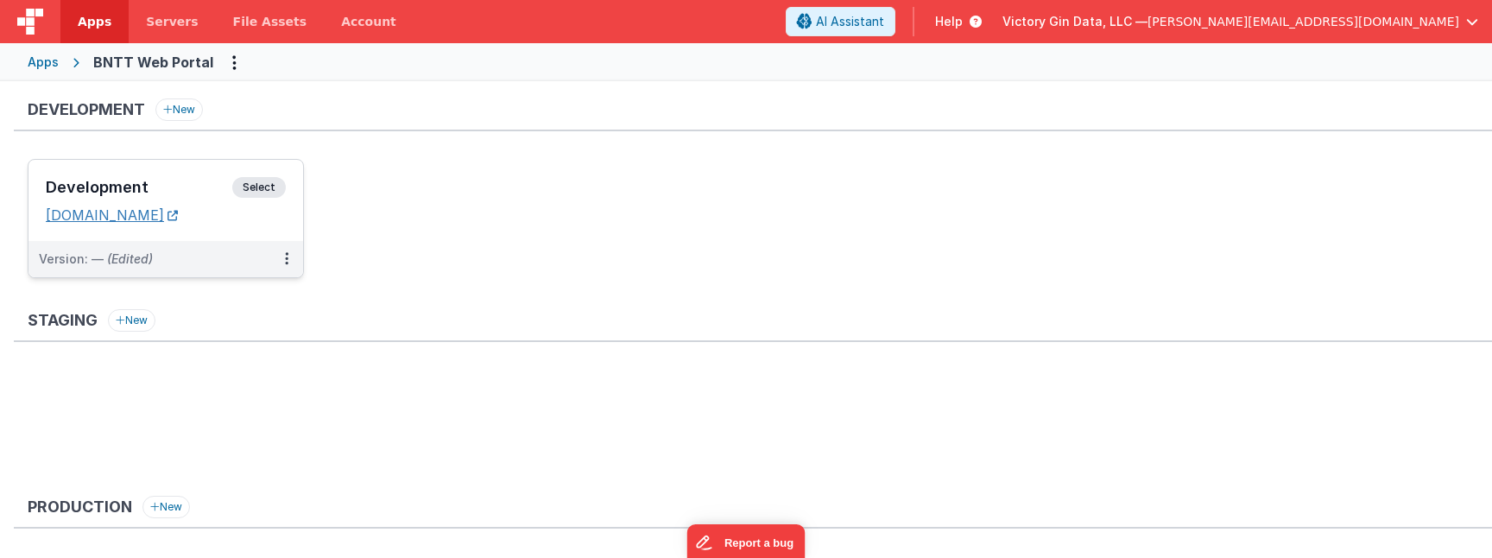
click at [178, 220] on link "[DOMAIN_NAME]" at bounding box center [112, 214] width 132 height 17
click at [46, 67] on div "Apps" at bounding box center [43, 62] width 31 height 17
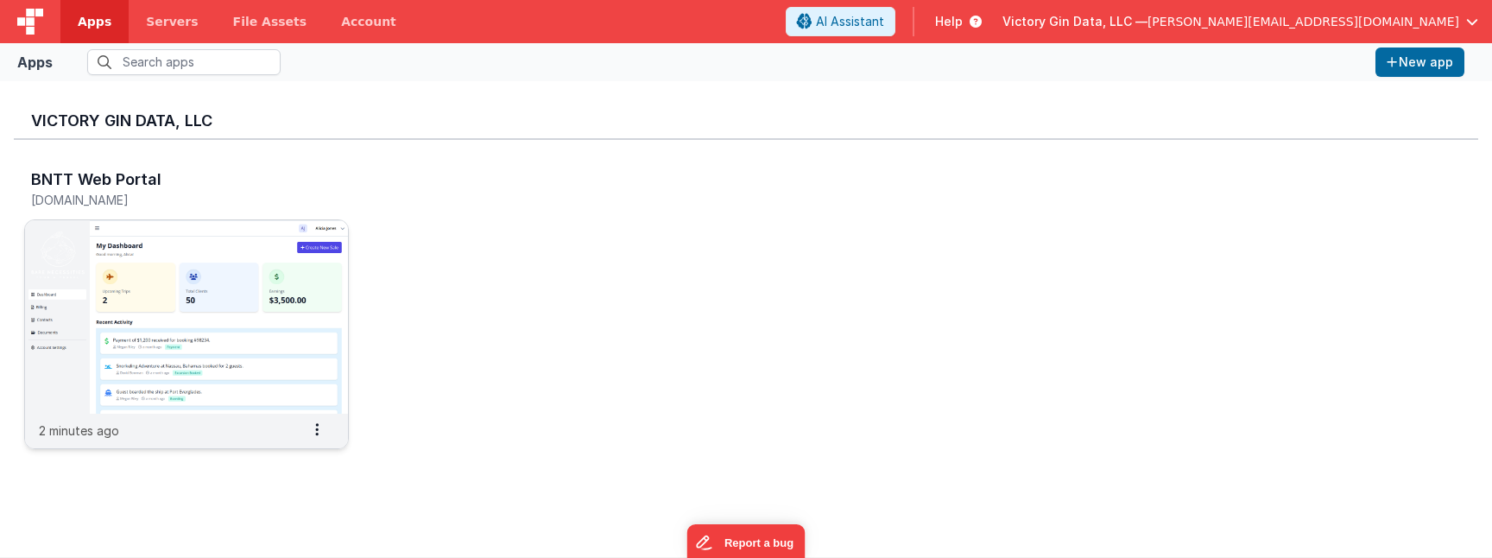
click at [130, 314] on img at bounding box center [186, 316] width 323 height 193
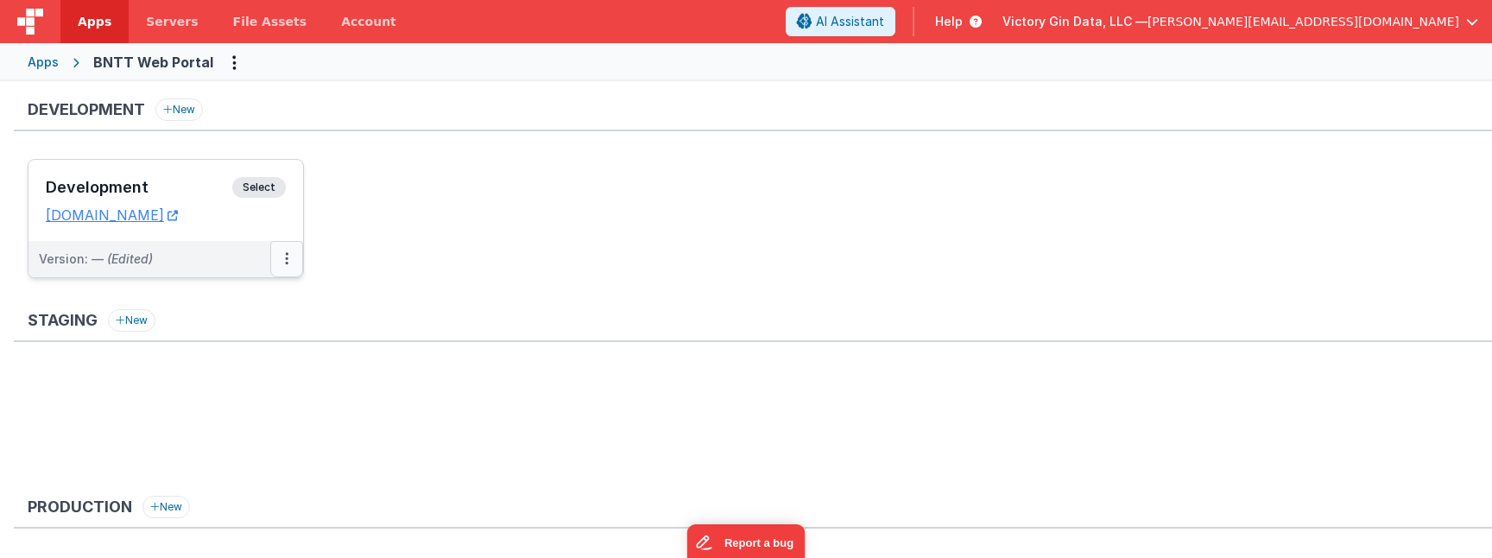
click at [275, 262] on button at bounding box center [286, 259] width 33 height 36
drag, startPoint x: 355, startPoint y: 224, endPoint x: 300, endPoint y: 223, distance: 55.3
click at [355, 224] on ul "Development Select URLs cruisebare.clientportal.cloud Version: — (Edited) Edit …" at bounding box center [760, 227] width 1465 height 136
click at [178, 208] on link "[DOMAIN_NAME]" at bounding box center [112, 214] width 132 height 17
click at [226, 190] on h3 "Development" at bounding box center [139, 187] width 187 height 17
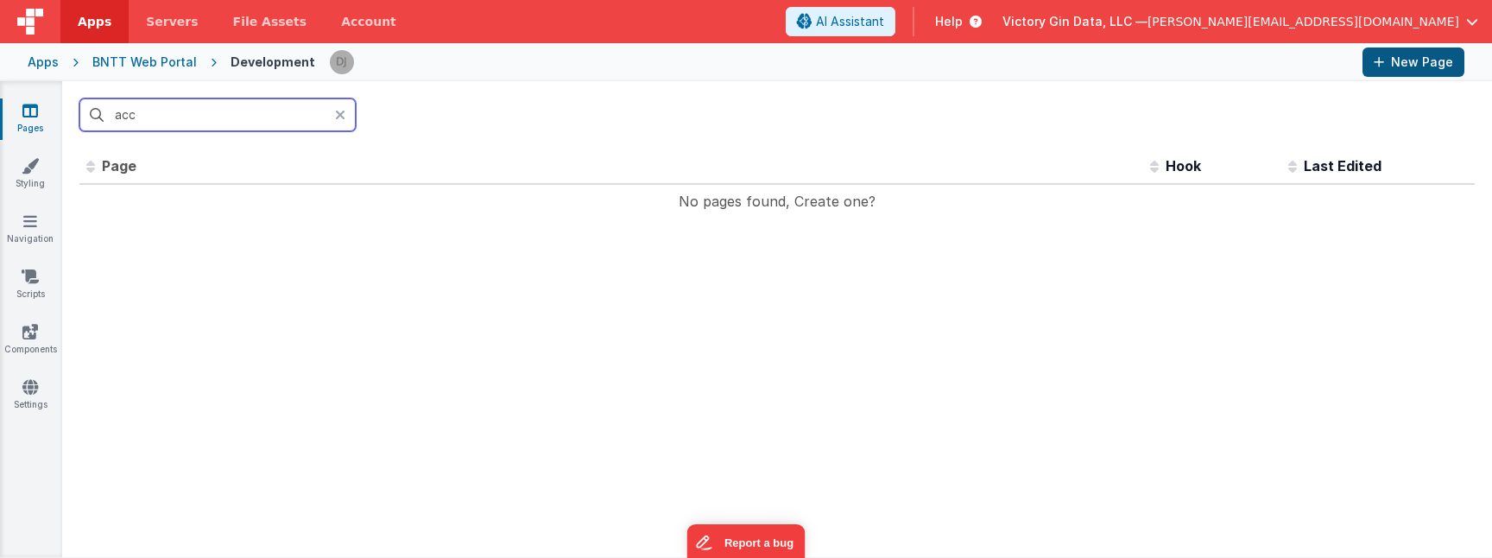
type input "acc"
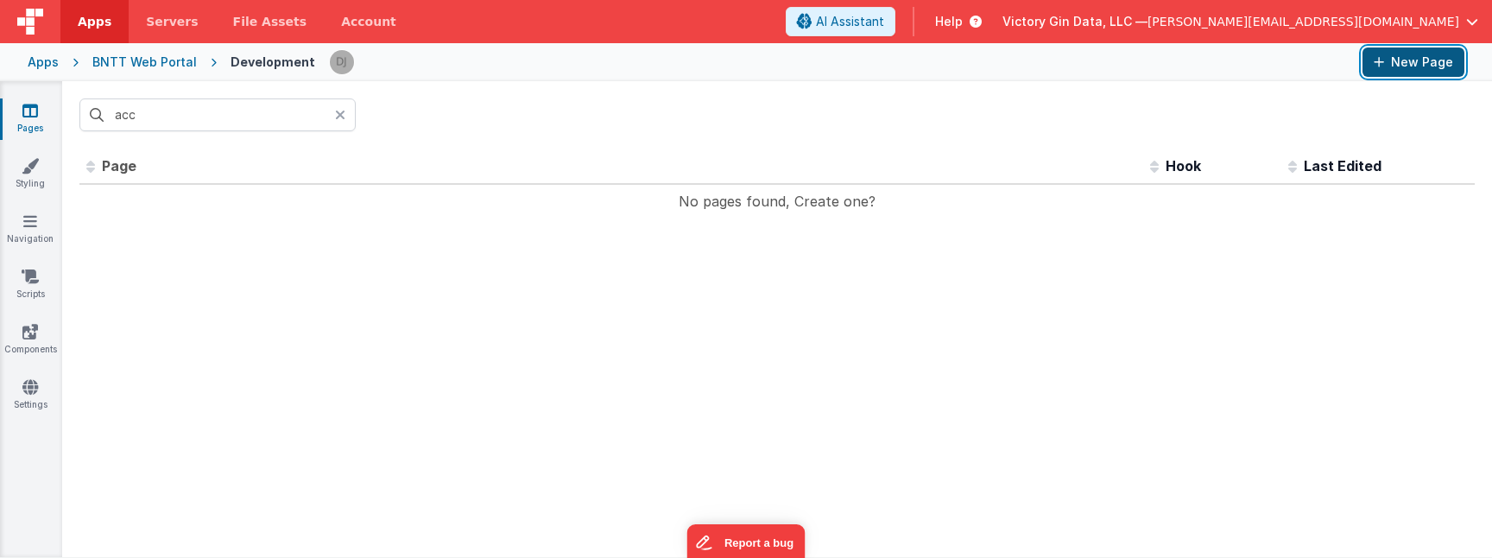
click at [1424, 62] on button "New Page" at bounding box center [1414, 61] width 102 height 29
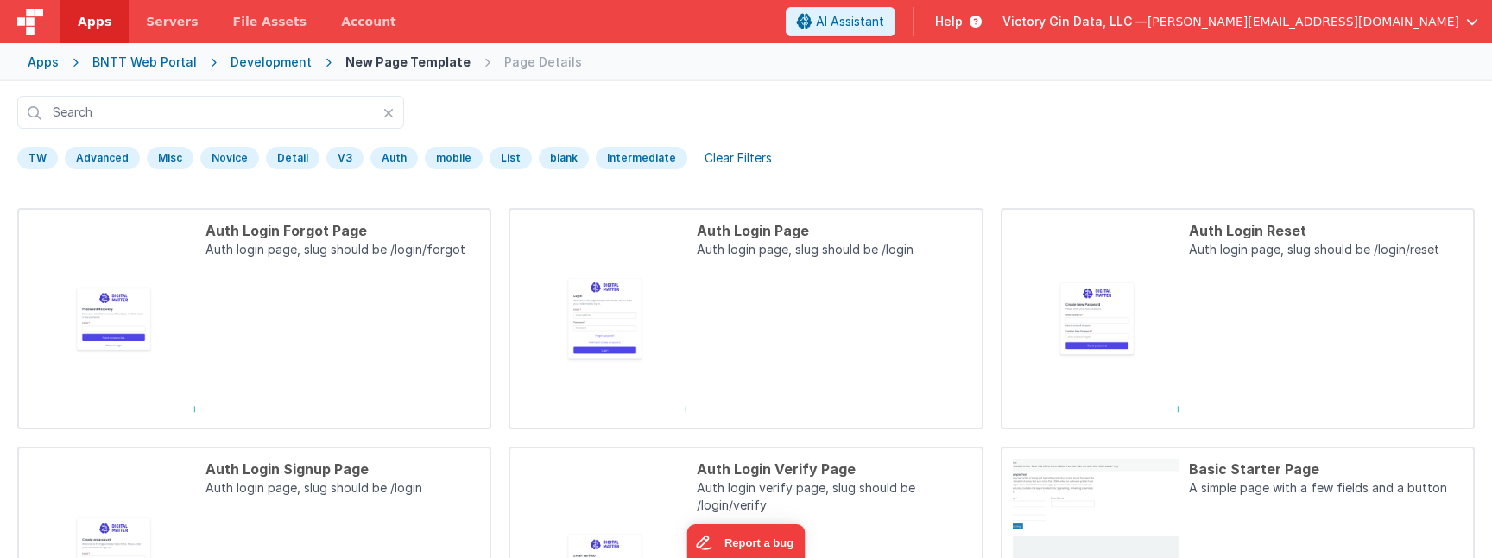
scroll to position [49, 0]
click at [301, 153] on div "Detail" at bounding box center [293, 156] width 54 height 22
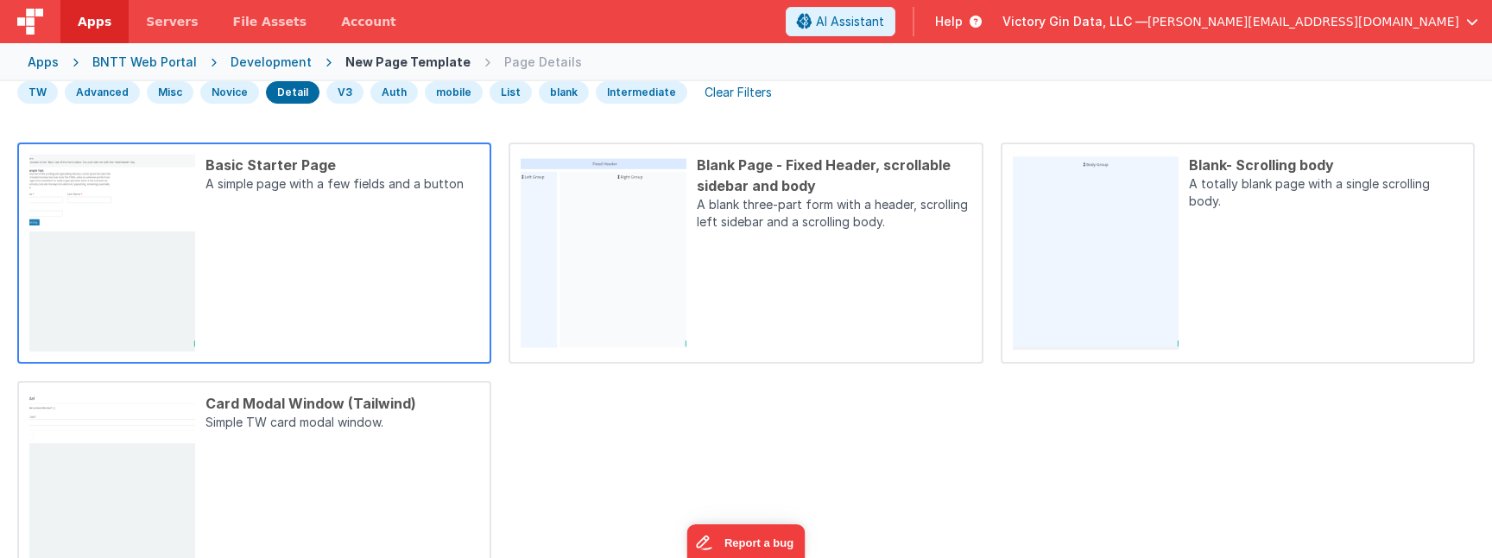
scroll to position [111, 0]
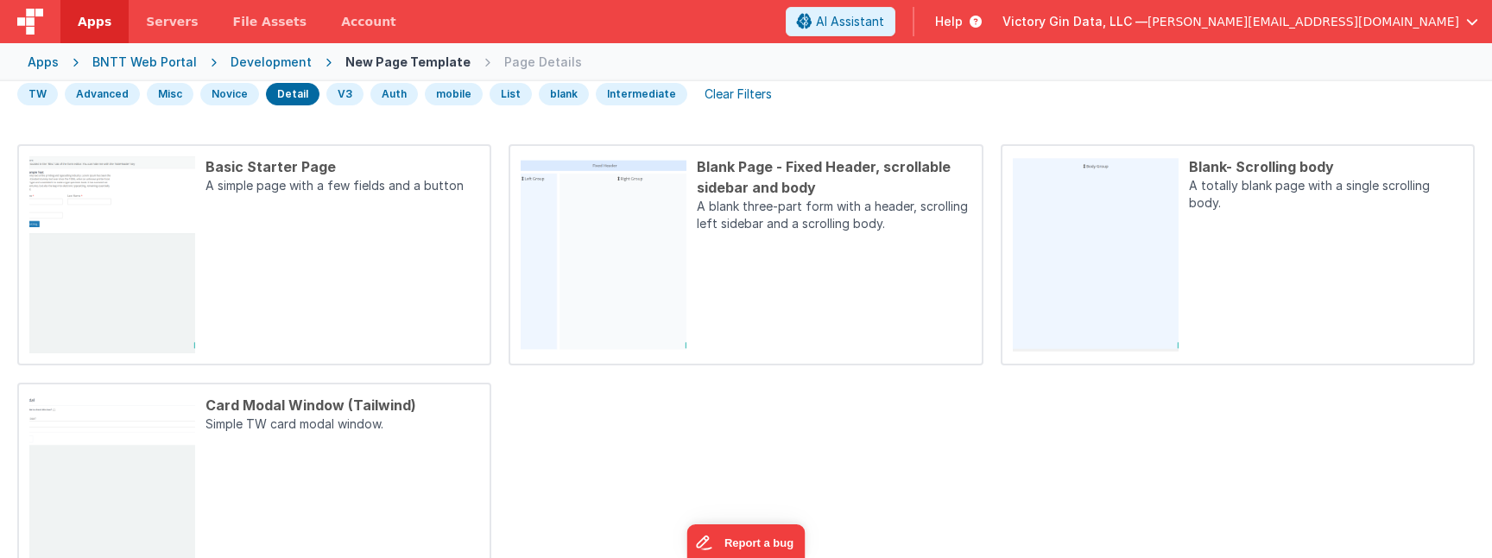
click at [338, 91] on div "V3" at bounding box center [344, 94] width 37 height 22
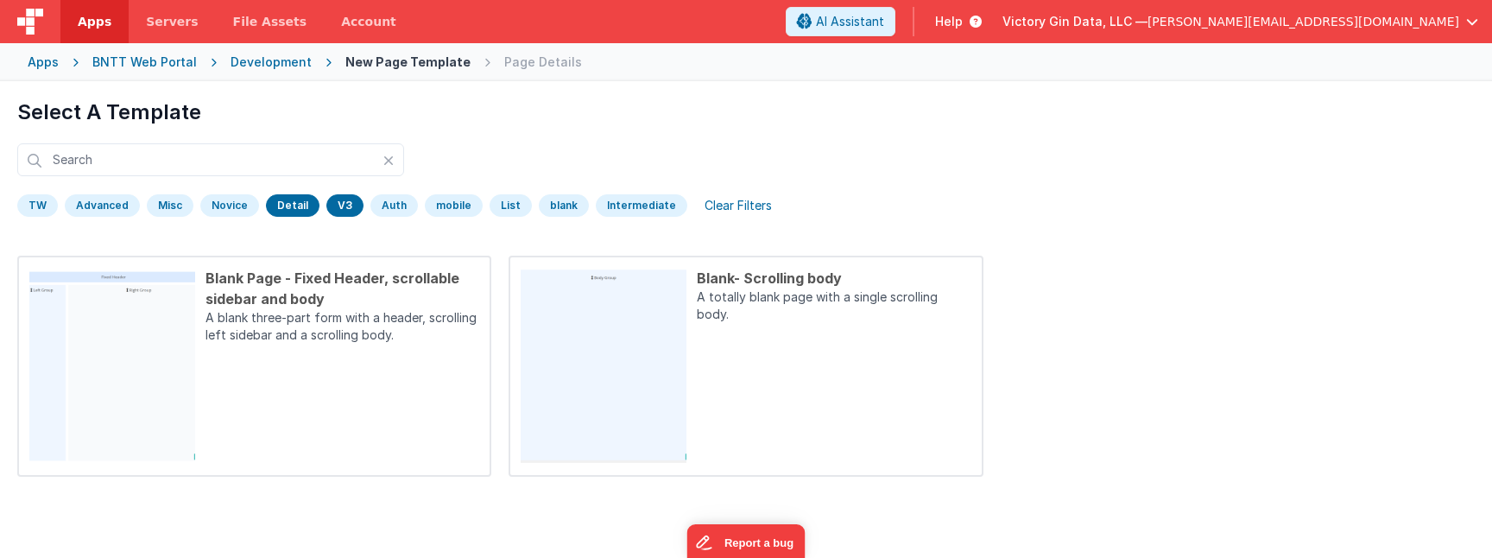
scroll to position [0, 0]
click at [296, 193] on div "TW Advanced Misc Novice Detail V3 Auth mobile List blank Intermediate Clear Fil…" at bounding box center [746, 208] width 1458 height 31
click at [294, 213] on div "Detail" at bounding box center [293, 205] width 54 height 22
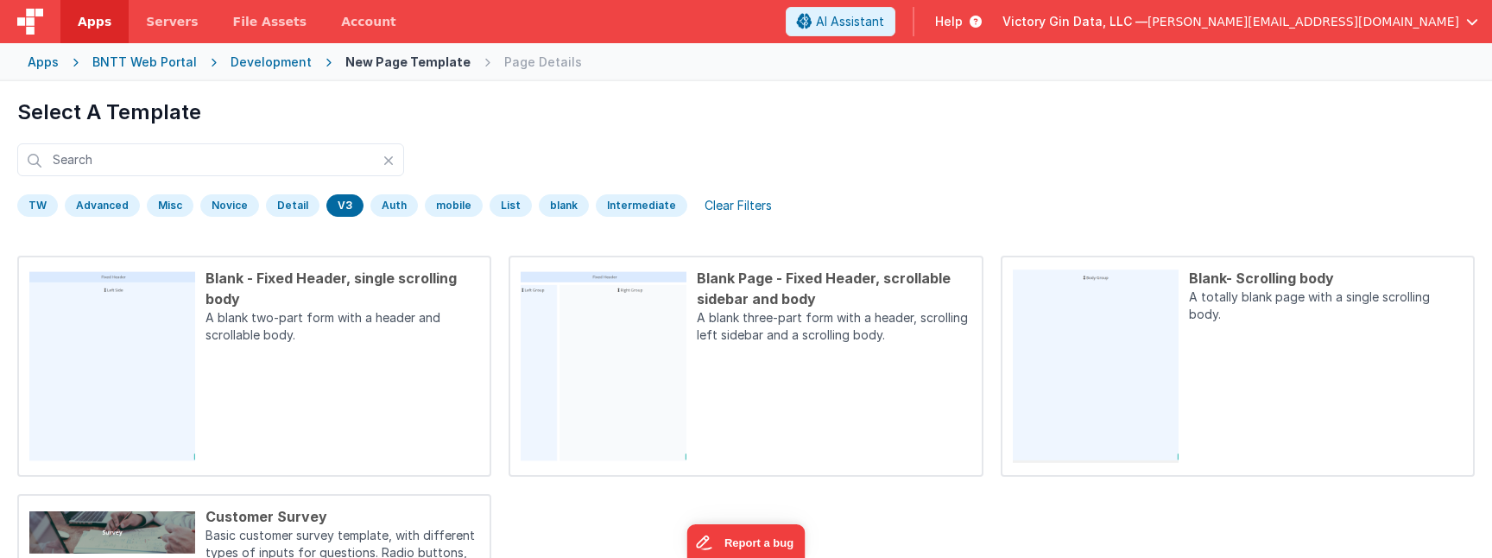
click at [168, 206] on div "Misc" at bounding box center [170, 205] width 47 height 22
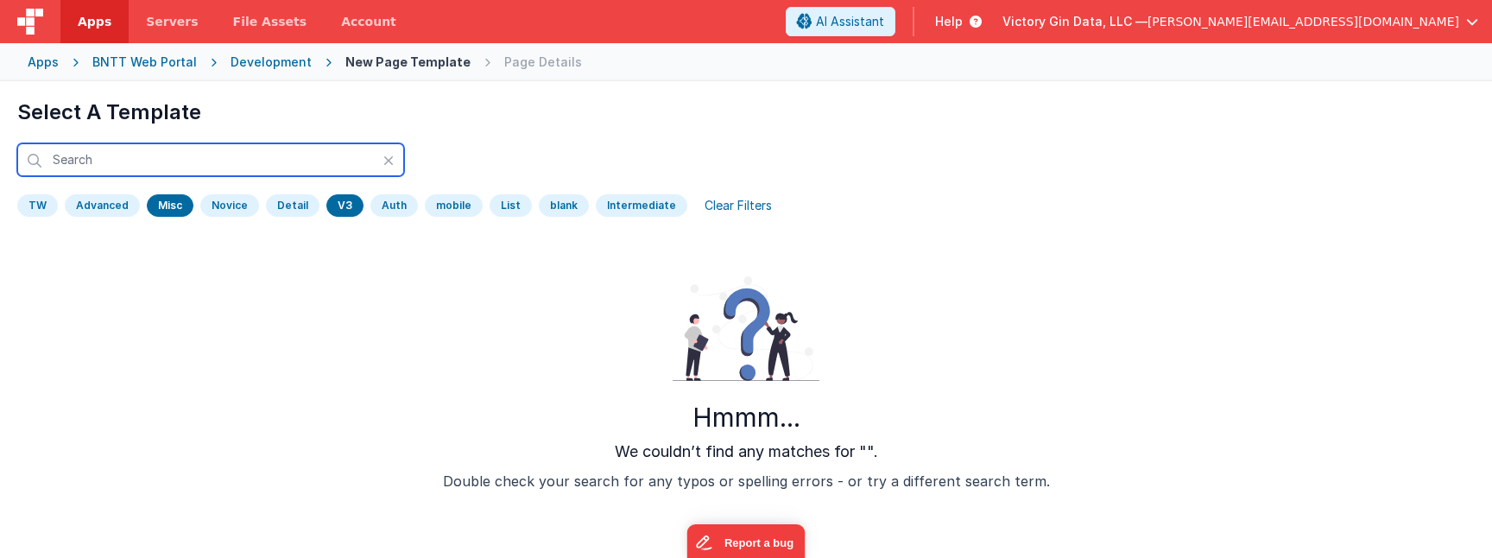
click at [206, 174] on input "text" at bounding box center [210, 159] width 387 height 33
type input "account"
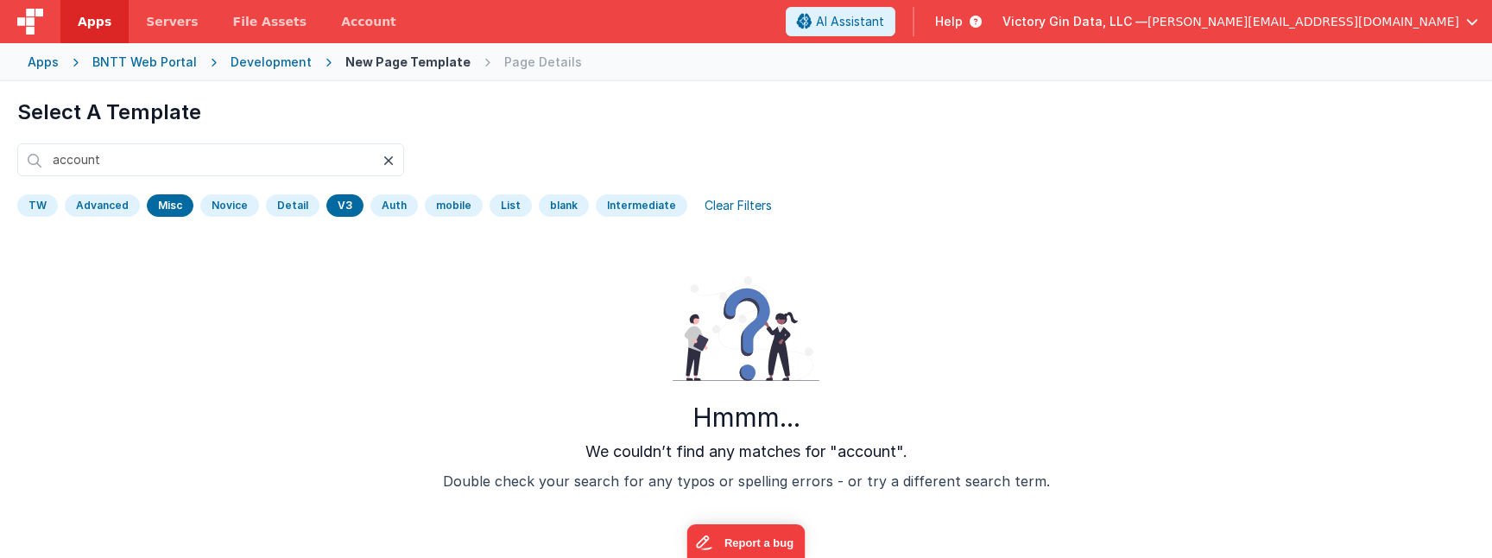
click at [395, 161] on div at bounding box center [393, 161] width 21 height 14
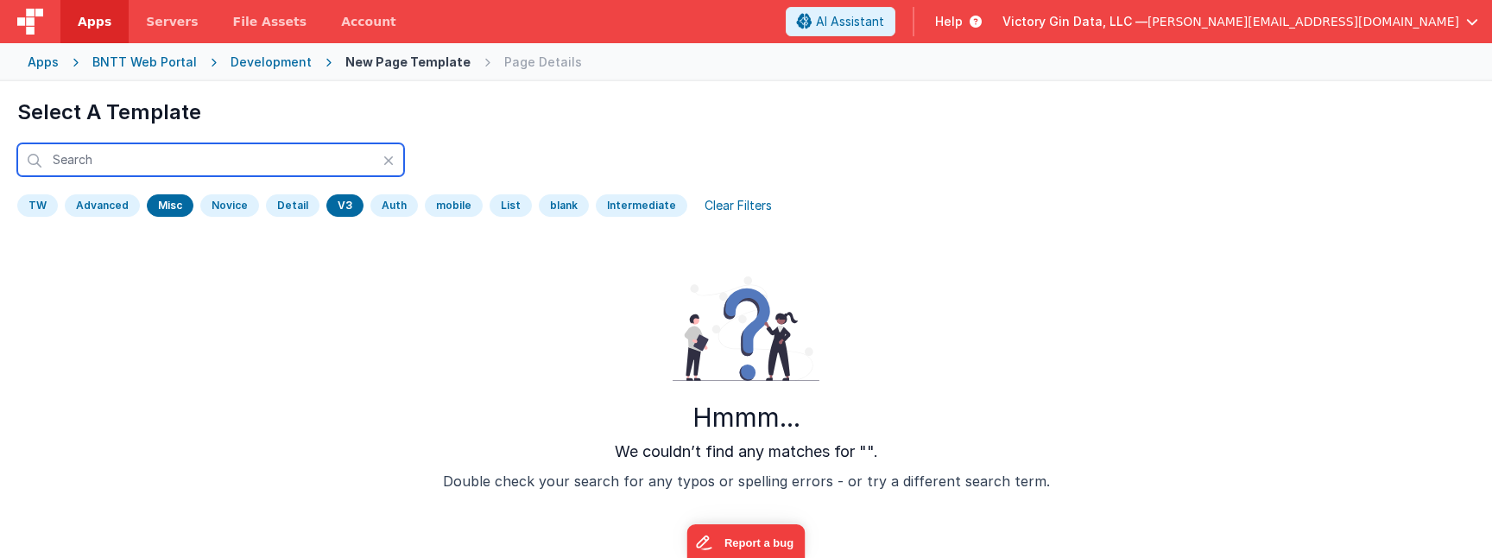
click at [246, 167] on input "text" at bounding box center [210, 159] width 387 height 33
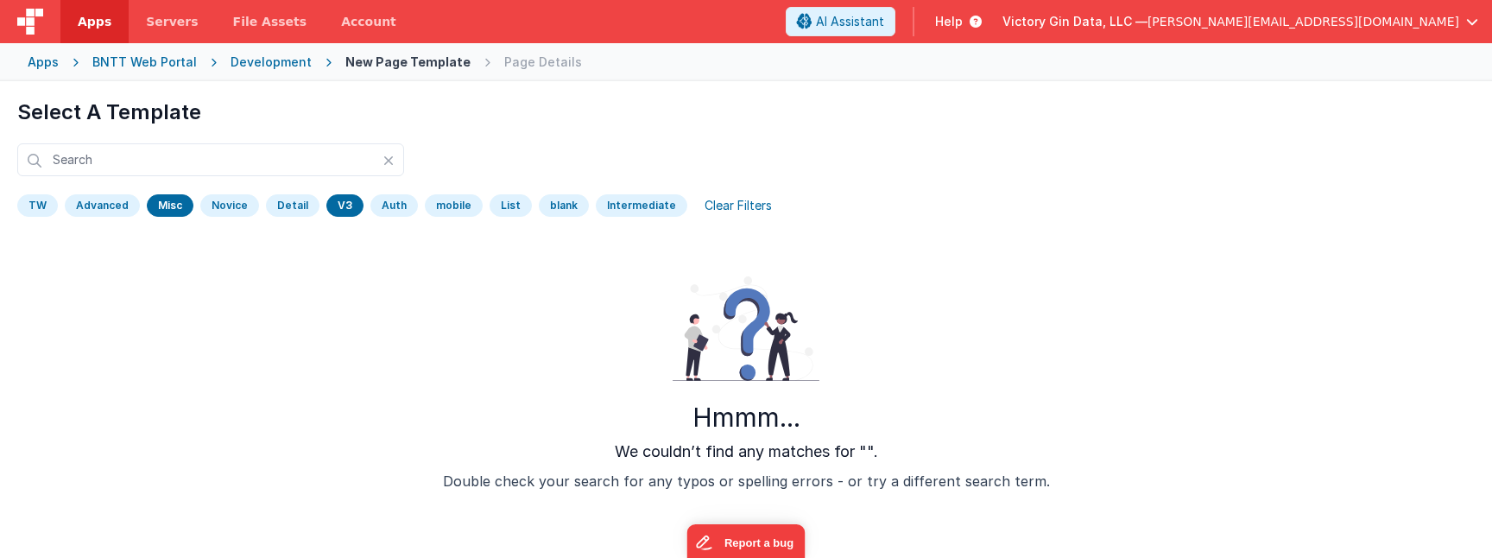
click at [708, 273] on div "Hmmm... We couldn’t find any matches for "". Double check your search for any t…" at bounding box center [746, 384] width 1430 height 256
click at [743, 207] on div "Clear Filters" at bounding box center [738, 205] width 88 height 24
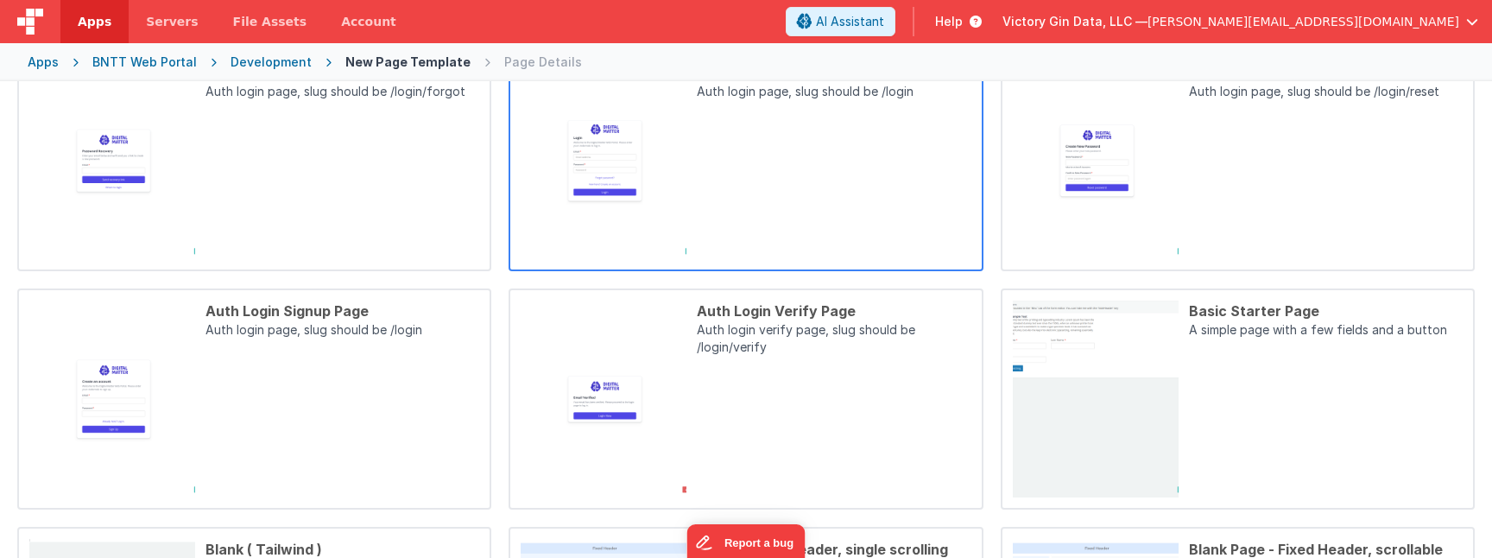
scroll to position [216, 0]
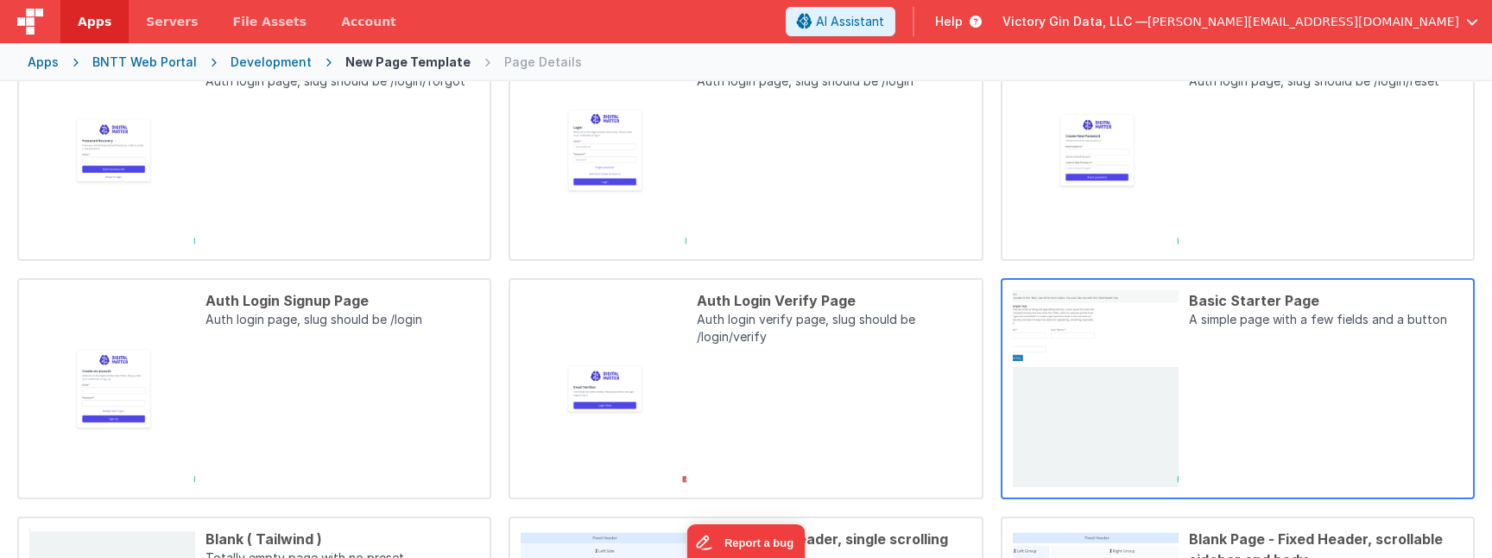
click at [1290, 407] on div "Basic Starter Page A simple page with a few fields and a button" at bounding box center [1321, 388] width 284 height 197
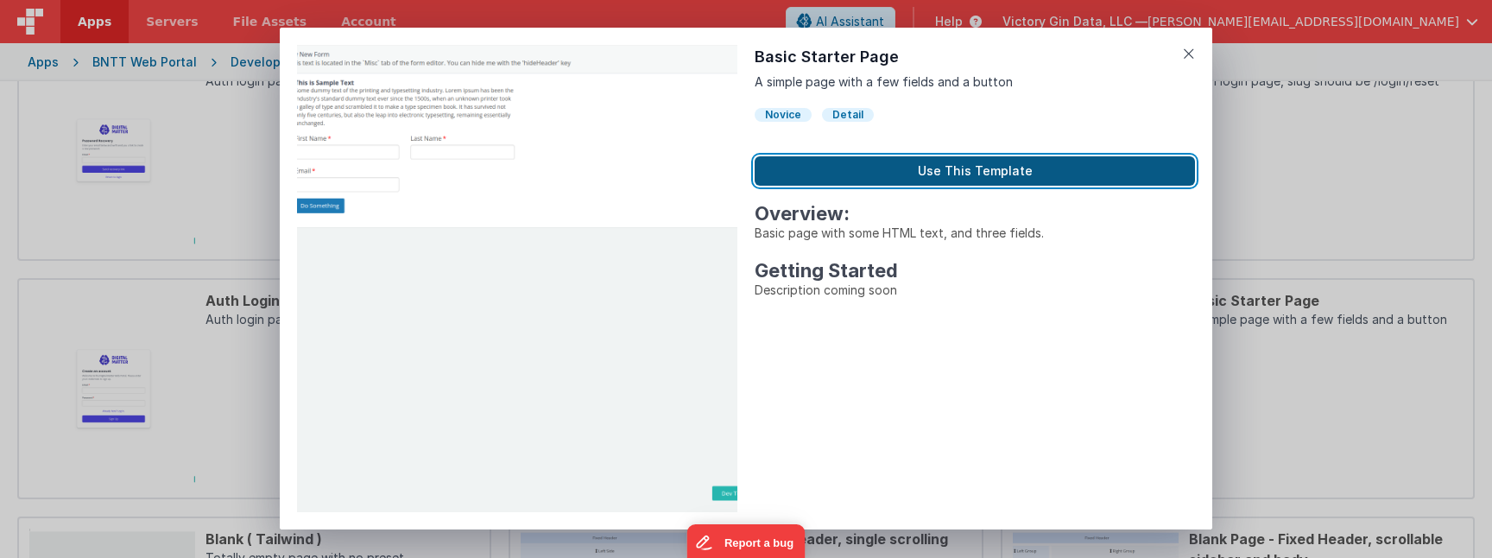
click at [914, 163] on button "Use This Template" at bounding box center [975, 170] width 440 height 29
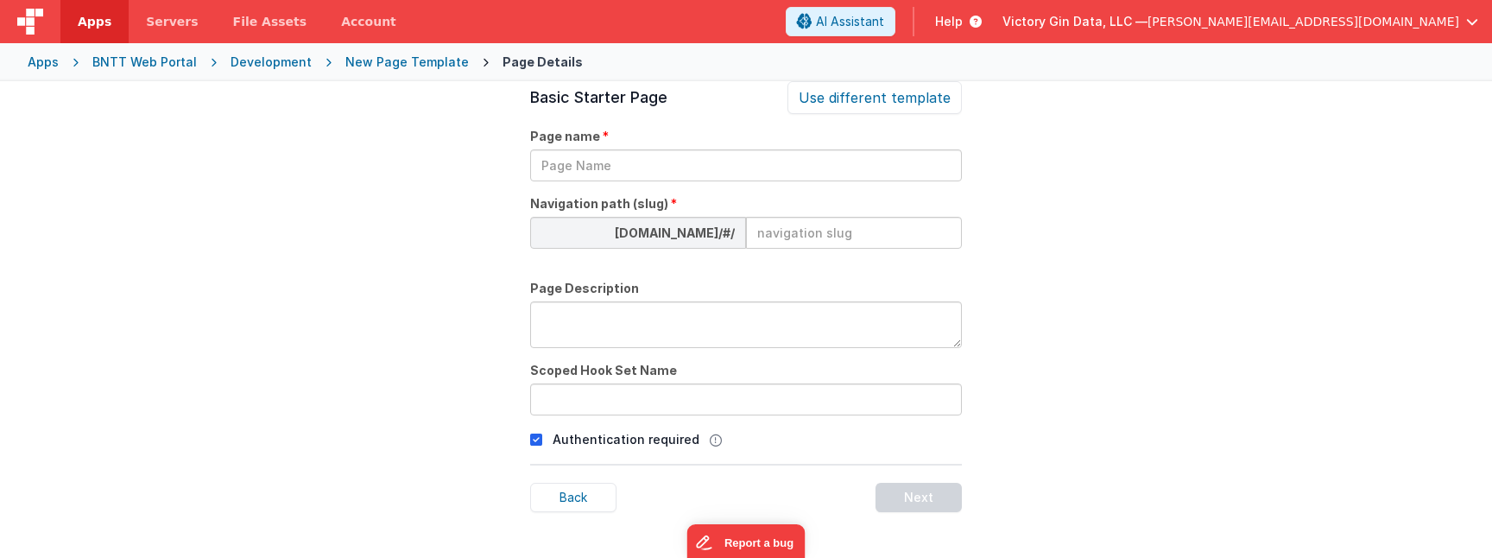
scroll to position [59, 0]
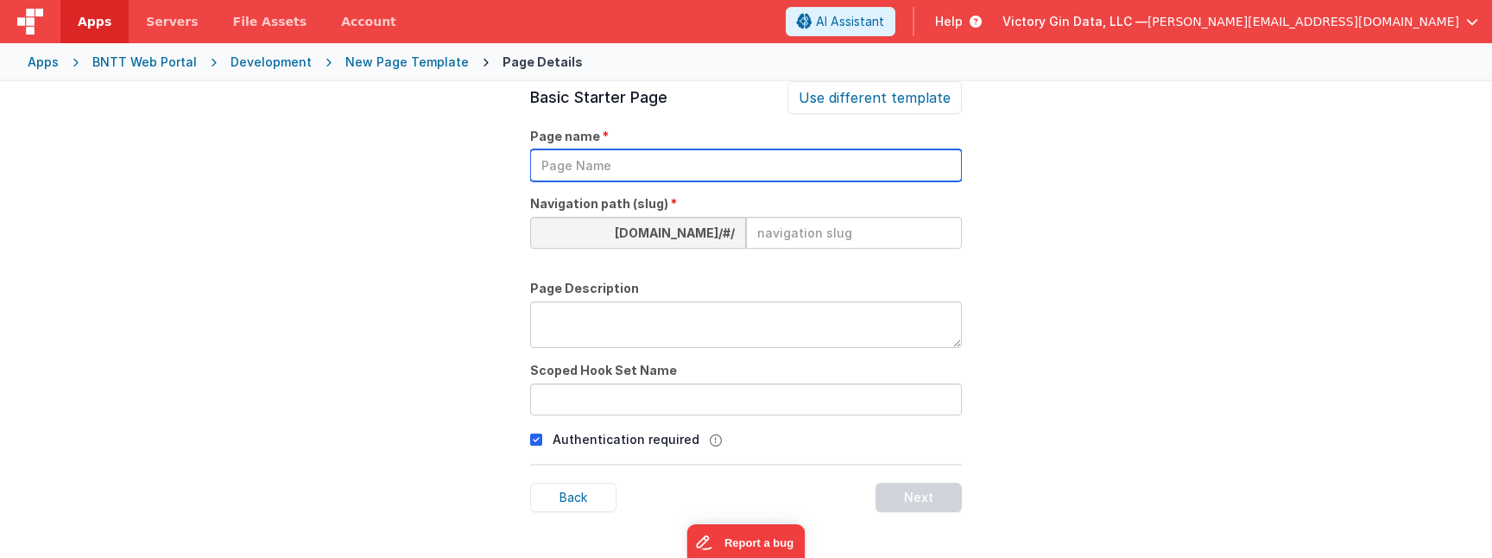
click at [915, 163] on input "text" at bounding box center [746, 165] width 432 height 32
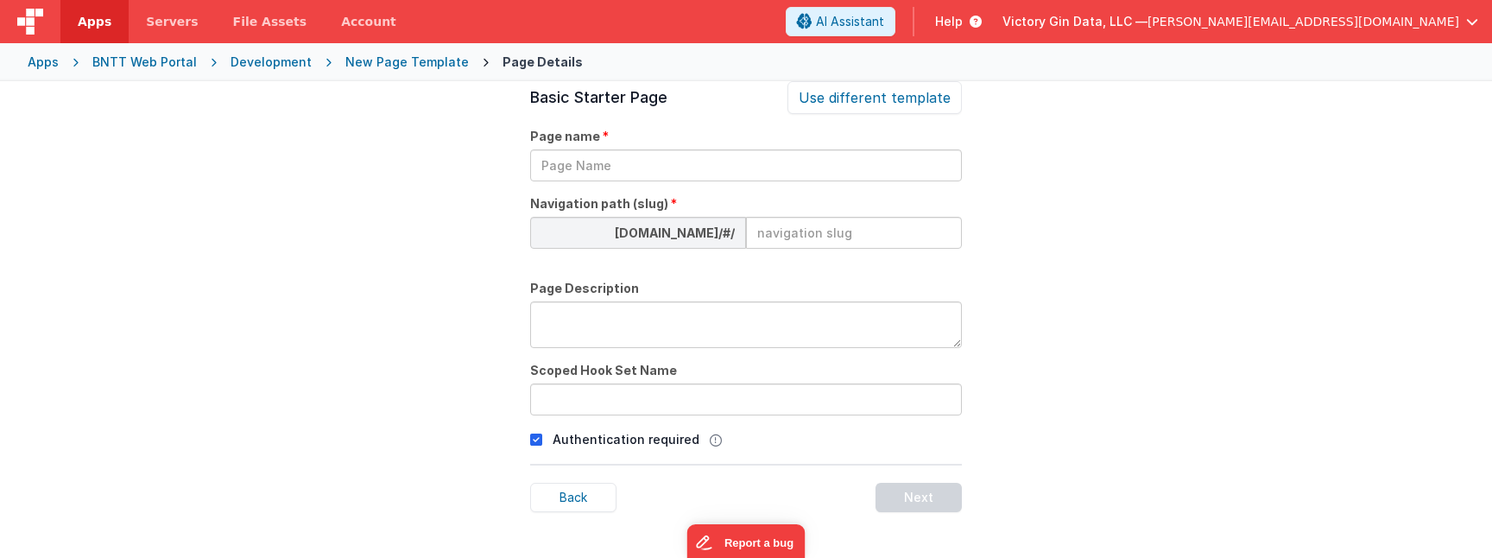
click at [837, 240] on input at bounding box center [854, 233] width 216 height 32
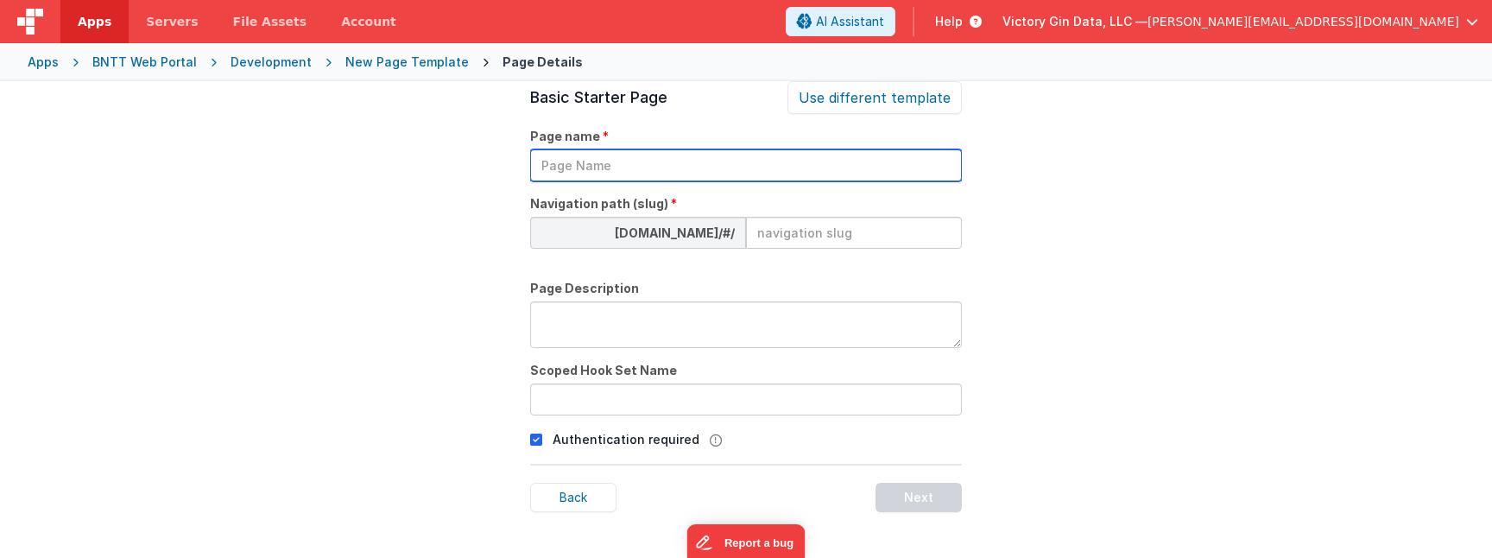
click at [820, 167] on input "text" at bounding box center [746, 165] width 432 height 32
type input "Account Details"
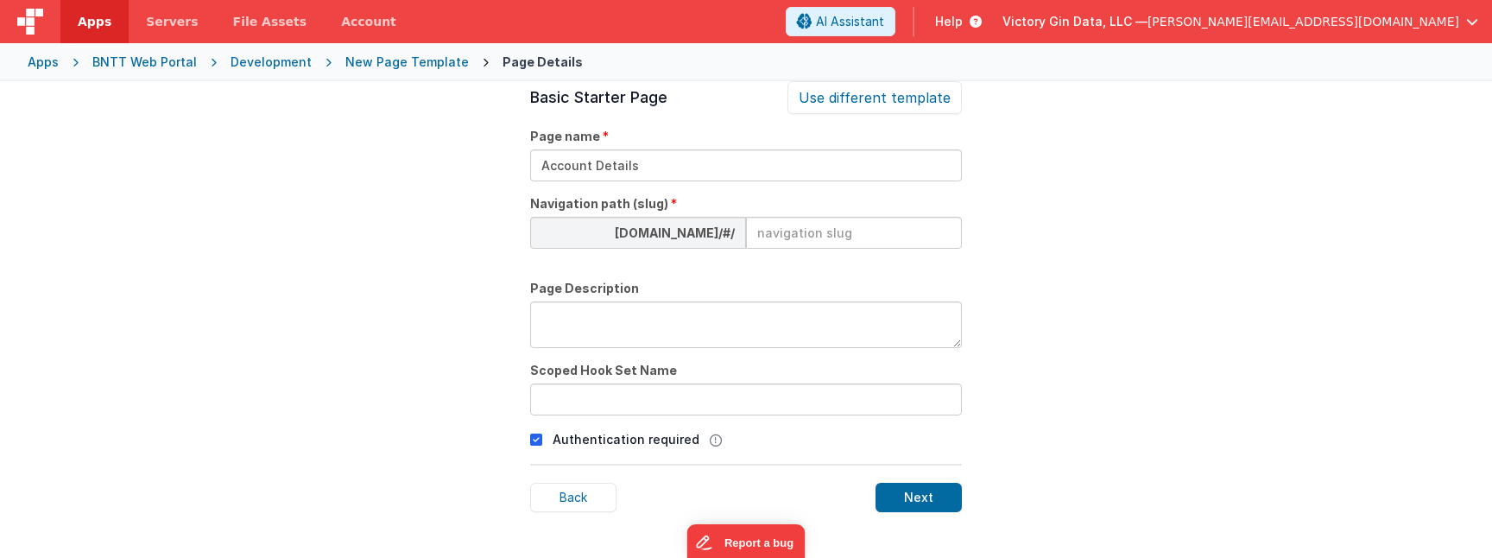
click at [128, 55] on div "BNTT Web Portal" at bounding box center [144, 62] width 104 height 17
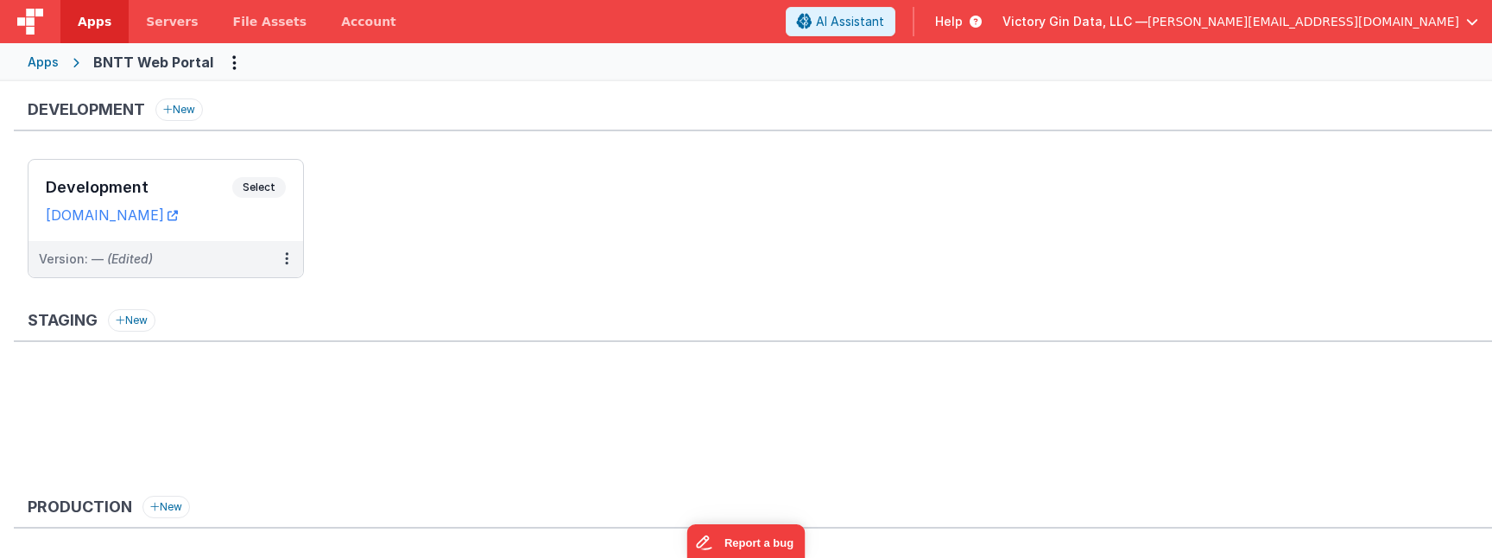
click at [598, 225] on ul "Development Select URLs cruisebare.clientportal.cloud Version: — (Edited)" at bounding box center [760, 227] width 1465 height 136
click at [285, 259] on icon at bounding box center [286, 258] width 3 height 1
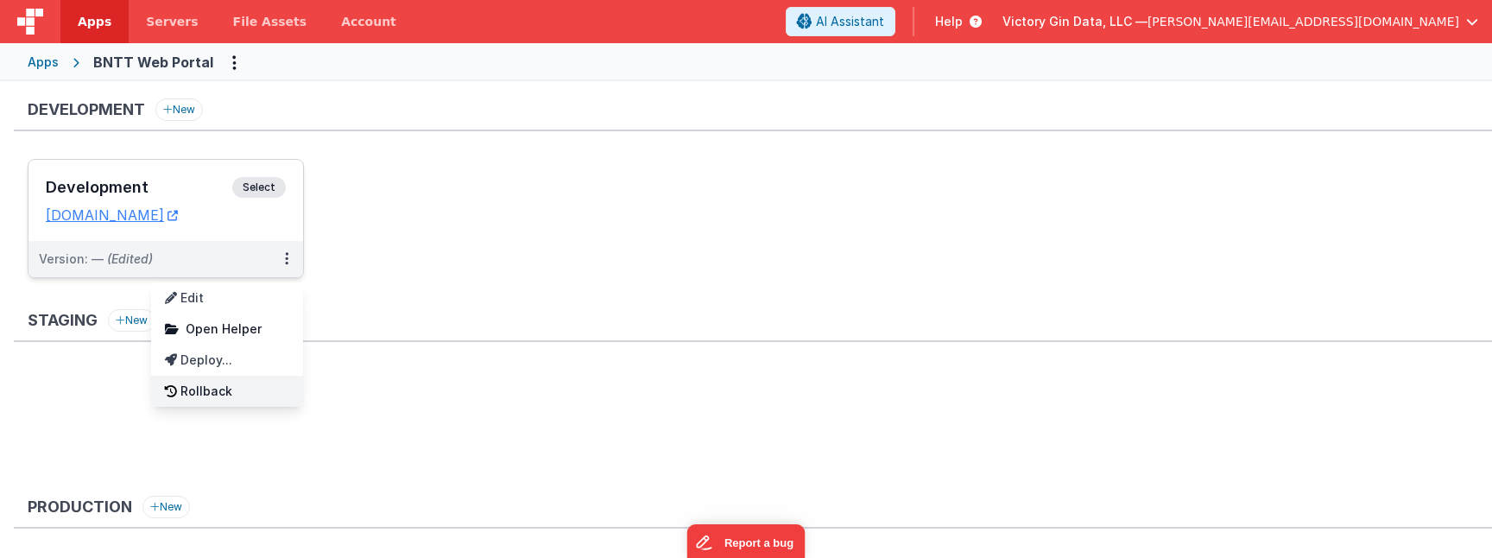
click at [271, 391] on link "Rollback" at bounding box center [227, 391] width 152 height 31
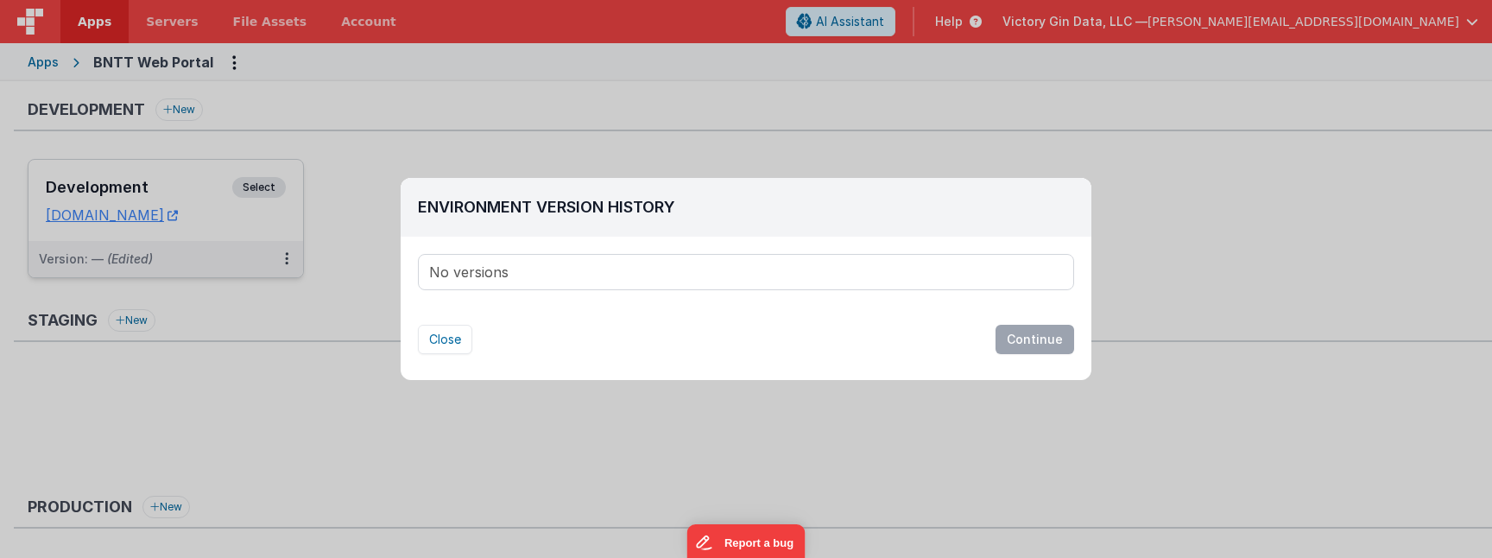
click at [646, 254] on div "No versions" at bounding box center [746, 272] width 656 height 36
click at [646, 269] on div "No versions" at bounding box center [746, 272] width 655 height 35
click at [460, 332] on button "Close" at bounding box center [445, 339] width 54 height 29
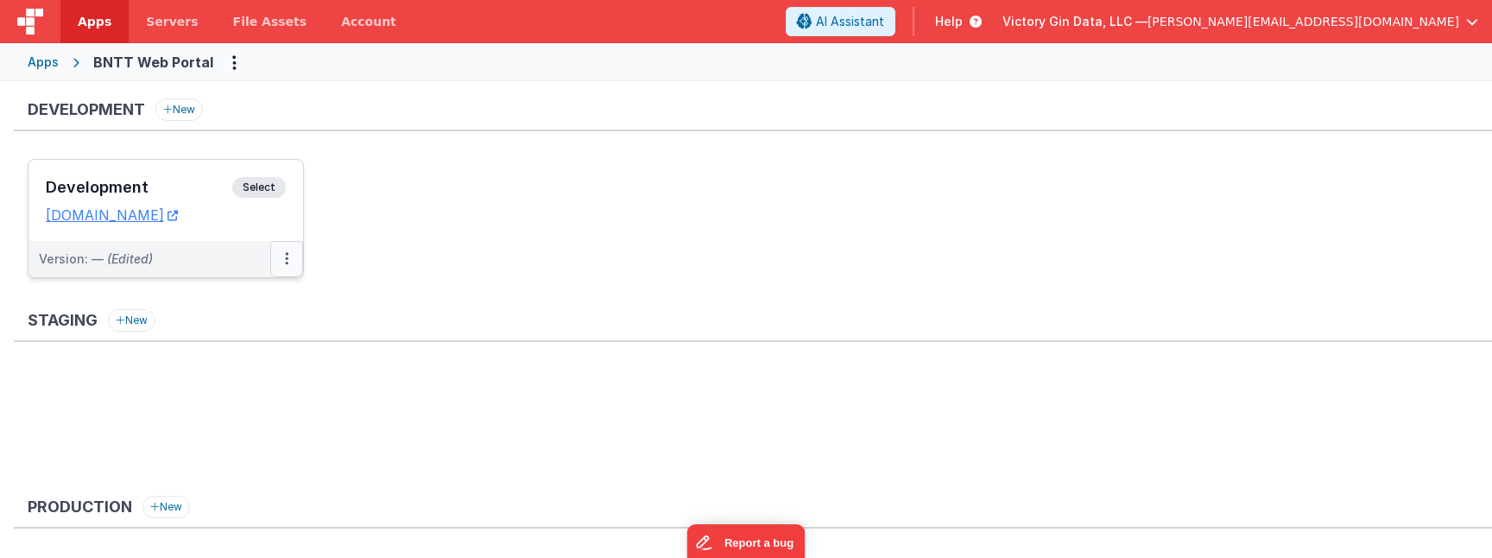
click at [291, 259] on button at bounding box center [286, 259] width 33 height 36
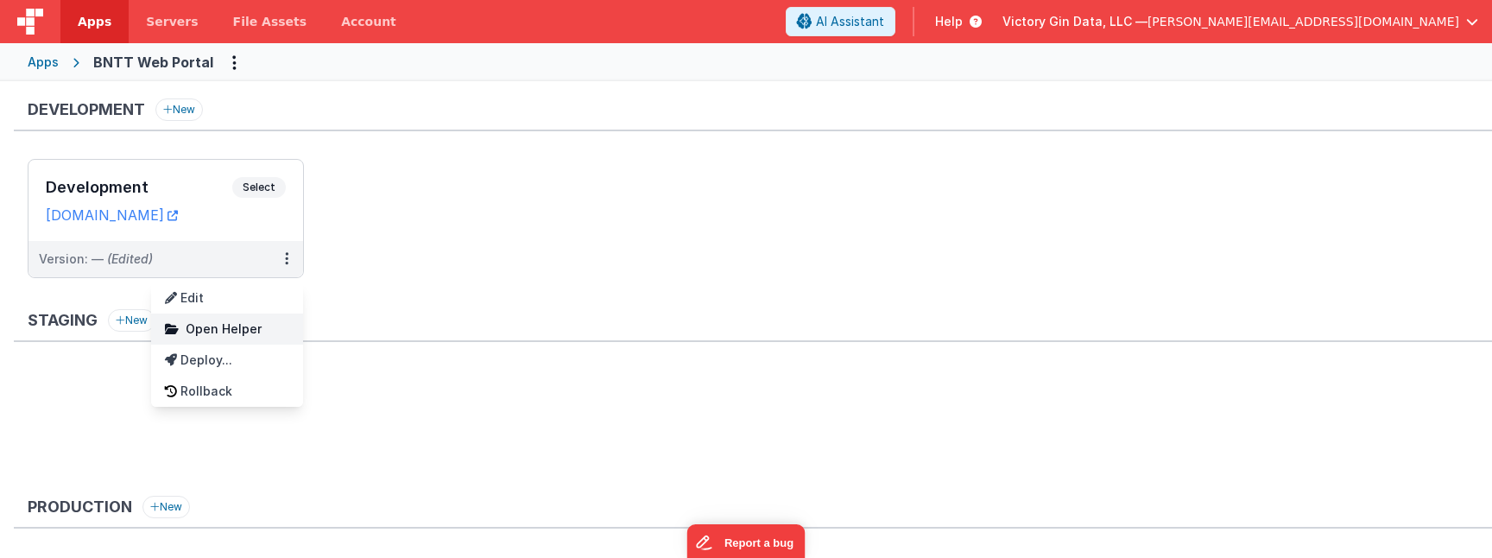
click at [231, 332] on span "Open Helper" at bounding box center [224, 328] width 76 height 15
click at [386, 289] on div at bounding box center [746, 279] width 1492 height 558
click at [182, 111] on button "New" at bounding box center [178, 109] width 47 height 22
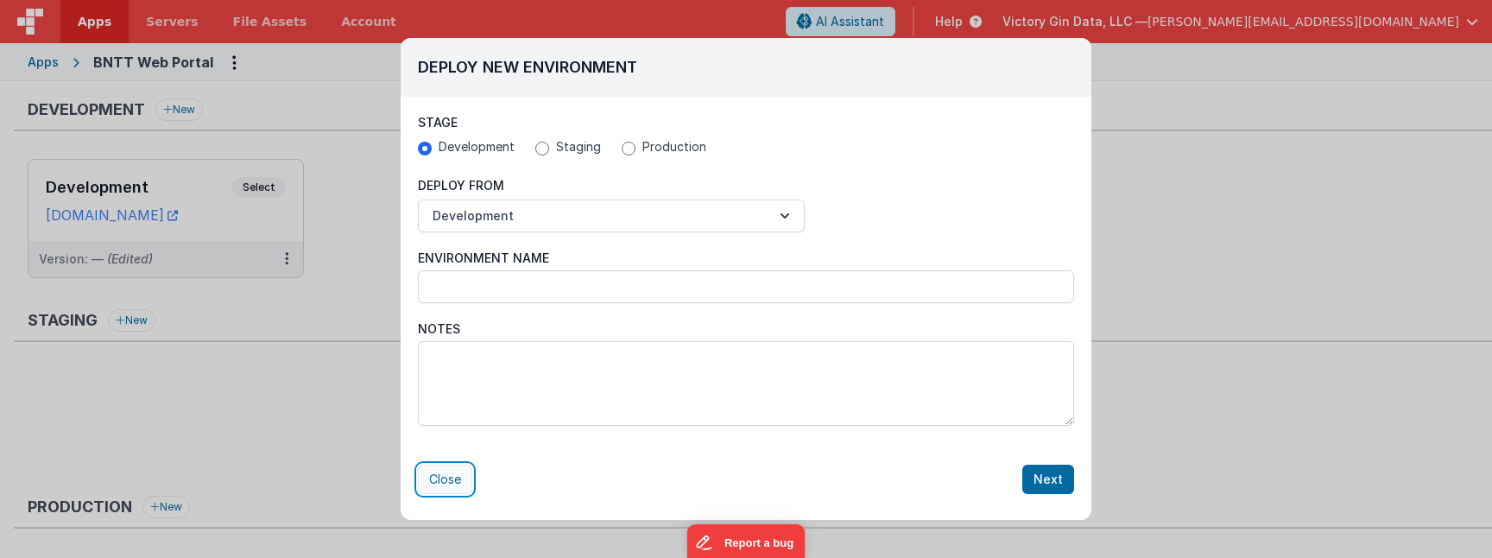
click at [439, 482] on button "Close" at bounding box center [445, 479] width 54 height 29
radio input "false"
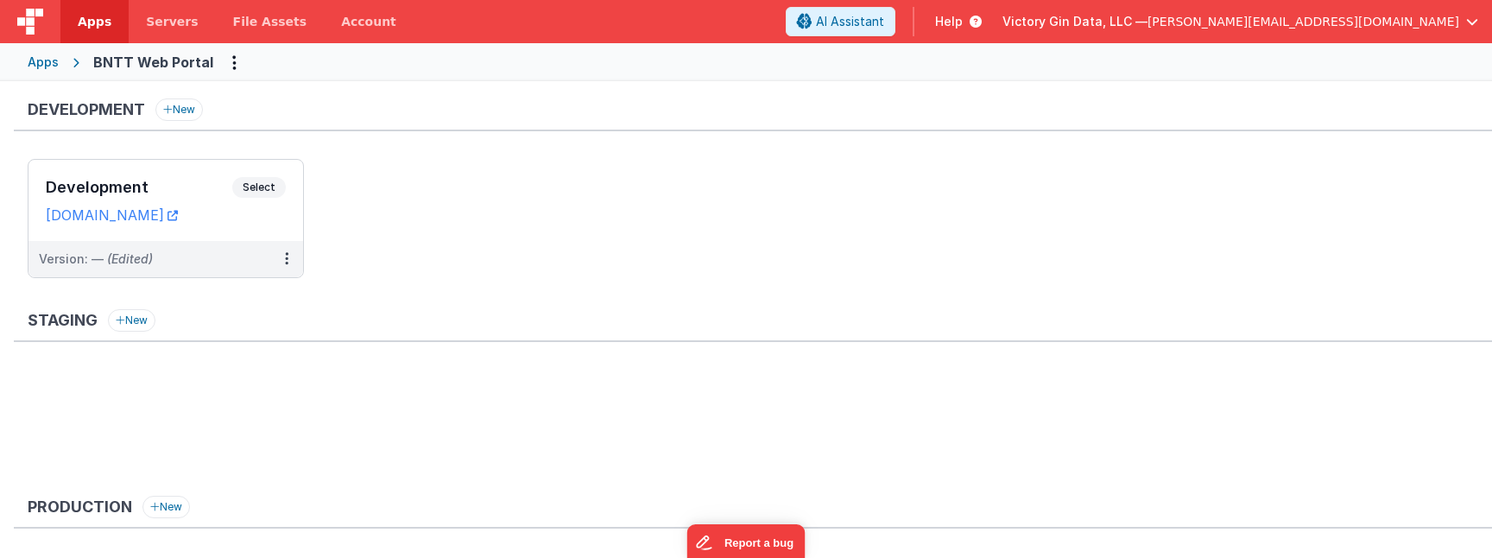
click at [454, 180] on ul "Development Select URLs cruisebare.clientportal.cloud Version: — (Edited)" at bounding box center [760, 227] width 1465 height 136
click at [288, 256] on button at bounding box center [286, 259] width 33 height 36
click at [224, 159] on div at bounding box center [746, 279] width 1492 height 558
click at [241, 172] on div "Development Select URLs cruisebare.clientportal.cloud" at bounding box center [165, 200] width 275 height 81
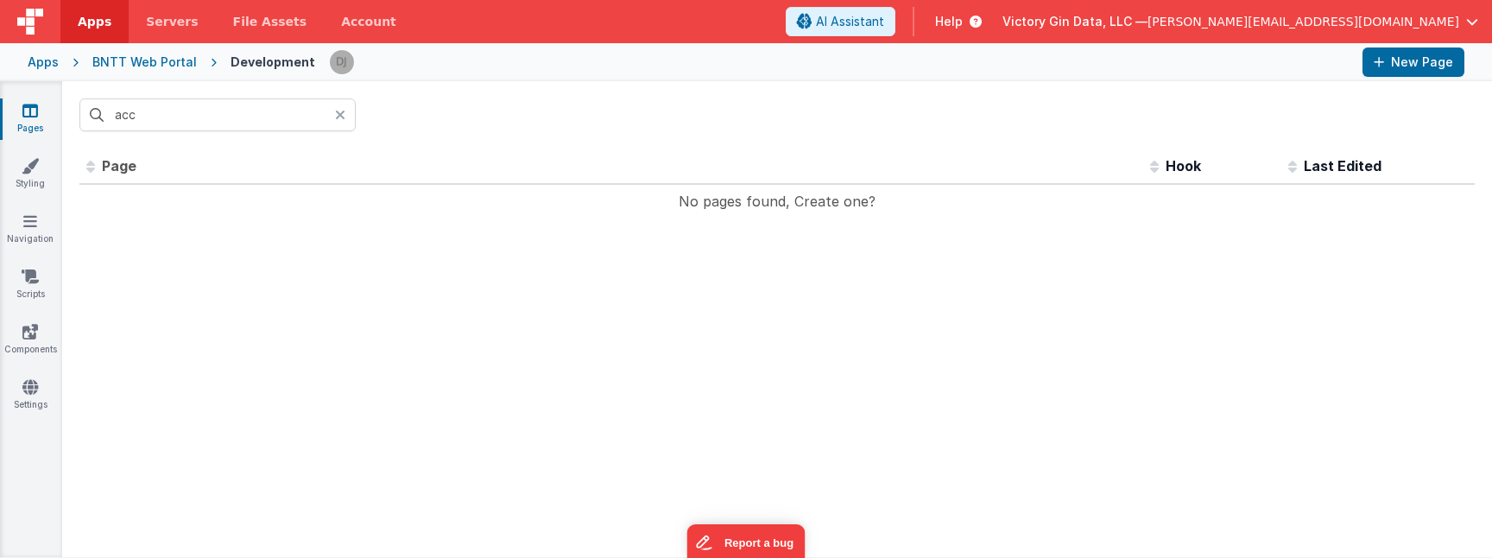
click at [578, 272] on div "Id Page Description Hook Last Edited No pages found, Create one? << < > >> 0 pa…" at bounding box center [777, 353] width 1430 height 408
click at [24, 107] on icon at bounding box center [30, 110] width 16 height 17
click at [43, 119] on link "Pages" at bounding box center [30, 119] width 62 height 35
click at [1456, 21] on span "[PERSON_NAME][EMAIL_ADDRESS][DOMAIN_NAME]" at bounding box center [1304, 21] width 312 height 17
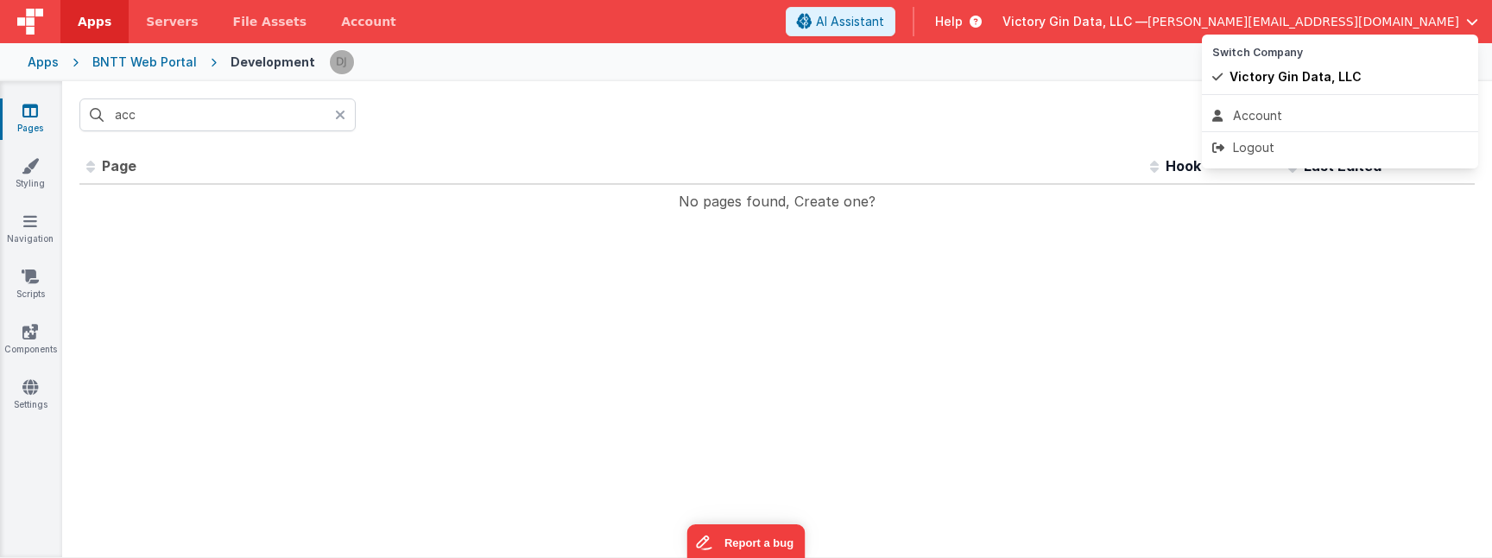
click at [877, 116] on button at bounding box center [746, 279] width 1492 height 558
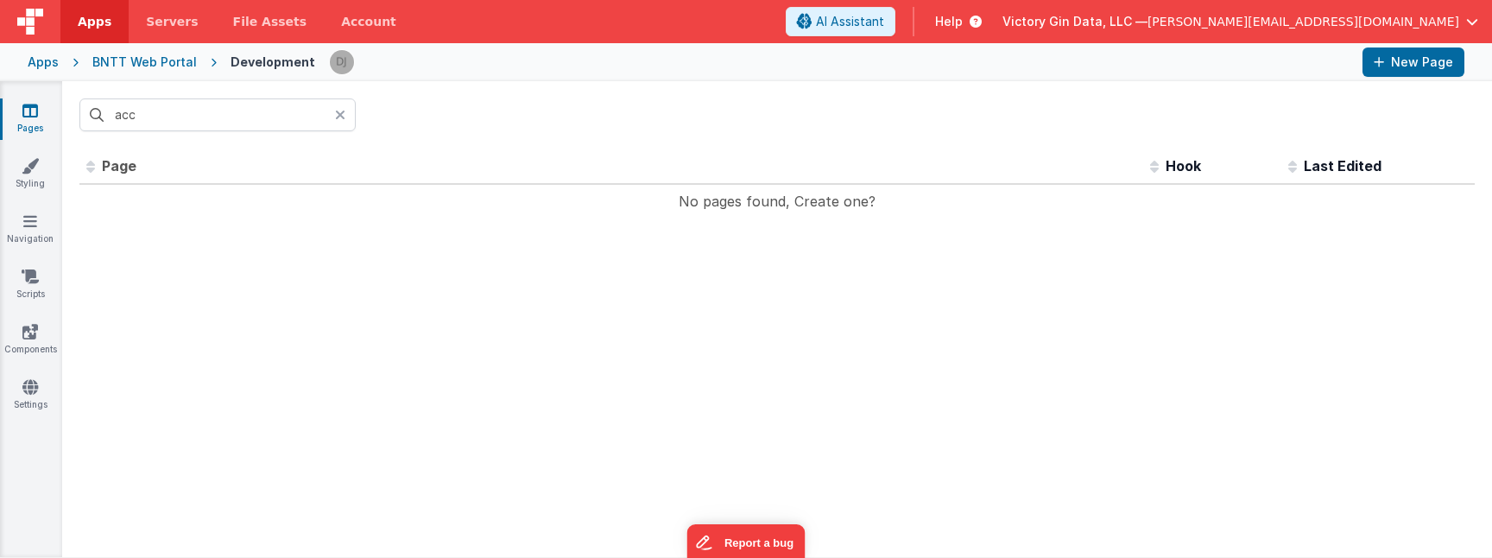
click at [20, 421] on div "Pages Styling Navigation Scripts Components Settings" at bounding box center [31, 319] width 62 height 476
click at [21, 359] on div "Pages Styling Navigation Scripts Components Settings" at bounding box center [31, 319] width 62 height 476
click at [21, 381] on link "Settings" at bounding box center [30, 395] width 62 height 35
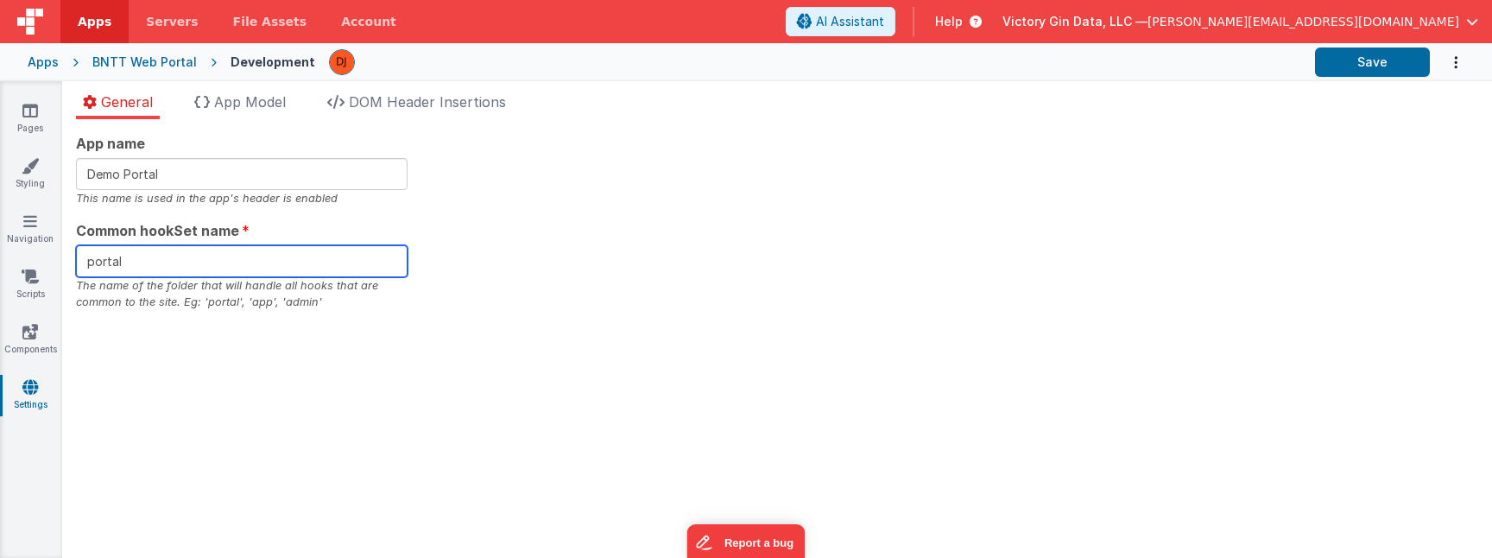
click at [354, 256] on input "portal" at bounding box center [242, 261] width 332 height 32
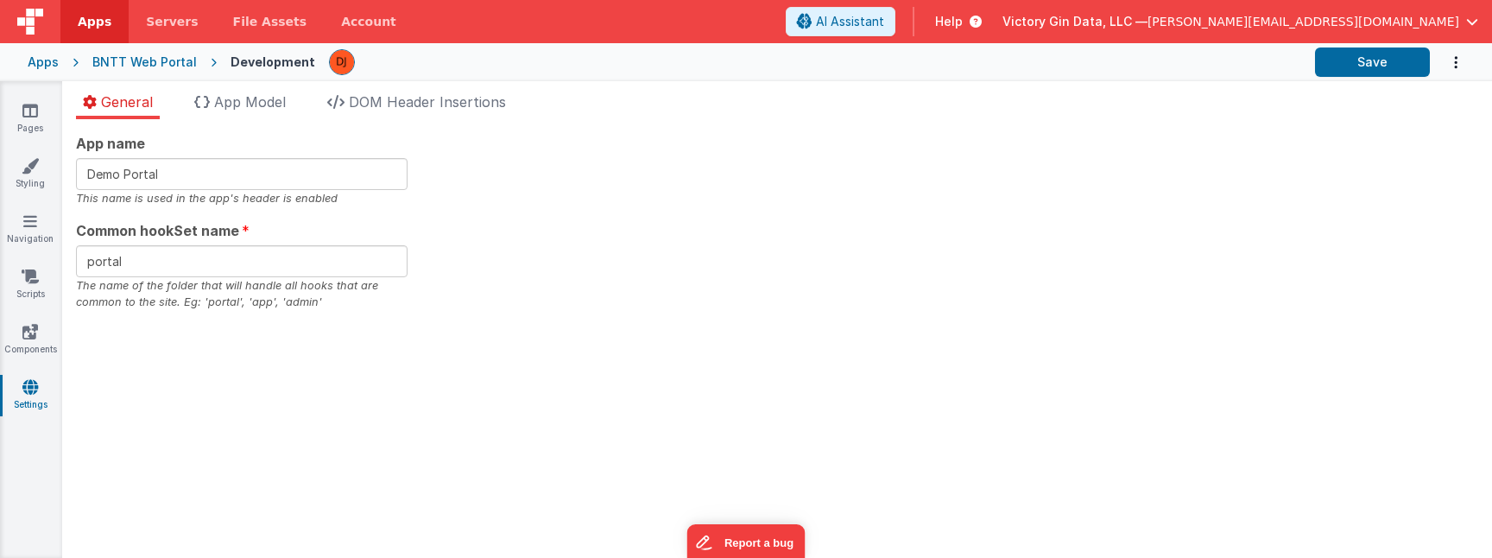
click at [576, 251] on div "App name Demo Portal This name is used in the app's header is enabled Common ho…" at bounding box center [777, 222] width 1402 height 178
click at [231, 143] on div "App name Demo Portal This name is used in the app's header is enabled" at bounding box center [242, 169] width 332 height 73
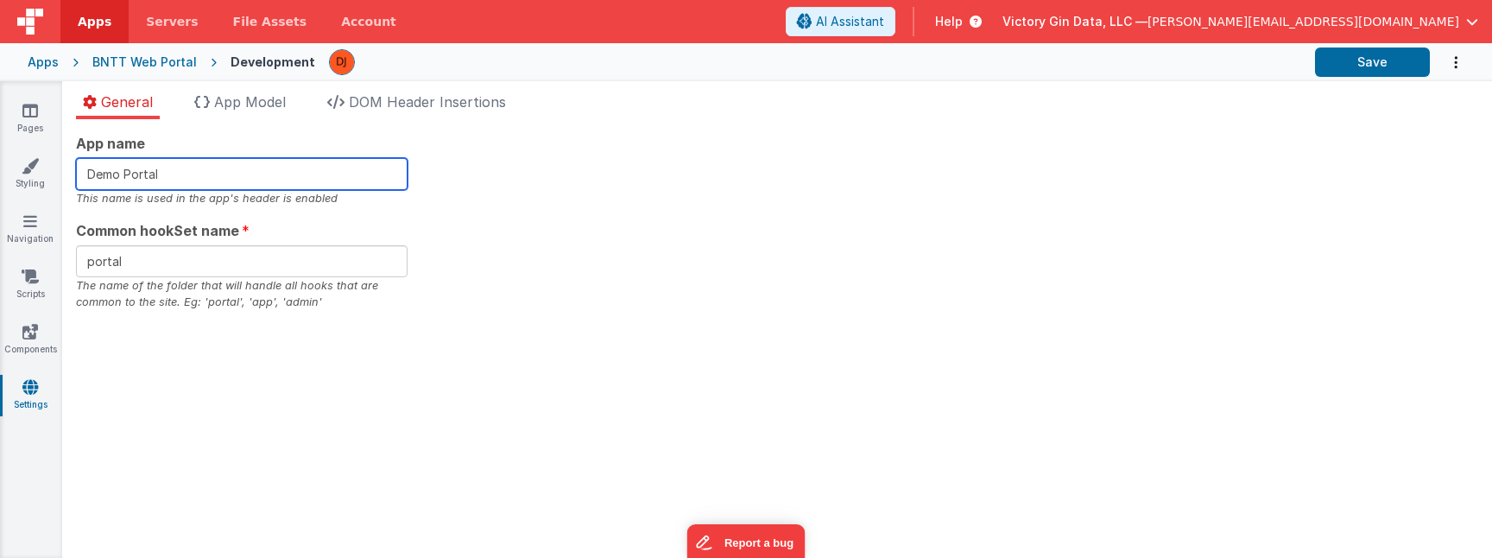
click at [242, 166] on input "Demo Portal" at bounding box center [242, 174] width 332 height 32
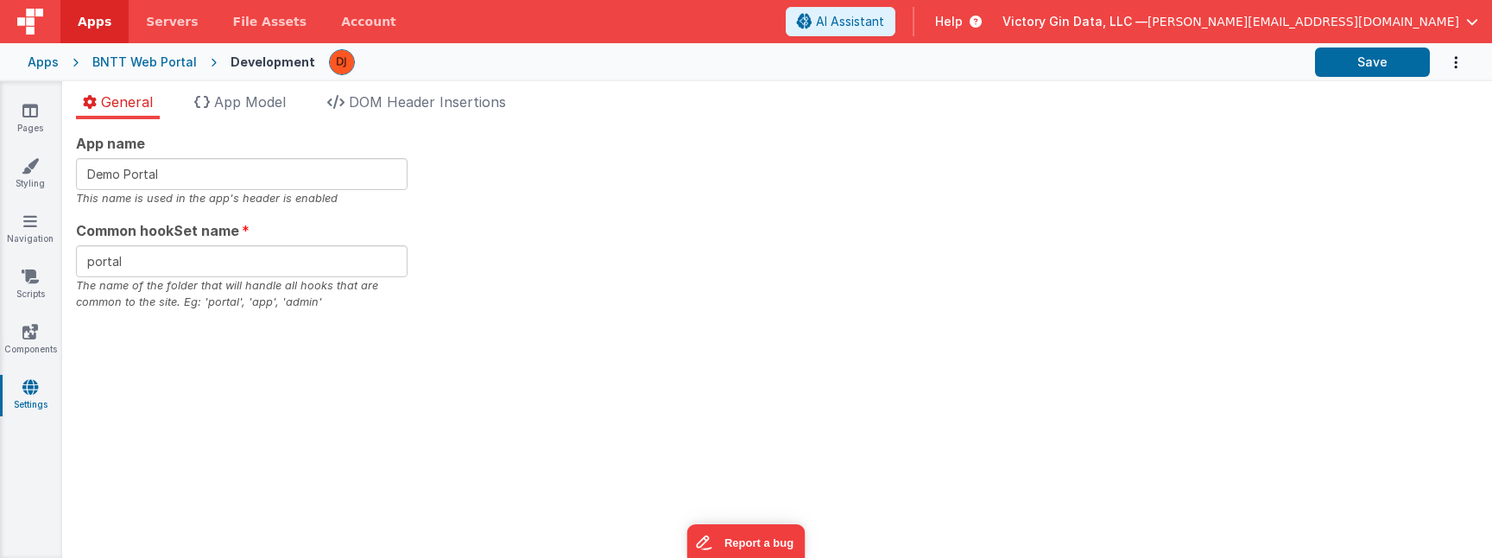
click at [654, 175] on div "App name Demo Portal This name is used in the app's header is enabled Common ho…" at bounding box center [777, 222] width 1402 height 178
click at [275, 111] on li "App Model" at bounding box center [239, 106] width 105 height 28
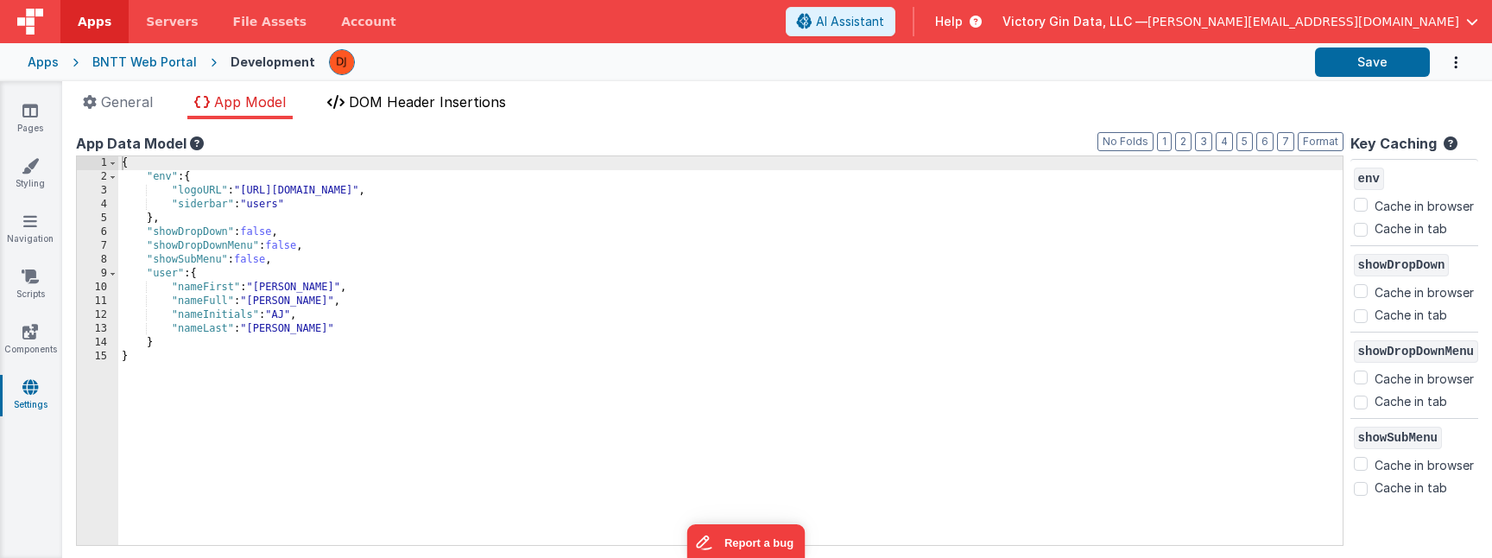
click at [459, 110] on span "DOM Header Insertions" at bounding box center [427, 101] width 157 height 17
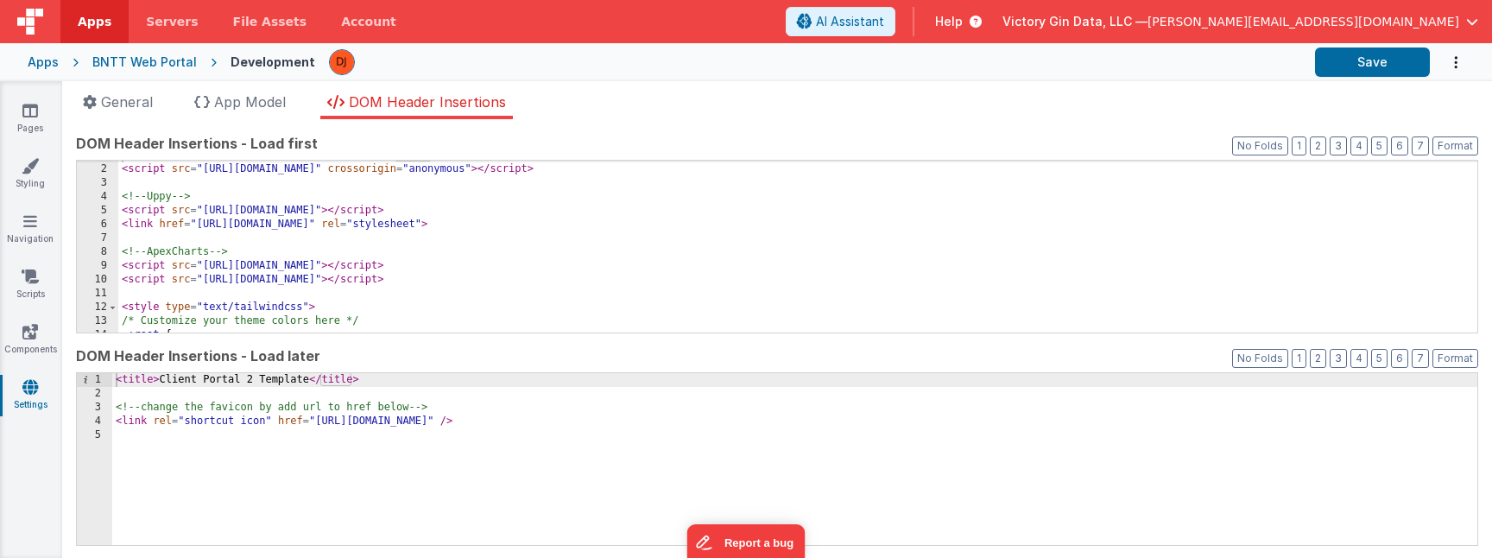
scroll to position [505, 0]
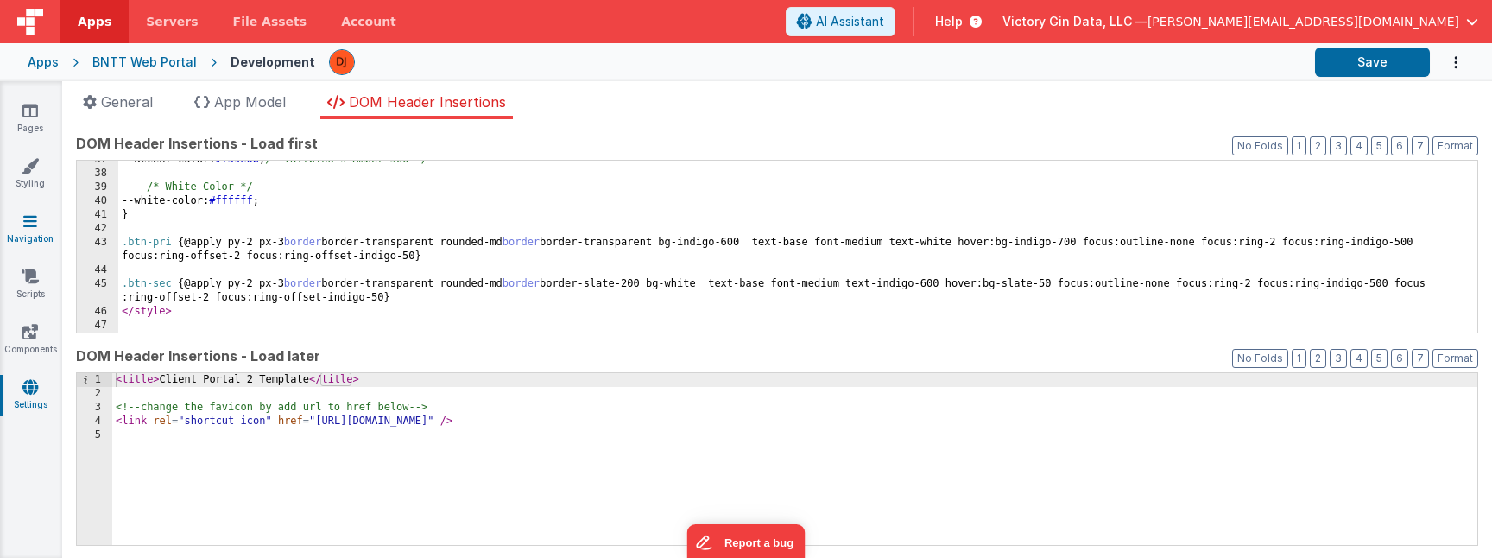
click at [28, 215] on icon at bounding box center [30, 220] width 14 height 17
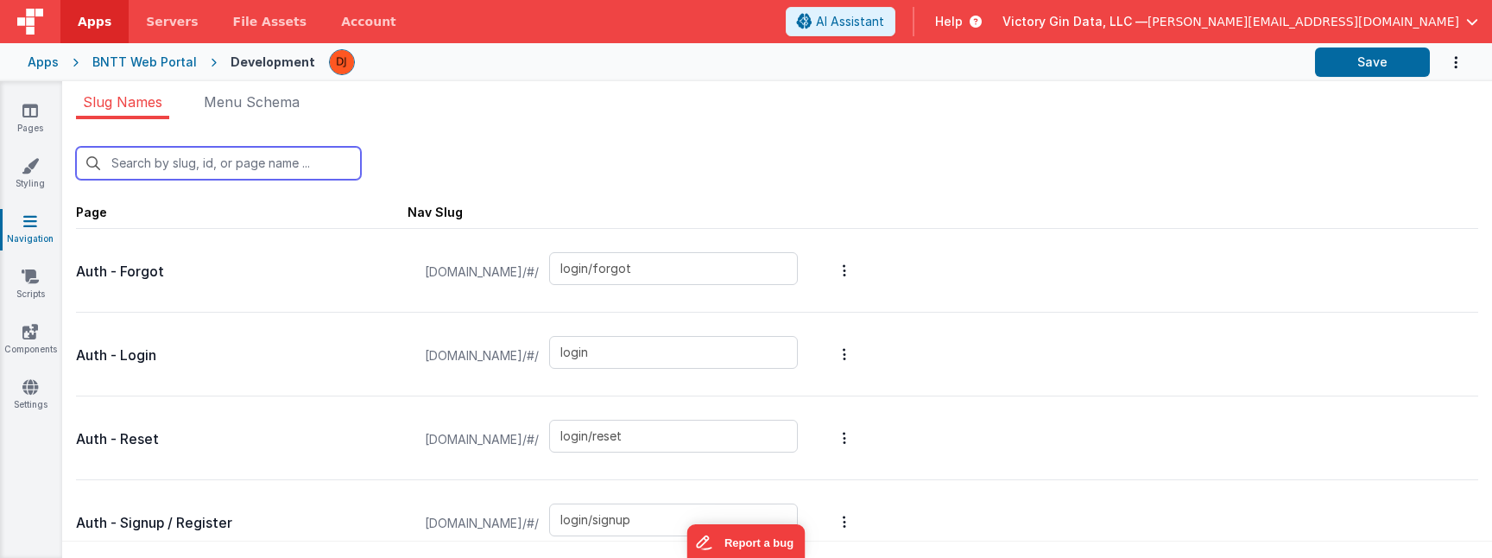
click at [155, 156] on input "text" at bounding box center [218, 163] width 285 height 33
type input "ac"
type input "login/signup"
type input "billing"
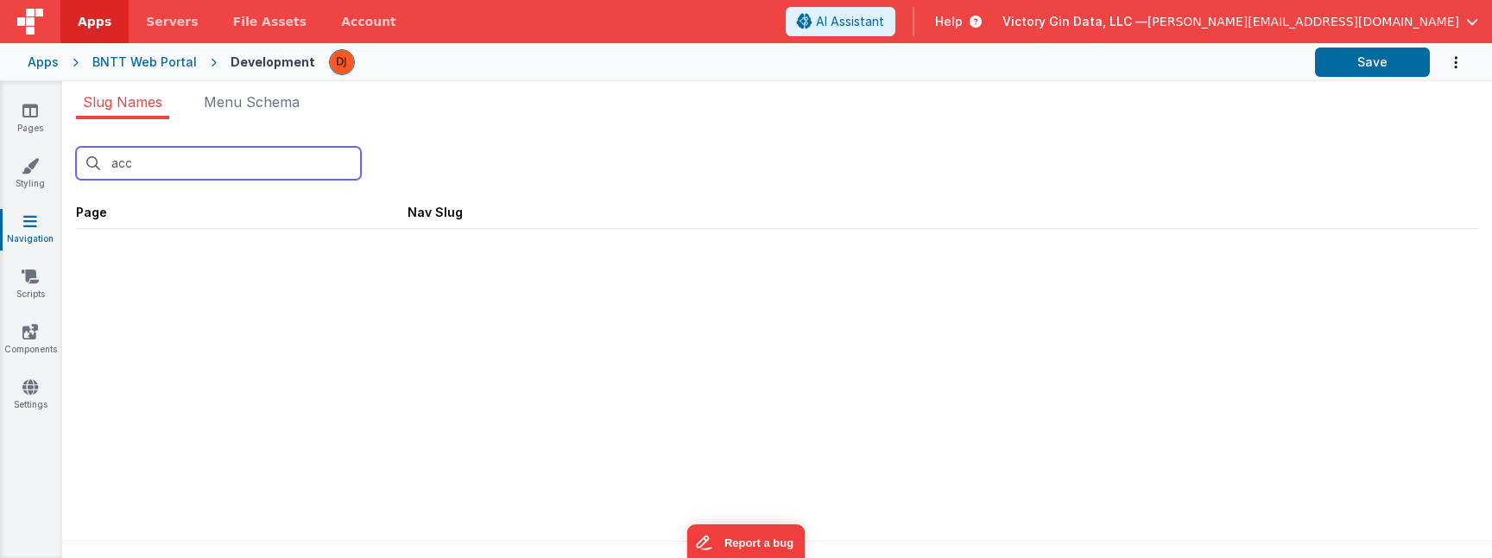
type input "acc"
click at [31, 303] on div "Pages Styling Navigation Scripts Components Settings" at bounding box center [31, 319] width 62 height 477
click at [31, 282] on icon at bounding box center [30, 276] width 17 height 17
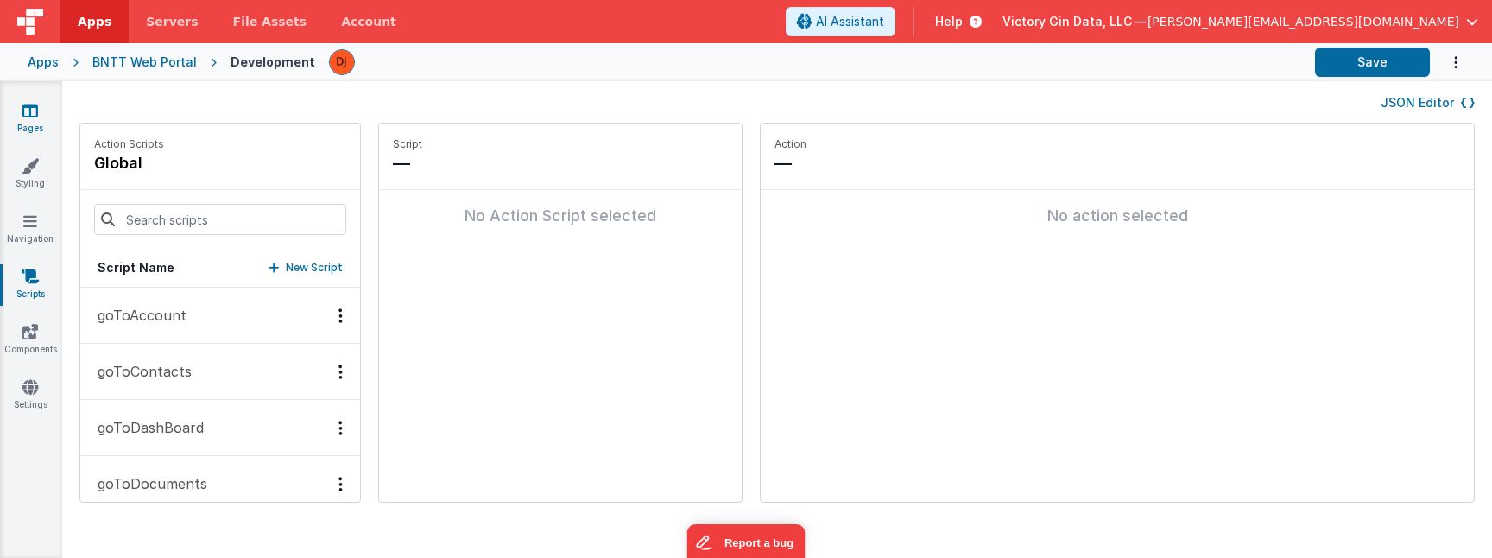
click at [33, 121] on link "Pages" at bounding box center [30, 119] width 62 height 35
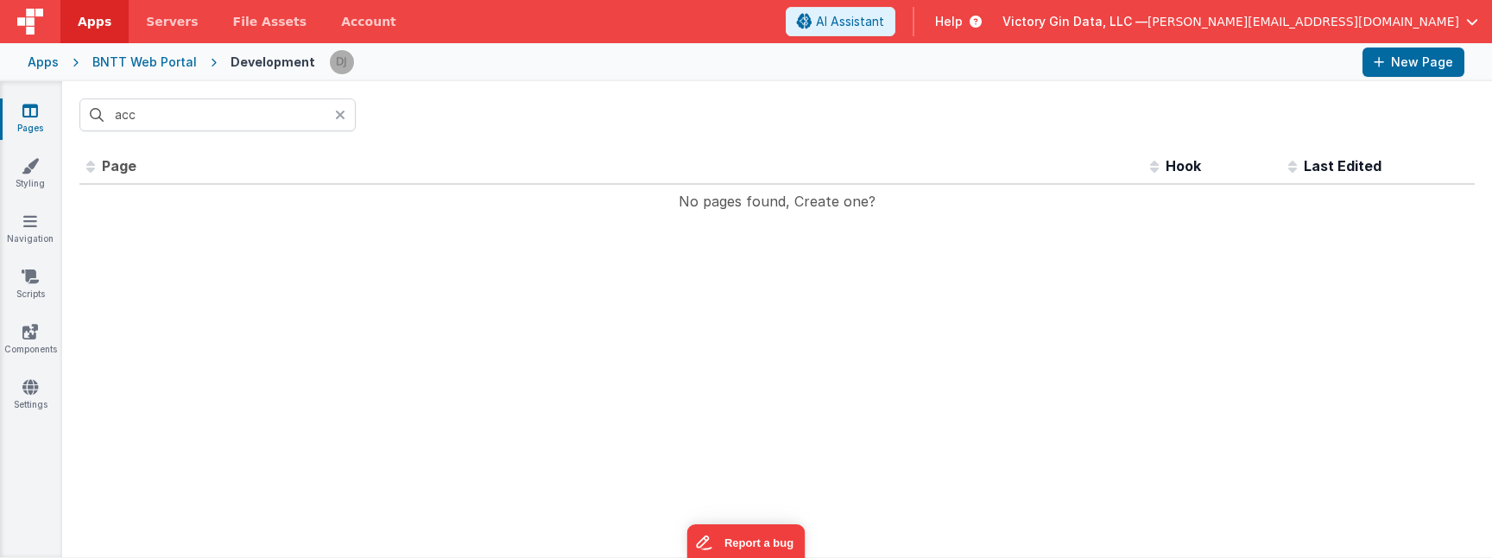
click at [1056, 280] on div "Id Page Description Hook Last Edited No pages found, Create one? << < > >> 0 pa…" at bounding box center [777, 353] width 1430 height 408
click at [1389, 71] on button "New Page" at bounding box center [1414, 61] width 102 height 29
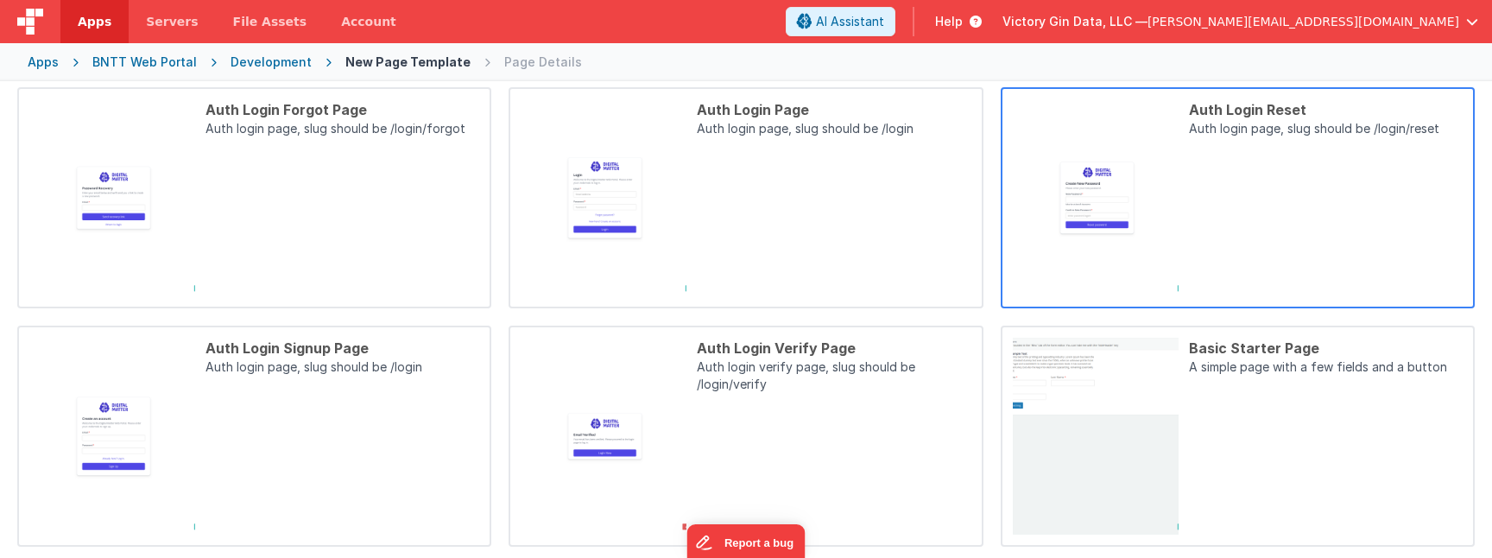
scroll to position [177, 0]
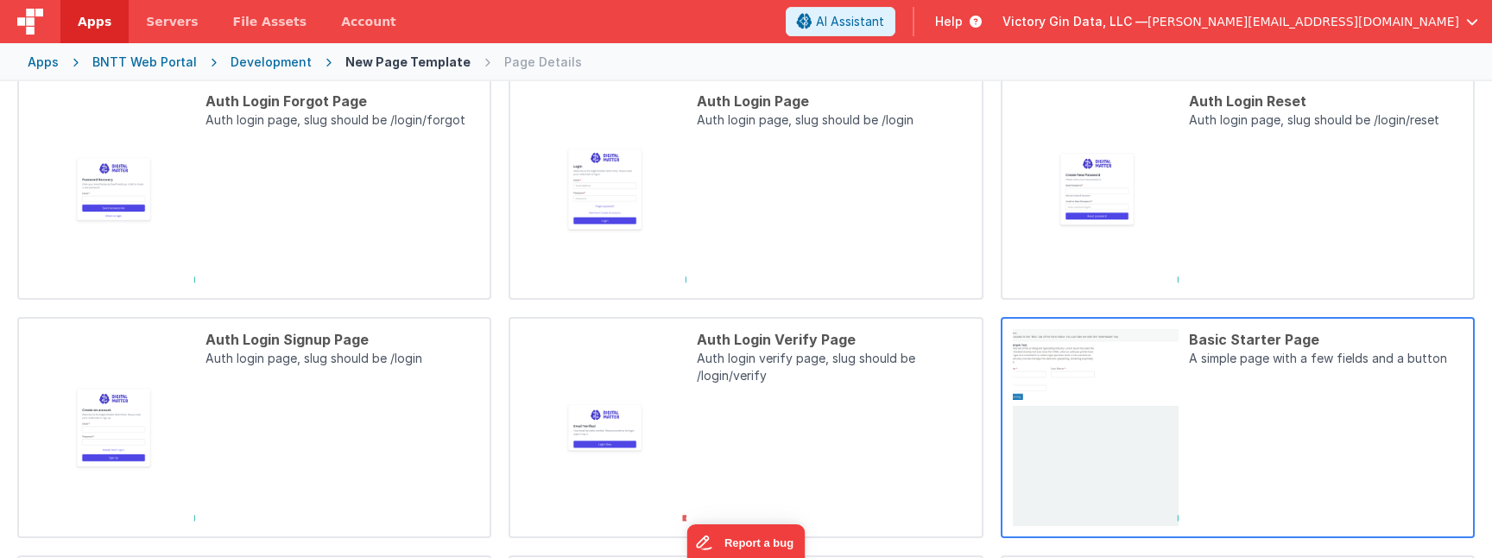
click at [1236, 334] on div "Basic Starter Page" at bounding box center [1326, 339] width 274 height 21
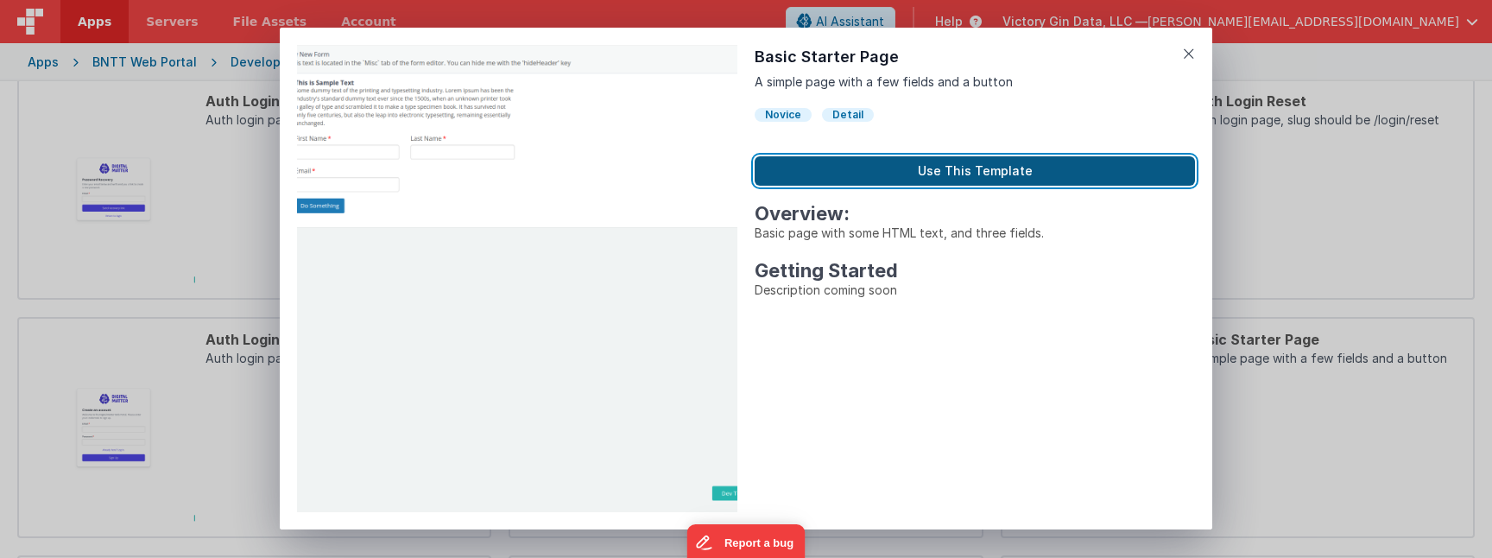
click at [873, 165] on button "Use This Template" at bounding box center [975, 170] width 440 height 29
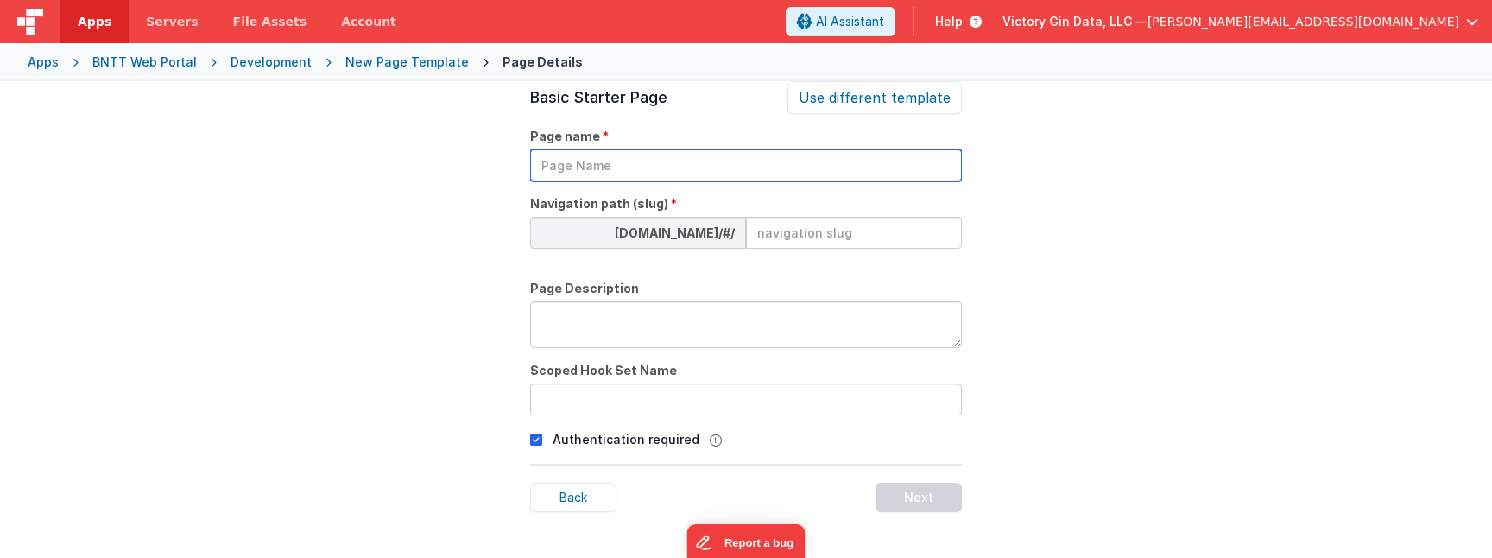
click at [614, 168] on input "text" at bounding box center [746, 165] width 432 height 32
type input "Account Details"
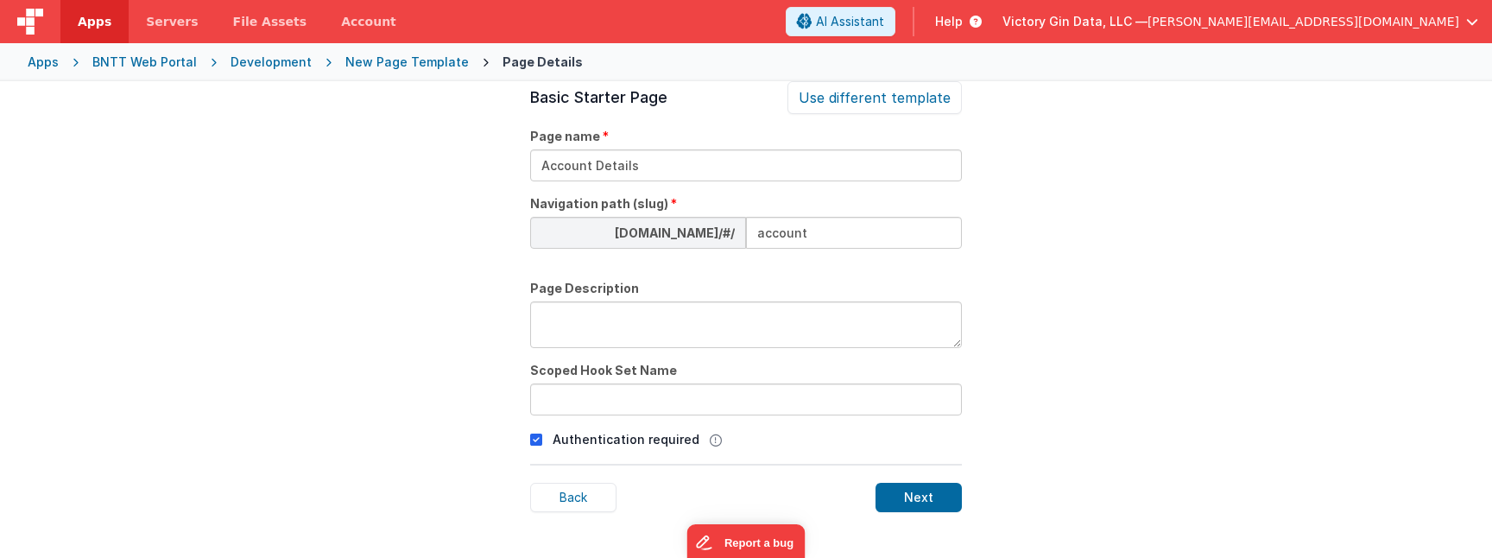
type input "account"
click at [921, 505] on div "Next" at bounding box center [919, 497] width 86 height 29
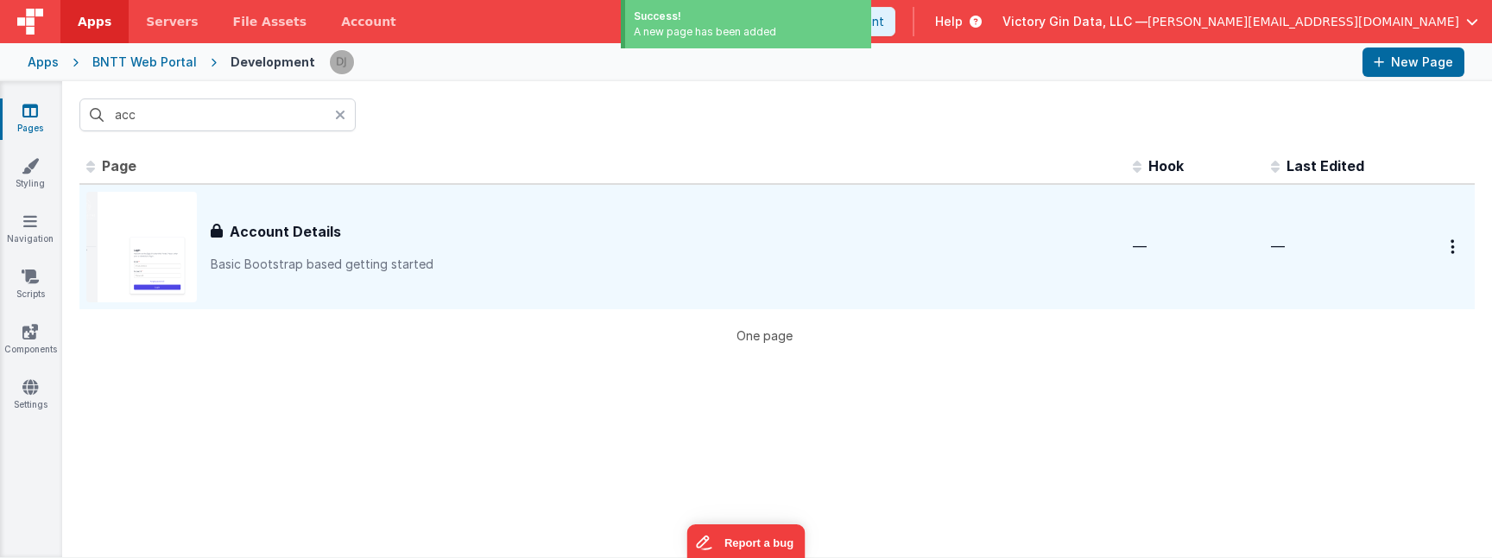
click at [465, 278] on div "Account Details Account Details Basic Bootstrap based getting started" at bounding box center [602, 247] width 1033 height 111
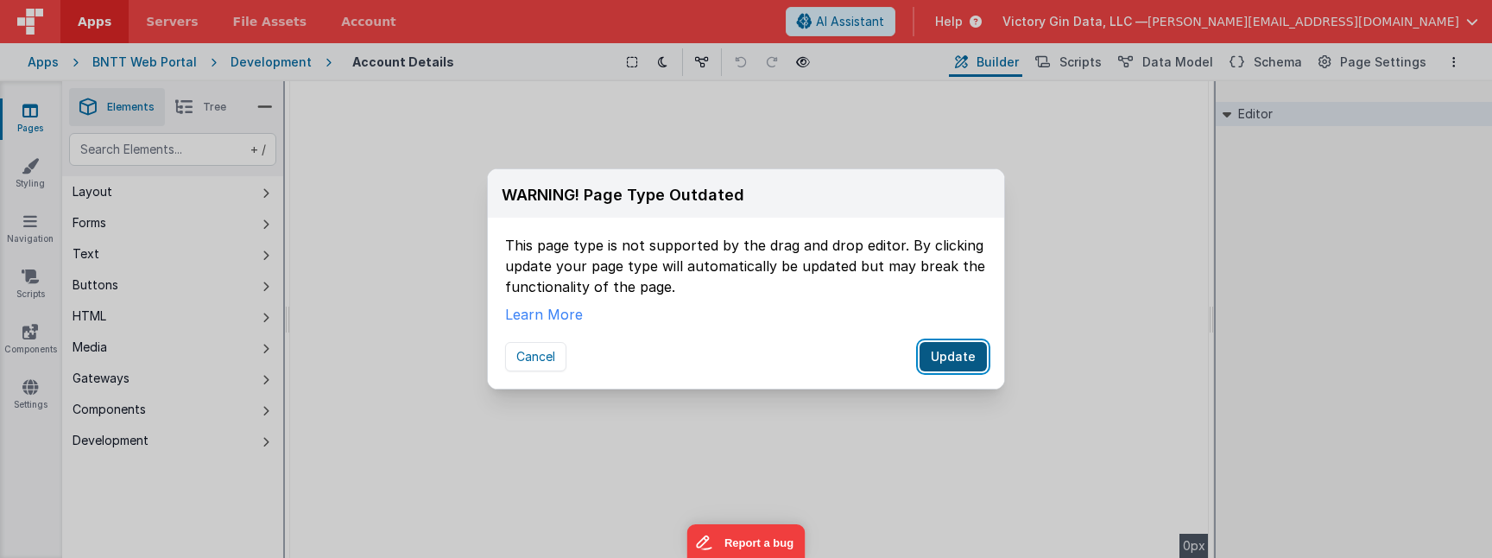
click at [947, 347] on button "Update" at bounding box center [953, 356] width 67 height 29
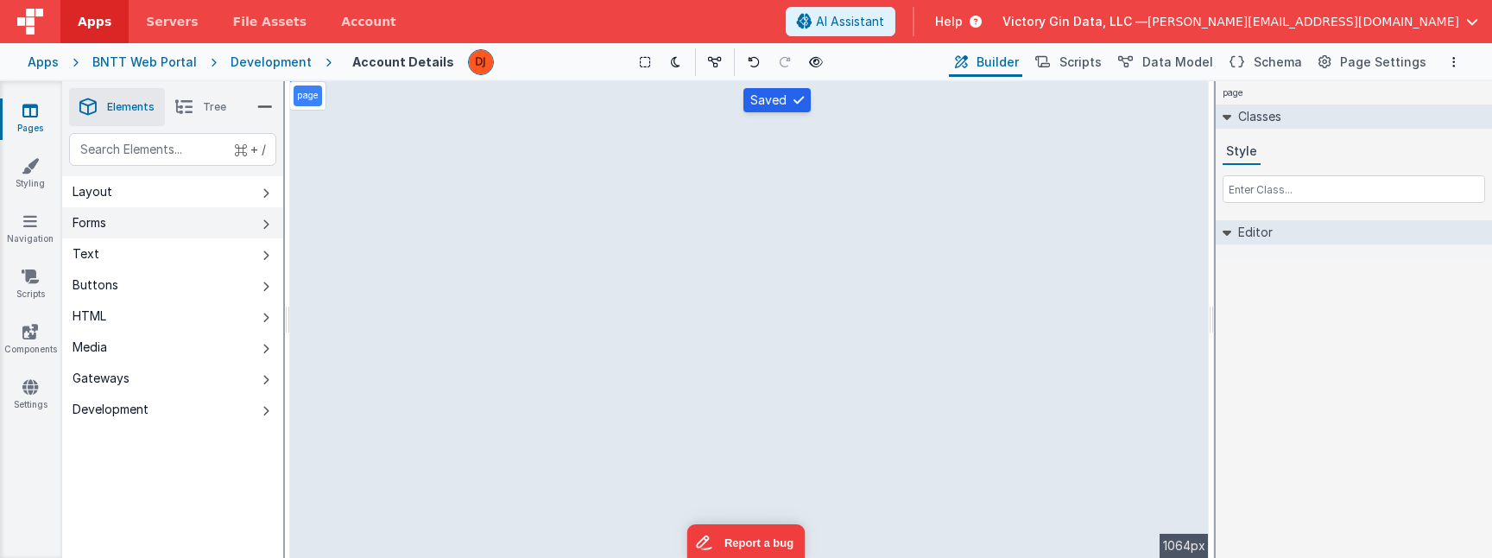
click at [149, 238] on button "Forms" at bounding box center [172, 222] width 221 height 31
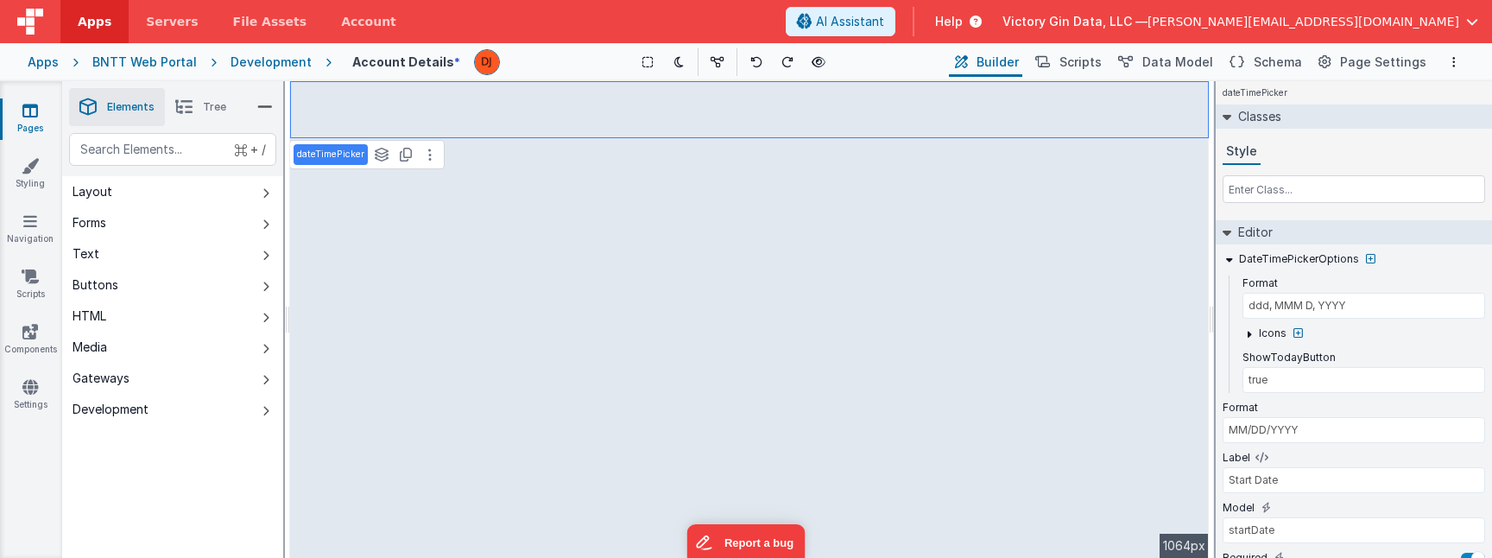
select select "newActionScript2"
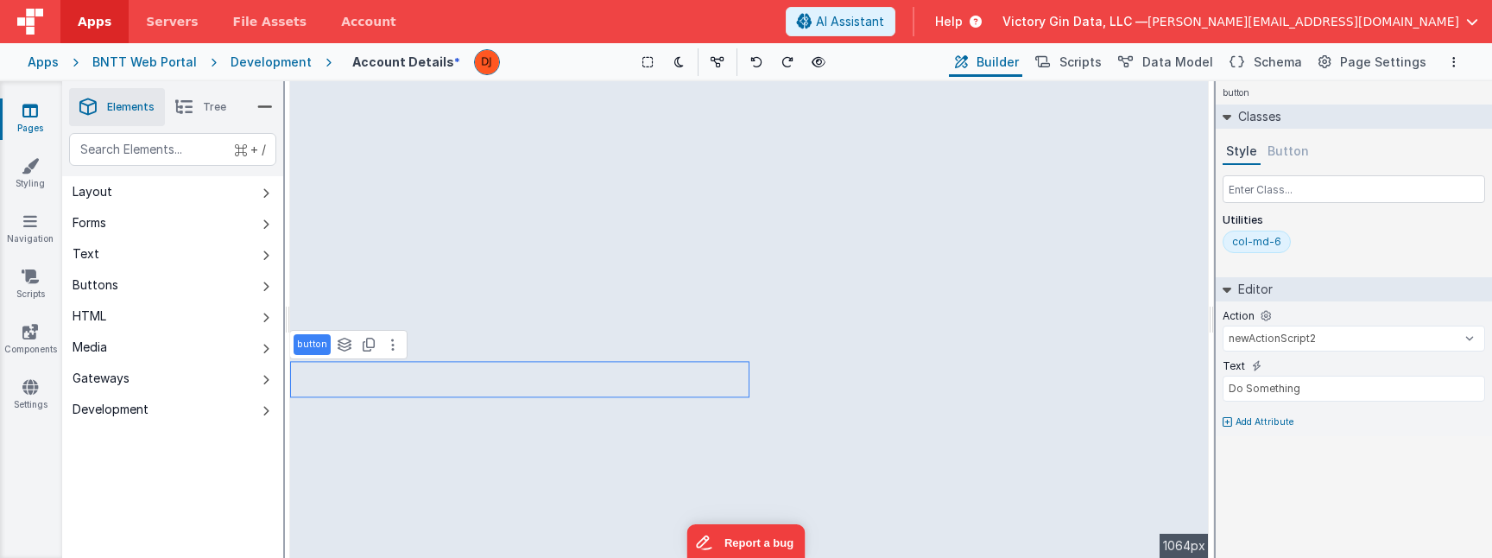
select select "email"
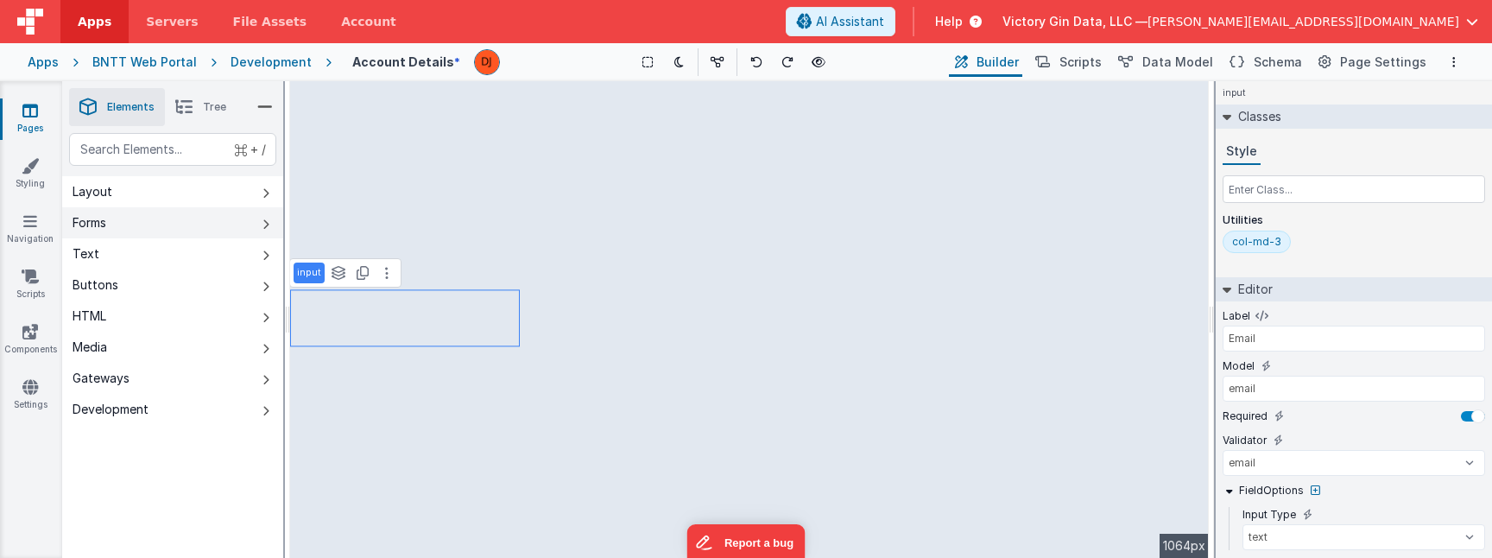
click at [154, 223] on button "Forms" at bounding box center [172, 222] width 221 height 31
select select "email"
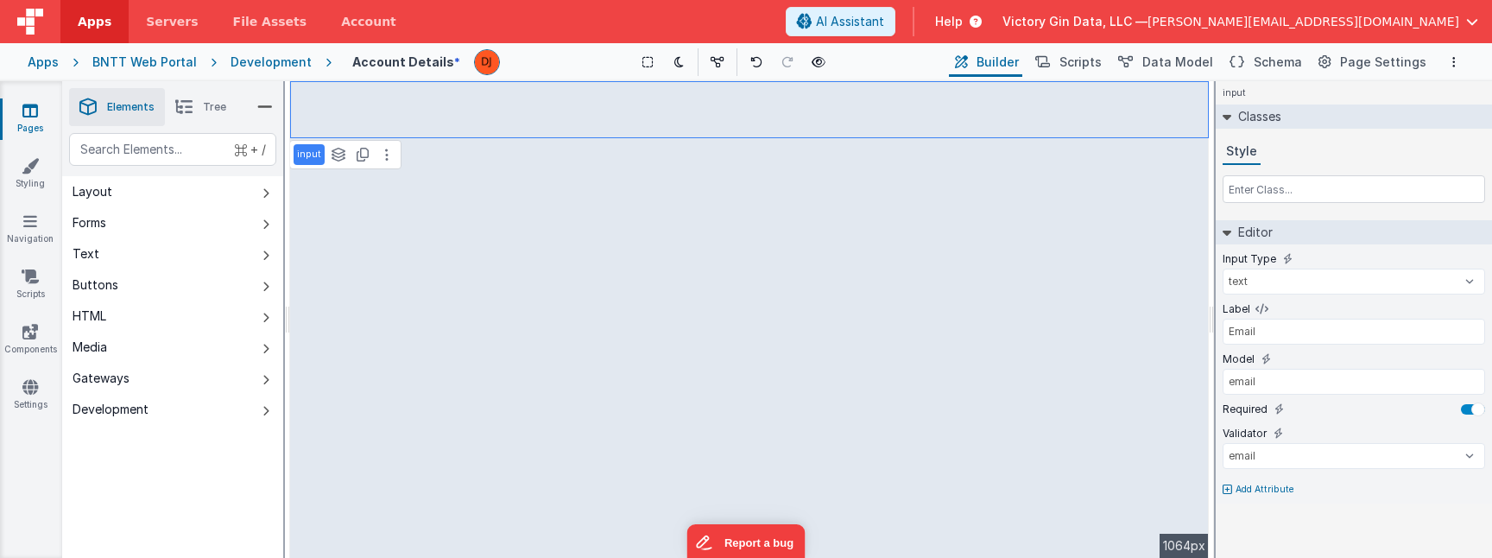
type input "email"
select select "email"
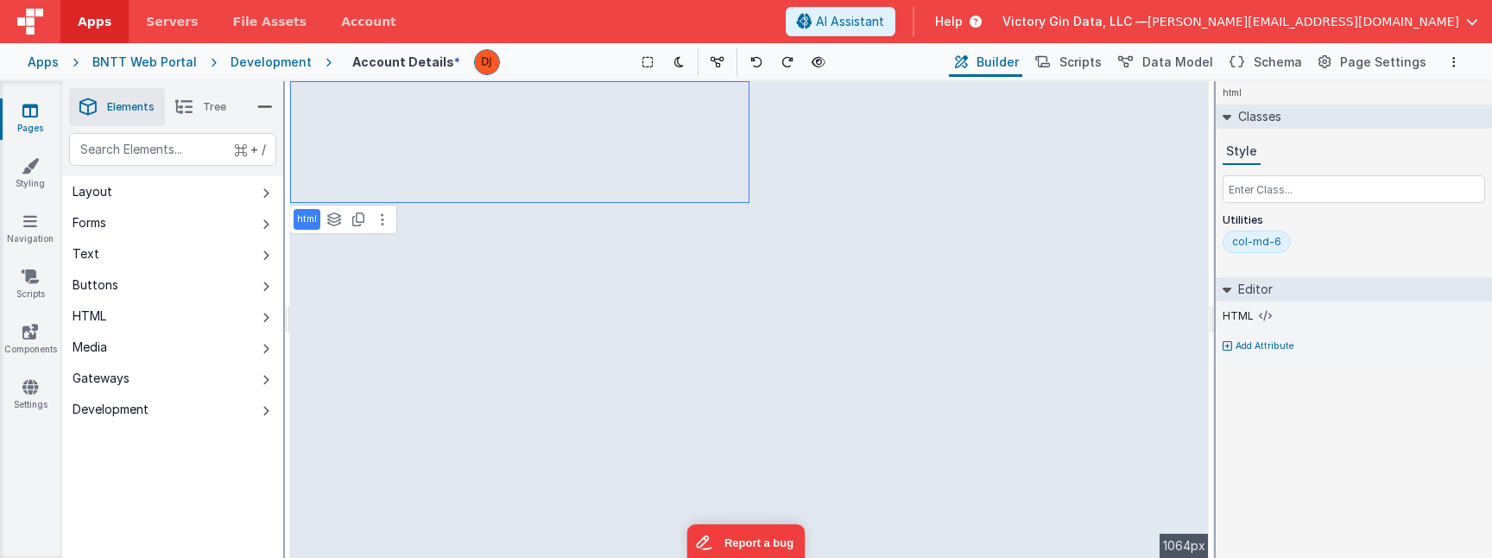
select select "string"
click at [385, 217] on button at bounding box center [382, 219] width 21 height 21
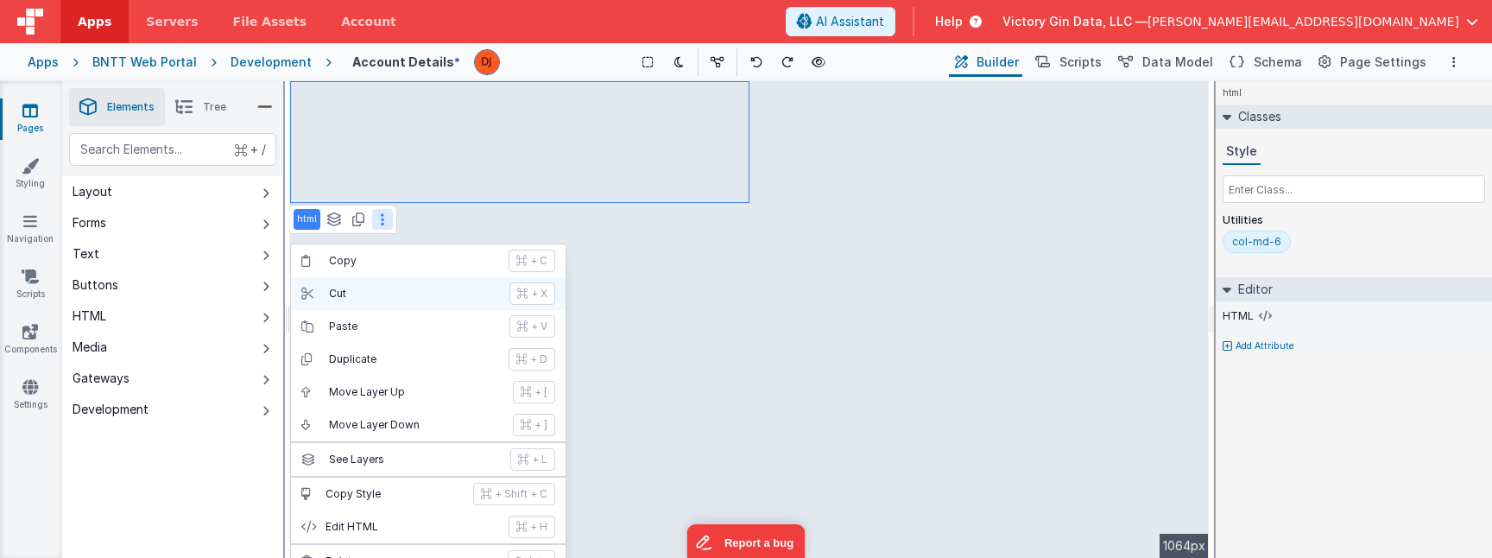
click at [379, 289] on p "Cut" at bounding box center [414, 294] width 170 height 14
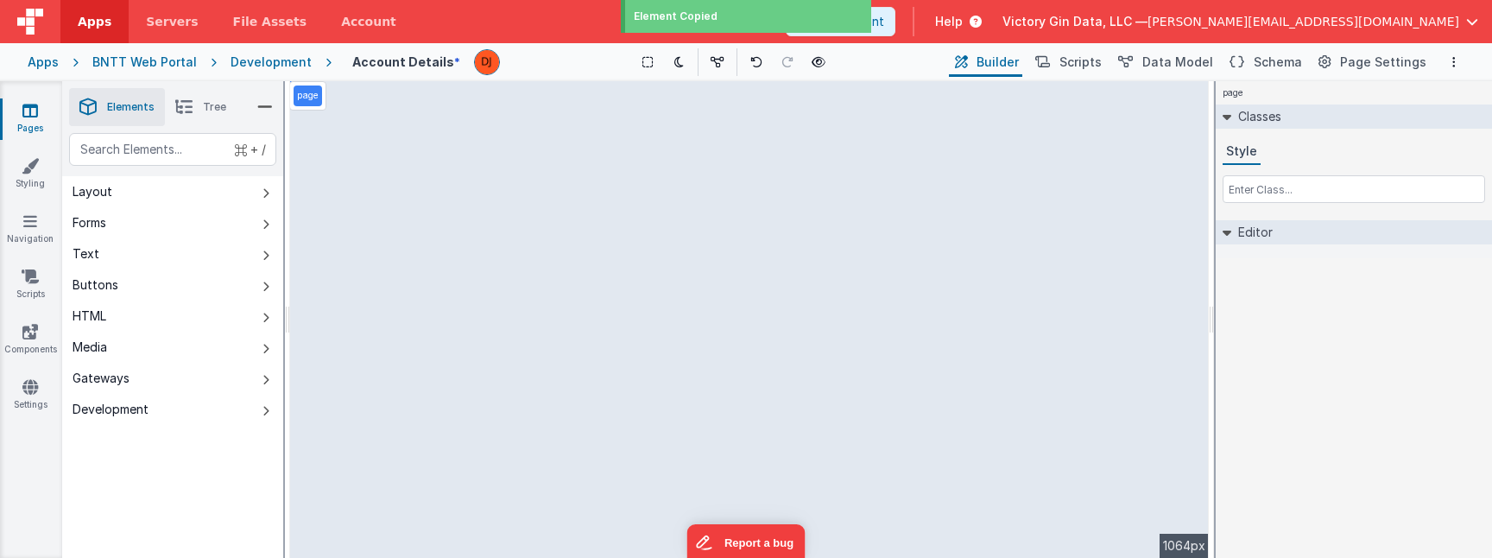
select select "string"
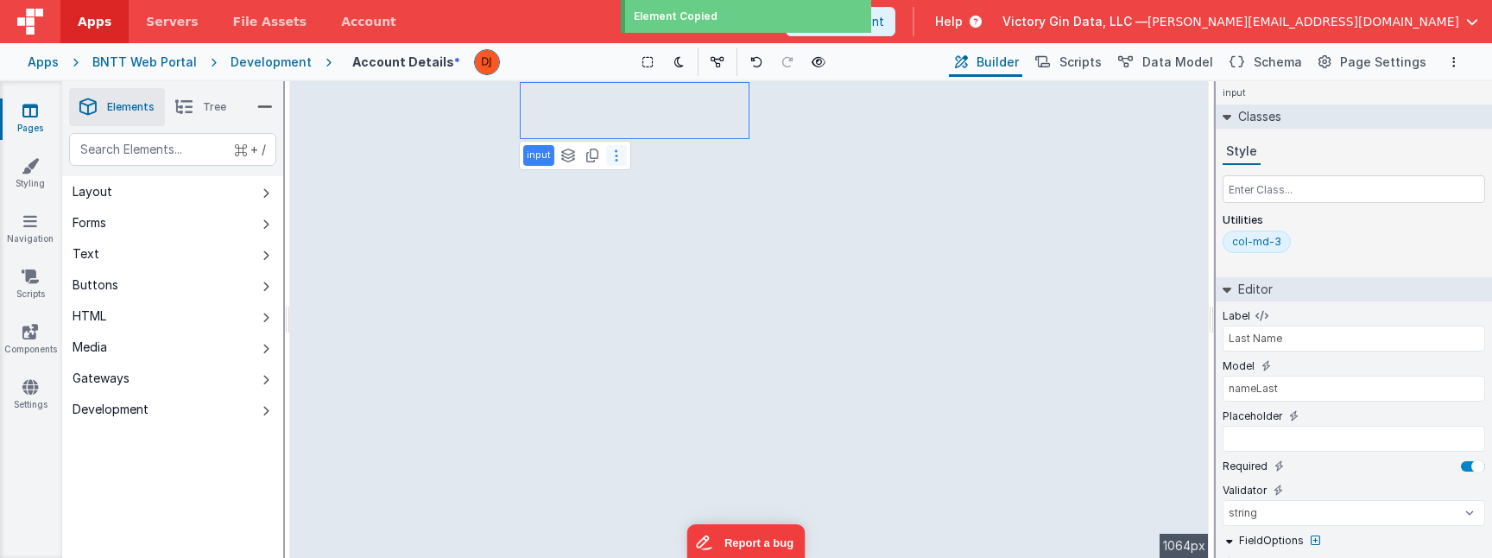
click at [615, 157] on icon at bounding box center [616, 156] width 3 height 14
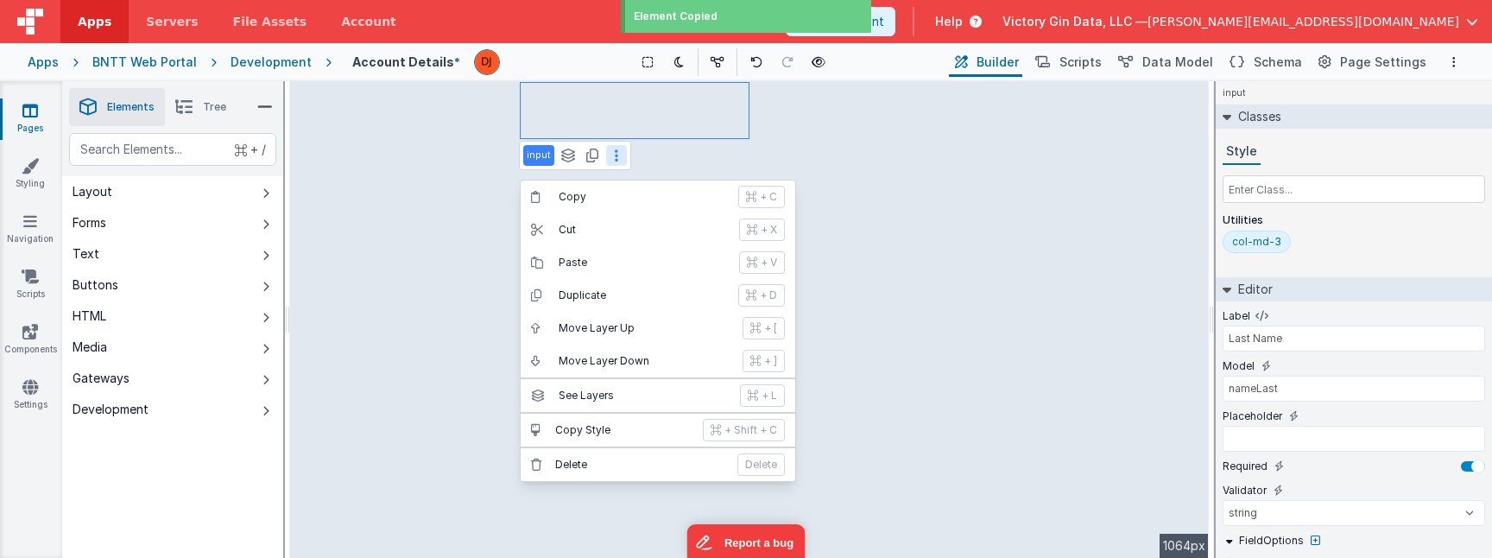
click at [585, 221] on button "Cut + X" at bounding box center [658, 229] width 275 height 33
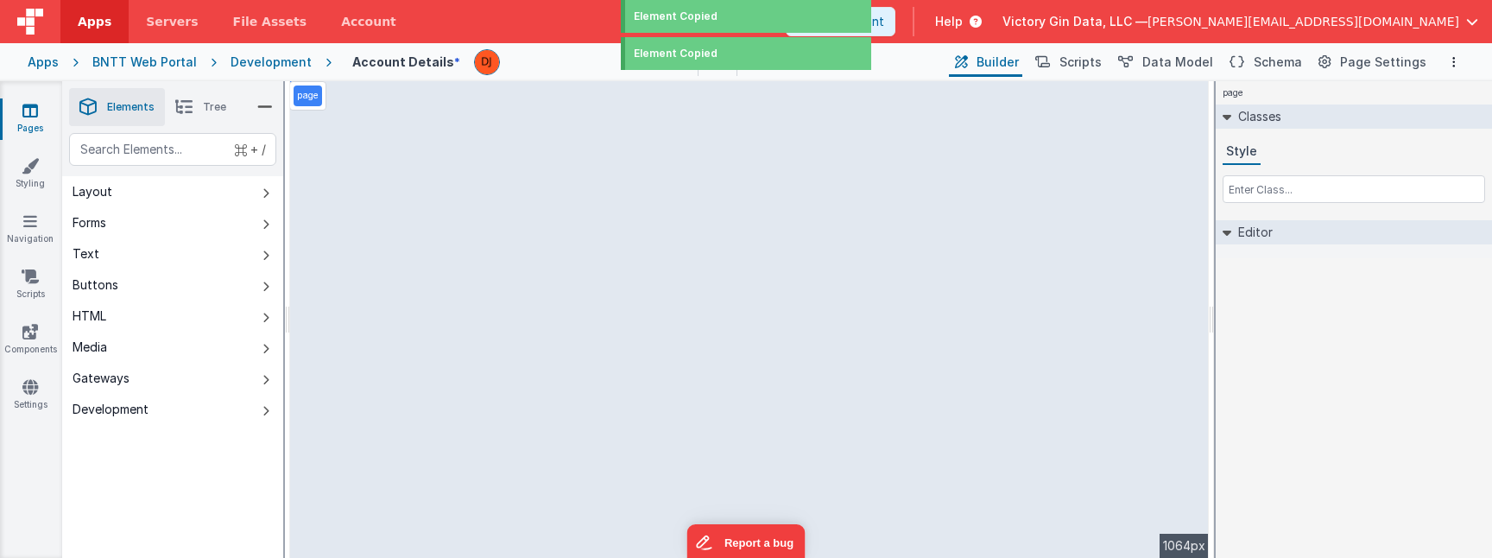
select select "string"
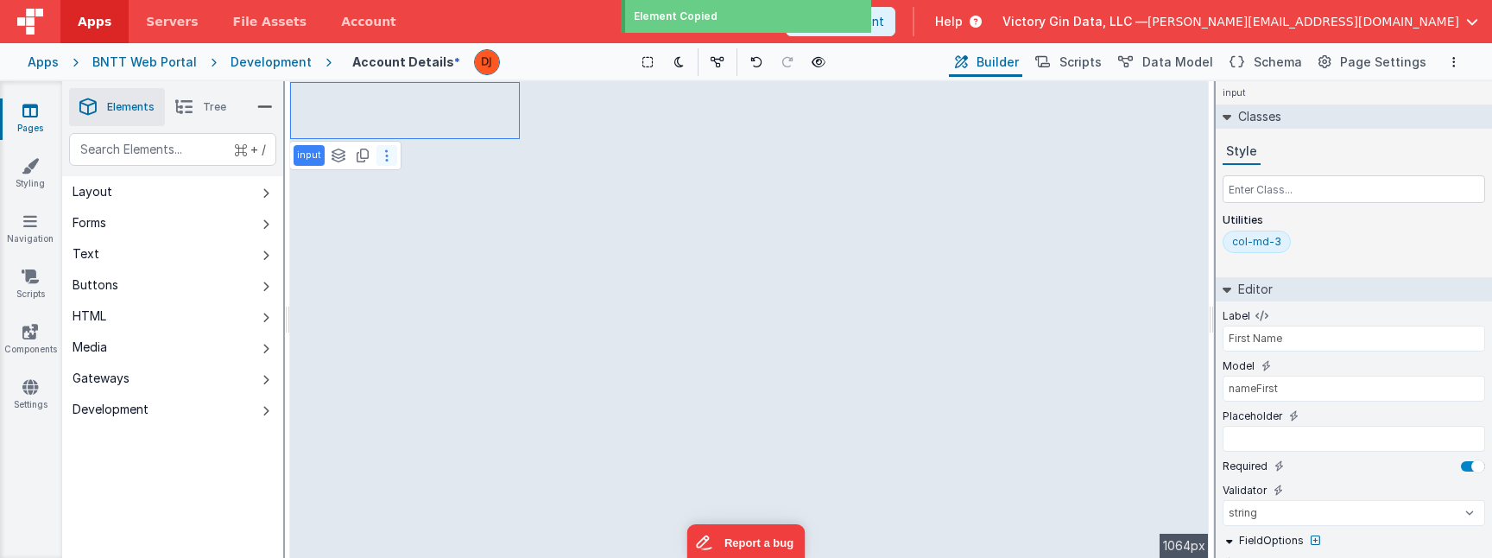
click at [382, 157] on button at bounding box center [387, 155] width 21 height 21
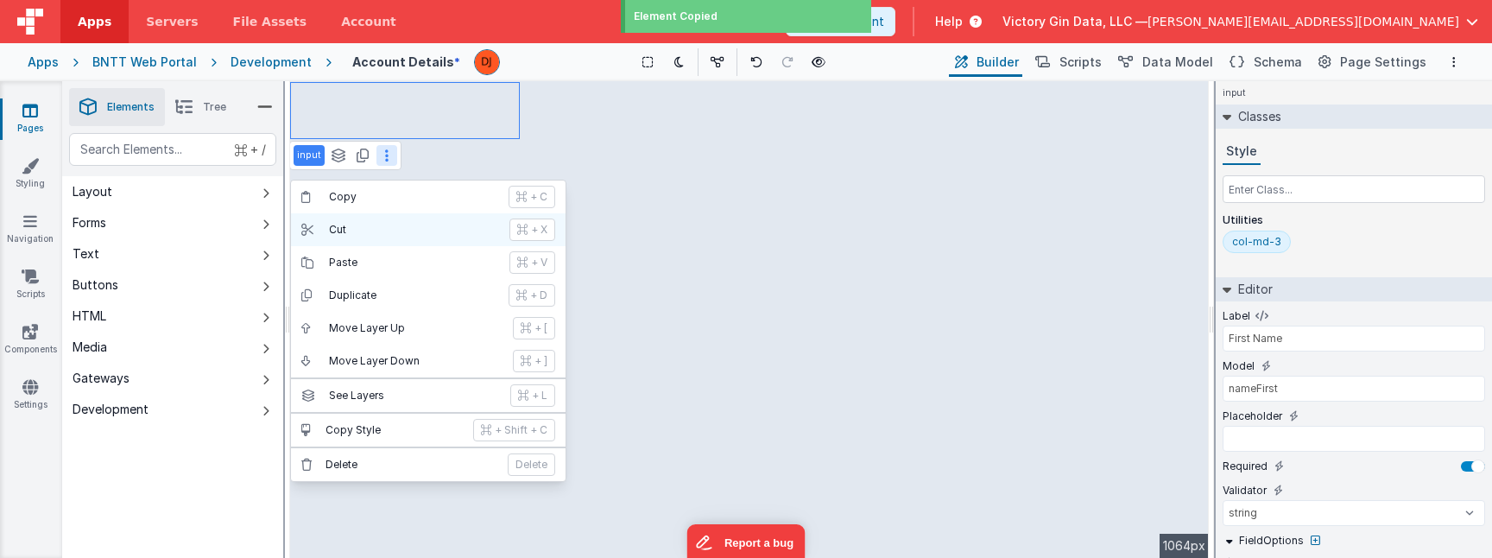
click at [387, 225] on p "Cut" at bounding box center [414, 230] width 170 height 14
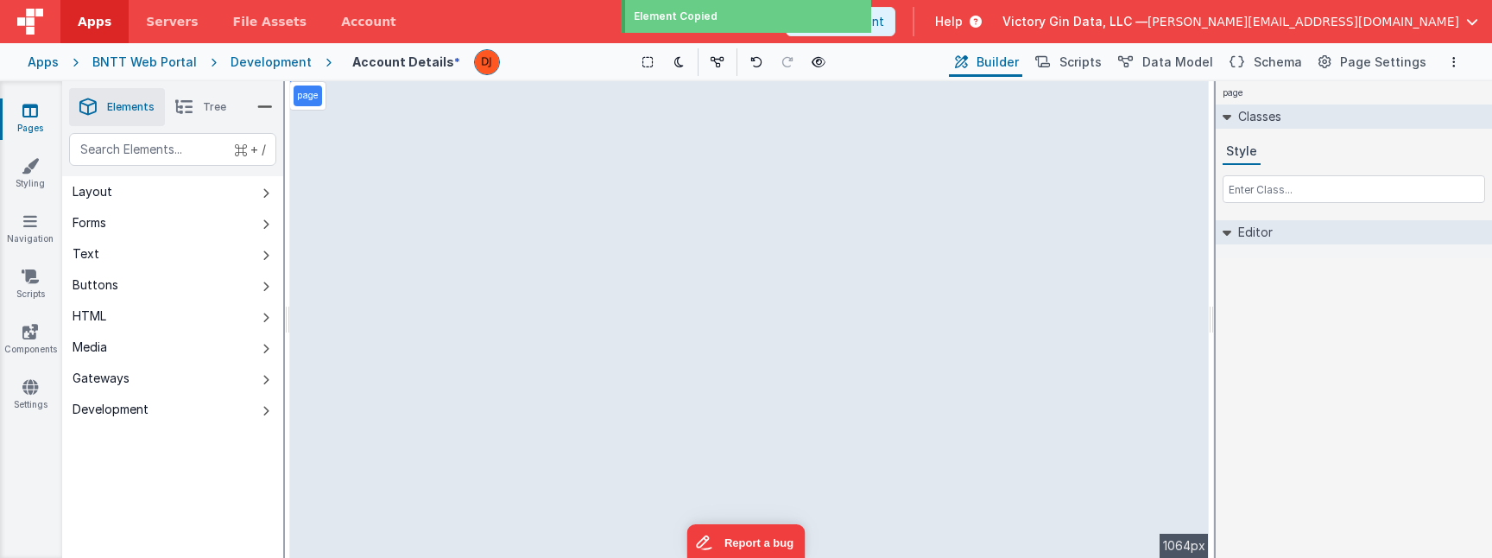
select select "email"
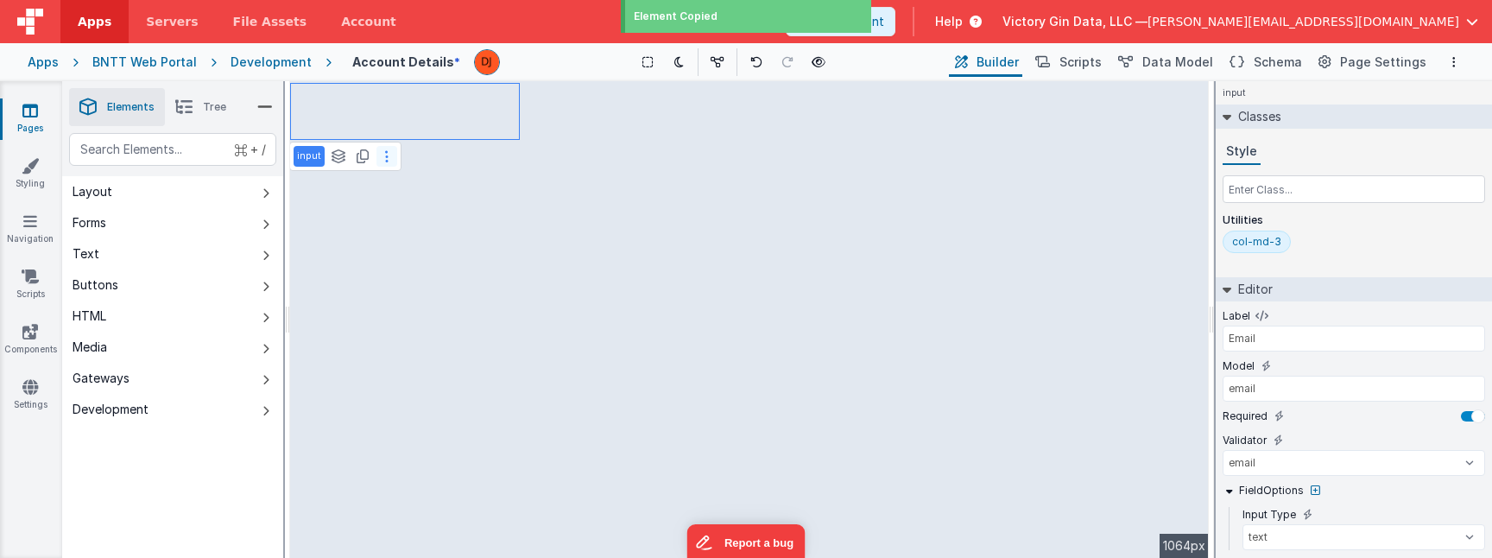
click at [380, 162] on button at bounding box center [387, 156] width 21 height 21
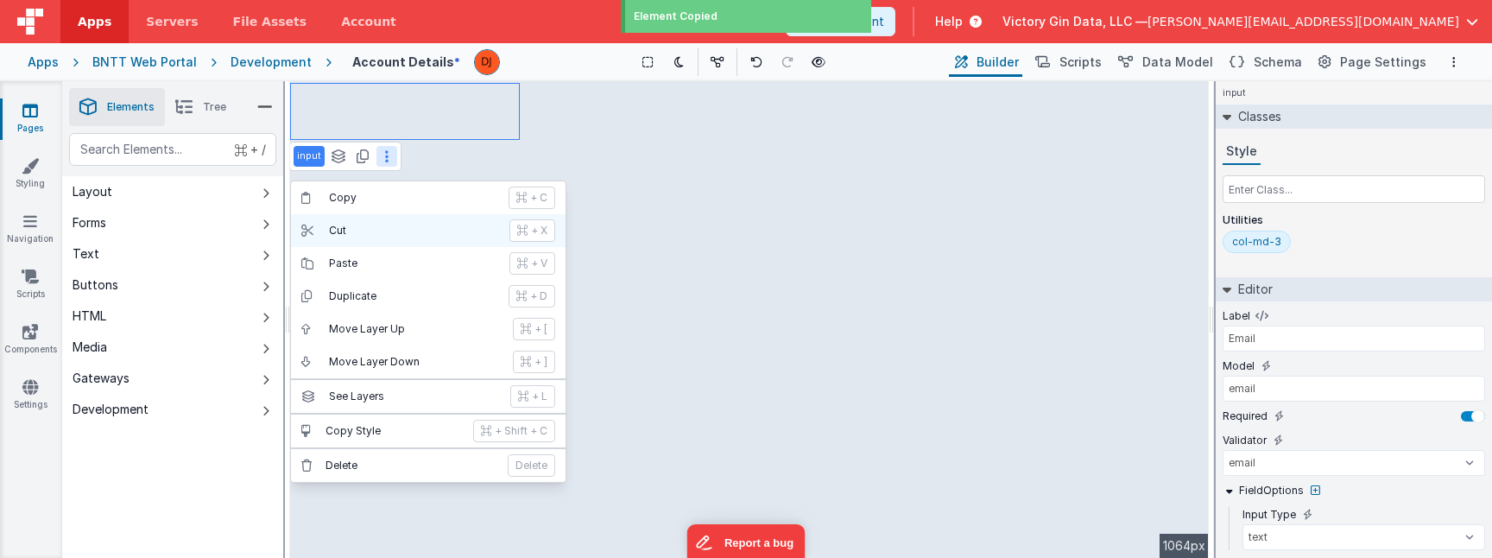
click at [395, 231] on p "Cut" at bounding box center [414, 231] width 170 height 14
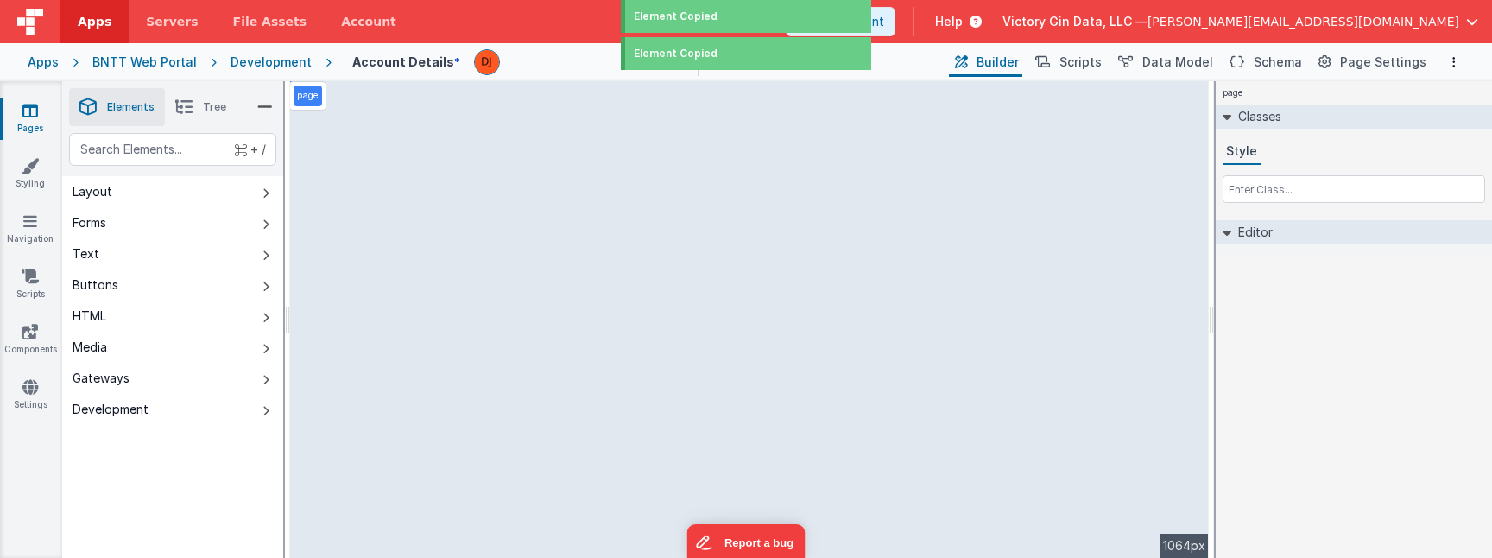
click at [377, 74] on div "Account Details * Show Group Outlines Toggle Dark Mode Toggle Dev Data Preview …" at bounding box center [898, 61] width 1133 height 29
select select "newActionScript2"
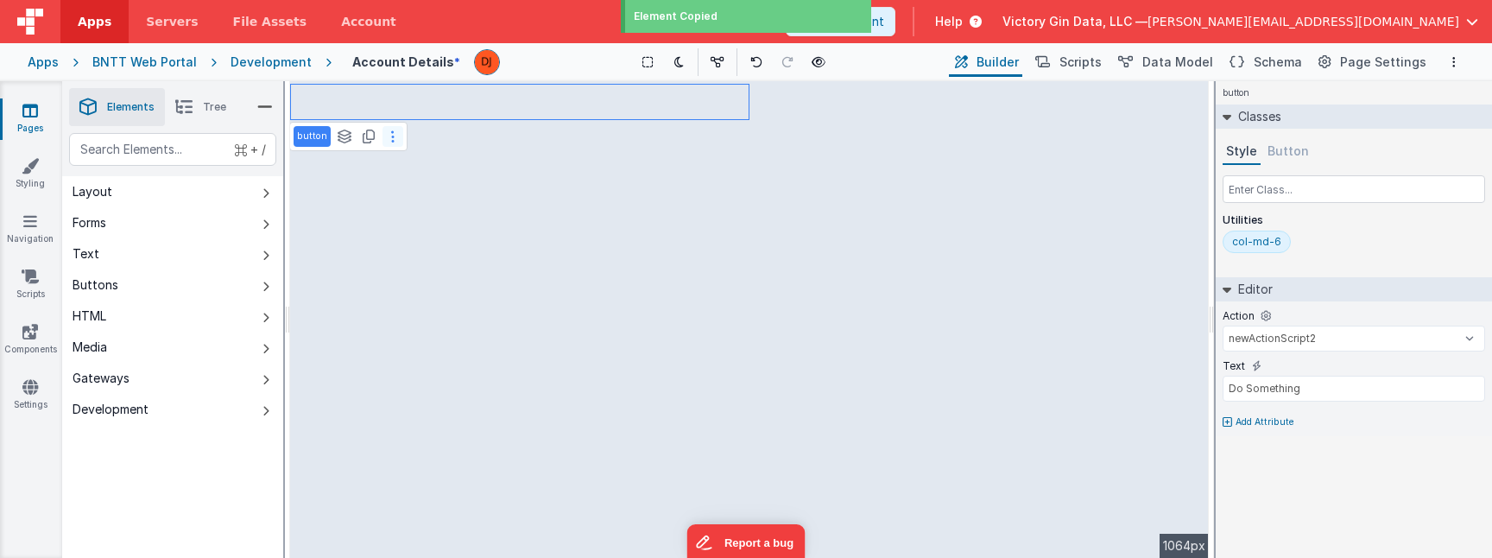
click at [391, 140] on icon at bounding box center [392, 137] width 3 height 14
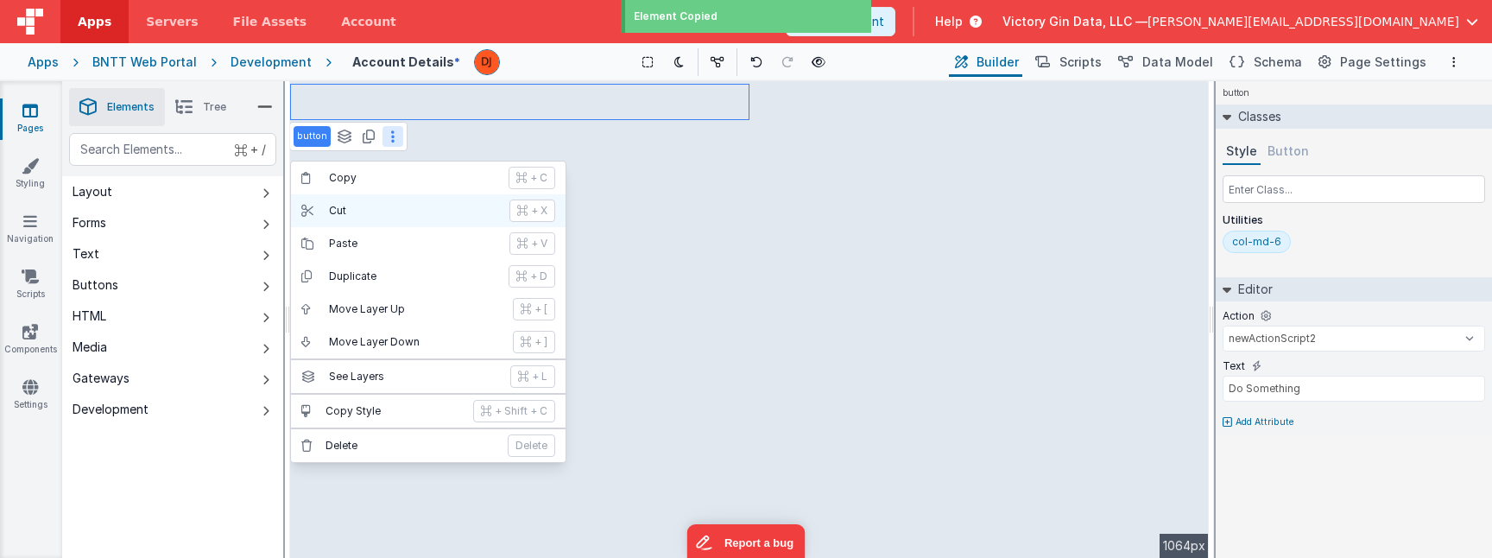
click at [376, 213] on p "Cut" at bounding box center [414, 211] width 170 height 14
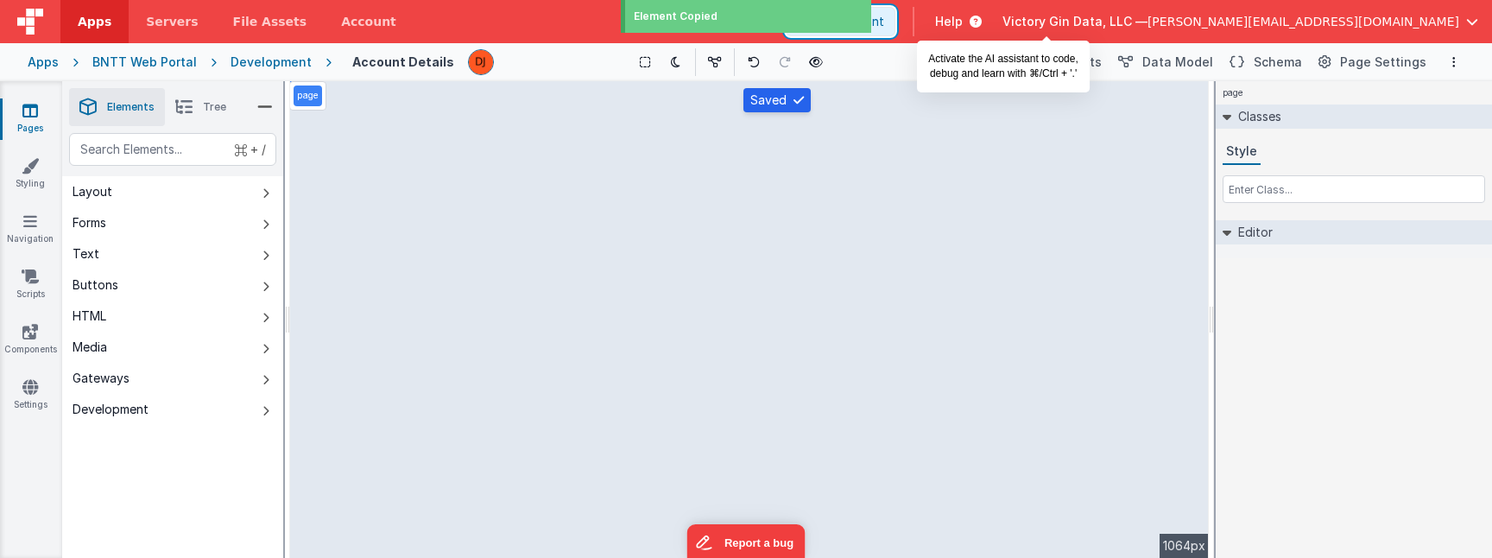
click at [884, 27] on span "AI Assistant" at bounding box center [850, 21] width 68 height 17
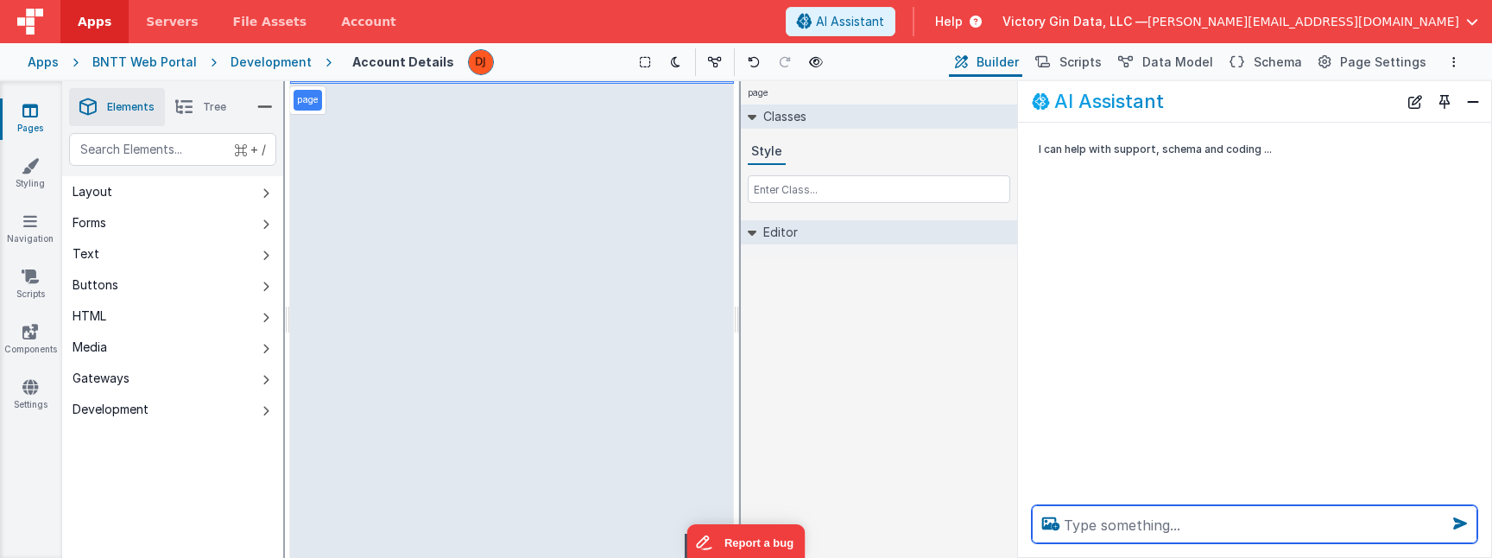
click at [1139, 529] on textarea at bounding box center [1255, 524] width 446 height 38
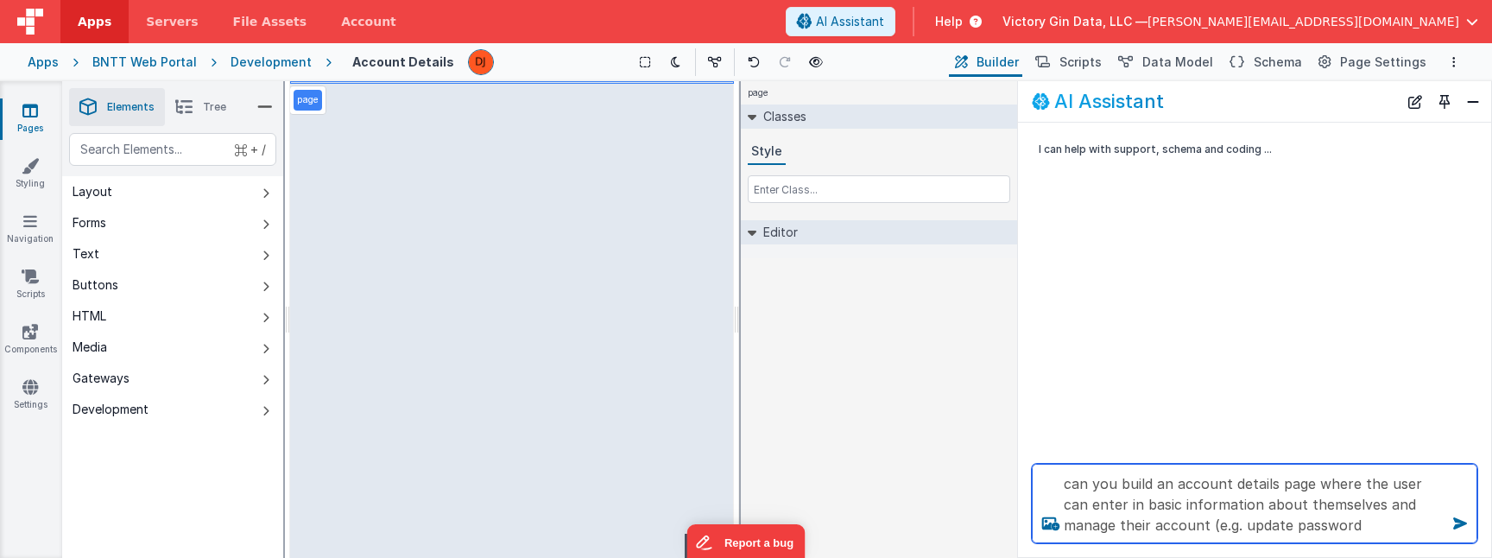
click at [1205, 529] on textarea "can you build an account details page where the user can enter in basic informa…" at bounding box center [1255, 503] width 446 height 79
click at [1367, 529] on textarea "can you build an account details page where the user can enter in basic informa…" at bounding box center [1255, 503] width 446 height 79
click at [1217, 519] on textarea "can you build an account details page where the user can enter in basic informa…" at bounding box center [1255, 503] width 446 height 79
click at [1312, 521] on textarea "can you build an account details page where the user can enter in basic informa…" at bounding box center [1255, 503] width 446 height 79
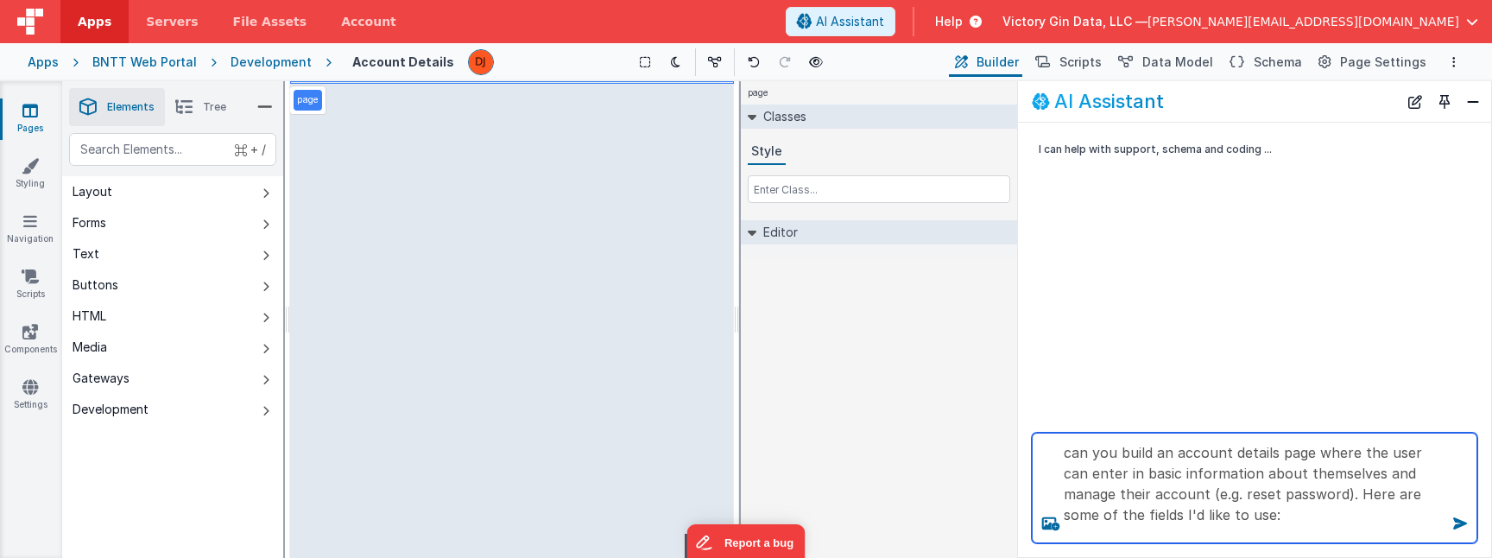
paste textarea "• First Name • Last Name • Nickname • Company • Address 1 • Address 2 • City / …"
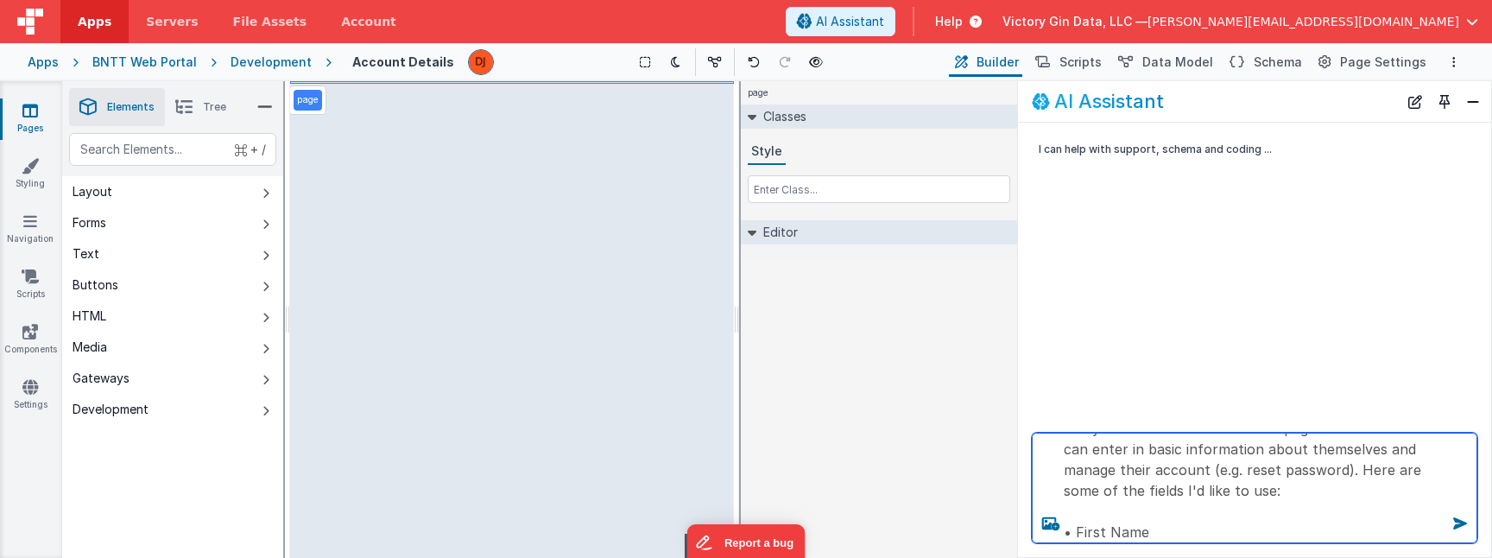
scroll to position [418, 0]
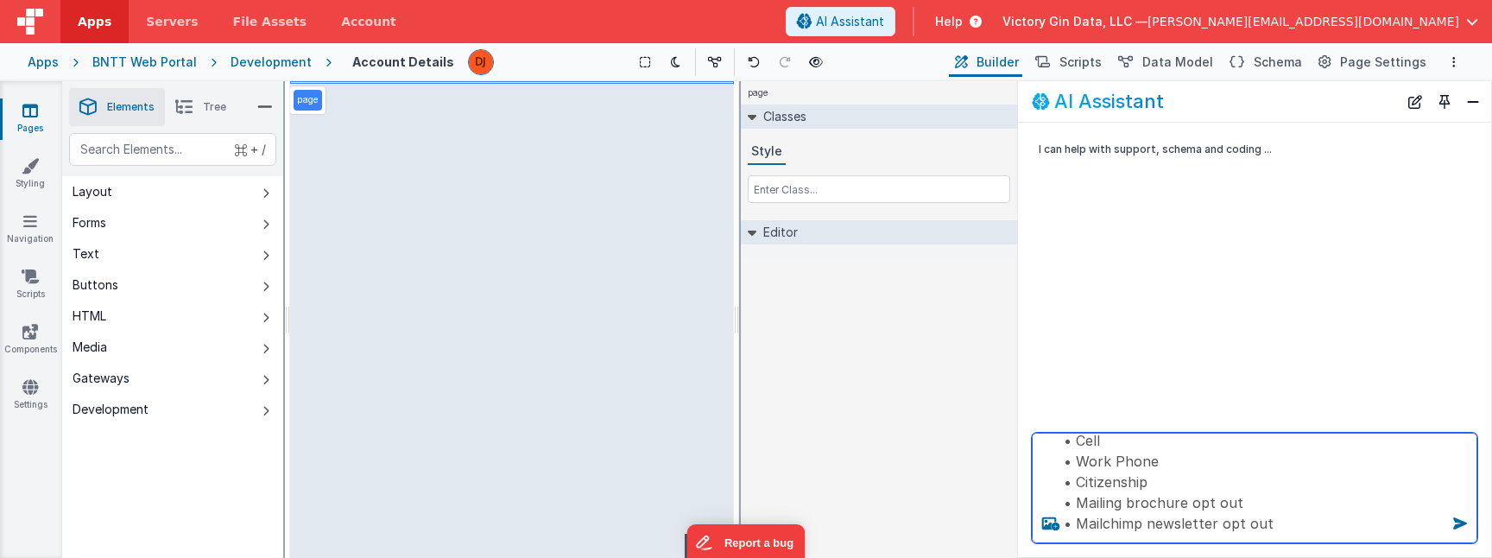
drag, startPoint x: 1188, startPoint y: 490, endPoint x: 1302, endPoint y: 490, distance: 114.0
click at [1302, 490] on textarea "can you build an account details page where the user can enter in basic informa…" at bounding box center [1255, 488] width 446 height 111
drag, startPoint x: 1231, startPoint y: 516, endPoint x: 1437, endPoint y: 515, distance: 206.4
click at [1437, 515] on textarea "can you build an account details page where the user can enter in basic informa…" at bounding box center [1255, 488] width 446 height 111
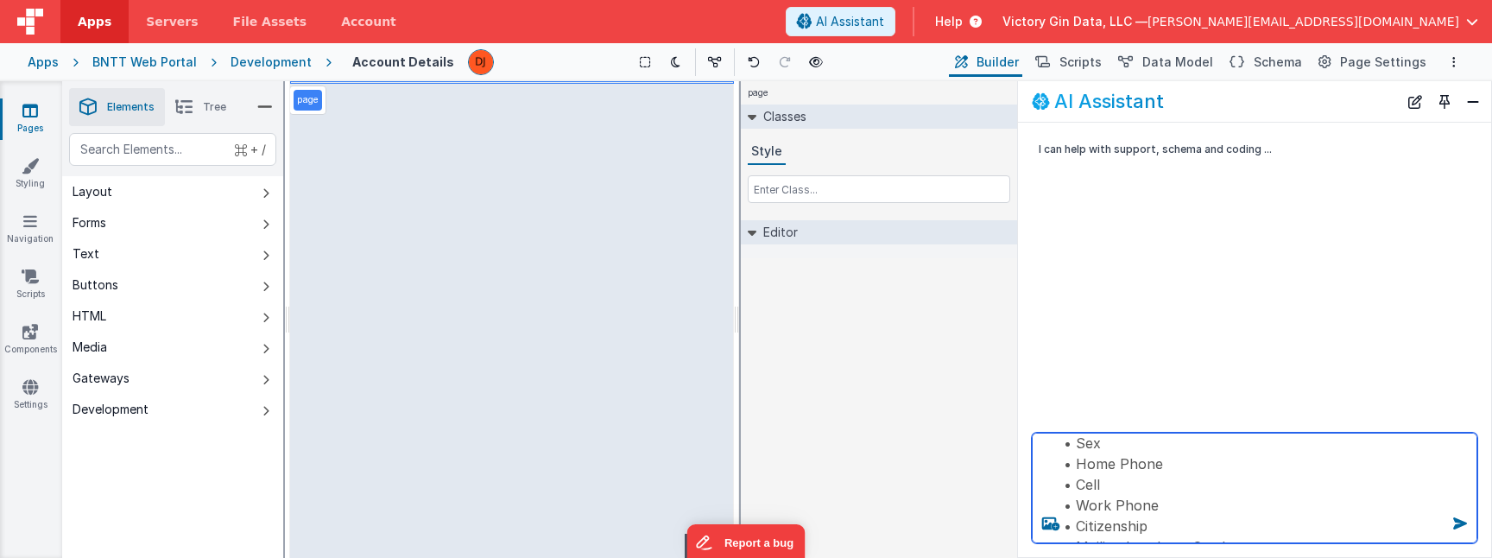
click at [1148, 502] on textarea "can you build an account details page where the user can enter in basic informa…" at bounding box center [1255, 488] width 446 height 111
click at [1129, 495] on textarea "can you build an account details page where the user can enter in basic informa…" at bounding box center [1255, 488] width 446 height 111
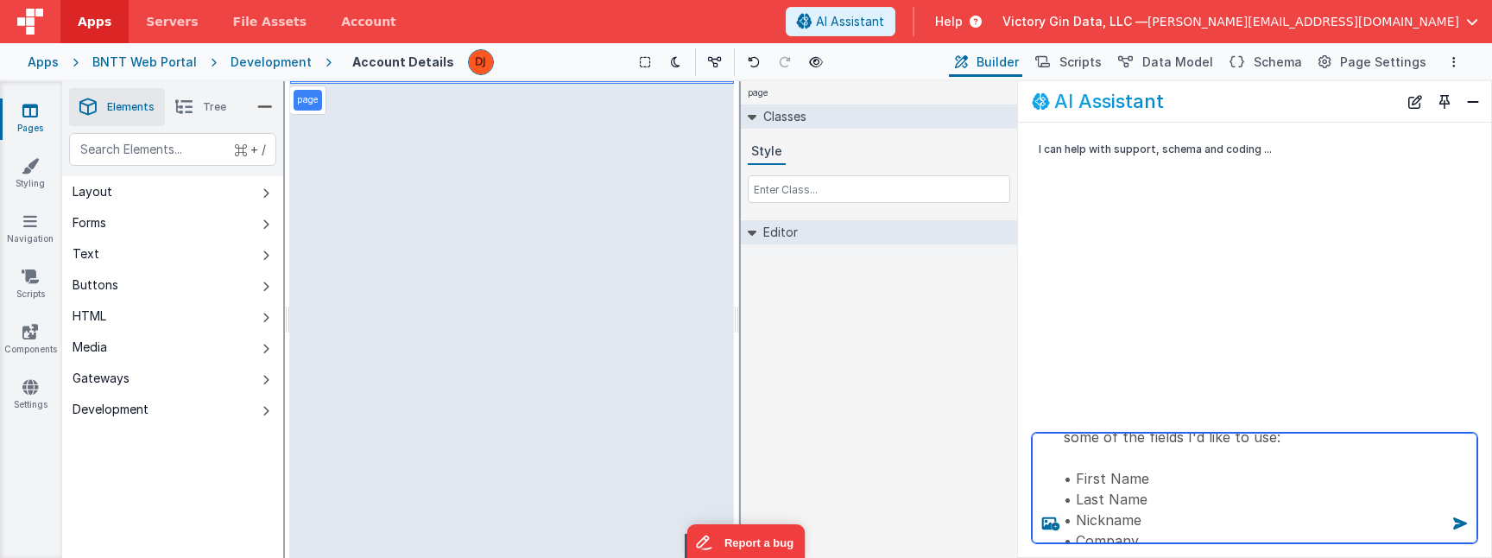
click at [1112, 493] on textarea "can you build an account details page where the user can enter in basic informa…" at bounding box center [1255, 488] width 446 height 111
type textarea "can you build an account details page where the user can enter in basic informa…"
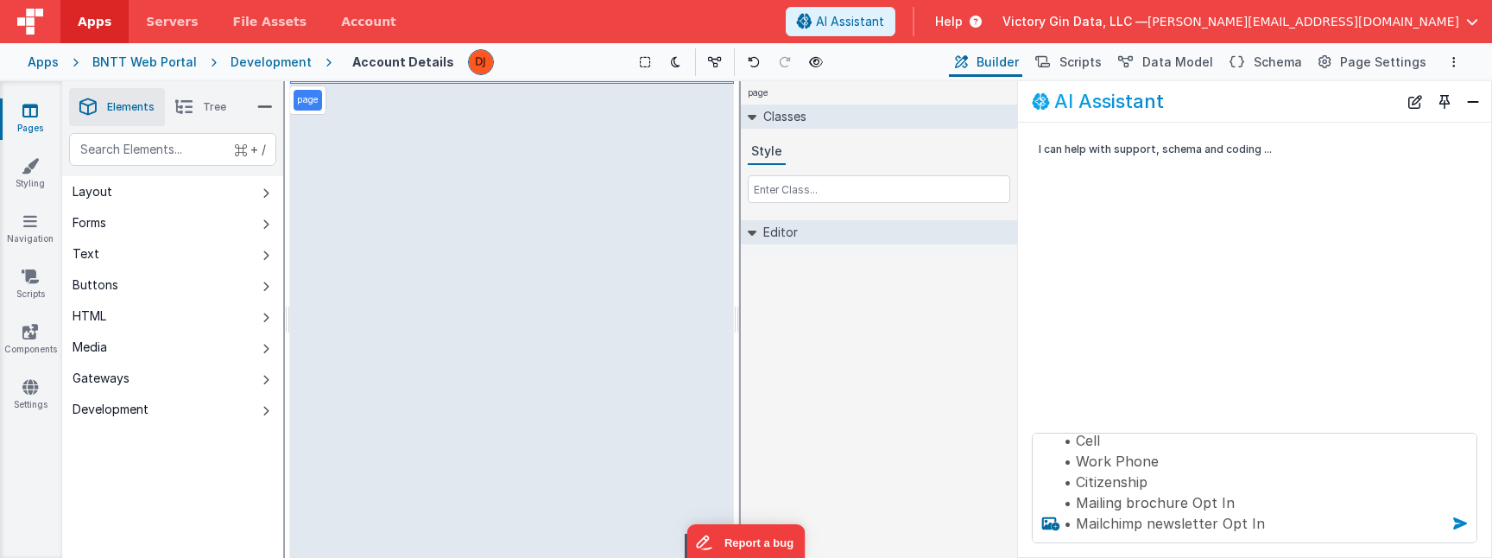
click at [1461, 524] on icon at bounding box center [1460, 524] width 28 height 28
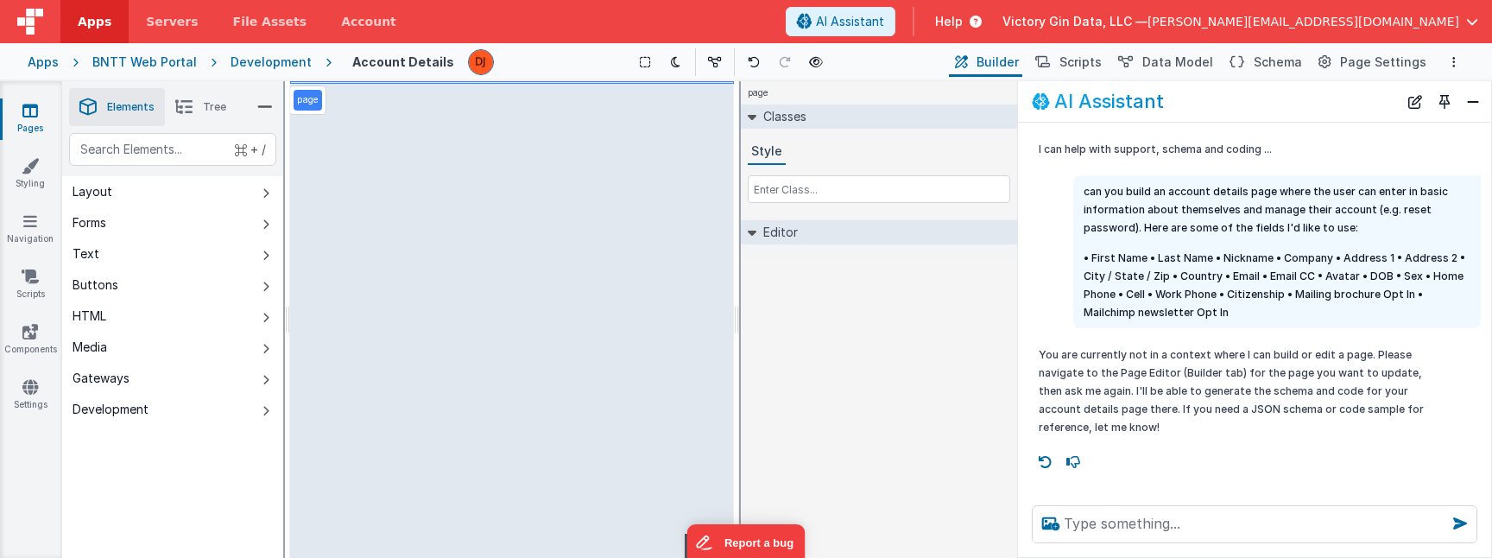
click at [460, 84] on div "Saved Duplicating Page" at bounding box center [808, 88] width 1492 height 14
click at [308, 98] on p "page" at bounding box center [308, 100] width 22 height 14
click at [340, 82] on div "Saved Duplicating Page" at bounding box center [808, 88] width 1492 height 14
click at [582, 91] on div "Saved Duplicating Page" at bounding box center [808, 88] width 1492 height 14
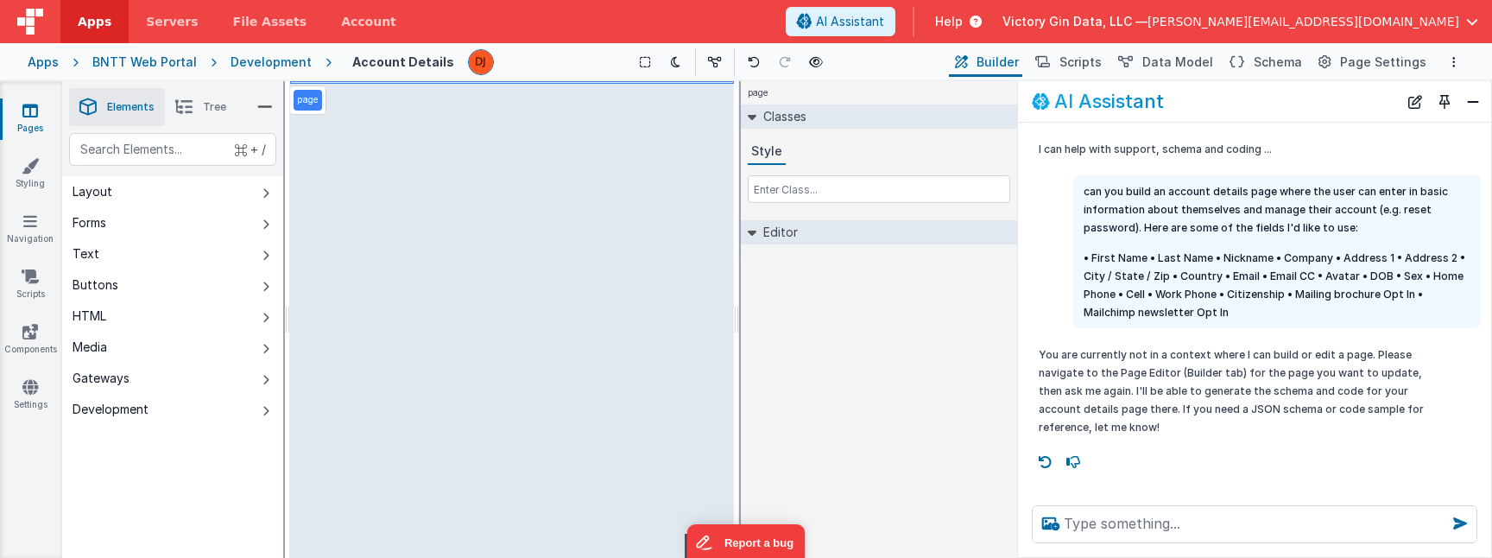
click at [377, 66] on h4 "Account Details" at bounding box center [403, 61] width 102 height 13
click at [1017, 60] on span "Builder" at bounding box center [998, 62] width 42 height 17
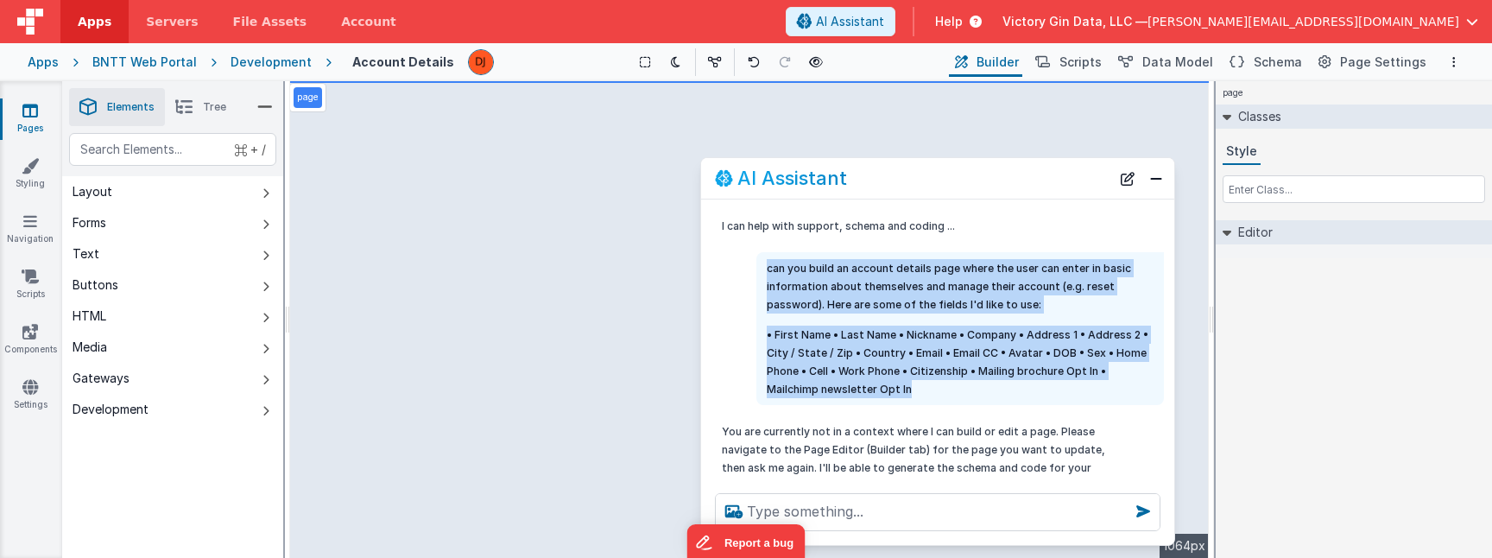
drag, startPoint x: 921, startPoint y: 388, endPoint x: 767, endPoint y: 273, distance: 192.6
click at [767, 273] on div "can you build an account details page where the user can enter in basic informa…" at bounding box center [960, 328] width 408 height 153
copy div "can you build an account details page where the user can enter in basic informa…"
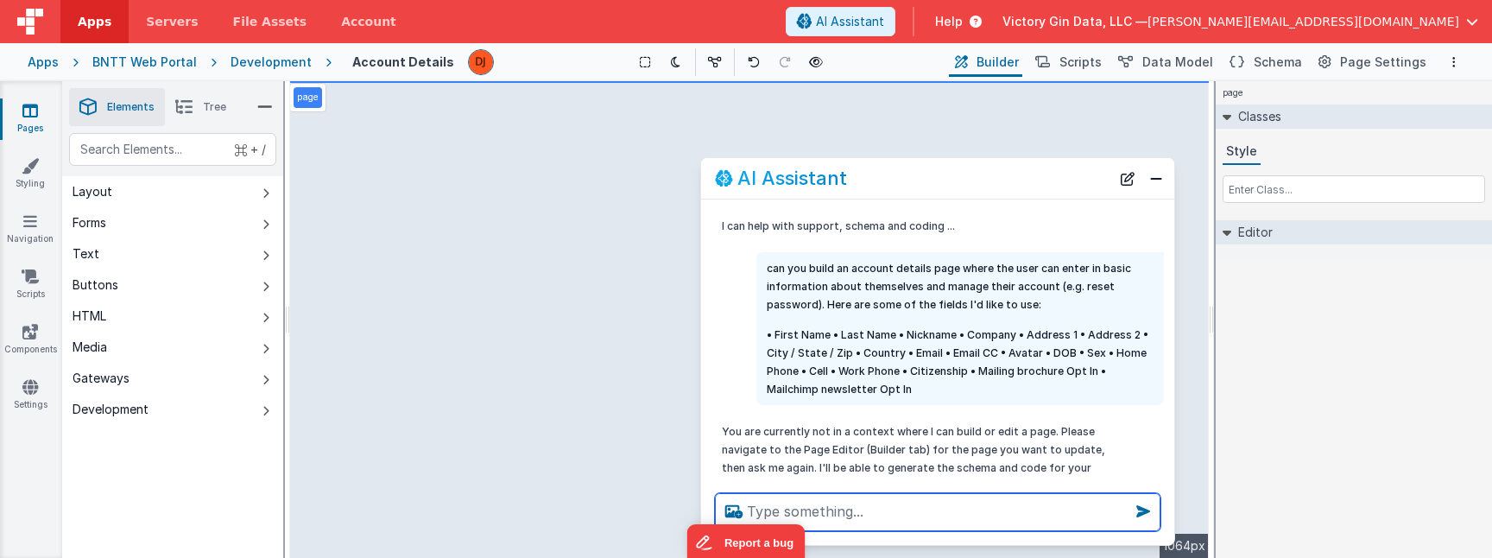
click at [841, 497] on textarea at bounding box center [938, 512] width 446 height 38
paste textarea "can you build an account details page where the user can enter in basic informa…"
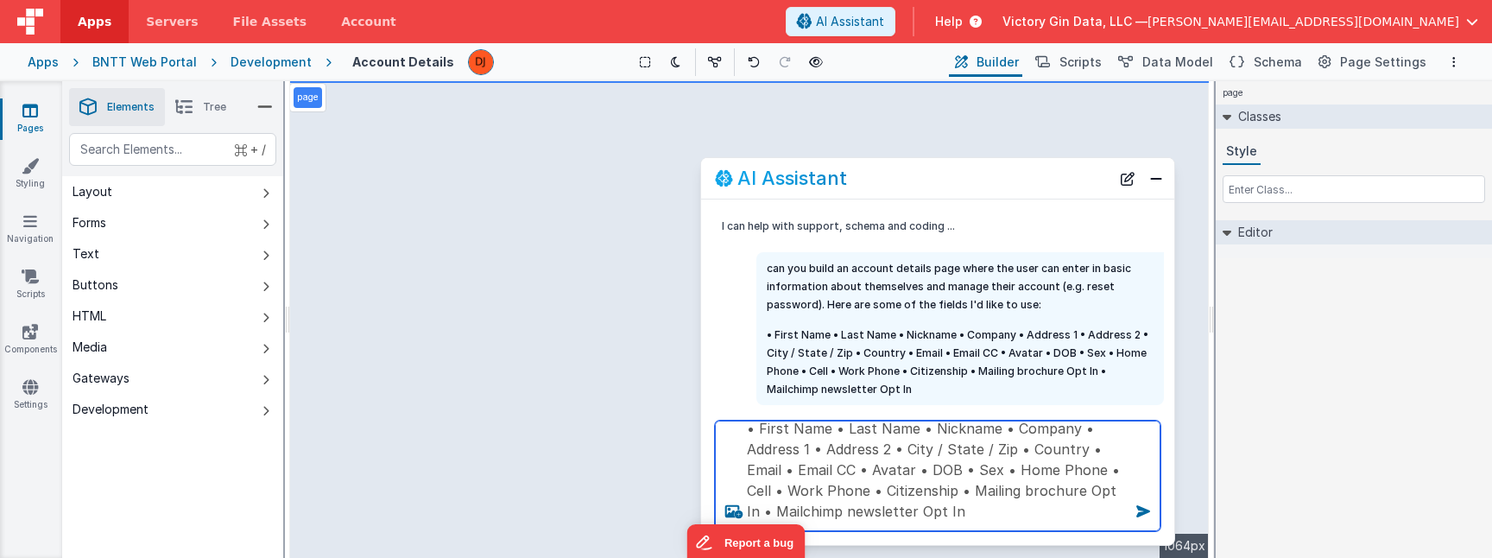
type textarea "can you build an account details page where the user can enter in basic informa…"
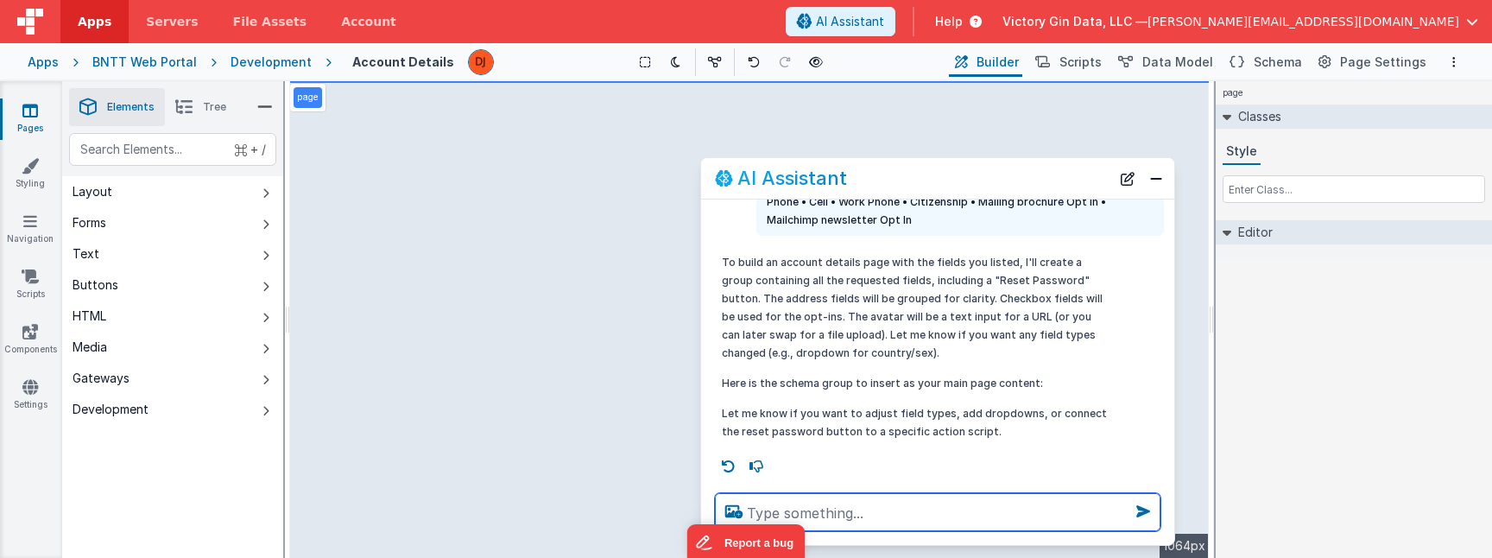
scroll to position [448, 0]
click at [935, 508] on textarea at bounding box center [938, 512] width 446 height 38
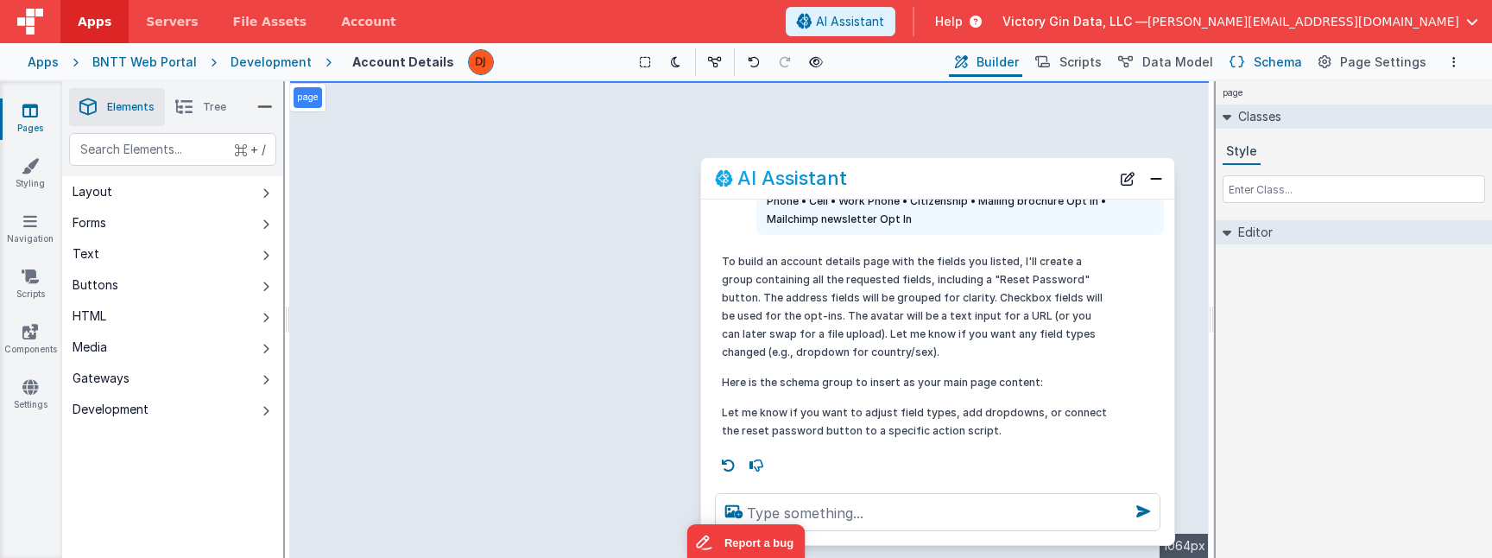
click at [1284, 73] on button "Schema" at bounding box center [1265, 61] width 82 height 29
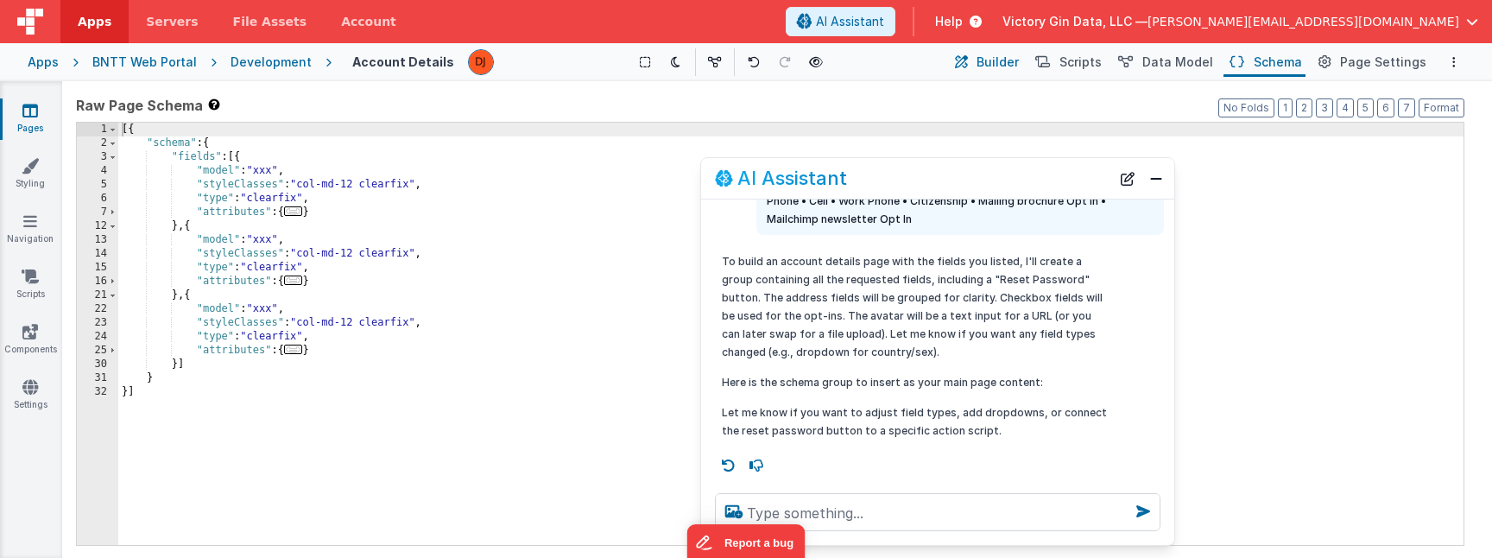
click at [1017, 66] on span "Builder" at bounding box center [998, 62] width 42 height 17
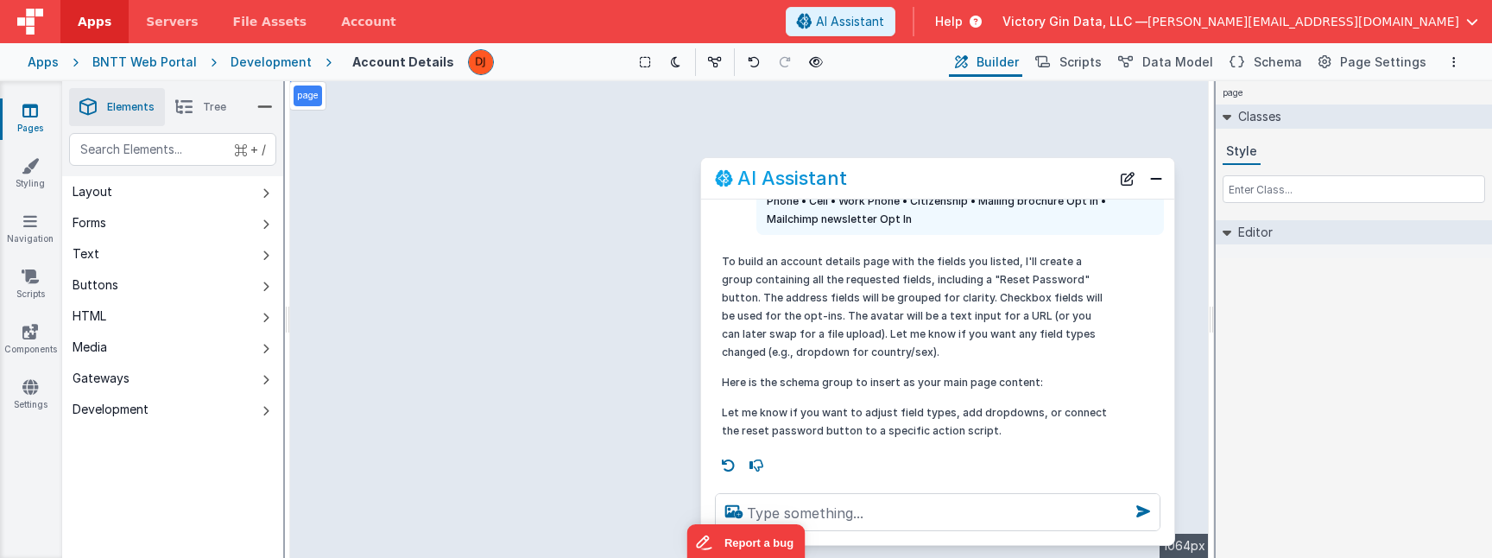
click at [931, 383] on p "Here is the schema group to insert as your main page content:" at bounding box center [915, 382] width 387 height 18
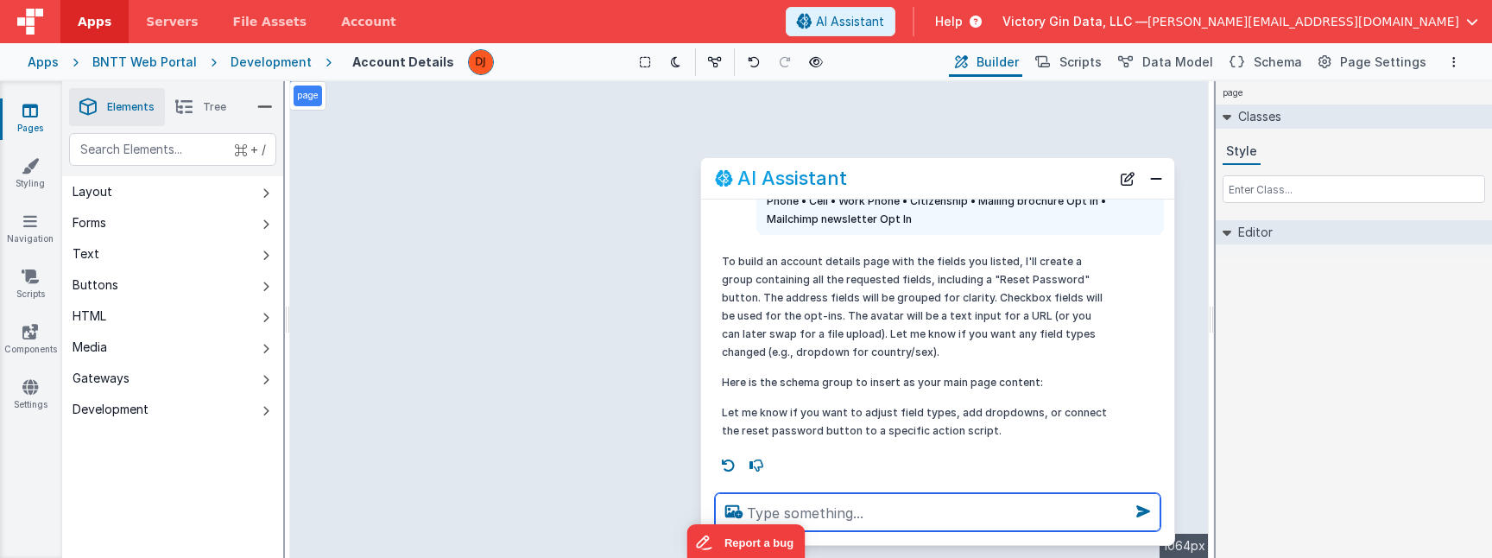
click at [915, 529] on textarea at bounding box center [938, 512] width 446 height 38
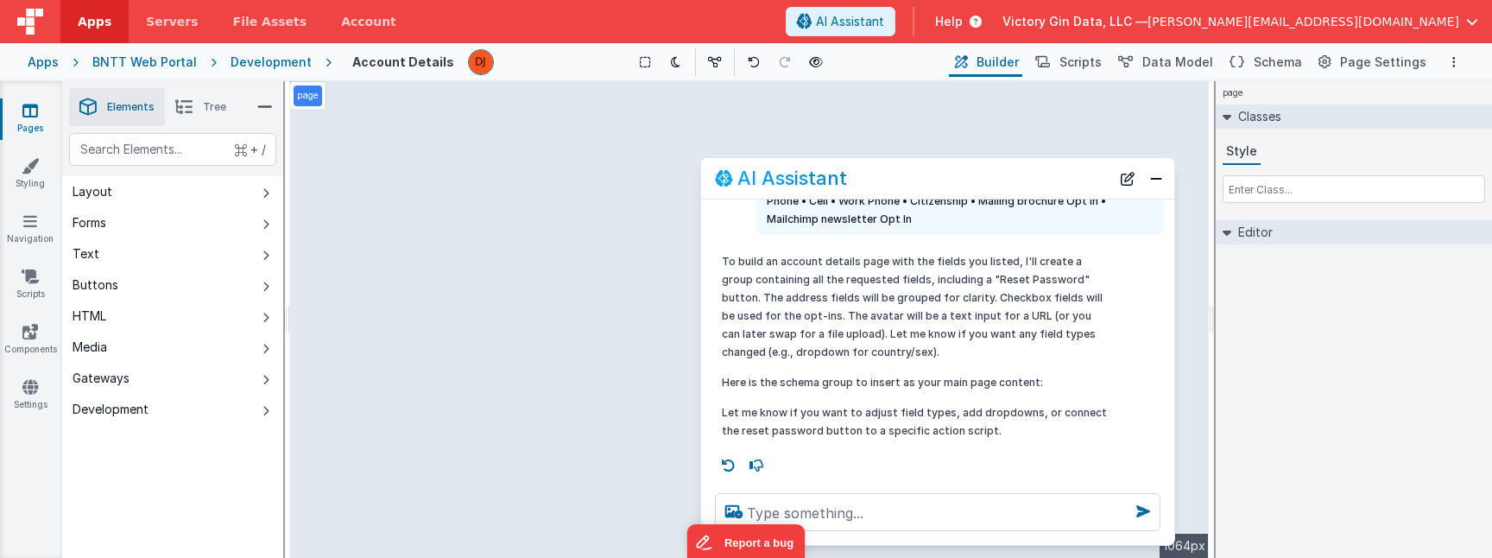
click at [908, 323] on p "To build an account details page with the fields you listed, I'll create a grou…" at bounding box center [915, 306] width 387 height 109
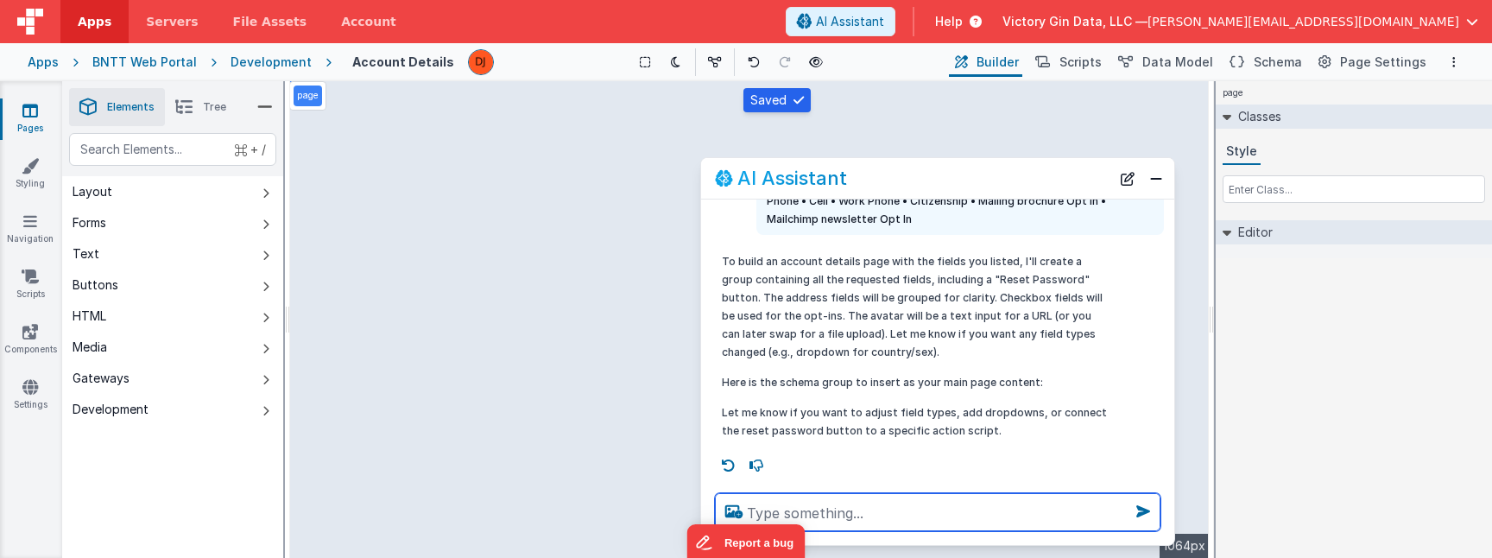
click at [883, 522] on textarea at bounding box center [938, 512] width 446 height 38
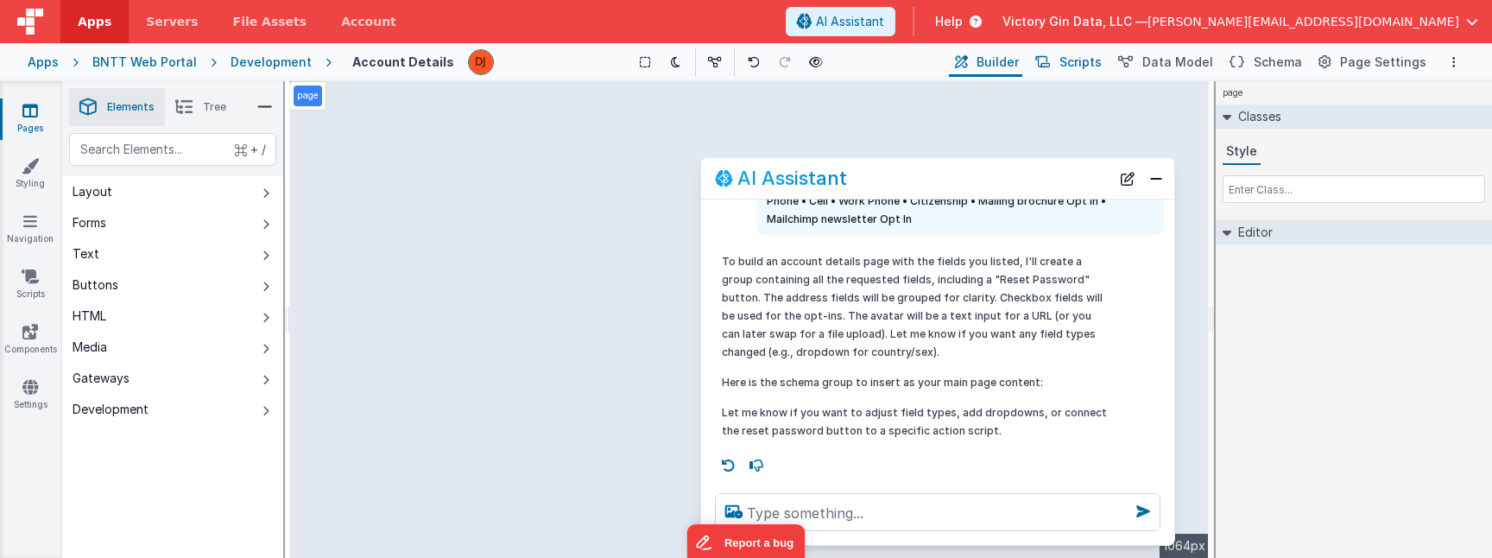
click at [1091, 76] on button "Scripts" at bounding box center [1067, 61] width 76 height 29
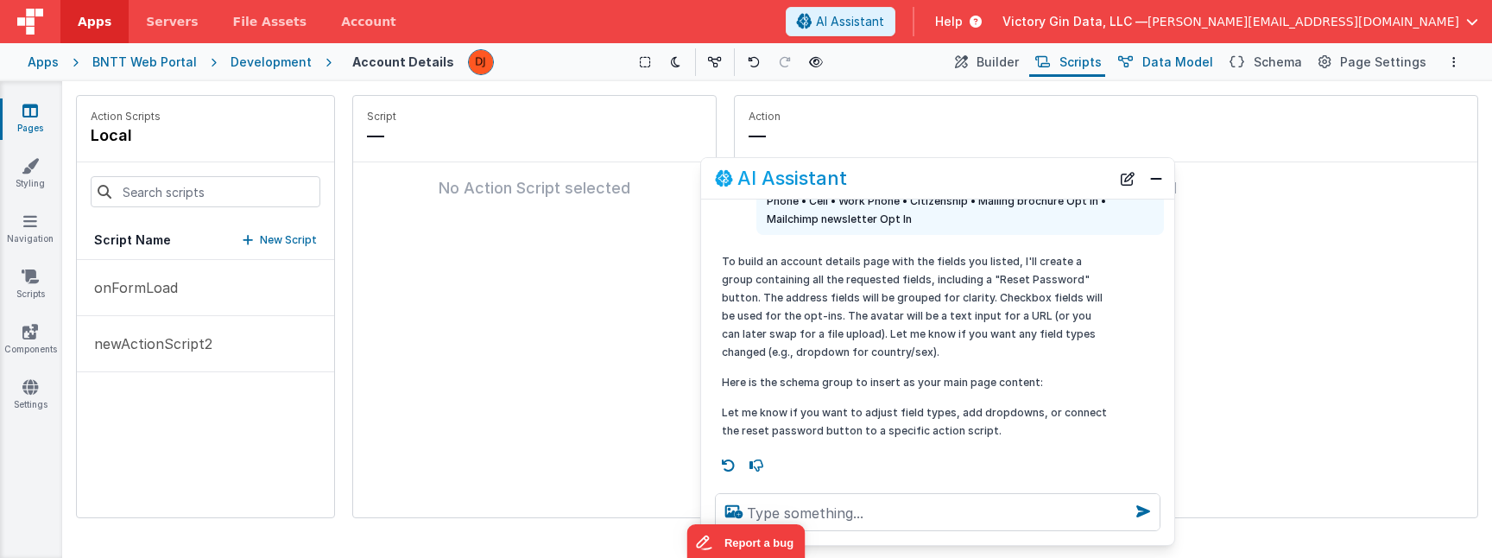
click at [1174, 57] on span "Data Model" at bounding box center [1178, 62] width 71 height 17
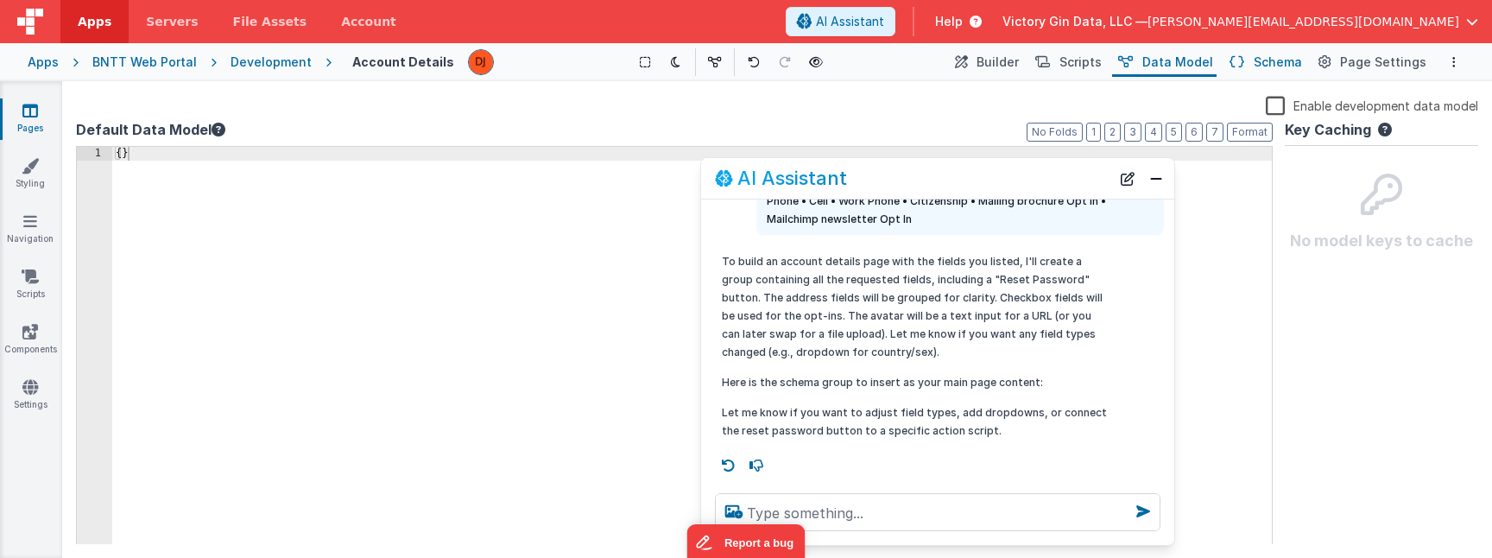
click at [1262, 60] on button "Schema" at bounding box center [1265, 61] width 82 height 29
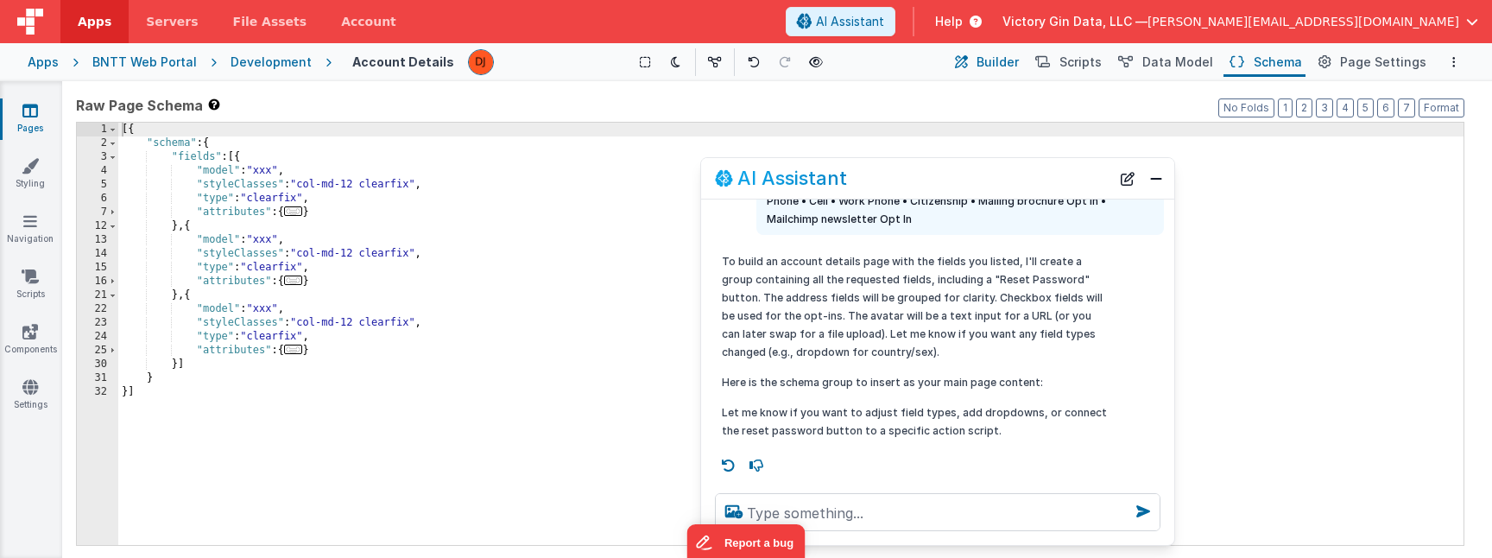
click at [1014, 74] on button "Builder" at bounding box center [985, 61] width 73 height 29
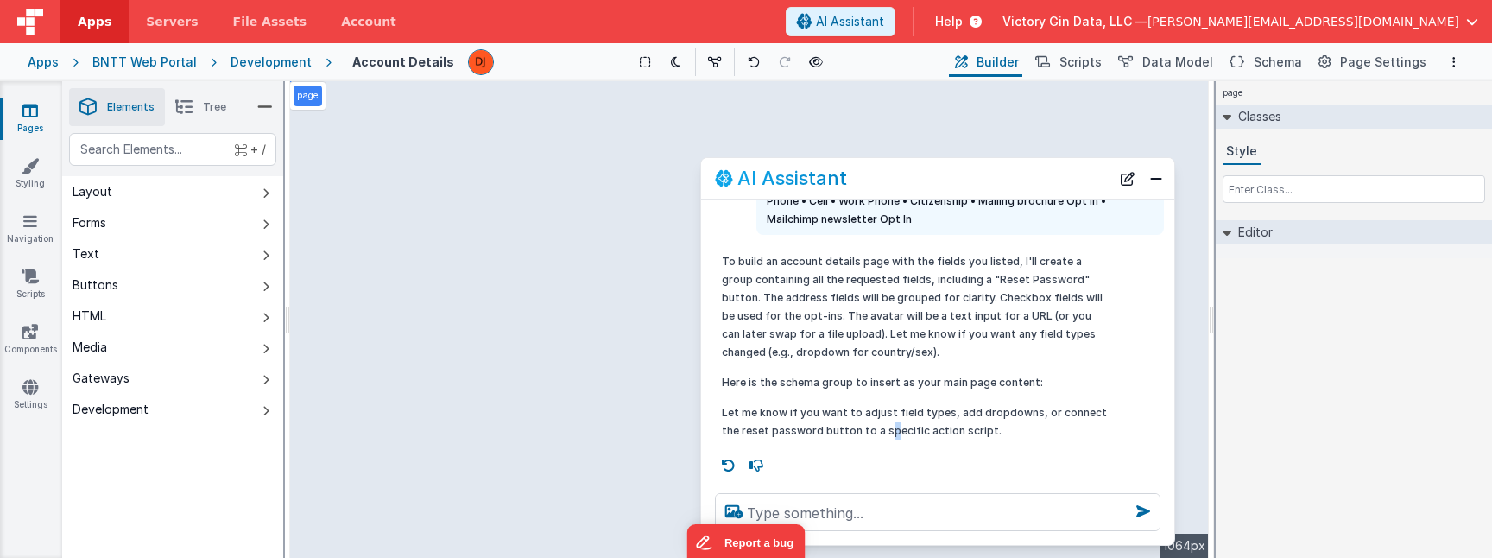
click at [888, 423] on p "Let me know if you want to adjust field types, add dropdowns, or connect the re…" at bounding box center [915, 421] width 387 height 36
click at [875, 531] on div at bounding box center [937, 512] width 473 height 66
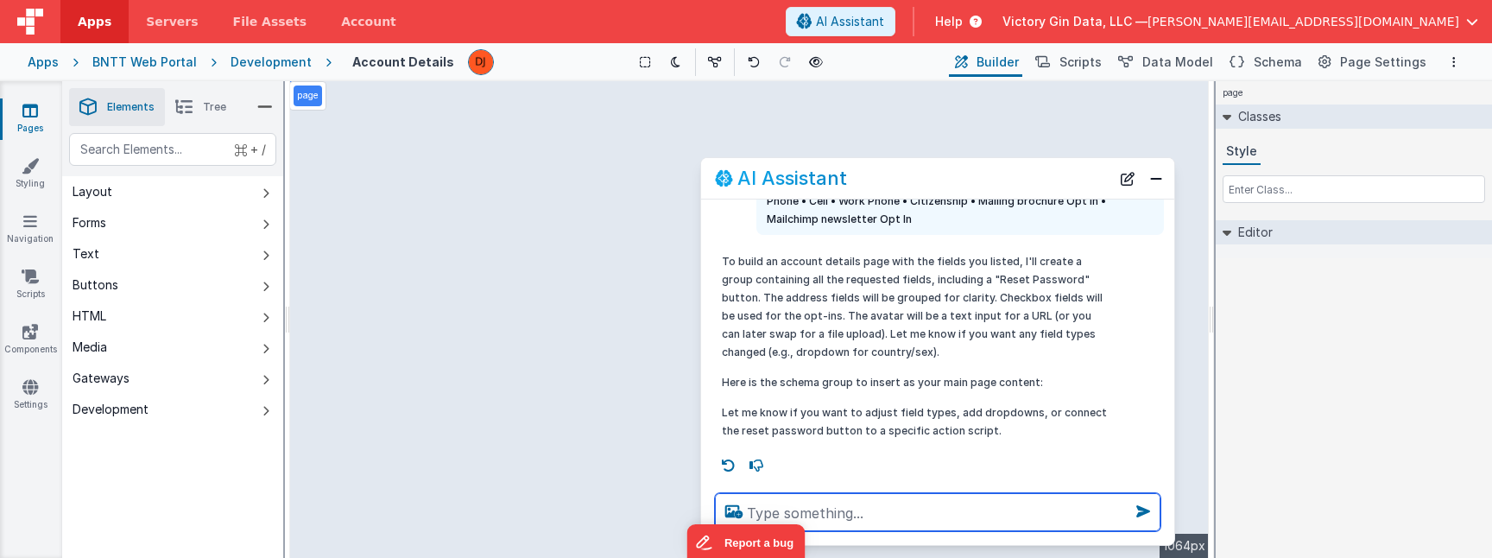
click at [875, 510] on textarea at bounding box center [938, 512] width 446 height 38
type textarea "Where is the schema?"
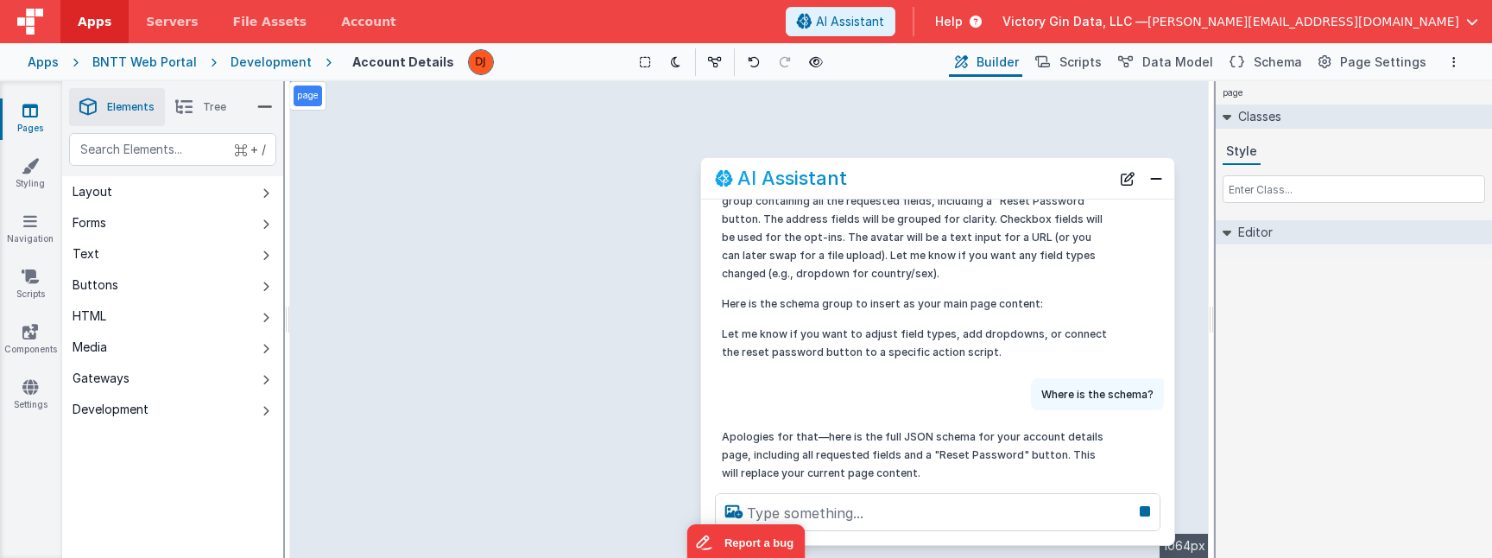
scroll to position [536, 0]
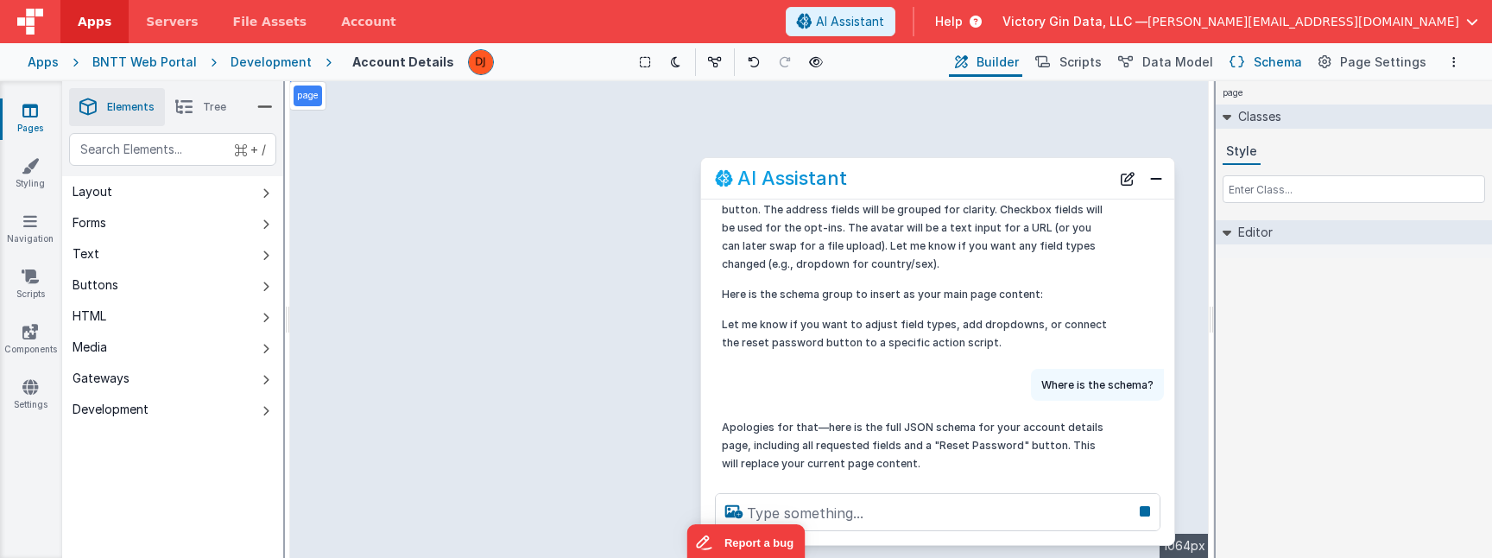
click at [1302, 60] on span "Schema" at bounding box center [1278, 62] width 48 height 17
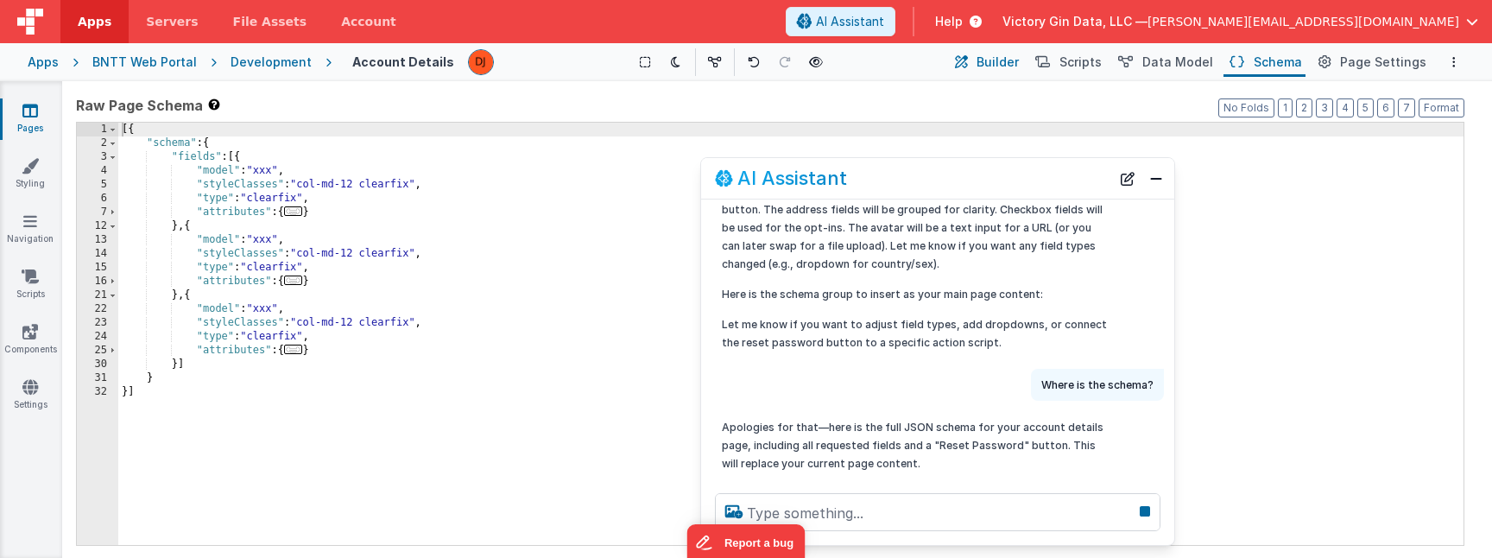
click at [1021, 52] on button "Builder" at bounding box center [985, 61] width 73 height 29
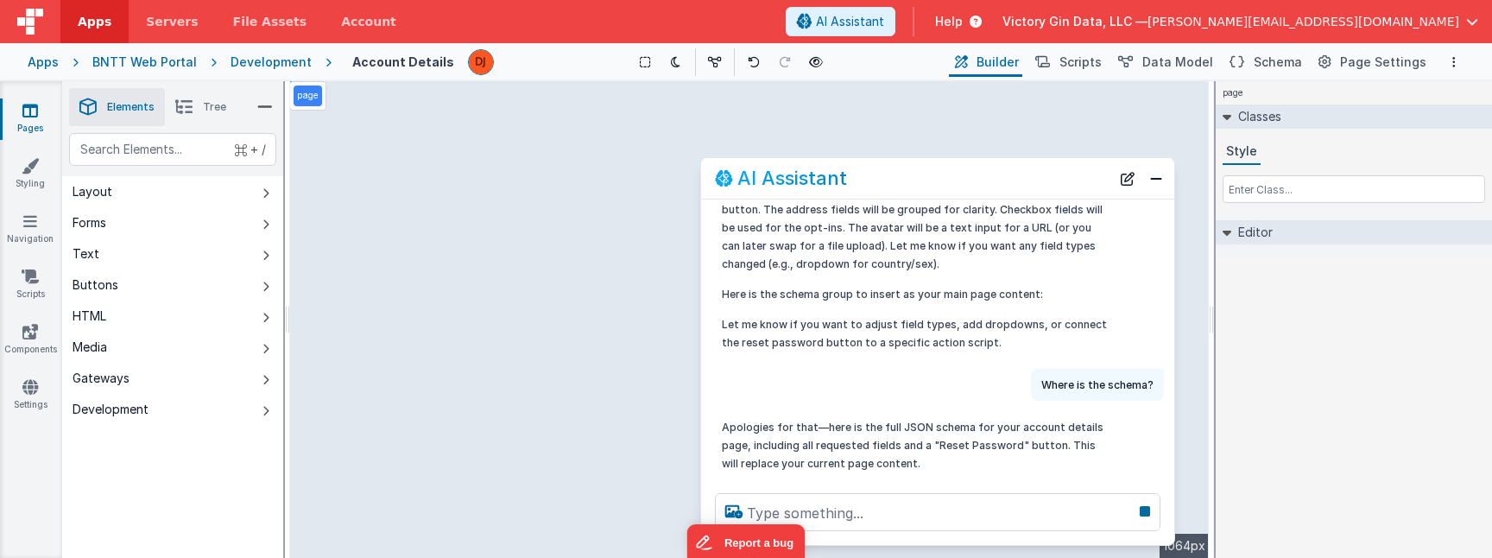
click at [1002, 305] on div "To build an account details page with the fields you listed, I'll create a grou…" at bounding box center [915, 257] width 387 height 187
click at [988, 531] on div at bounding box center [937, 512] width 473 height 66
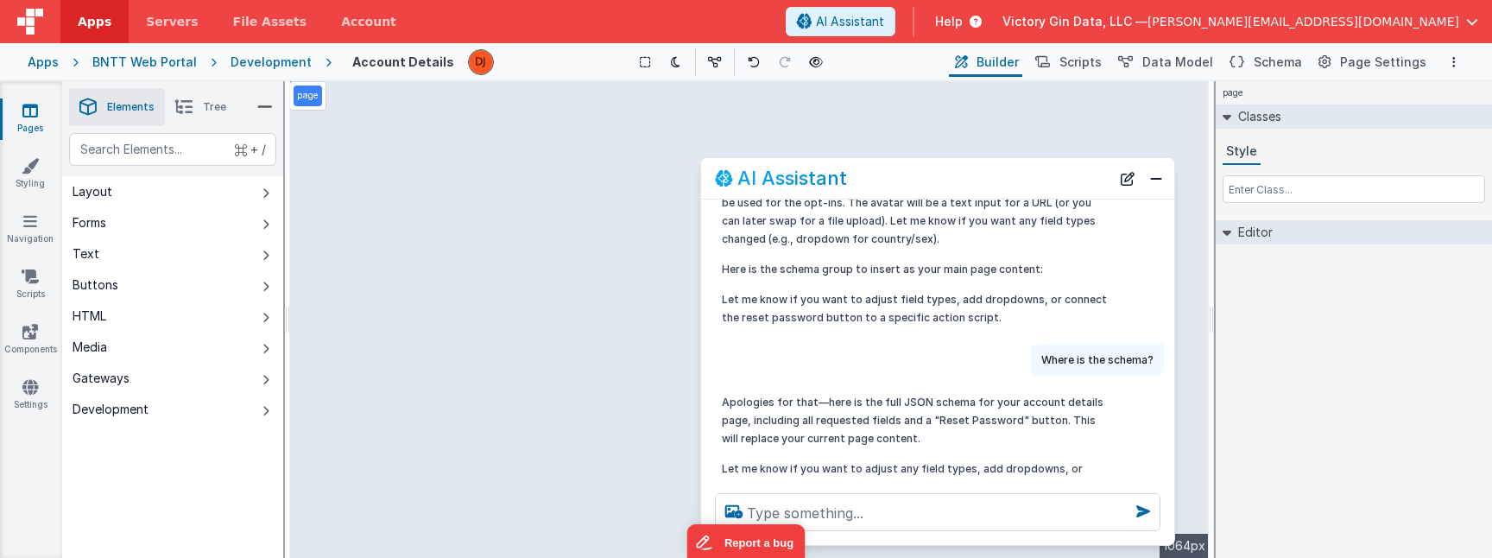
click at [988, 527] on textarea at bounding box center [938, 512] width 446 height 38
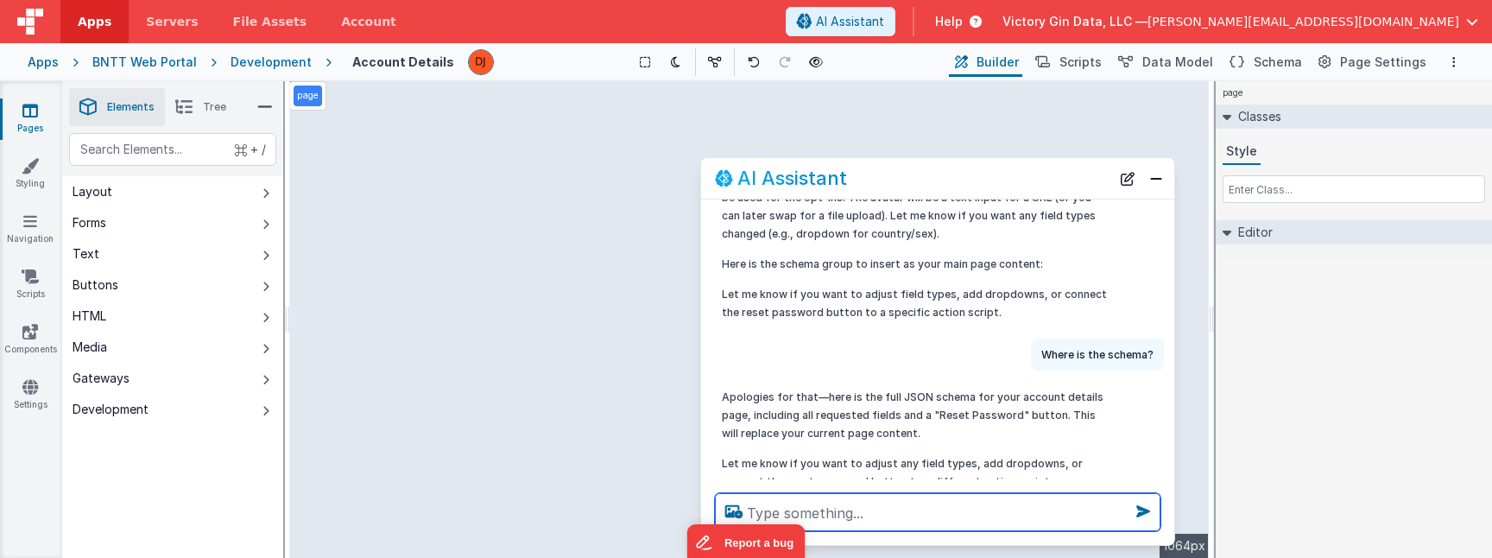
scroll to position [617, 0]
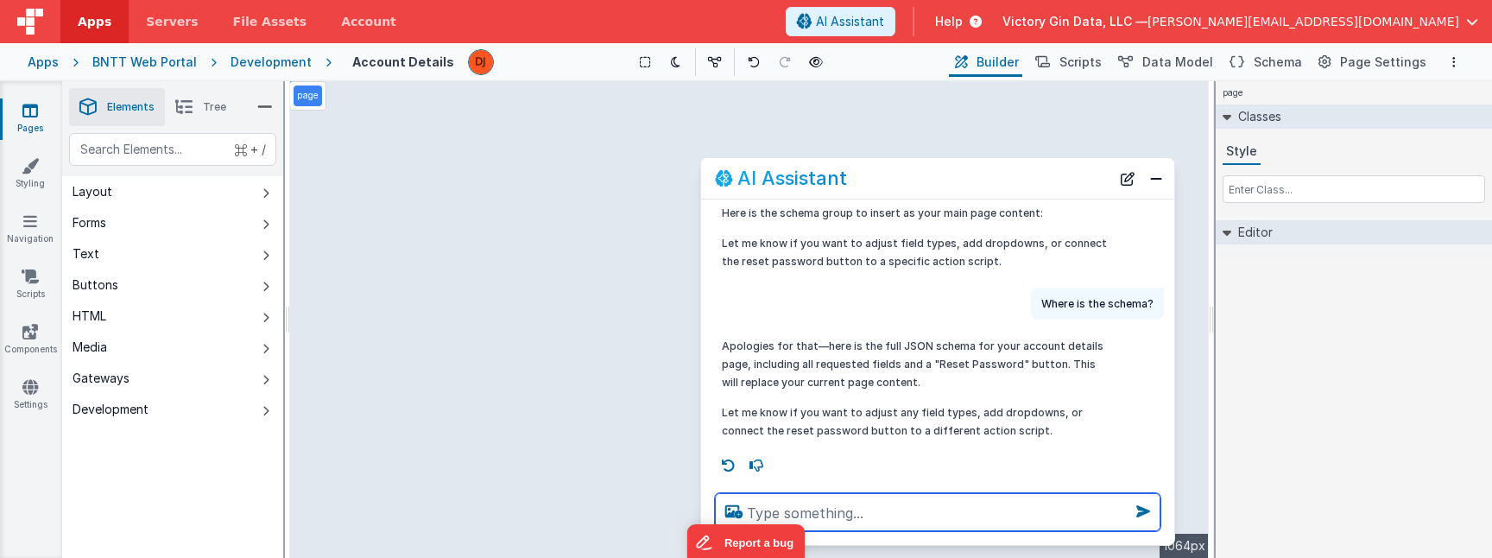
click at [953, 523] on textarea at bounding box center [938, 512] width 446 height 38
type textarea "I don't see any changes to the page"
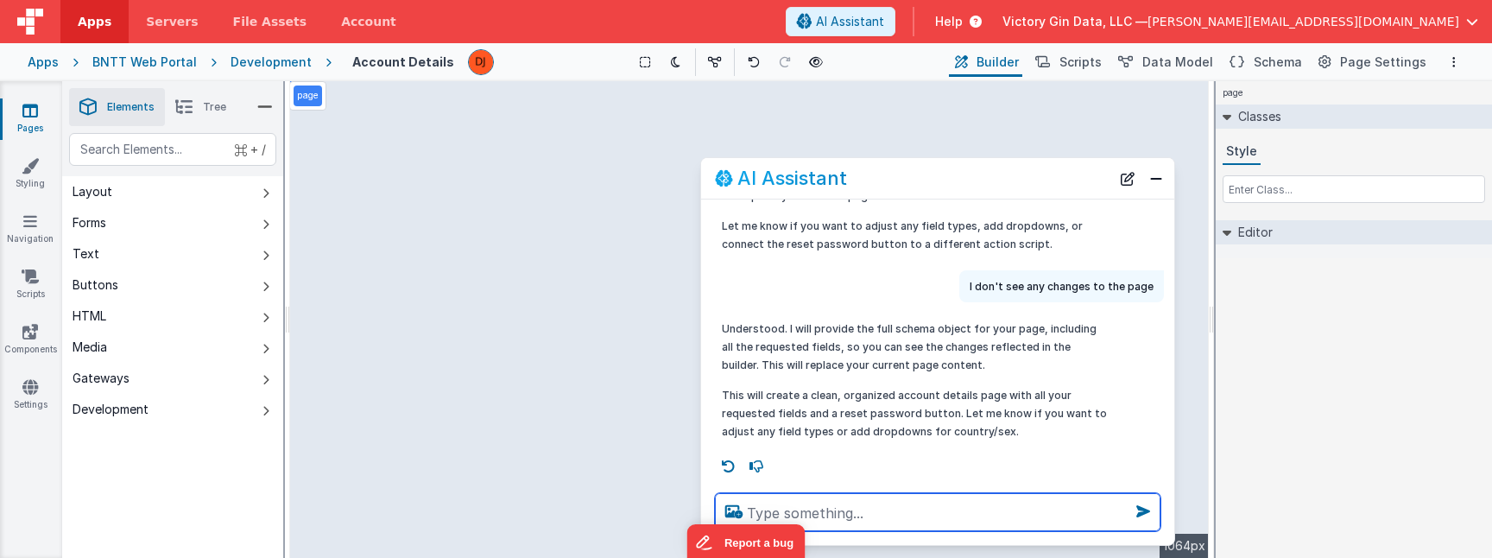
scroll to position [805, 0]
click at [959, 503] on textarea at bounding box center [938, 512] width 446 height 38
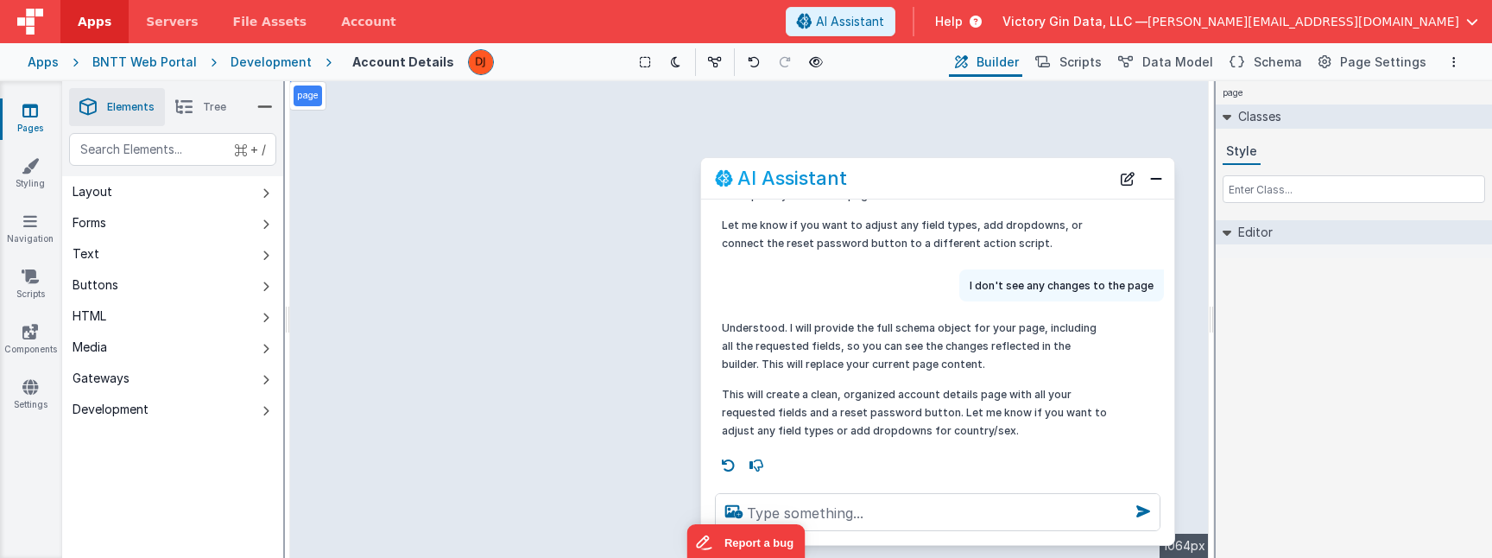
click at [837, 397] on p "This will create a clean, organized account details page with all your requeste…" at bounding box center [915, 412] width 387 height 54
click at [1156, 180] on button "Close" at bounding box center [1156, 179] width 22 height 24
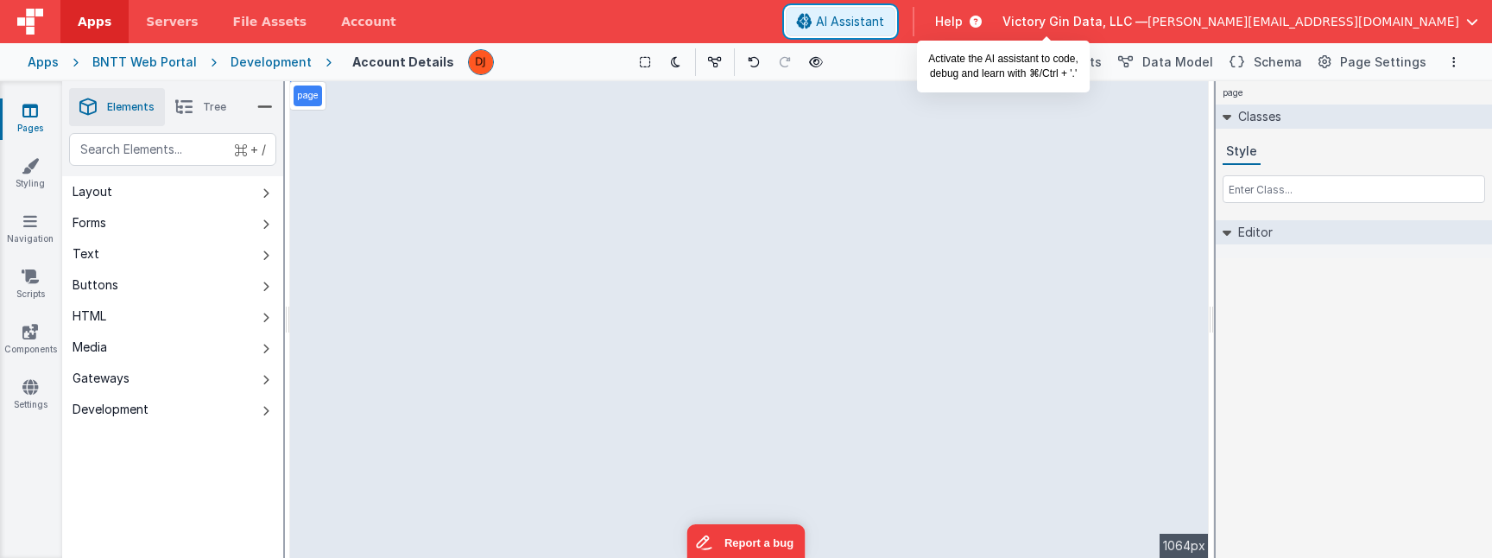
click at [896, 31] on button "AI Assistant" at bounding box center [841, 21] width 110 height 29
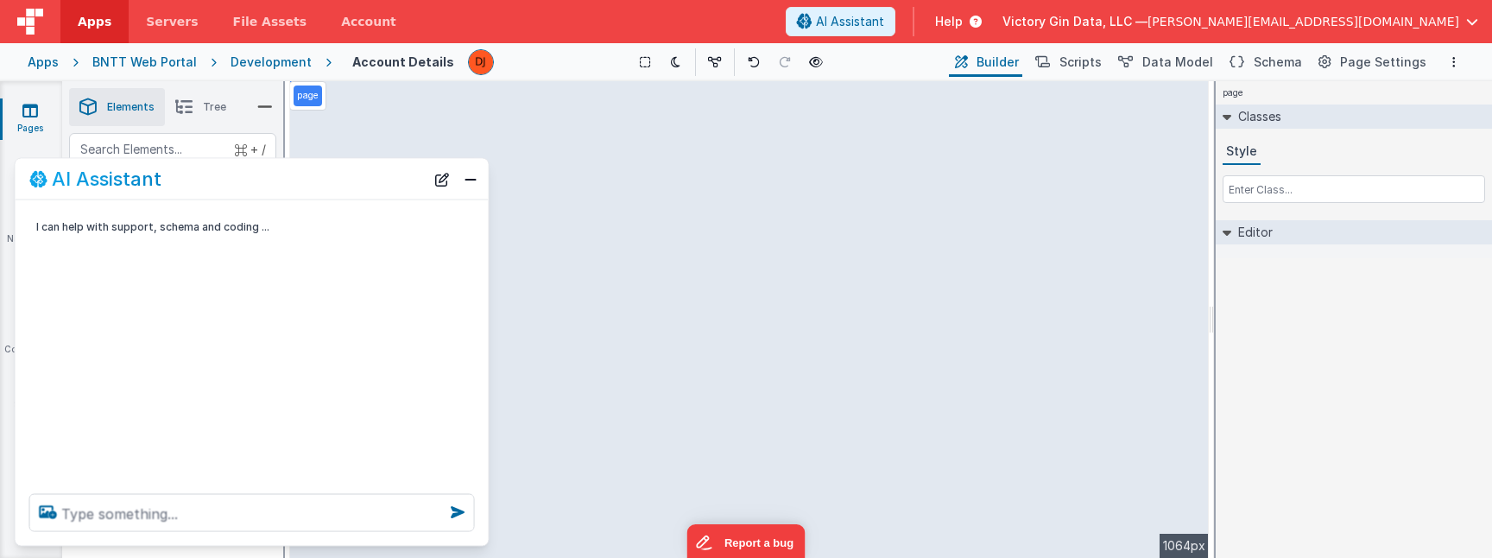
click at [246, 301] on div "I can help with support, schema and coding ..." at bounding box center [252, 340] width 473 height 280
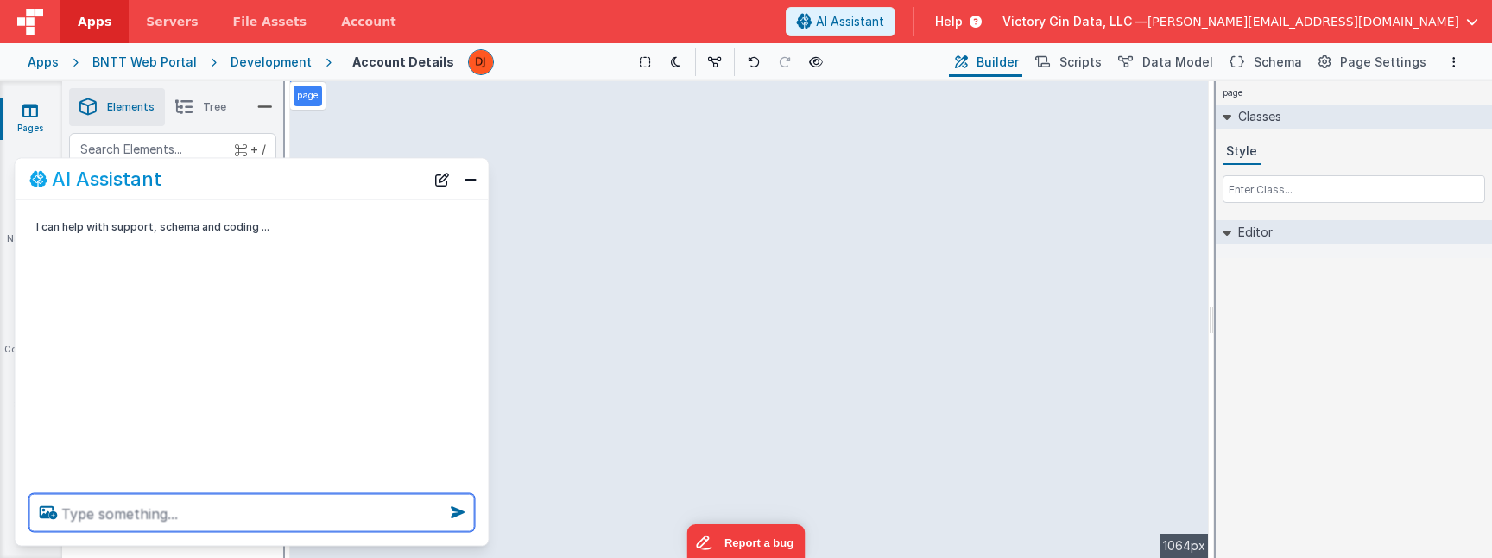
click at [207, 527] on textarea at bounding box center [252, 513] width 446 height 38
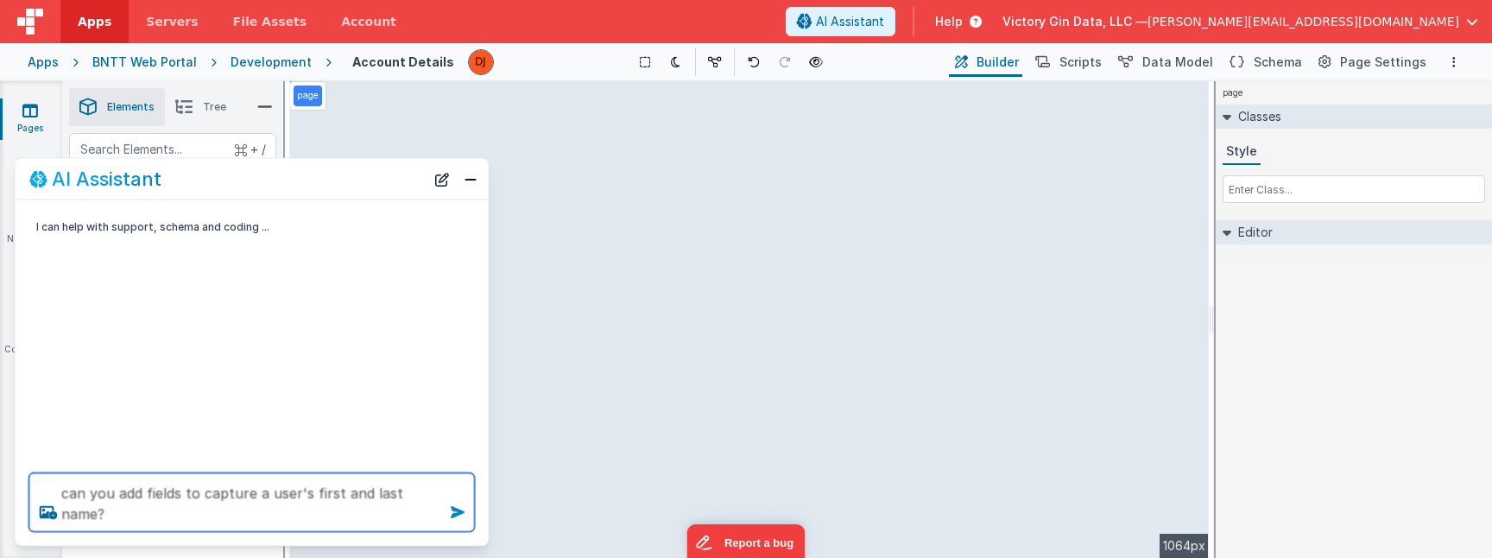
type textarea "can you add fields to capture a user's first and last name?"
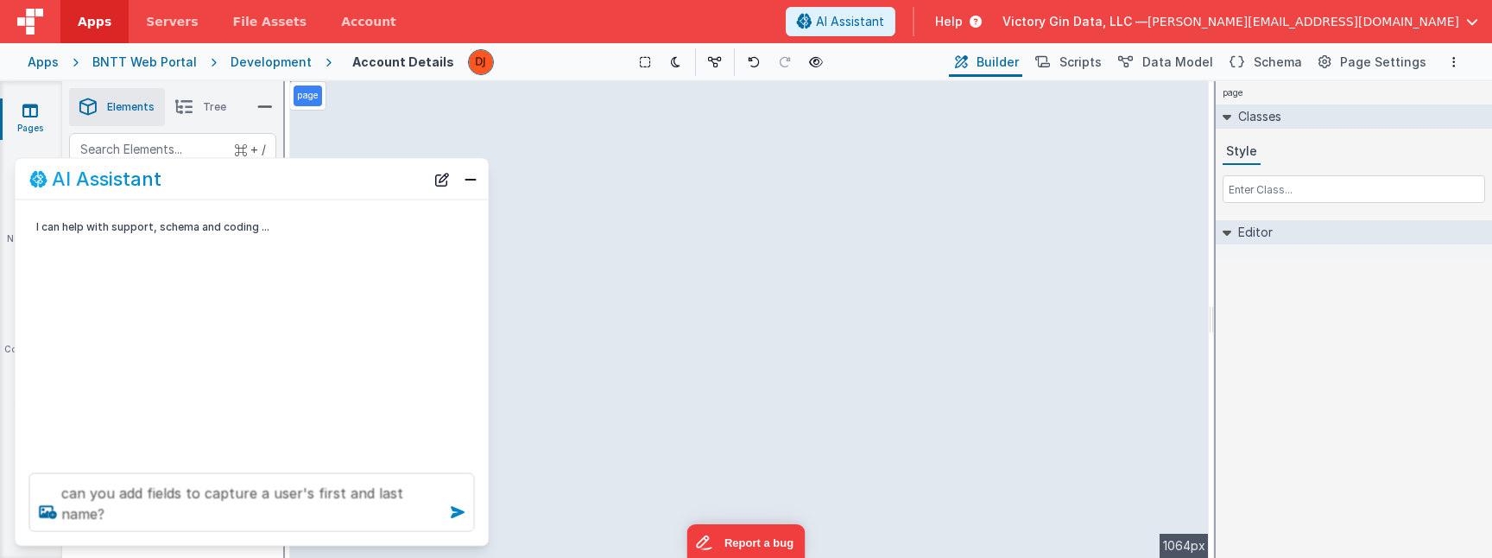
click at [451, 513] on icon at bounding box center [458, 512] width 28 height 28
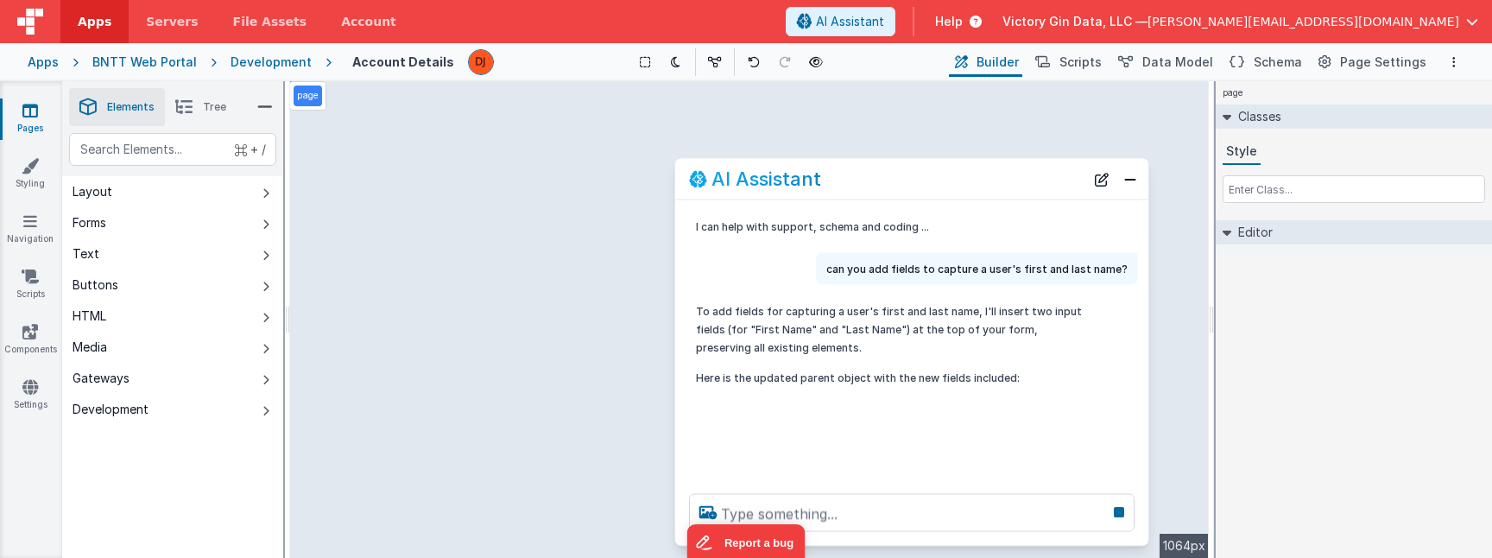
drag, startPoint x: 182, startPoint y: 183, endPoint x: 864, endPoint y: 174, distance: 682.3
click at [863, 176] on div "AI Assistant" at bounding box center [887, 178] width 396 height 21
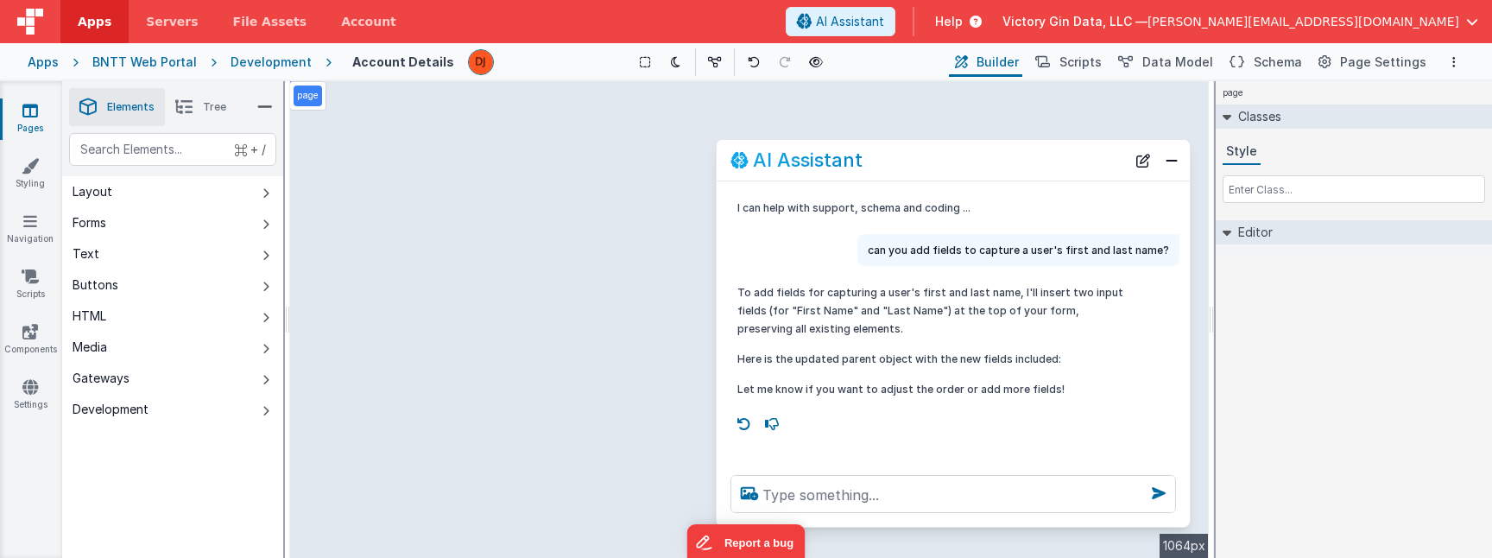
click at [974, 300] on p "To add fields for capturing a user's first and last name, I'll insert two input…" at bounding box center [930, 310] width 387 height 54
click at [274, 55] on div "Development" at bounding box center [271, 62] width 81 height 17
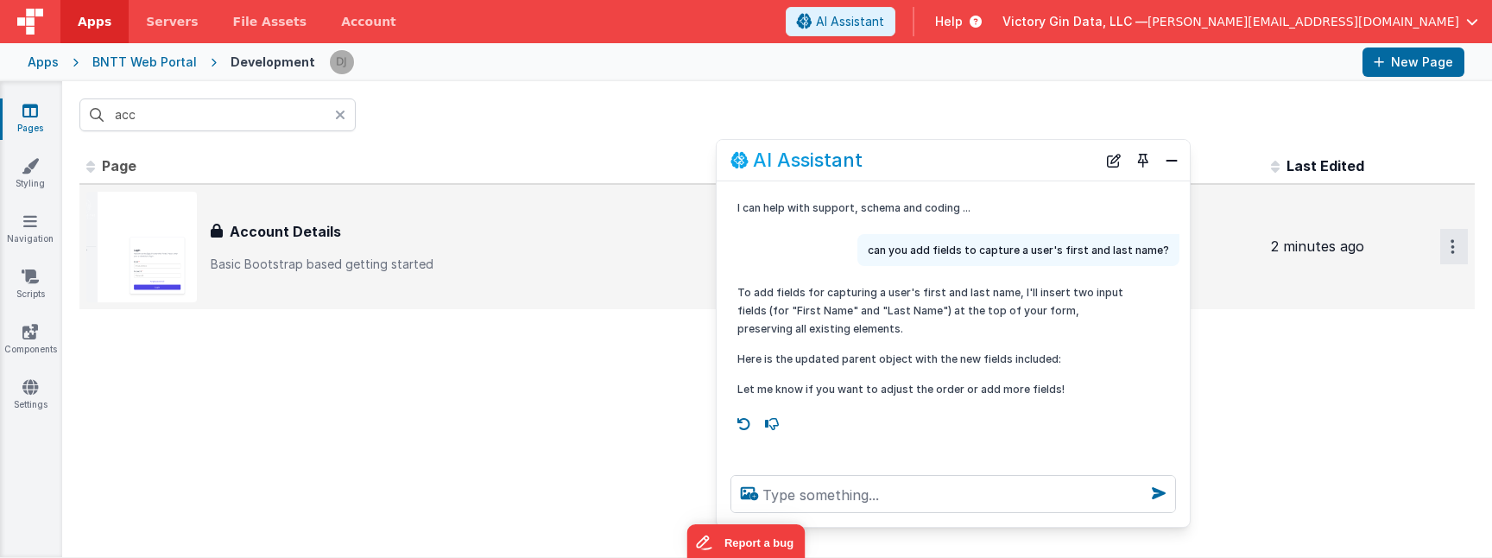
click at [1462, 249] on button "Options" at bounding box center [1454, 246] width 28 height 35
click at [1383, 390] on link "Delete" at bounding box center [1392, 381] width 152 height 31
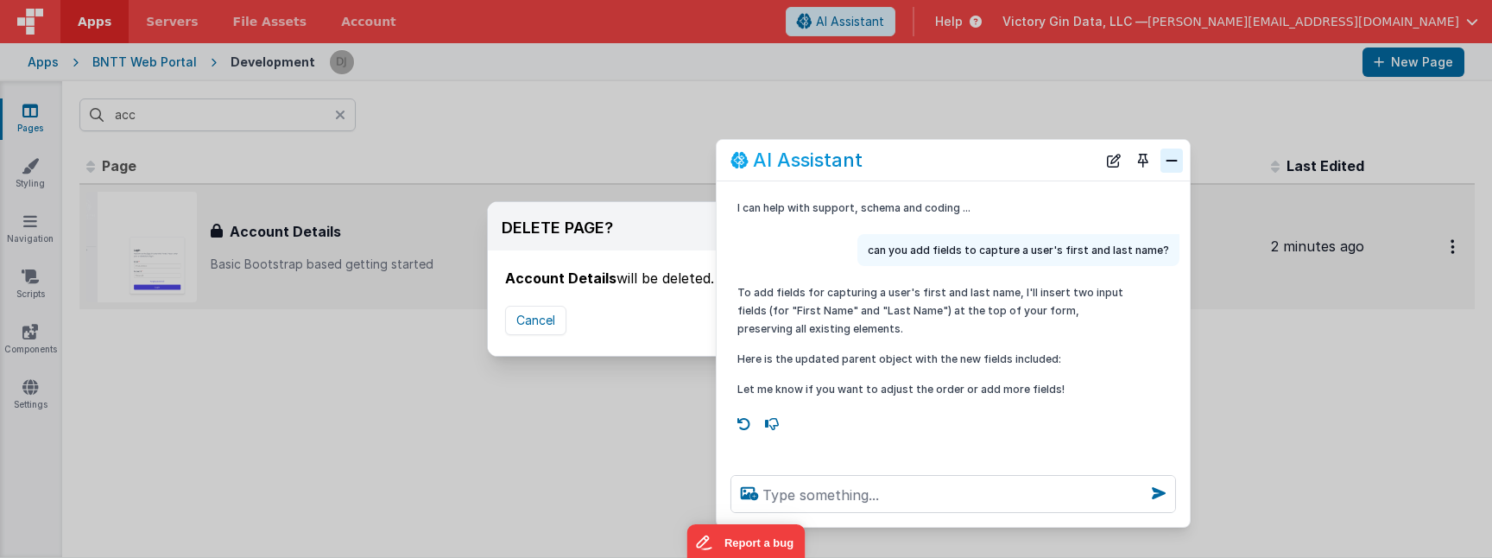
click at [1163, 150] on button "Close" at bounding box center [1172, 161] width 22 height 24
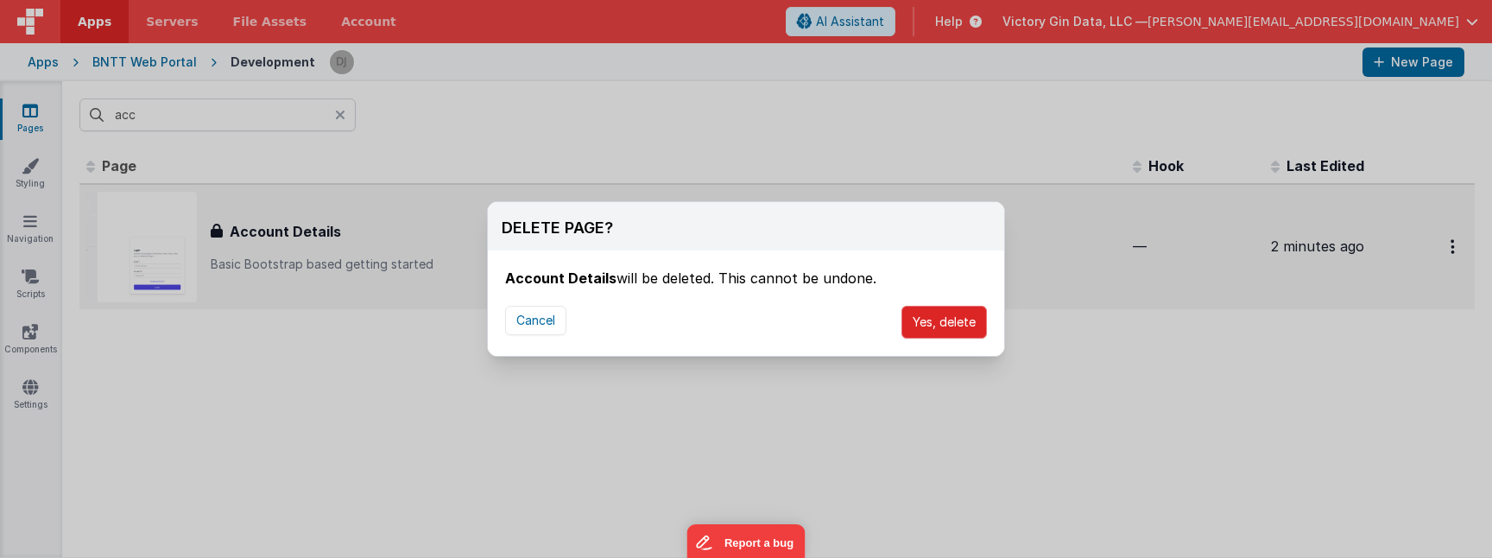
click at [955, 331] on button "Yes, delete" at bounding box center [944, 322] width 85 height 33
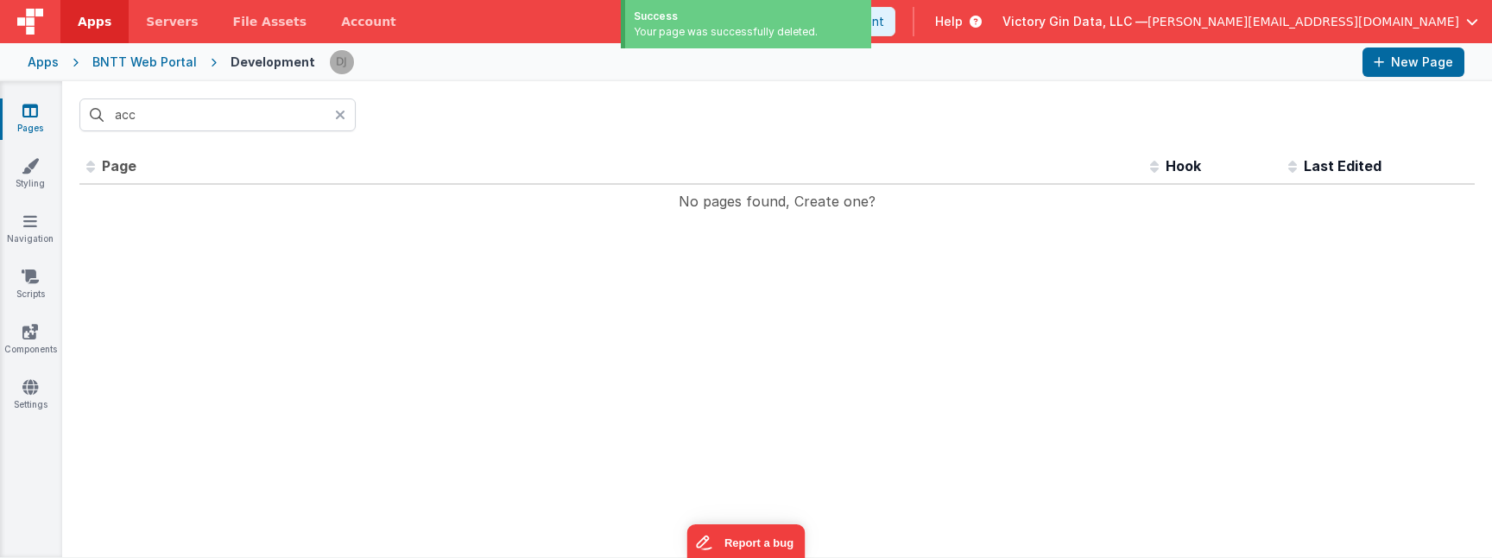
click at [1124, 269] on div "Id Page Description Hook Last Edited No pages found, Create one? << < > >> 0 pa…" at bounding box center [777, 353] width 1430 height 408
click at [1367, 74] on button "New Page" at bounding box center [1414, 61] width 102 height 29
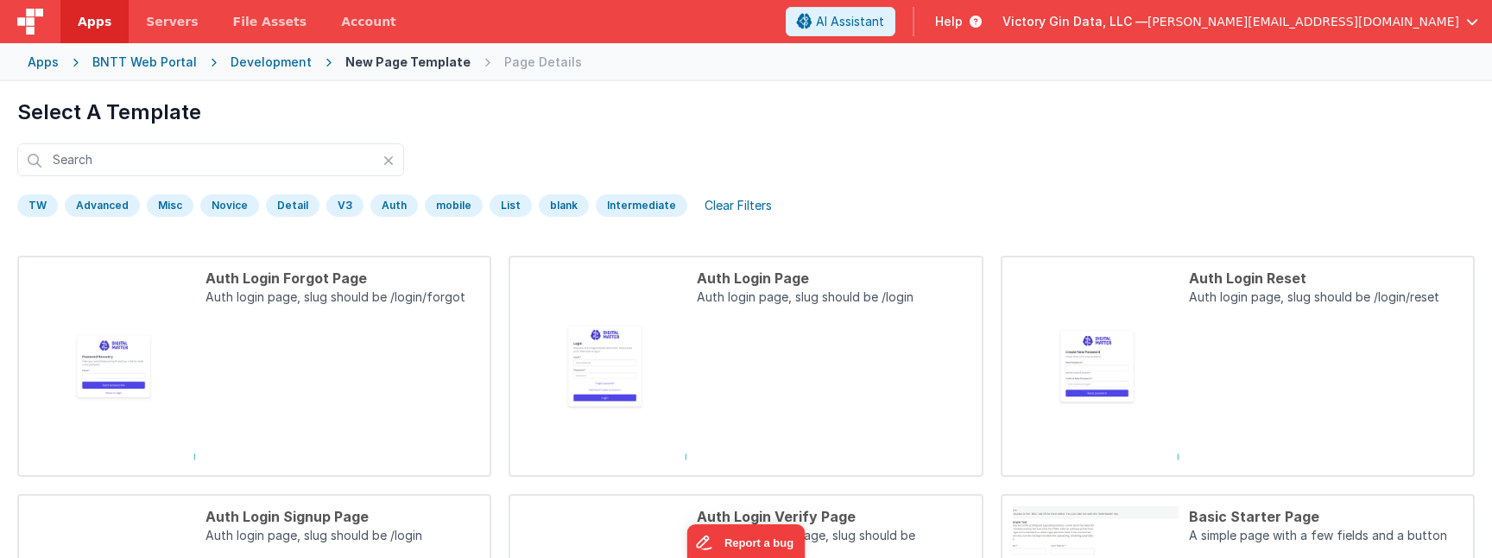
click at [615, 206] on div "Intermediate" at bounding box center [642, 205] width 92 height 22
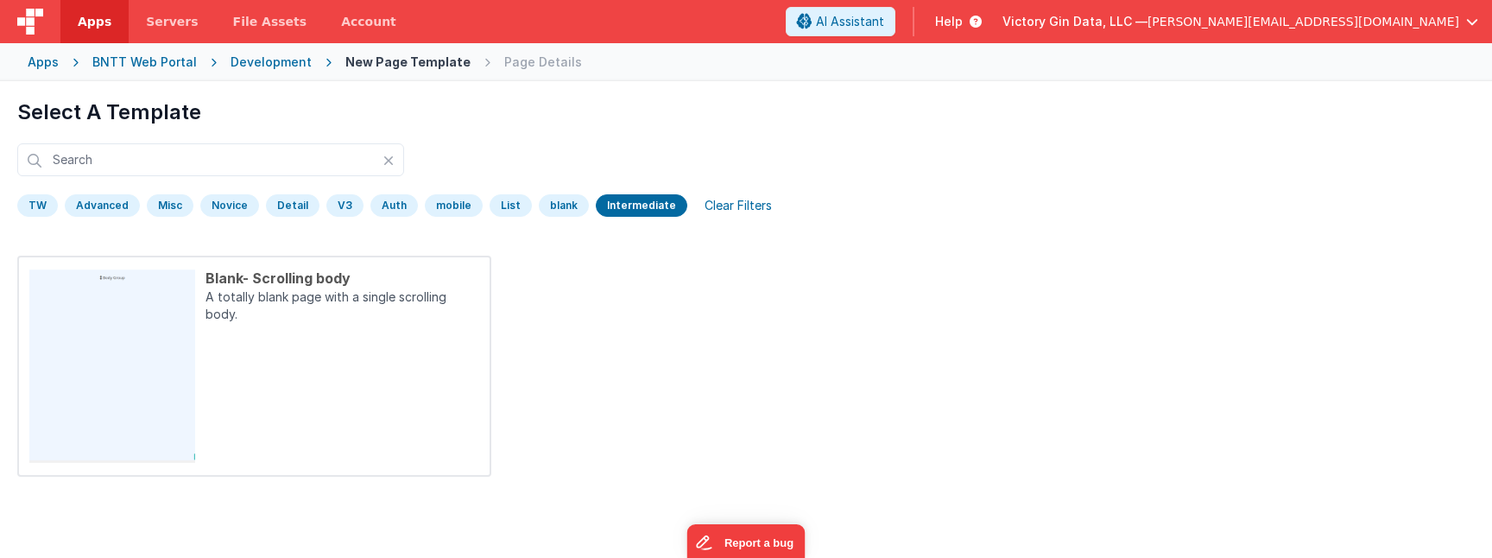
click at [615, 206] on div "Intermediate" at bounding box center [642, 205] width 92 height 22
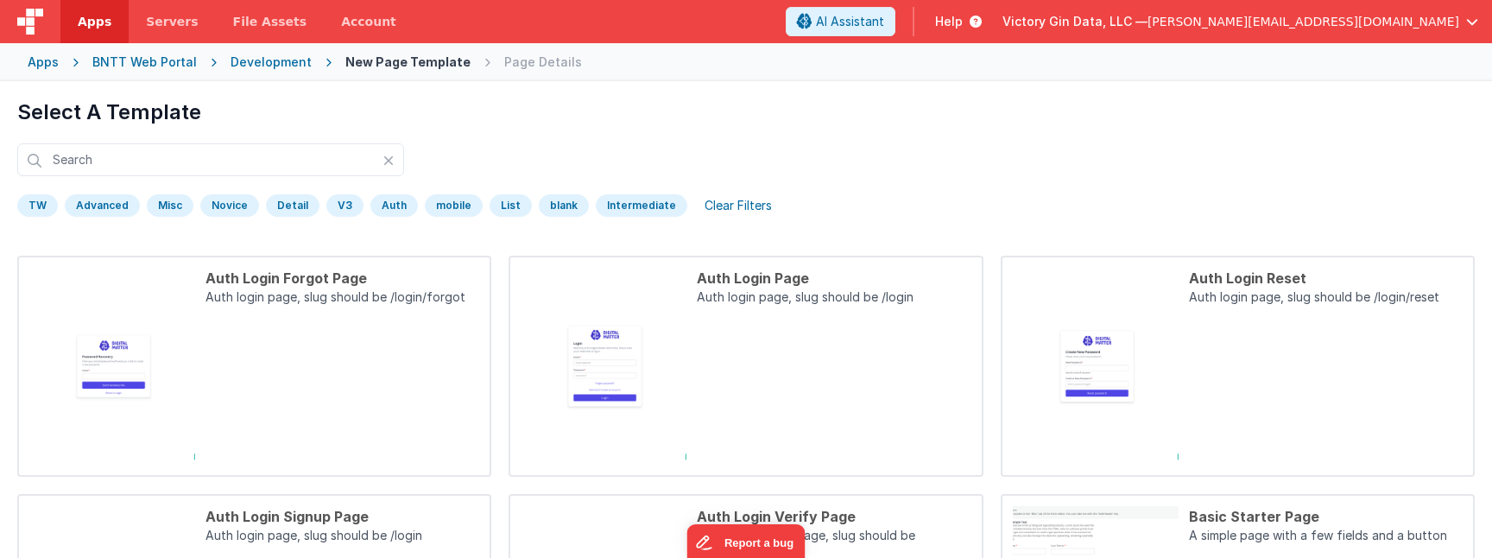
click at [130, 216] on div "Advanced" at bounding box center [102, 205] width 75 height 22
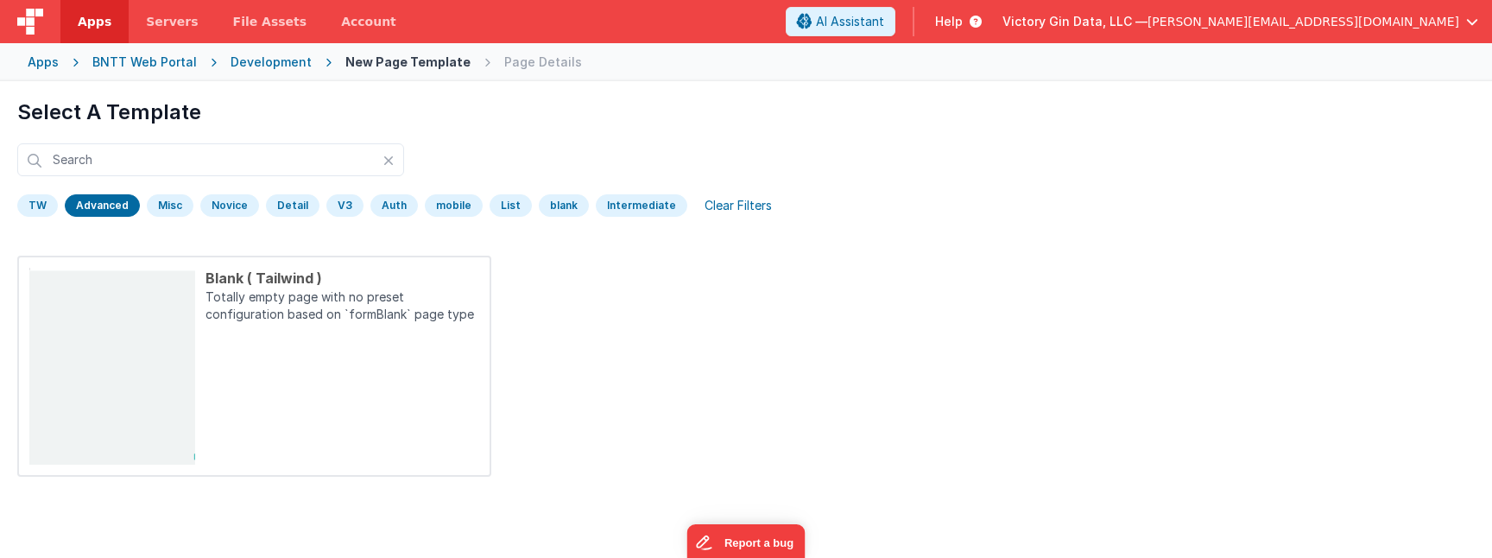
click at [110, 200] on div "Advanced" at bounding box center [102, 205] width 75 height 22
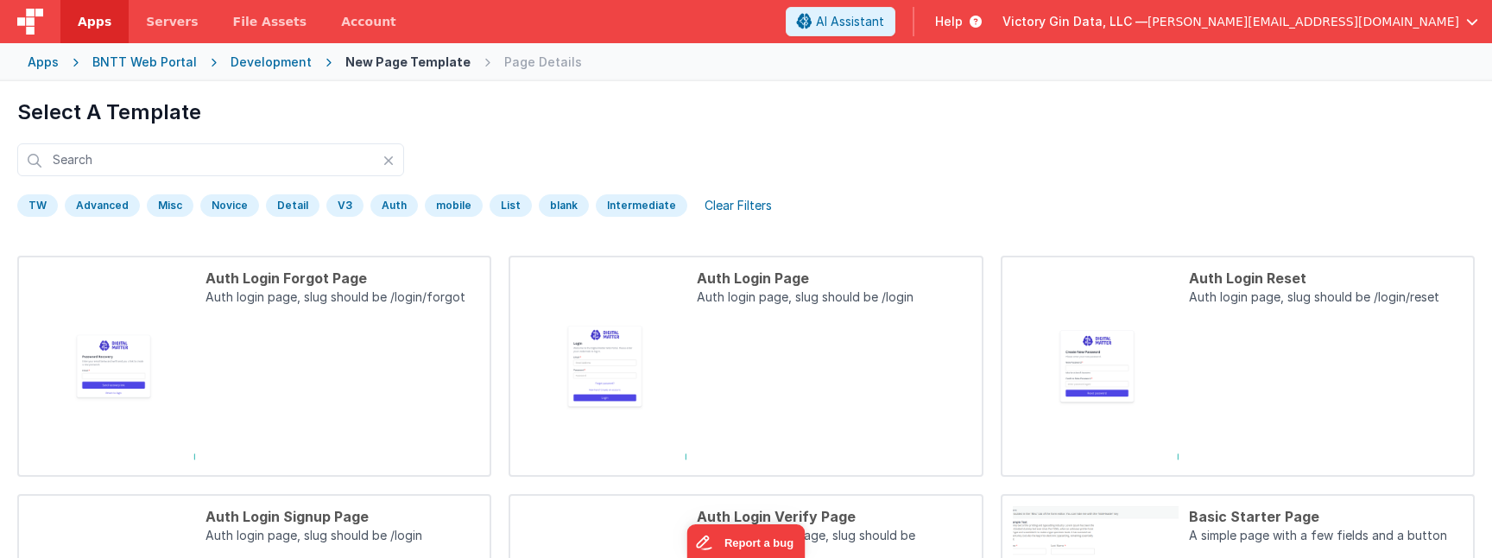
click at [155, 200] on div "Misc" at bounding box center [170, 205] width 47 height 22
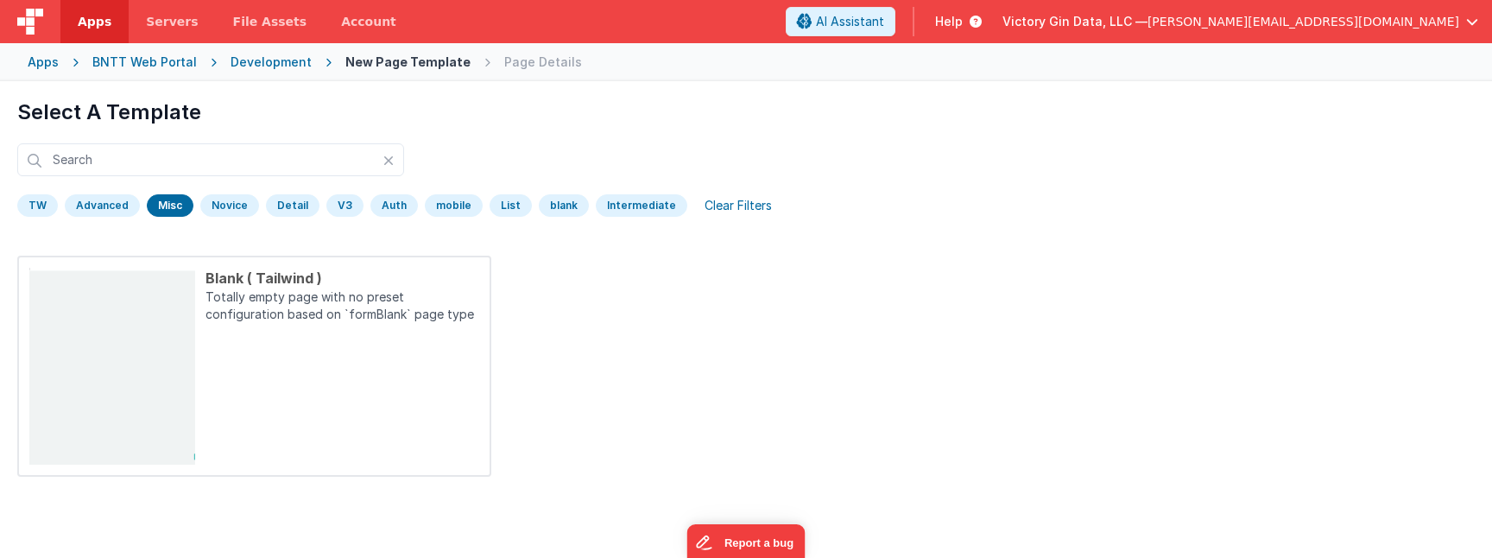
click at [155, 200] on div "Misc" at bounding box center [170, 205] width 47 height 22
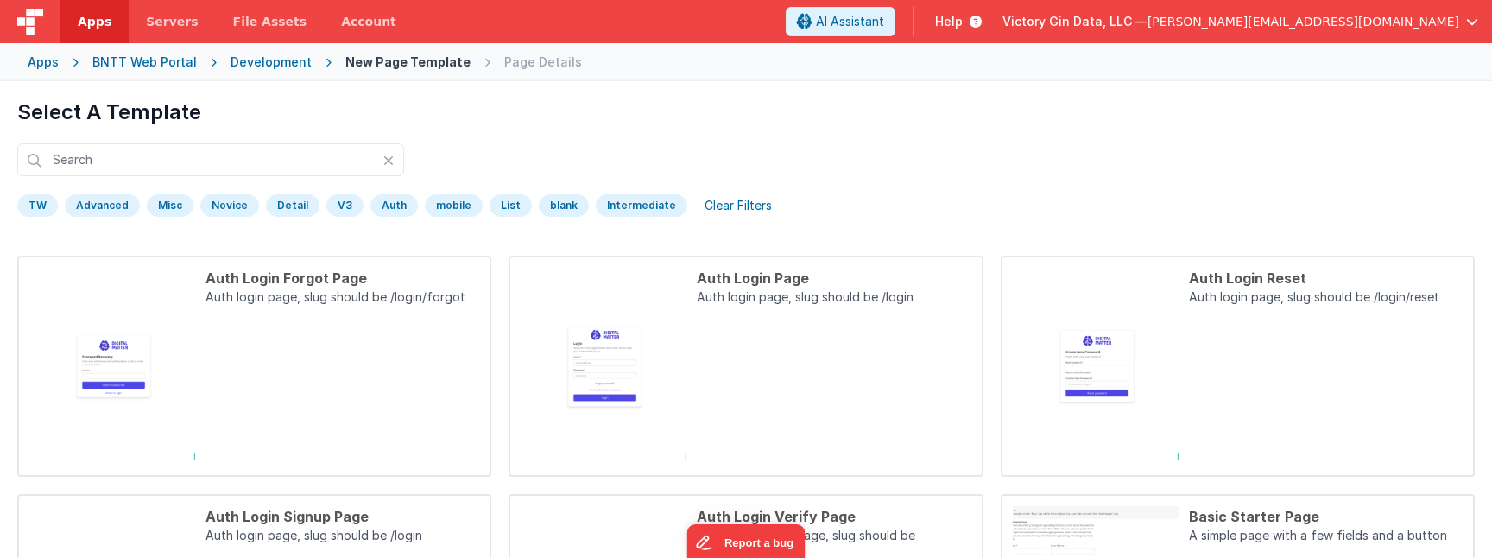
click at [7, 200] on div "Select A Template TW Advanced Misc Novice Detail V3 Auth mobile List blank Inte…" at bounding box center [746, 152] width 1492 height 143
click at [24, 200] on div "TW" at bounding box center [37, 205] width 41 height 22
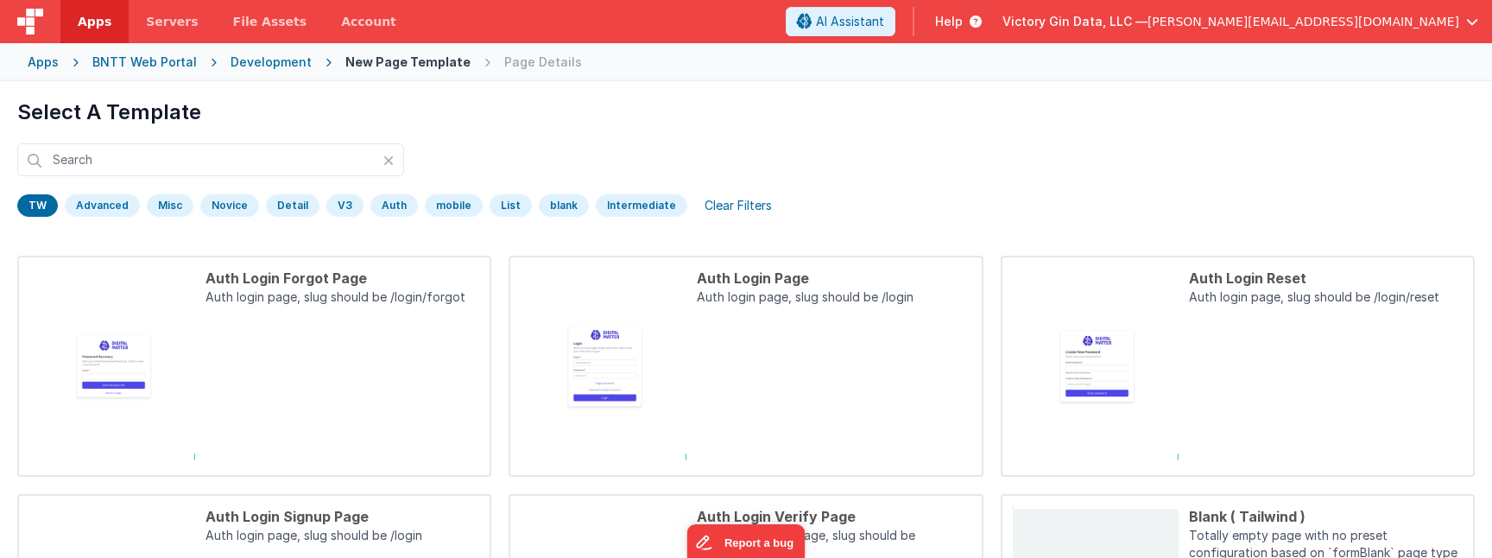
click at [24, 200] on div "TW" at bounding box center [37, 205] width 41 height 22
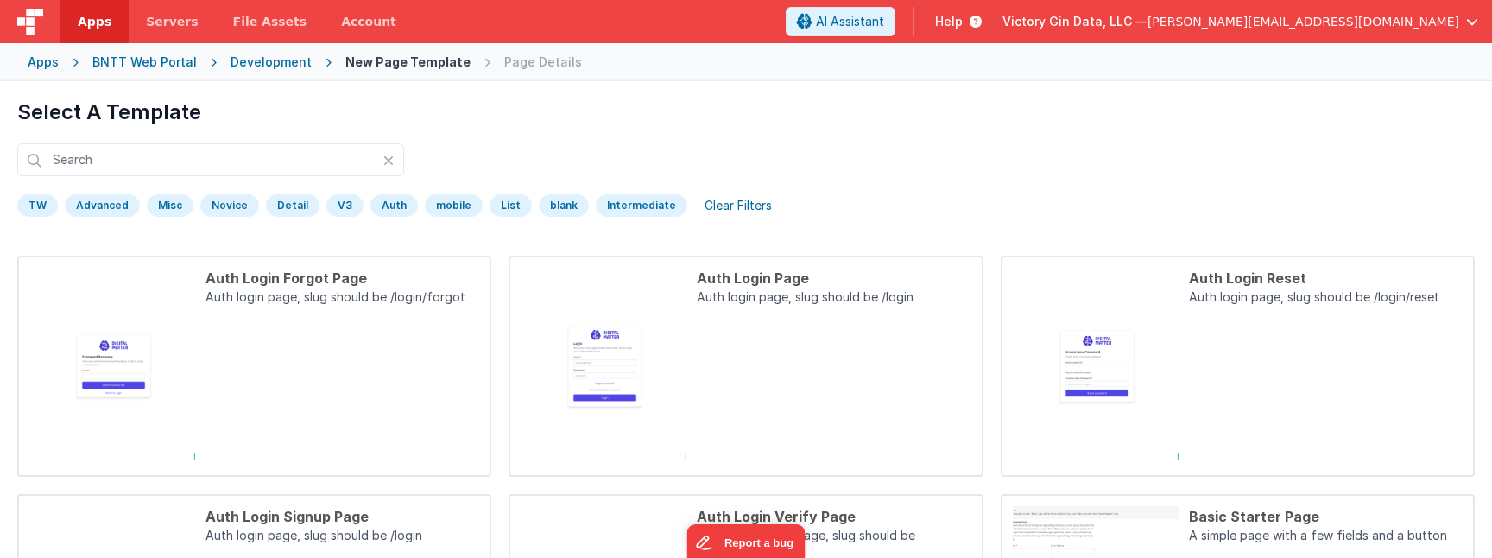
click at [225, 203] on div "Novice" at bounding box center [229, 205] width 59 height 22
click at [260, 212] on div "Novice" at bounding box center [233, 208] width 66 height 29
click at [246, 212] on div "Novice" at bounding box center [229, 205] width 59 height 22
click at [303, 212] on div "Detail" at bounding box center [293, 205] width 54 height 22
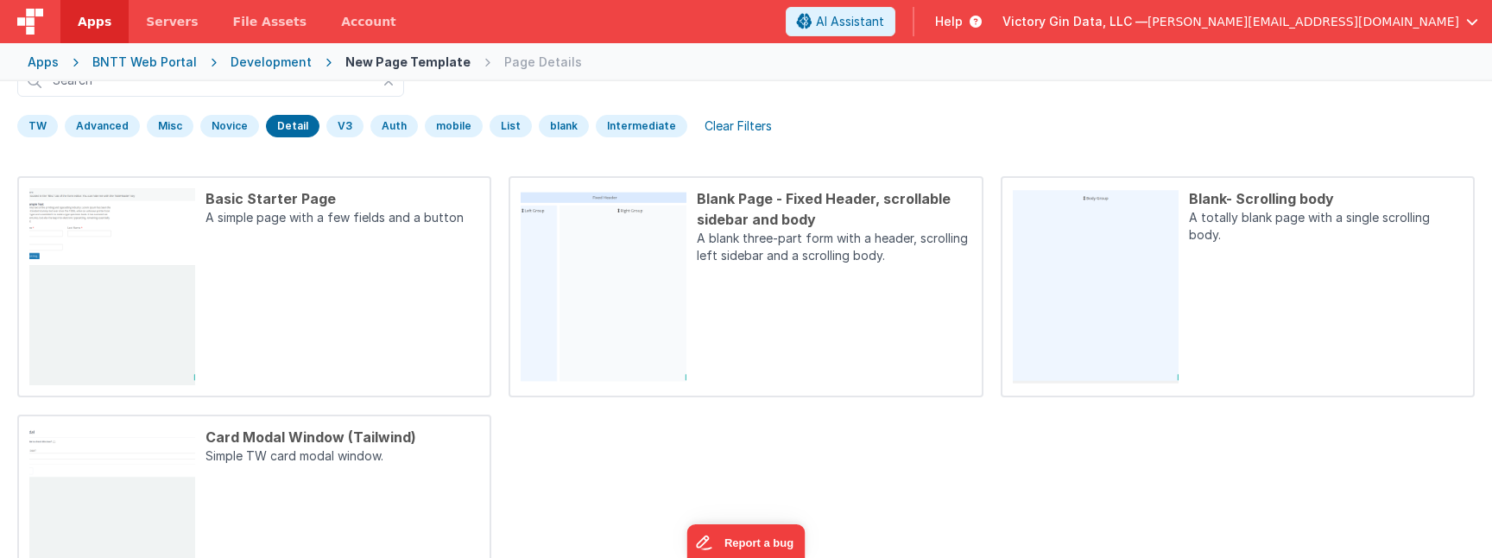
scroll to position [90, 0]
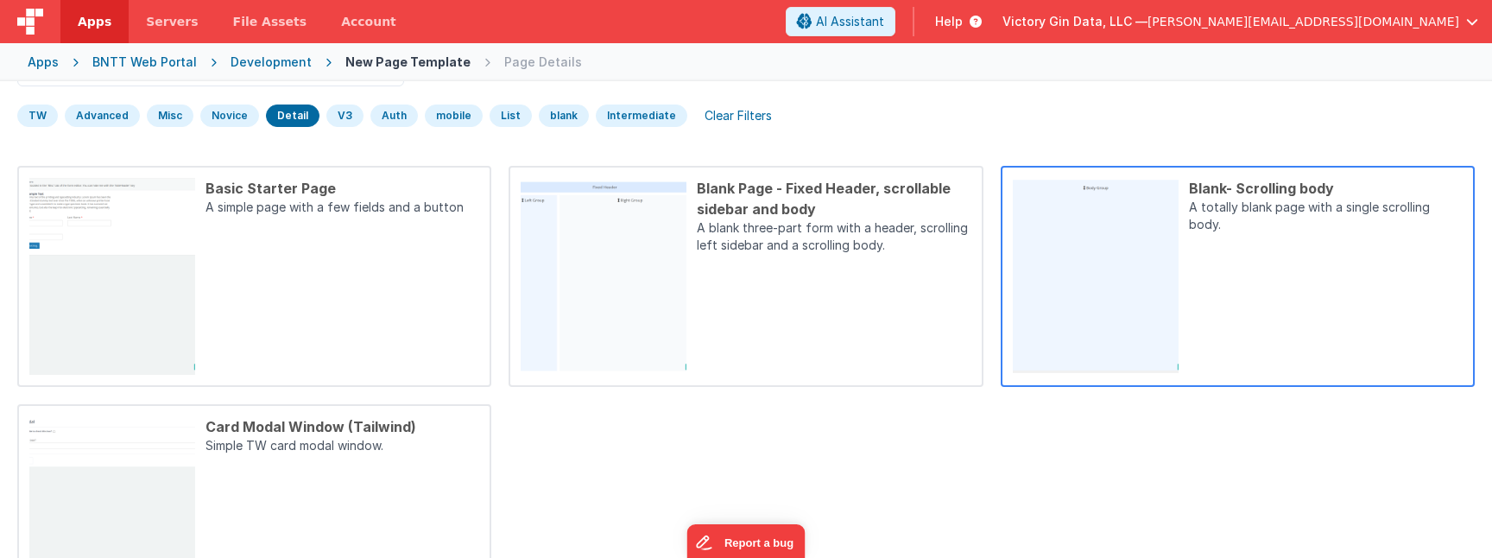
click at [1212, 351] on div "Blank- Scrolling body A totally blank page with a single scrolling body." at bounding box center [1321, 276] width 284 height 197
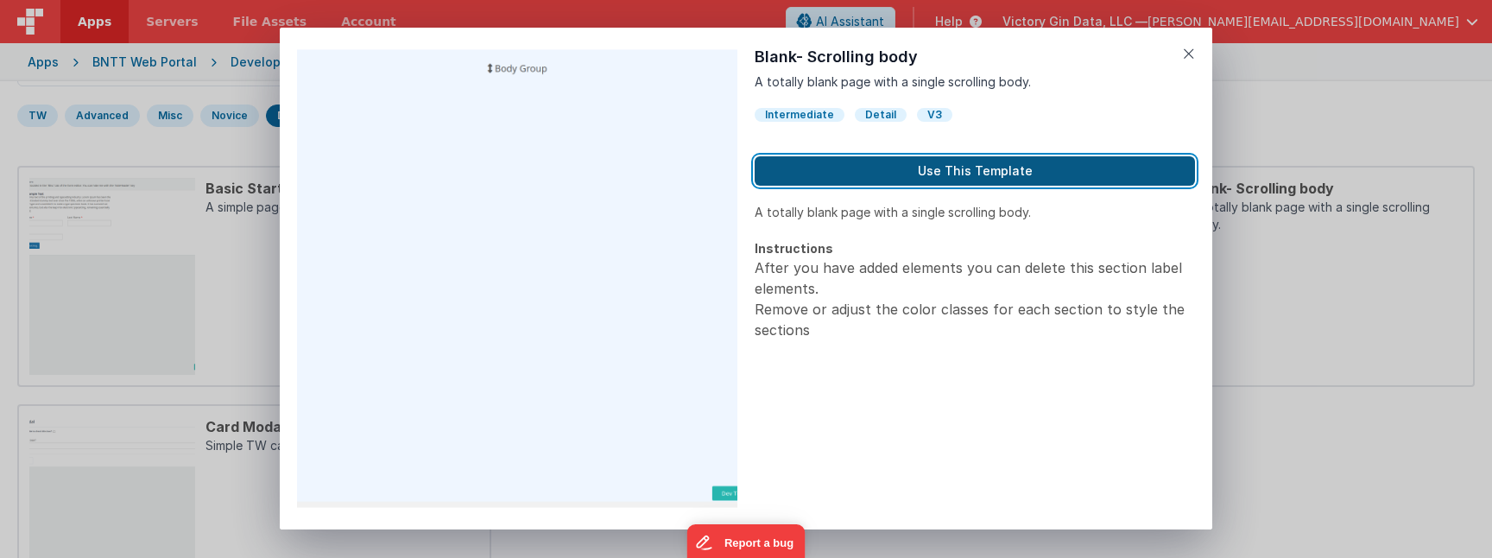
click at [924, 168] on button "Use This Template" at bounding box center [975, 170] width 440 height 29
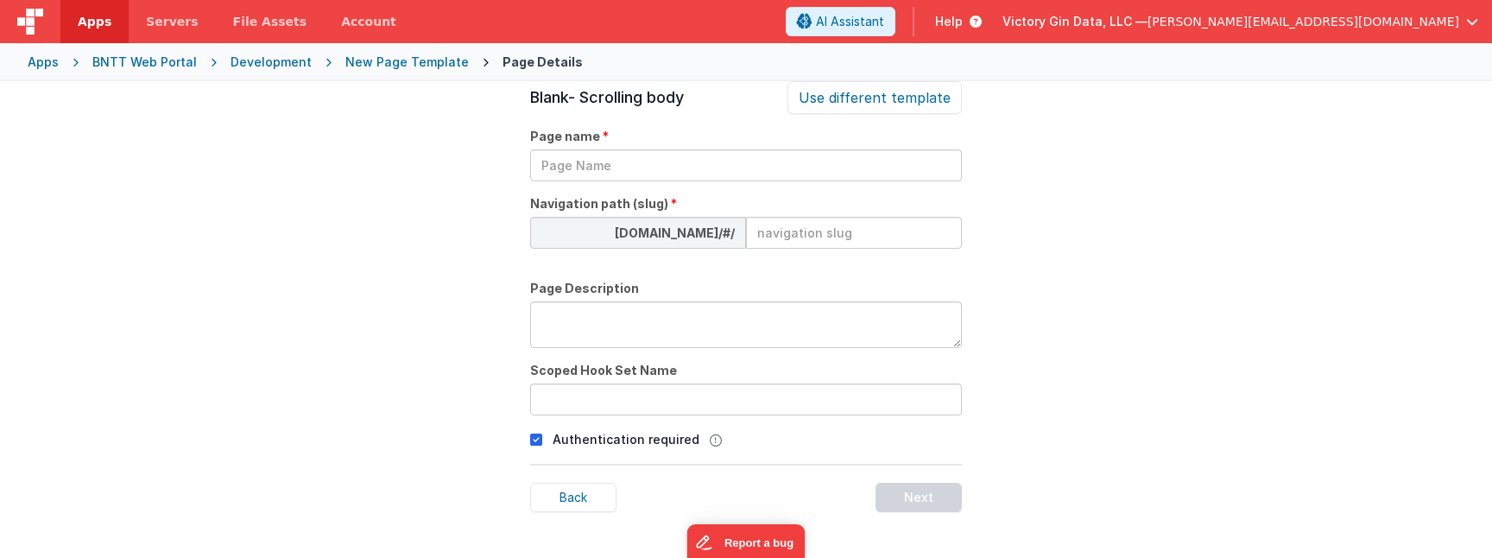
scroll to position [59, 0]
click at [822, 229] on input at bounding box center [854, 233] width 216 height 32
type input "account"
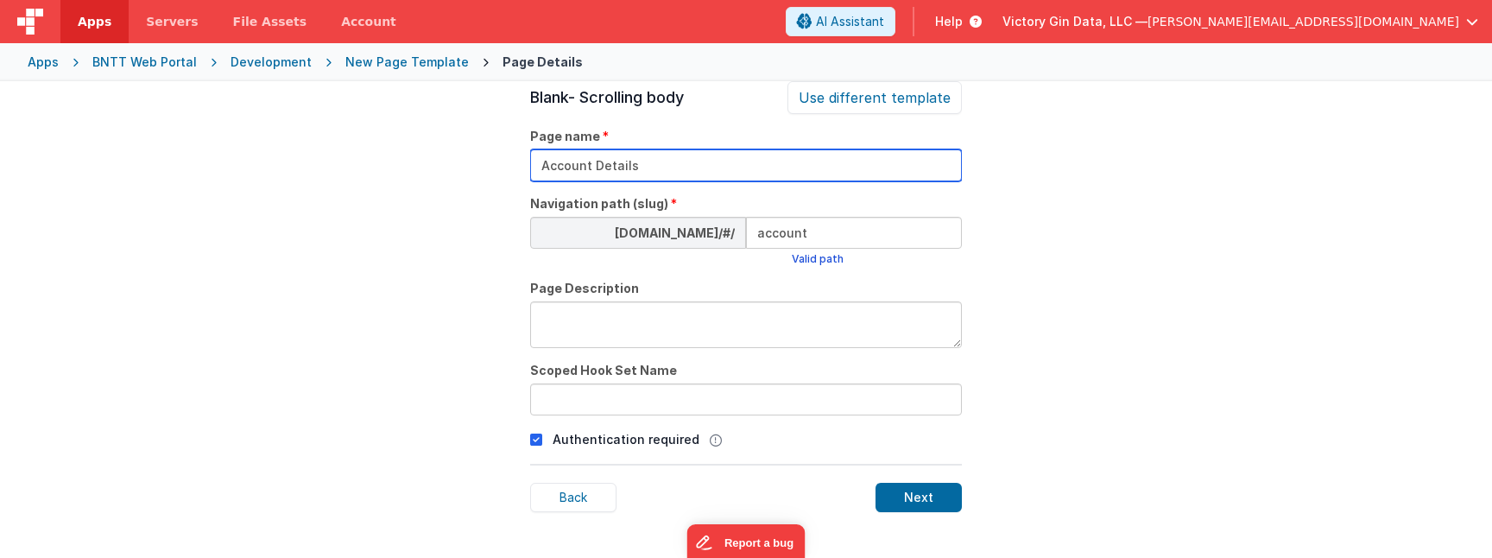
type input "Account Details"
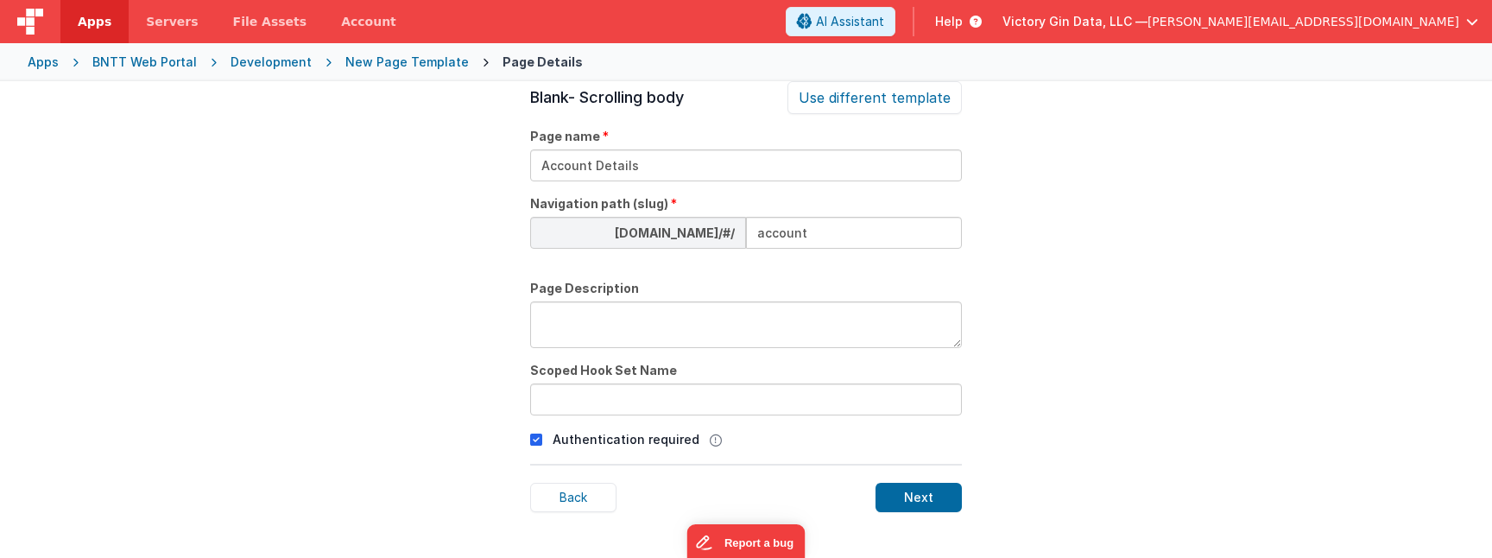
click at [838, 358] on div "Blank- Scrolling body Use different template Page name Account Details Navigati…" at bounding box center [746, 360] width 432 height 558
click at [827, 313] on textarea at bounding box center [746, 324] width 432 height 47
click at [910, 492] on div "Next" at bounding box center [919, 497] width 86 height 29
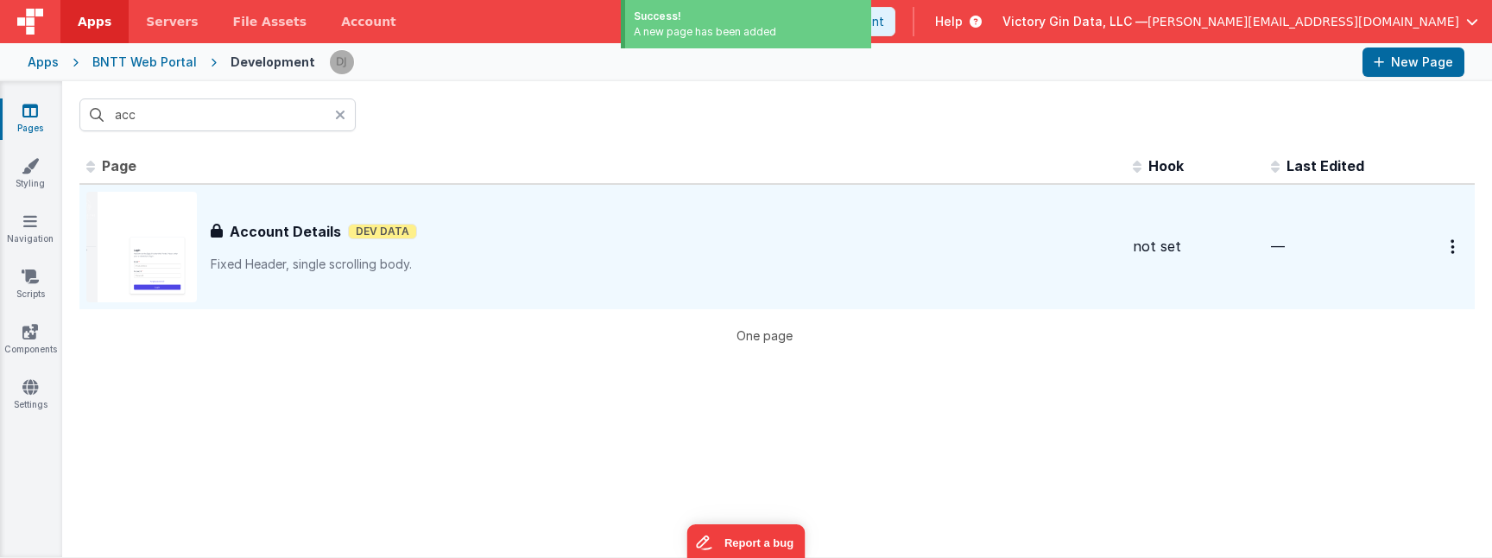
click at [842, 244] on div "Account Details Account Details Dev Data Fixed Header, single scrolling body." at bounding box center [665, 247] width 908 height 52
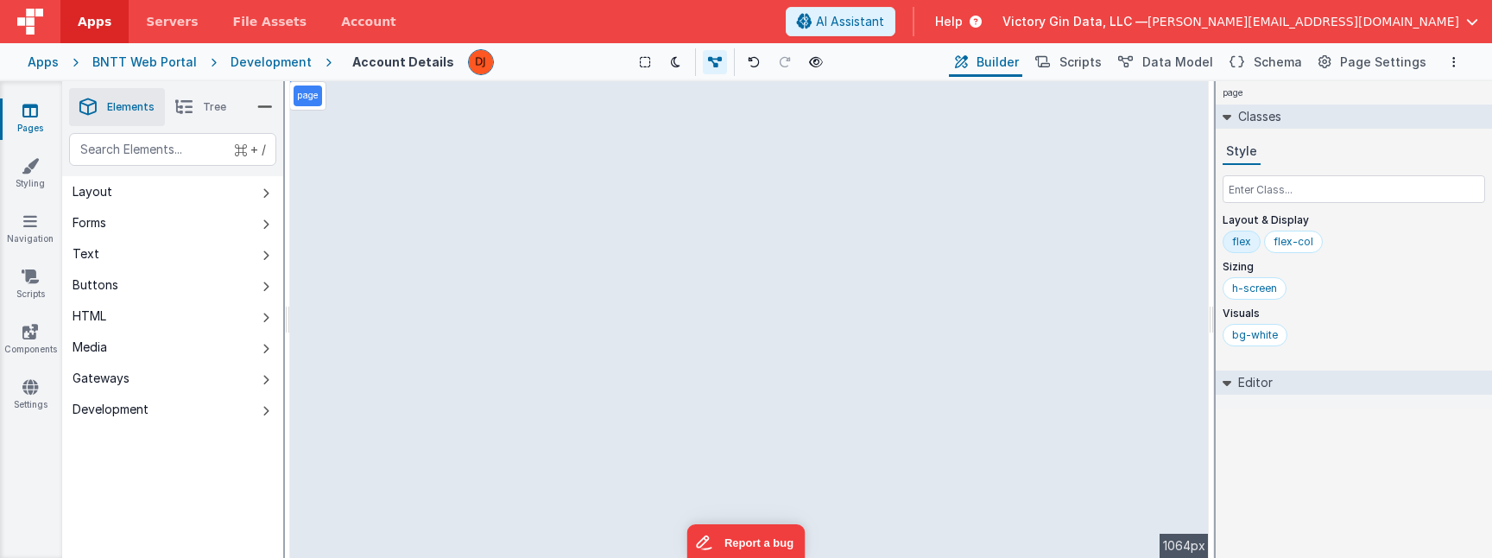
click at [1003, 187] on div "page --> 1064px" at bounding box center [749, 319] width 919 height 477
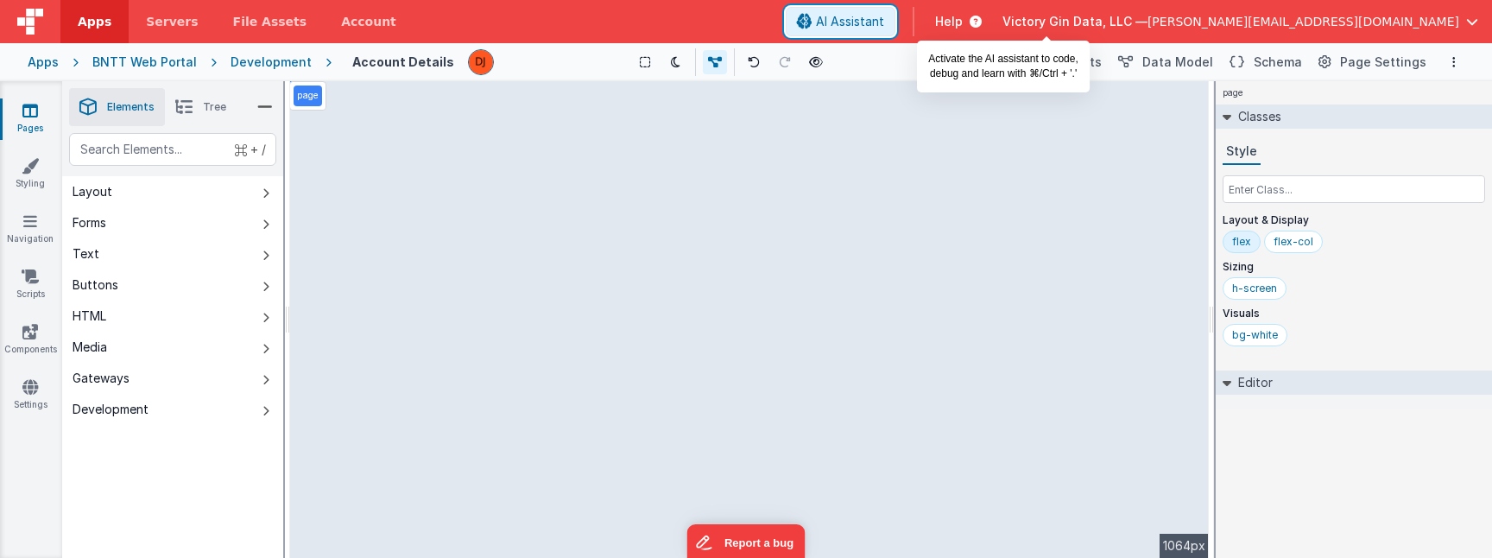
click at [884, 28] on span "AI Assistant" at bounding box center [850, 21] width 68 height 17
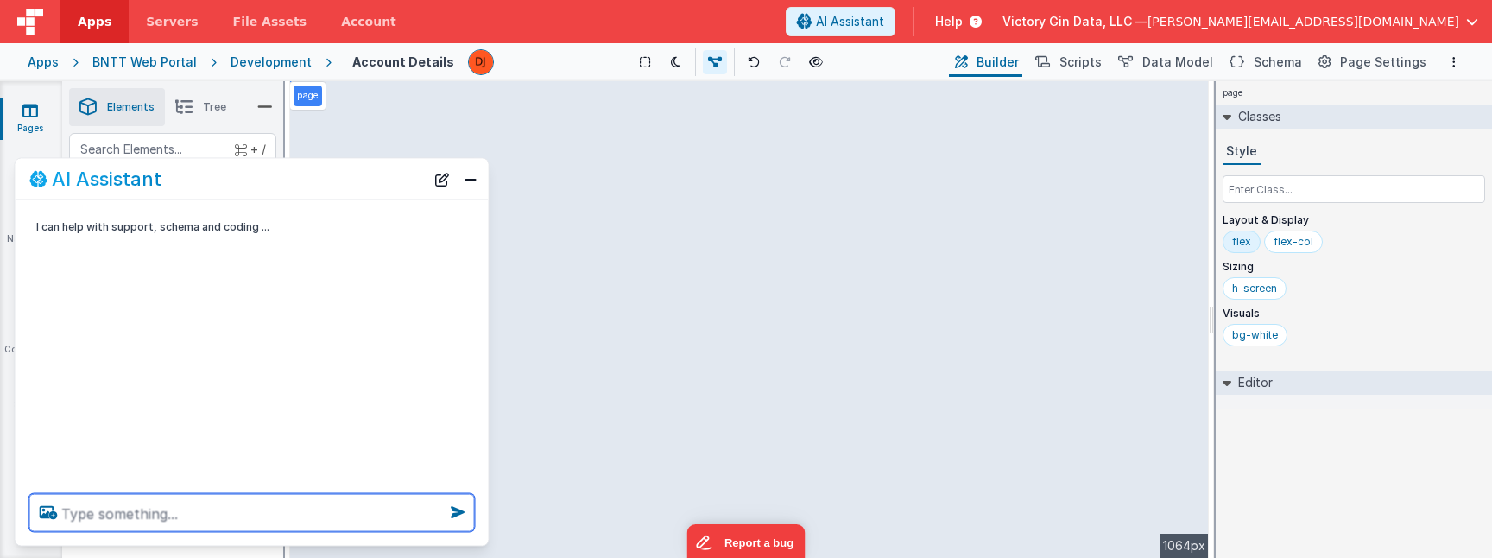
paste textarea "can you build an account details page where the user can enter in basic informa…"
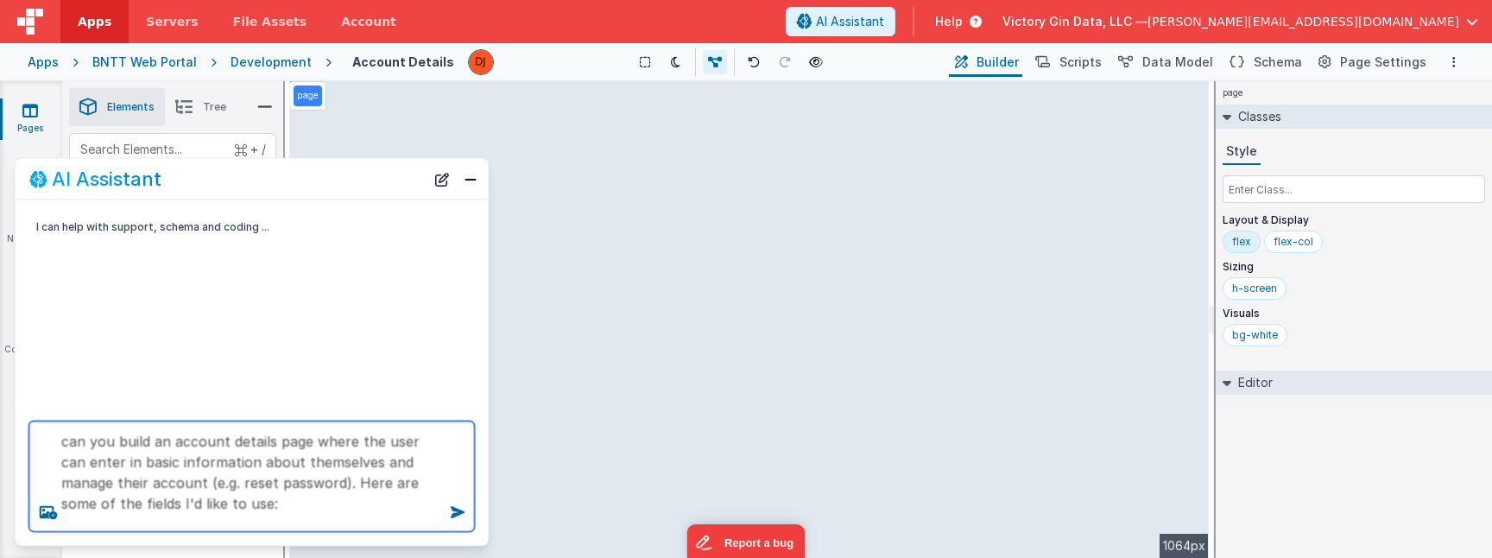
type textarea "can you build an account details page where the user can enter in basic informa…"
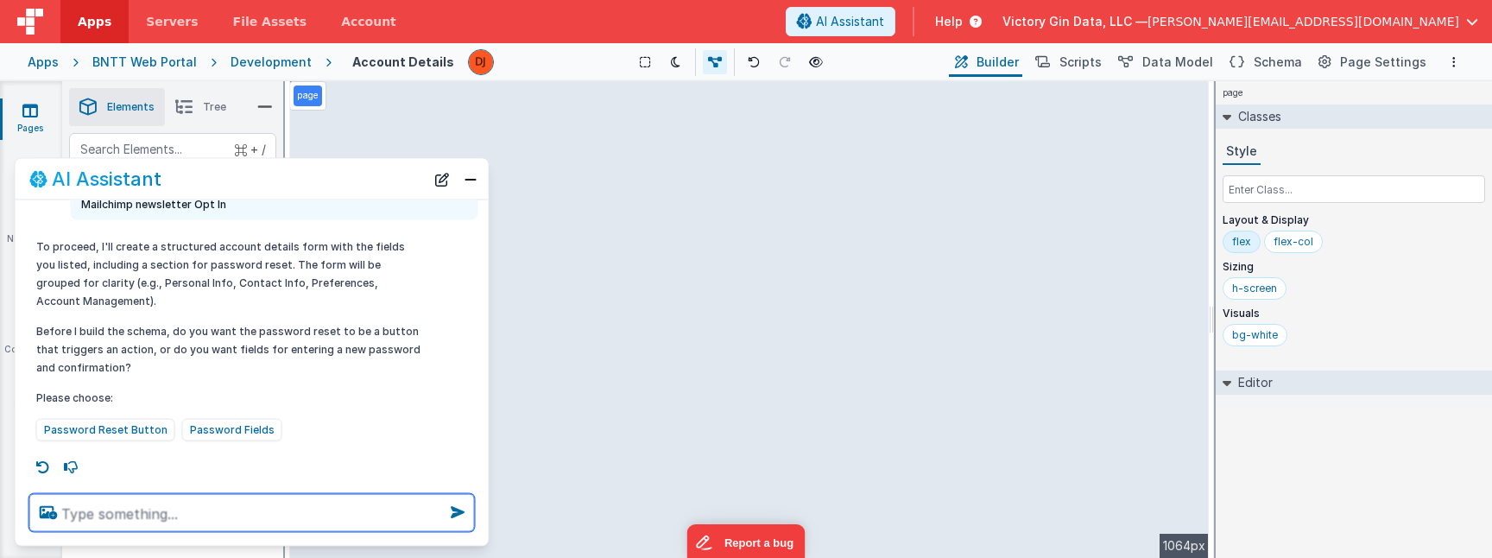
scroll to position [187, 0]
click at [222, 521] on textarea at bounding box center [252, 513] width 446 height 38
type textarea "a button please"
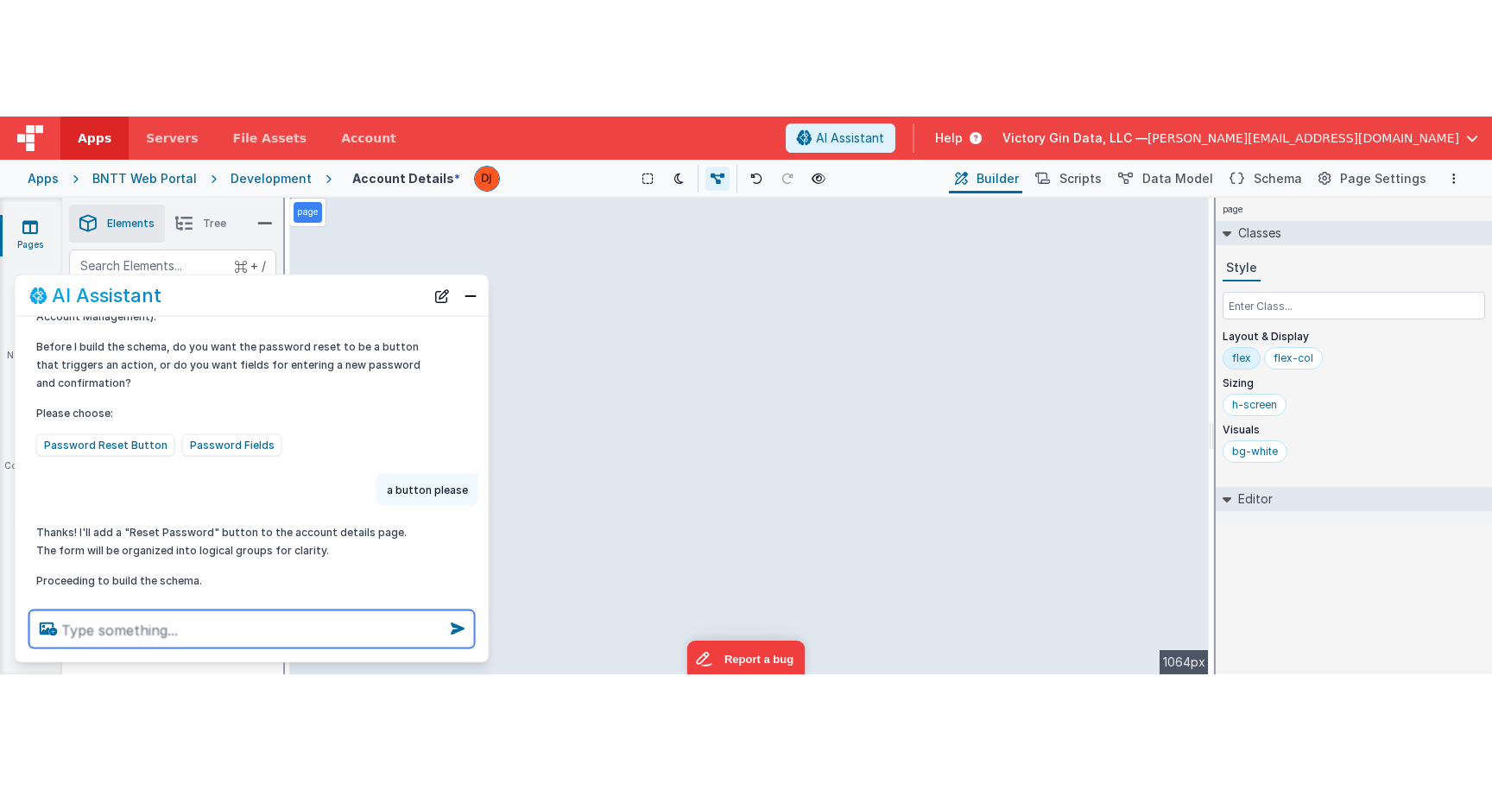
scroll to position [320, 0]
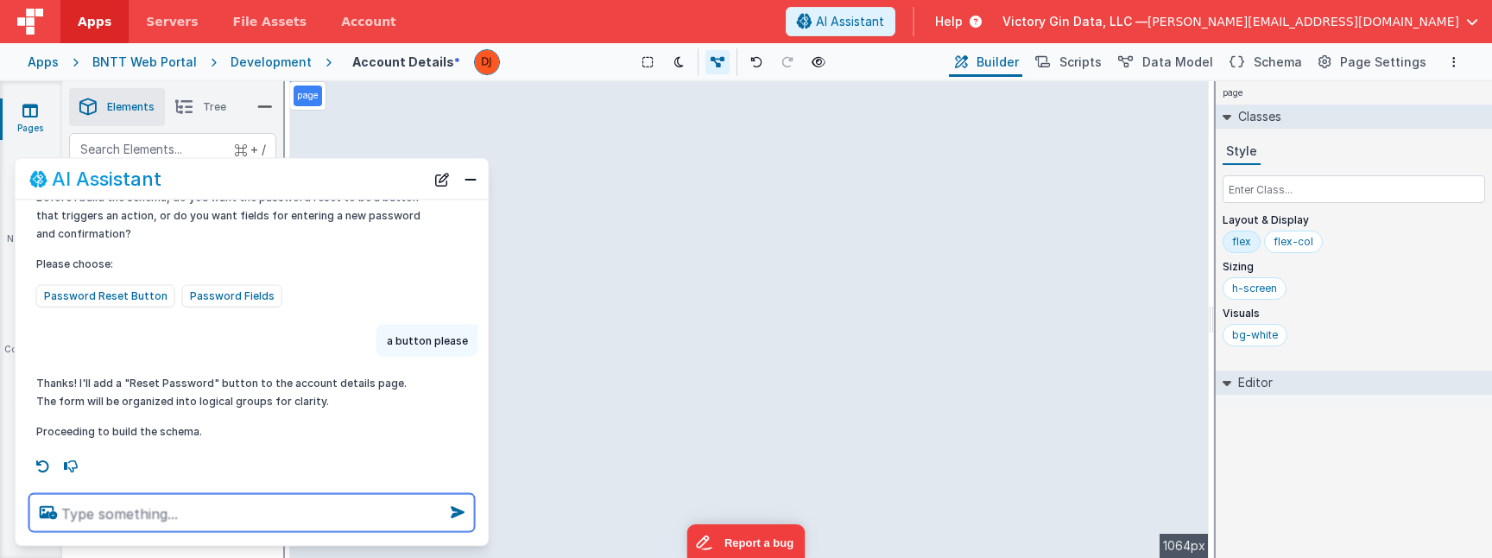
type textarea "9"
click at [330, 517] on textarea at bounding box center [252, 513] width 446 height 38
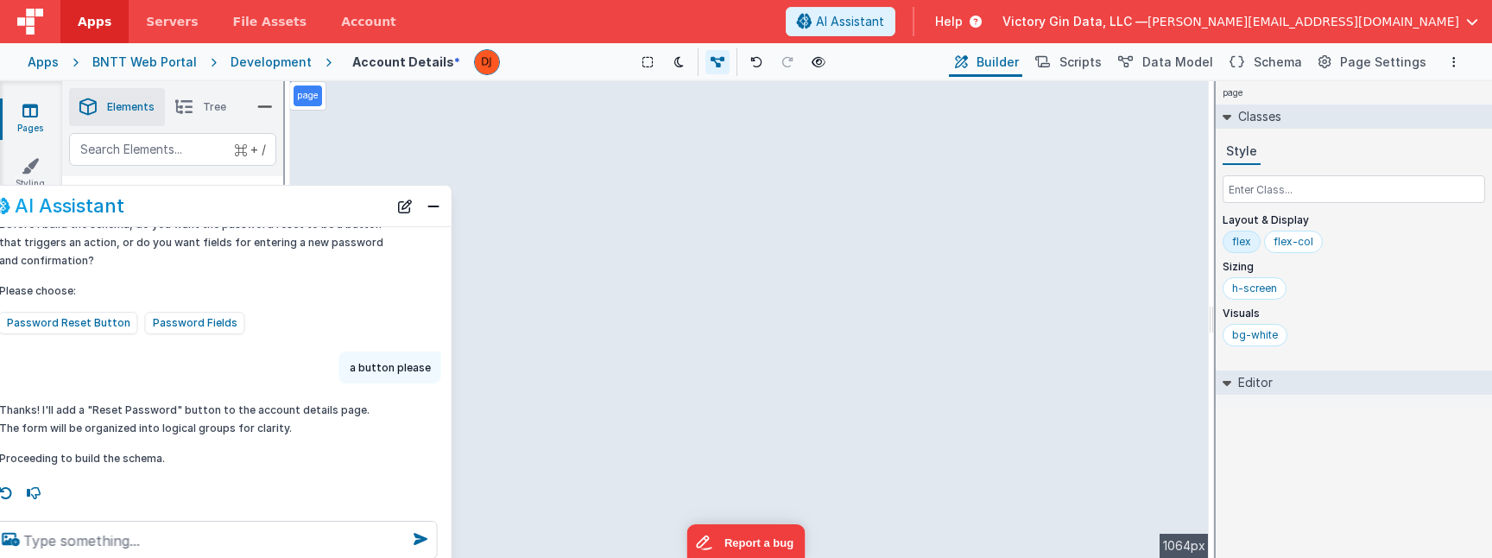
drag, startPoint x: 396, startPoint y: 181, endPoint x: 358, endPoint y: 212, distance: 47.9
click at [358, 209] on div "AI Assistant" at bounding box center [190, 205] width 396 height 21
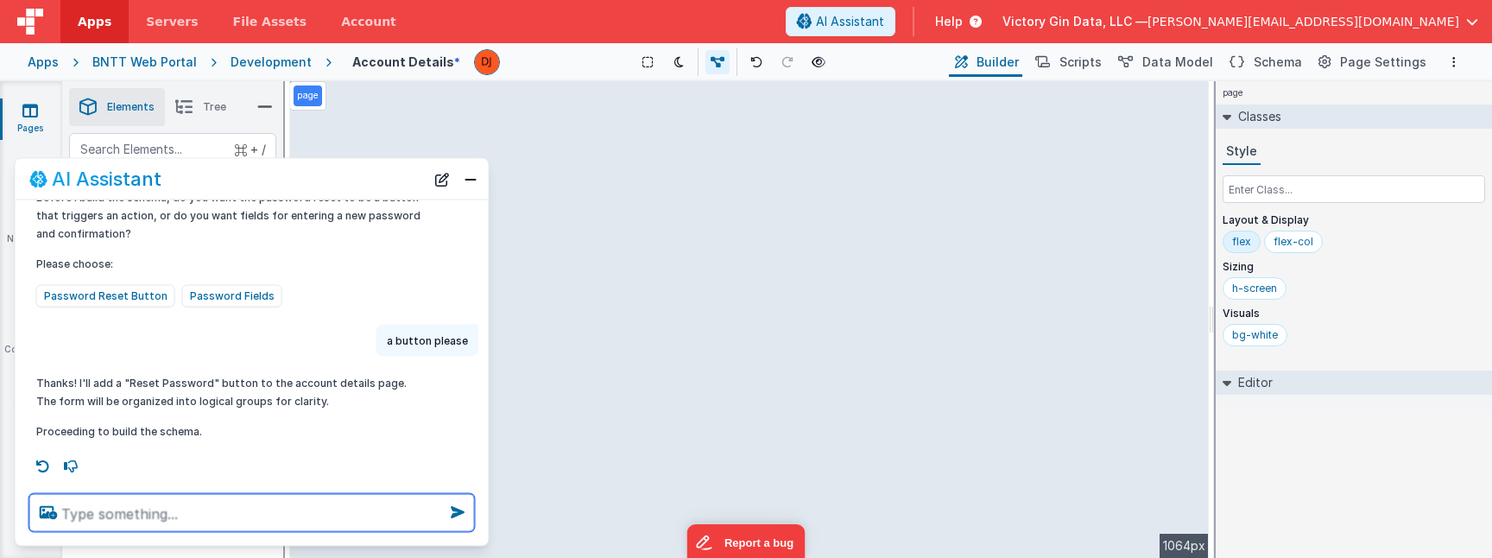
click at [242, 516] on textarea at bounding box center [252, 513] width 446 height 38
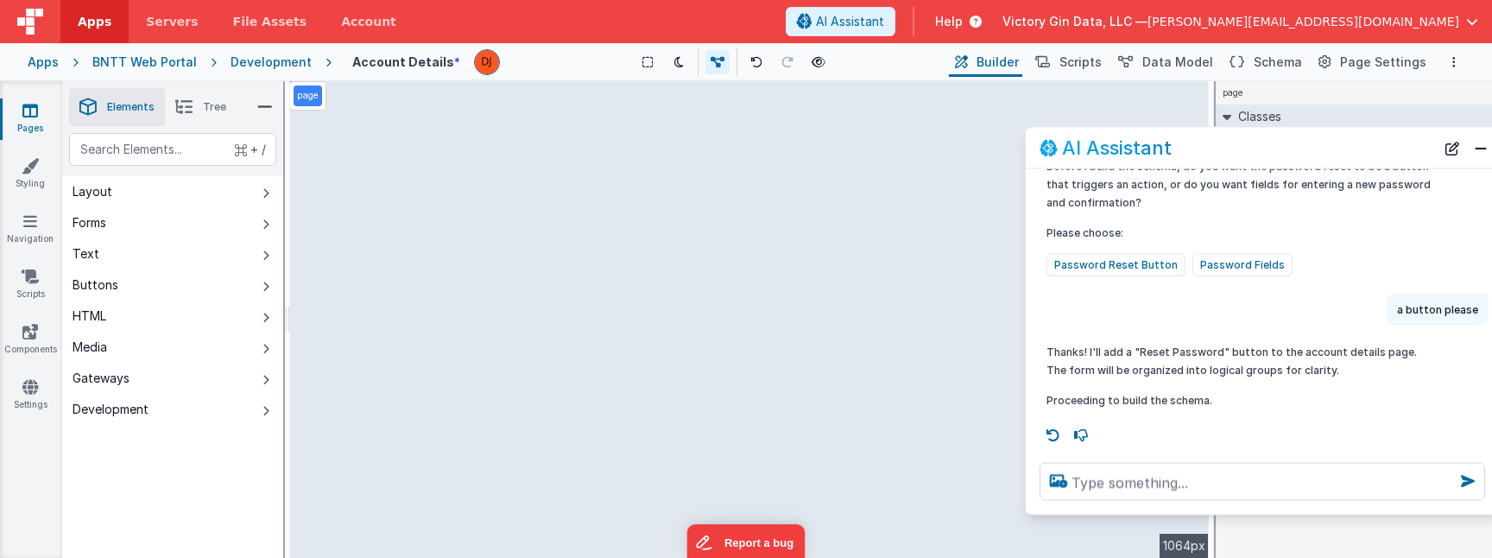
drag, startPoint x: 375, startPoint y: 191, endPoint x: 1386, endPoint y: 160, distance: 1011.7
click at [1386, 160] on div "AI Assistant" at bounding box center [1262, 148] width 473 height 41
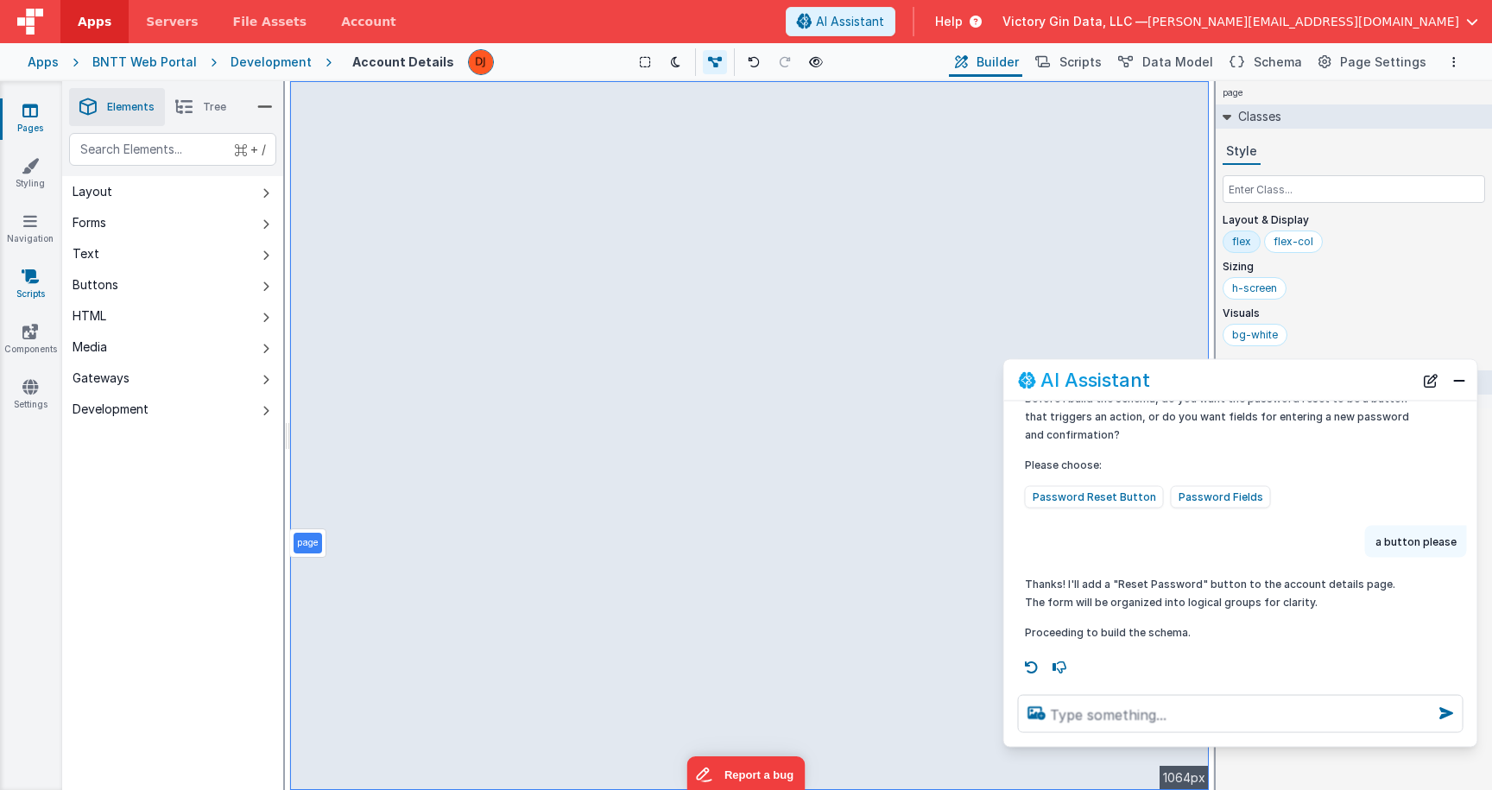
click at [52, 270] on link "Scripts" at bounding box center [30, 285] width 62 height 35
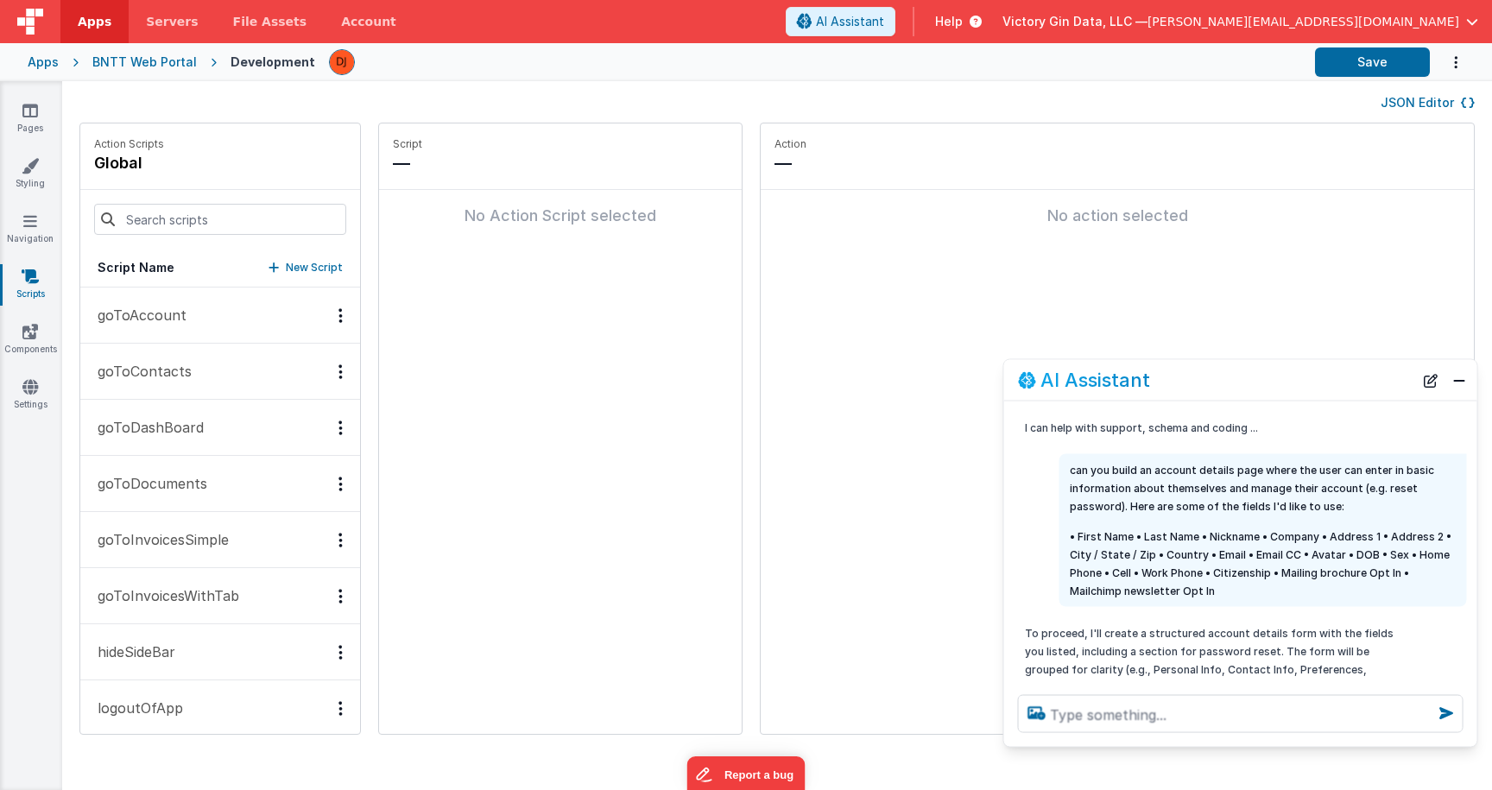
click at [235, 324] on button "goToAccount" at bounding box center [220, 316] width 280 height 56
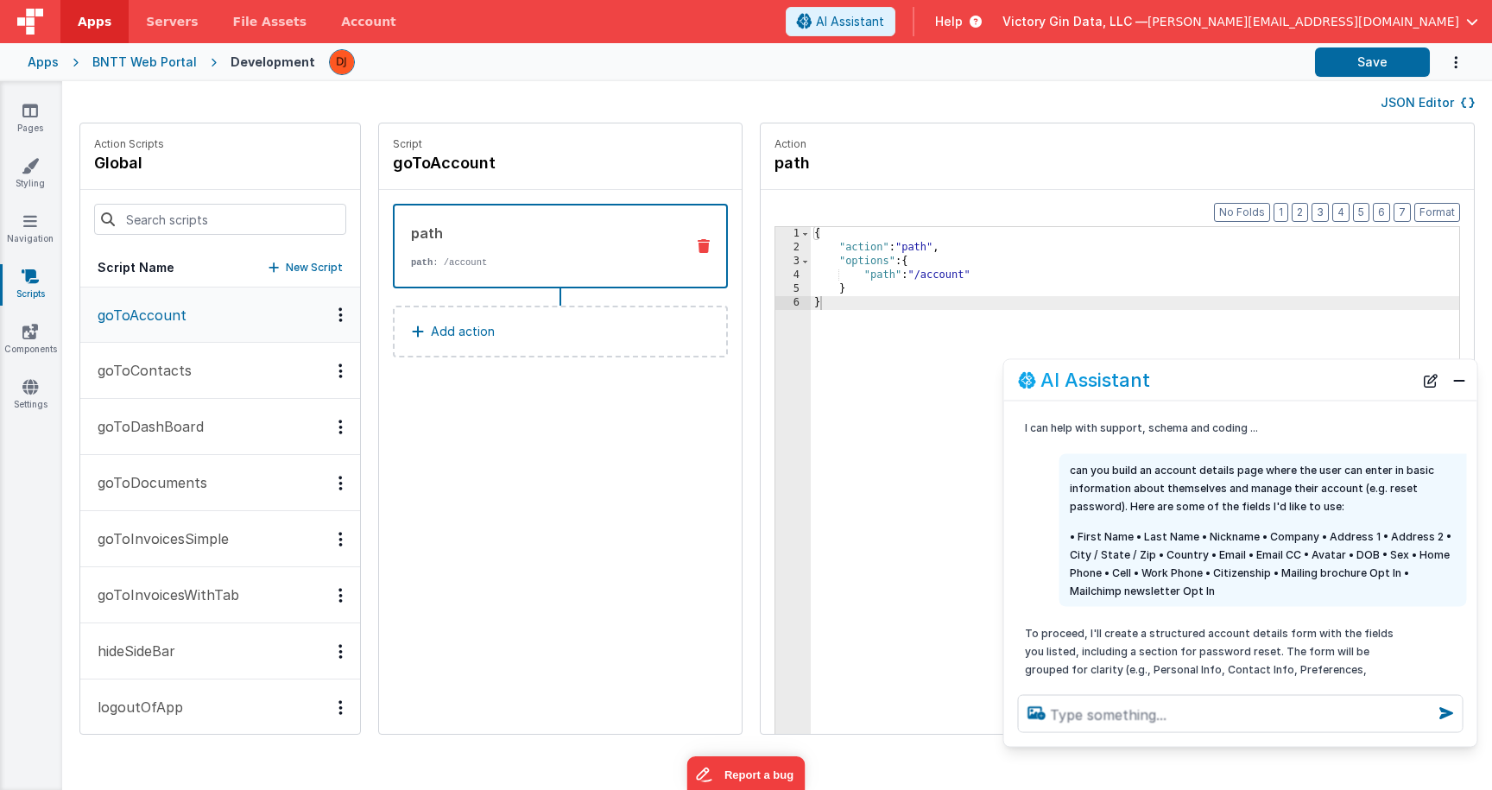
click at [984, 277] on div "{ "action" : "path" , "options" : { "path" : "/account" } }" at bounding box center [1146, 521] width 670 height 588
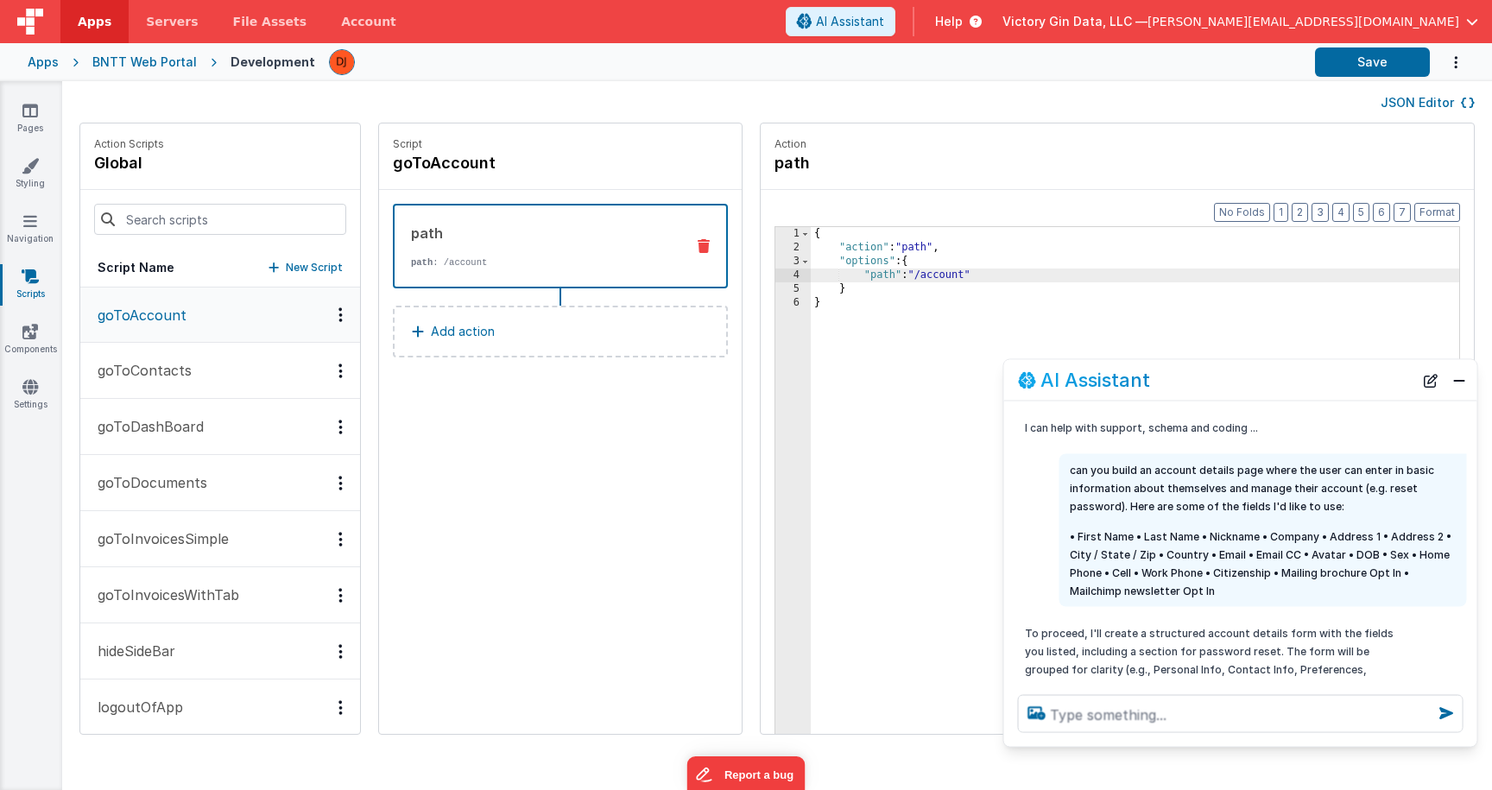
click at [932, 282] on div "{ "action" : "path" , "options" : { "path" : "/account" } }" at bounding box center [1146, 521] width 670 height 588
click at [511, 269] on div "path path : /account" at bounding box center [560, 246] width 335 height 85
click at [32, 135] on link "Pages" at bounding box center [30, 119] width 62 height 35
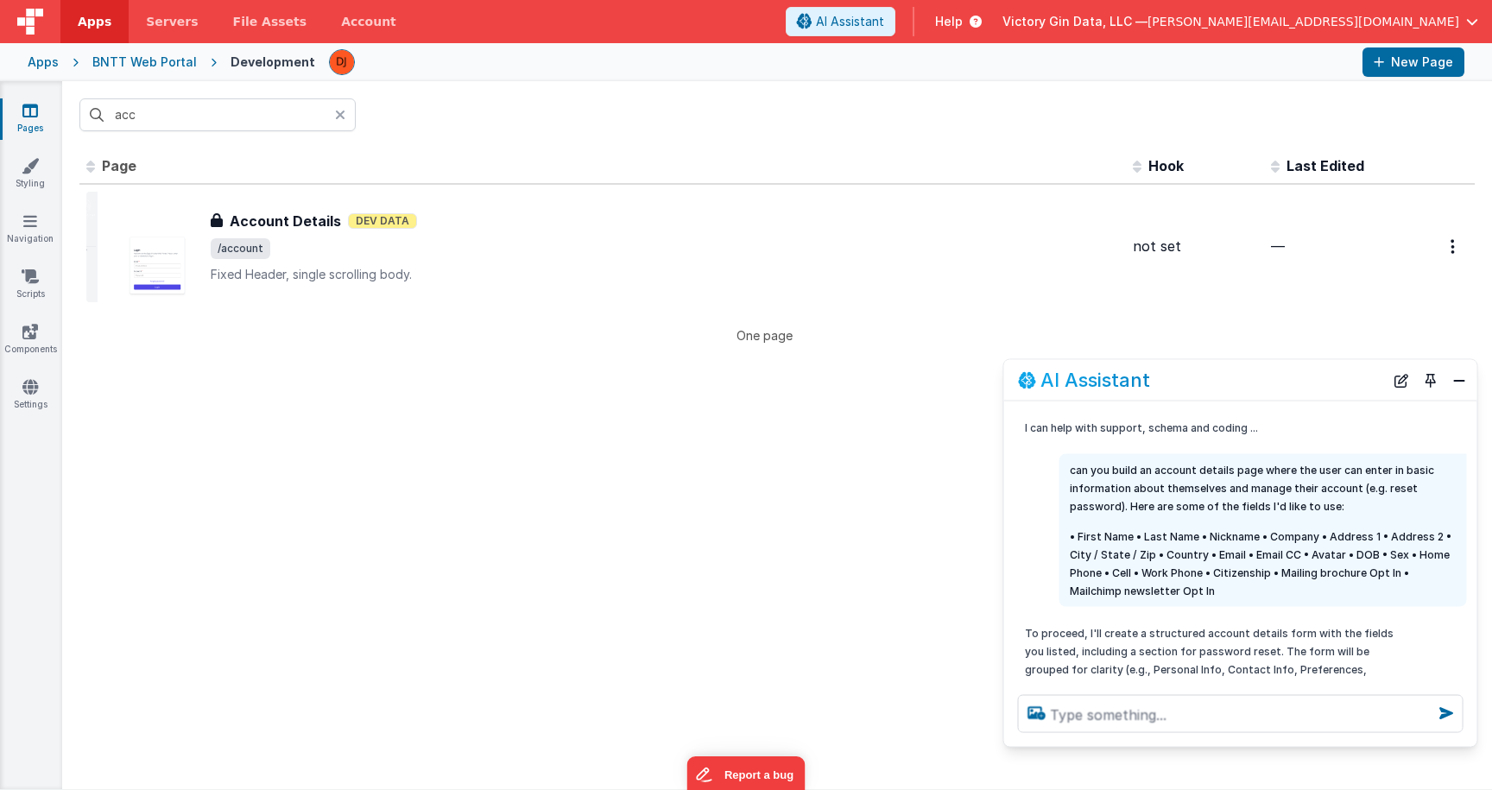
click at [16, 422] on div "Pages Styling Navigation Scripts Components Settings" at bounding box center [31, 435] width 62 height 708
click at [28, 394] on icon at bounding box center [30, 386] width 16 height 17
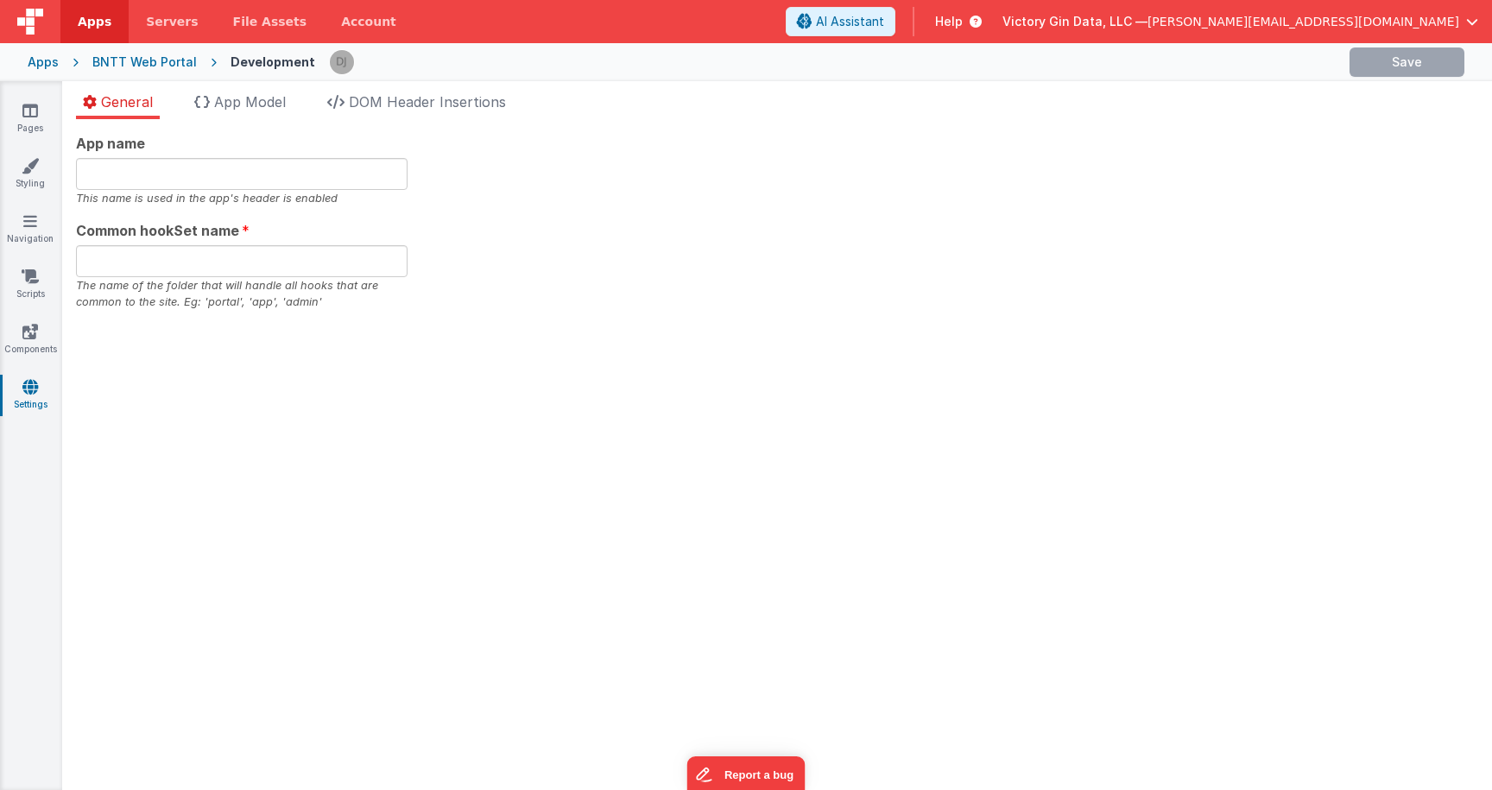
type input "Demo Portal"
type input "portal"
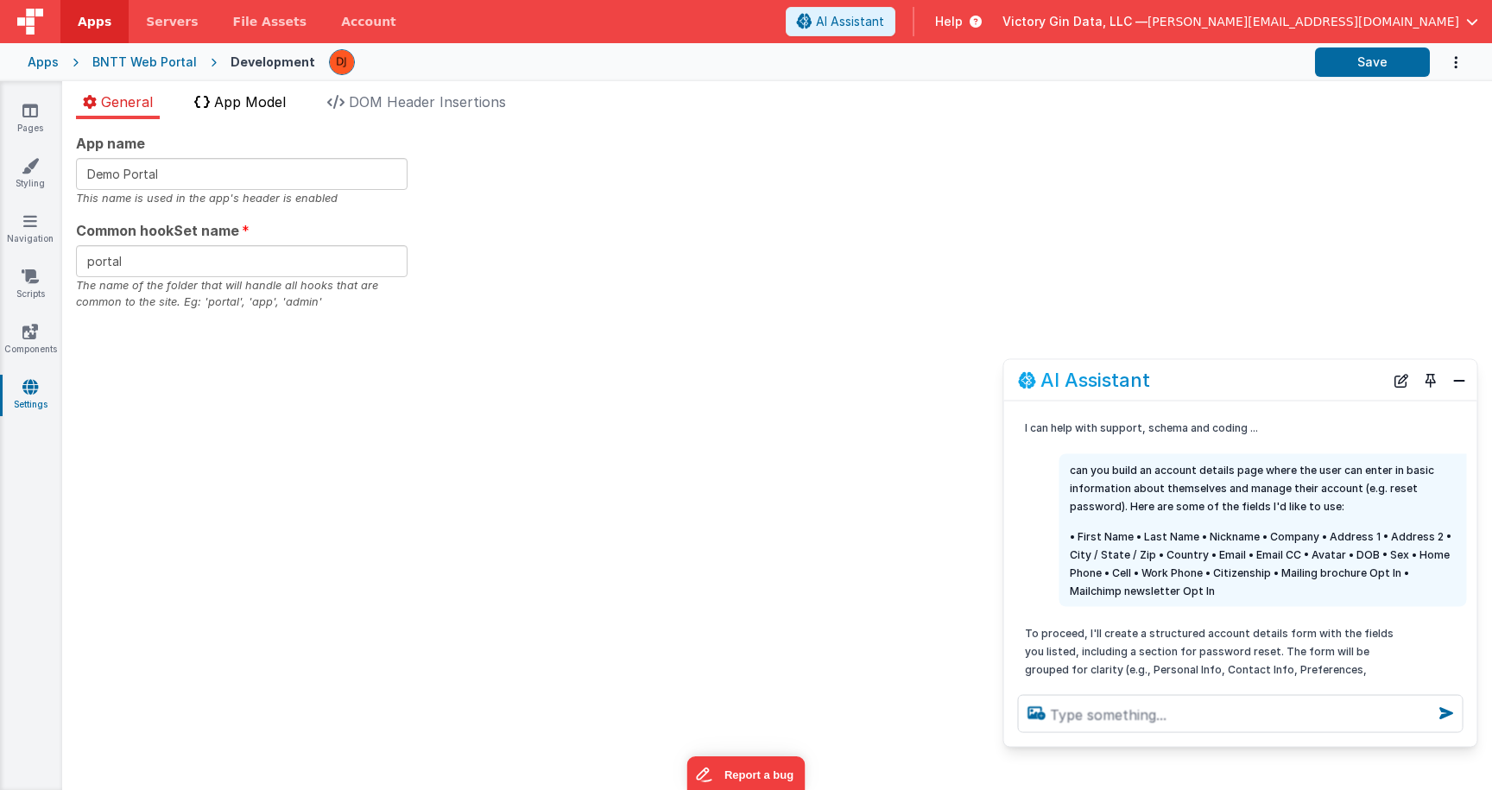
click at [265, 100] on span "App Model" at bounding box center [250, 101] width 72 height 17
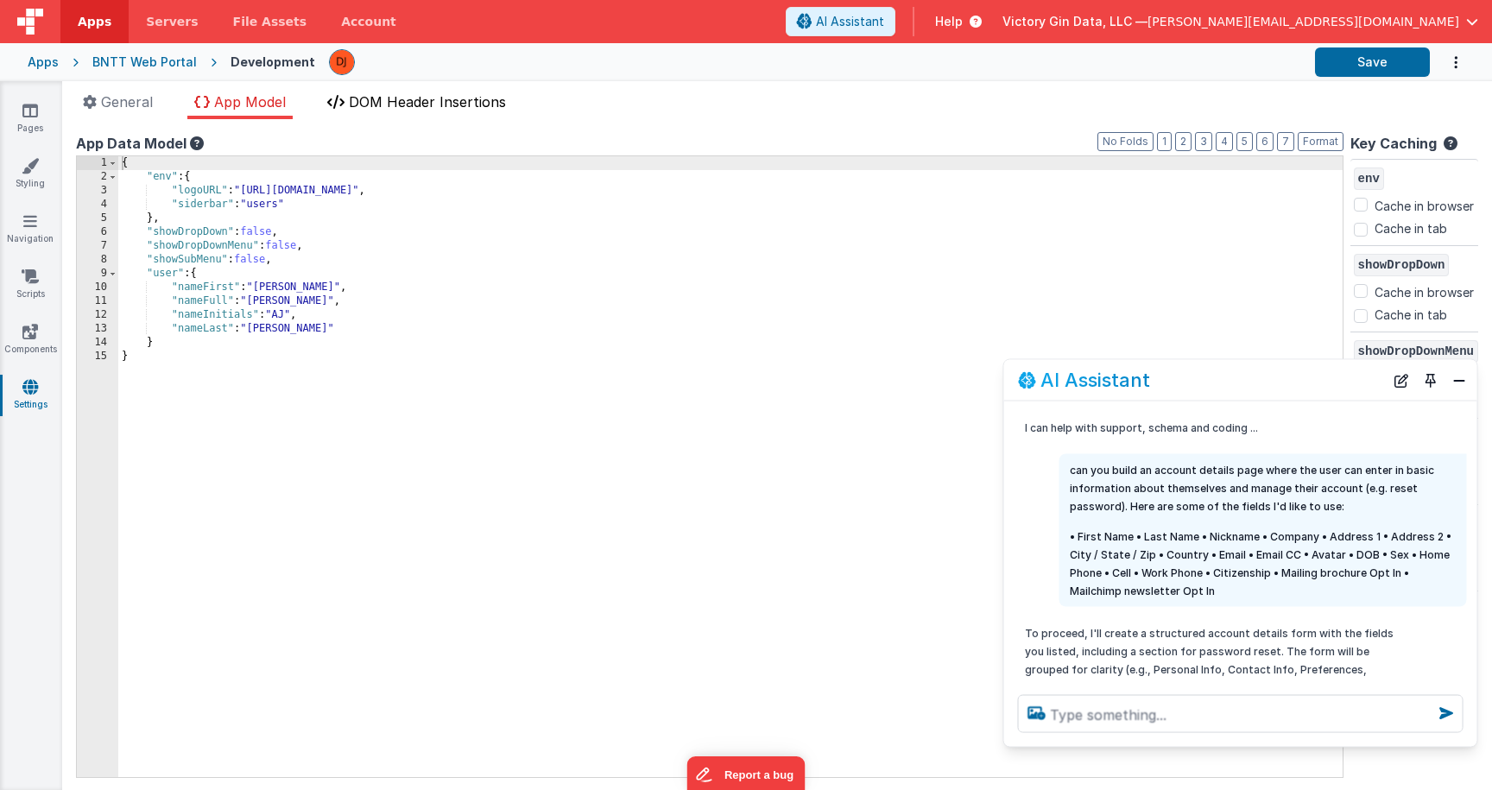
click at [427, 93] on li "DOM Header Insertions" at bounding box center [416, 106] width 193 height 28
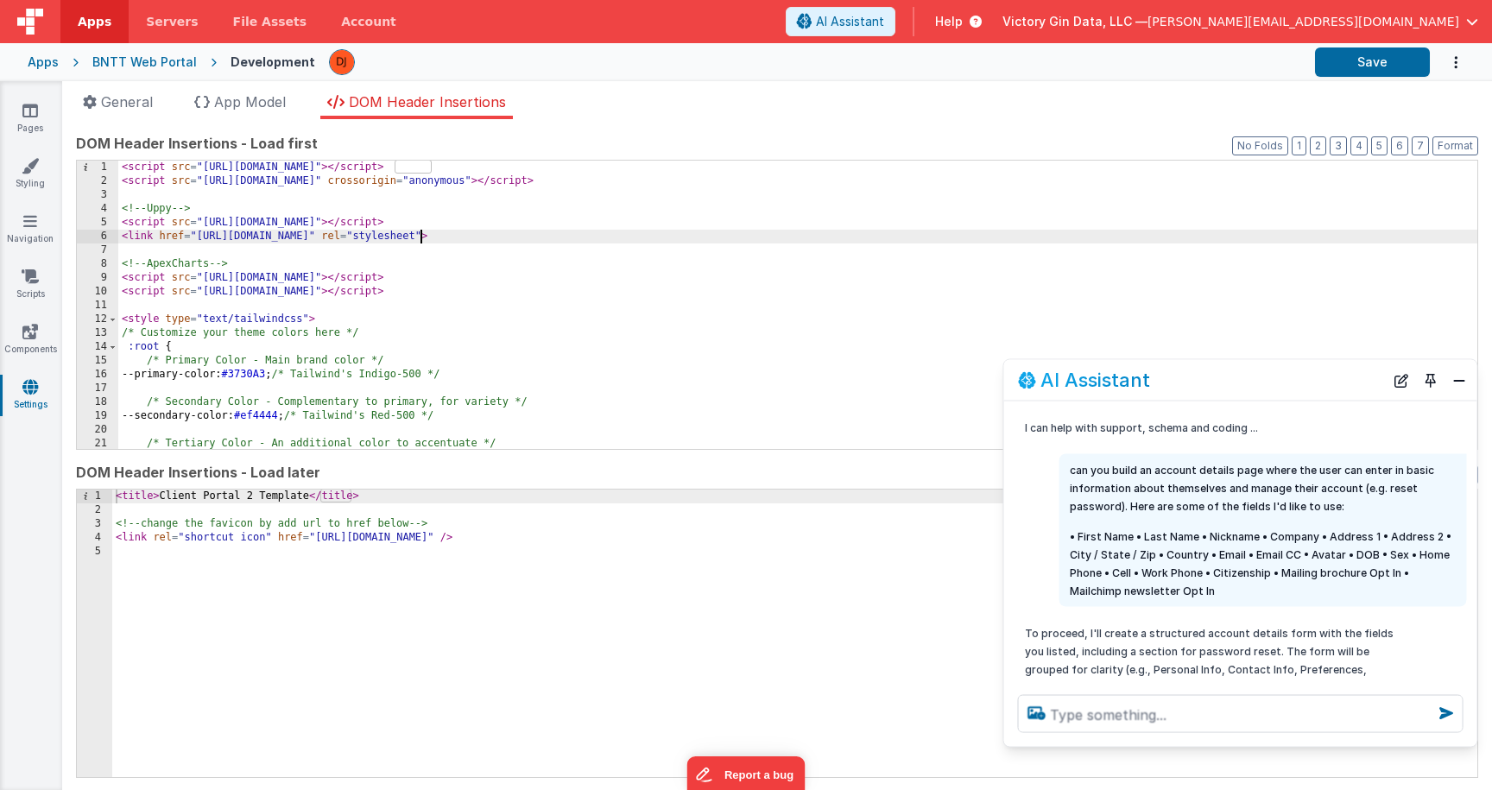
click at [418, 232] on div "< script src = "https://cdn.tailwindcss.com" > </ script > < script src = "http…" at bounding box center [797, 318] width 1359 height 315
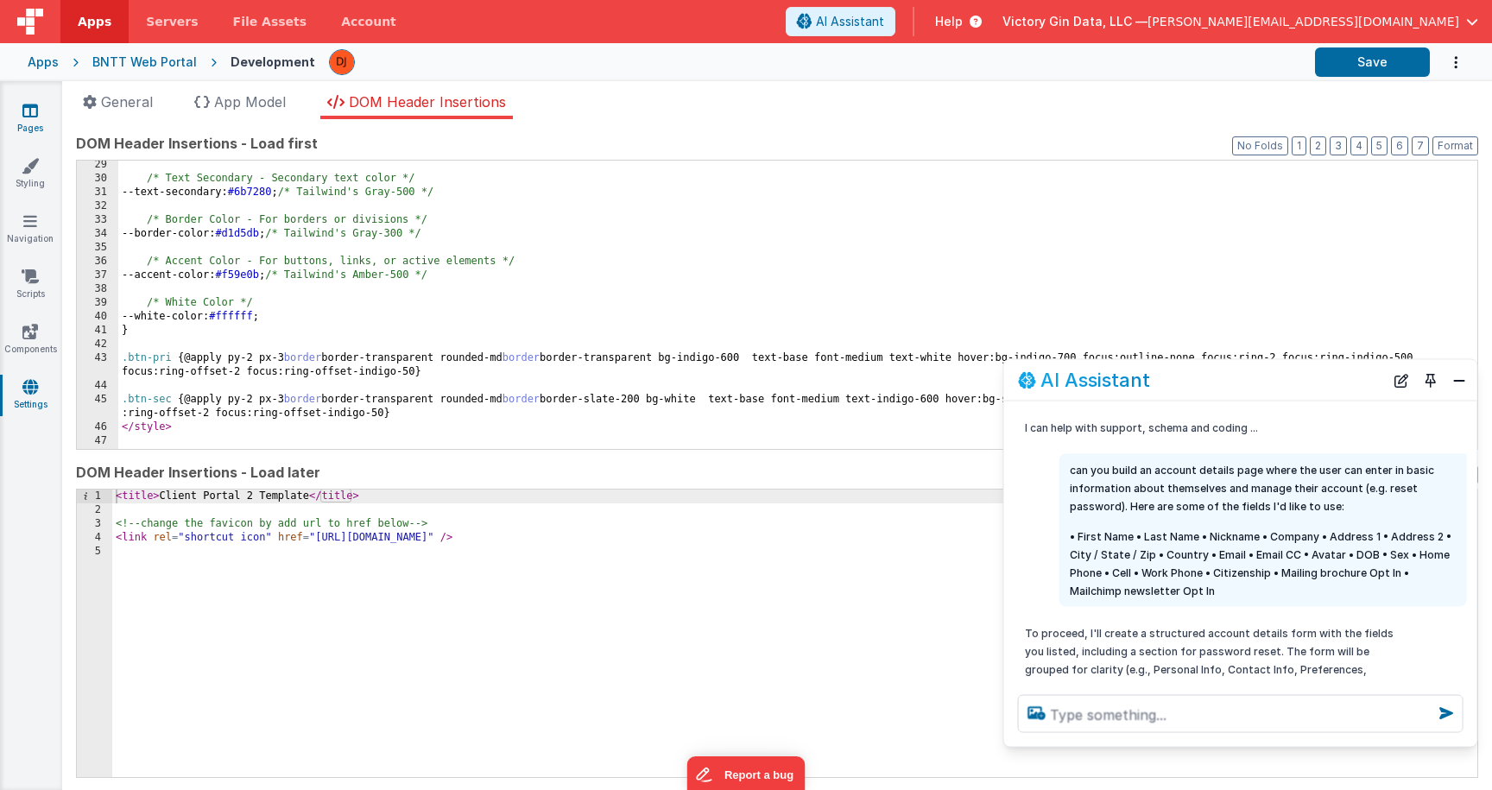
click at [44, 133] on link "Pages" at bounding box center [30, 119] width 62 height 35
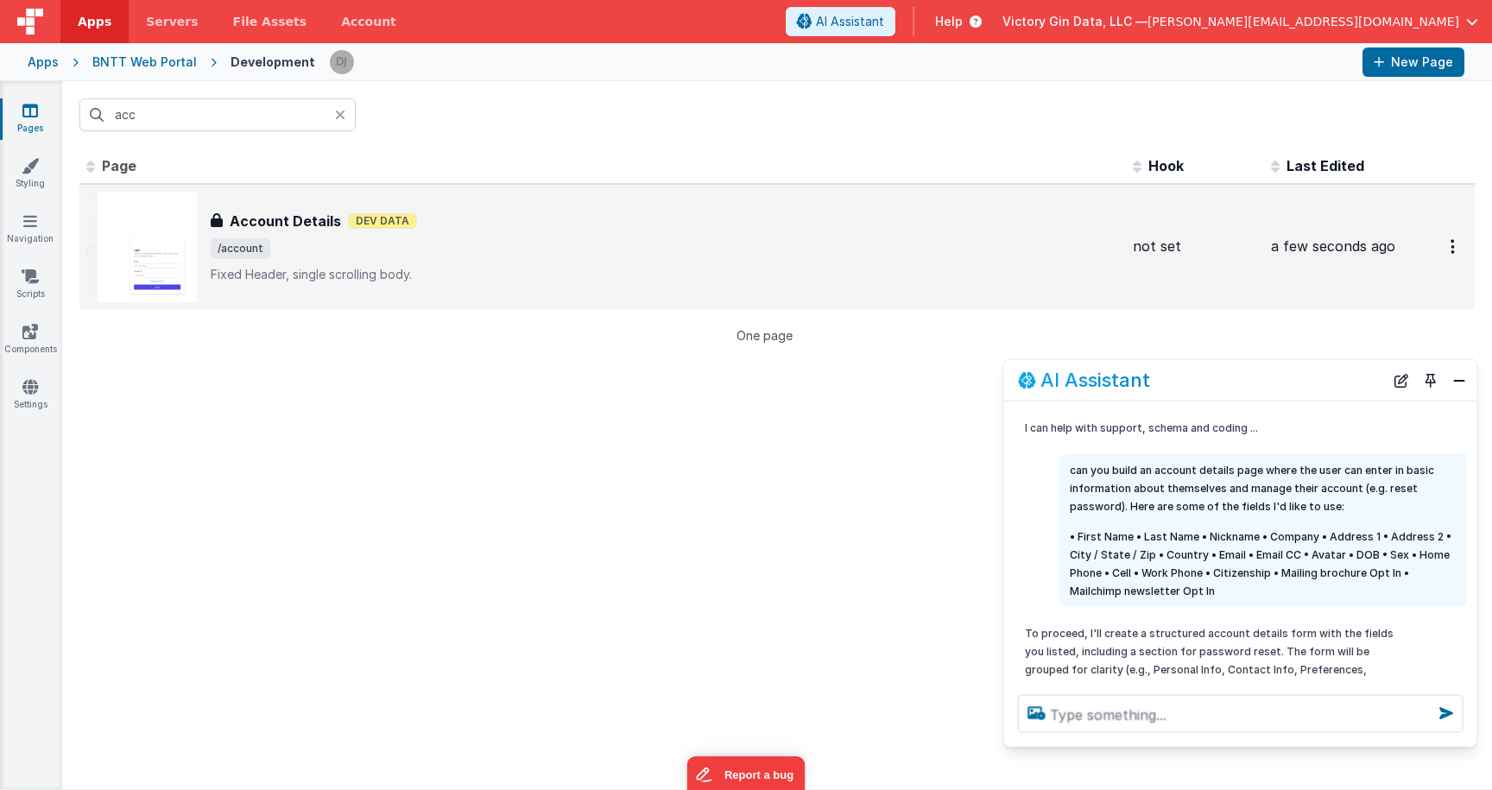
click at [408, 256] on span "/account" at bounding box center [665, 248] width 908 height 21
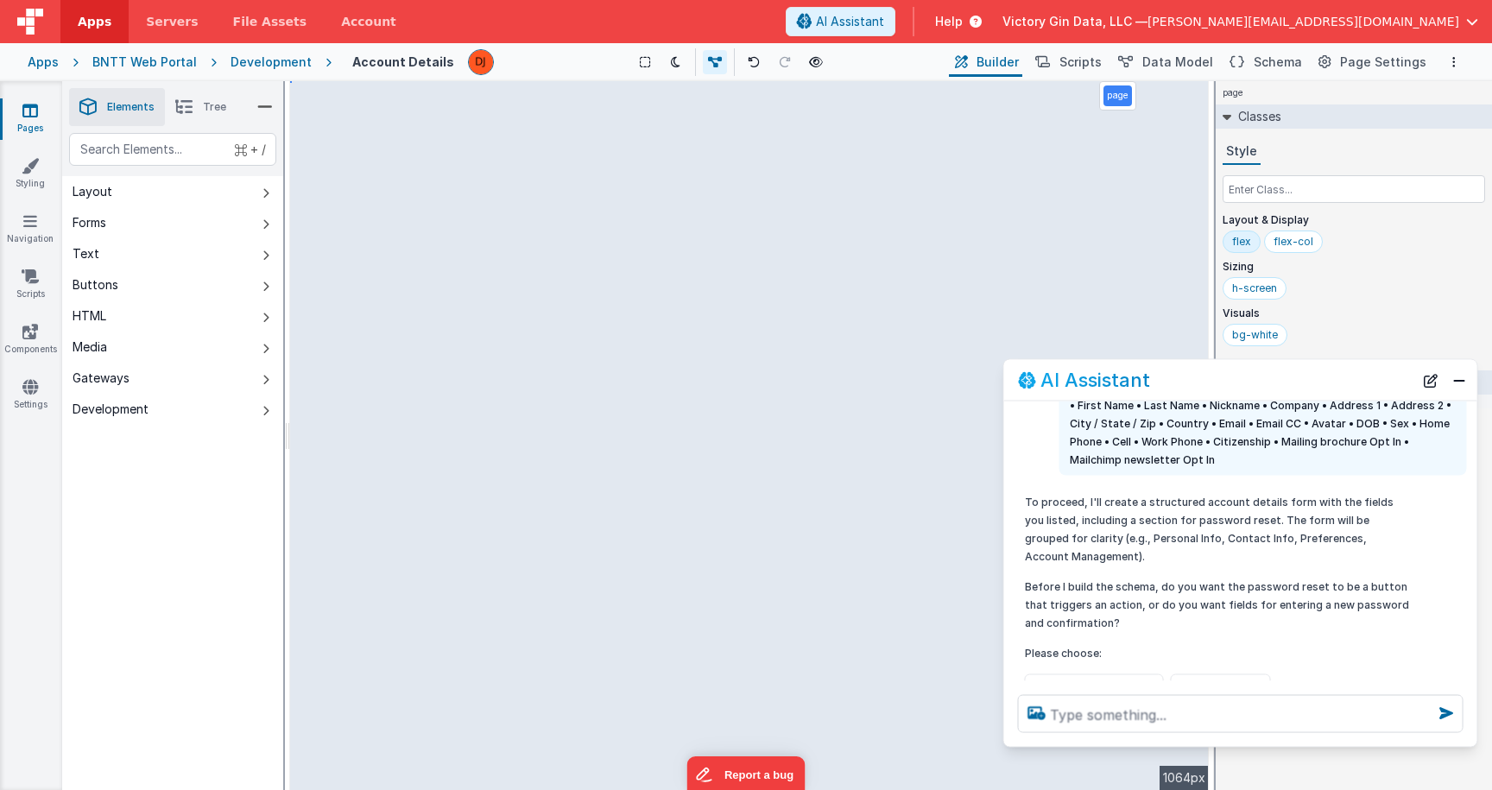
scroll to position [320, 0]
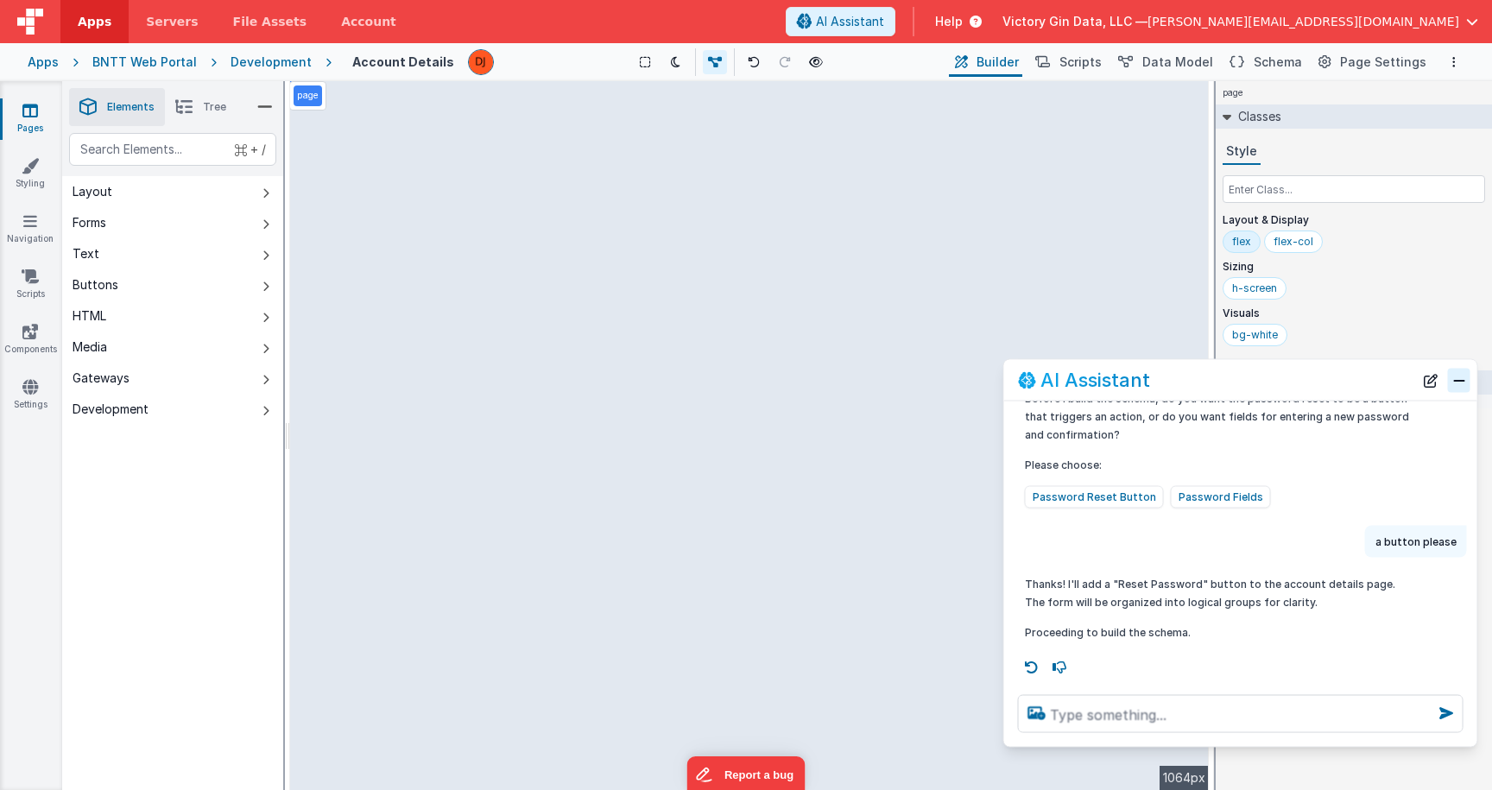
click at [1459, 379] on button "Close" at bounding box center [1459, 380] width 22 height 24
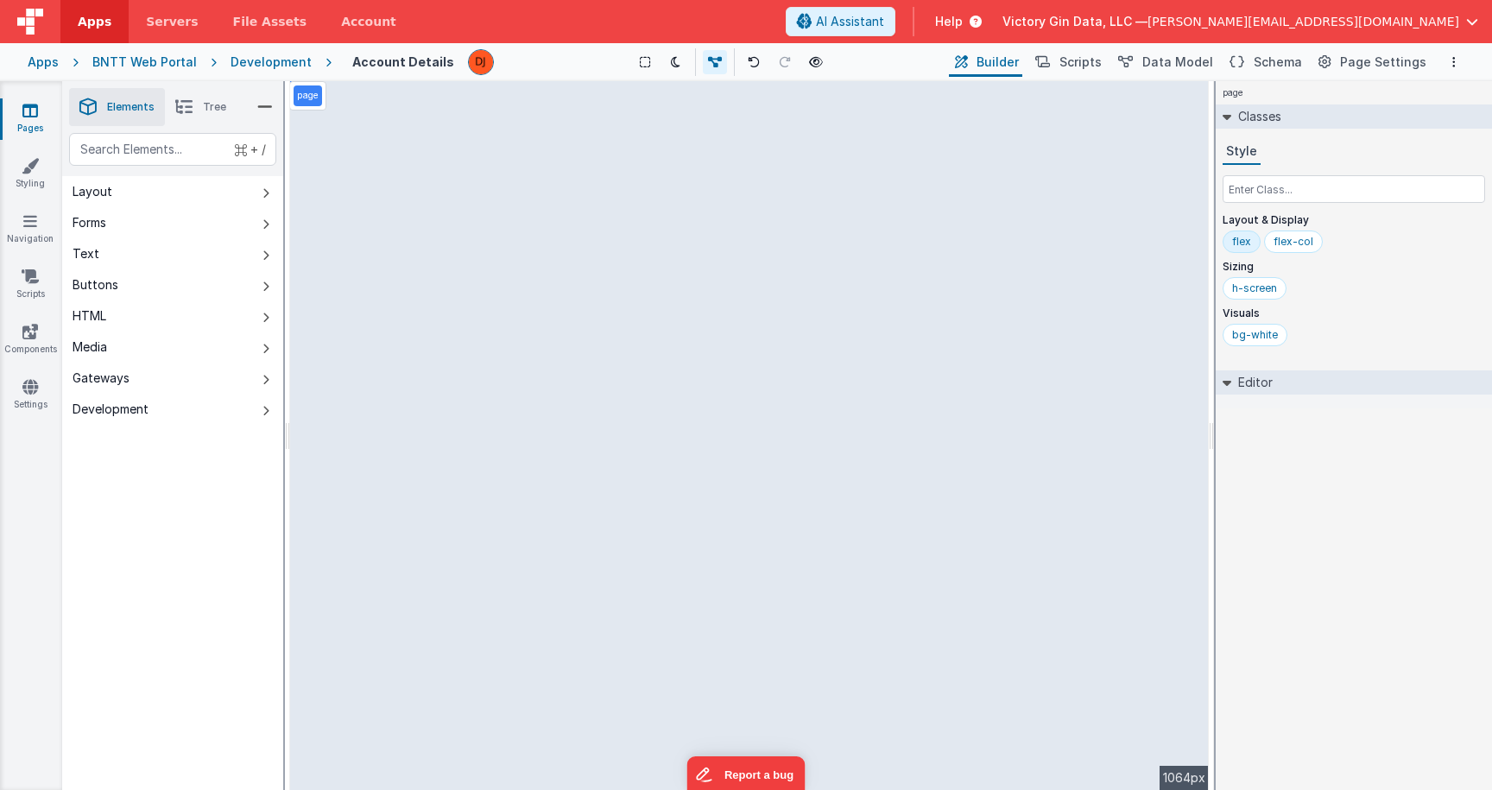
click at [1129, 275] on div "page --> 1064px" at bounding box center [749, 435] width 919 height 709
click at [1352, 197] on input "text" at bounding box center [1354, 189] width 263 height 28
drag, startPoint x: 1352, startPoint y: 197, endPoint x: 1080, endPoint y: 276, distance: 283.4
click at [1352, 197] on input "text" at bounding box center [1354, 189] width 263 height 28
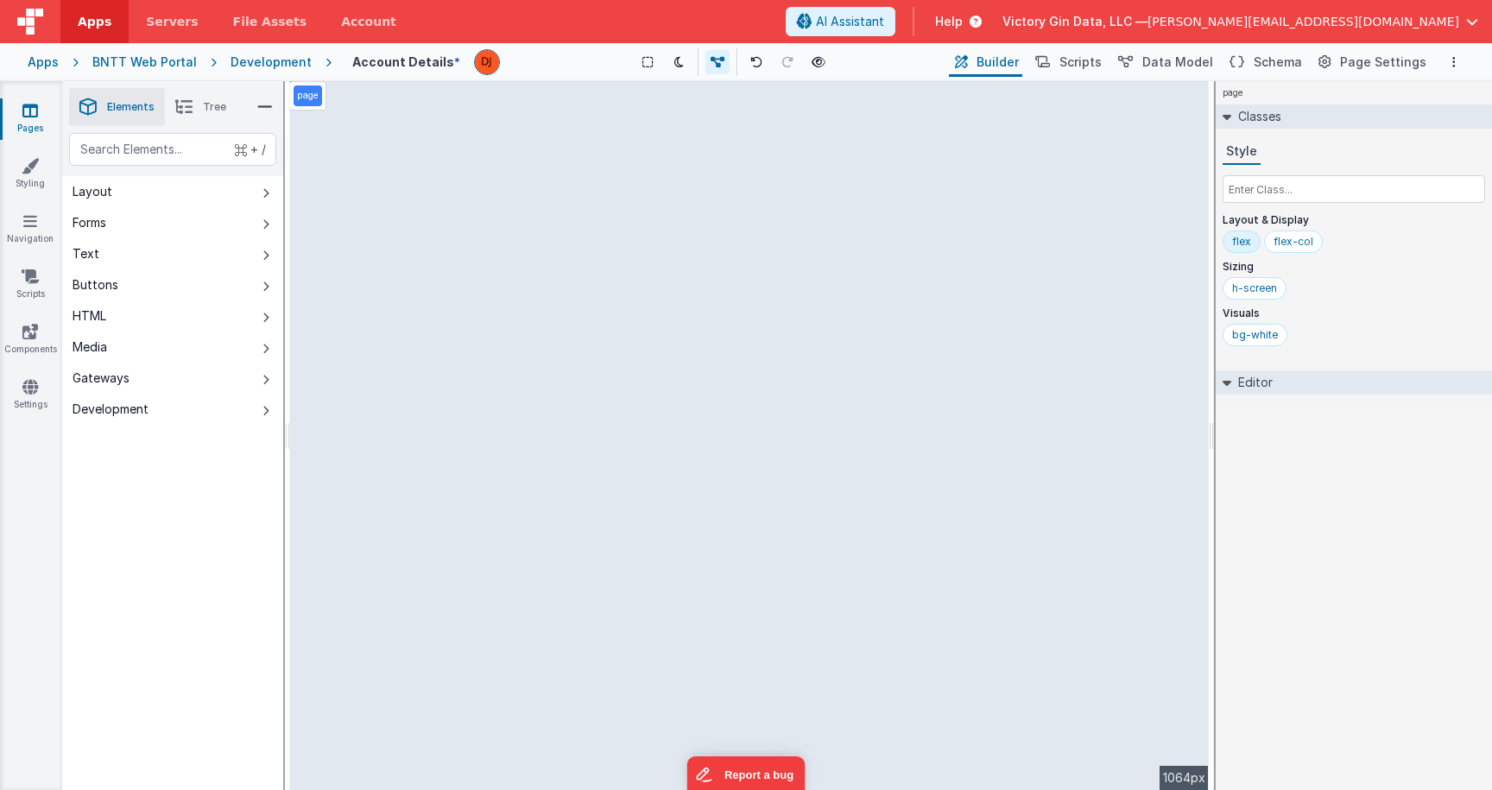
click at [1073, 277] on div "page --> 1064px" at bounding box center [749, 435] width 919 height 709
click at [1129, 294] on div "page --> 1064px" at bounding box center [749, 435] width 919 height 709
click at [26, 125] on link "Pages" at bounding box center [30, 119] width 62 height 35
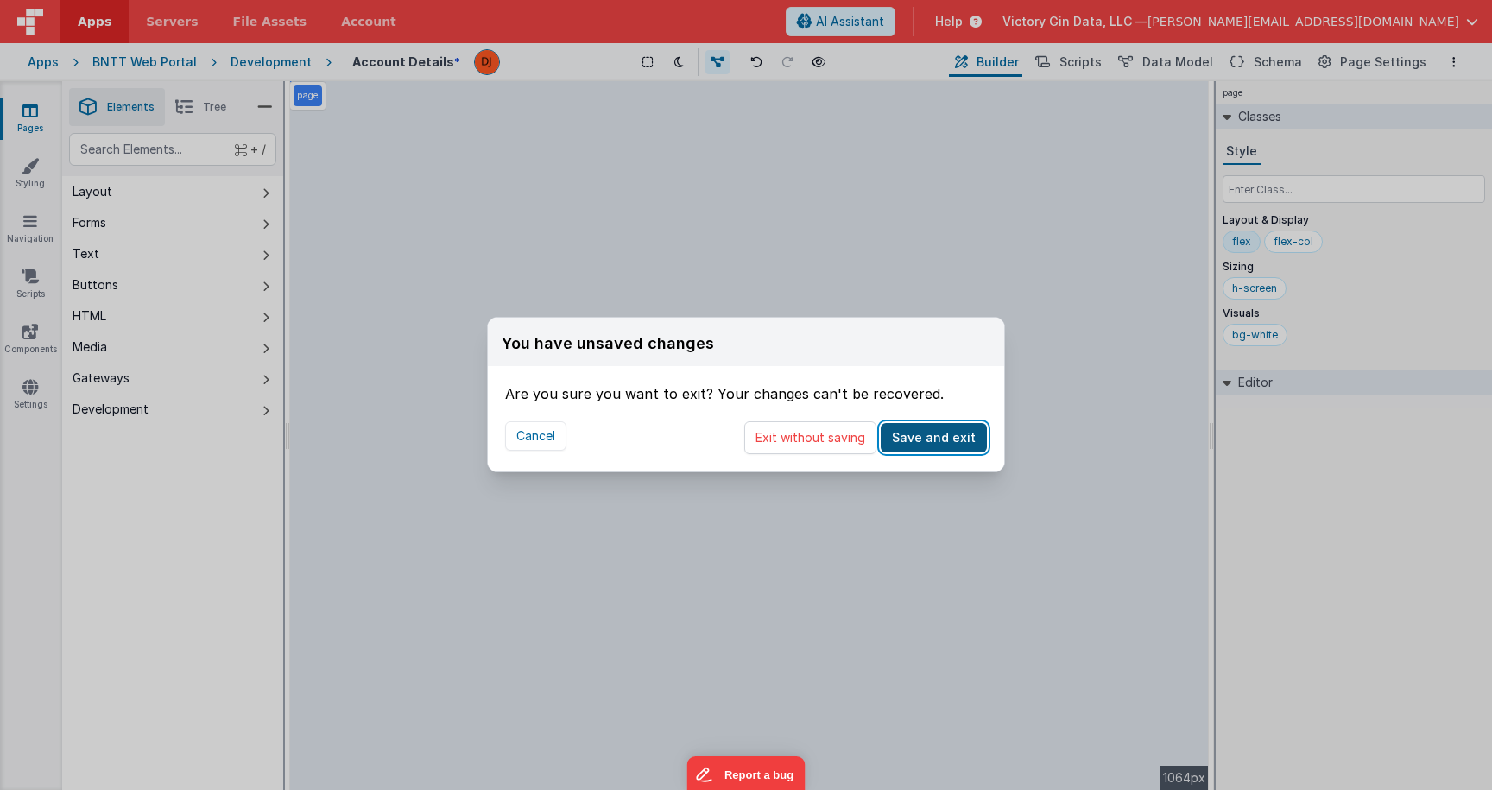
click at [915, 442] on button "Save and exit" at bounding box center [934, 437] width 106 height 29
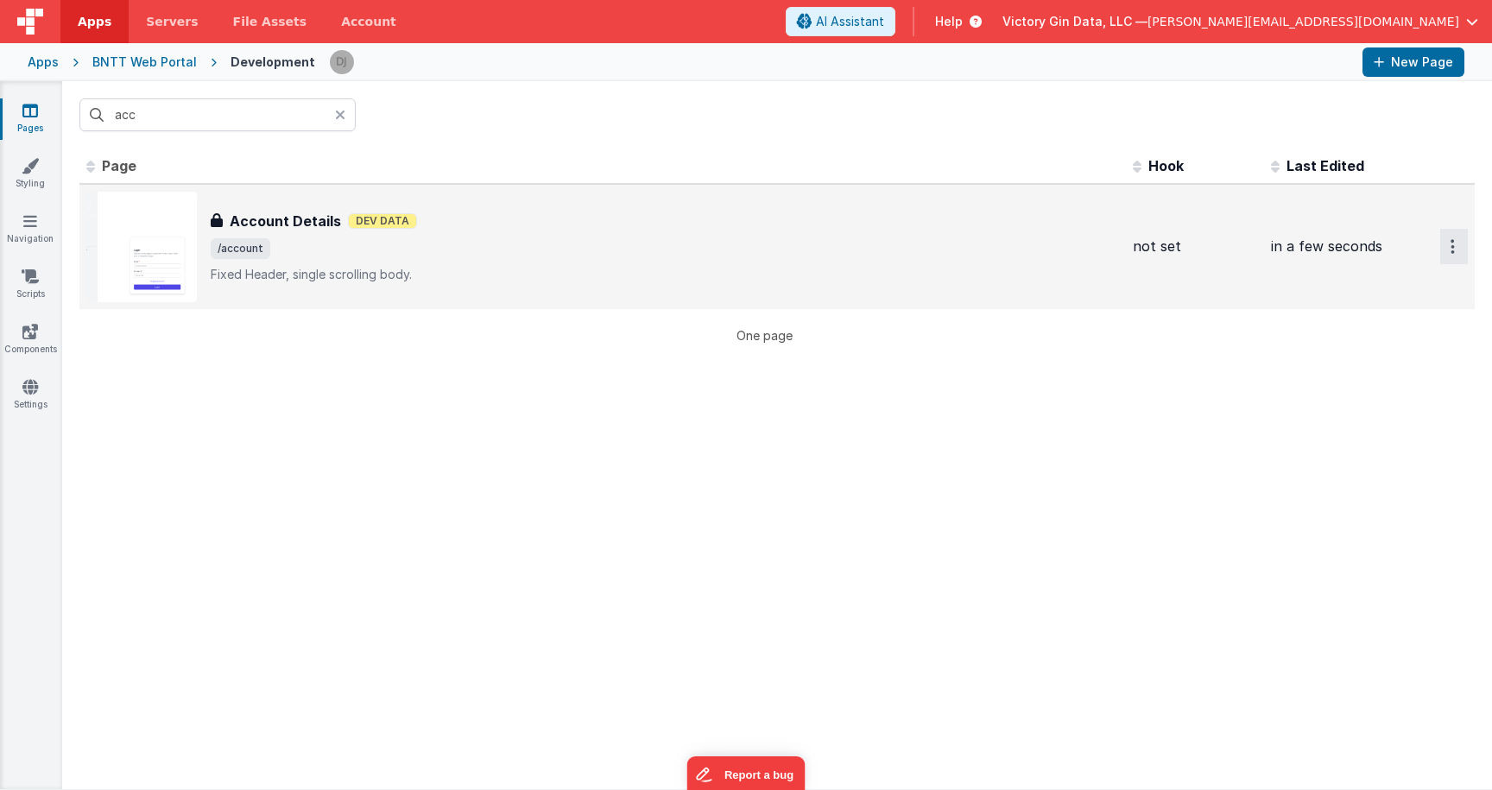
click at [1464, 256] on button "Options" at bounding box center [1454, 246] width 28 height 35
click at [1400, 326] on link "Preview" at bounding box center [1392, 317] width 152 height 31
click at [1451, 253] on icon "Options" at bounding box center [1453, 246] width 4 height 15
click at [840, 289] on button at bounding box center [746, 395] width 1492 height 790
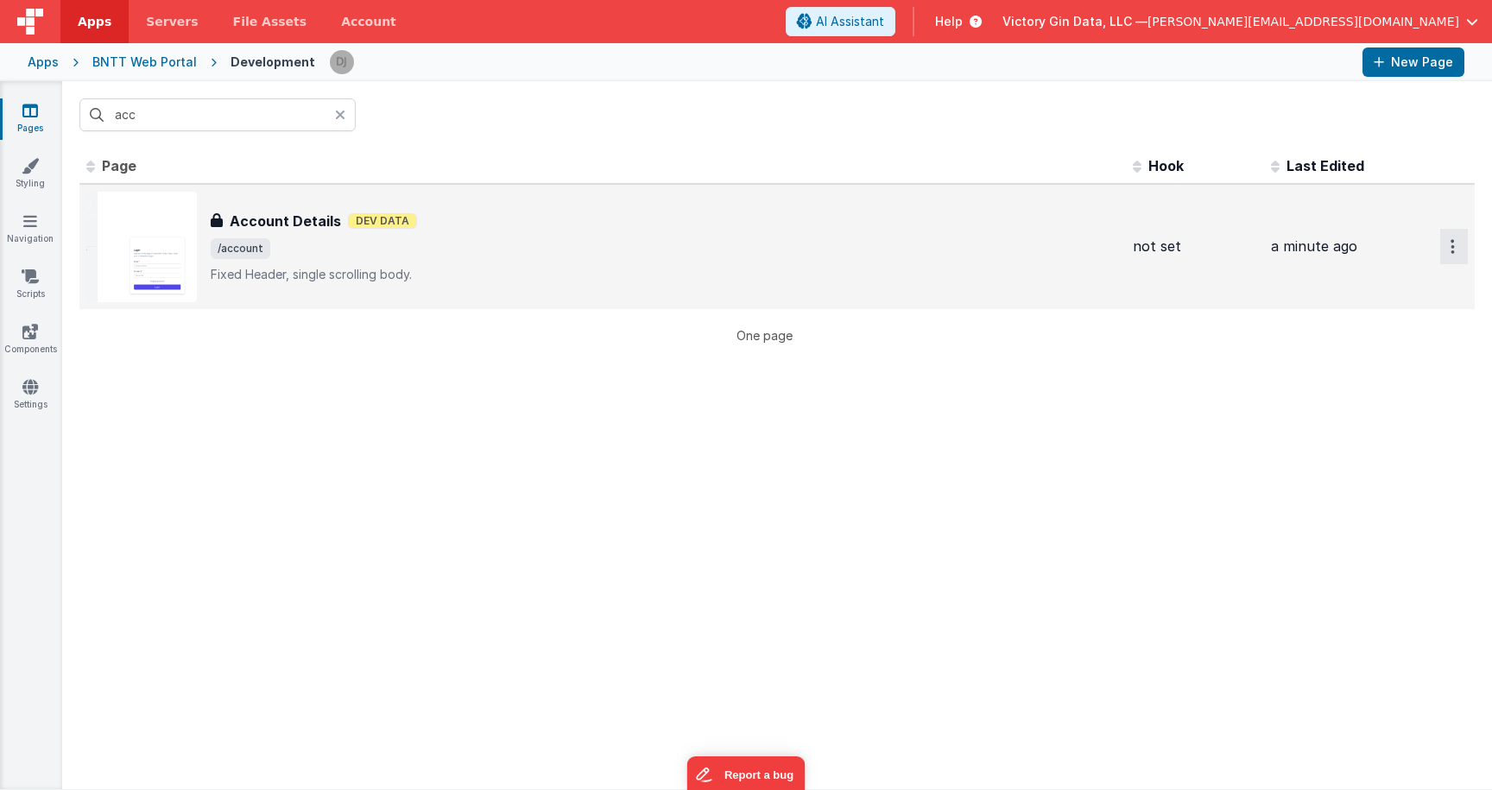
click at [1464, 231] on button "Options" at bounding box center [1454, 246] width 28 height 35
click at [763, 266] on button at bounding box center [746, 395] width 1492 height 790
click at [763, 266] on p "Fixed Header, single scrolling body." at bounding box center [665, 274] width 908 height 17
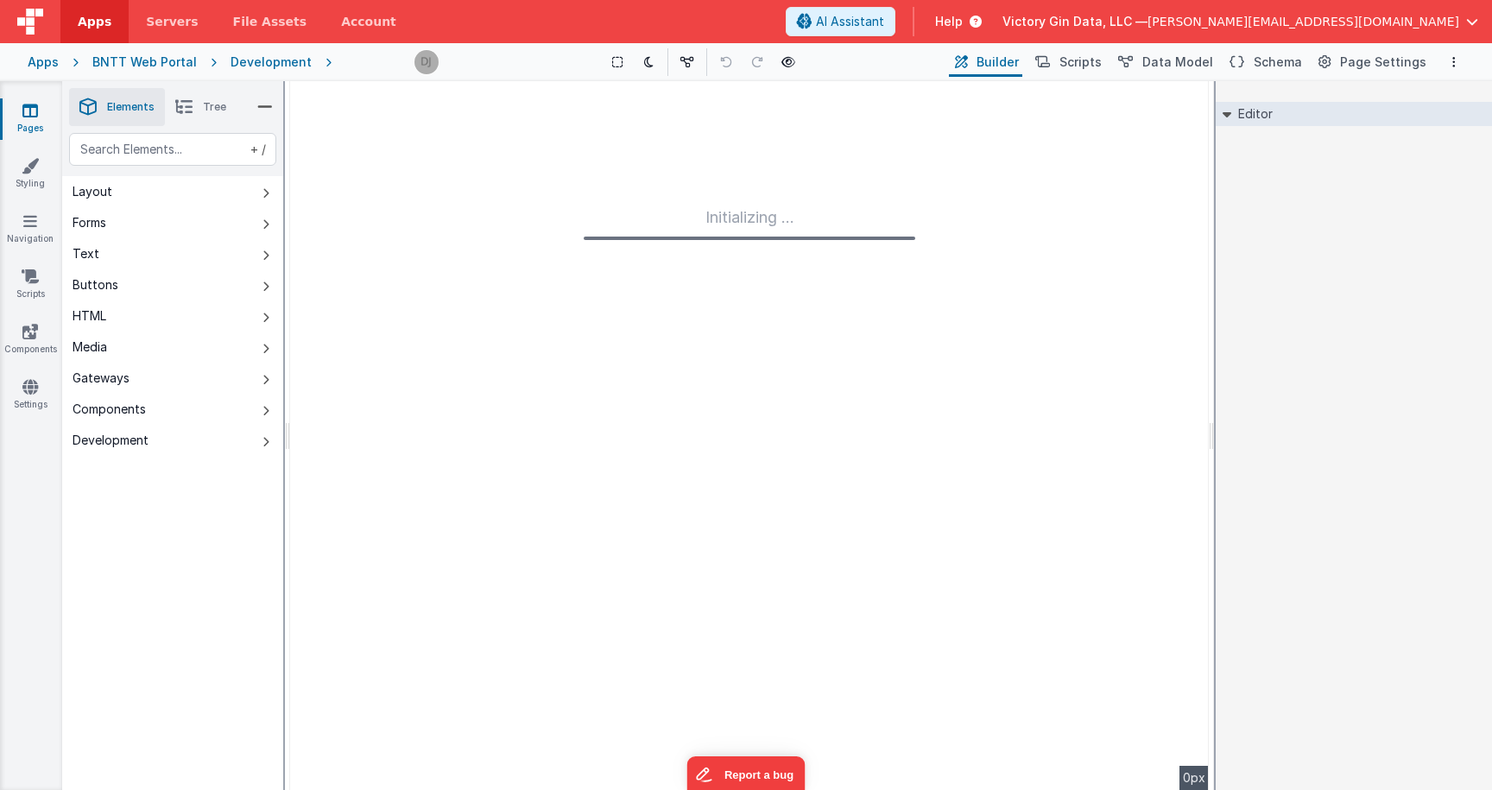
type input "FR_15702425-BDC6-5C44-BAE6-F0A0DF1446CA"
type textarea "Fixed Header, single scrolling body."
type input "not set"
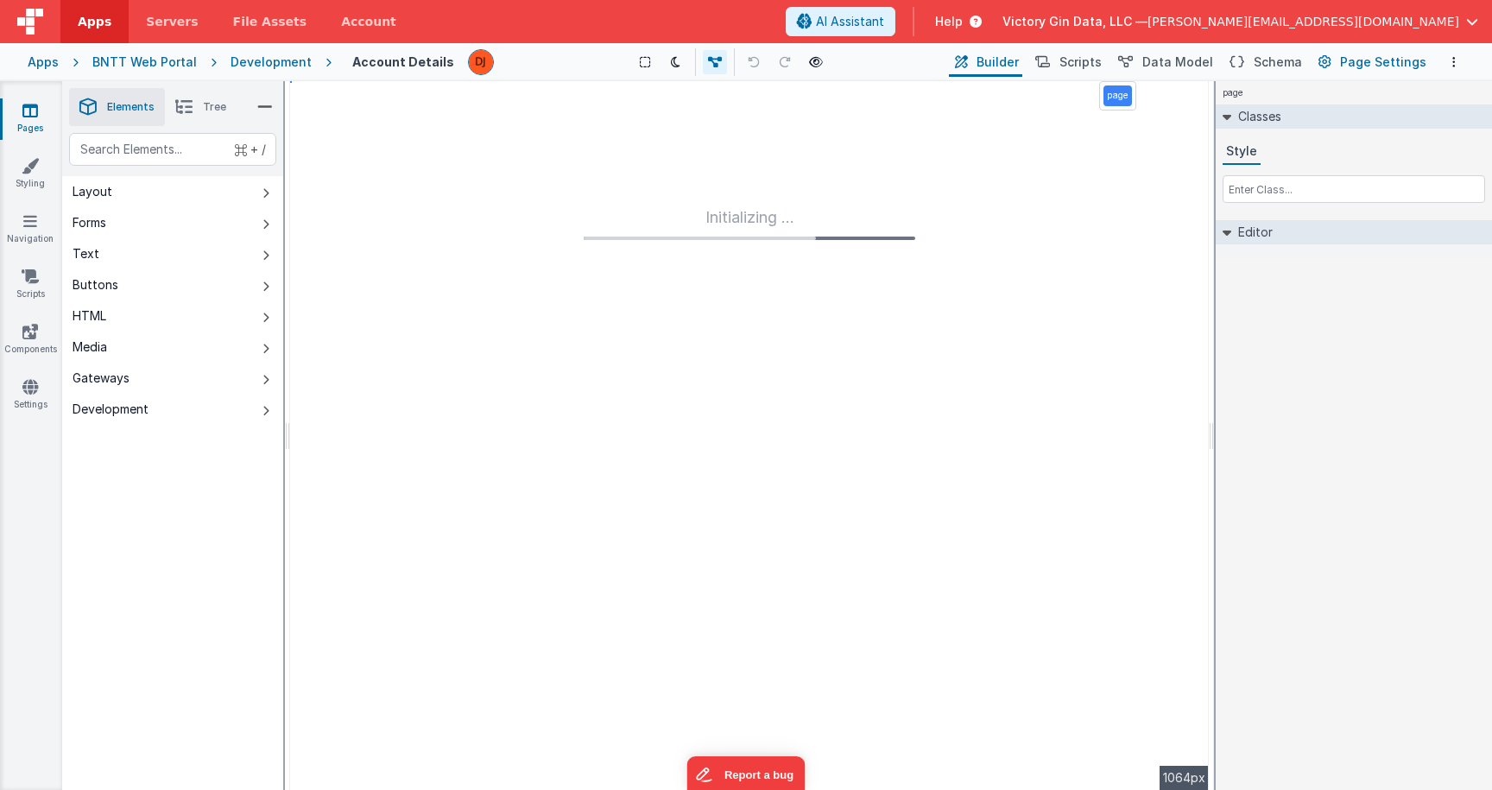
click at [1345, 58] on button "Page Settings" at bounding box center [1371, 61] width 117 height 29
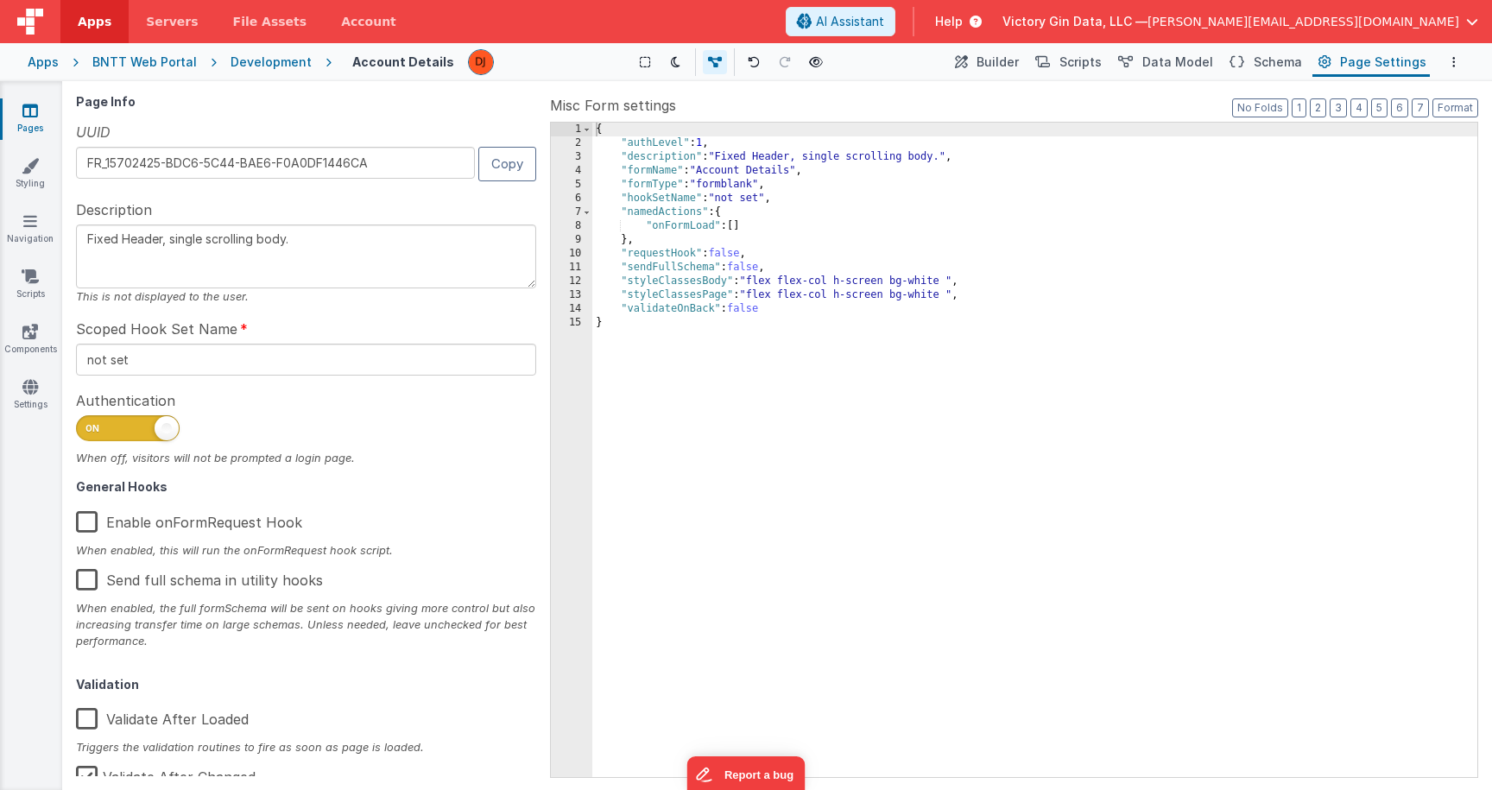
click at [146, 424] on span at bounding box center [128, 428] width 104 height 26
click at [90, 424] on input "checkbox" at bounding box center [83, 426] width 14 height 14
checkbox input "false"
click at [1014, 68] on span "Builder" at bounding box center [998, 62] width 42 height 17
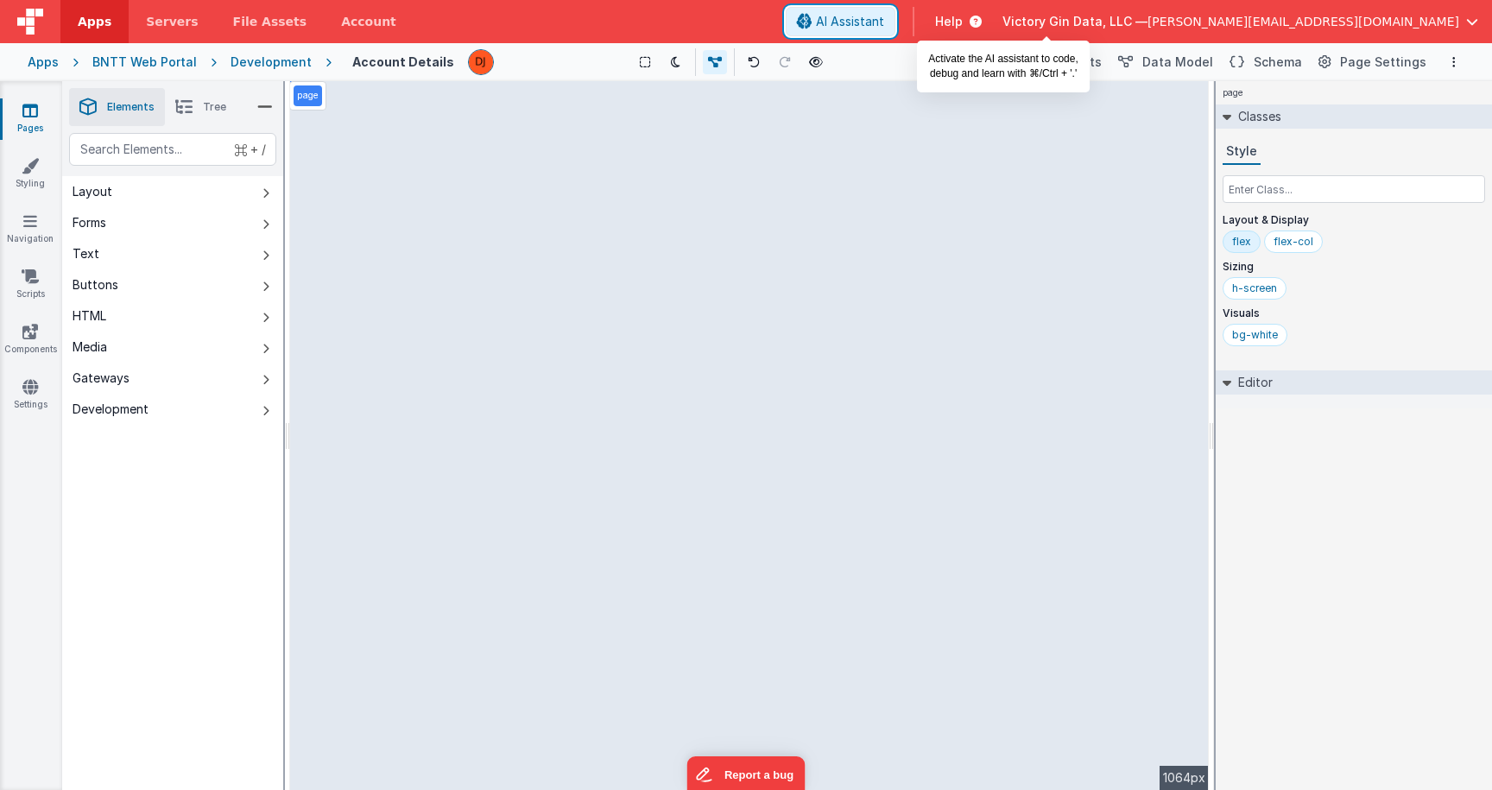
click at [896, 30] on button "AI Assistant" at bounding box center [841, 21] width 110 height 29
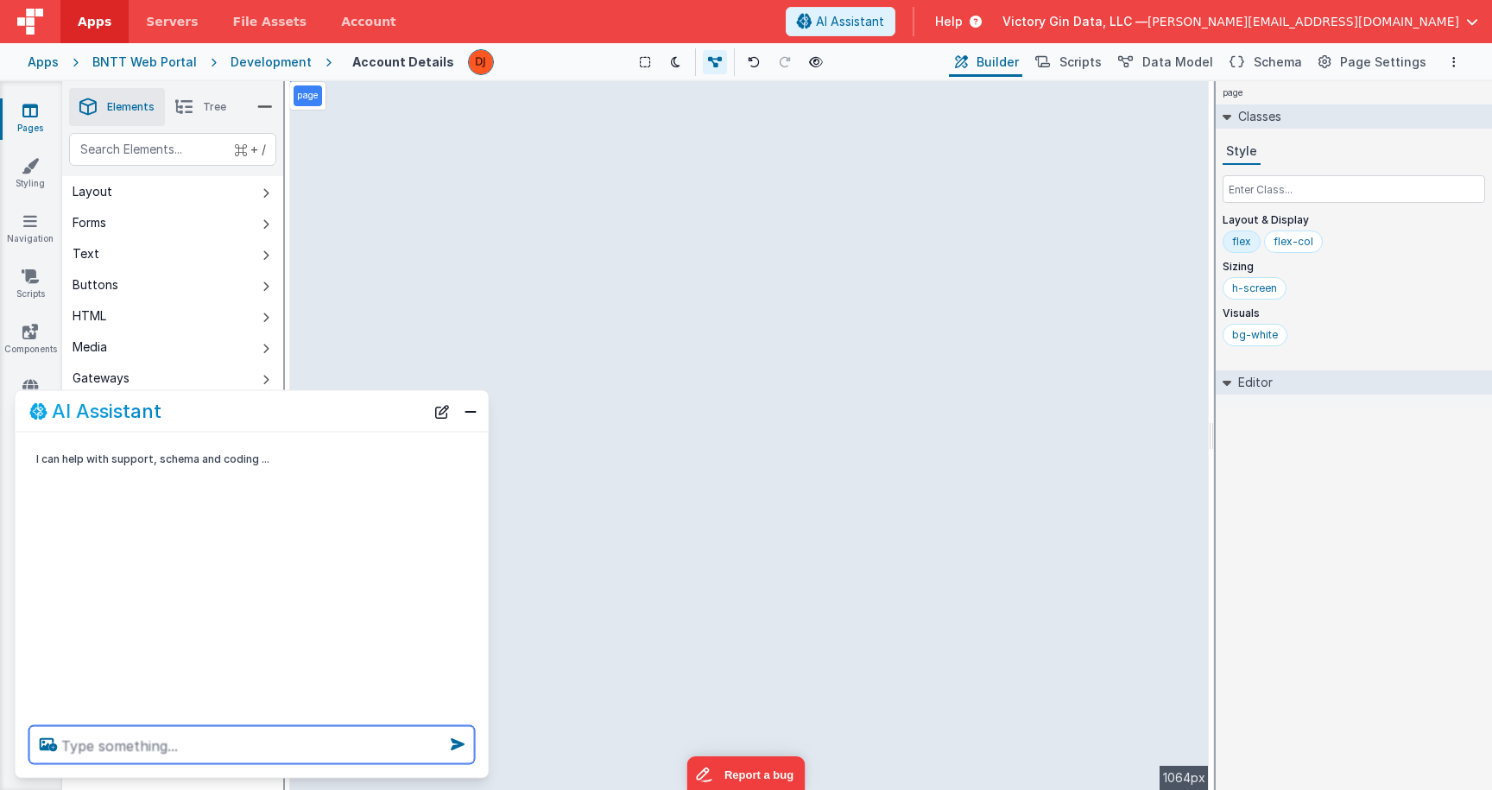
type textarea "a"
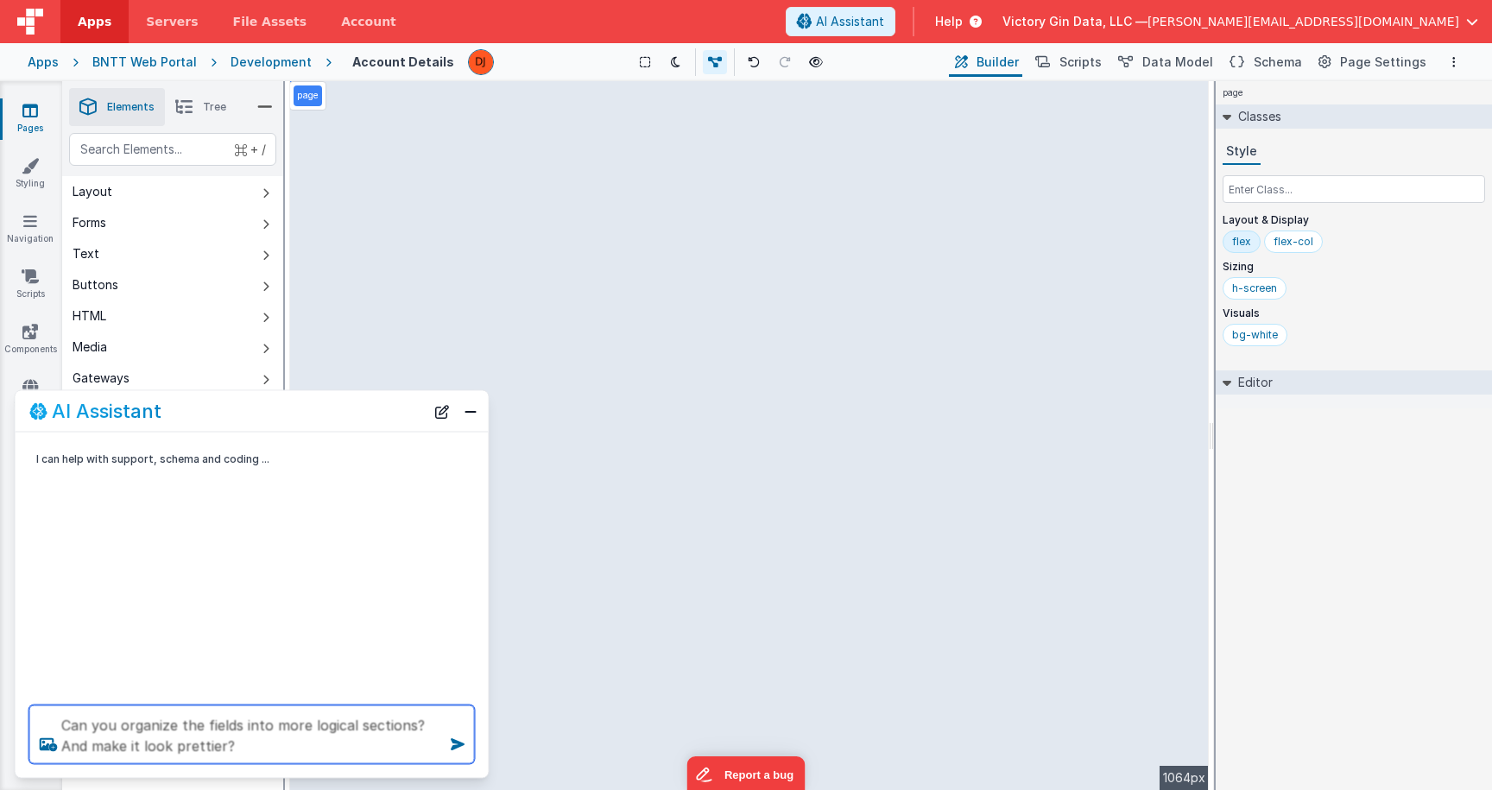
type textarea "Can you organize the fields into more logical sections? And make it look pretti…"
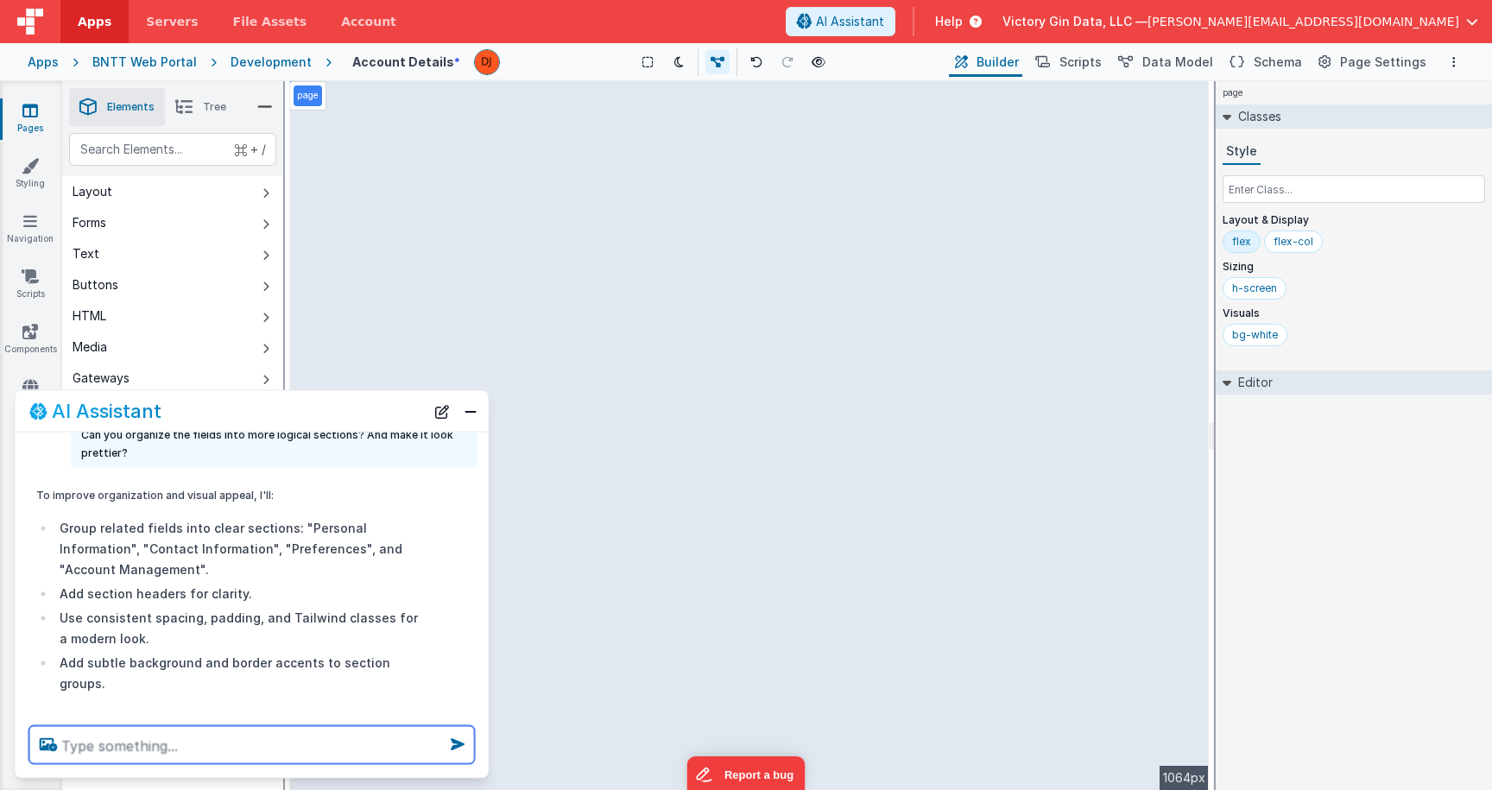
scroll to position [130, 0]
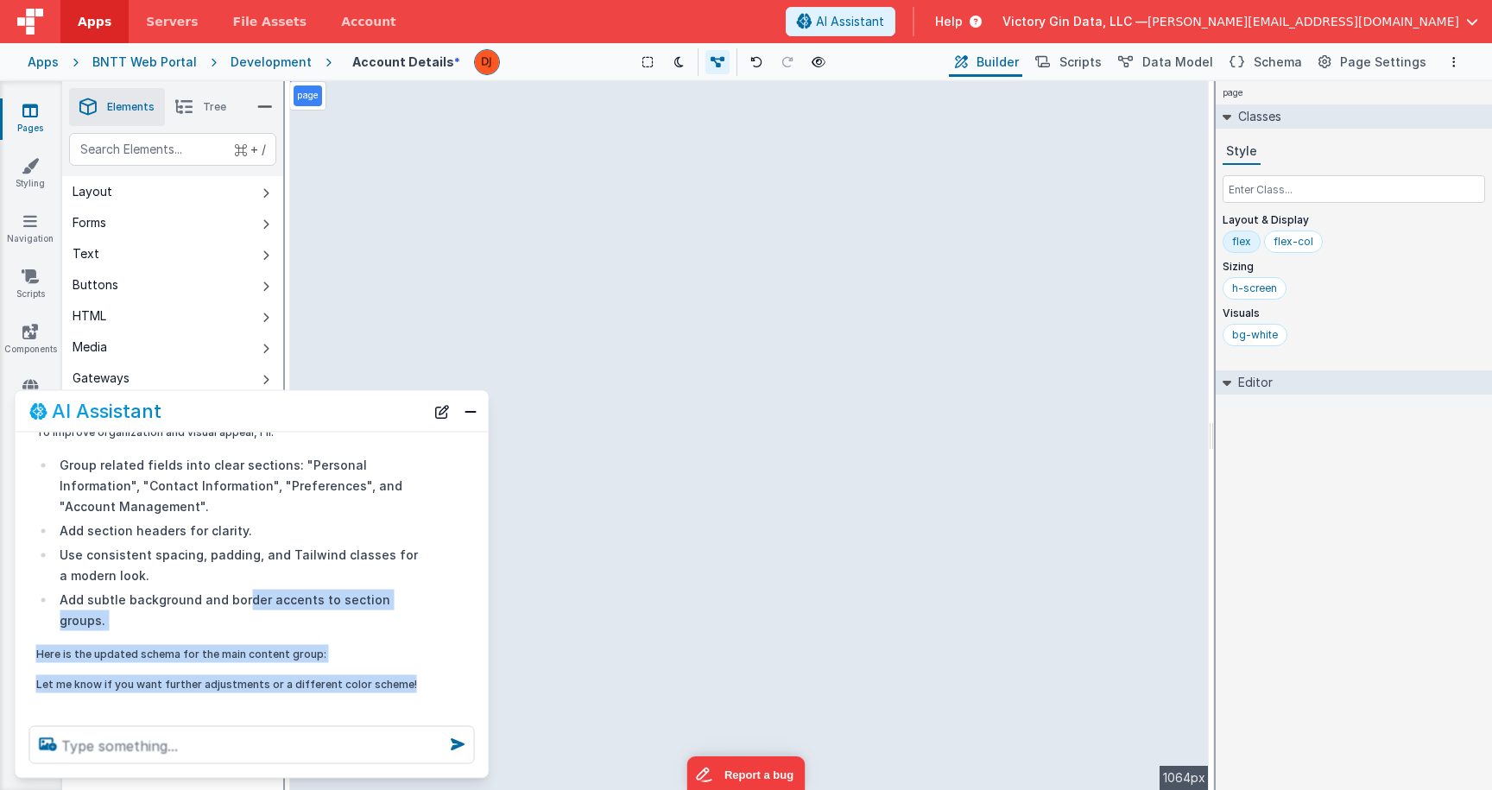
drag, startPoint x: 233, startPoint y: 689, endPoint x: 244, endPoint y: 608, distance: 81.9
click at [244, 608] on div "I can help with support, schema and coding ... Can you organize the fields into…" at bounding box center [252, 573] width 473 height 280
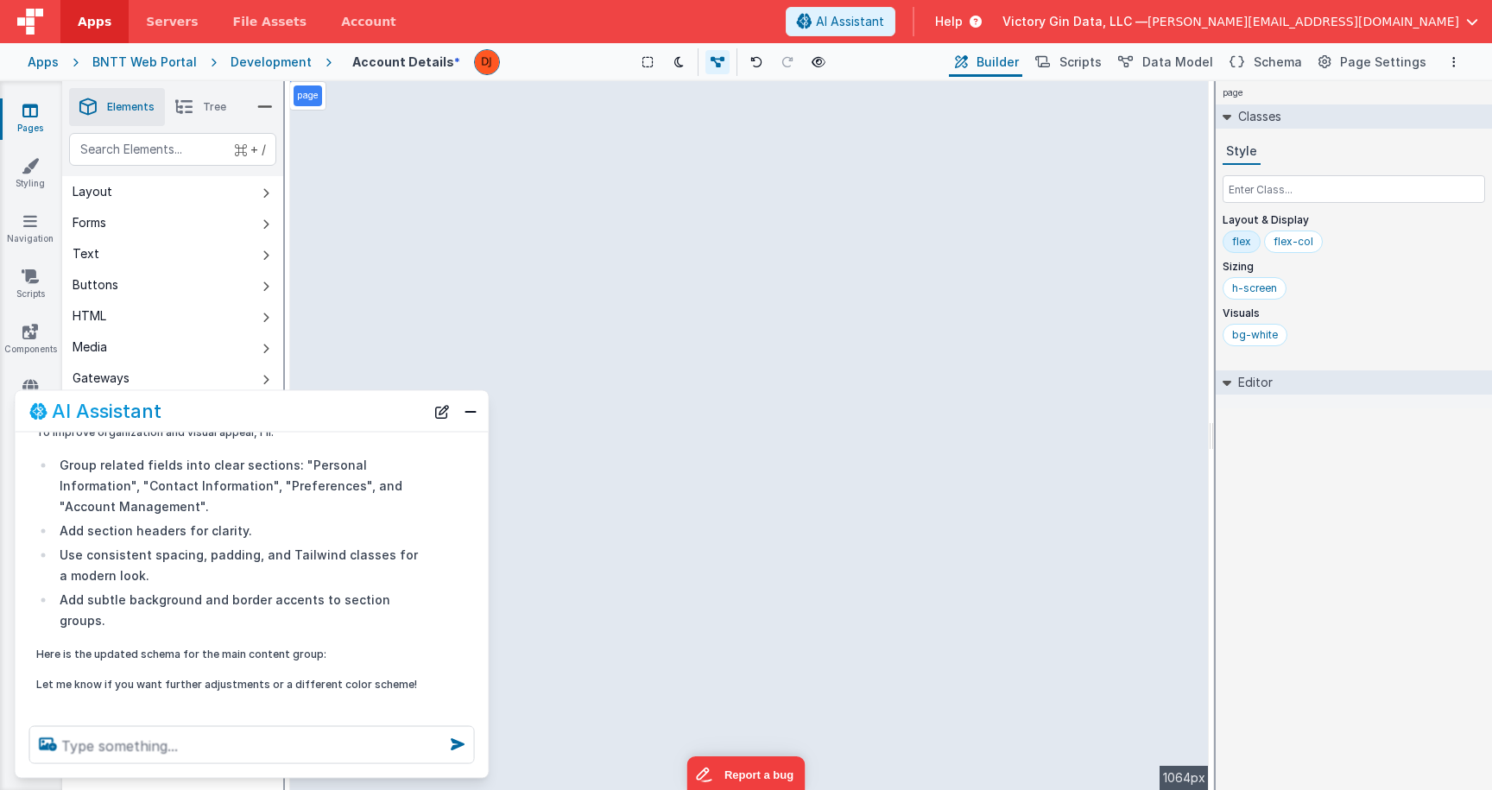
click at [244, 606] on li "Add subtle background and border accents to section groups." at bounding box center [239, 609] width 368 height 41
click at [310, 540] on li "Add section headers for clarity." at bounding box center [239, 530] width 368 height 21
click at [41, 705] on icon at bounding box center [43, 719] width 28 height 28
type textarea "Can you organize the fields into more logical sections? And make it look pretti…"
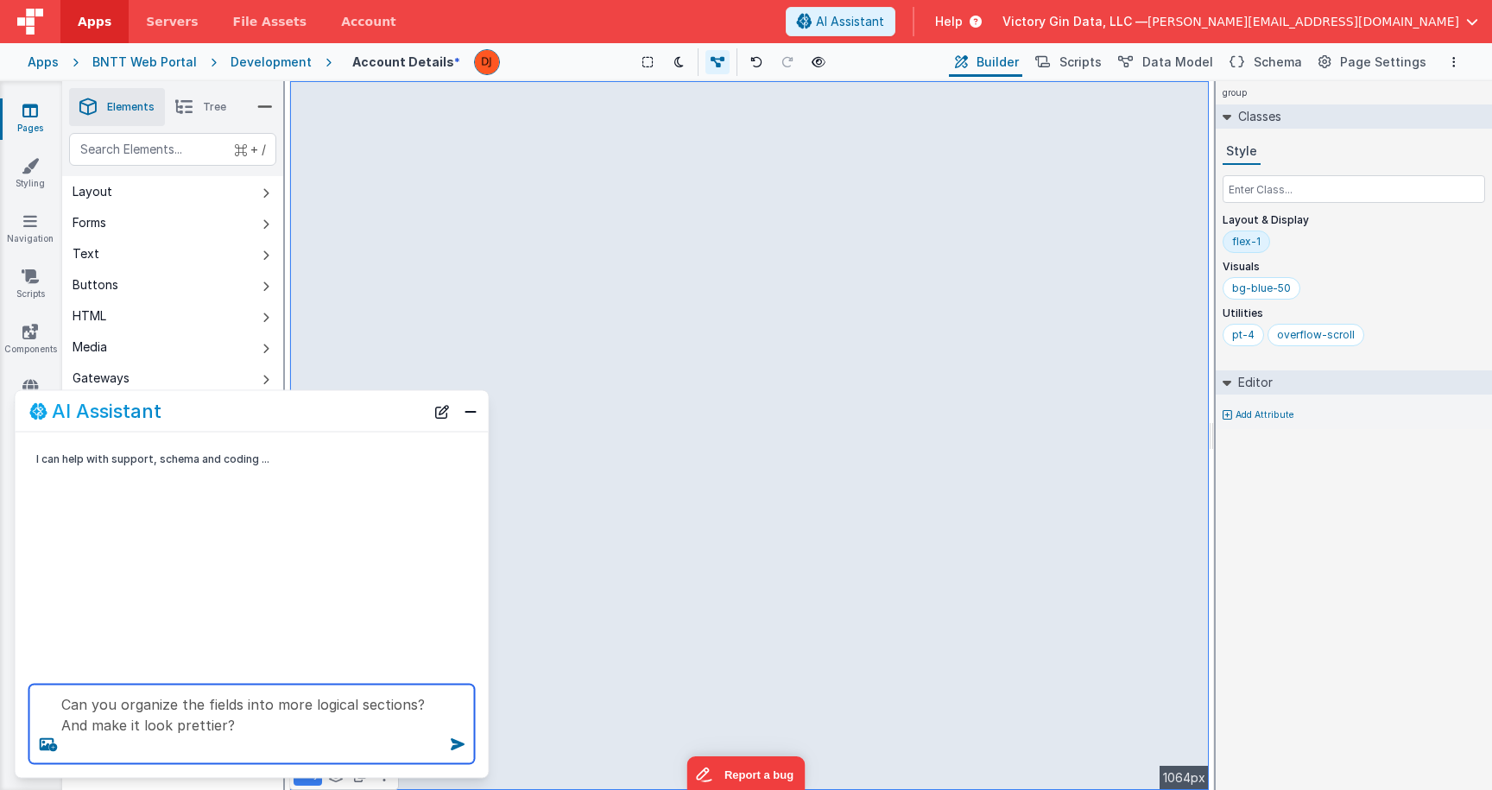
click at [288, 726] on textarea "Can you organize the fields into more logical sections? And make it look pretti…" at bounding box center [252, 724] width 446 height 79
click at [1264, 73] on button "Schema" at bounding box center [1265, 61] width 82 height 29
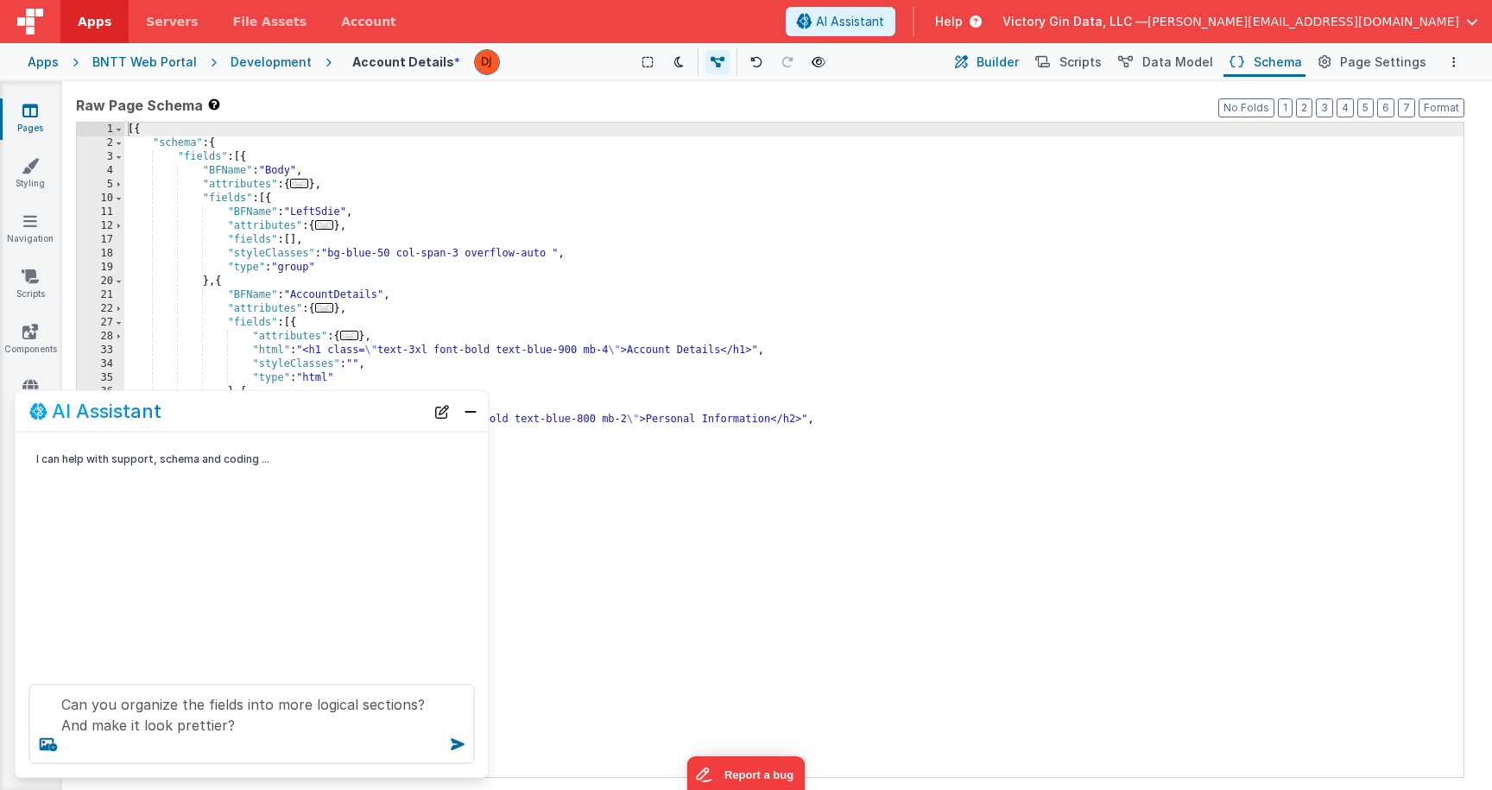
click at [968, 66] on icon at bounding box center [961, 63] width 13 height 18
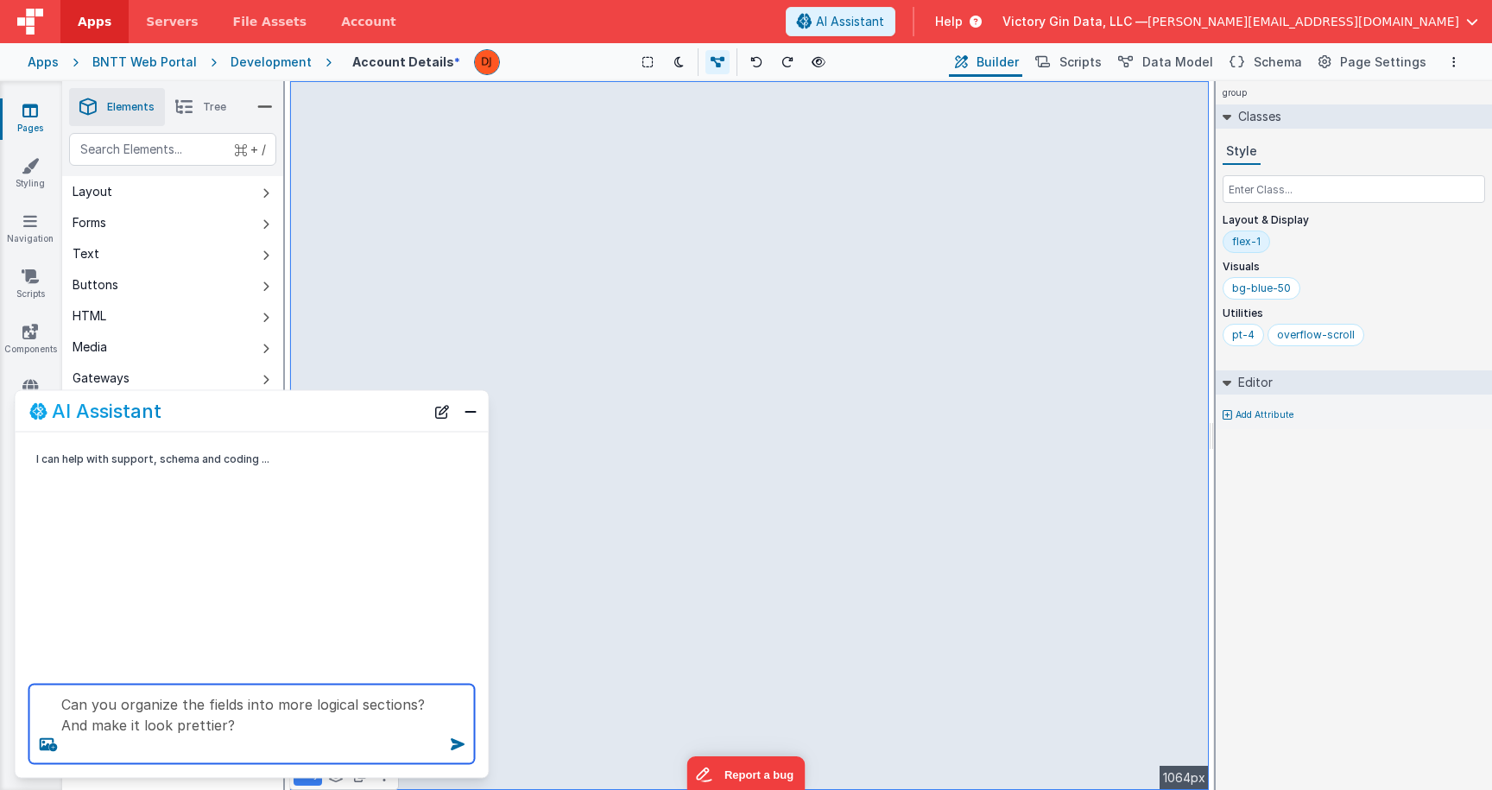
click at [268, 741] on textarea "Can you organize the fields into more logical sections? And make it look pretti…" at bounding box center [252, 724] width 446 height 79
click at [244, 567] on div "I can help with support, schema and coding ..." at bounding box center [252, 552] width 473 height 238
click at [312, 723] on textarea "Can you organize the fields into more logical sections? And make it look pretti…" at bounding box center [252, 724] width 446 height 79
click at [468, 742] on icon at bounding box center [458, 745] width 28 height 28
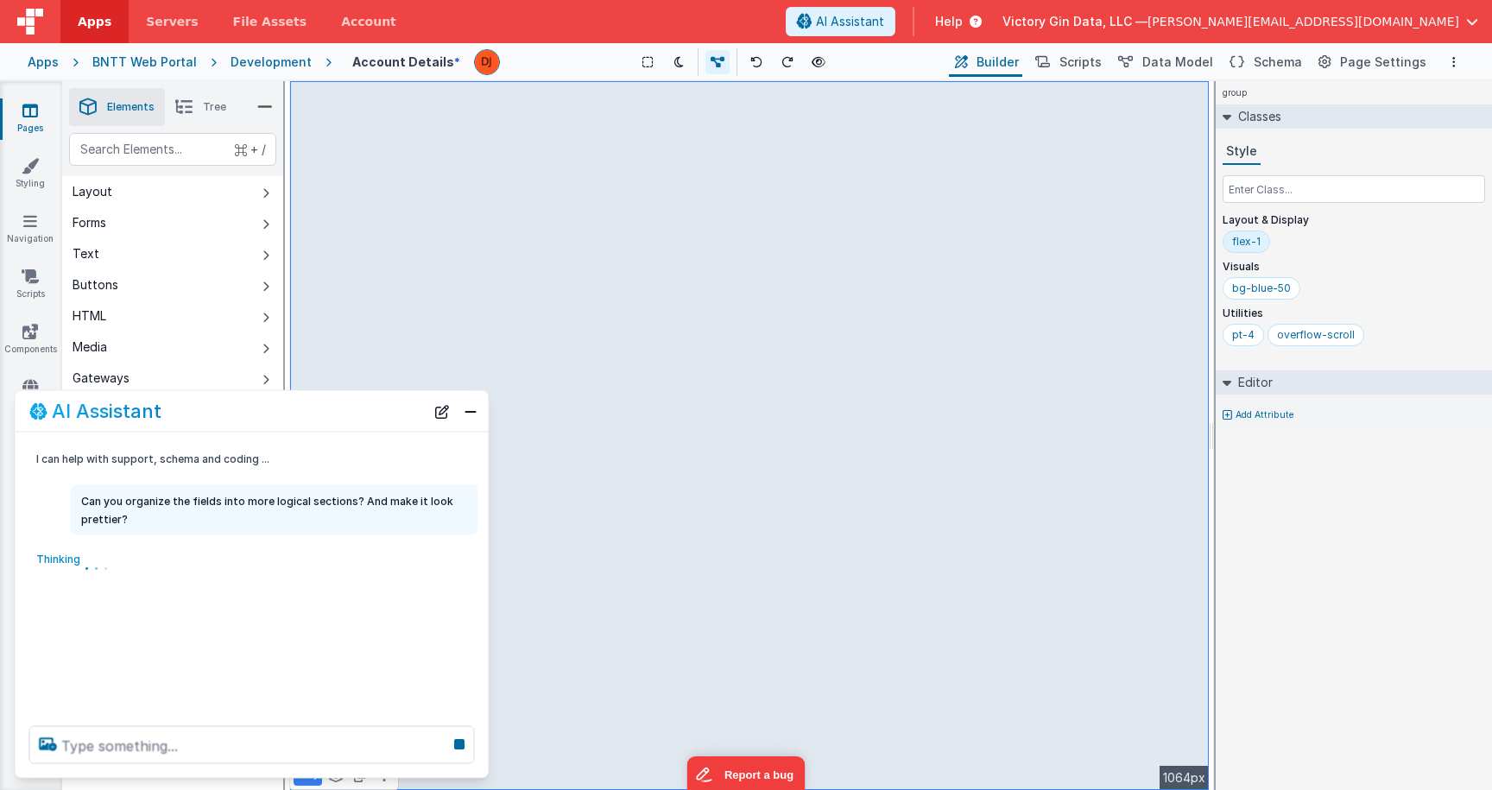
click at [212, 555] on div "Thinking . . ." at bounding box center [229, 565] width 387 height 24
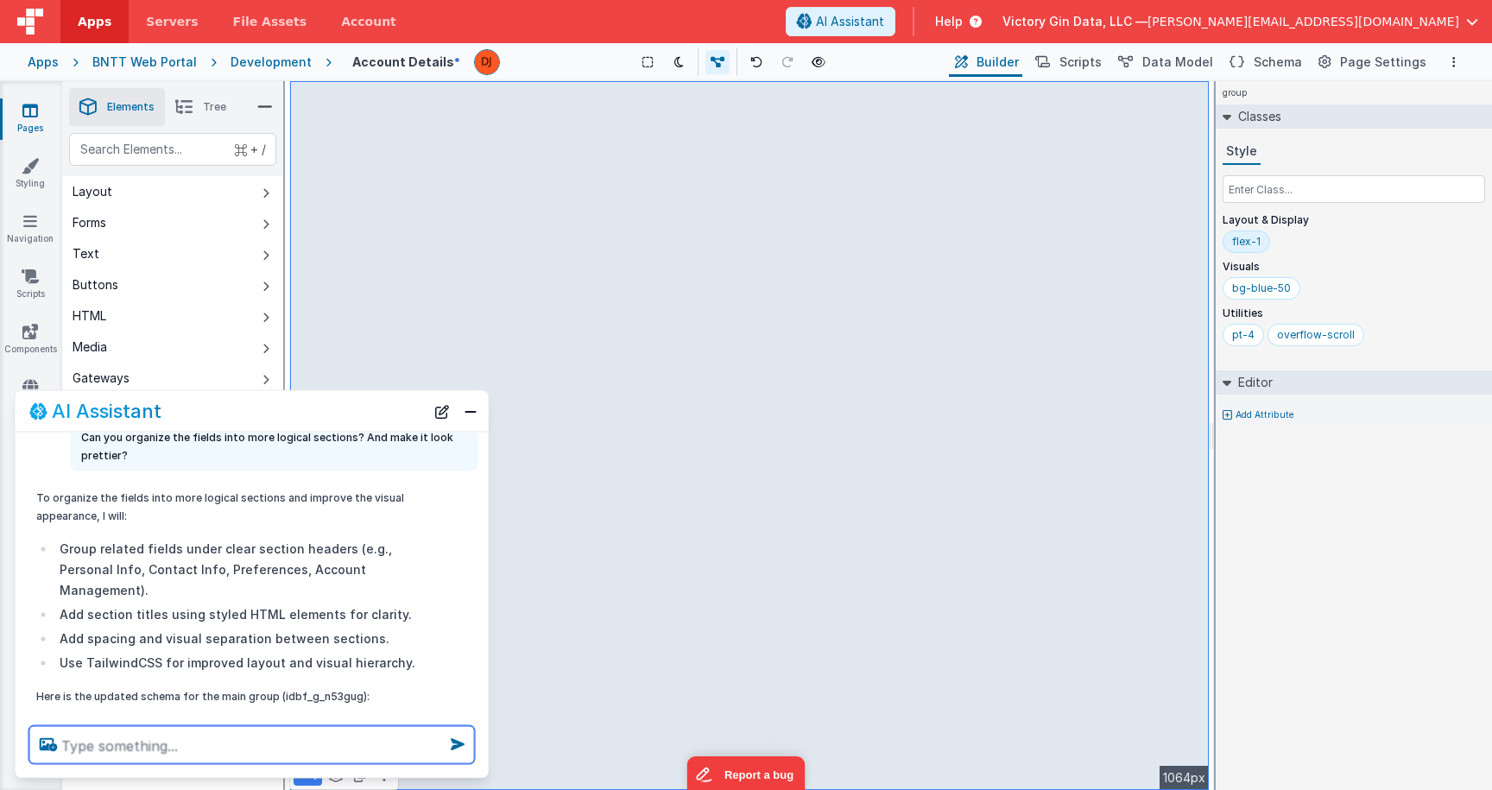
scroll to position [127, 0]
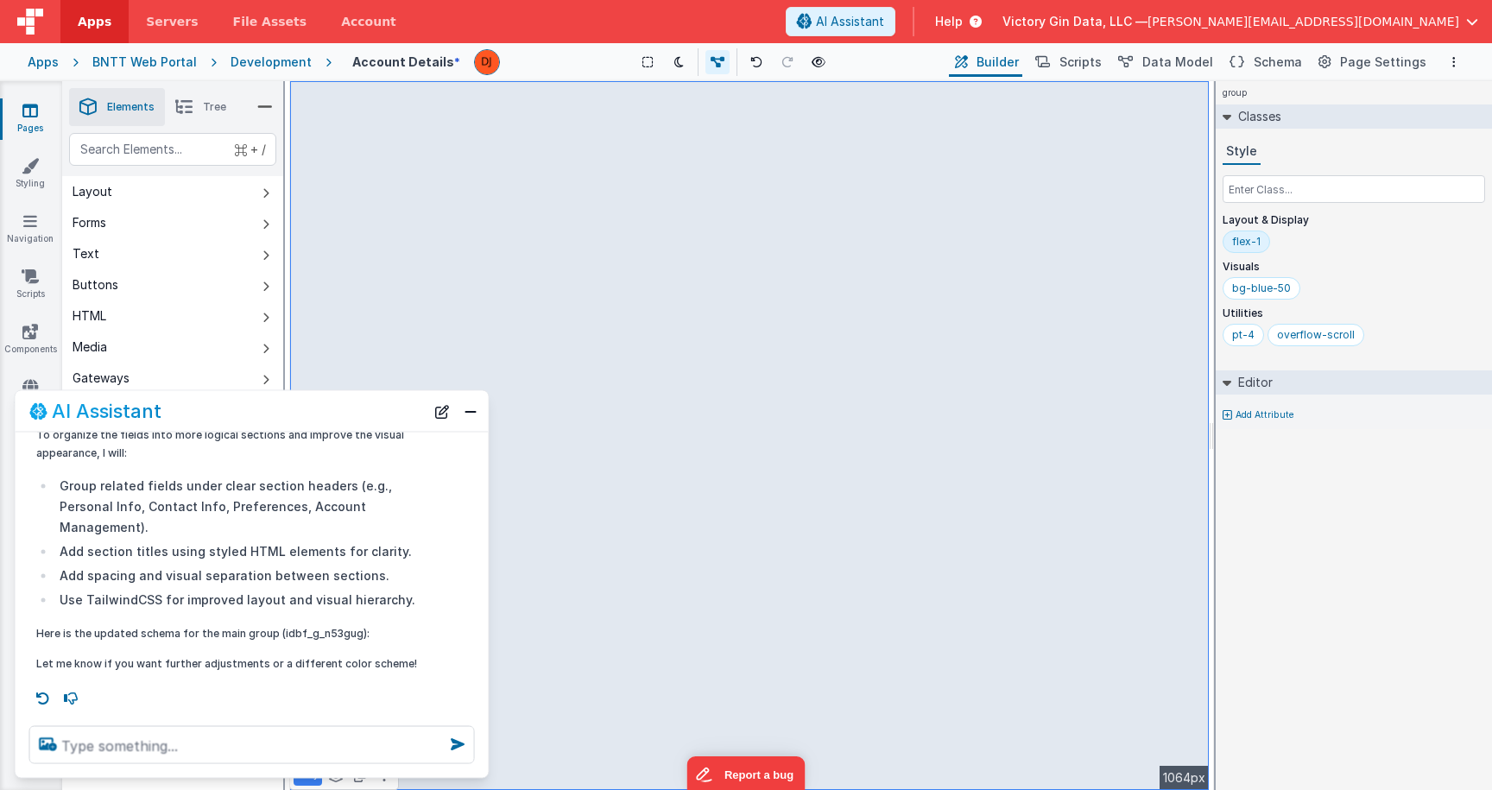
click at [341, 585] on li "Add spacing and visual separation between sections." at bounding box center [239, 575] width 368 height 21
click at [215, 528] on li "Group related fields under clear section headers (e.g., Personal Info, Contact …" at bounding box center [239, 507] width 368 height 62
click at [1301, 183] on input "text" at bounding box center [1354, 189] width 263 height 28
click at [176, 510] on li "Group related fields under clear section headers (e.g., Personal Info, Contact …" at bounding box center [239, 507] width 368 height 62
click at [469, 411] on button "Close" at bounding box center [470, 411] width 22 height 24
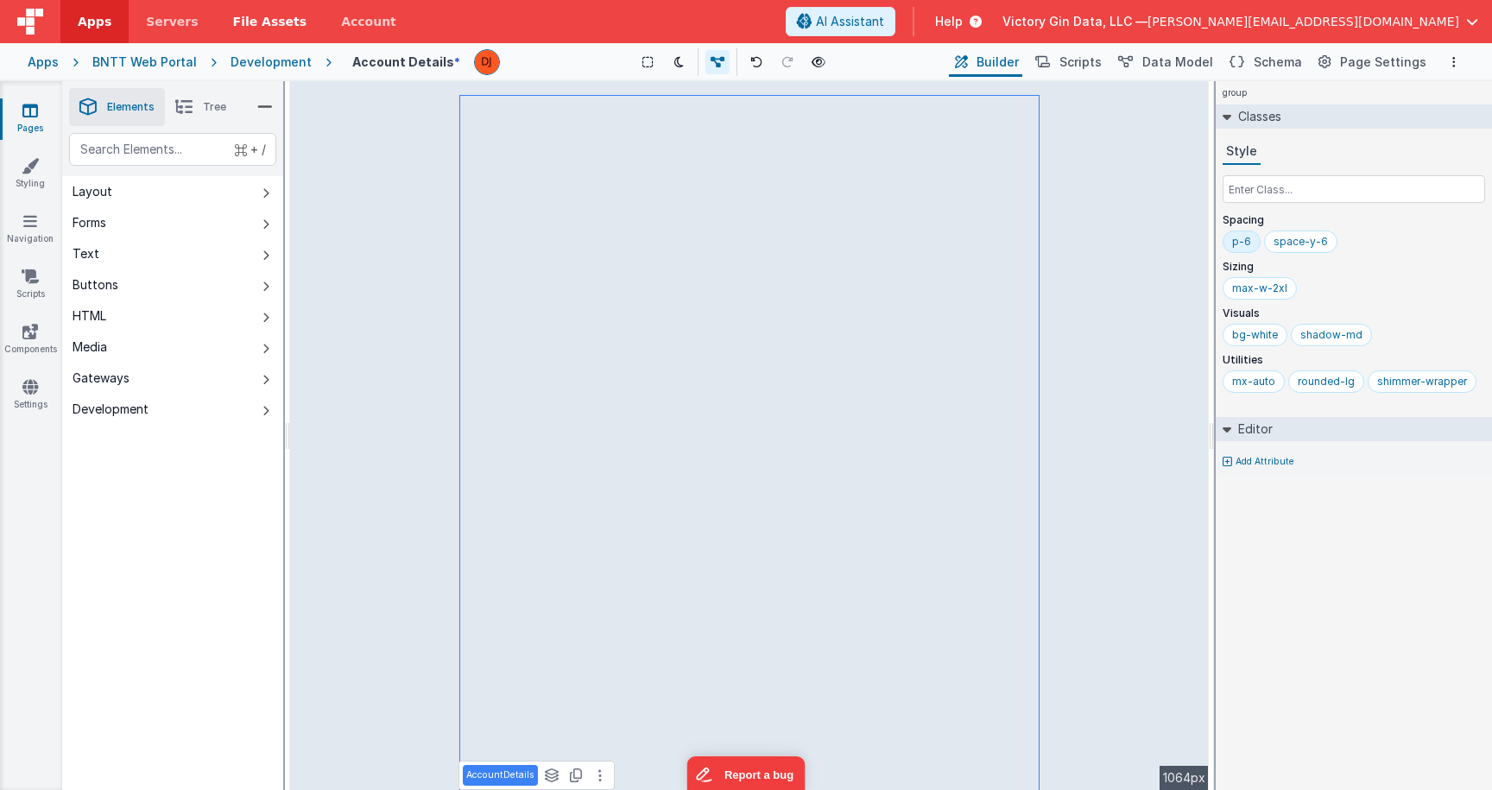
click at [246, 28] on span "File Assets" at bounding box center [270, 21] width 74 height 17
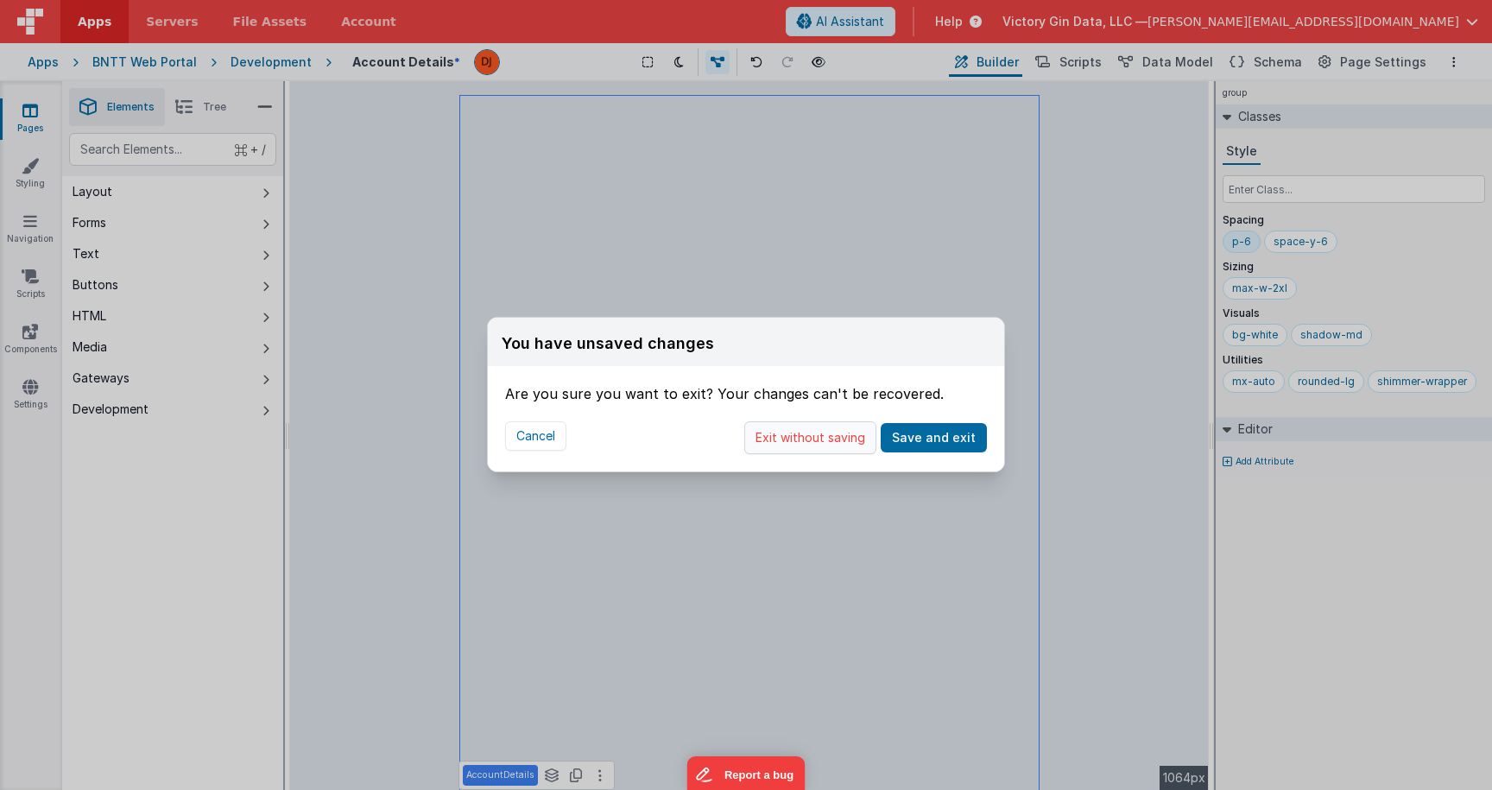
click at [839, 447] on button "Exit without saving" at bounding box center [810, 437] width 132 height 33
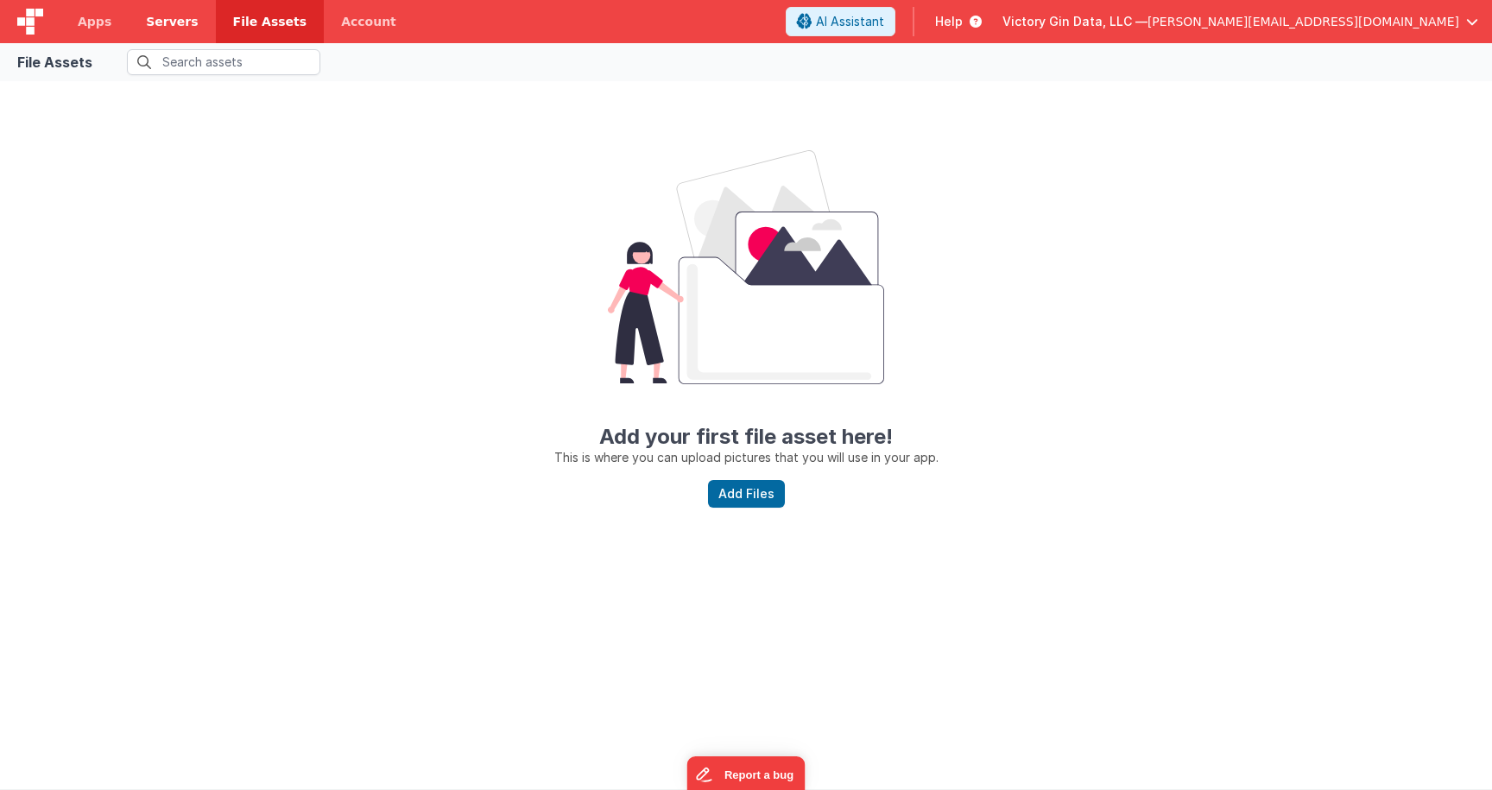
click at [167, 10] on link "Servers" at bounding box center [172, 21] width 86 height 43
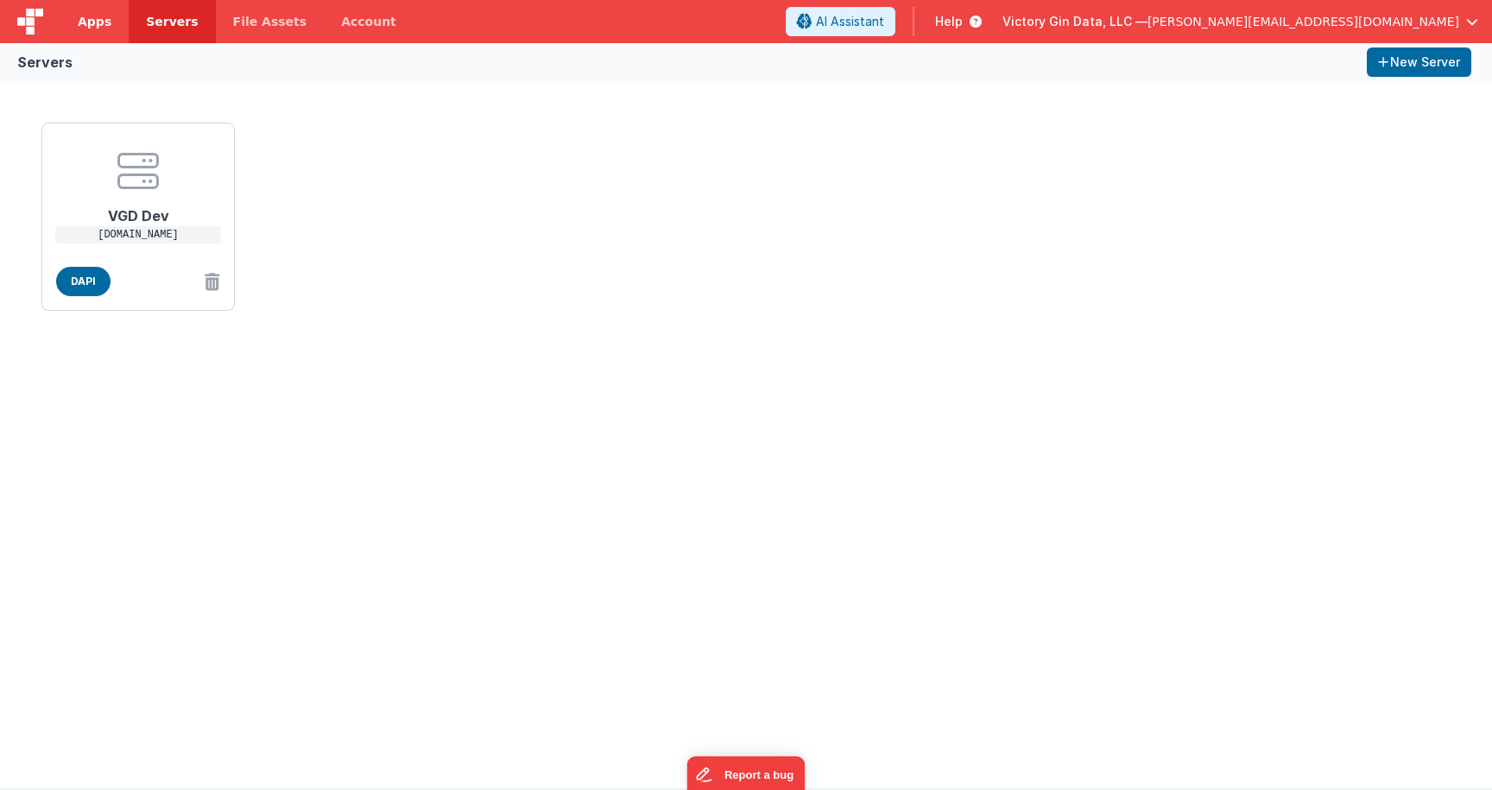
click at [98, 25] on span "Apps" at bounding box center [95, 21] width 34 height 17
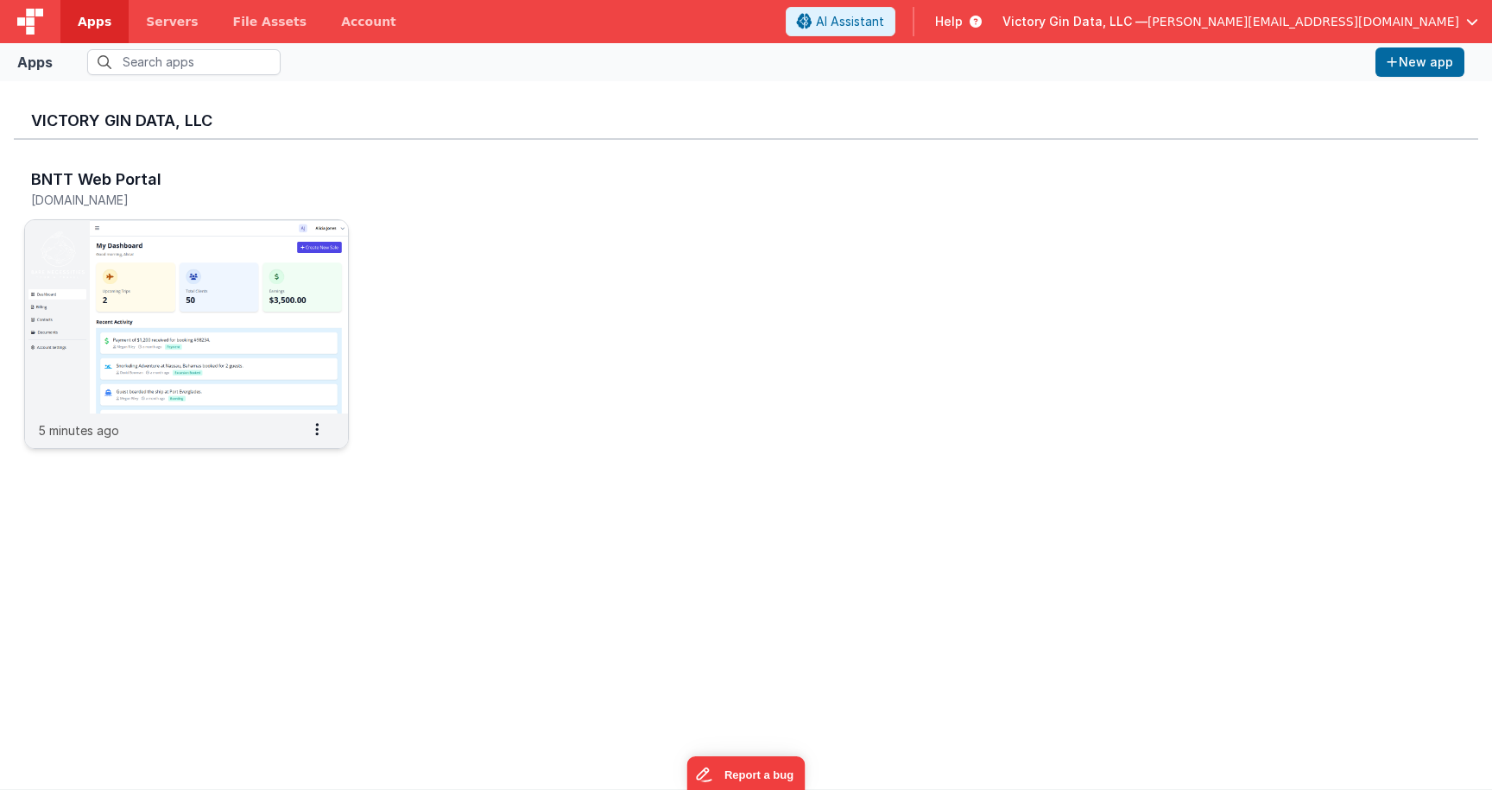
click at [188, 292] on img at bounding box center [186, 316] width 323 height 193
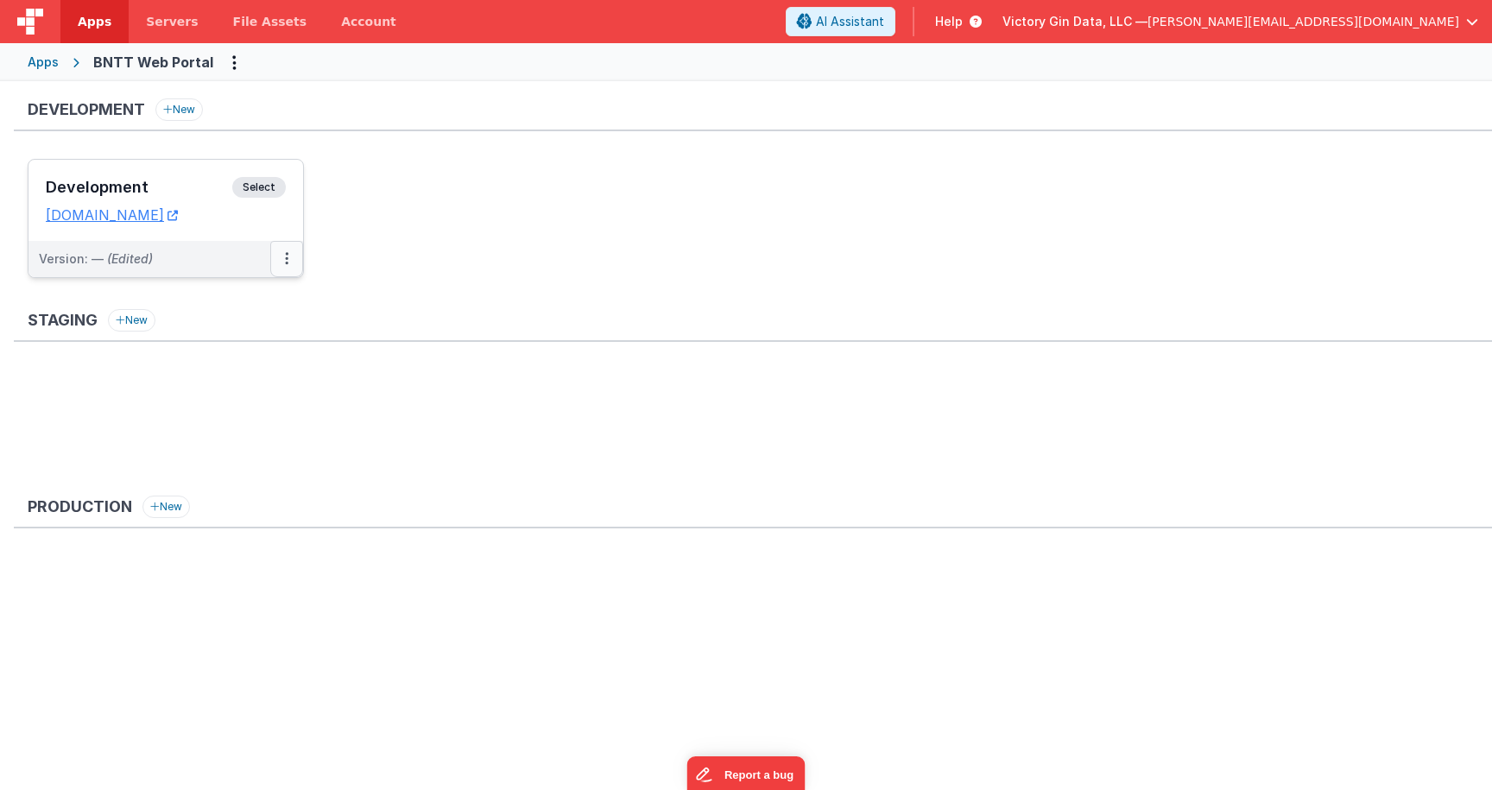
click at [287, 259] on icon at bounding box center [286, 258] width 3 height 1
click at [237, 305] on link "Edit" at bounding box center [227, 297] width 152 height 31
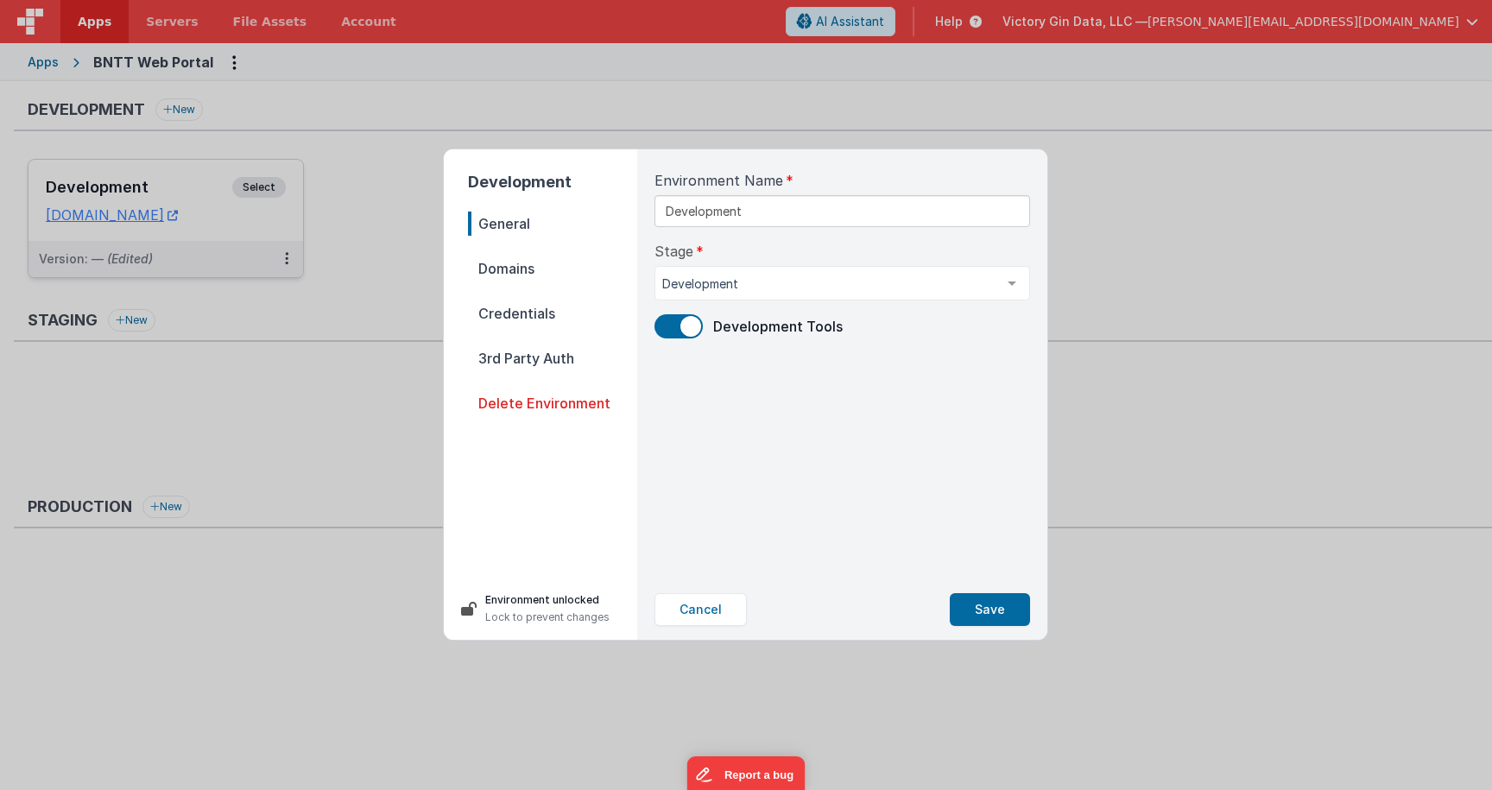
click at [306, 466] on div "Development General Domains Credentials 3rd Party Auth Delete Environment Envir…" at bounding box center [746, 395] width 1492 height 790
click at [711, 625] on button "Cancel" at bounding box center [701, 609] width 92 height 33
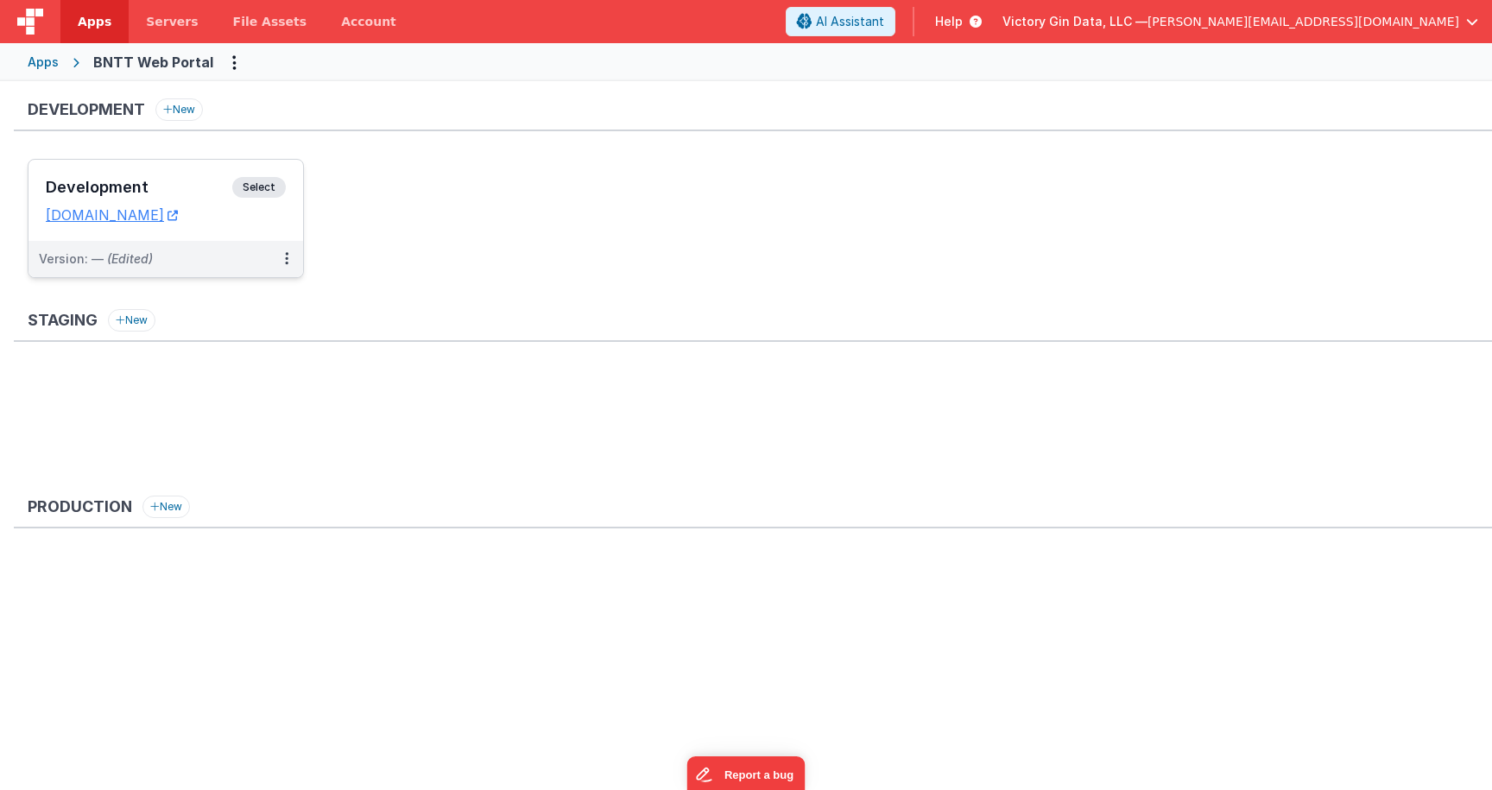
click at [196, 199] on div "Development Select" at bounding box center [166, 191] width 240 height 29
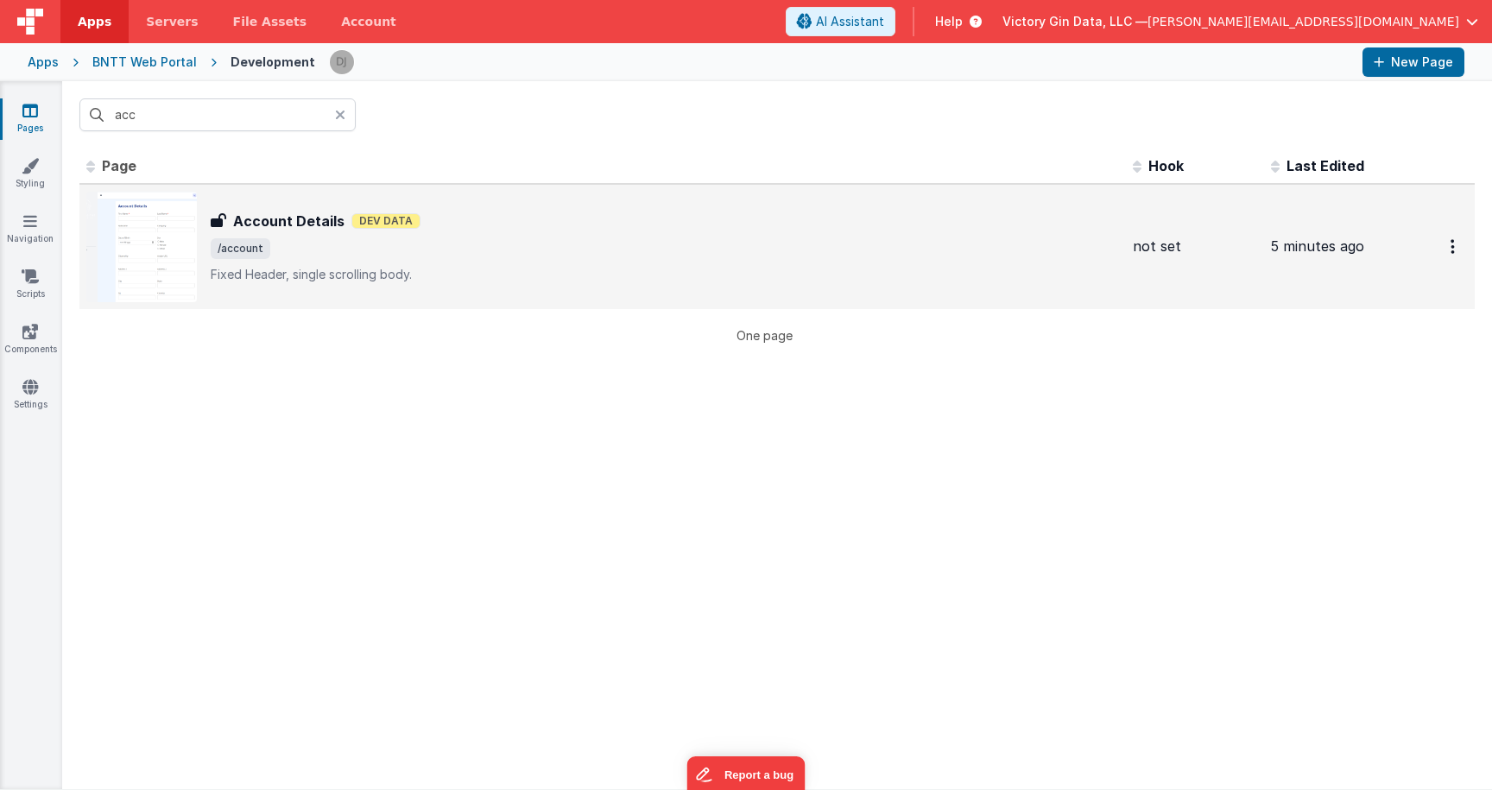
click at [421, 287] on div "Account Details Account Details Dev Data /account Fixed Header, single scrollin…" at bounding box center [602, 247] width 1033 height 111
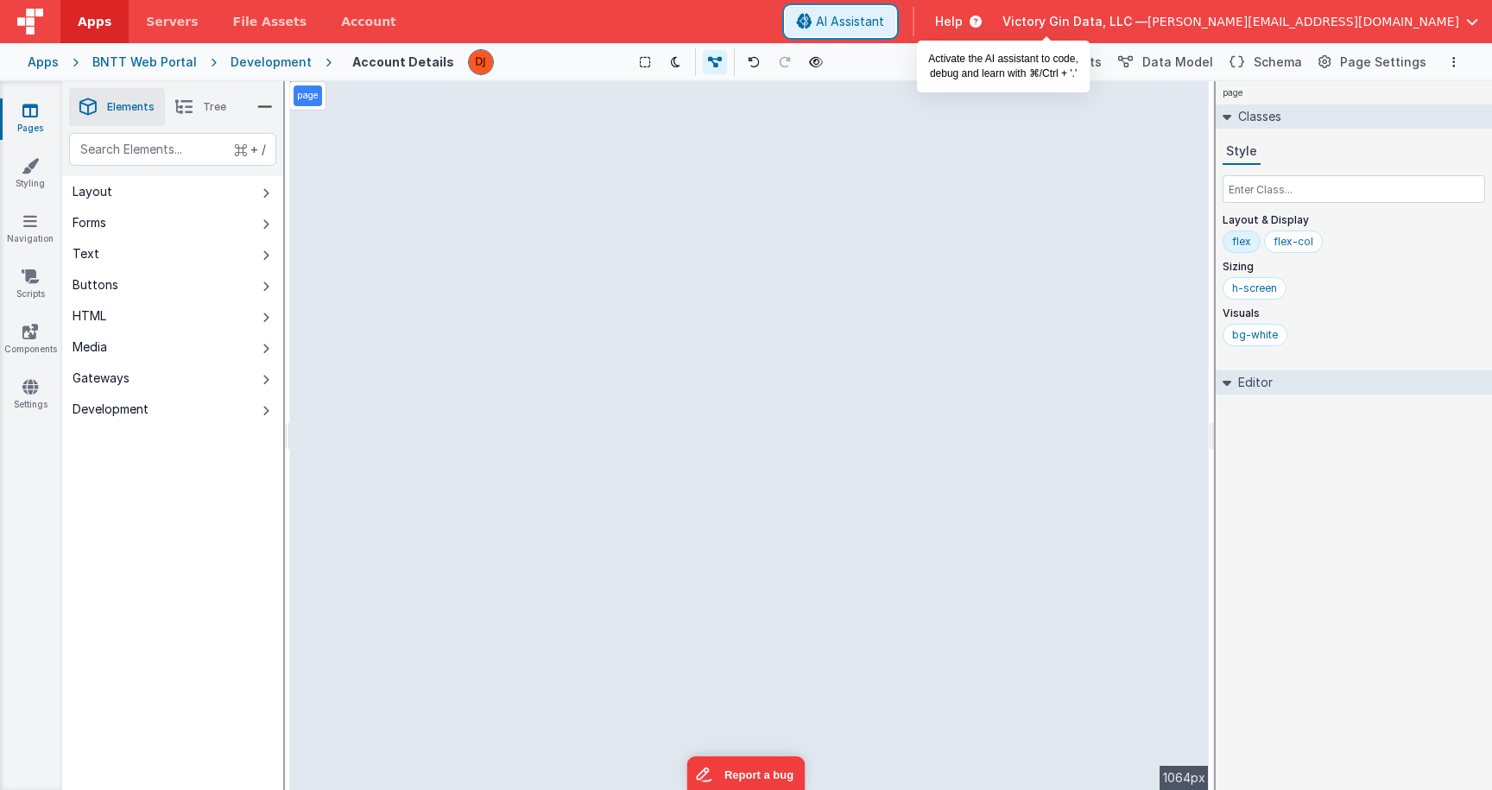
click at [884, 22] on span "AI Assistant" at bounding box center [850, 21] width 68 height 17
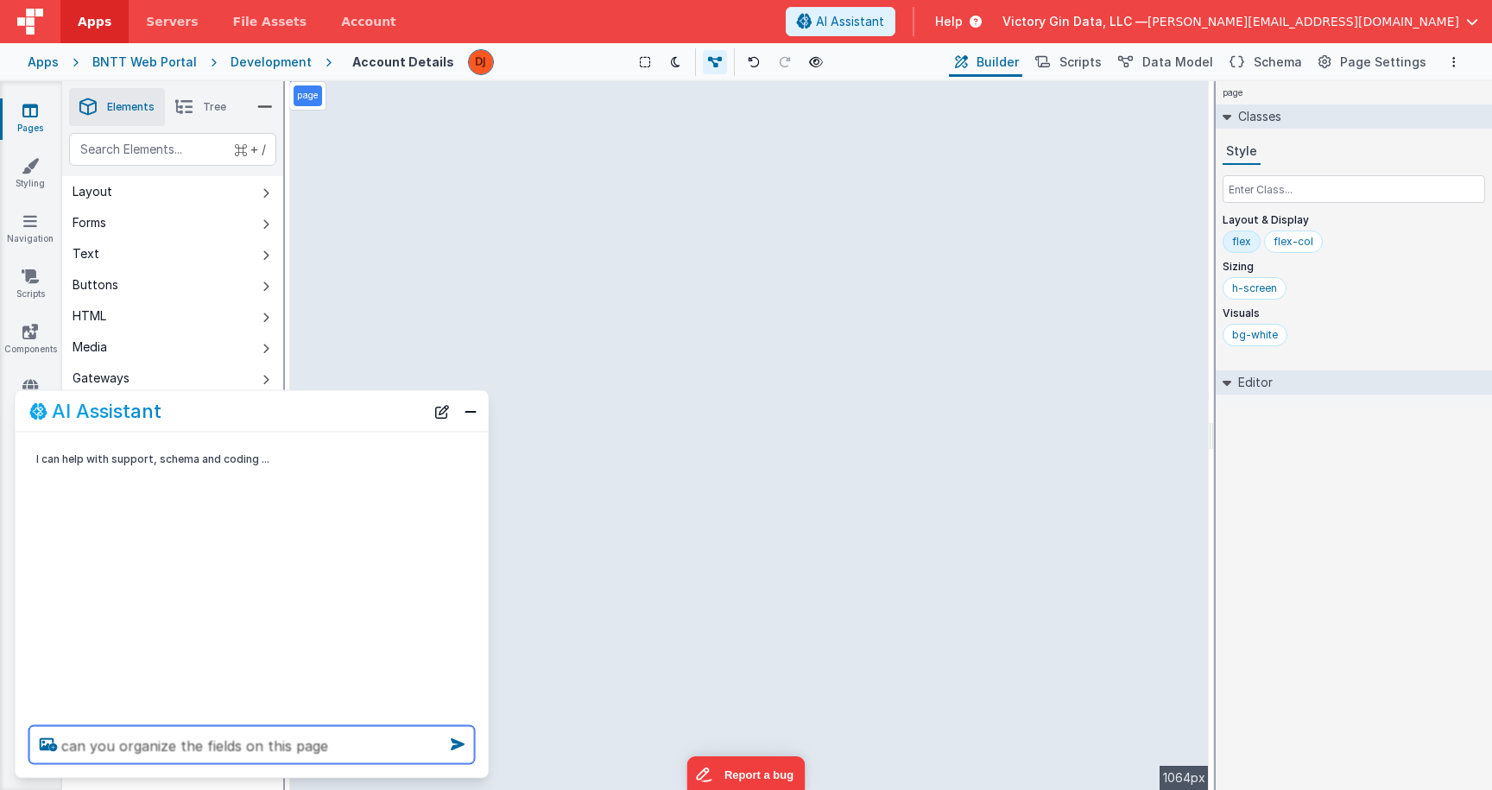
click at [136, 753] on textarea "can you organize the fields on this page" at bounding box center [252, 745] width 446 height 38
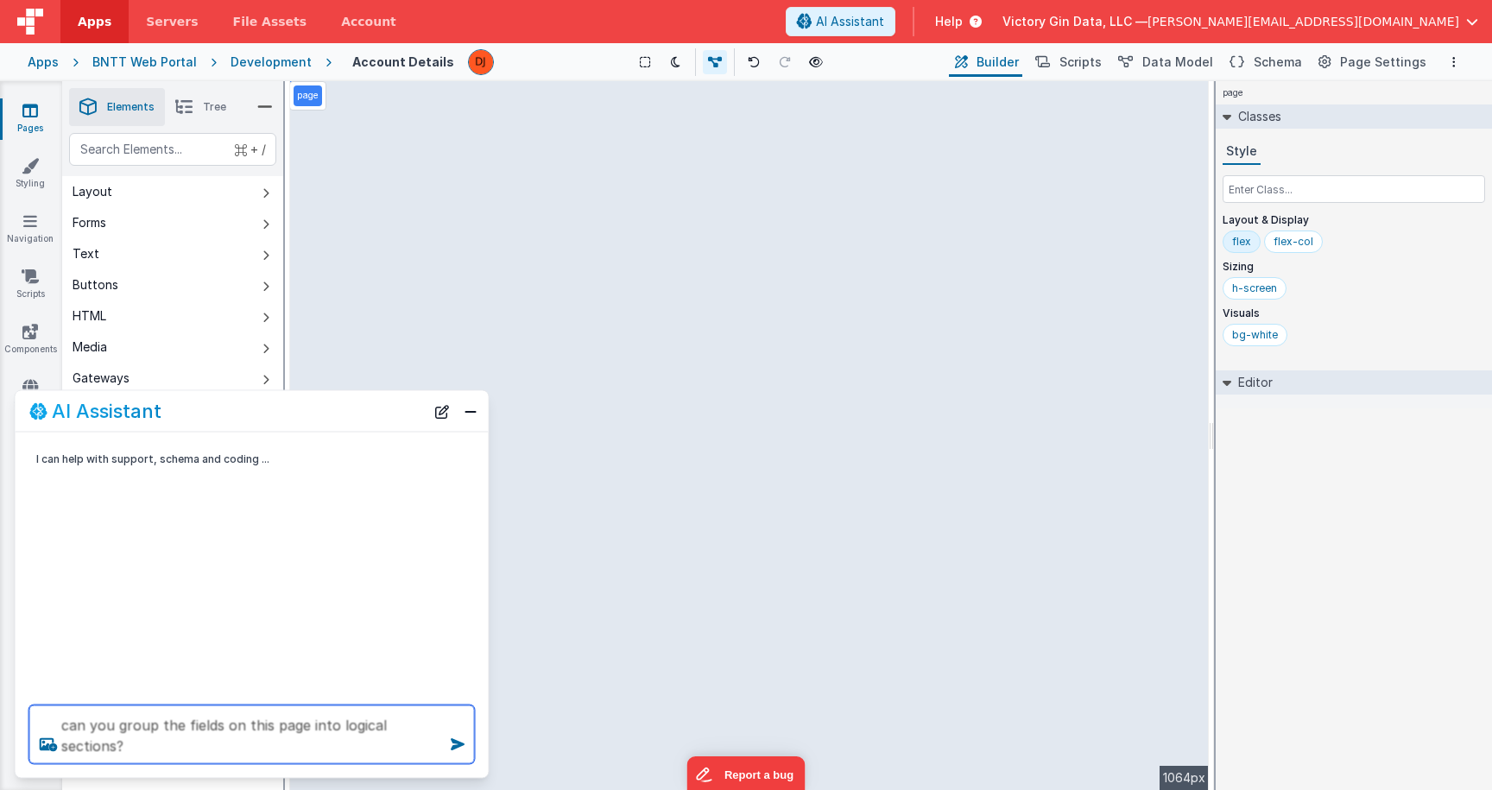
type textarea "can you group the fields on this page into logical sections?"
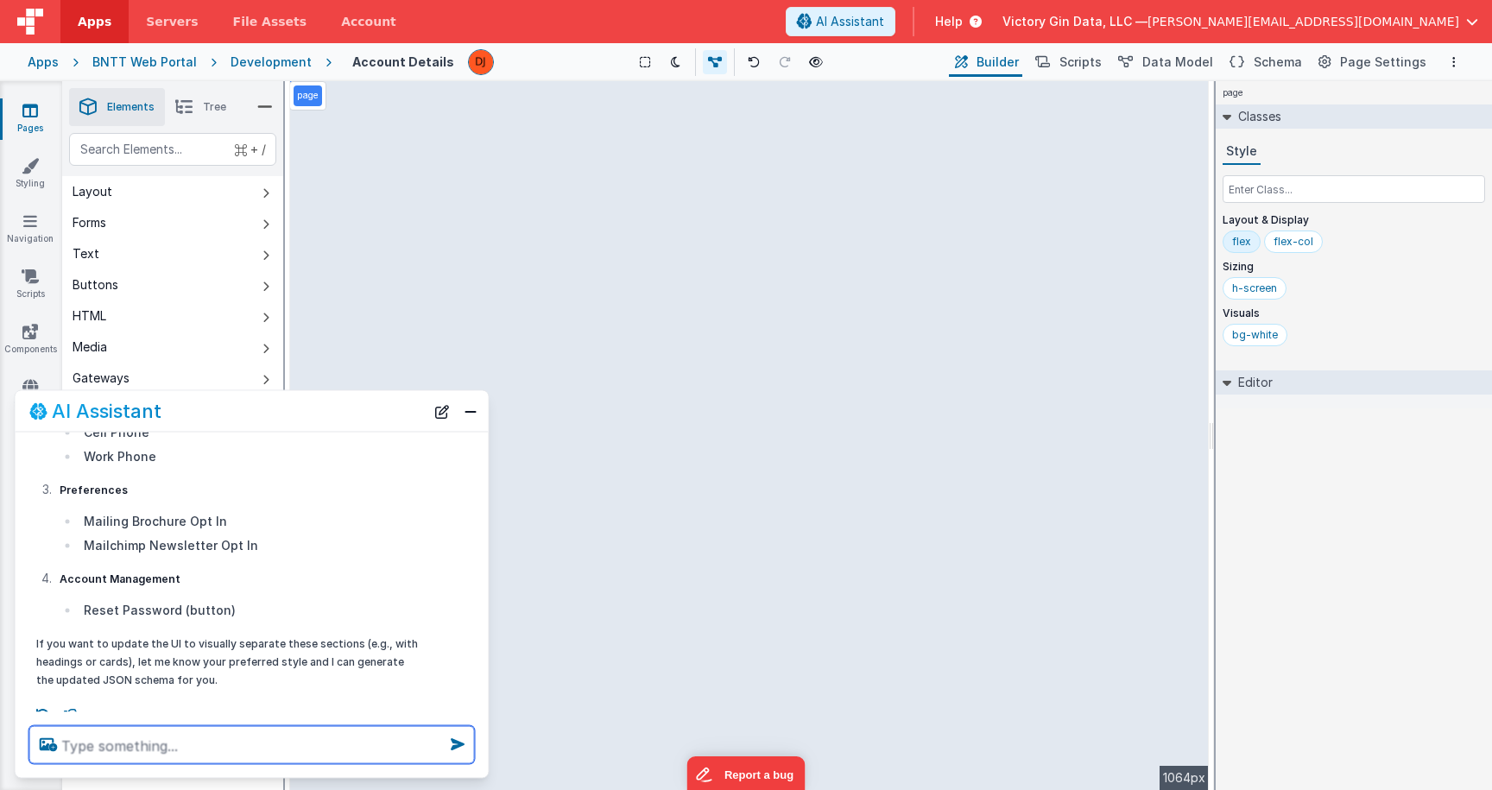
scroll to position [637, 0]
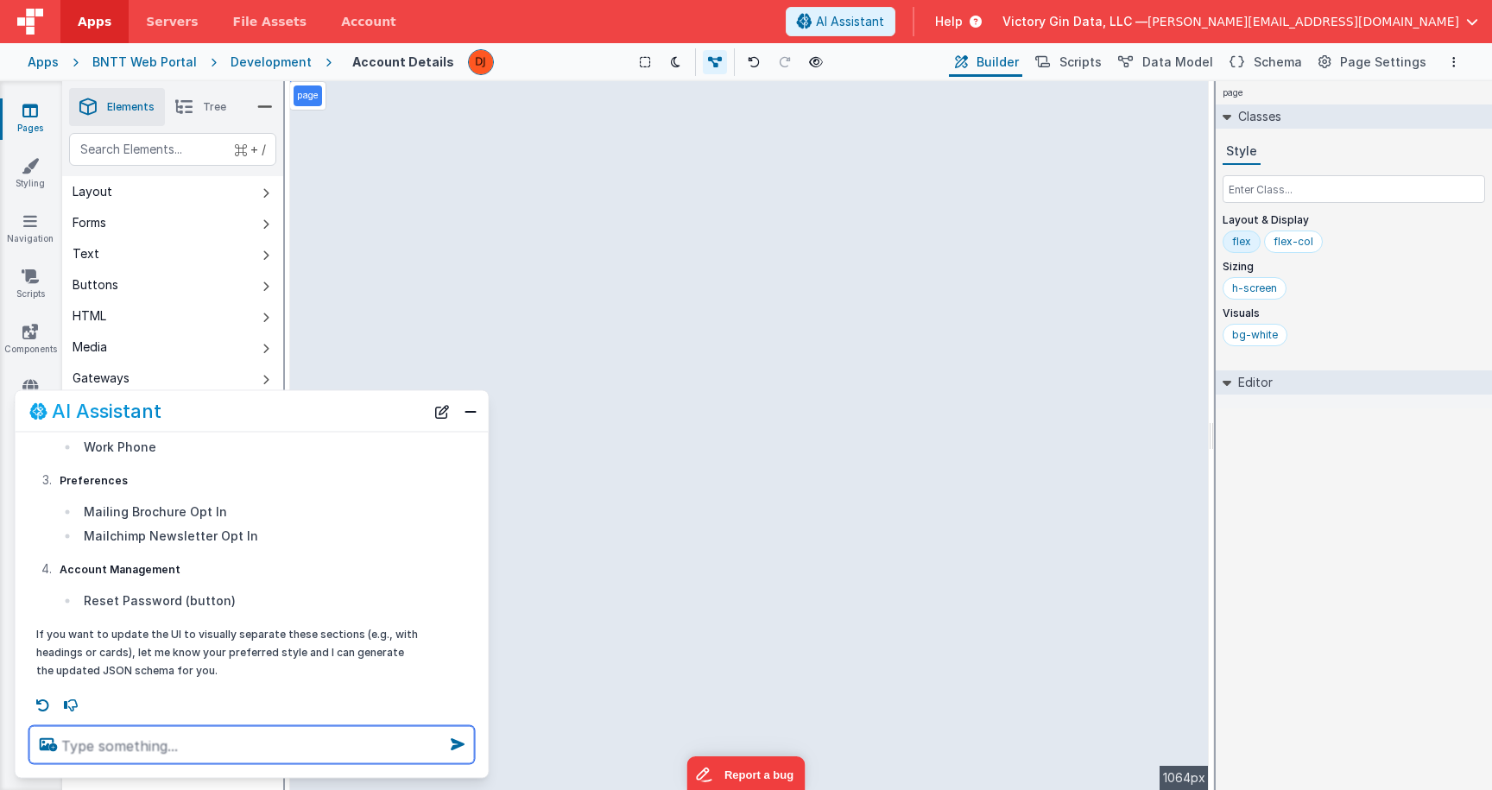
click at [238, 749] on textarea at bounding box center [252, 745] width 446 height 38
type textarea "love it"
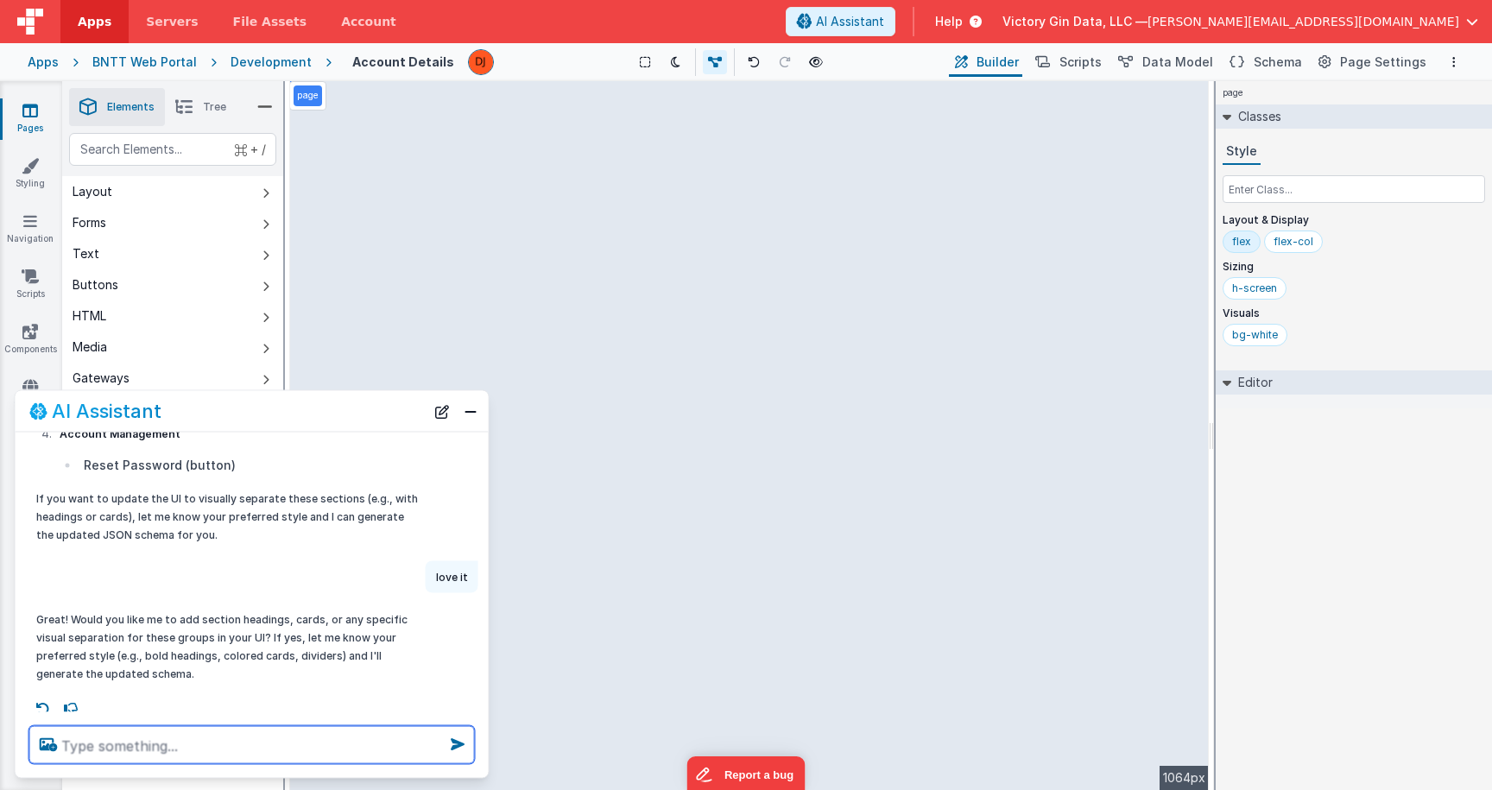
scroll to position [776, 0]
click at [244, 748] on textarea at bounding box center [252, 745] width 446 height 38
type textarea "lets try colored cards."
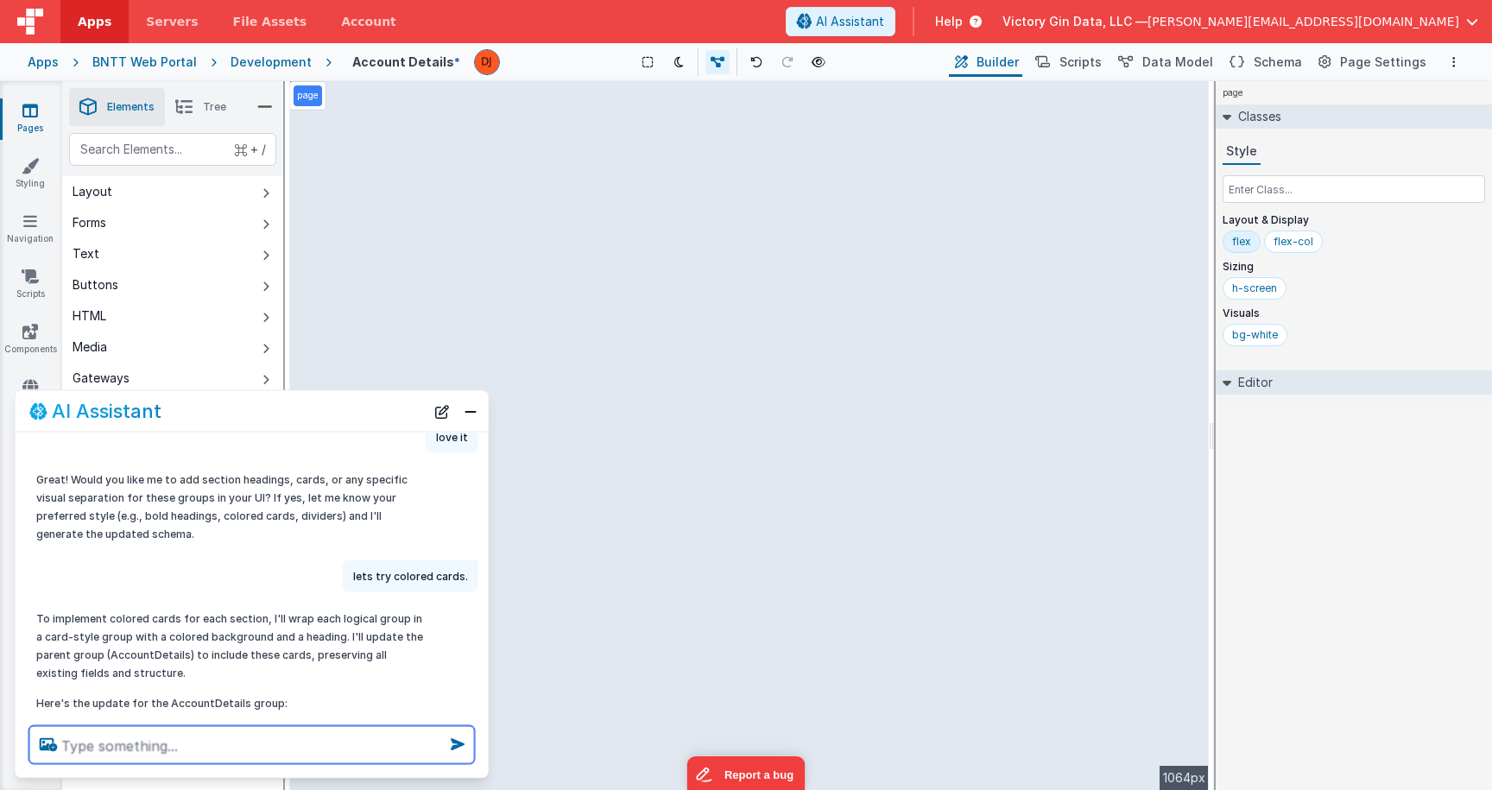
scroll to position [994, 0]
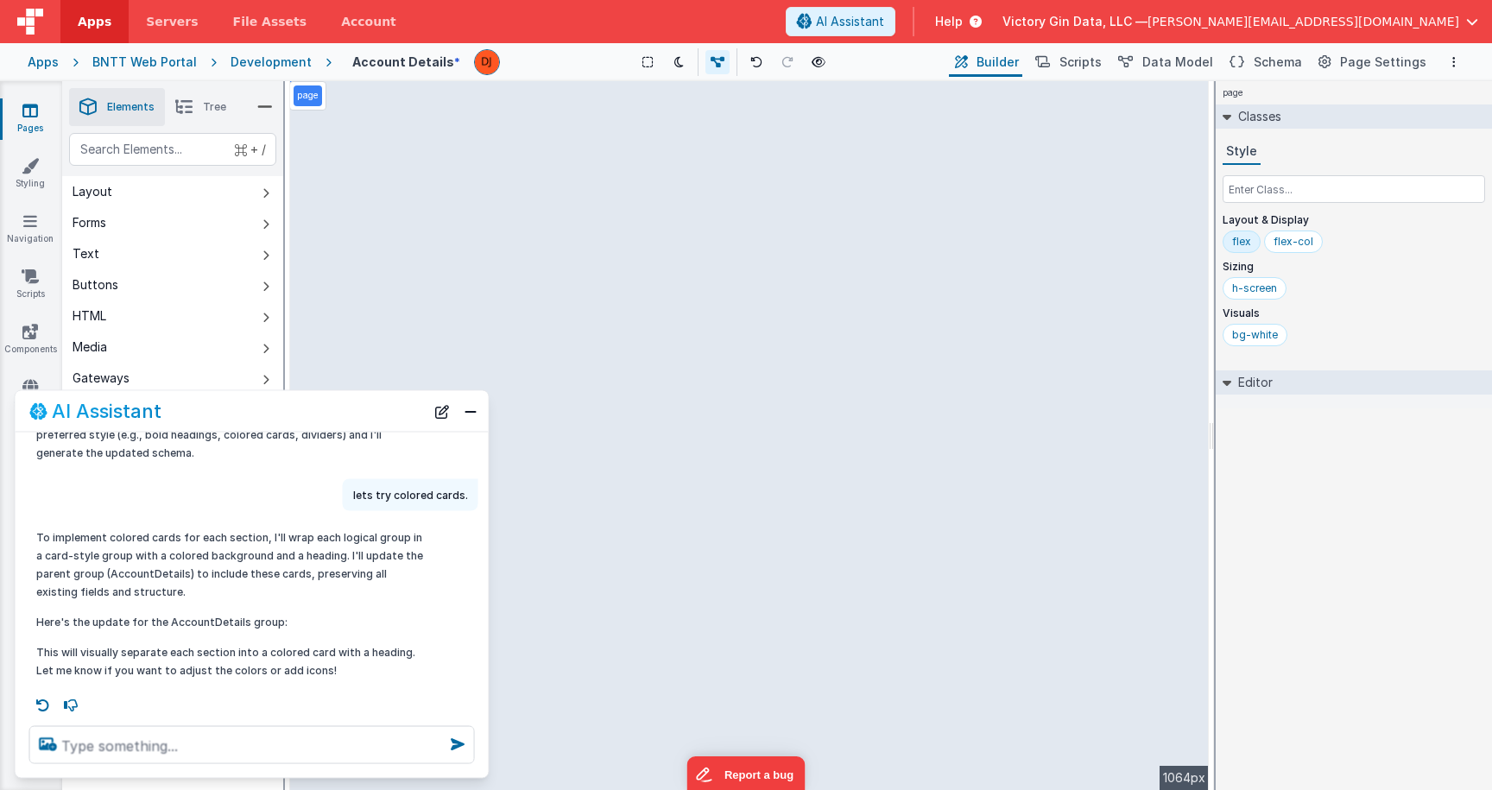
click at [672, 525] on div "page --> 1064px" at bounding box center [749, 435] width 919 height 709
click at [382, 662] on p "This will visually separate each section into a colored card with a heading. Le…" at bounding box center [229, 660] width 387 height 36
click at [767, 541] on div "page --> 1064px" at bounding box center [749, 435] width 919 height 709
click at [750, 426] on div "page --> 1064px" at bounding box center [749, 435] width 919 height 709
click at [358, 669] on p "This will visually separate each section into a colored card with a heading. Le…" at bounding box center [229, 660] width 387 height 36
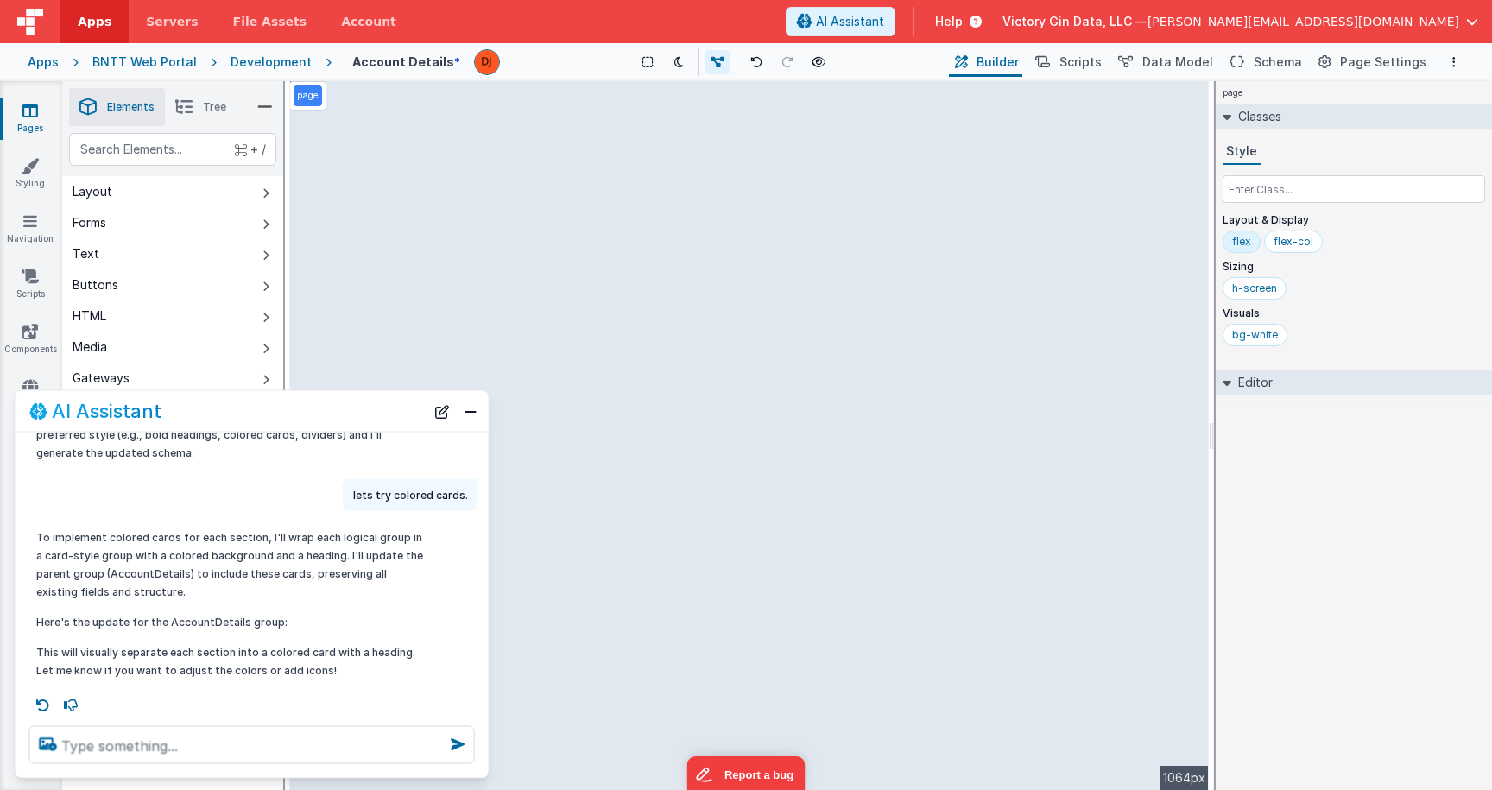
click at [359, 632] on div "To implement colored cards for each section, I'll wrap each logical group in a …" at bounding box center [229, 603] width 387 height 151
click at [600, 579] on div "page --> 1064px" at bounding box center [749, 435] width 919 height 709
click at [594, 561] on div "page --> 1064px" at bounding box center [749, 435] width 919 height 709
click at [176, 625] on div "To implement colored cards for each section, I'll wrap each logical group in a …" at bounding box center [229, 603] width 387 height 151
click at [185, 602] on div "To implement colored cards for each section, I'll wrap each logical group in a …" at bounding box center [229, 603] width 387 height 151
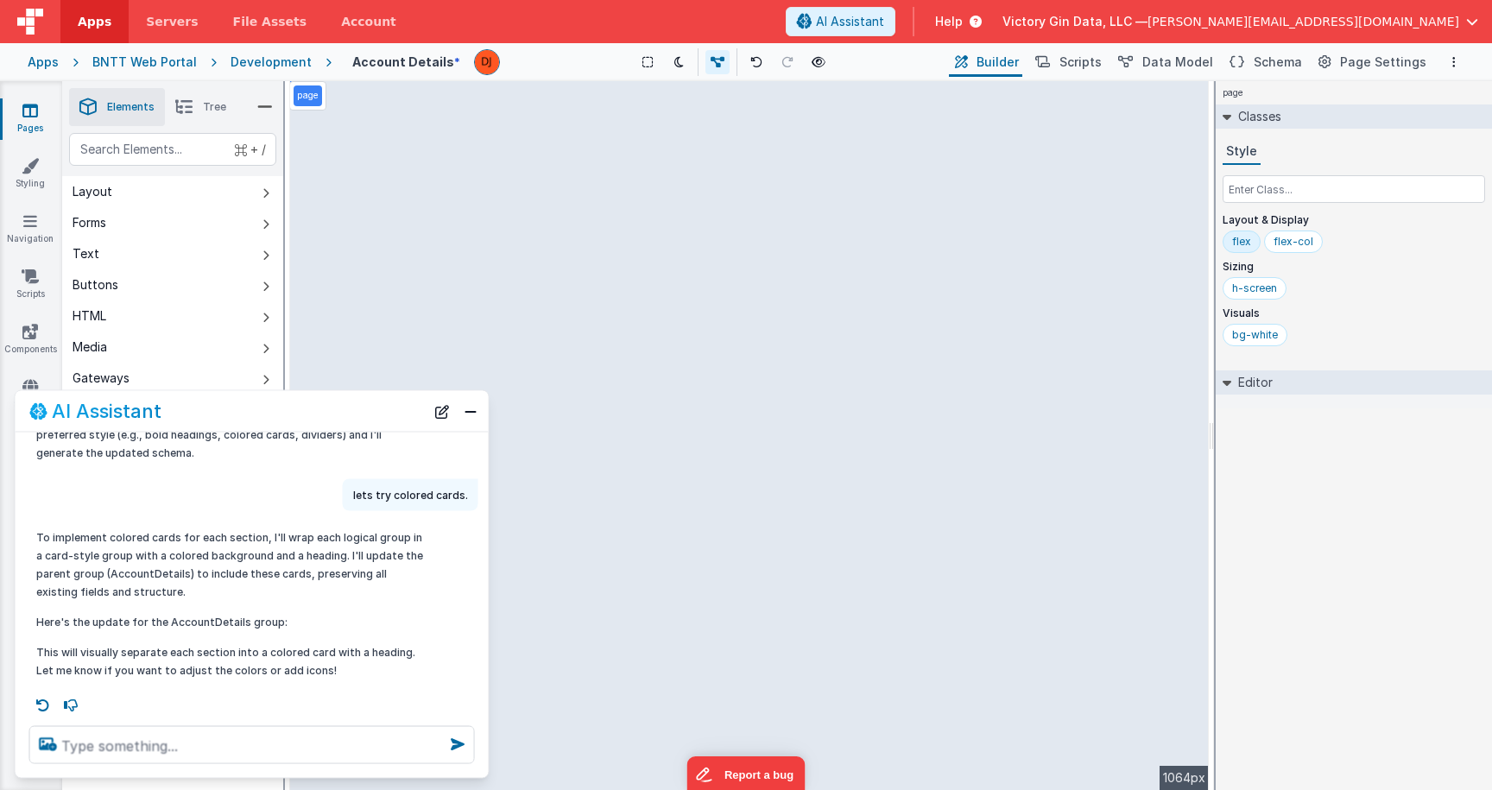
click at [185, 604] on div "To implement colored cards for each section, I'll wrap each logical group in a …" at bounding box center [229, 603] width 387 height 151
click at [744, 514] on div "page --> 1064px" at bounding box center [749, 435] width 919 height 709
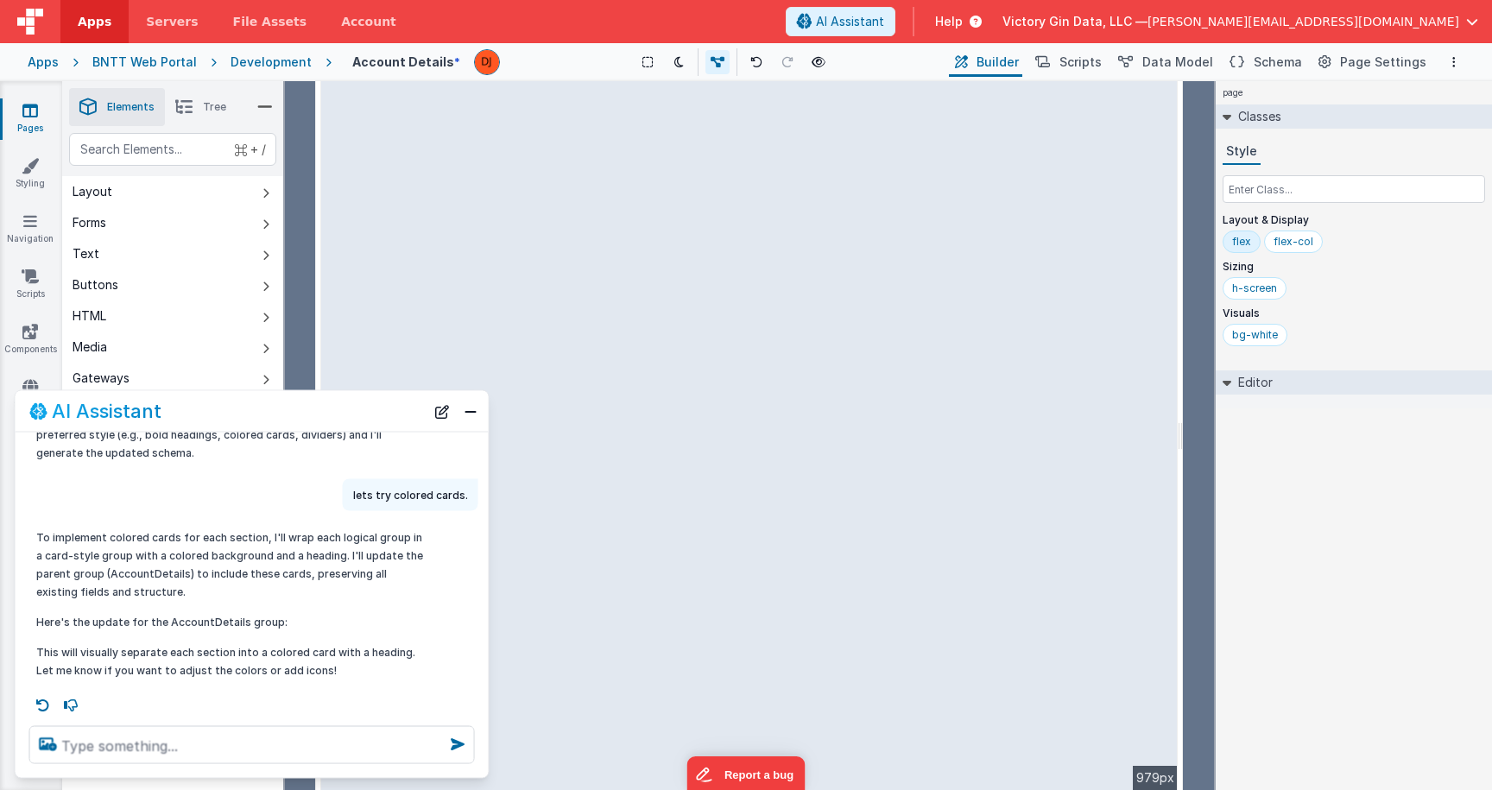
drag, startPoint x: 1212, startPoint y: 438, endPoint x: 1190, endPoint y: 418, distance: 30.0
click at [1190, 418] on html "Apps Servers File Assets Account Some FUTURE Slot AI Assistant Help Victory Gin…" at bounding box center [746, 395] width 1492 height 790
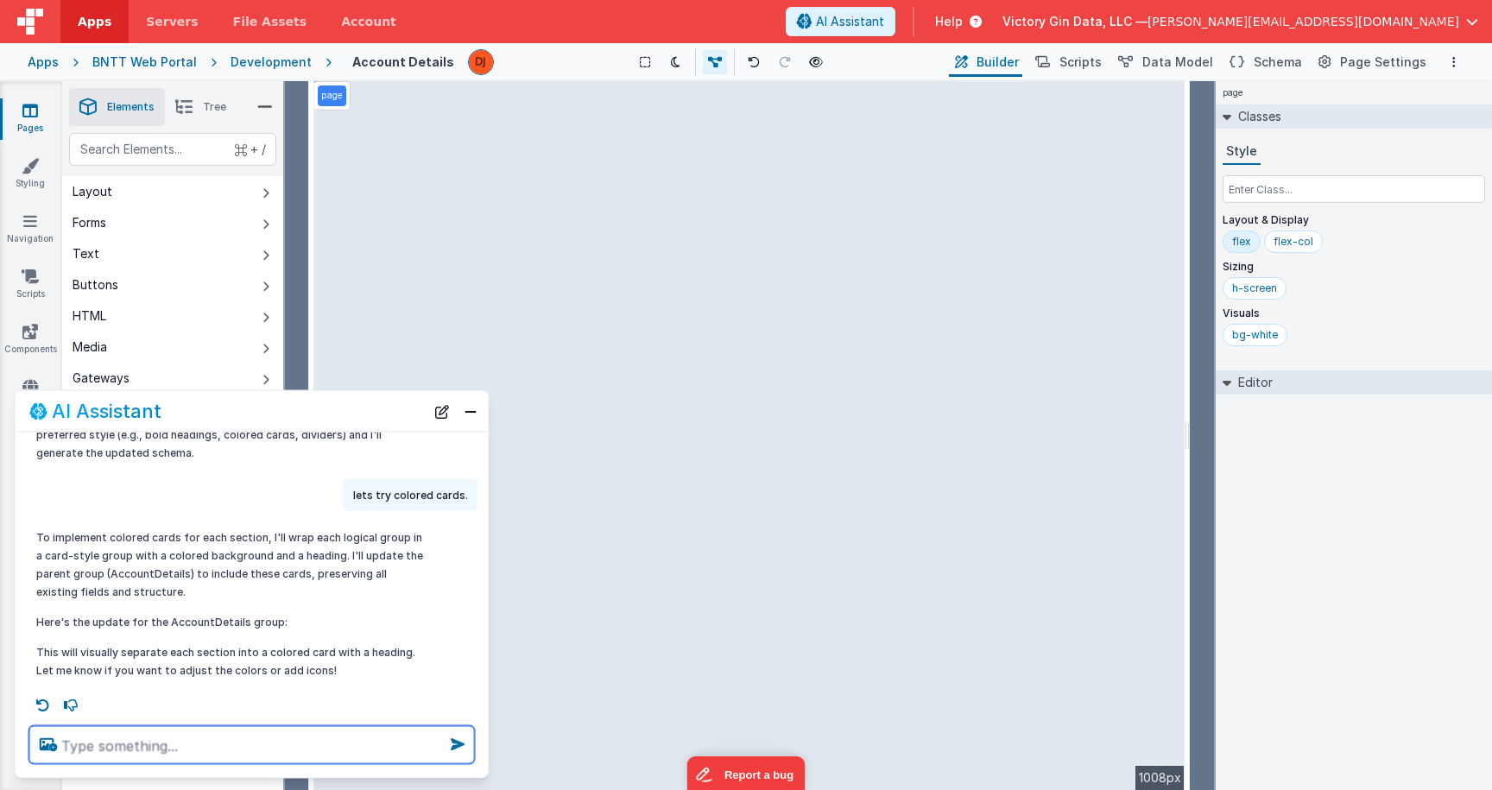
click at [165, 744] on textarea at bounding box center [252, 745] width 446 height 38
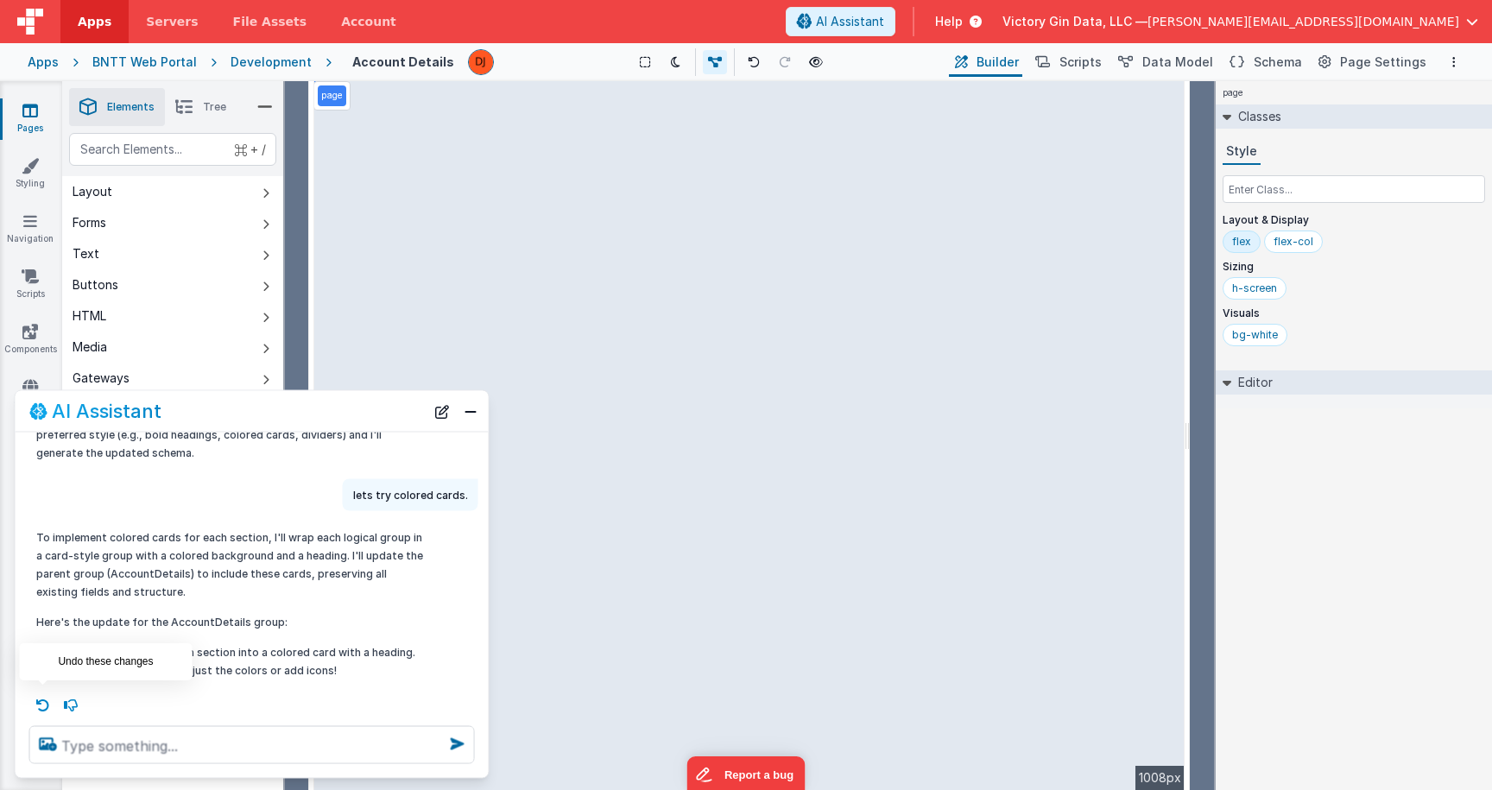
click at [41, 697] on icon at bounding box center [43, 705] width 28 height 28
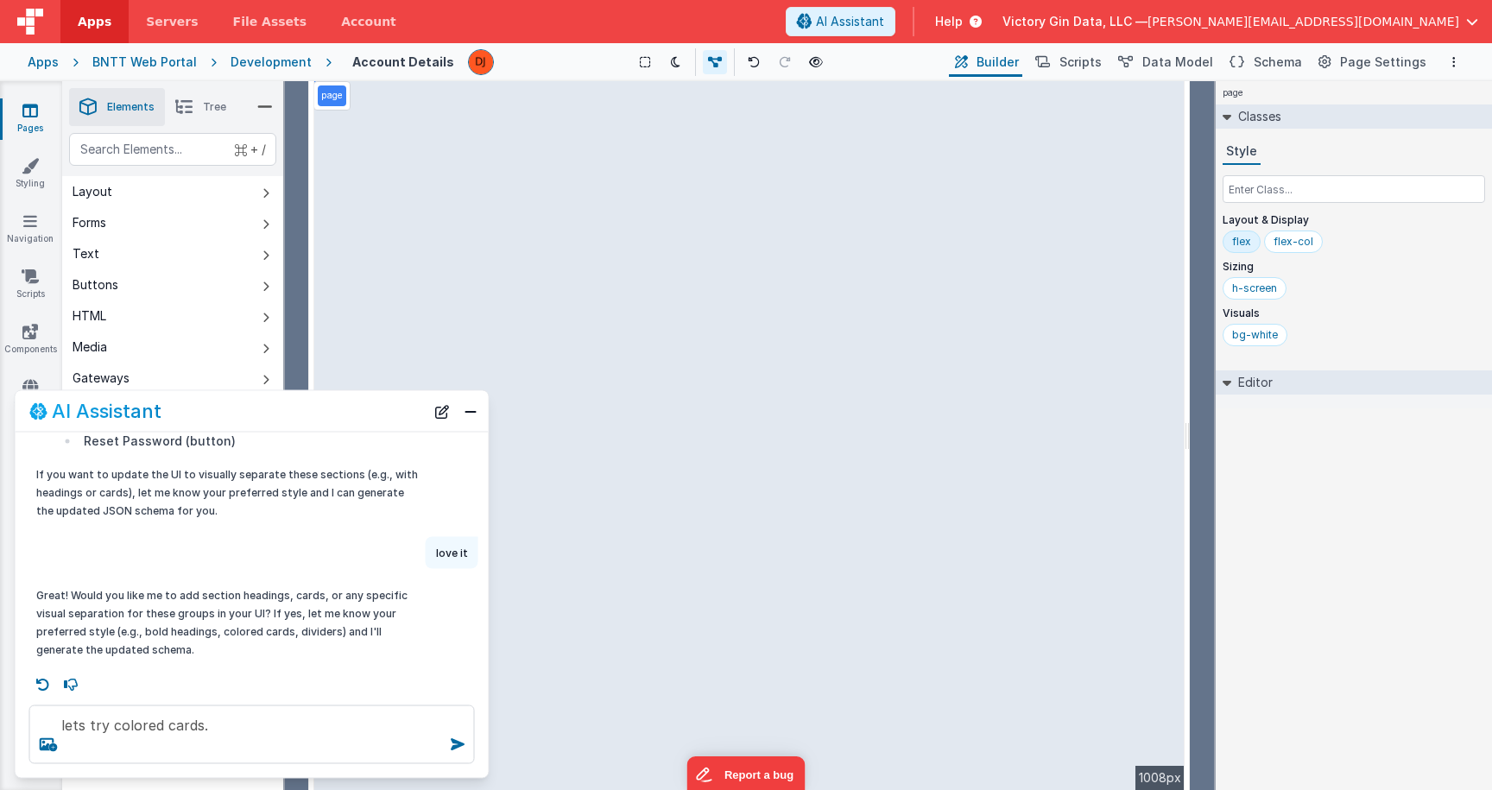
click at [1095, 394] on div "page --> 1008px" at bounding box center [749, 435] width 870 height 709
click at [46, 683] on icon at bounding box center [43, 684] width 28 height 28
type textarea "love it"
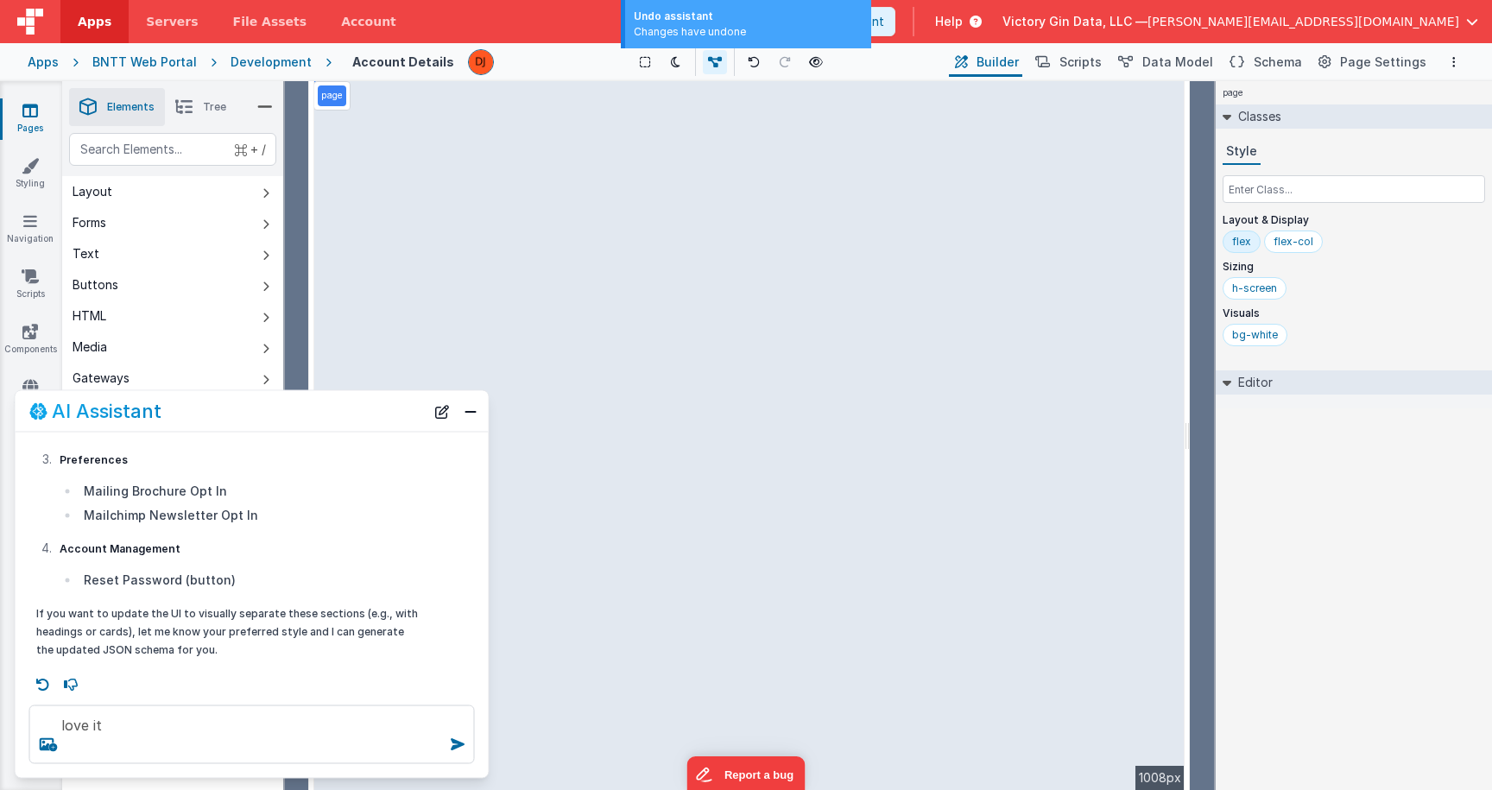
click at [1084, 483] on div "page --> 1008px" at bounding box center [749, 435] width 870 height 709
click at [411, 147] on div "page --> 1008px" at bounding box center [749, 435] width 870 height 709
click at [722, 214] on div "page --> 1008px" at bounding box center [749, 435] width 870 height 709
click at [722, 127] on div "page --> 1008px" at bounding box center [749, 435] width 870 height 709
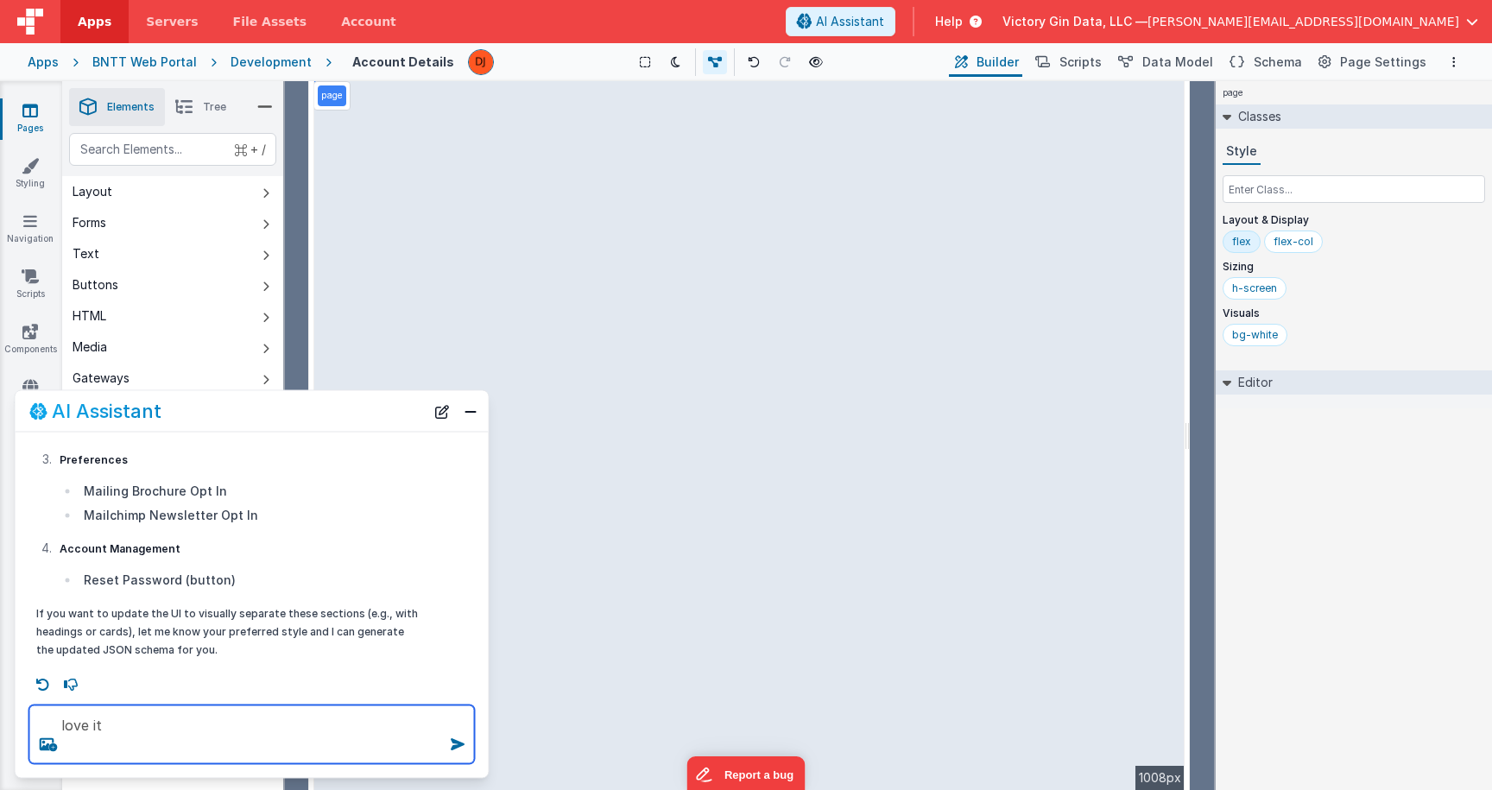
click at [187, 734] on textarea "love it" at bounding box center [252, 735] width 446 height 59
click at [1089, 58] on span "Scripts" at bounding box center [1081, 62] width 42 height 17
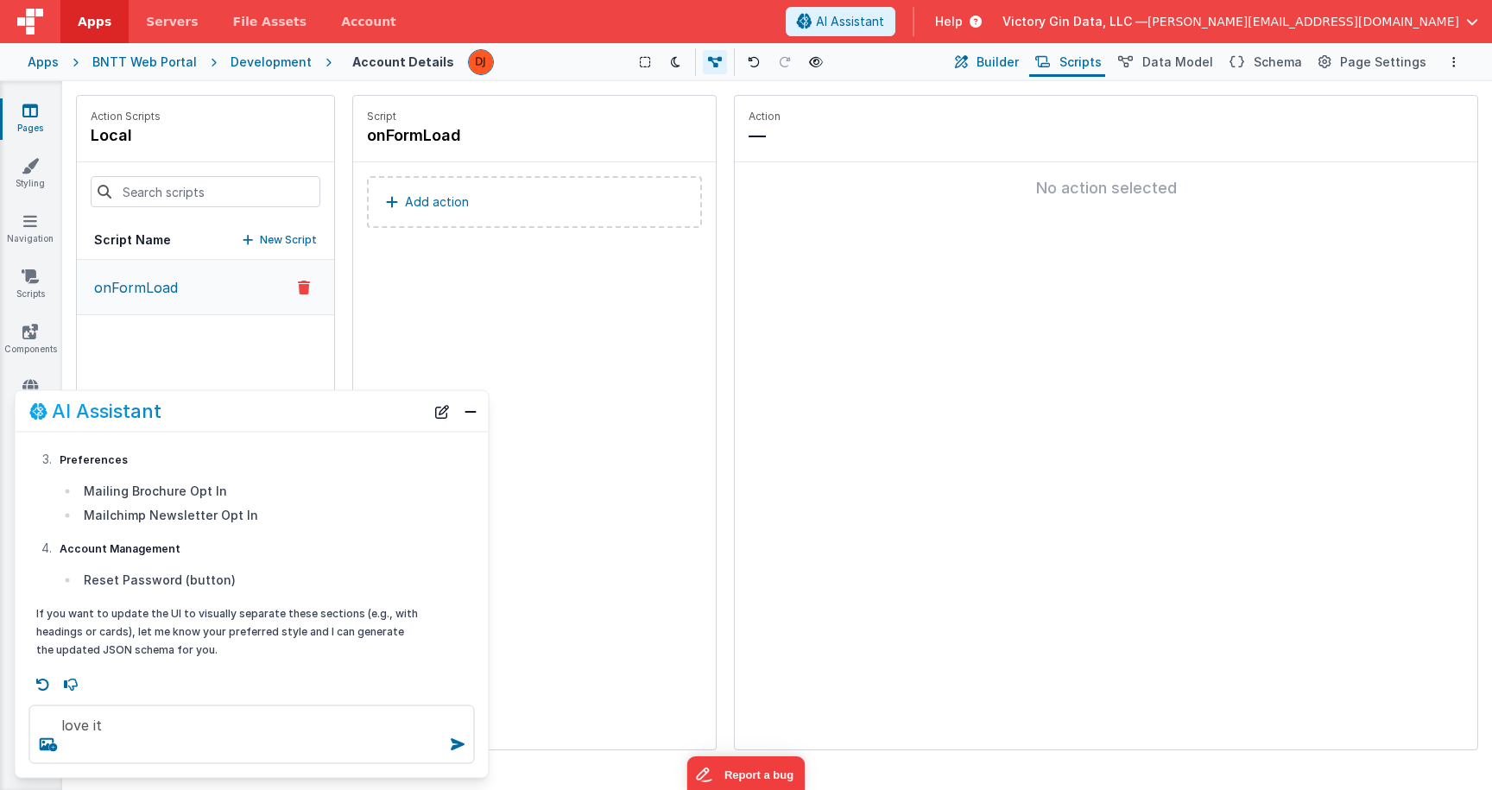
click at [1019, 58] on span "Builder" at bounding box center [998, 62] width 42 height 17
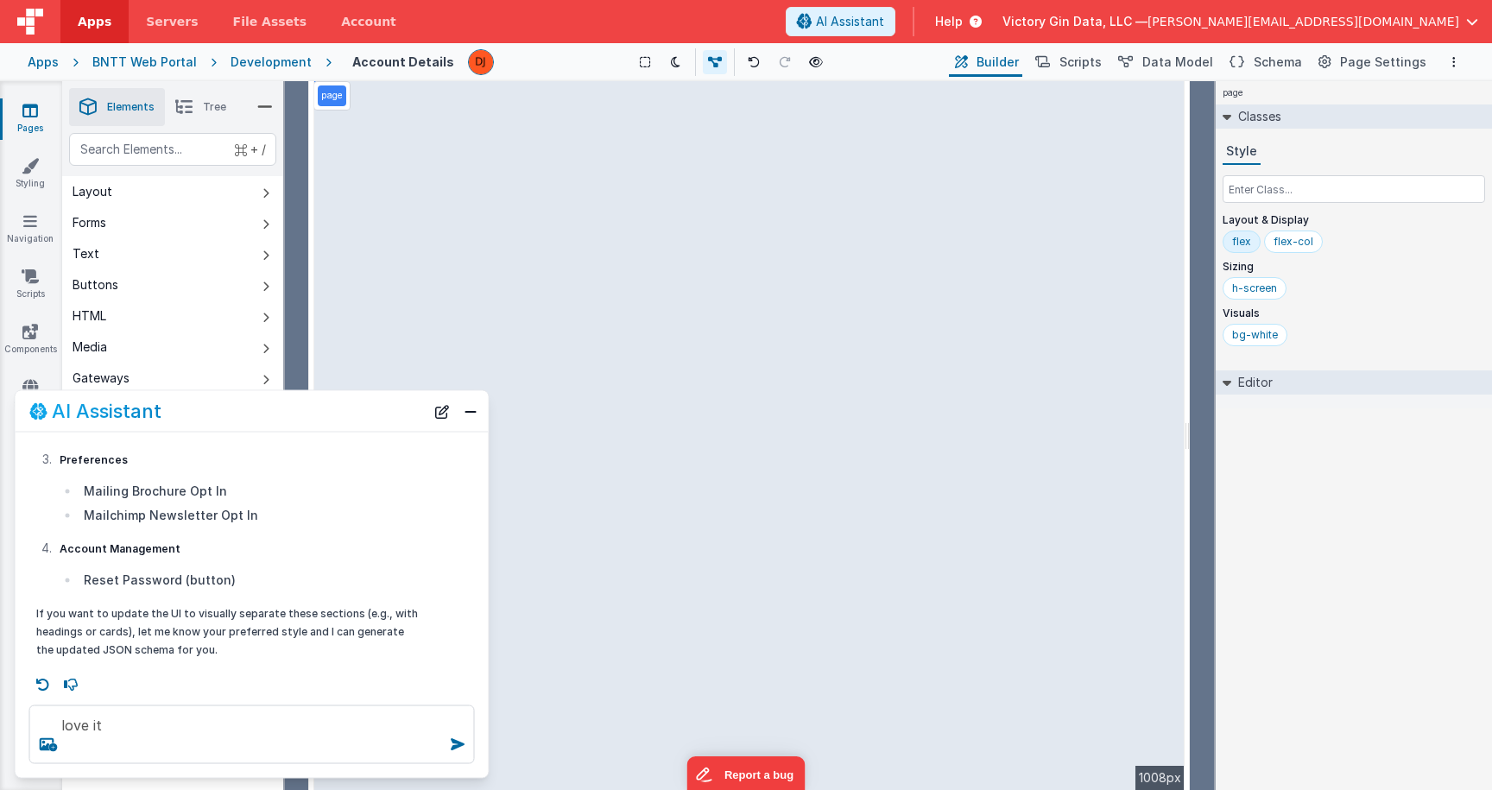
click at [193, 569] on li "Reset Password (button)" at bounding box center [251, 579] width 344 height 21
click at [181, 751] on textarea "love it" at bounding box center [252, 735] width 446 height 59
drag, startPoint x: 178, startPoint y: 737, endPoint x: 0, endPoint y: 638, distance: 203.7
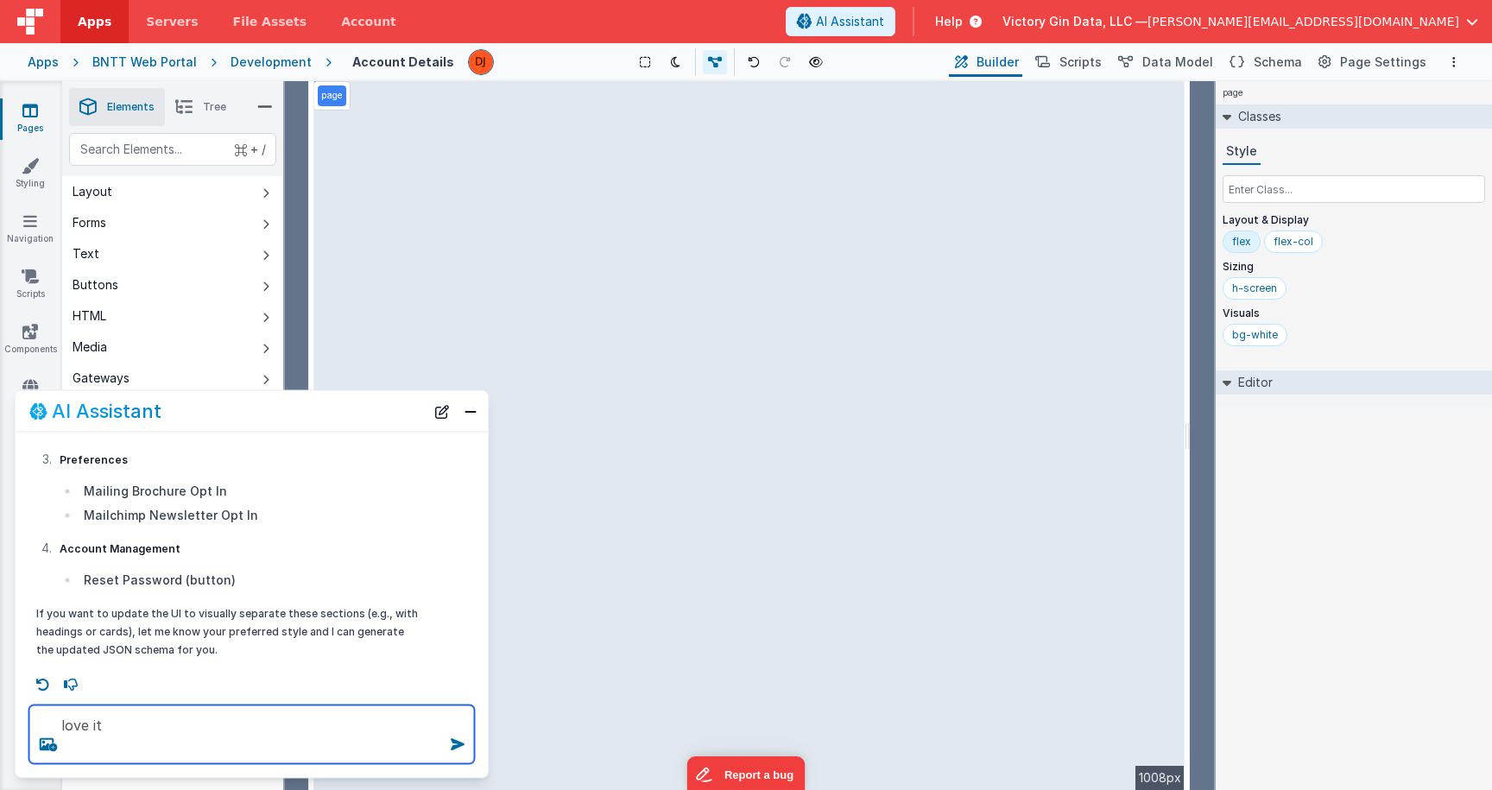
click at [29, 706] on textarea "love it" at bounding box center [252, 735] width 446 height 59
click at [1026, 423] on div "page --> 1008px" at bounding box center [749, 435] width 870 height 709
click at [1091, 423] on div "page --> 1008px" at bounding box center [749, 435] width 870 height 709
click at [272, 41] on link "File Assets" at bounding box center [270, 21] width 109 height 43
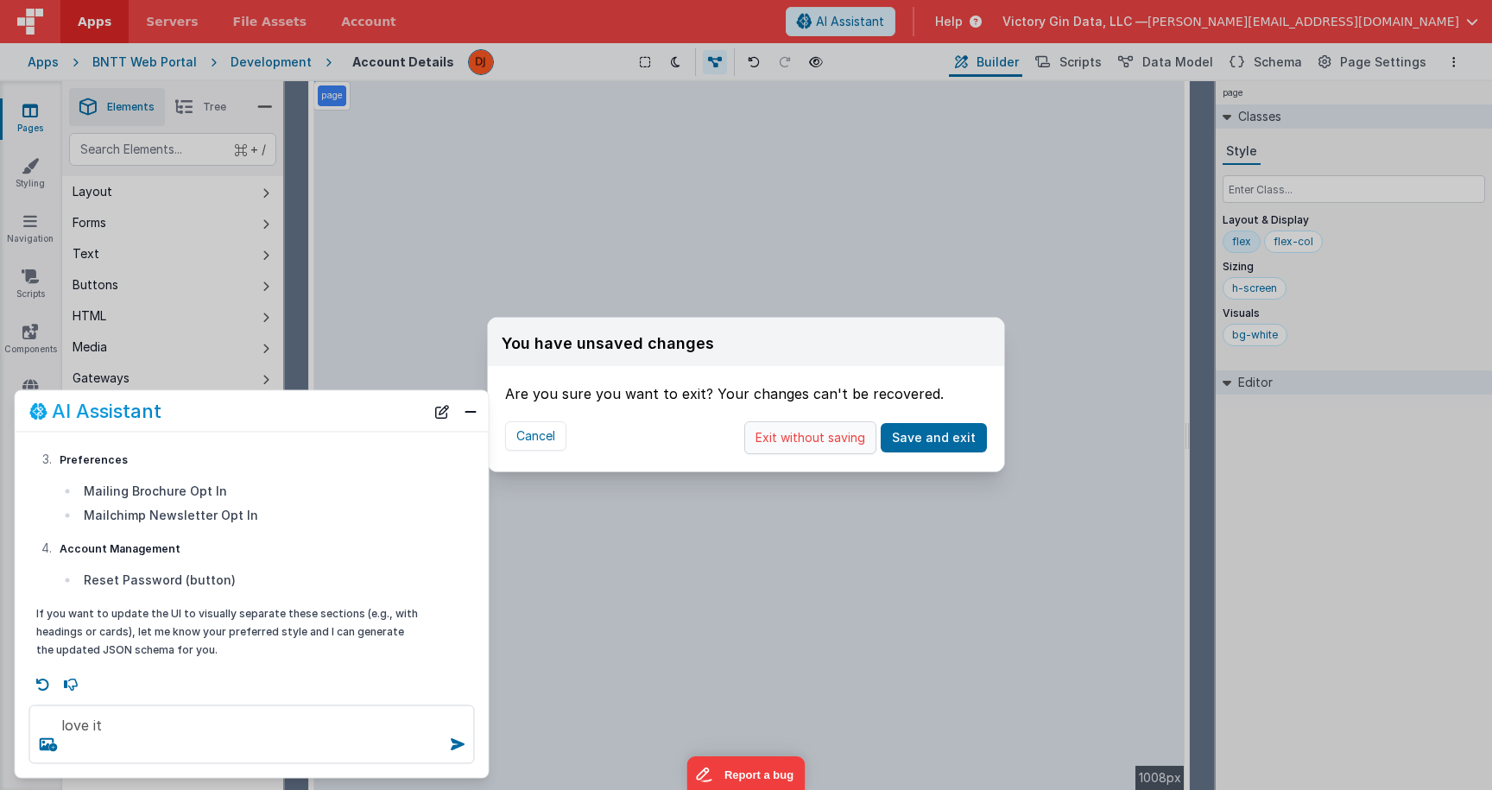
click at [832, 446] on button "Exit without saving" at bounding box center [810, 437] width 132 height 33
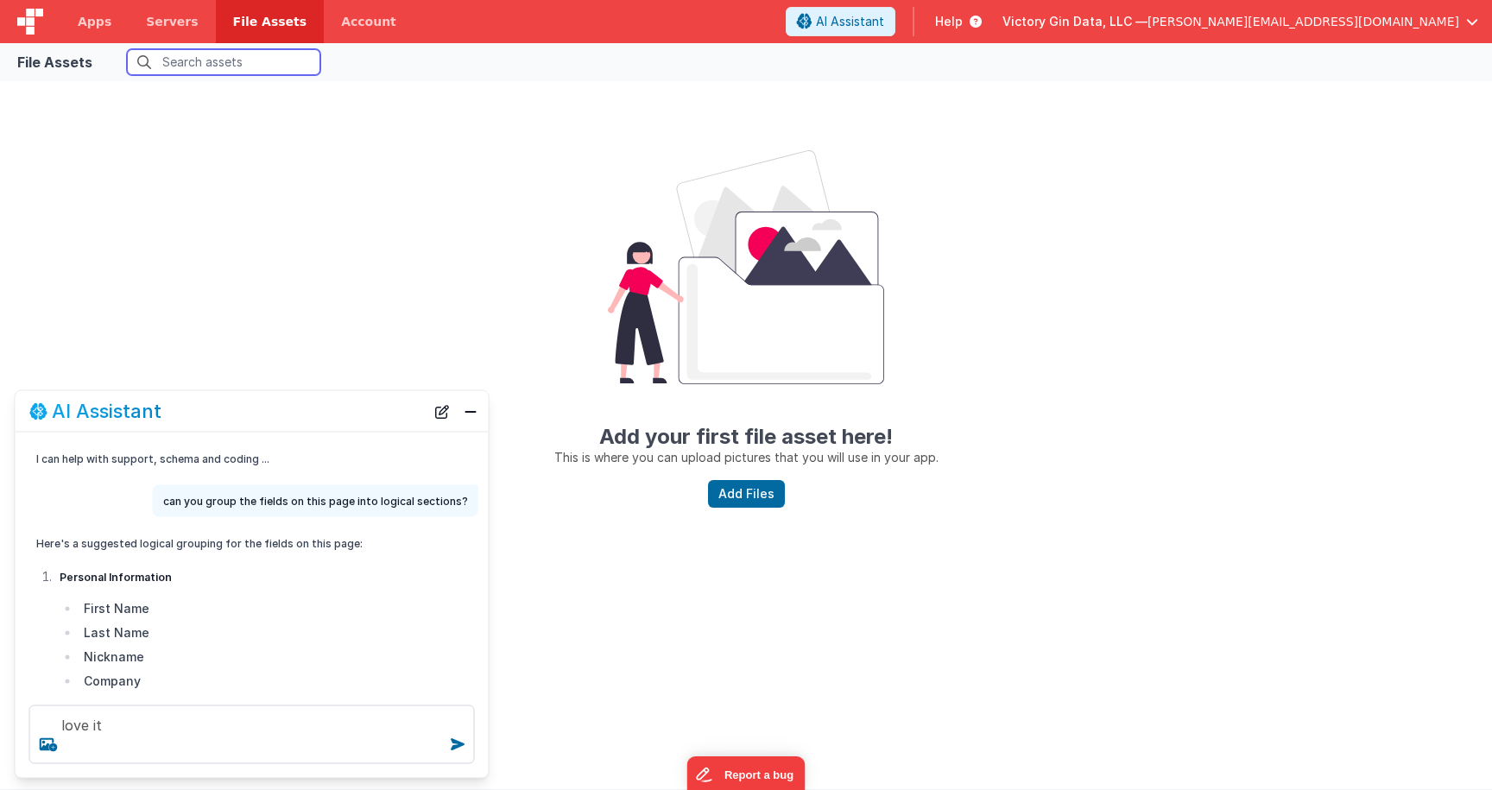
click at [168, 50] on input "text" at bounding box center [223, 62] width 193 height 26
click at [168, 12] on link "Servers" at bounding box center [172, 21] width 86 height 43
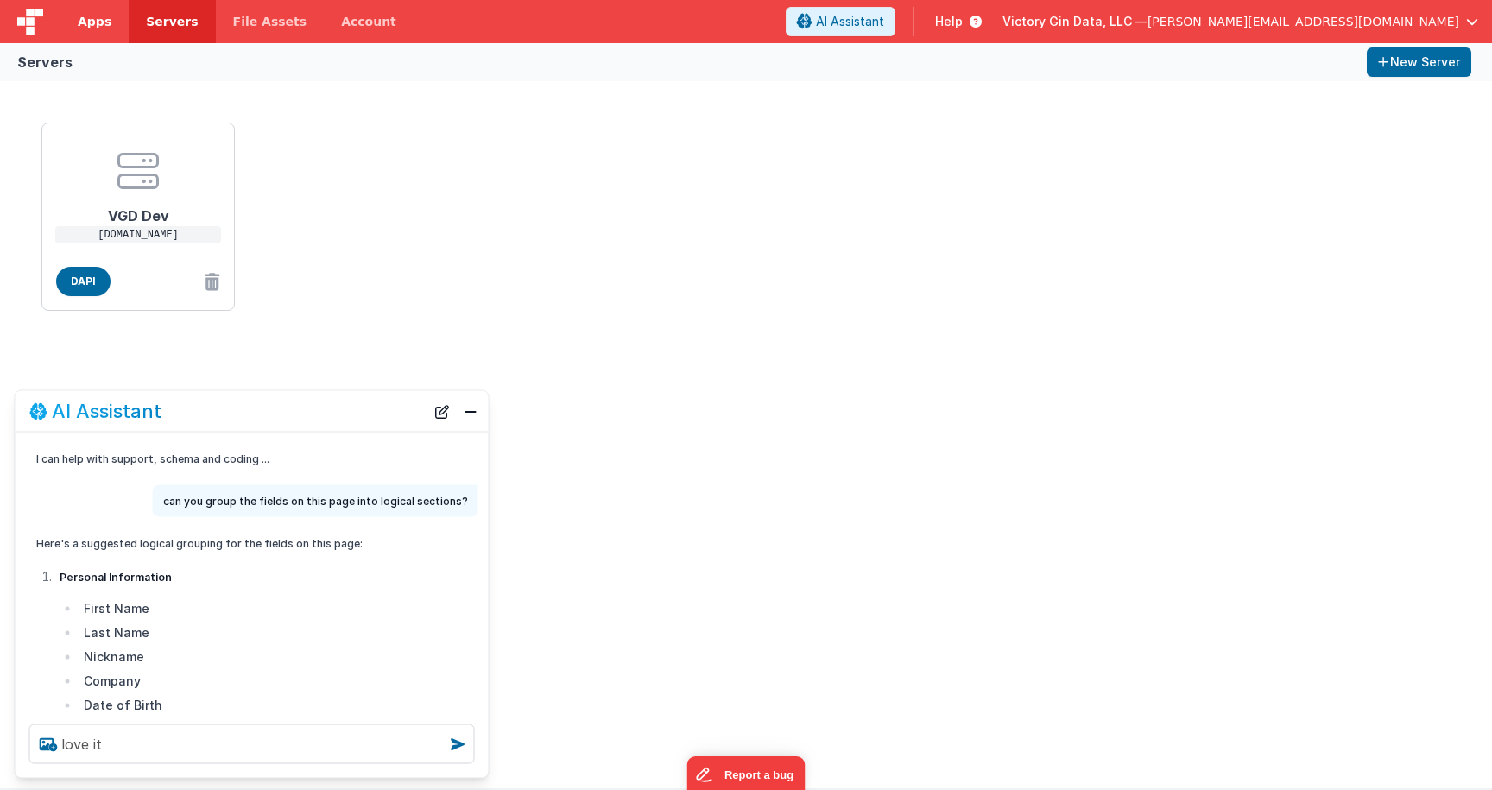
click at [117, 23] on link "Apps" at bounding box center [94, 21] width 68 height 43
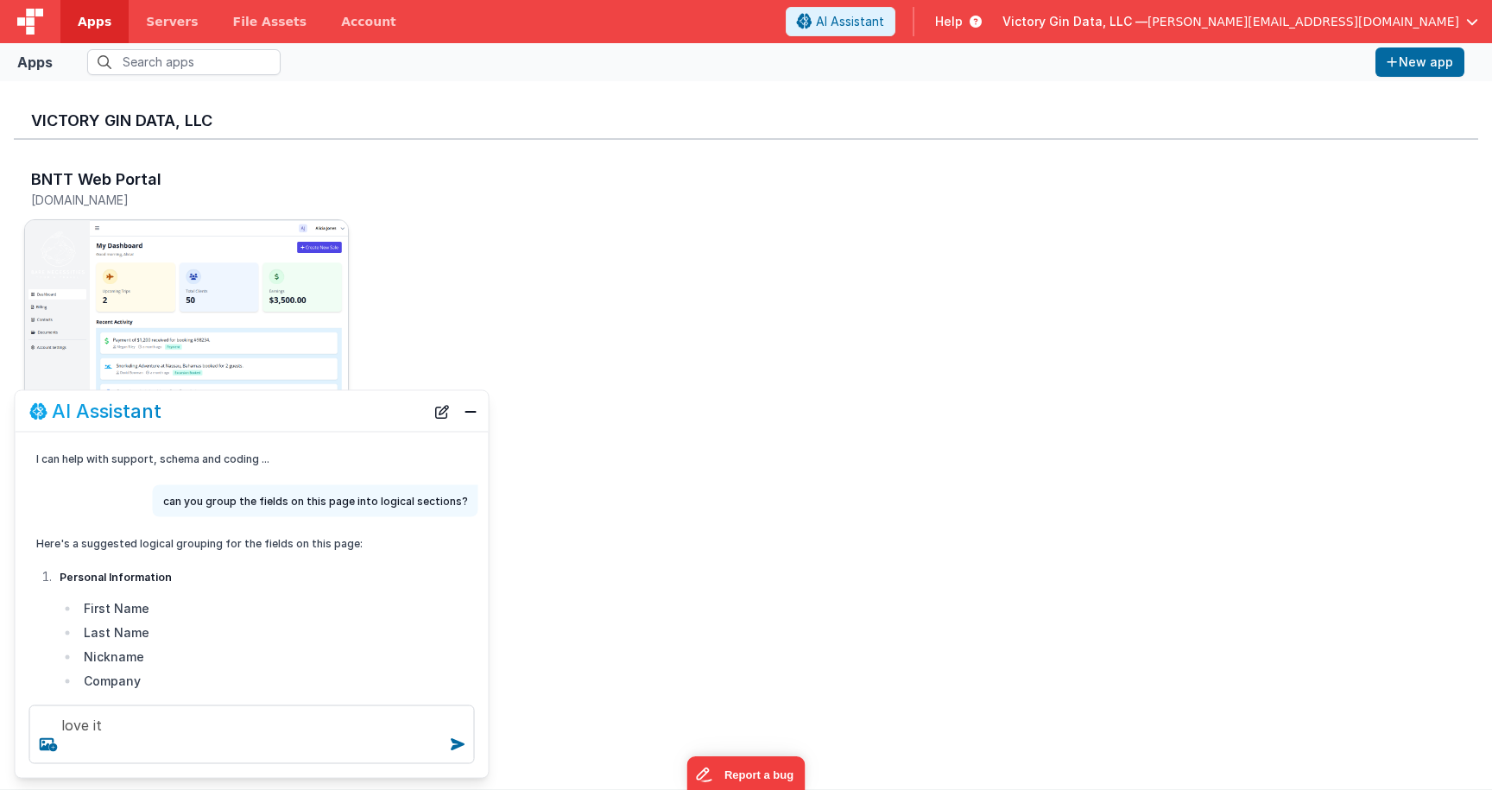
click at [156, 308] on img at bounding box center [186, 316] width 323 height 193
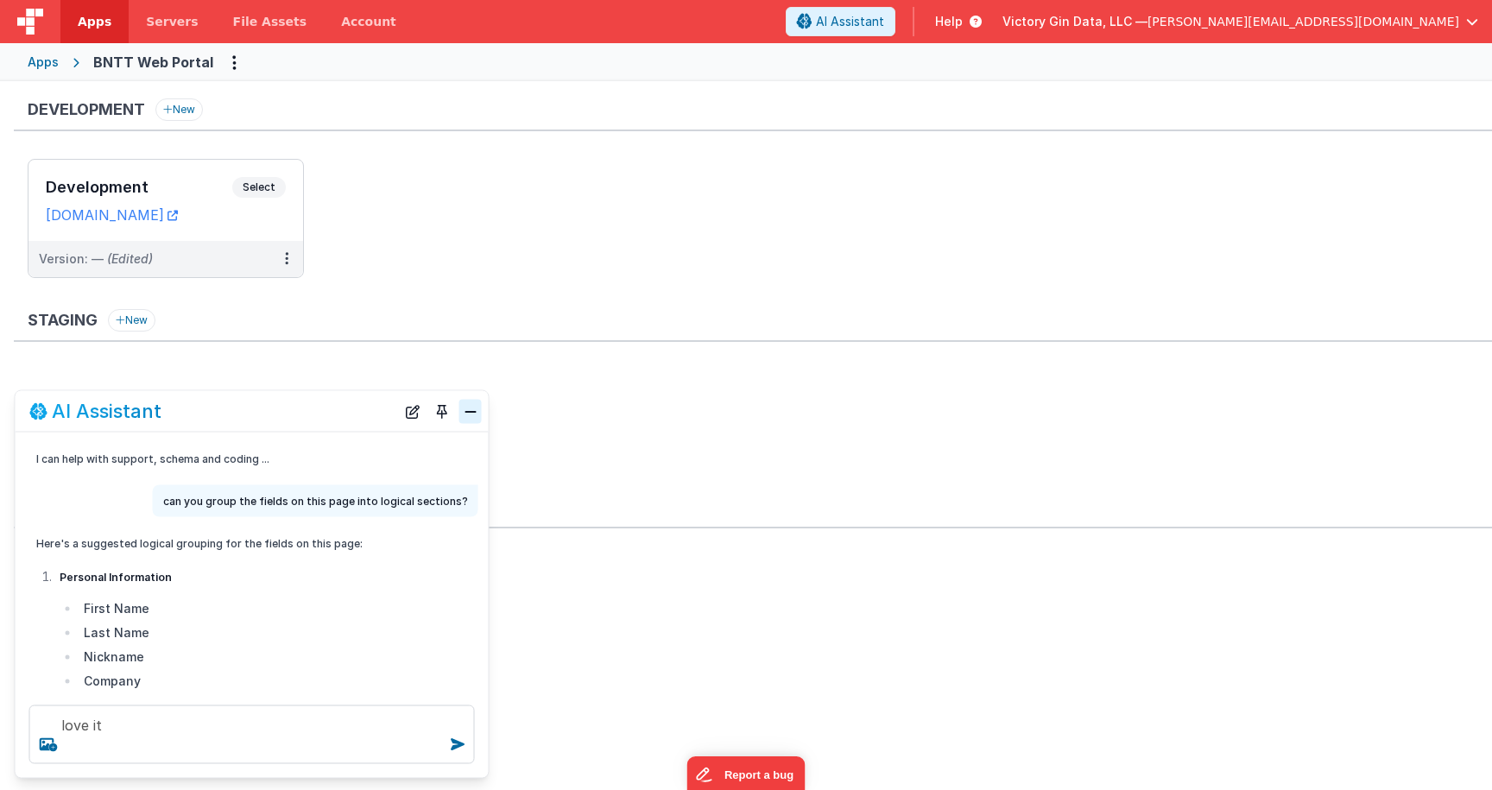
click at [474, 402] on button "Close" at bounding box center [470, 411] width 22 height 24
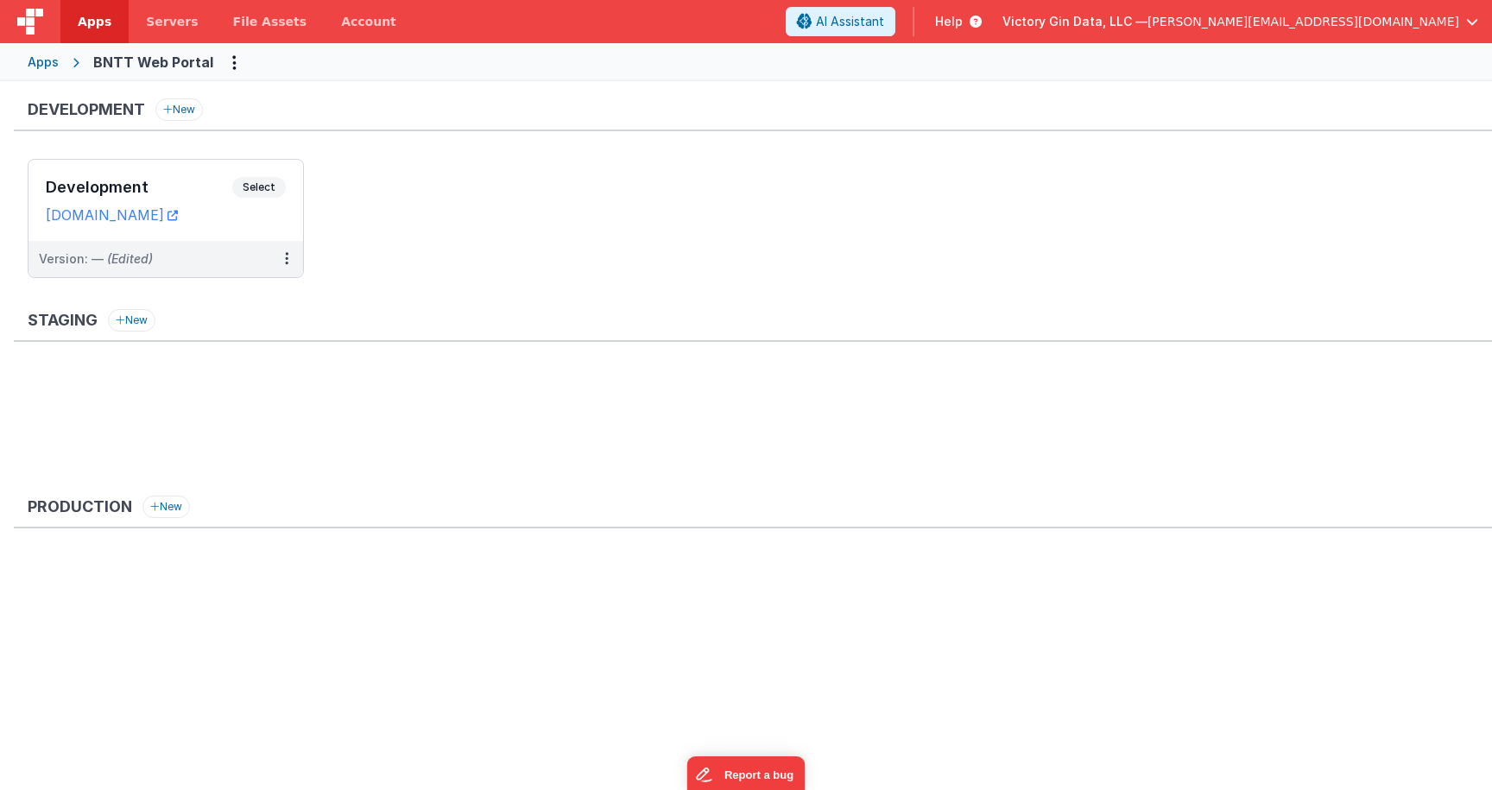
click at [738, 327] on div "Staging New" at bounding box center [753, 325] width 1478 height 33
click at [193, 192] on h3 "Development" at bounding box center [139, 187] width 187 height 17
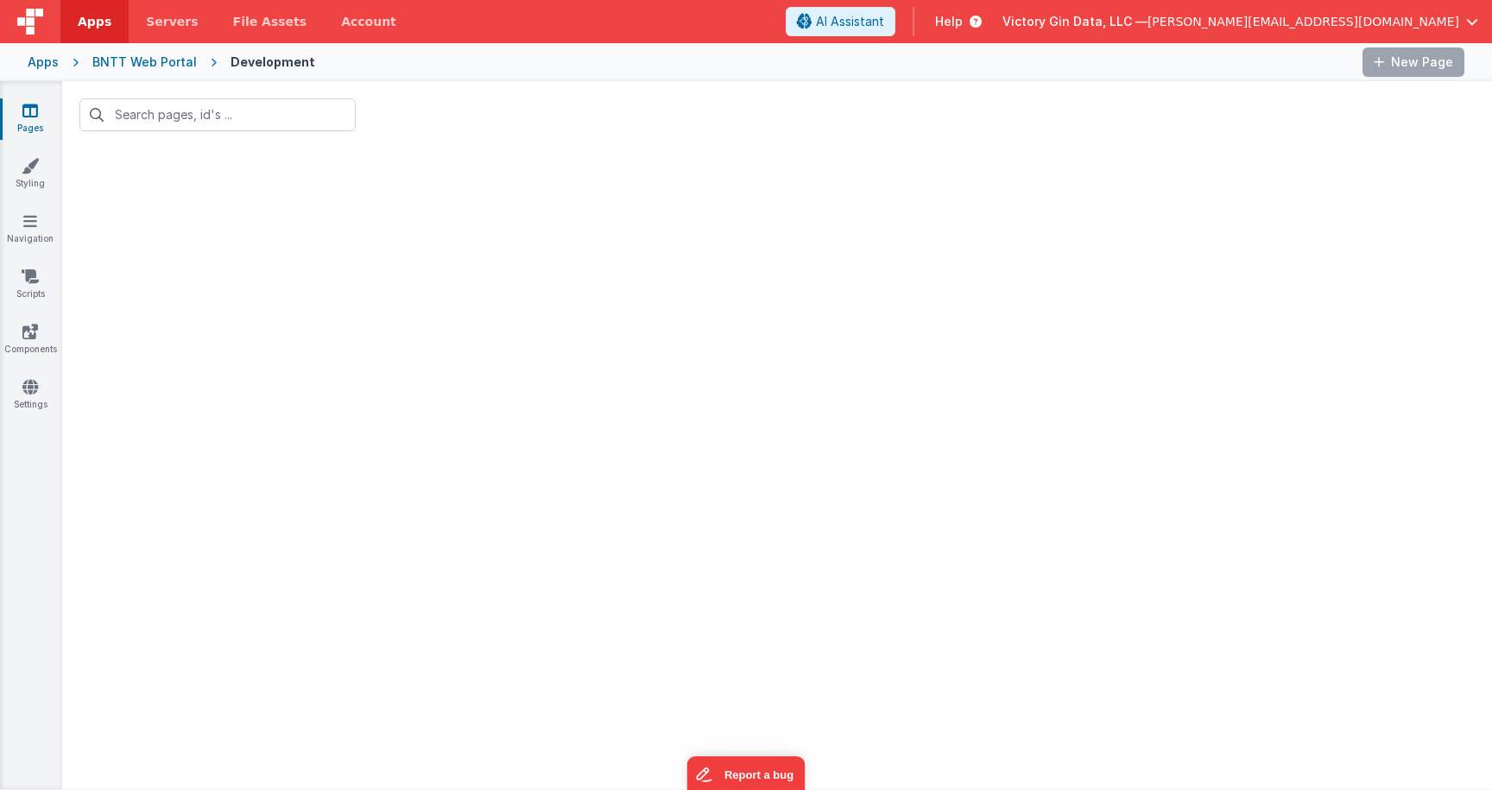
type input "acc"
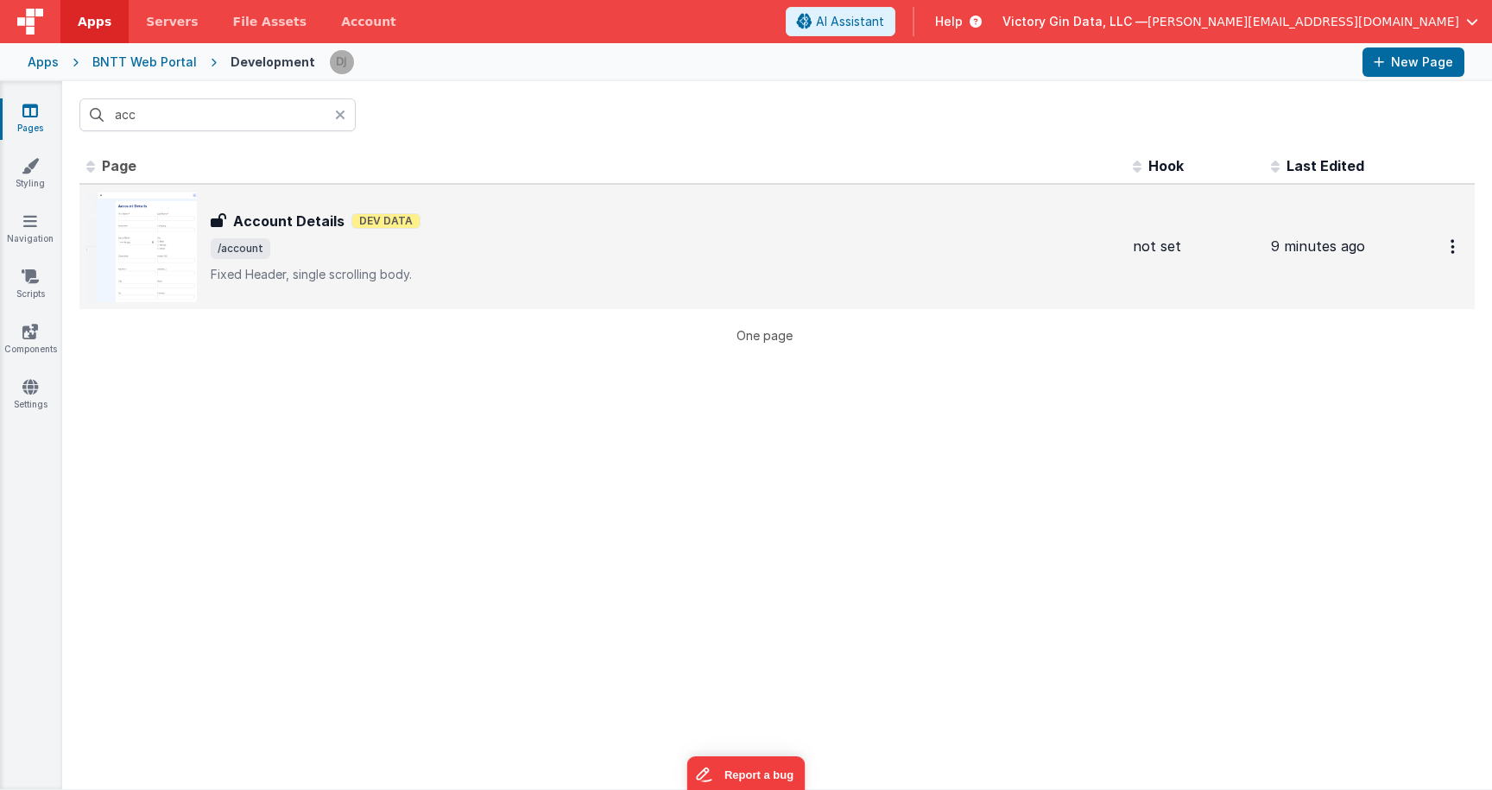
click at [346, 252] on span "/account" at bounding box center [665, 248] width 908 height 21
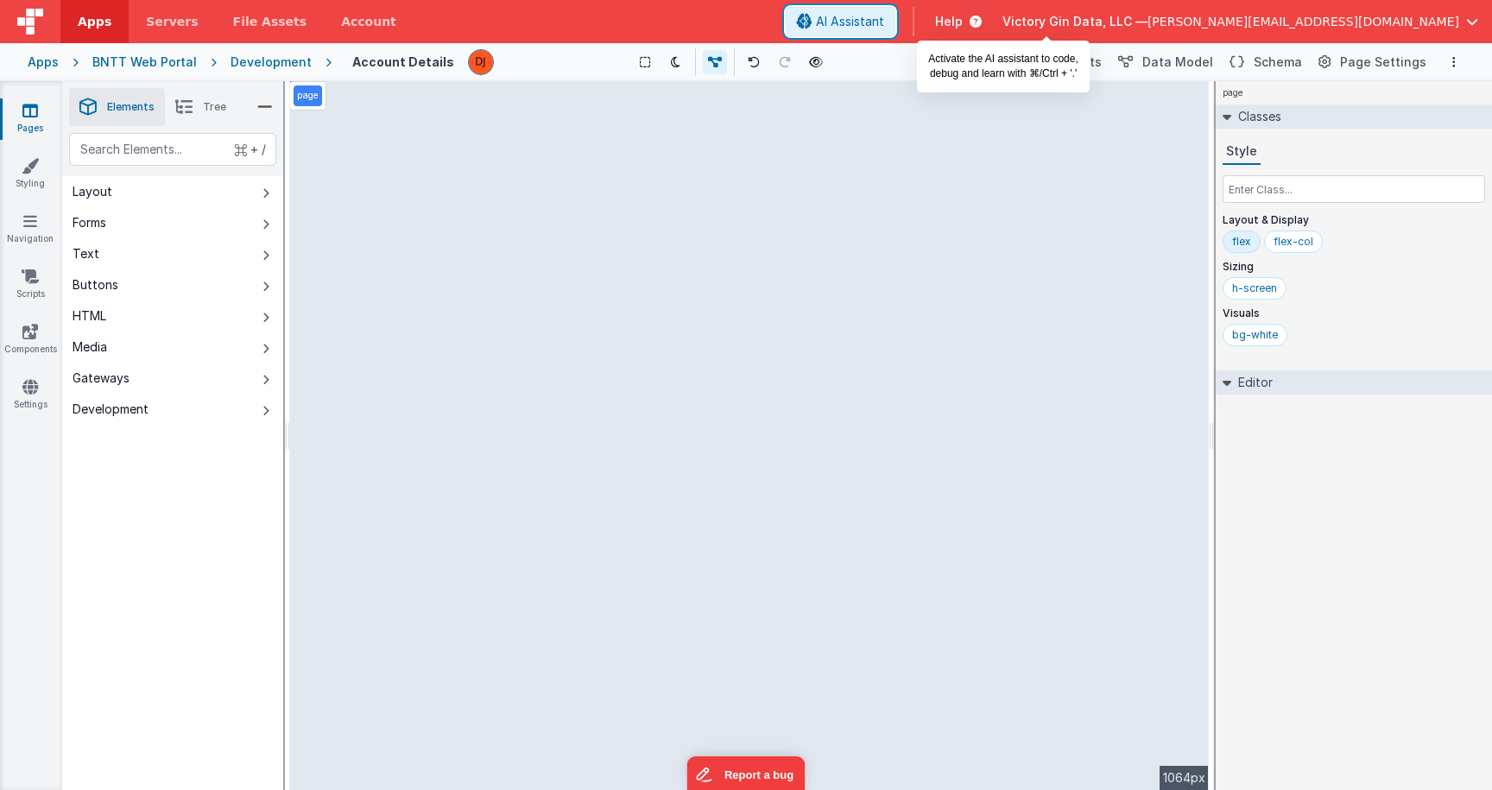
click at [884, 28] on span "AI Assistant" at bounding box center [850, 21] width 68 height 17
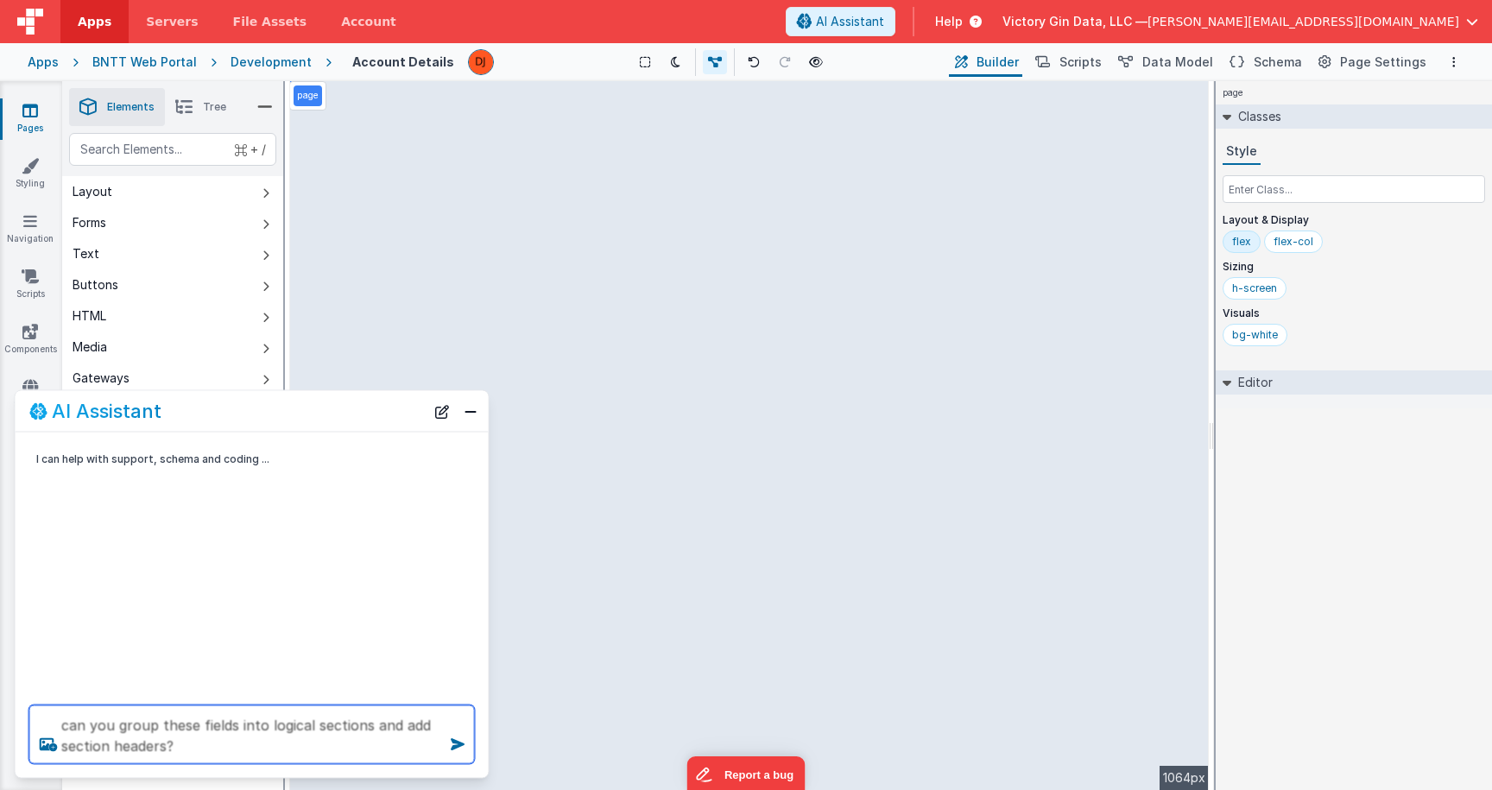
type textarea "can you group these fields into logical sections and add section headers?"
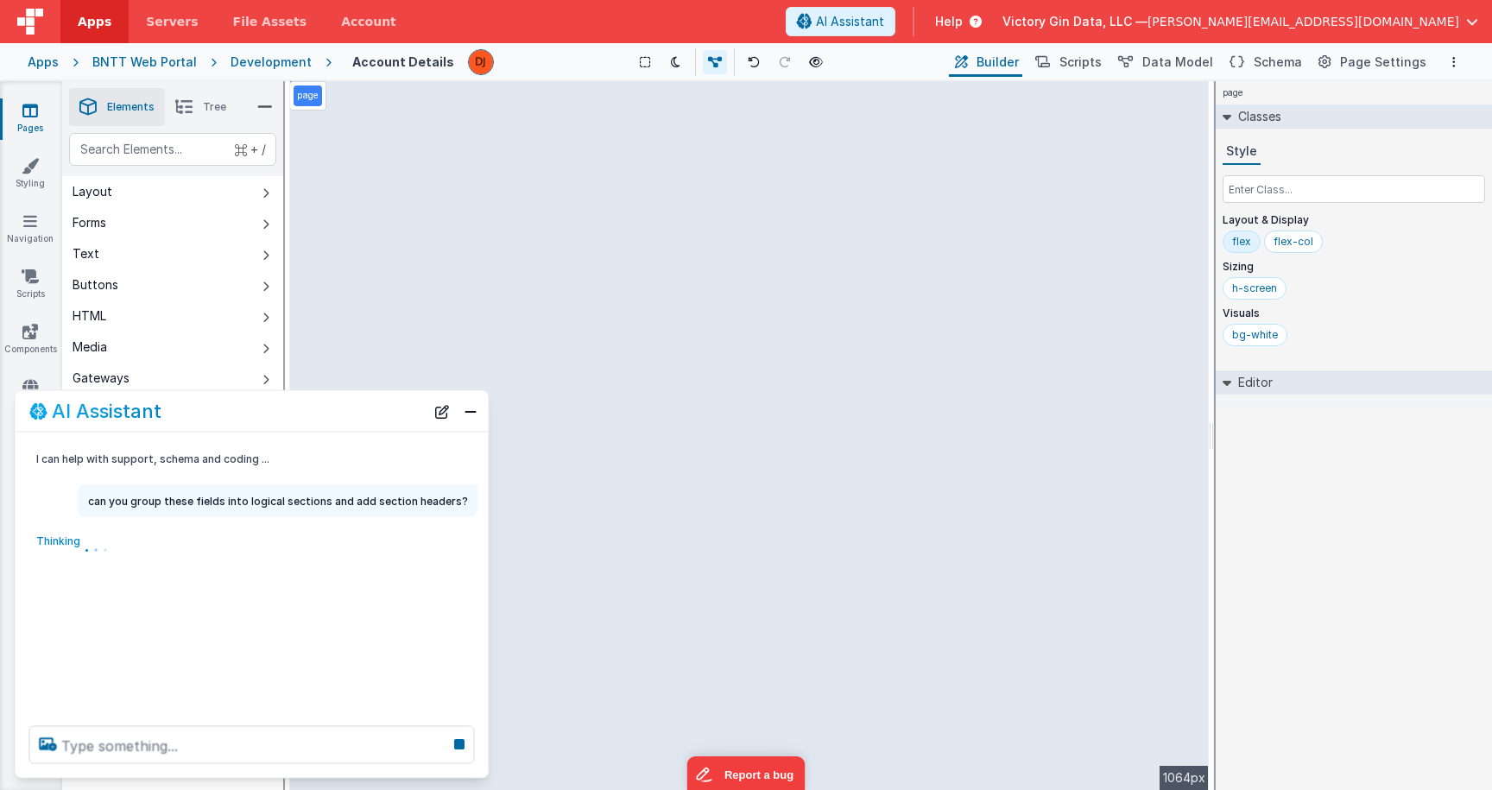
click at [223, 529] on div "Thinking . . ." at bounding box center [230, 547] width 408 height 38
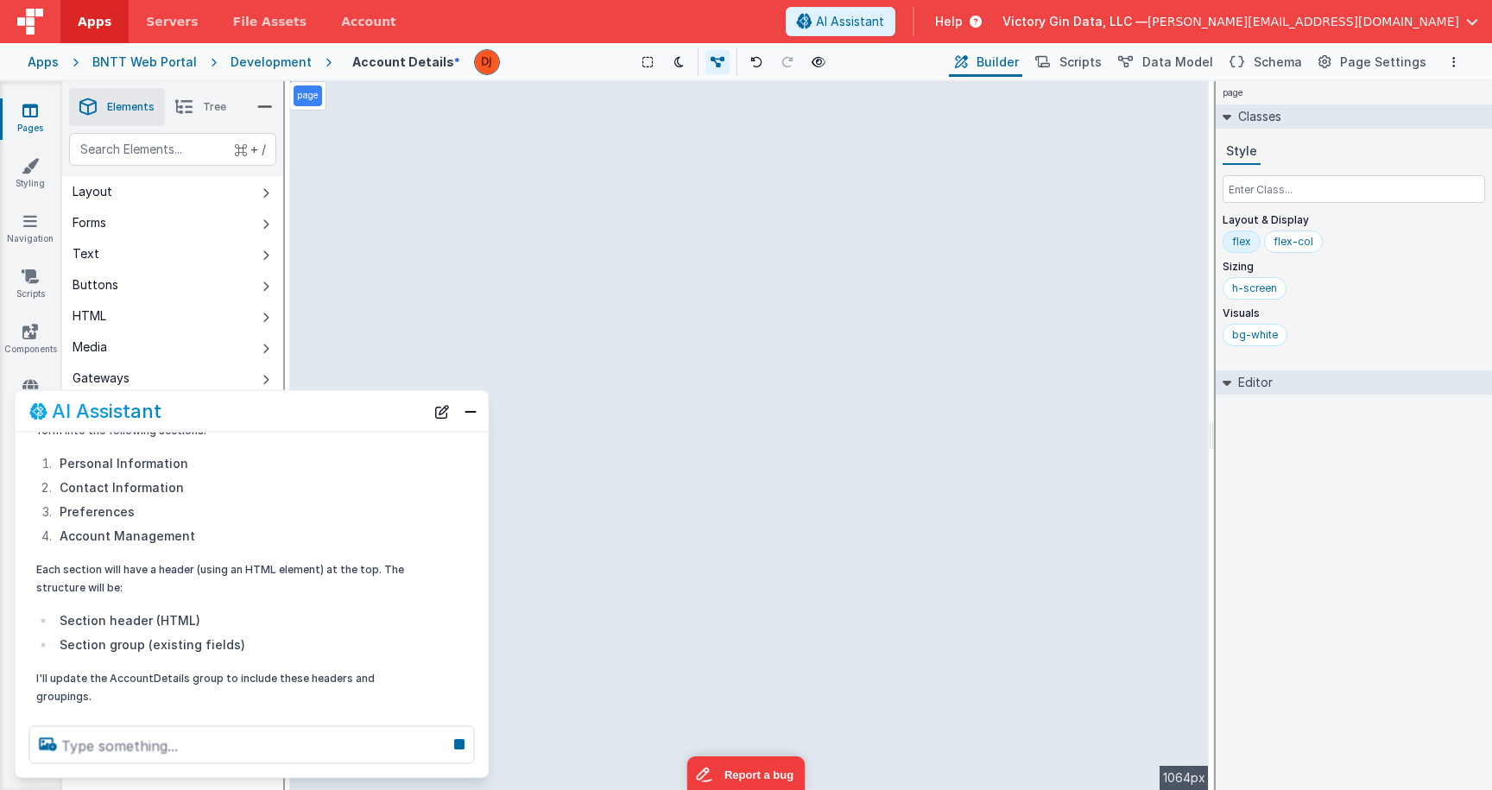
scroll to position [113, 0]
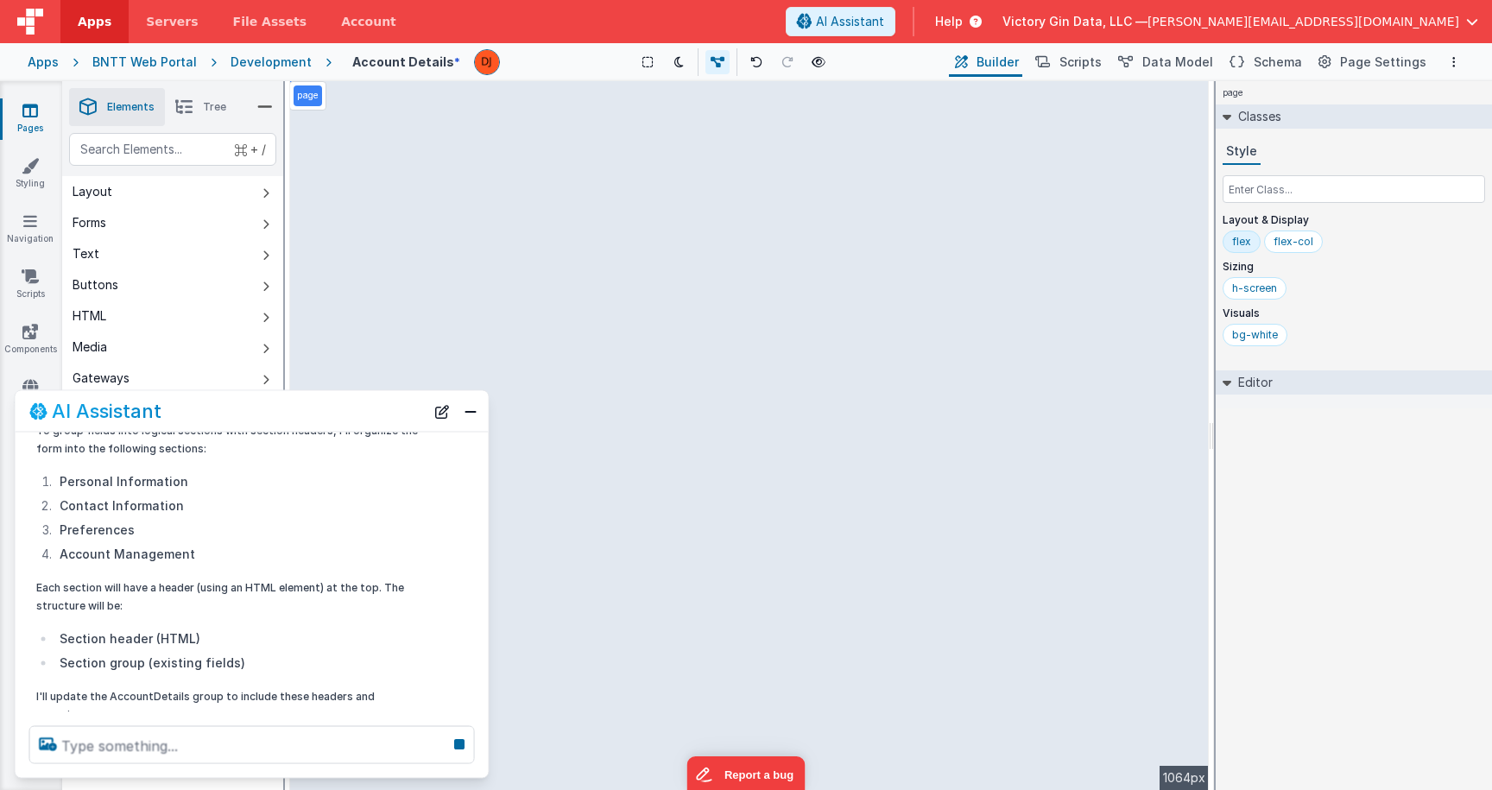
click at [356, 577] on div "To group fields into logical sections with section headers, I'll organize the f…" at bounding box center [229, 572] width 387 height 302
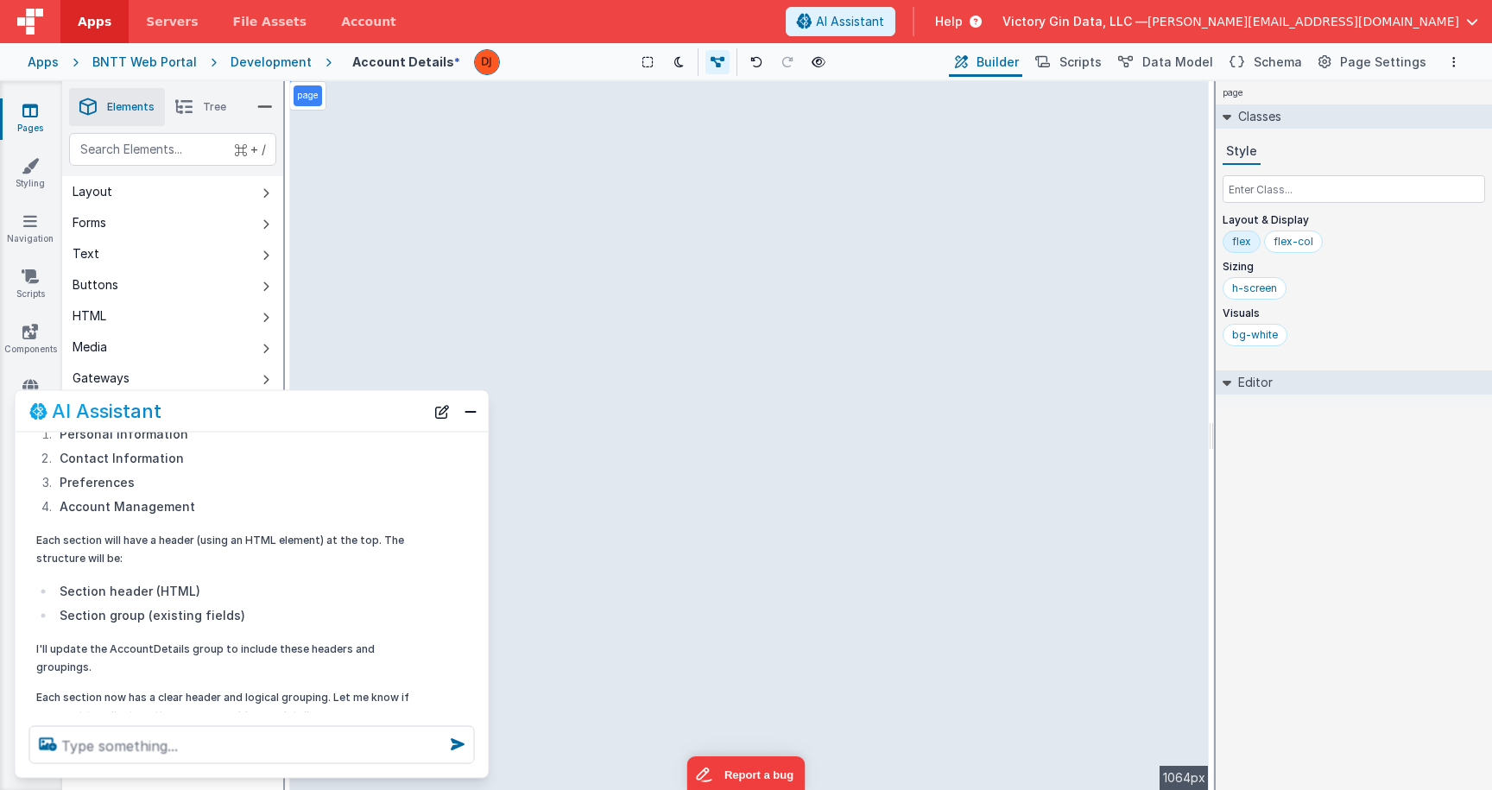
scroll to position [161, 0]
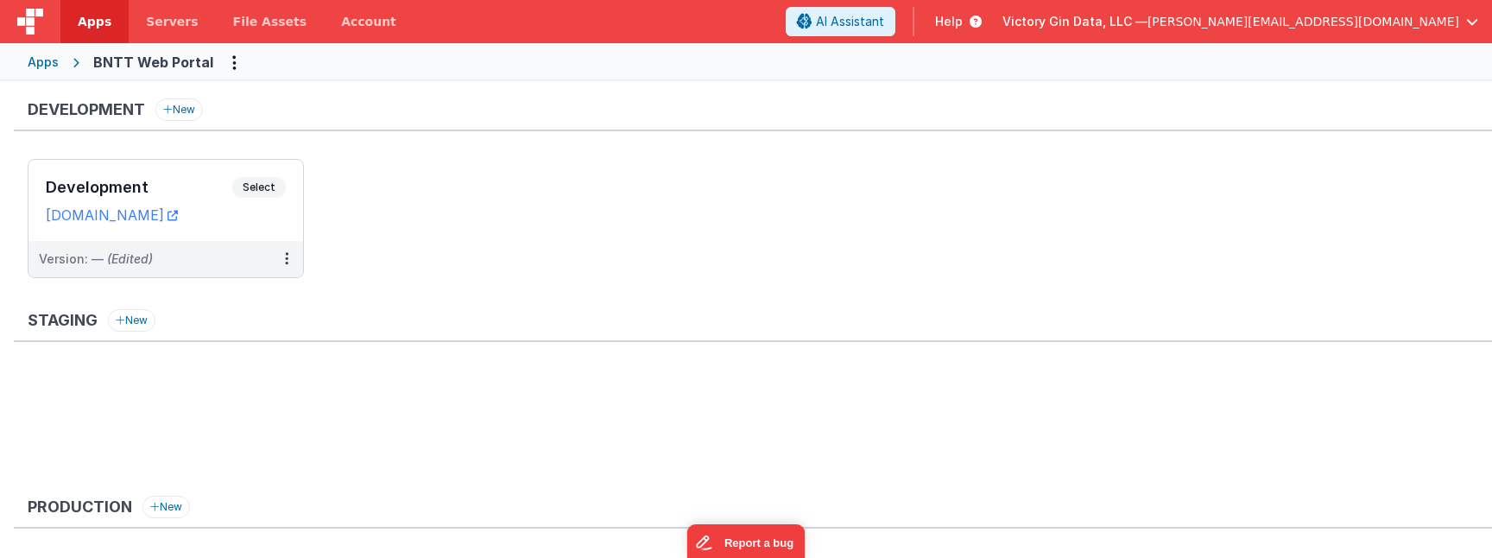
click at [36, 28] on img at bounding box center [30, 22] width 26 height 26
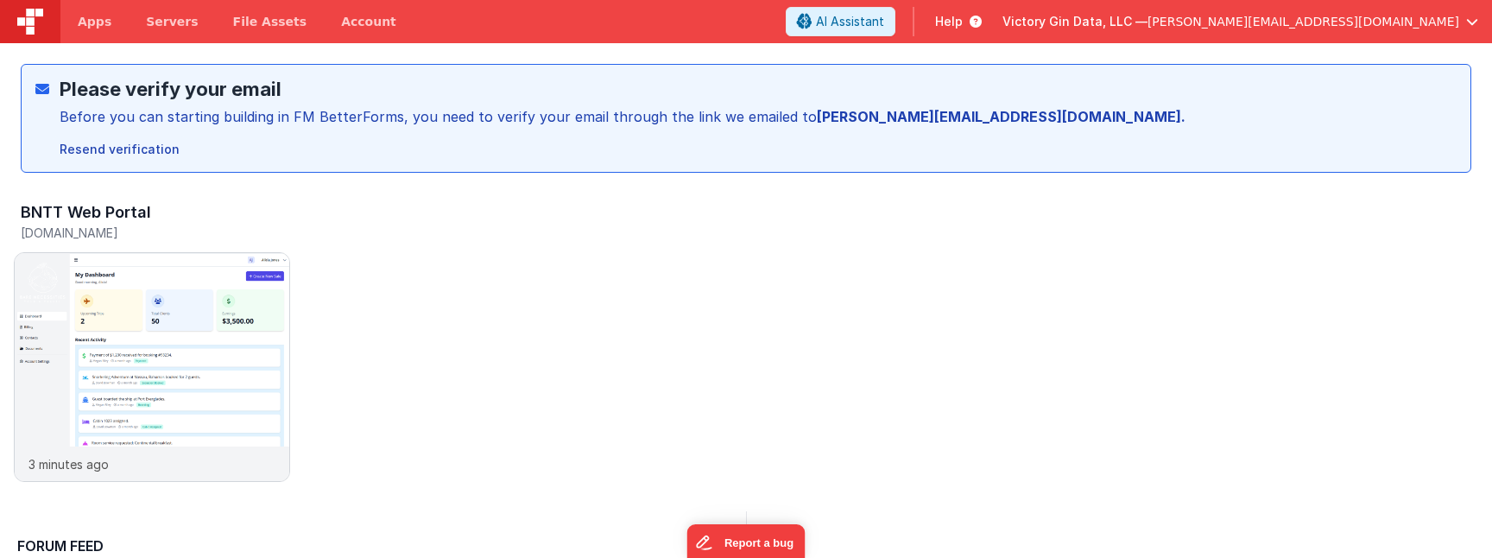
click at [1438, 34] on div "Victory Gin Data, LLC — [PERSON_NAME][EMAIL_ADDRESS][DOMAIN_NAME]" at bounding box center [1241, 21] width 476 height 29
click at [1434, 18] on span "[PERSON_NAME][EMAIL_ADDRESS][DOMAIN_NAME]" at bounding box center [1304, 21] width 312 height 17
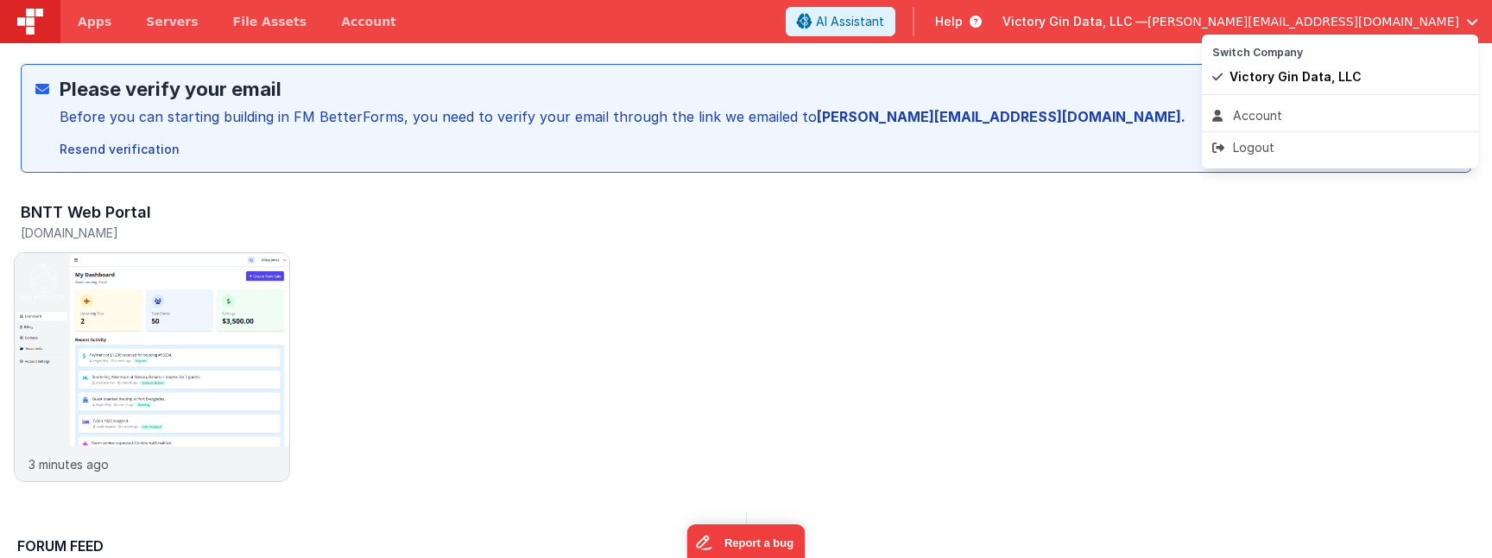
click at [1092, 300] on button at bounding box center [746, 279] width 1492 height 558
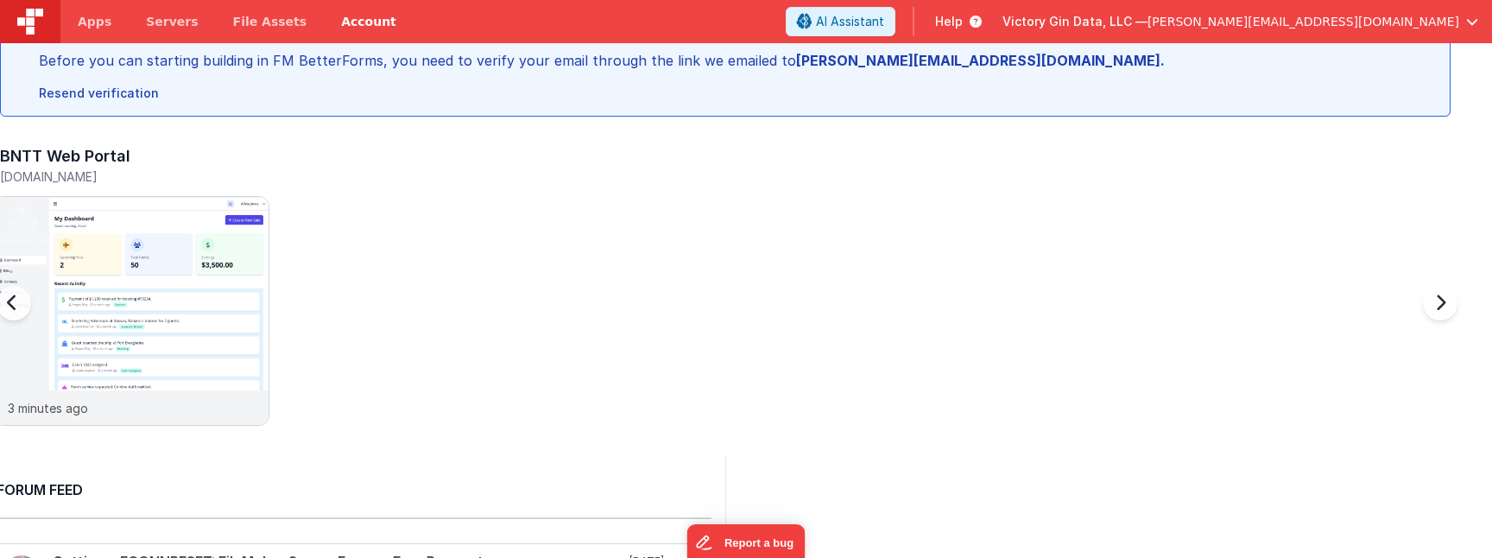
scroll to position [56, 0]
